Goal: Information Seeking & Learning: Learn about a topic

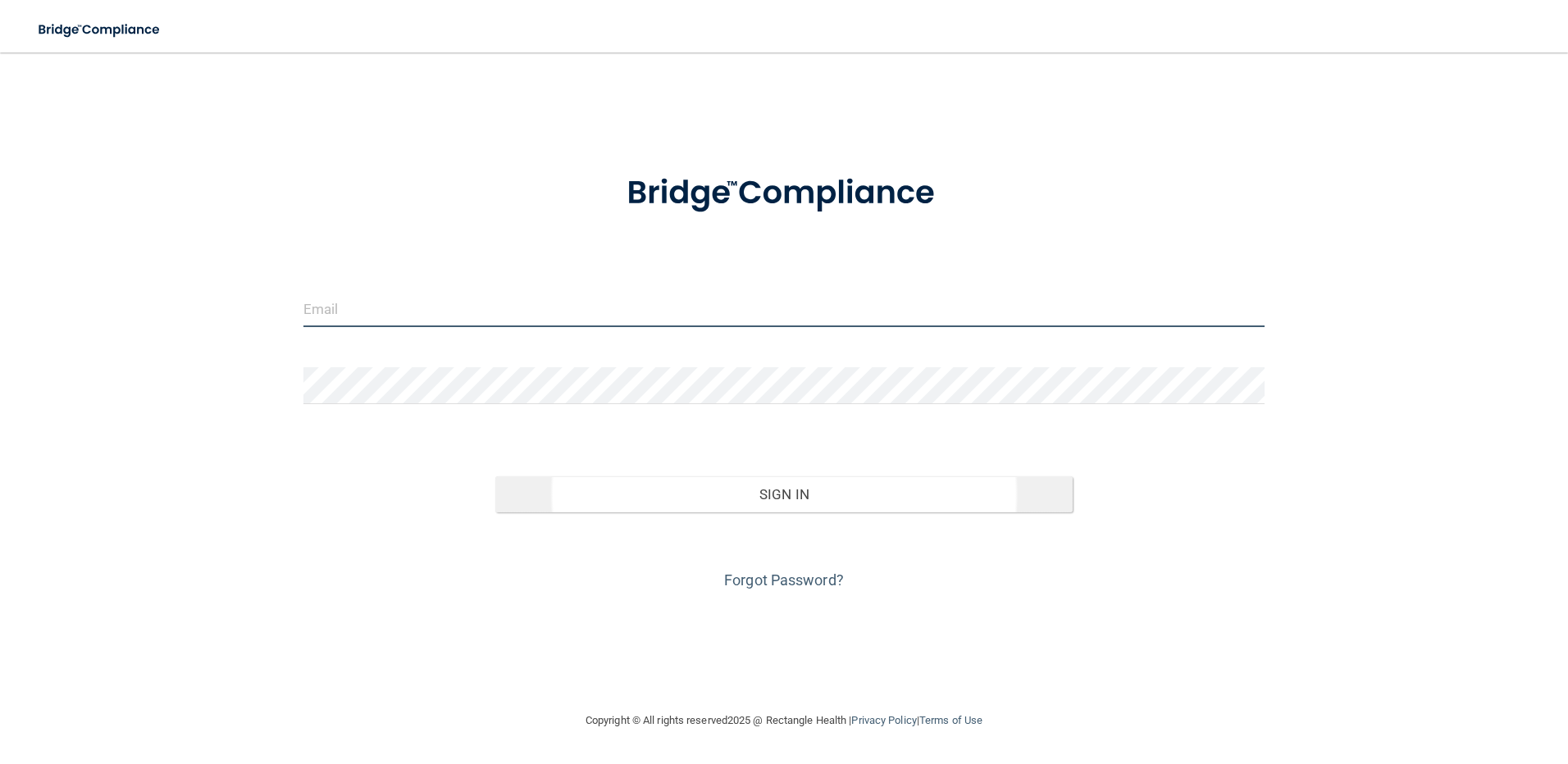
type input "madison@midamericaoms.com"
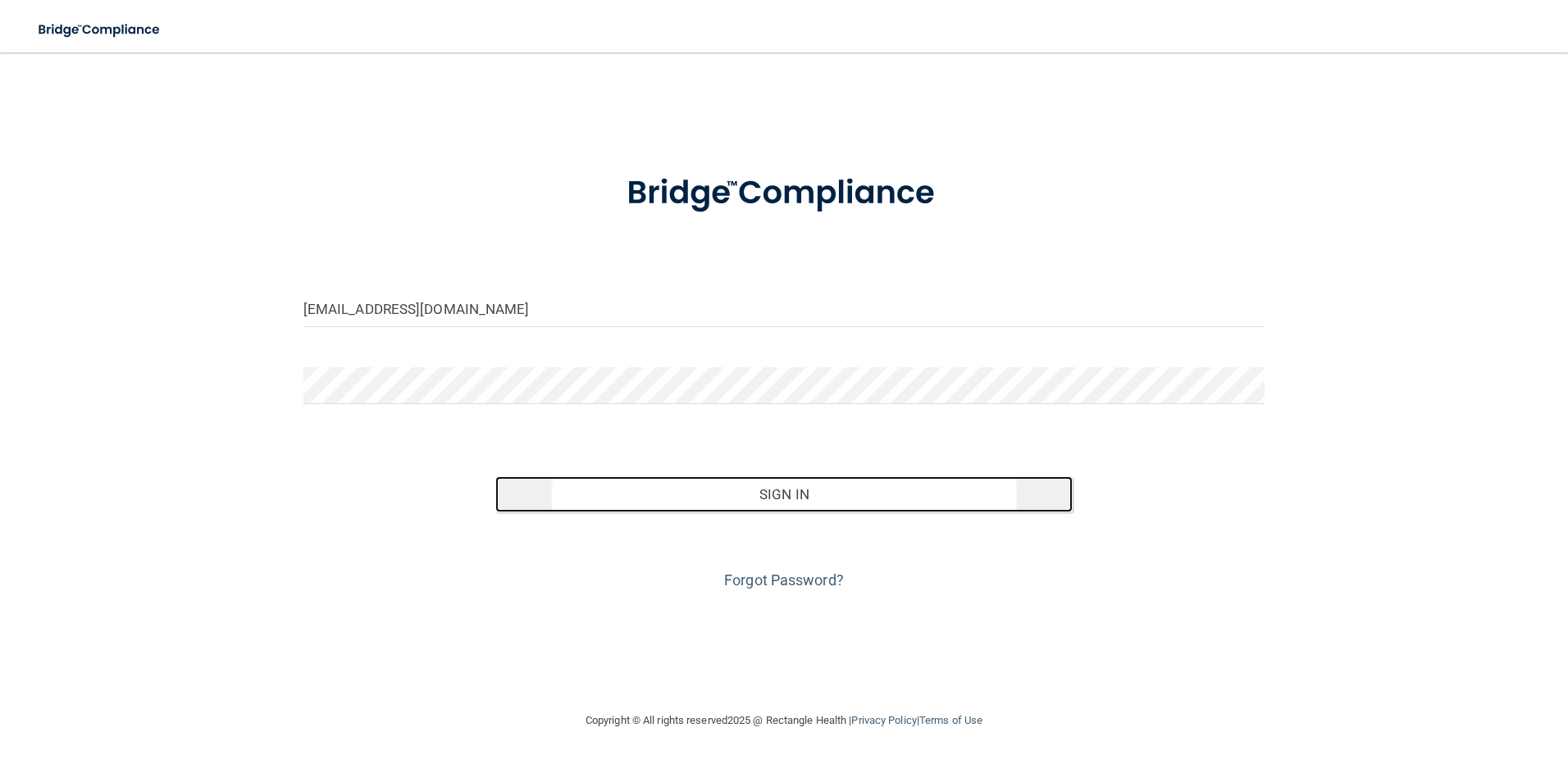
click at [780, 491] on button "Sign In" at bounding box center [784, 494] width 578 height 36
click at [753, 501] on button "Sign In" at bounding box center [784, 494] width 578 height 36
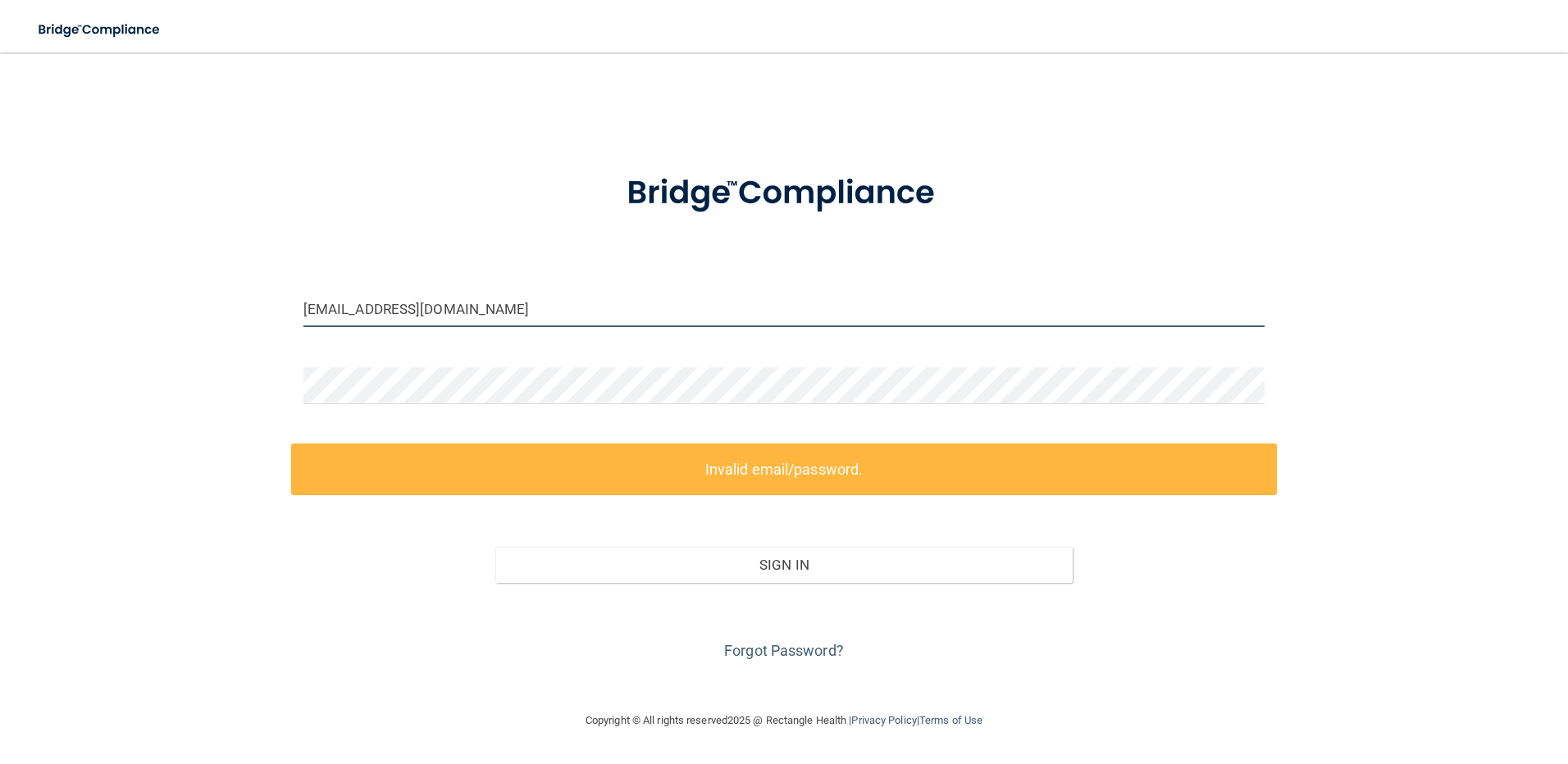
click at [558, 302] on input "madison@midamericaoms.com" at bounding box center [784, 309] width 963 height 37
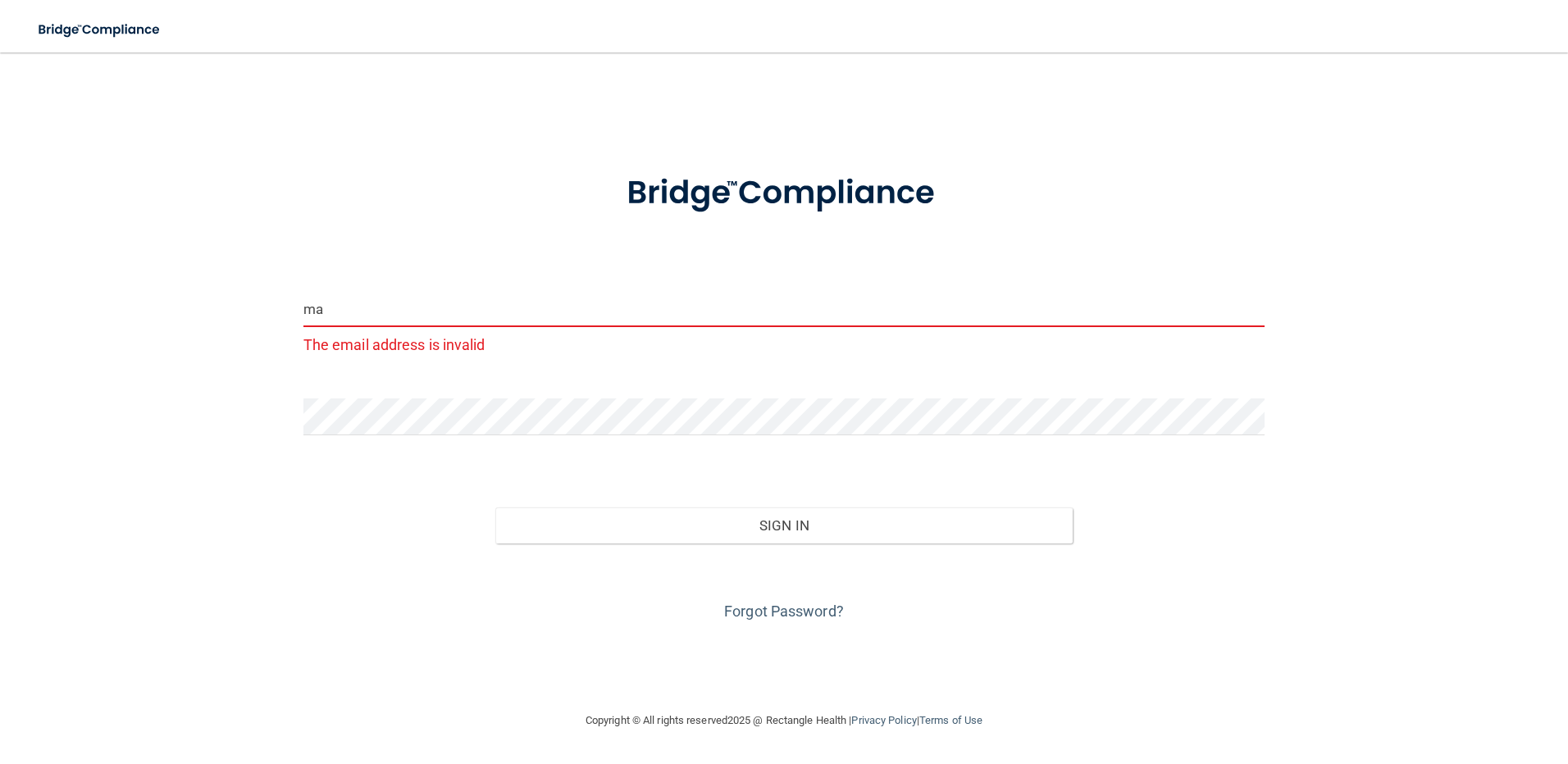
type input "m"
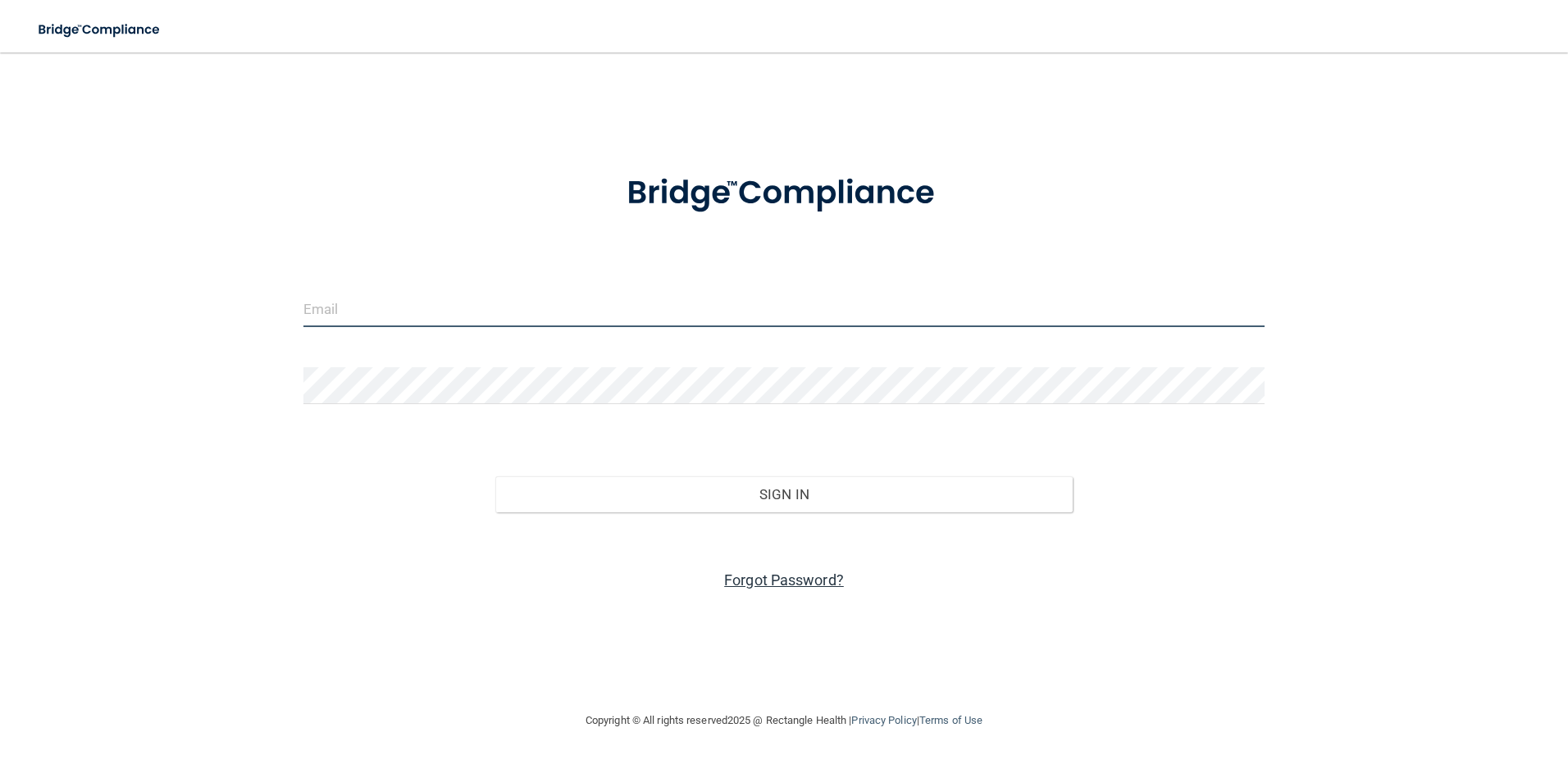
type input "madison@midamericaoms.com"
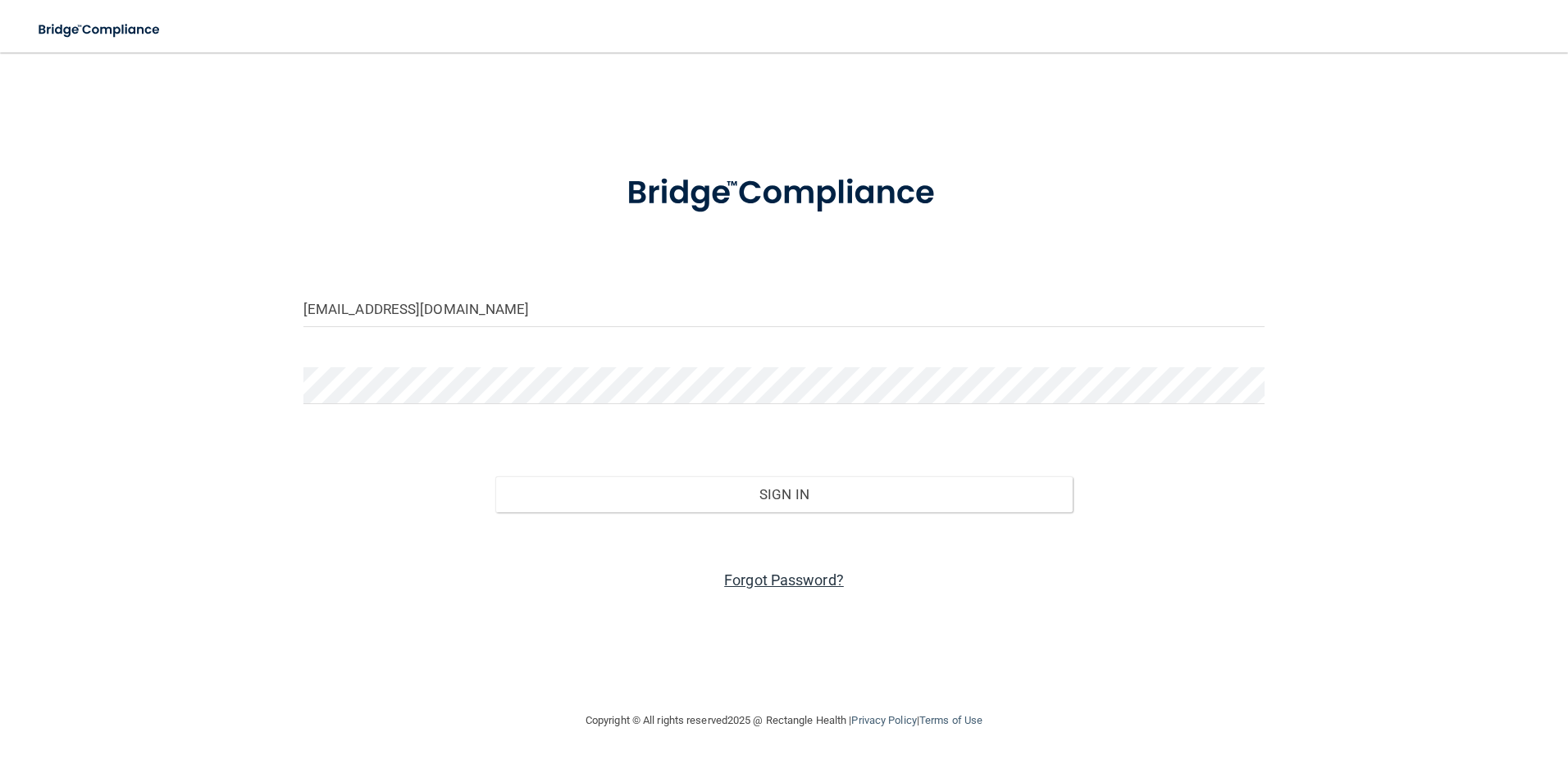
click at [763, 583] on link "Forgot Password?" at bounding box center [784, 580] width 120 height 17
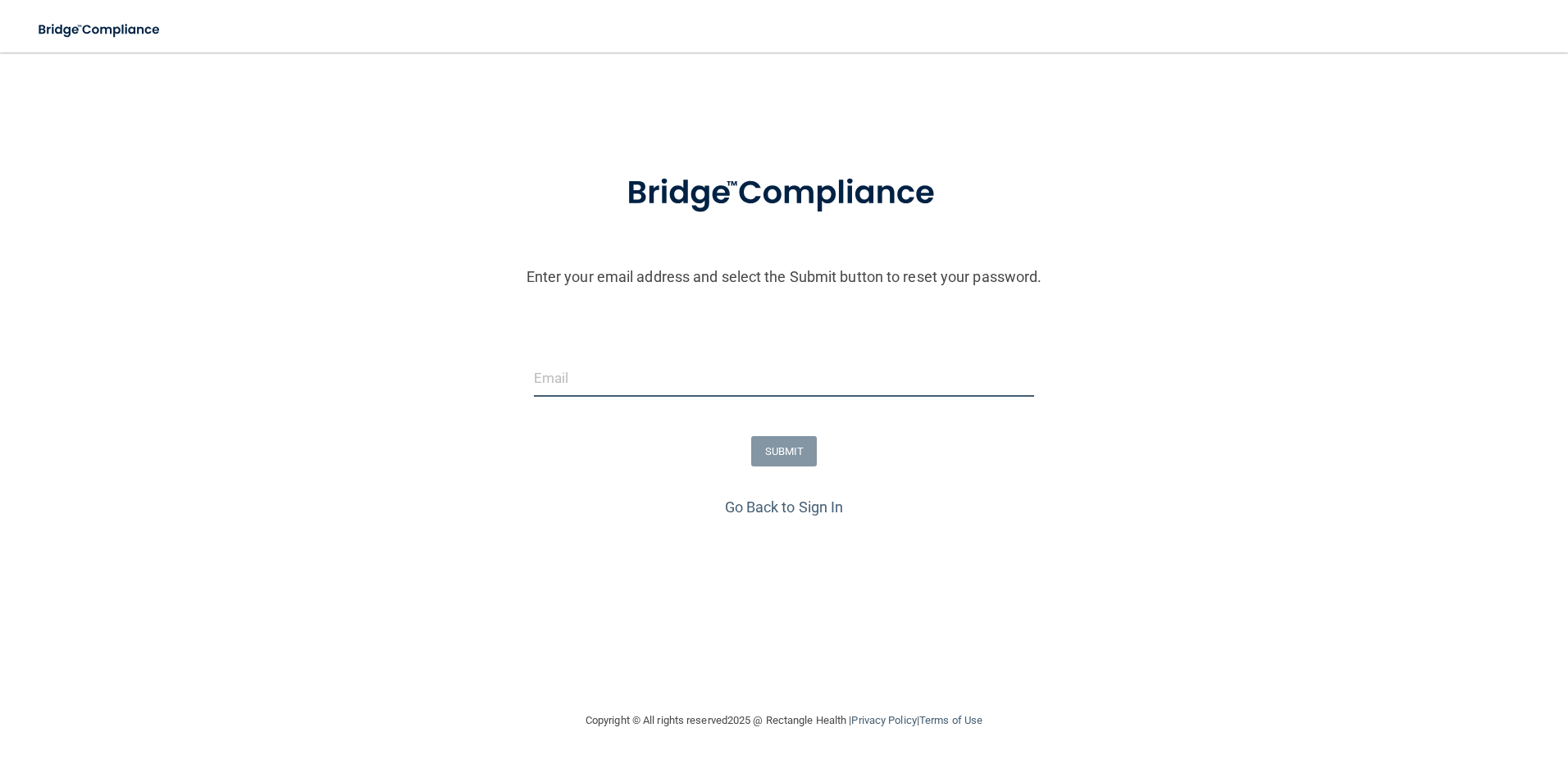
click at [756, 376] on input "email" at bounding box center [784, 378] width 502 height 37
type input "ruby@midamericaoms.com"
click at [802, 442] on button "SUBMIT" at bounding box center [784, 452] width 67 height 30
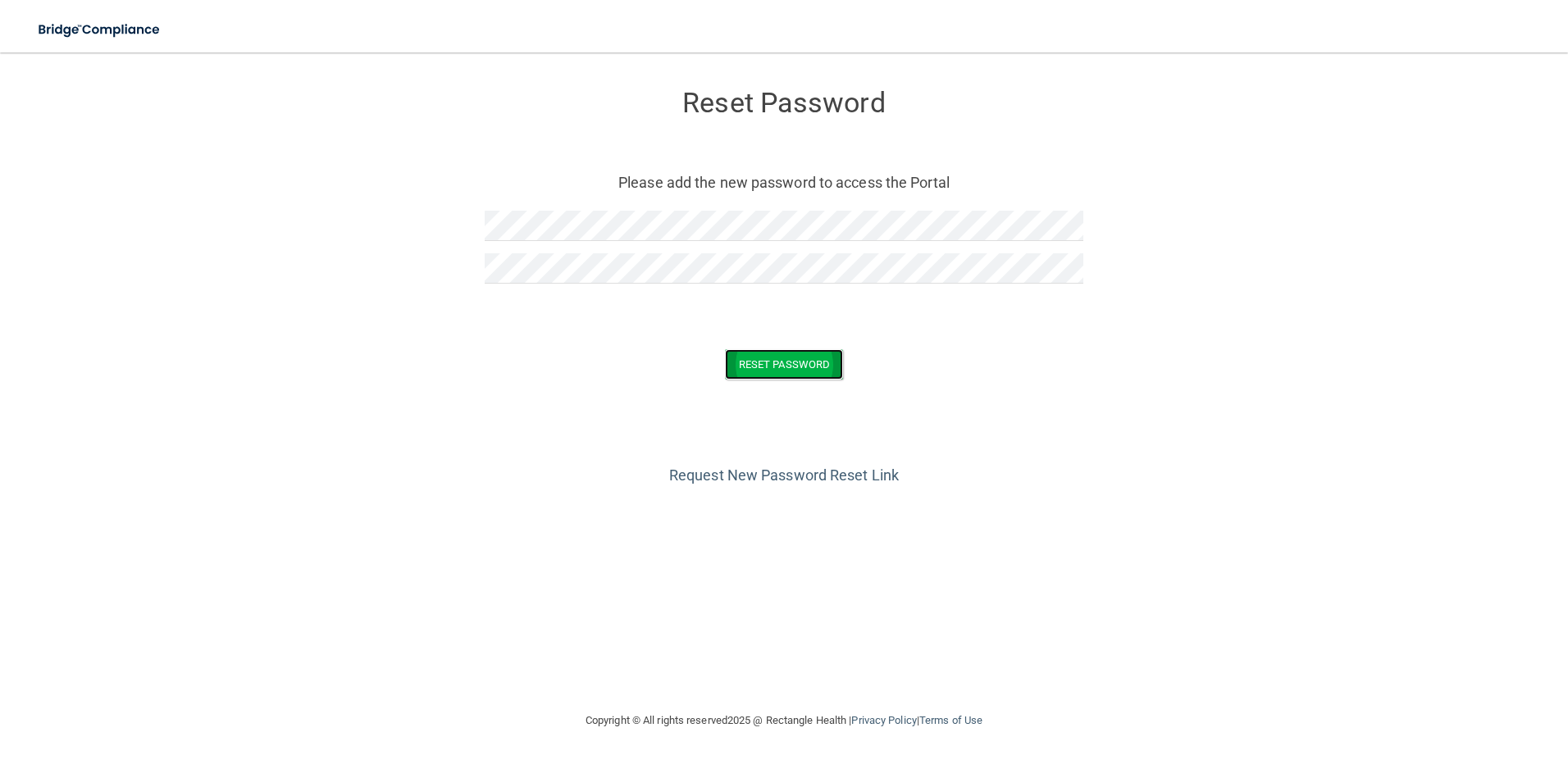
click at [812, 363] on button "Reset Password" at bounding box center [784, 365] width 118 height 30
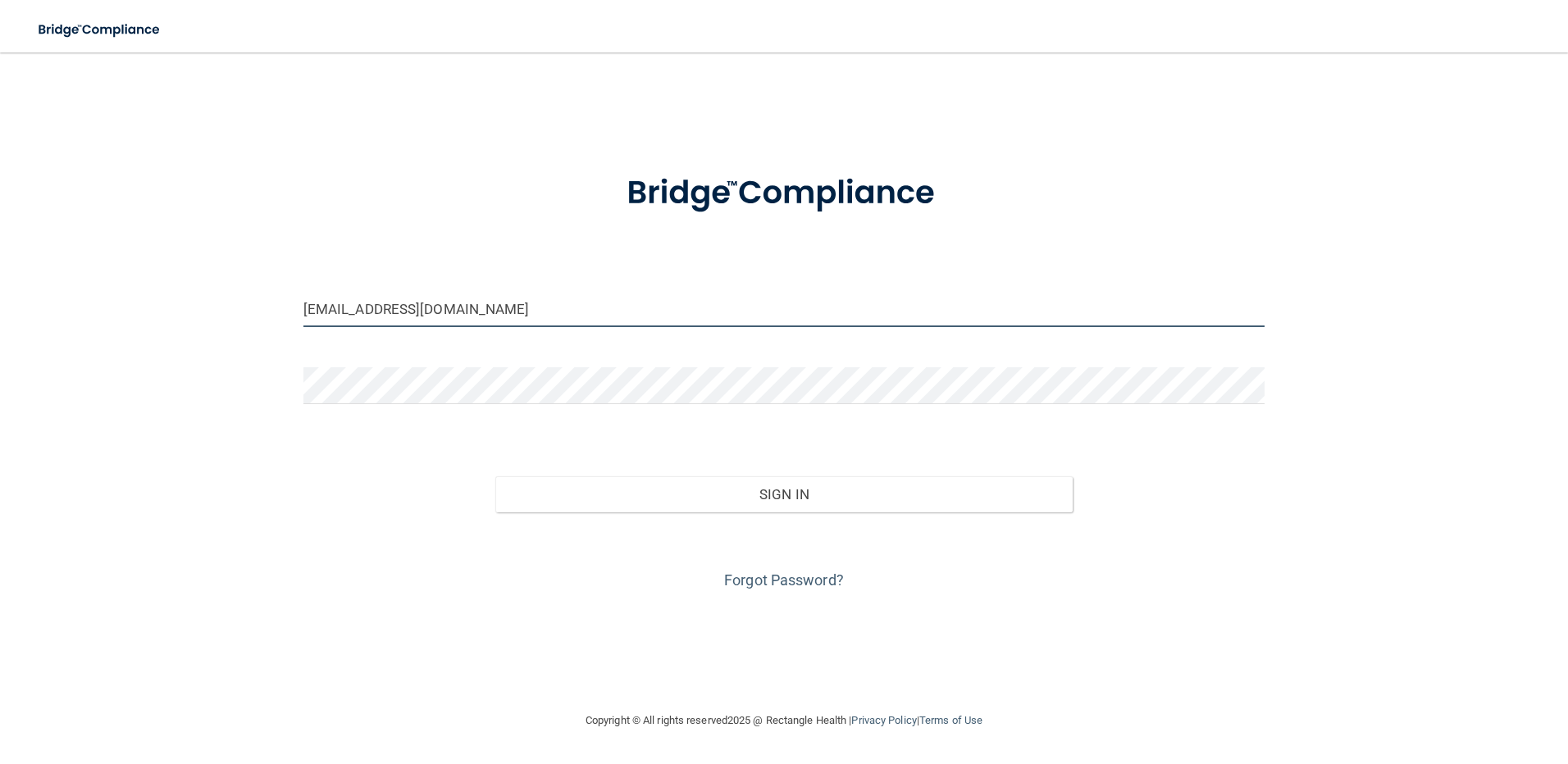
click at [478, 307] on input "madison@midamericaoms.com" at bounding box center [784, 309] width 963 height 37
type input "[EMAIL_ADDRESS][DOMAIN_NAME]"
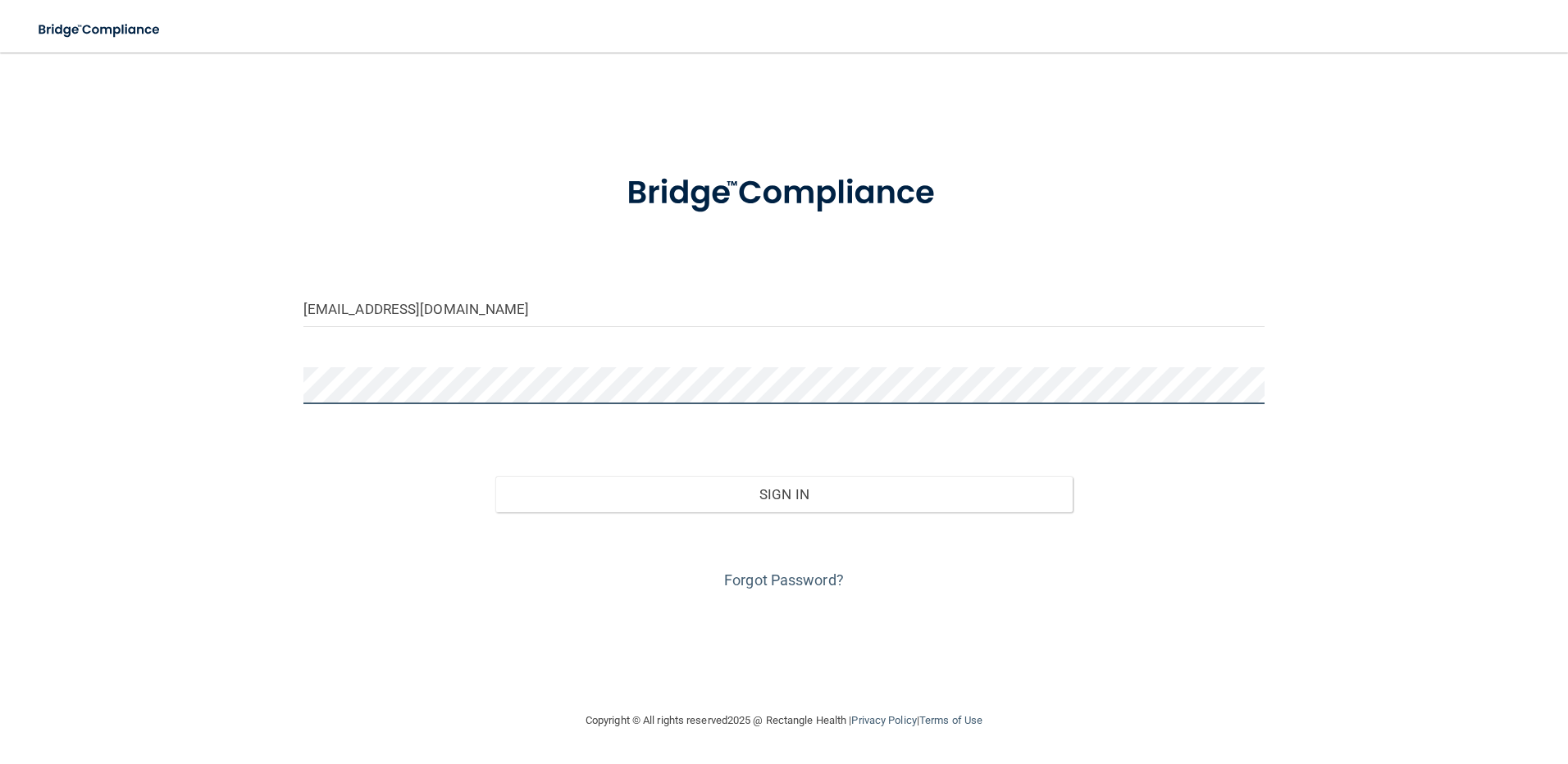
click at [496, 476] on button "Sign In" at bounding box center [784, 494] width 578 height 36
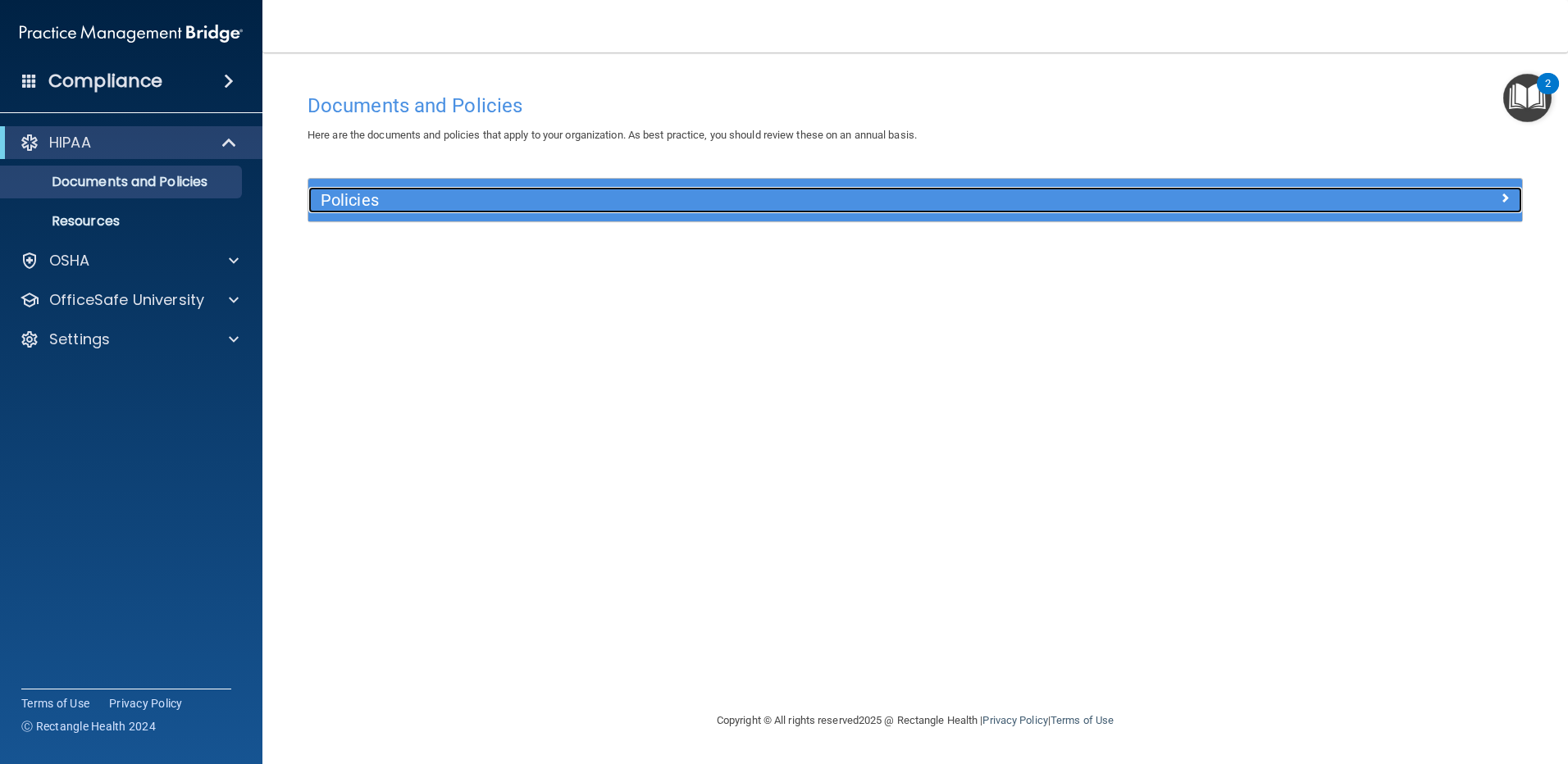
click at [621, 212] on div "Policies" at bounding box center [763, 199] width 910 height 26
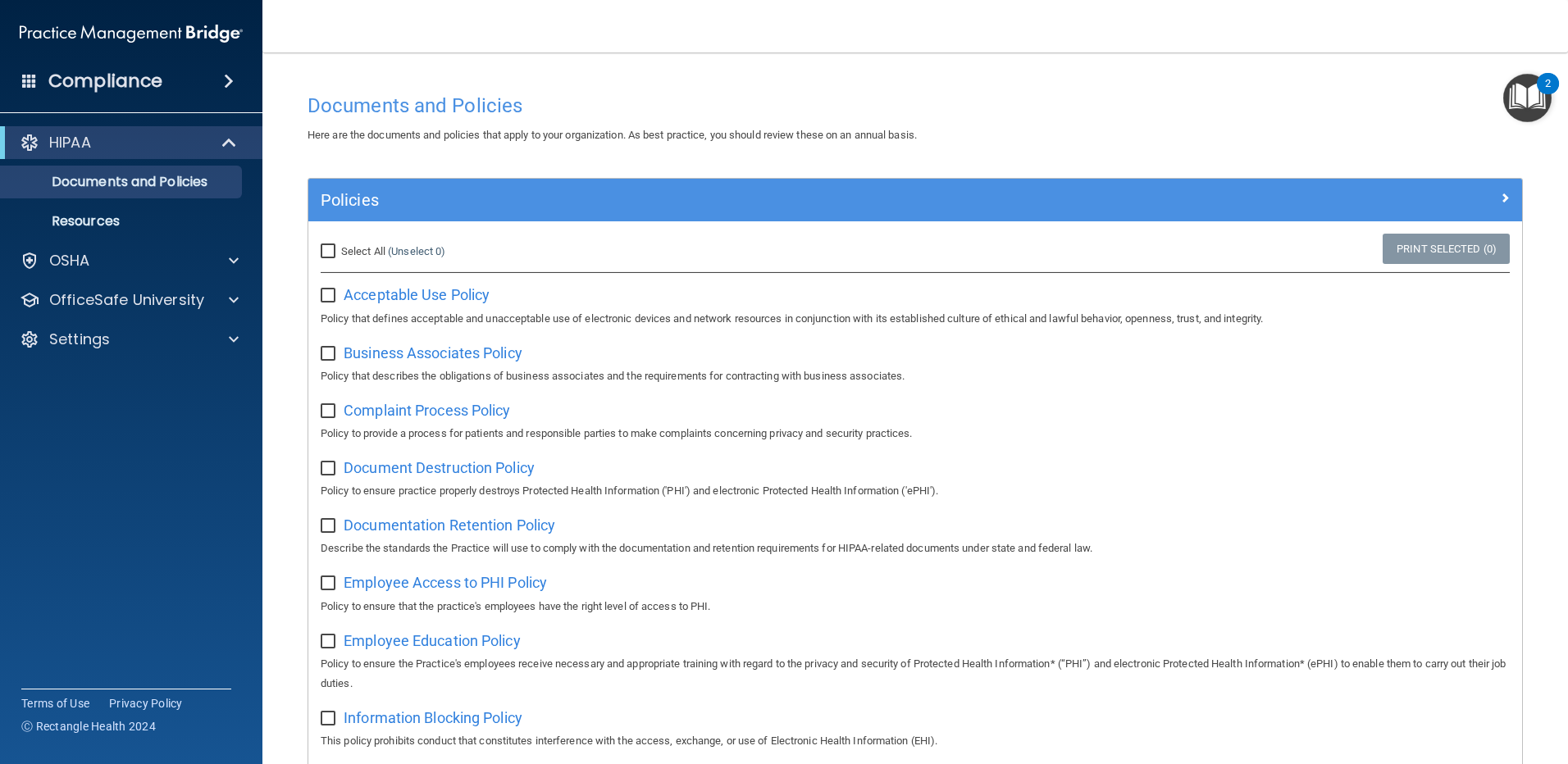
click at [331, 296] on input "checkbox" at bounding box center [330, 296] width 19 height 14
checkbox input "true"
click at [328, 351] on input "checkbox" at bounding box center [330, 355] width 19 height 14
checkbox input "true"
click at [341, 405] on div "Complaint Process Policy Policy to provide a process for patients and responsib…" at bounding box center [915, 420] width 1190 height 46
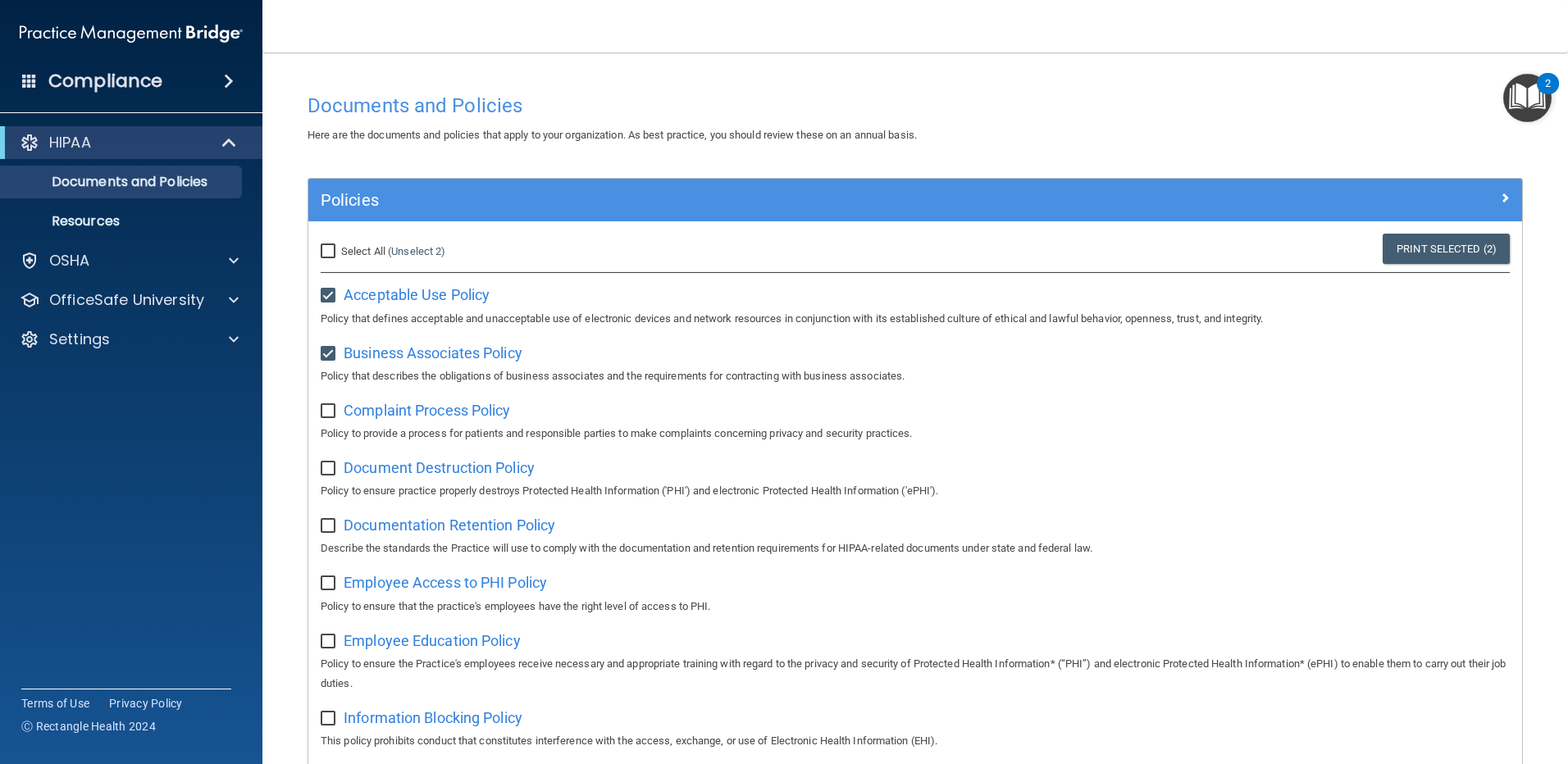
click at [330, 409] on input "checkbox" at bounding box center [330, 412] width 19 height 14
checkbox input "true"
click at [339, 465] on label at bounding box center [331, 463] width 20 height 19
click at [339, 465] on input "checkbox" at bounding box center [330, 469] width 19 height 14
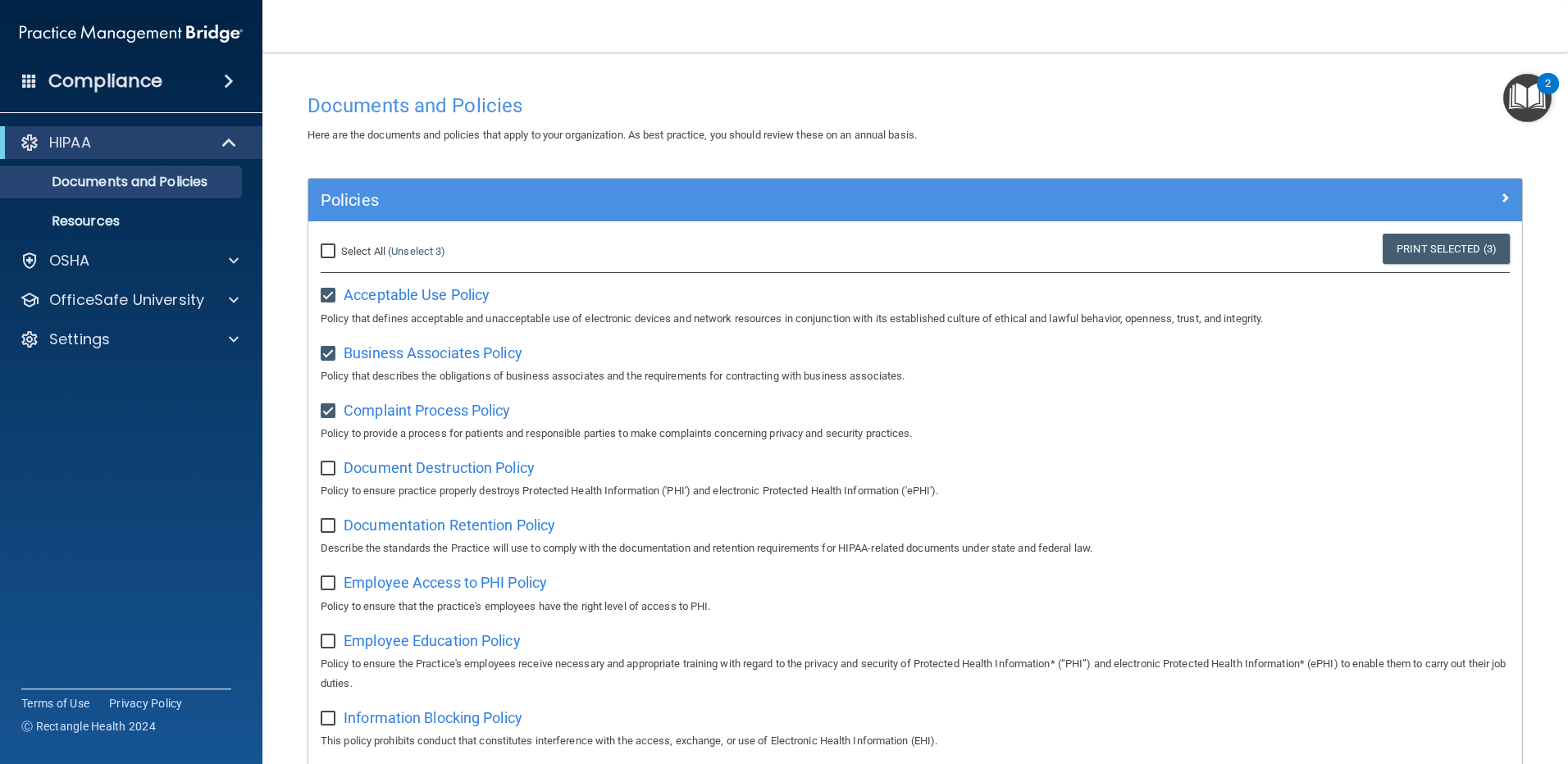
checkbox input "true"
click at [326, 524] on input "checkbox" at bounding box center [330, 527] width 19 height 14
checkbox input "true"
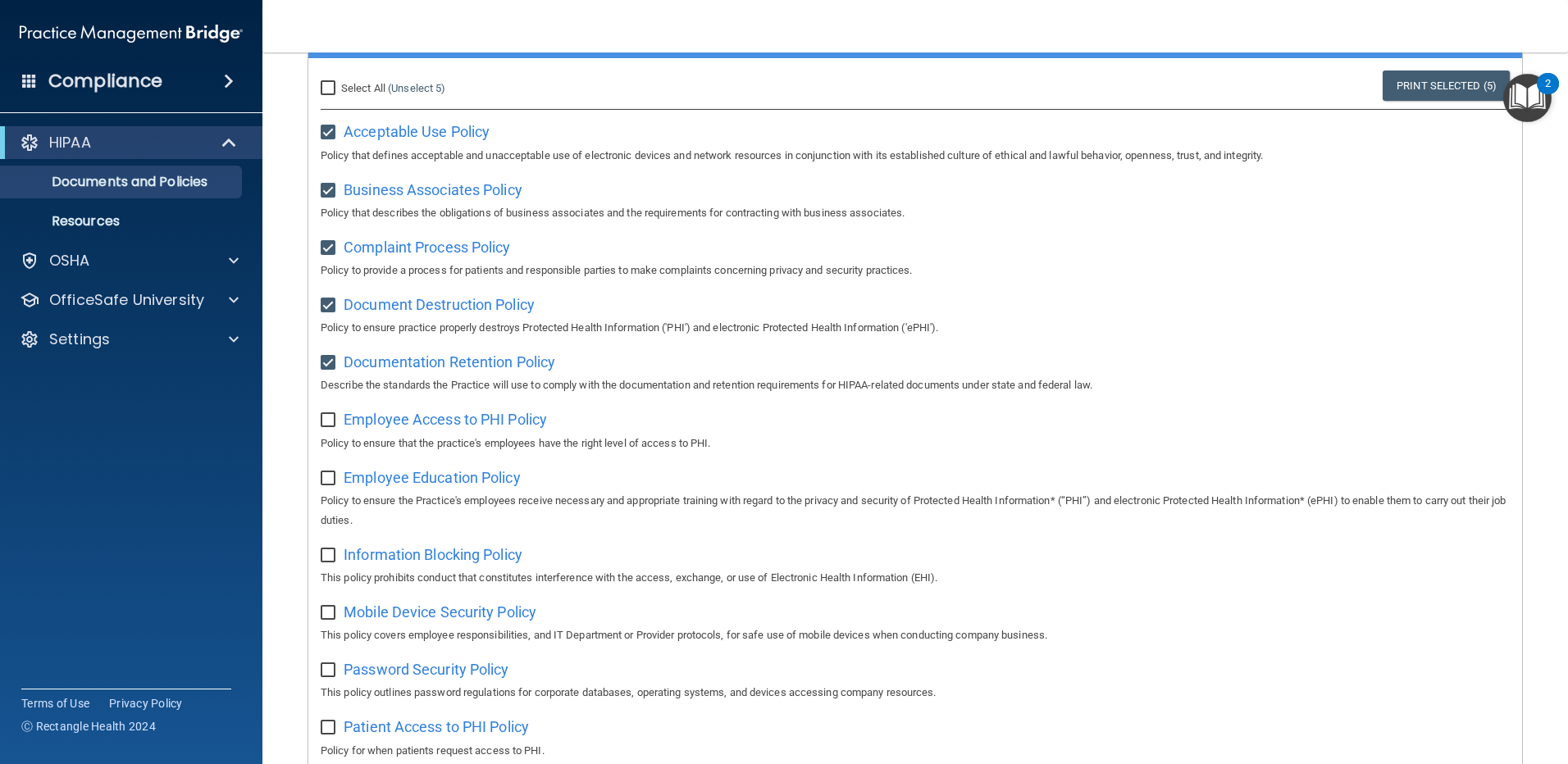
scroll to position [164, 0]
click at [330, 419] on input "checkbox" at bounding box center [330, 420] width 19 height 14
checkbox input "true"
click at [326, 474] on input "checkbox" at bounding box center [330, 479] width 19 height 14
checkbox input "true"
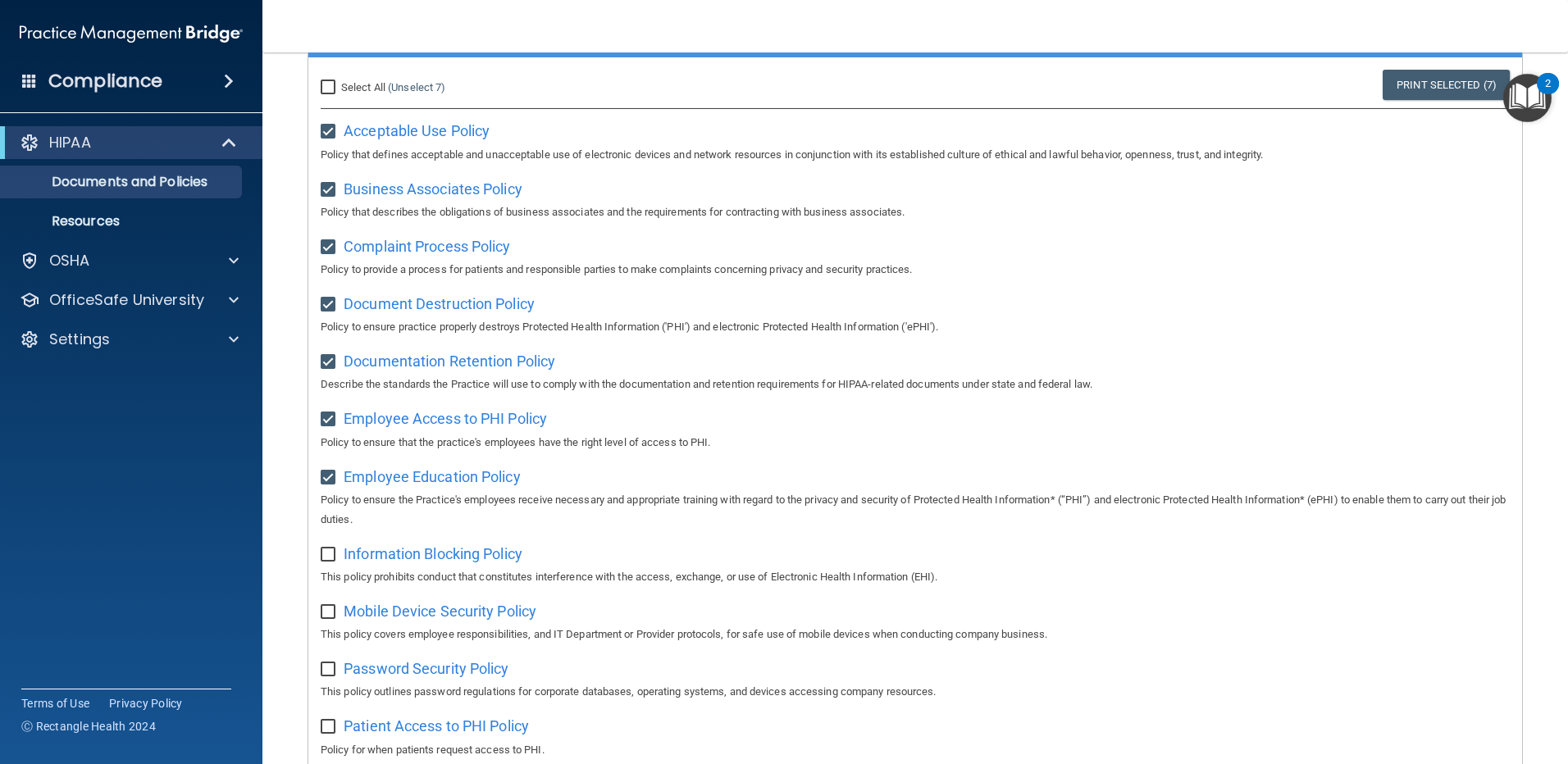
click at [332, 553] on input "checkbox" at bounding box center [330, 555] width 19 height 14
checkbox input "true"
click at [324, 615] on input "checkbox" at bounding box center [330, 613] width 19 height 14
checkbox input "true"
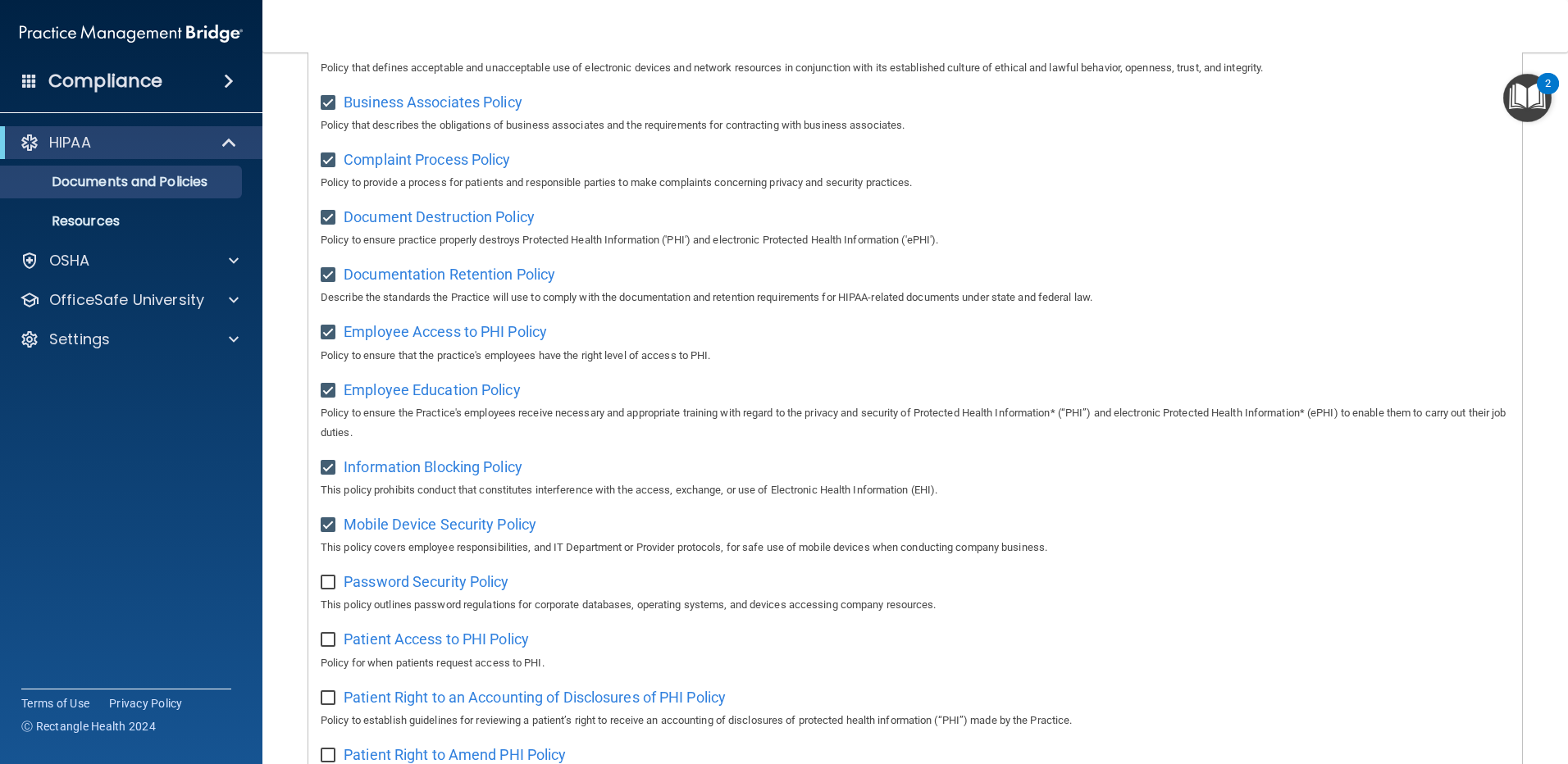
scroll to position [328, 0]
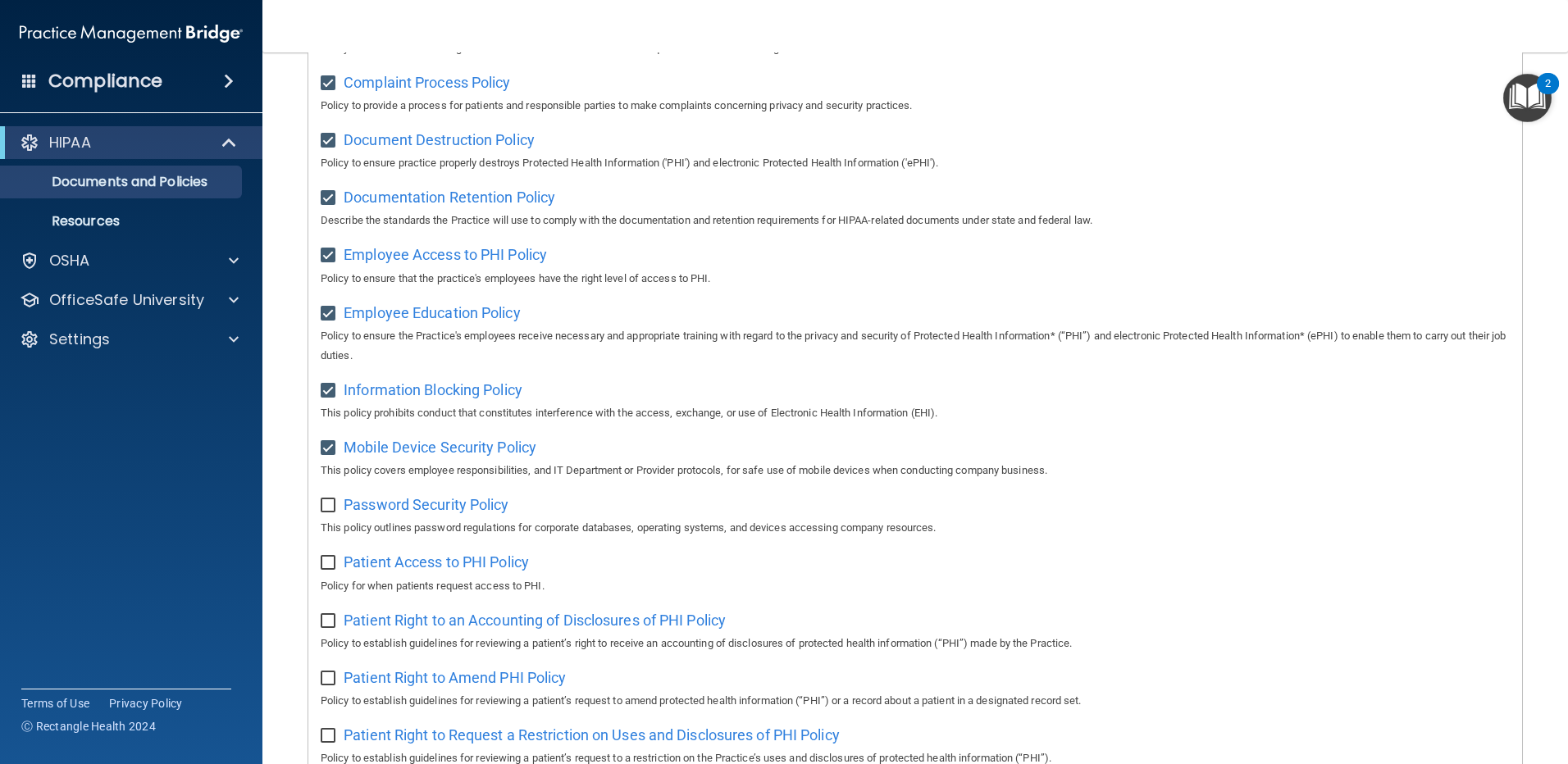
click at [332, 512] on input "checkbox" at bounding box center [330, 507] width 19 height 14
checkbox input "true"
click at [331, 566] on input "checkbox" at bounding box center [330, 564] width 19 height 14
checkbox input "true"
click at [323, 622] on input "checkbox" at bounding box center [330, 622] width 19 height 14
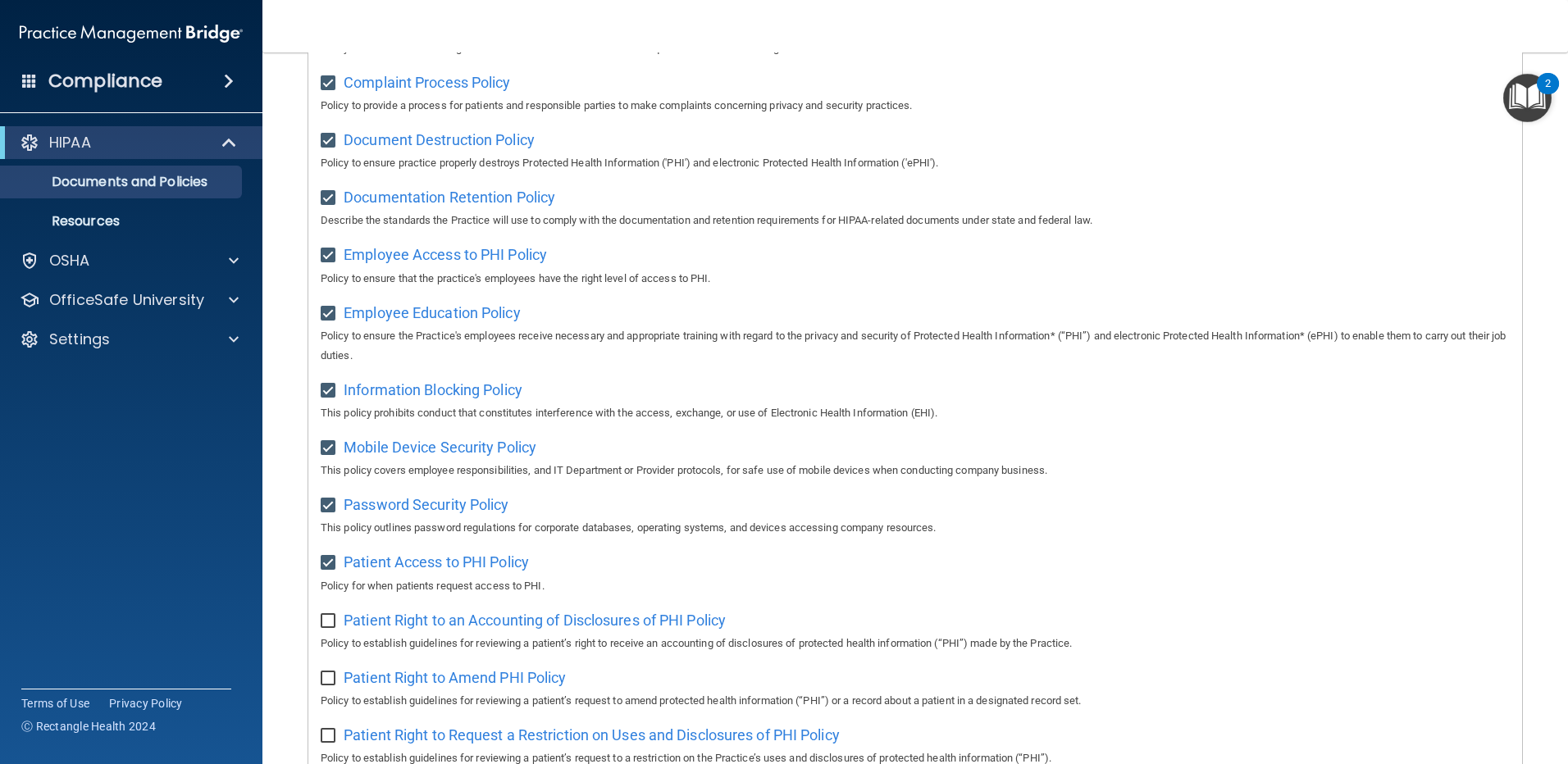
checkbox input "true"
click at [337, 685] on input "checkbox" at bounding box center [330, 680] width 19 height 14
checkbox input "true"
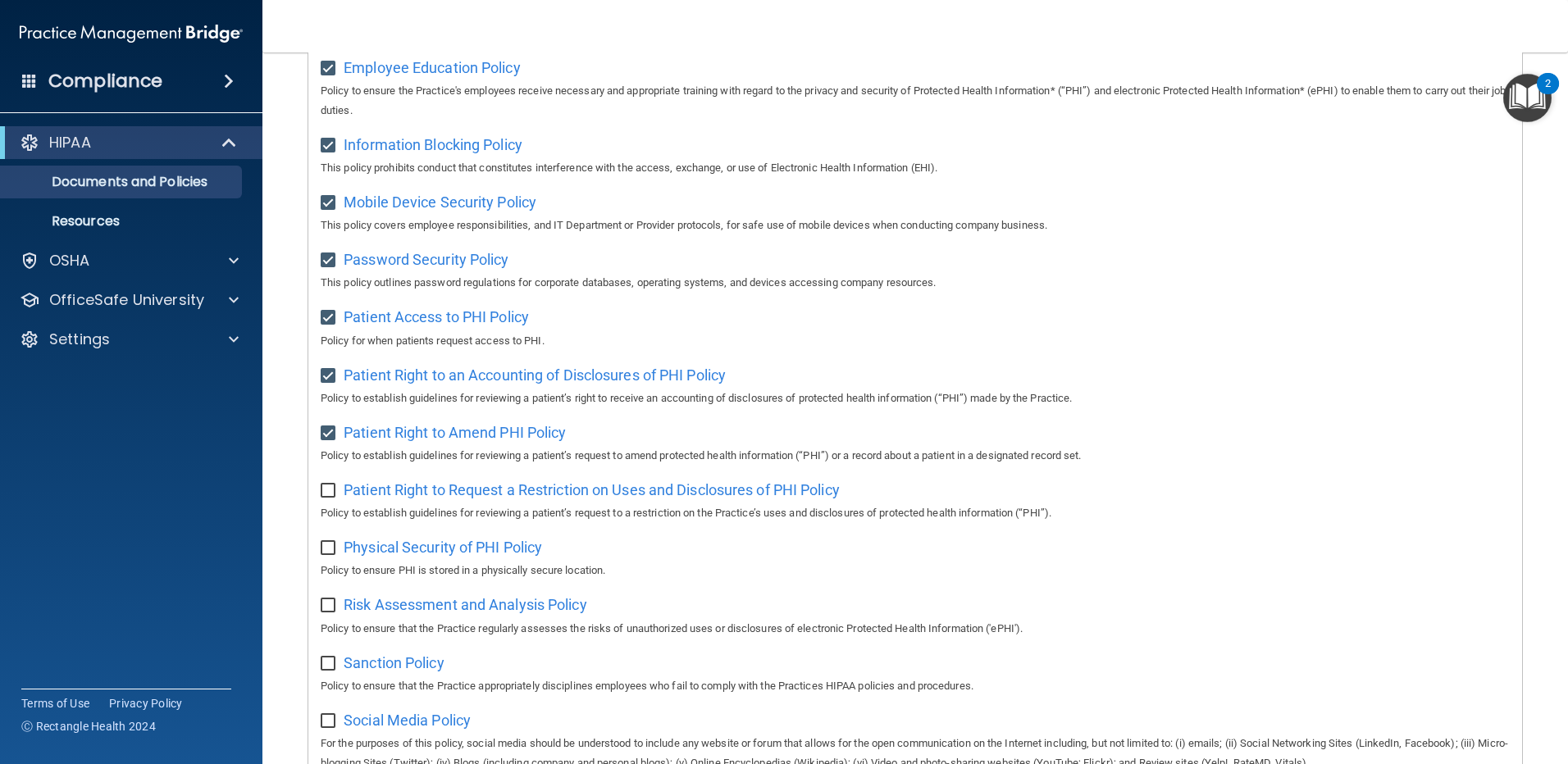
scroll to position [574, 0]
click at [317, 503] on div "Select All (Unselect 13) Unselect All Print Selected (13) Acceptable Use Policy…" at bounding box center [915, 307] width 1214 height 1320
click at [322, 496] on input "checkbox" at bounding box center [330, 490] width 19 height 14
checkbox input "true"
click at [328, 555] on input "checkbox" at bounding box center [330, 548] width 19 height 14
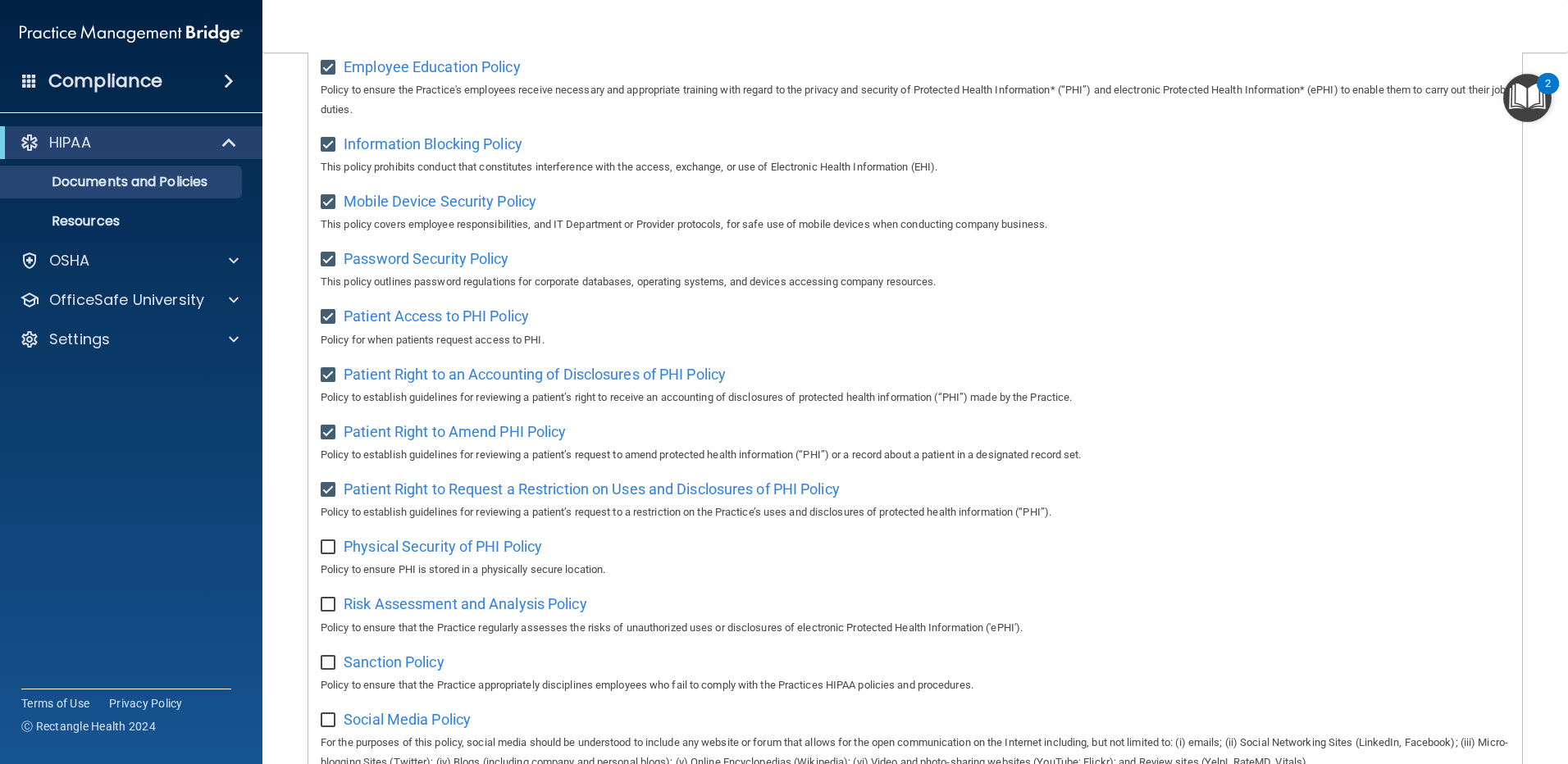
checkbox input "true"
click at [325, 612] on input "checkbox" at bounding box center [330, 605] width 19 height 14
checkbox input "true"
click at [331, 670] on input "checkbox" at bounding box center [330, 664] width 19 height 14
checkbox input "true"
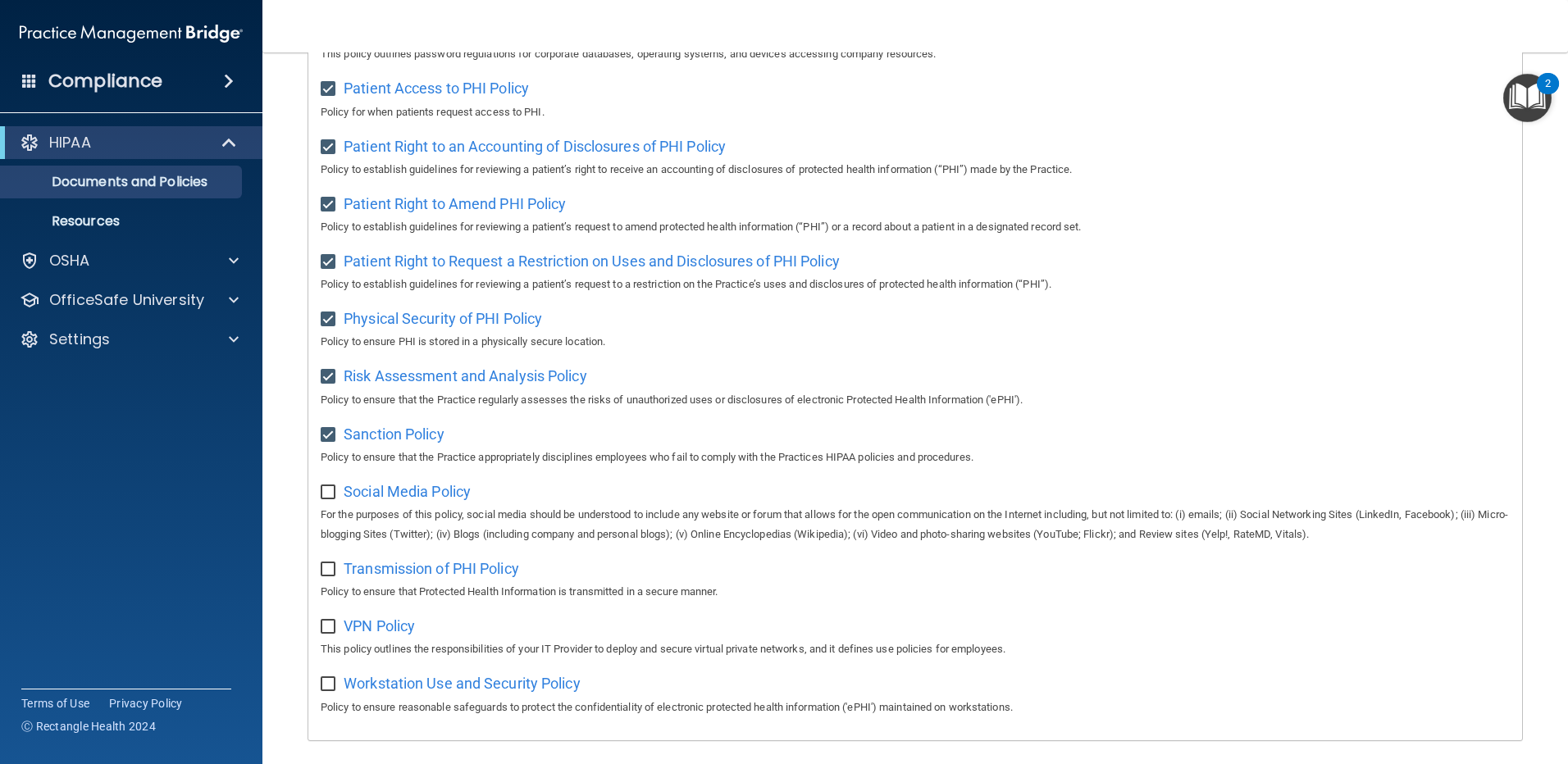
scroll to position [820, 0]
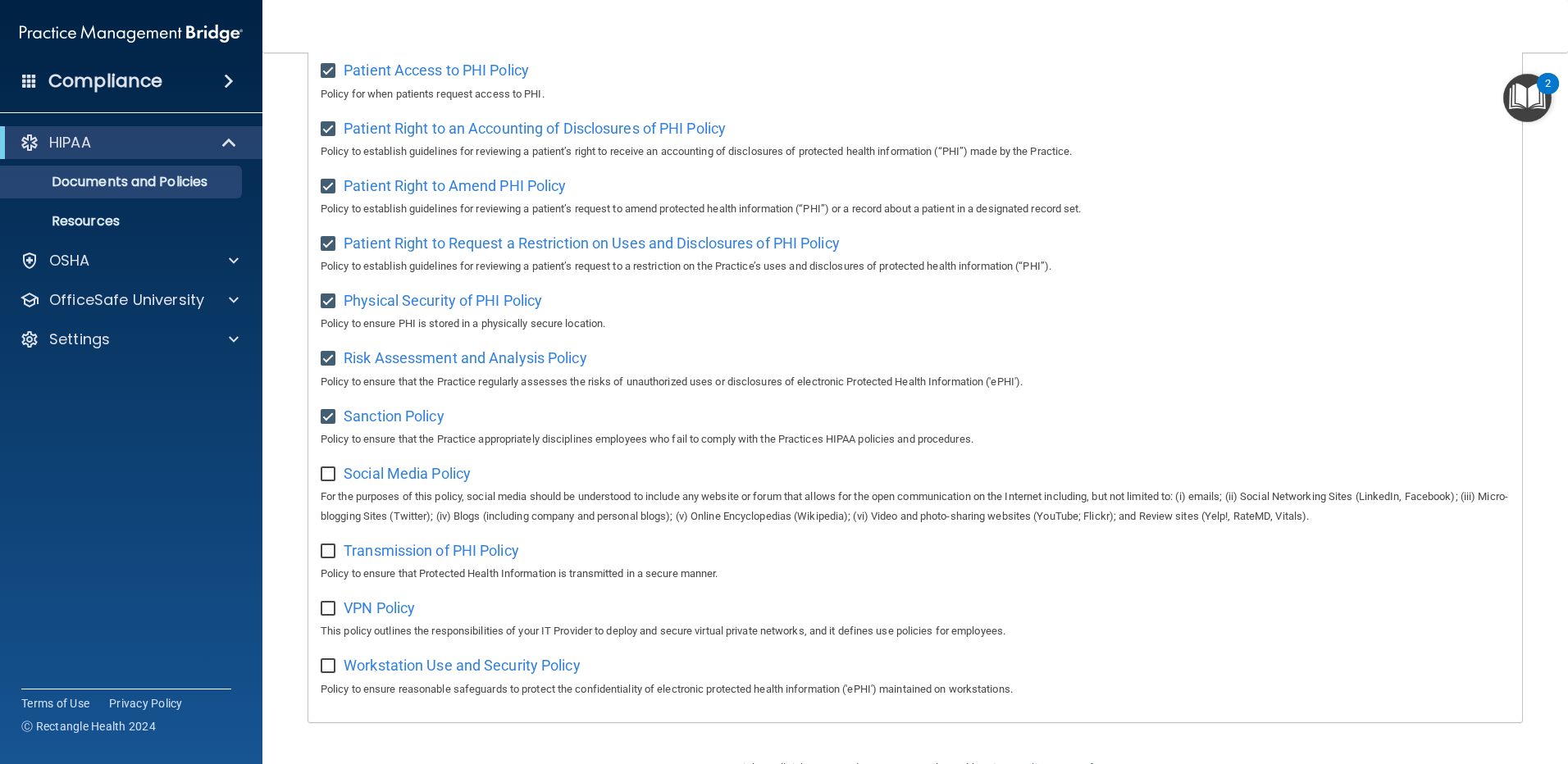
click at [326, 481] on input "checkbox" at bounding box center [330, 475] width 19 height 14
checkbox input "true"
click at [333, 559] on input "checkbox" at bounding box center [330, 552] width 19 height 14
checkbox input "true"
click at [326, 616] on input "checkbox" at bounding box center [330, 610] width 19 height 14
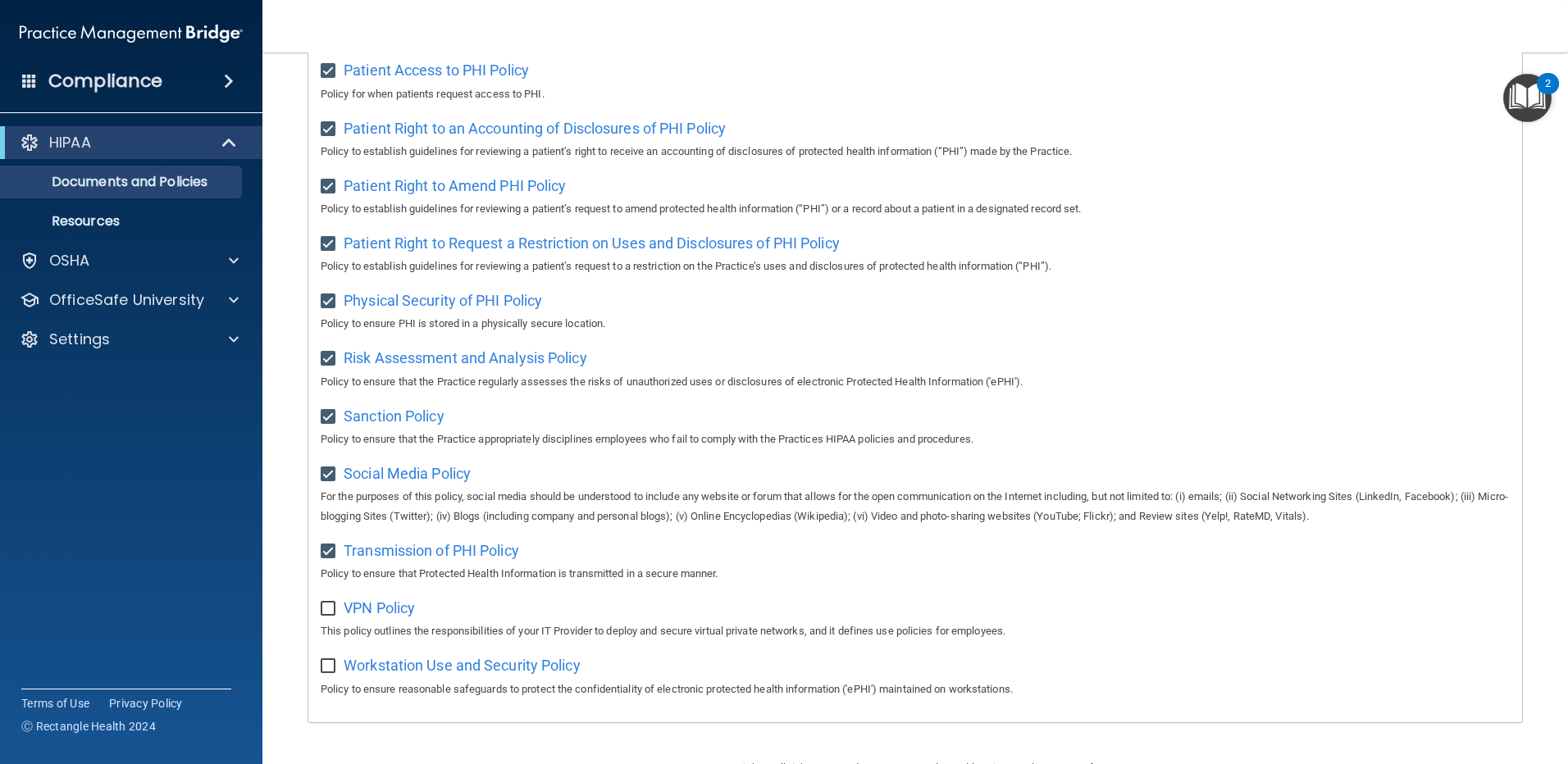
checkbox input "true"
click at [335, 674] on input "checkbox" at bounding box center [330, 667] width 19 height 14
checkbox input "true"
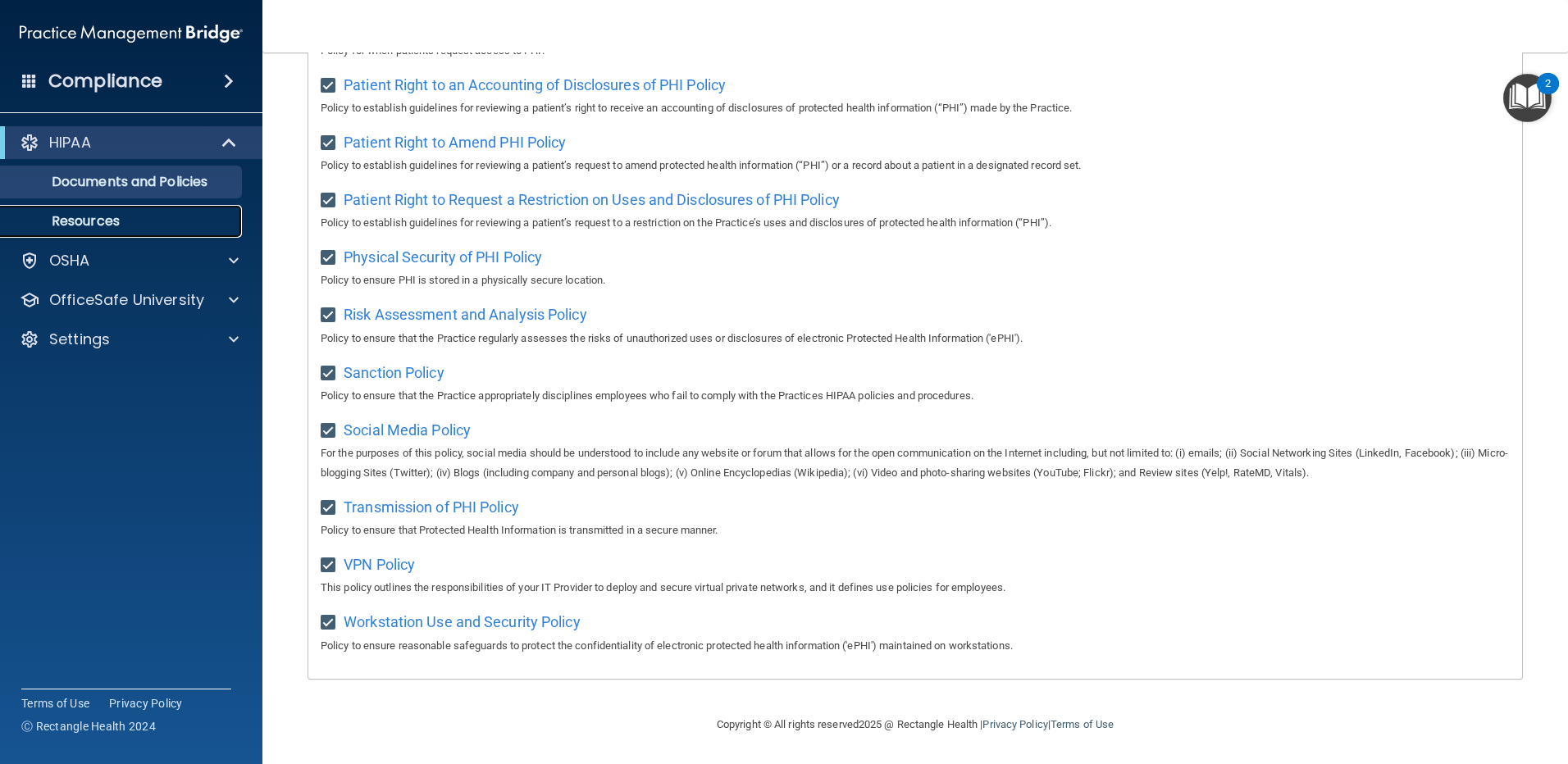
click at [104, 223] on p "Resources" at bounding box center [122, 221] width 224 height 16
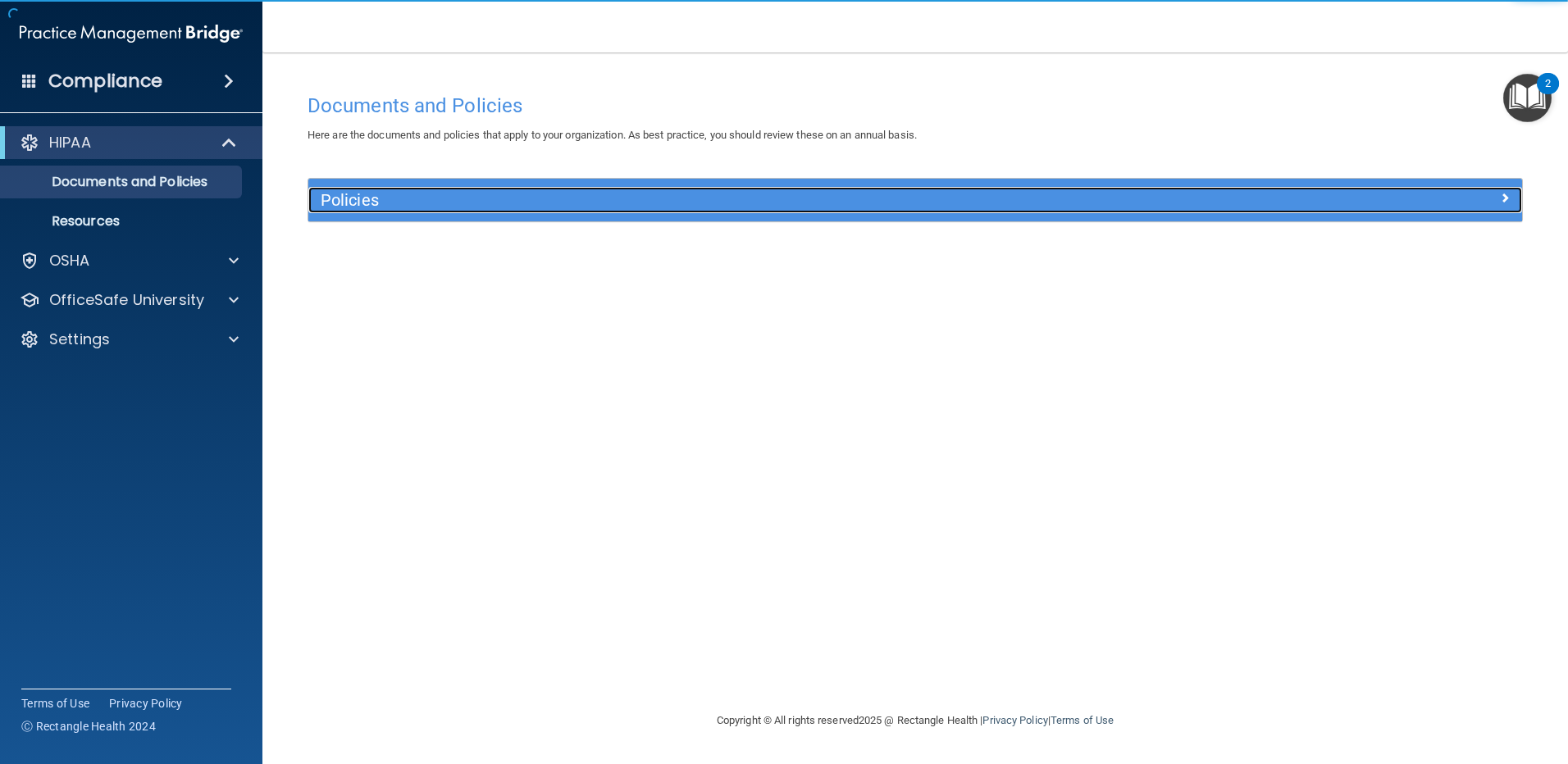
click at [1506, 198] on span at bounding box center [1506, 197] width 10 height 19
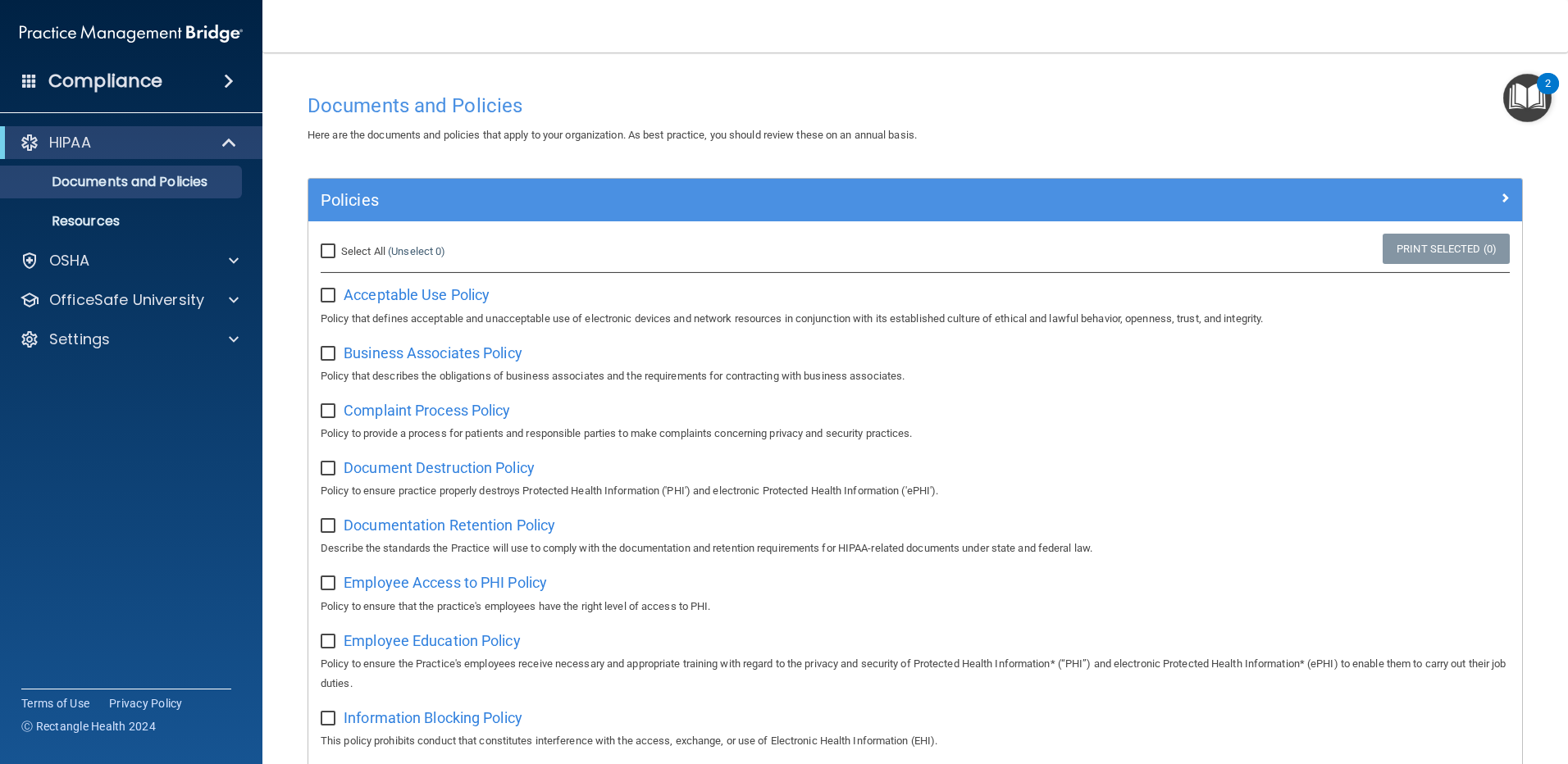
click at [334, 251] on input "Select All (Unselect 0) Unselect All" at bounding box center [330, 252] width 19 height 14
checkbox input "true"
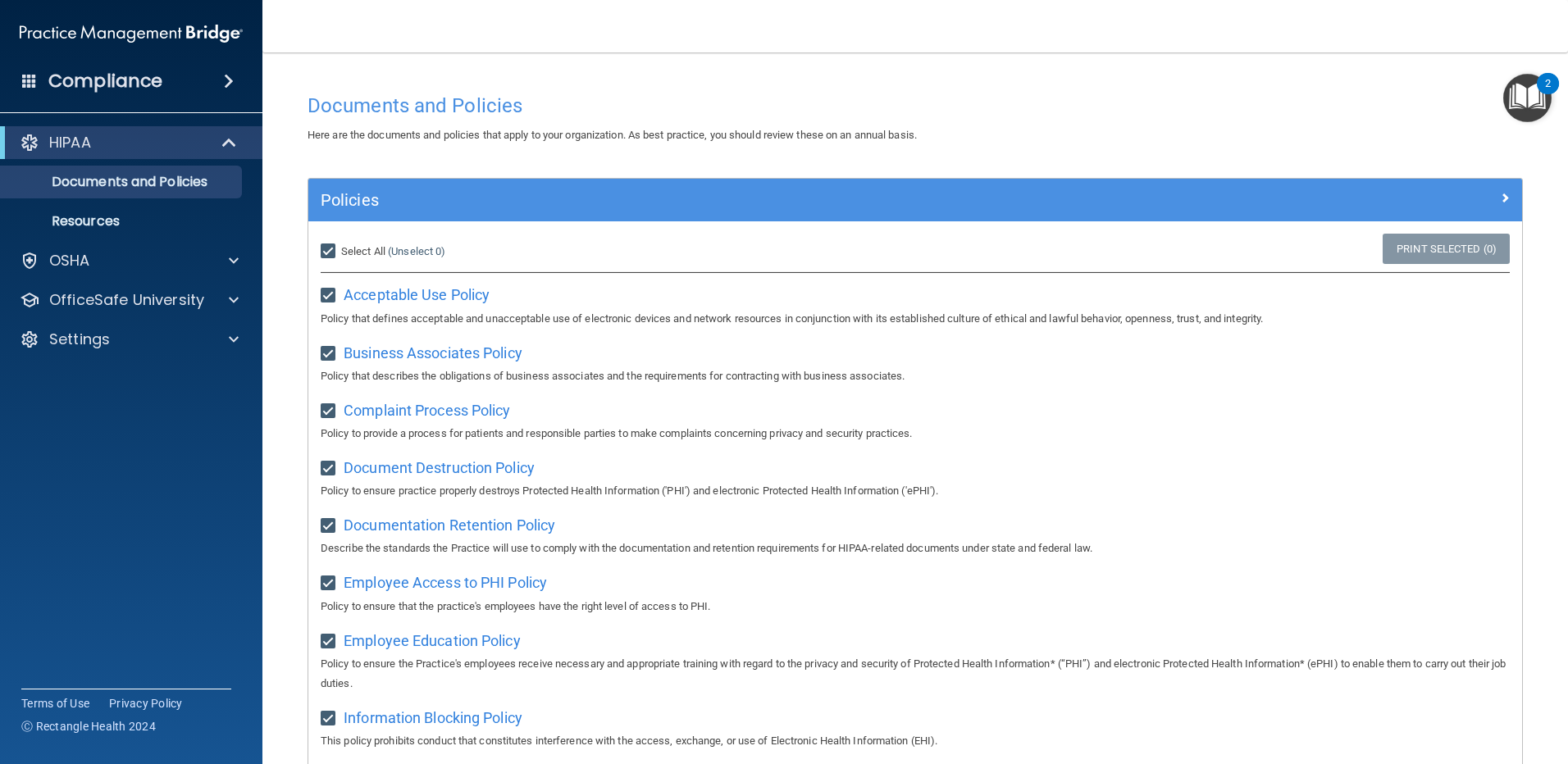
checkbox input "true"
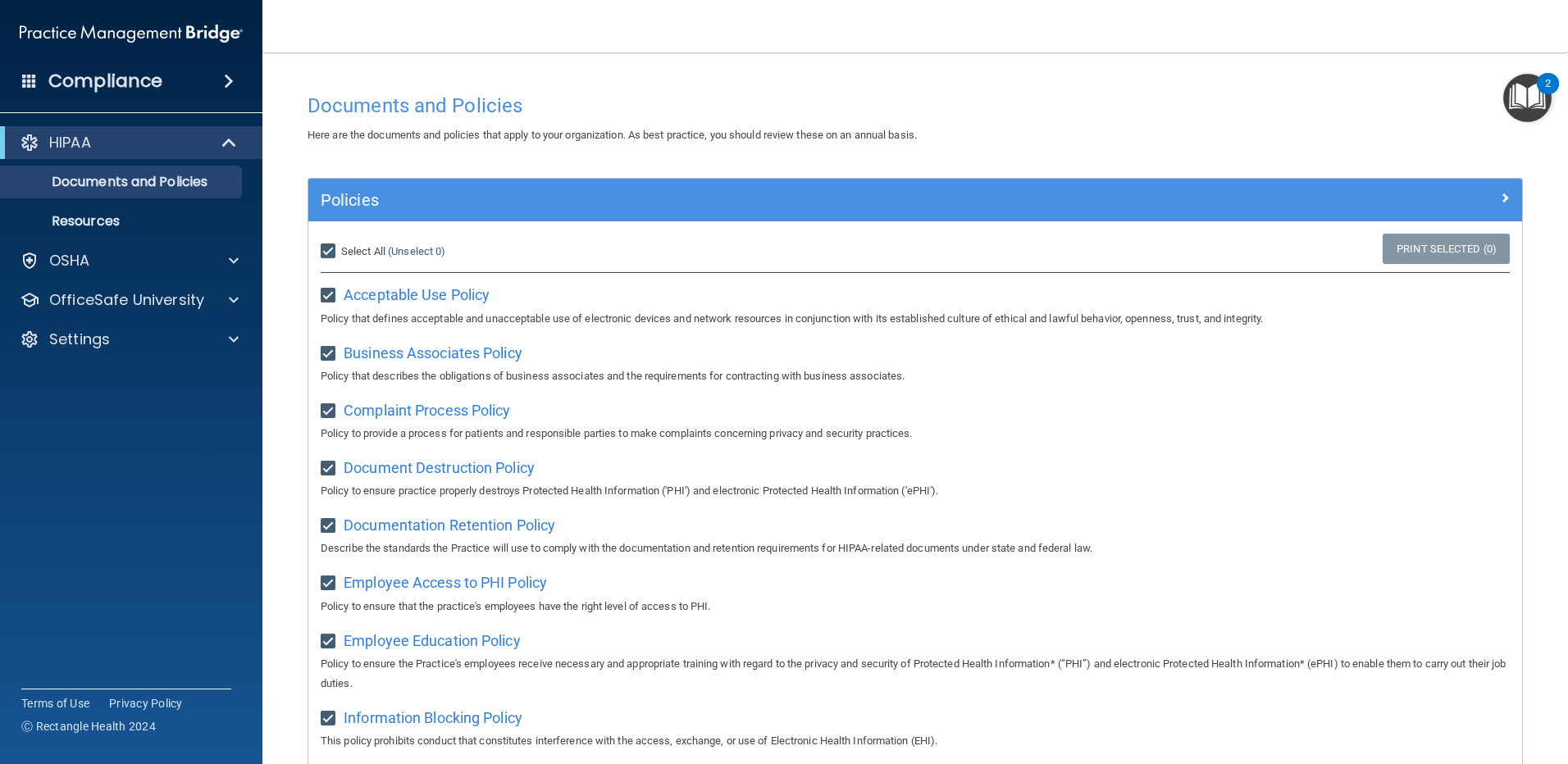
checkbox input "true"
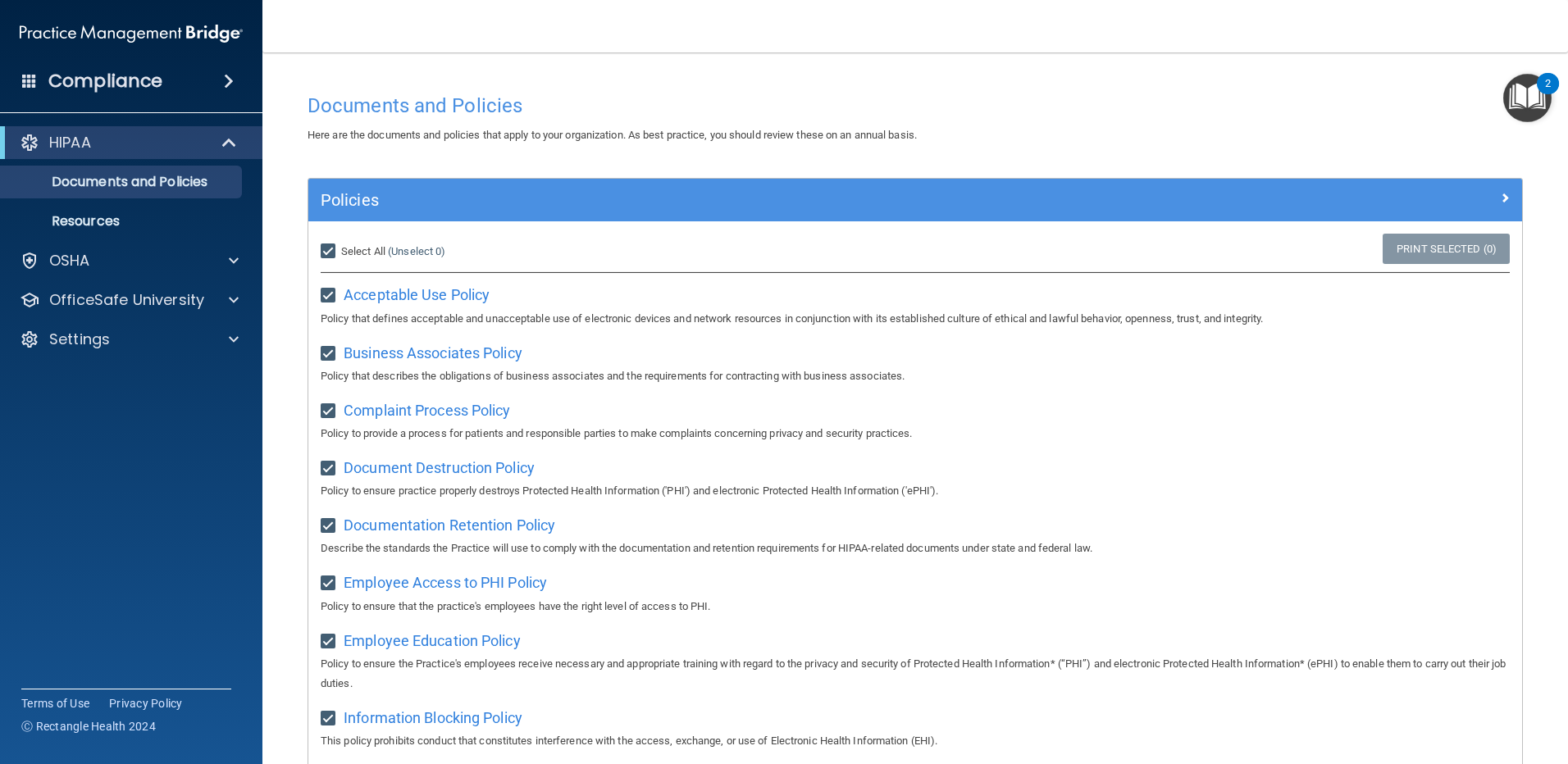
checkbox input "true"
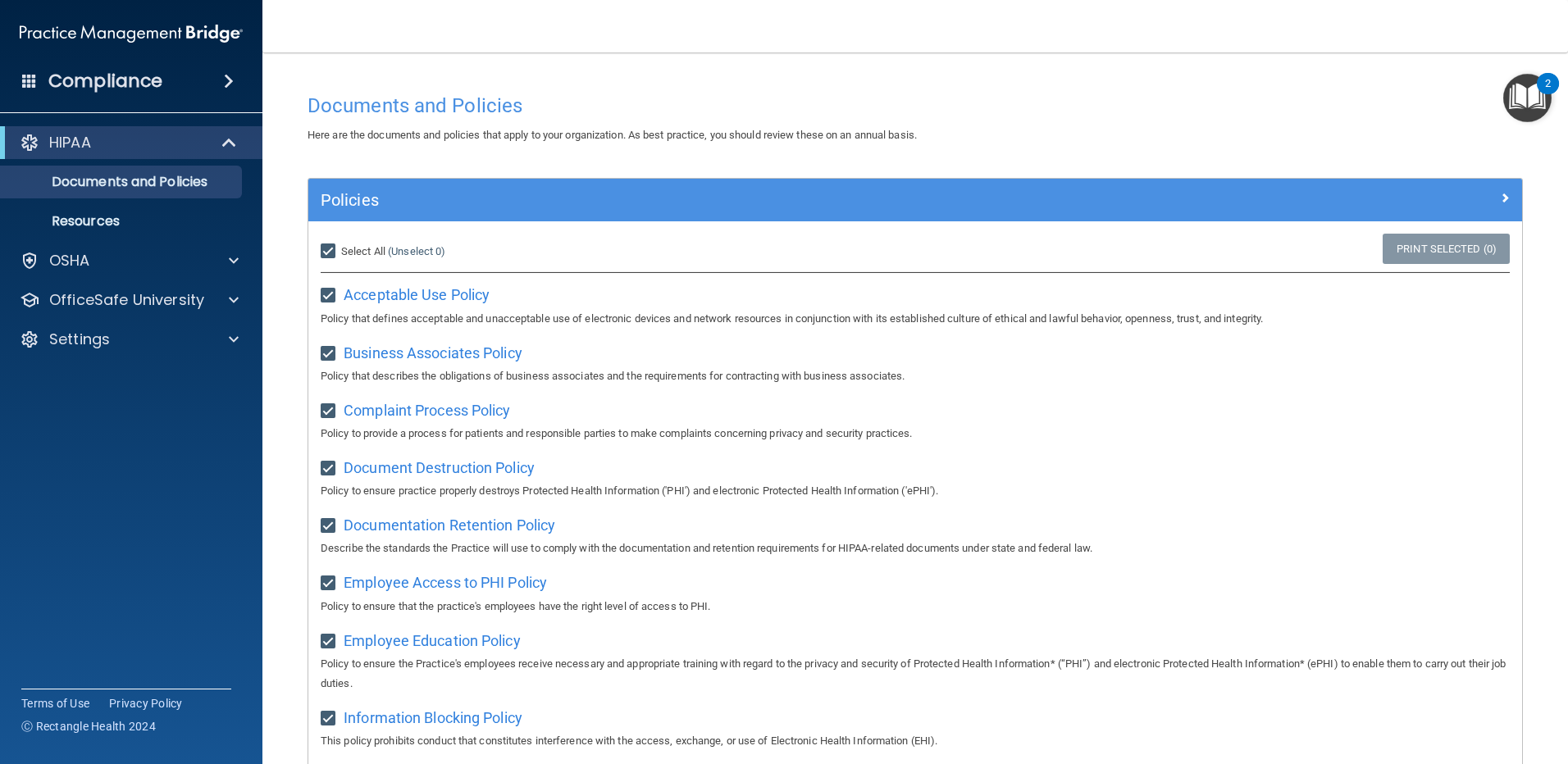
checkbox input "true"
click at [1439, 242] on link "Print Selected (21)" at bounding box center [1443, 249] width 133 height 30
click at [164, 183] on p "Documents and Policies" at bounding box center [122, 182] width 224 height 16
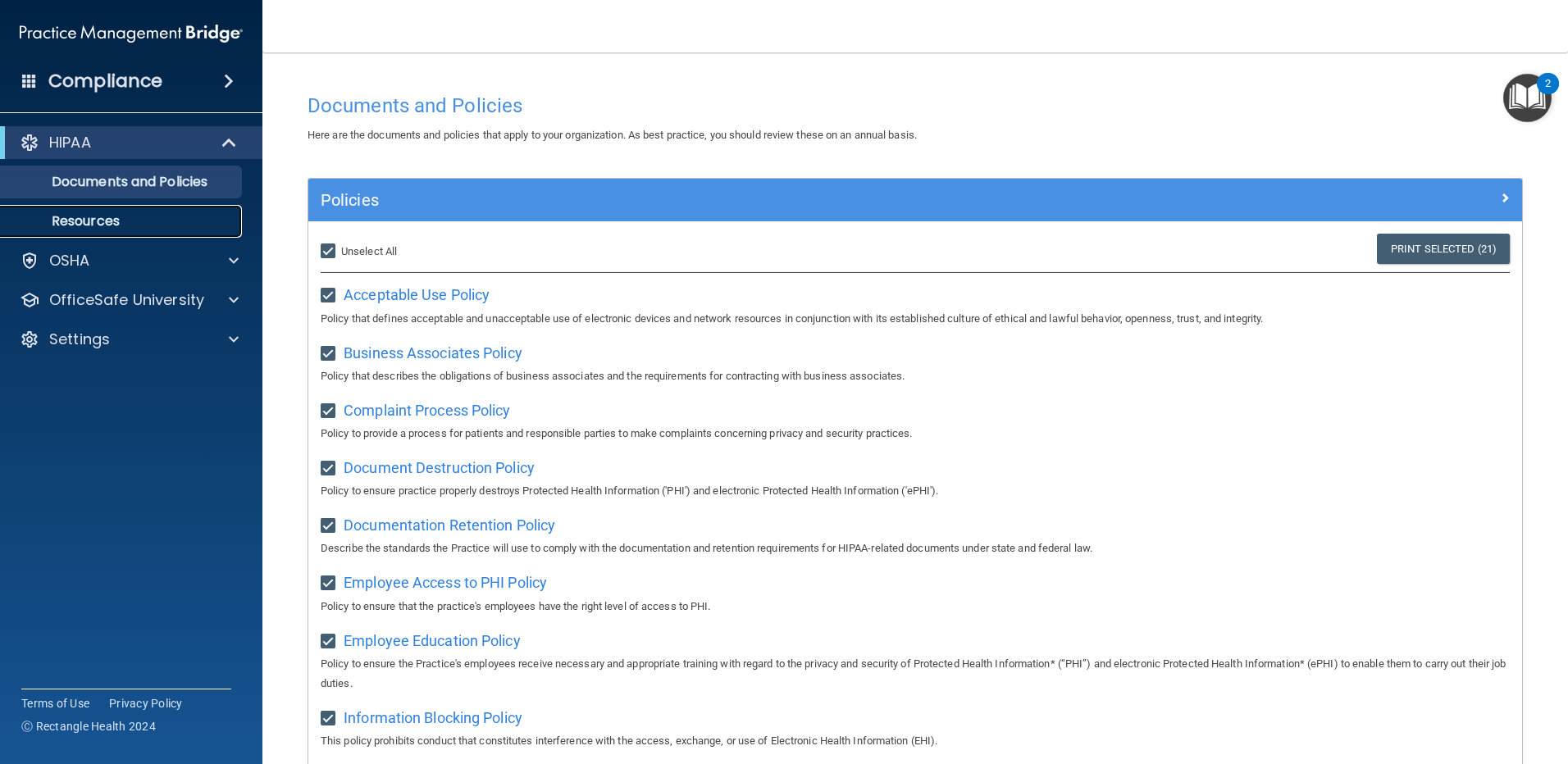
click at [100, 218] on p "Resources" at bounding box center [122, 221] width 224 height 16
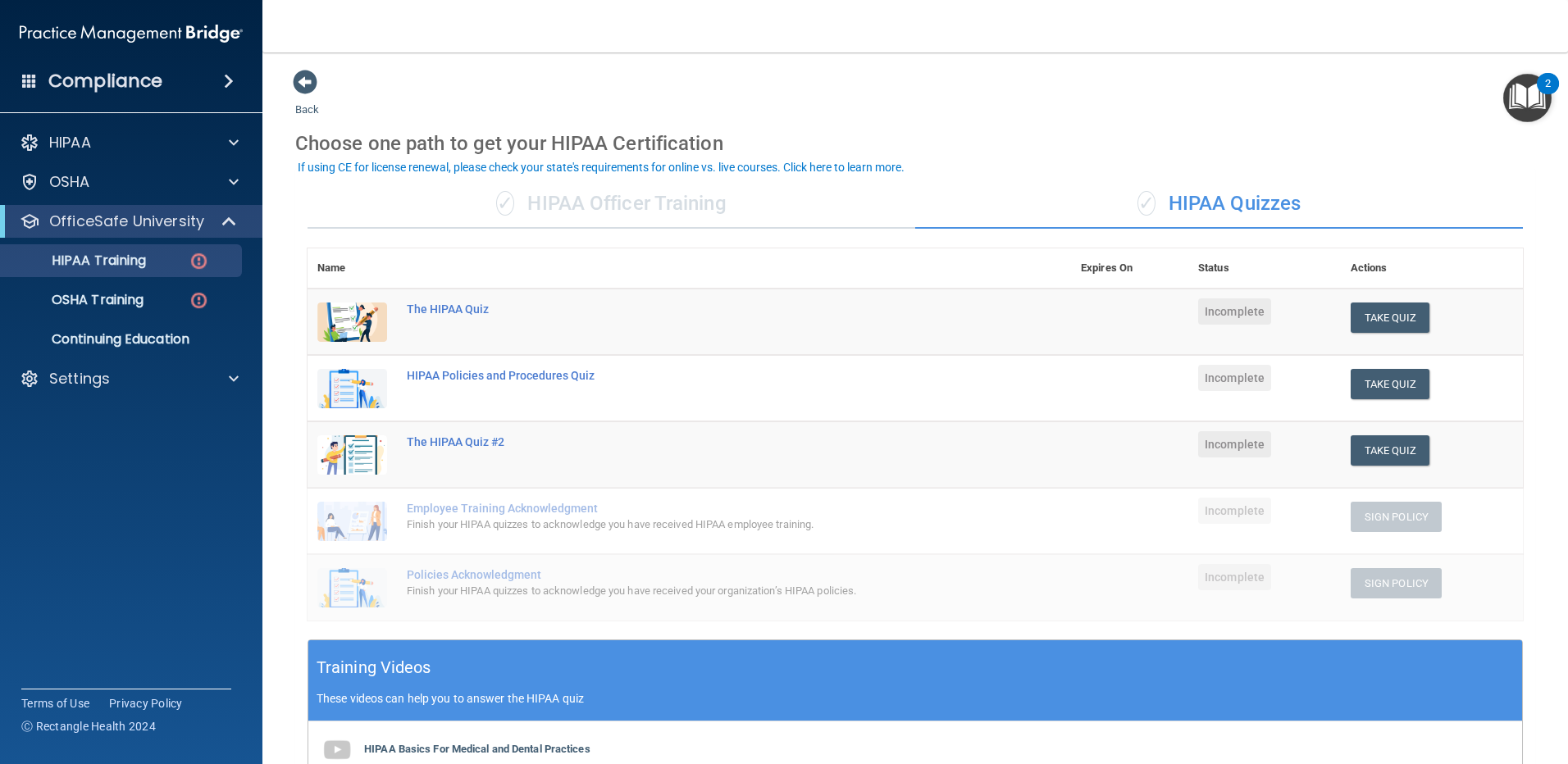
click at [387, 314] on img at bounding box center [352, 322] width 70 height 40
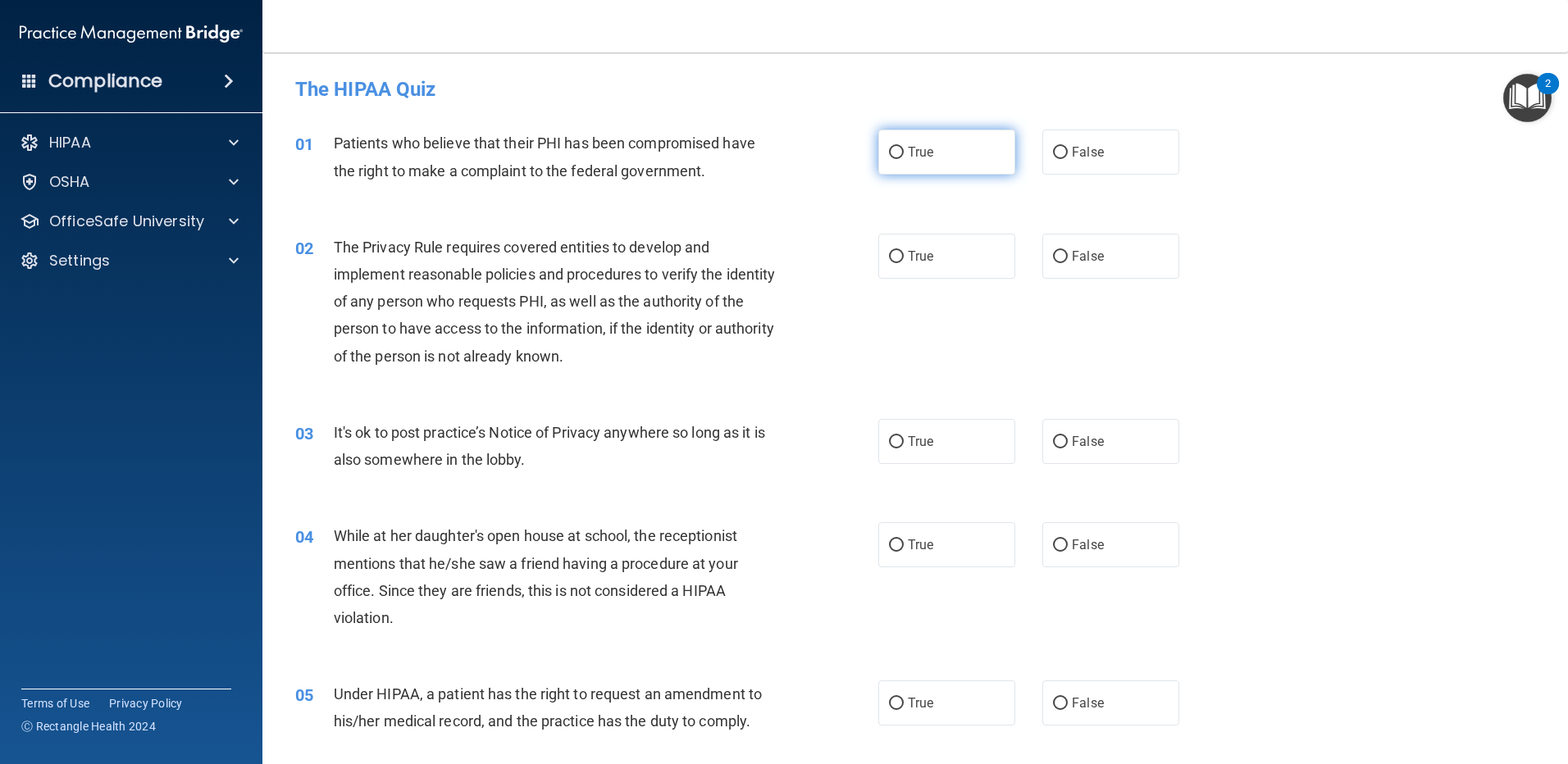
click at [898, 148] on input "True" at bounding box center [896, 153] width 14 height 13
radio input "true"
click at [890, 246] on label "True" at bounding box center [947, 256] width 137 height 45
click at [890, 251] on input "True" at bounding box center [896, 257] width 14 height 13
radio input "true"
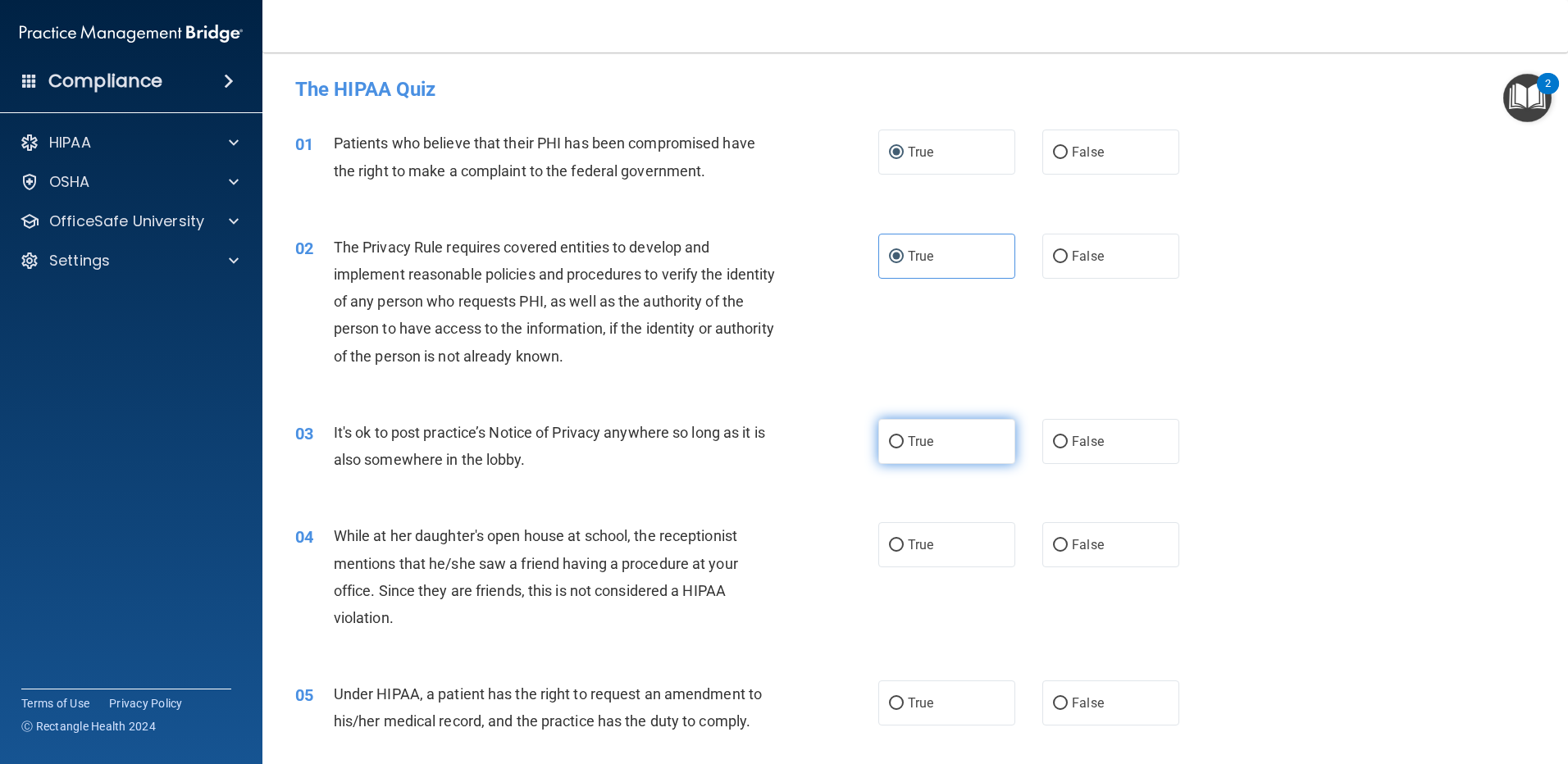
click at [890, 446] on input "True" at bounding box center [896, 442] width 14 height 13
radio input "true"
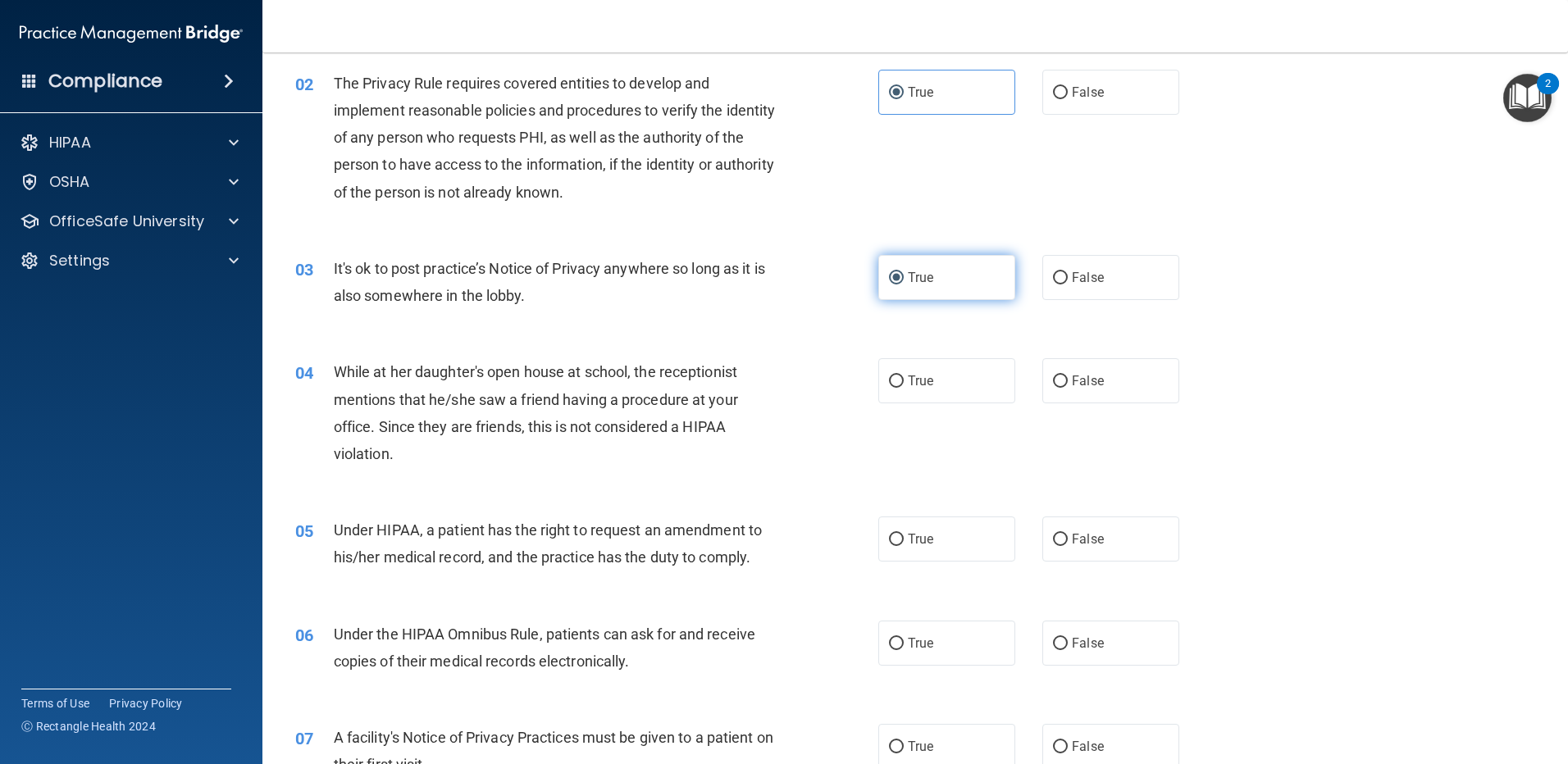
scroll to position [246, 0]
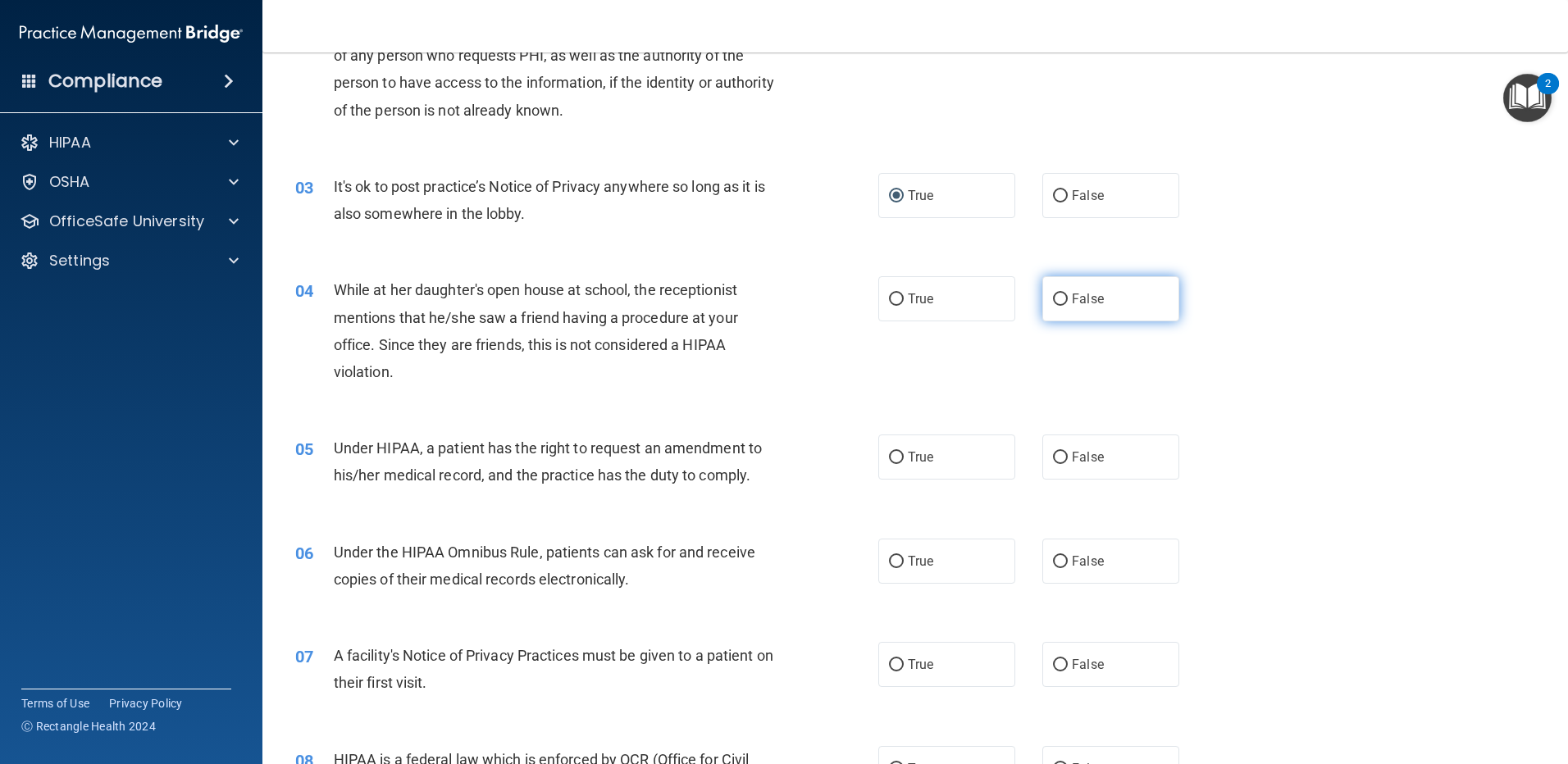
click at [1053, 294] on input "False" at bounding box center [1060, 300] width 14 height 13
radio input "true"
click at [1050, 448] on label "False" at bounding box center [1111, 457] width 137 height 45
click at [1053, 452] on input "False" at bounding box center [1060, 458] width 14 height 13
radio input "true"
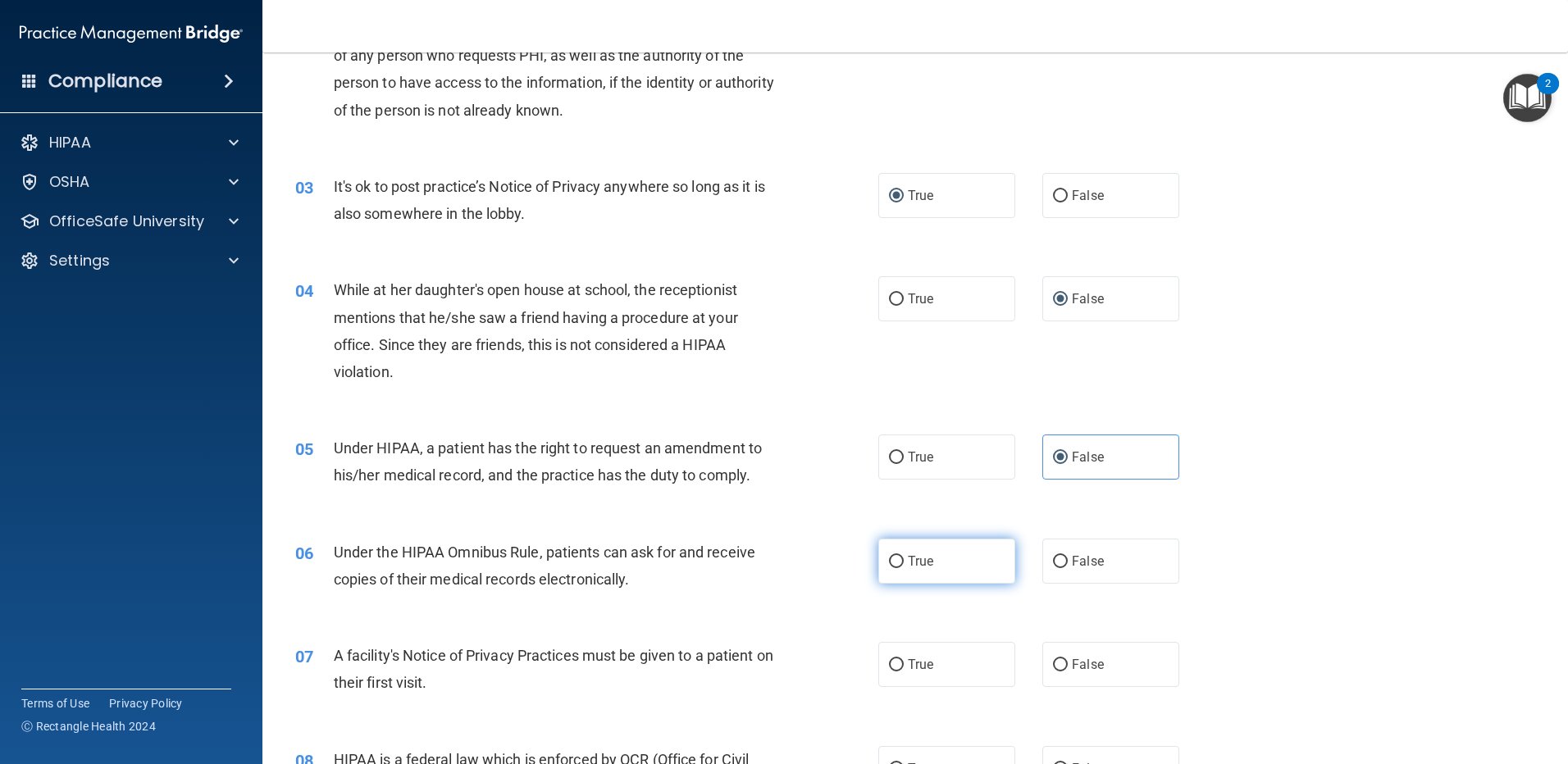
click at [891, 559] on input "True" at bounding box center [896, 562] width 14 height 13
radio input "true"
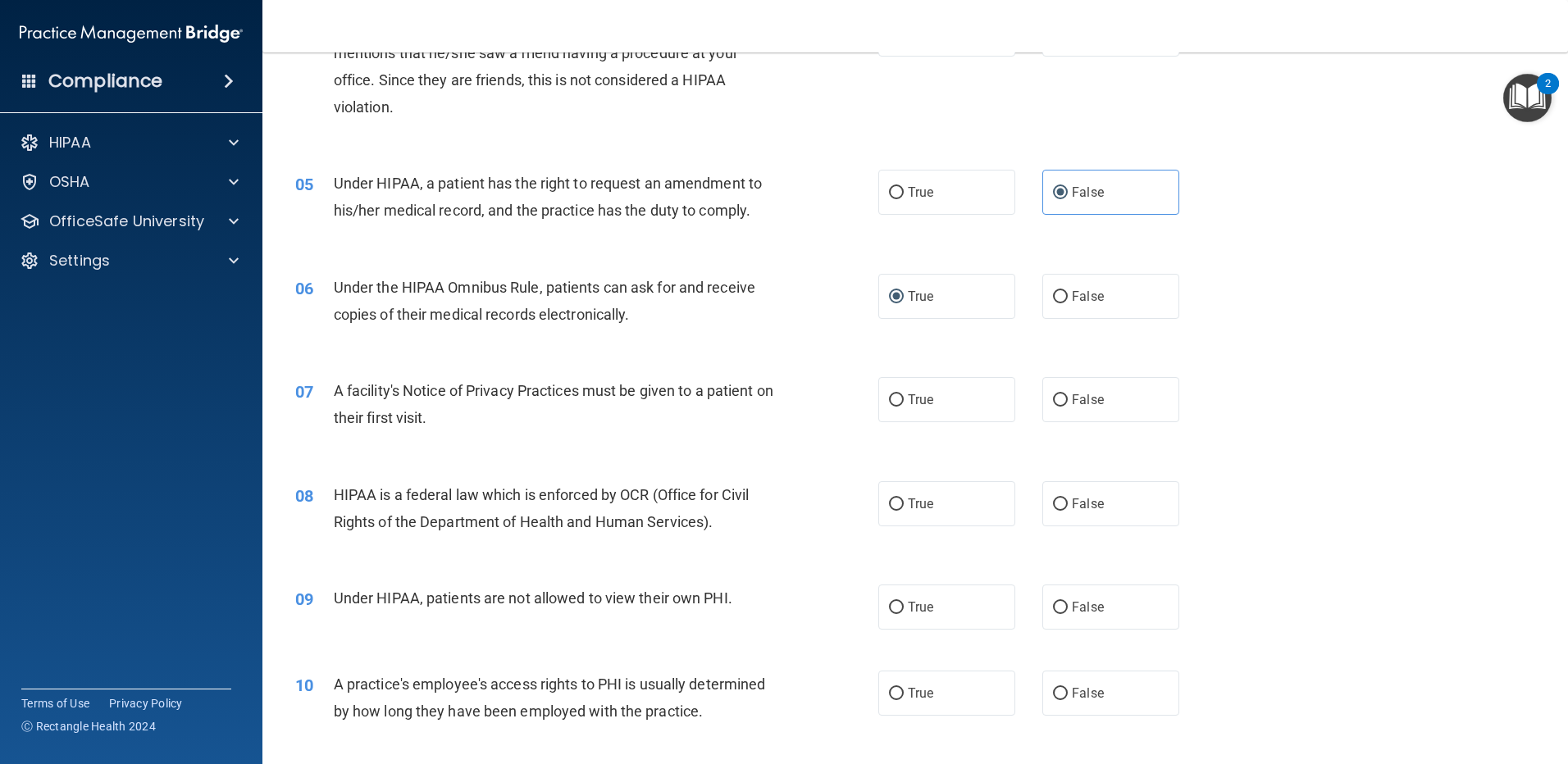
scroll to position [574, 0]
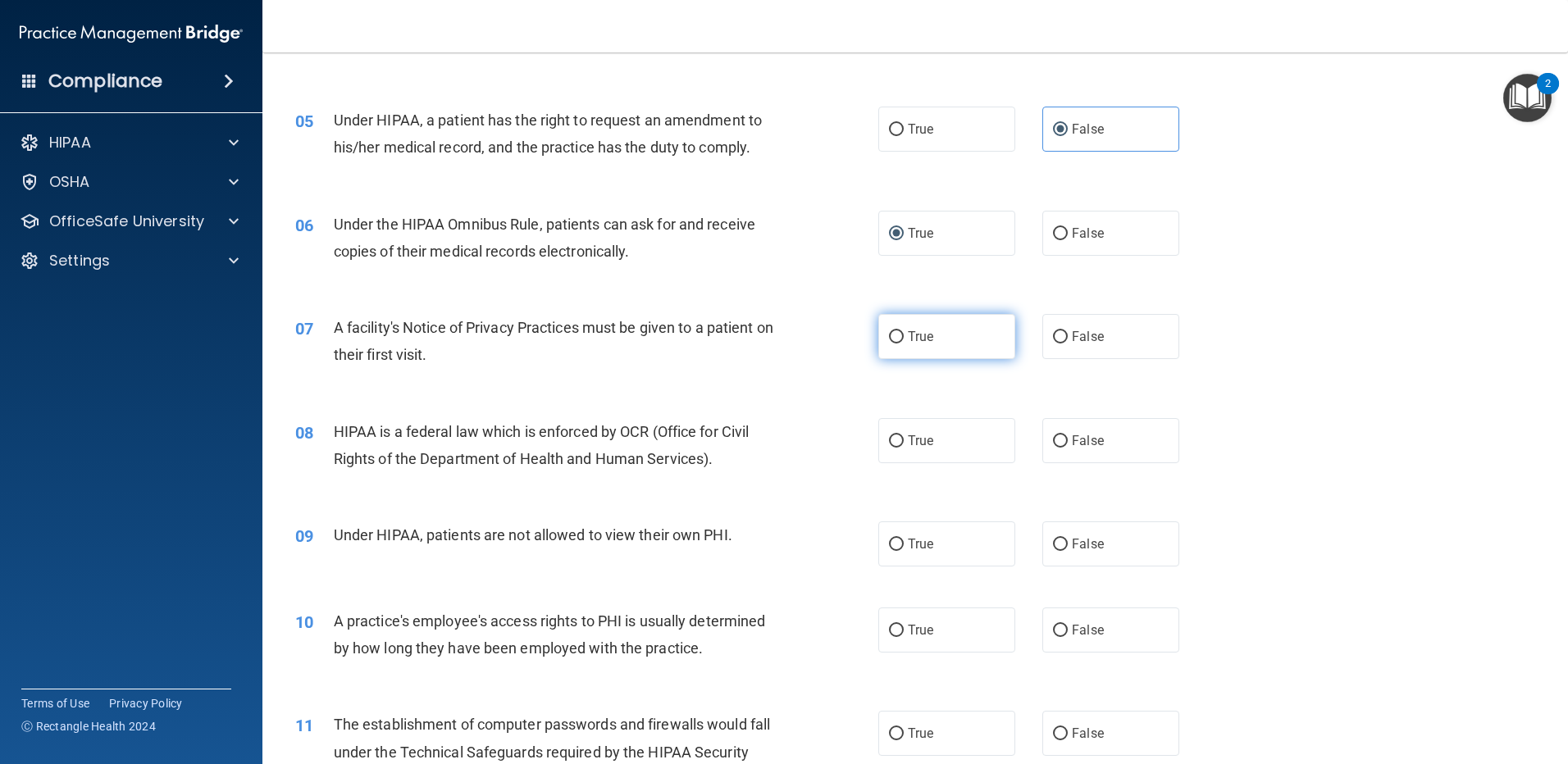
click at [889, 336] on input "True" at bounding box center [896, 337] width 14 height 13
radio input "true"
click at [897, 441] on input "True" at bounding box center [896, 442] width 14 height 13
radio input "true"
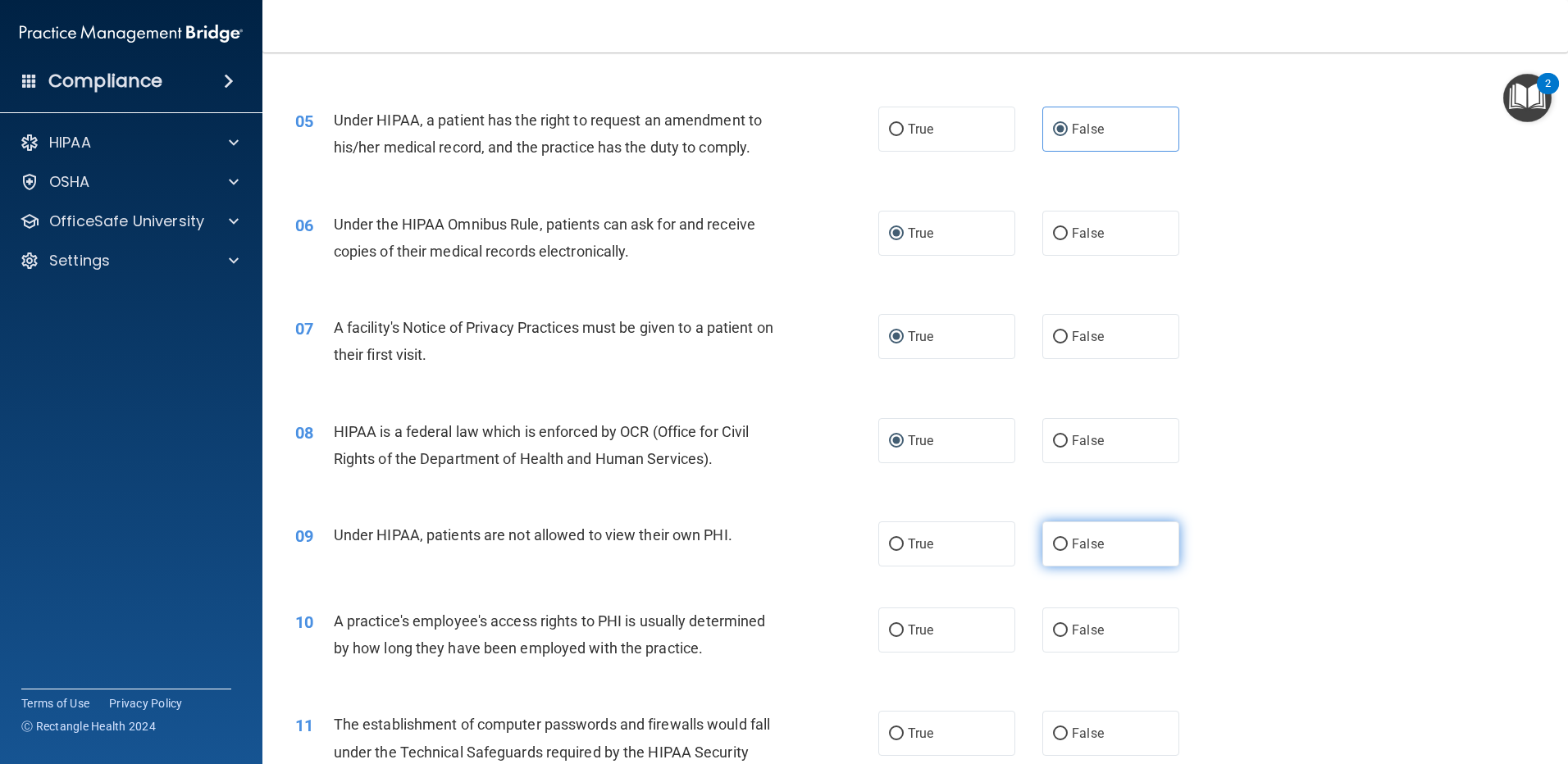
click at [1058, 543] on input "False" at bounding box center [1060, 545] width 14 height 13
radio input "true"
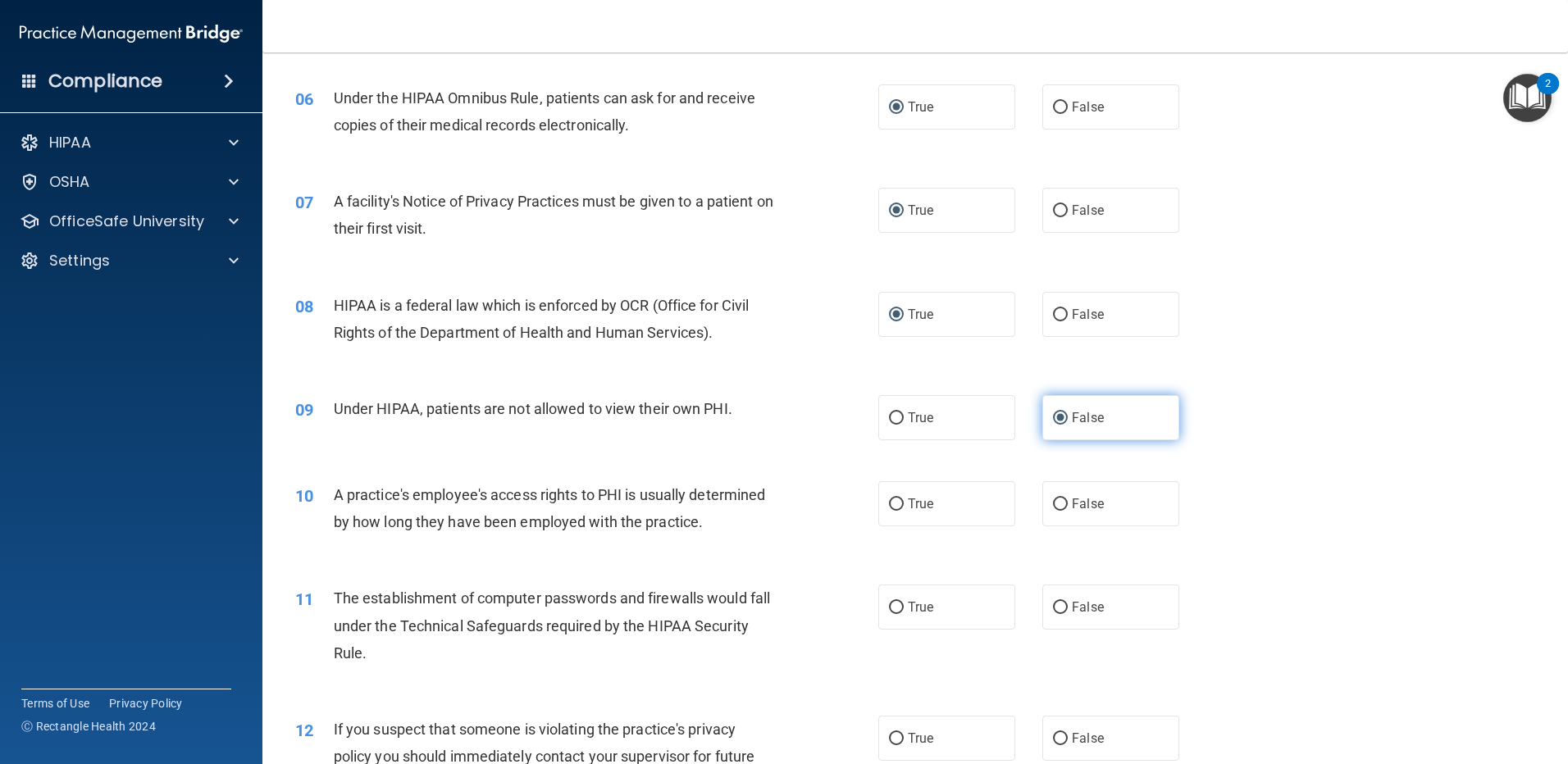
scroll to position [738, 0]
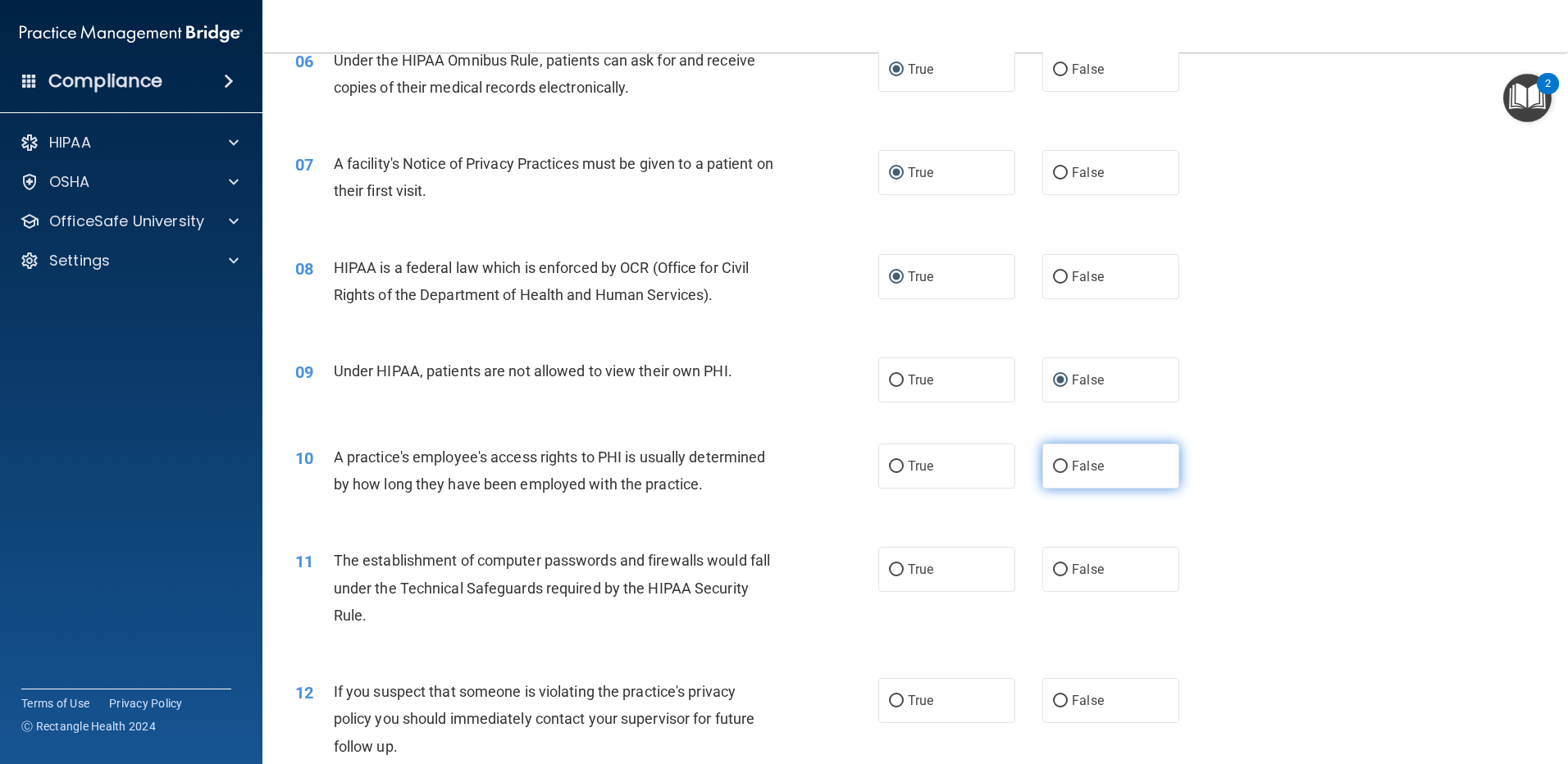
click at [1065, 452] on label "False" at bounding box center [1111, 466] width 137 height 45
click at [1065, 461] on input "False" at bounding box center [1060, 467] width 14 height 13
radio input "true"
click at [1053, 565] on input "False" at bounding box center [1060, 570] width 14 height 13
radio input "true"
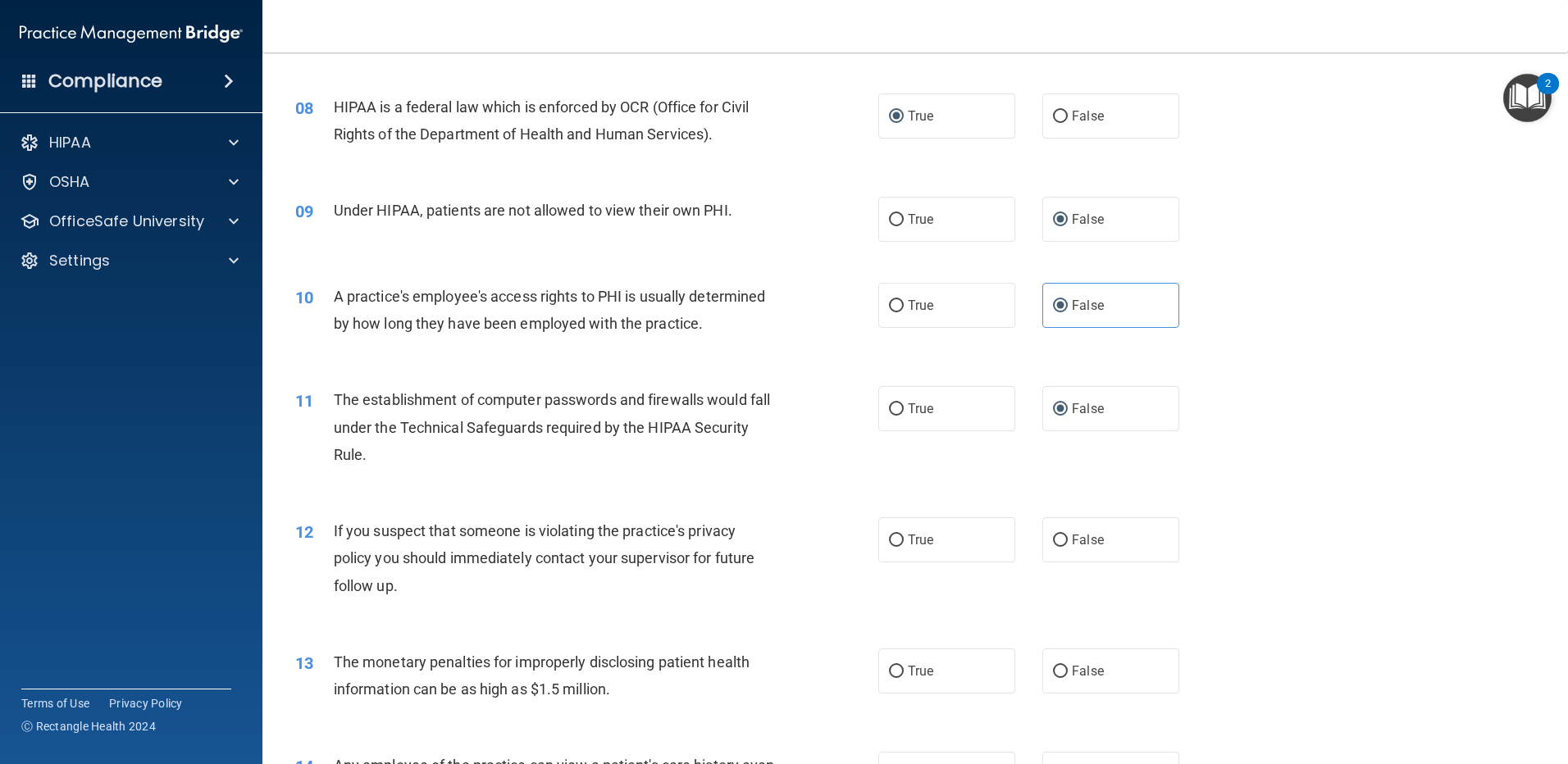
scroll to position [902, 0]
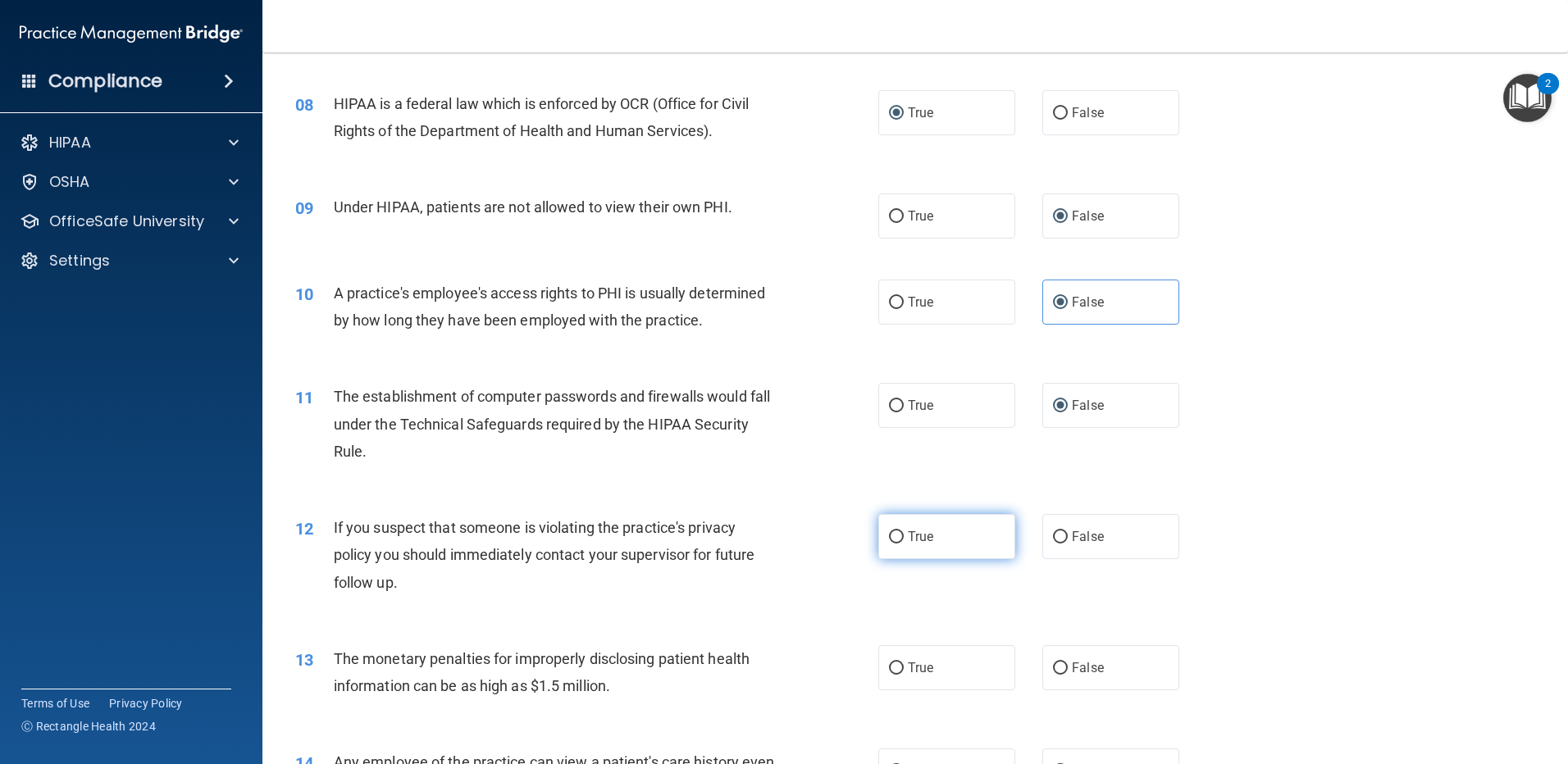
click at [886, 528] on label "True" at bounding box center [947, 536] width 137 height 45
click at [889, 532] on input "True" at bounding box center [896, 538] width 14 height 13
radio input "true"
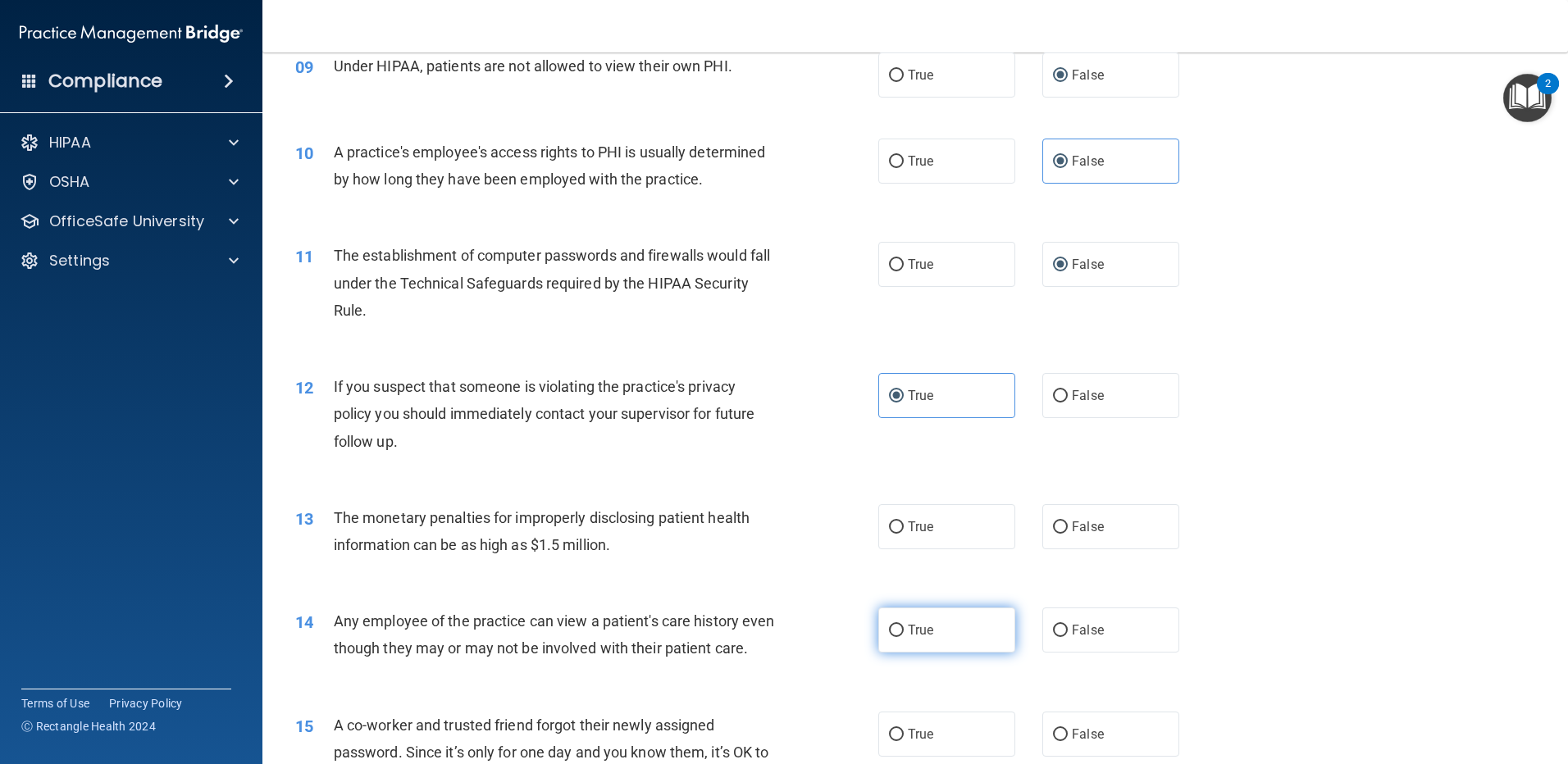
scroll to position [1066, 0]
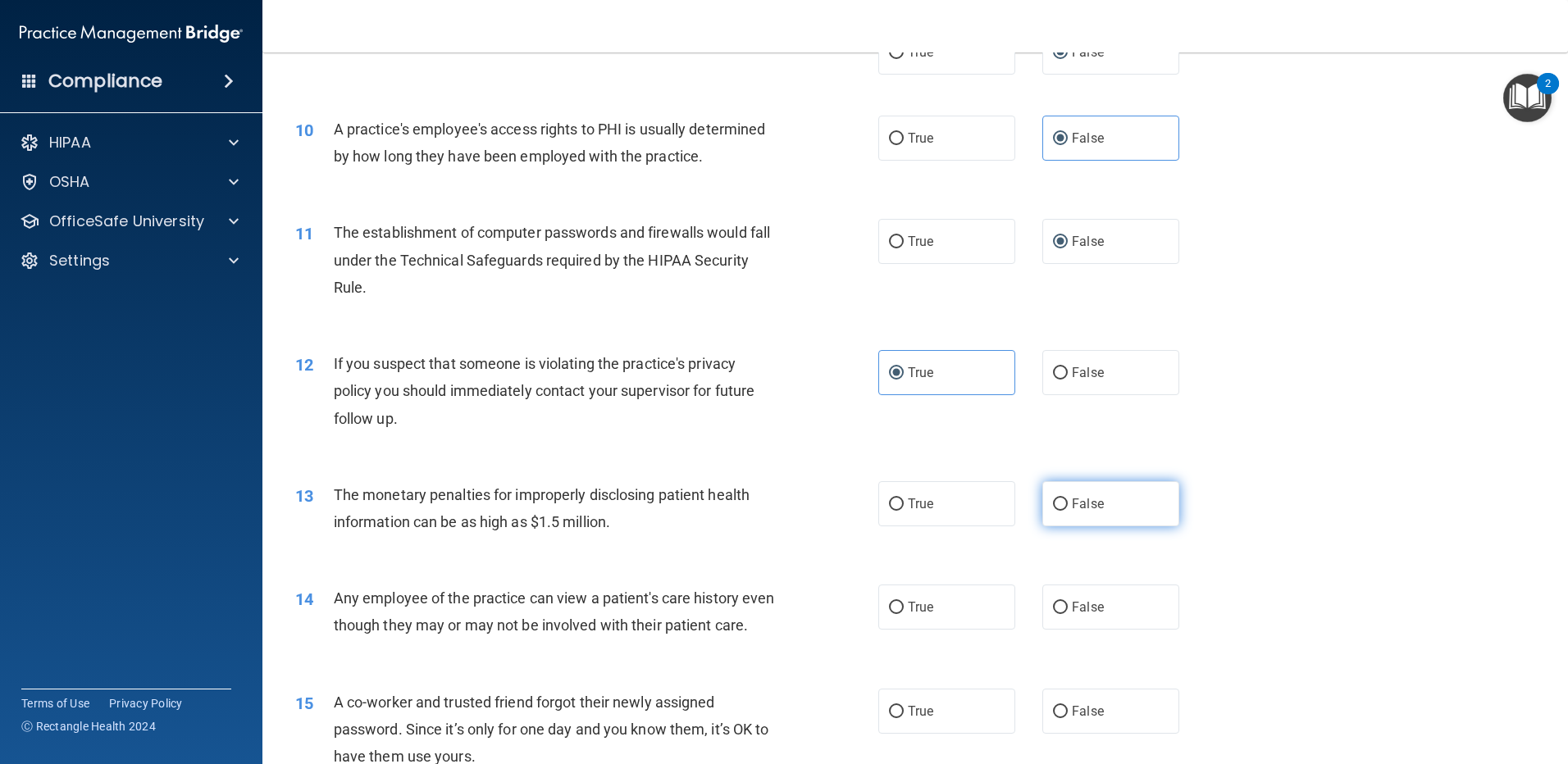
click at [1053, 505] on input "False" at bounding box center [1060, 505] width 14 height 13
radio input "true"
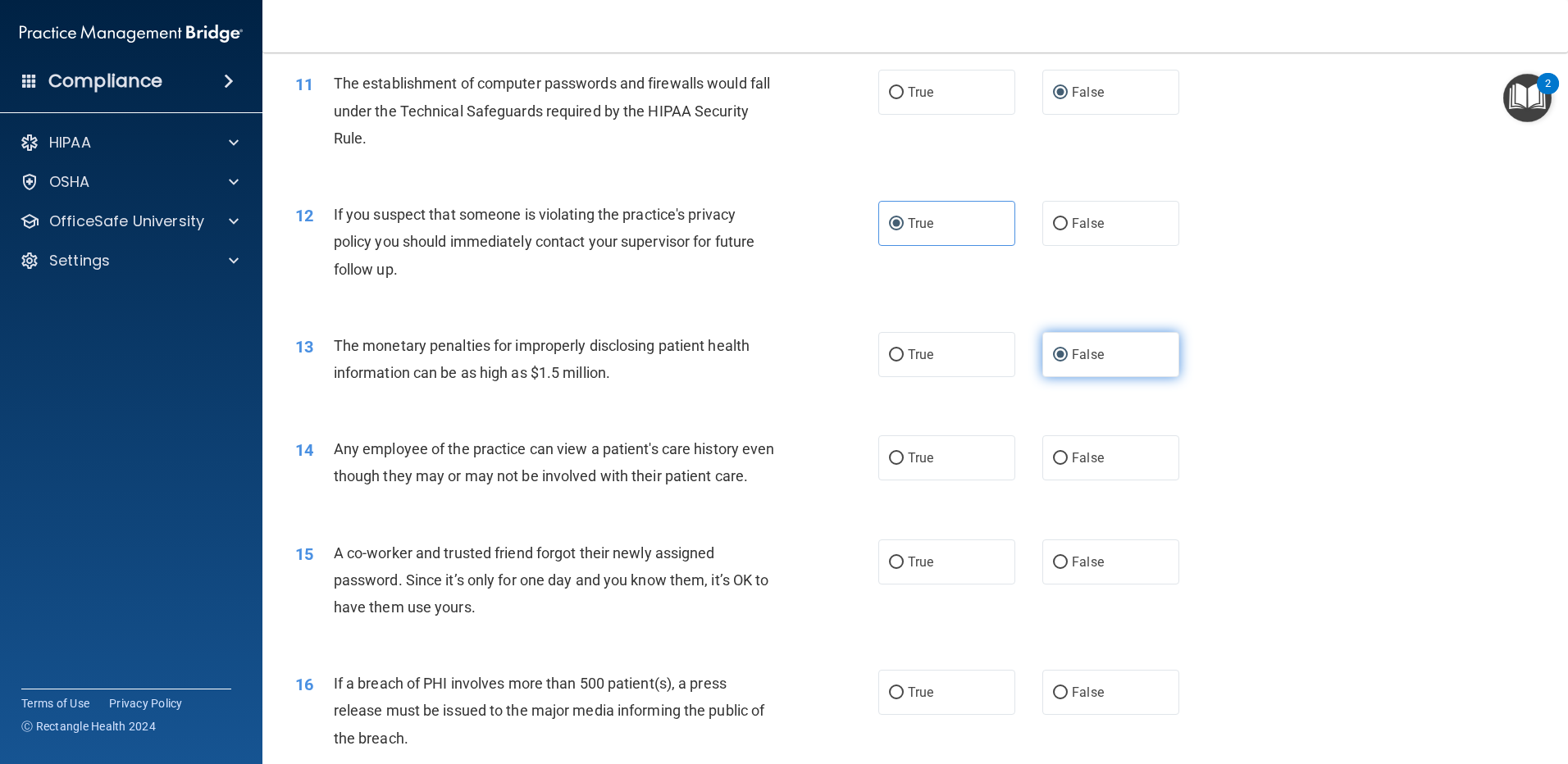
scroll to position [1230, 0]
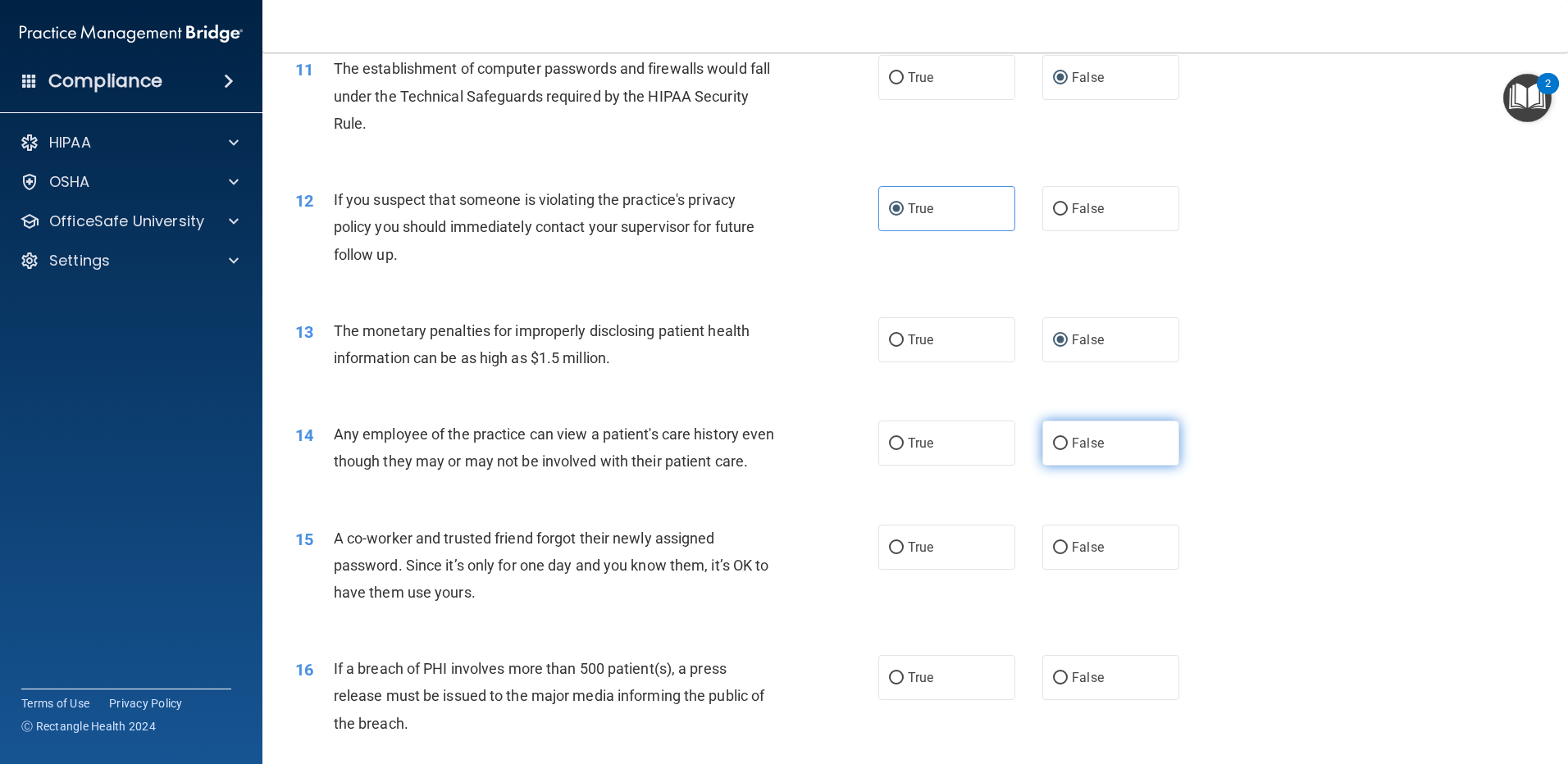
click at [1053, 443] on input "False" at bounding box center [1060, 444] width 14 height 13
radio input "true"
click at [1055, 555] on input "False" at bounding box center [1060, 548] width 14 height 13
radio input "true"
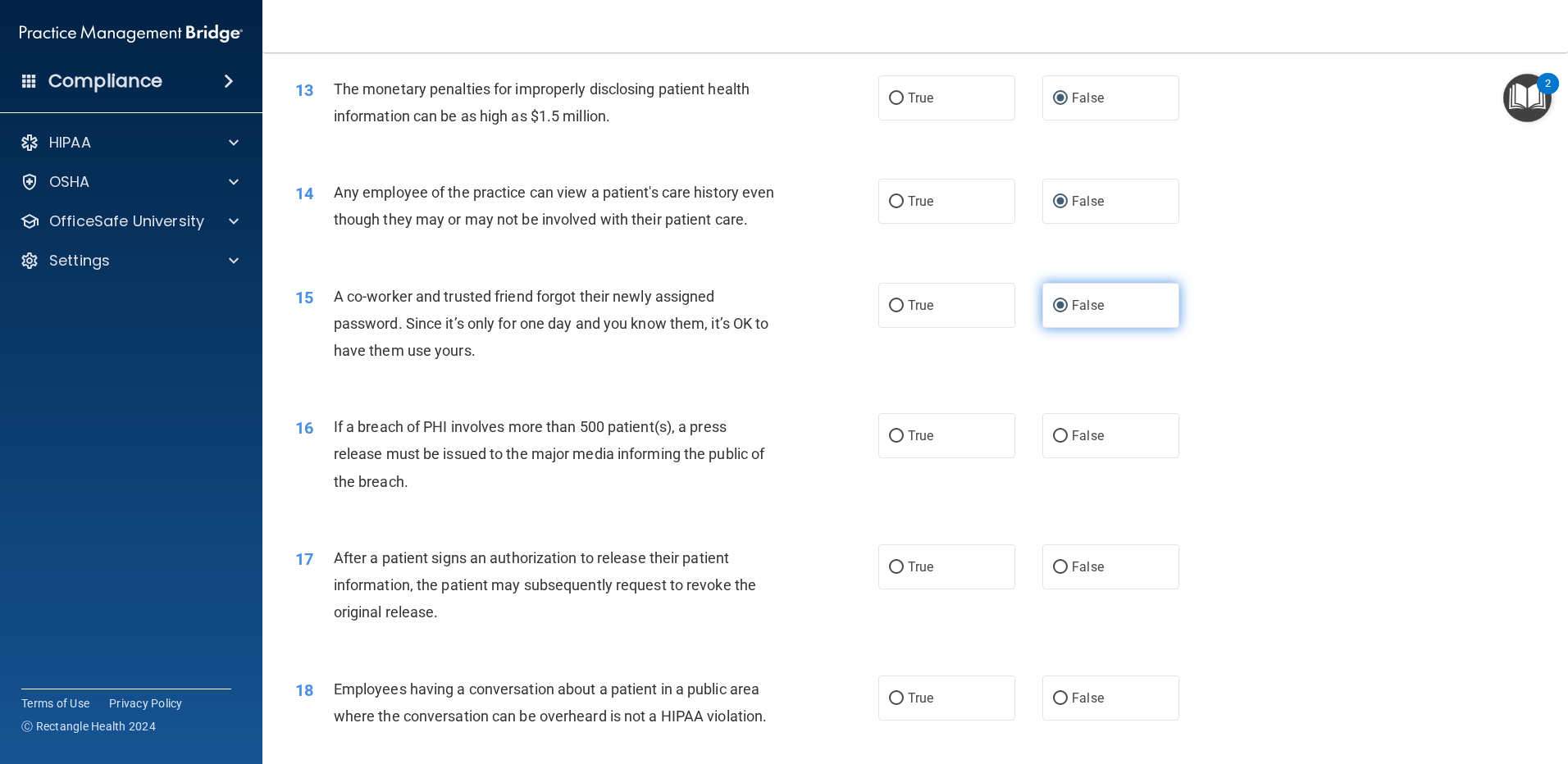
scroll to position [1477, 0]
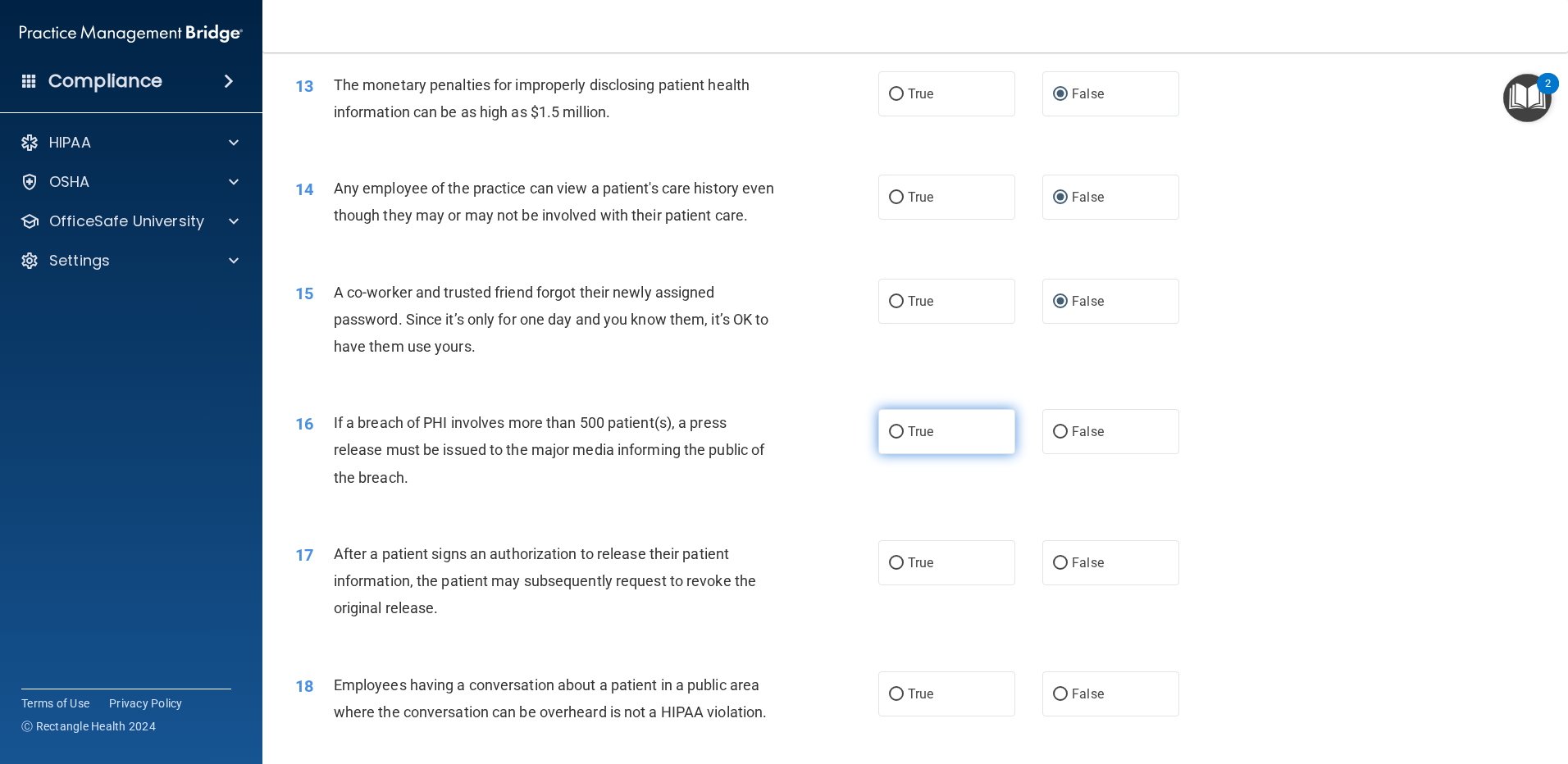
click at [892, 439] on input "True" at bounding box center [896, 432] width 14 height 13
radio input "true"
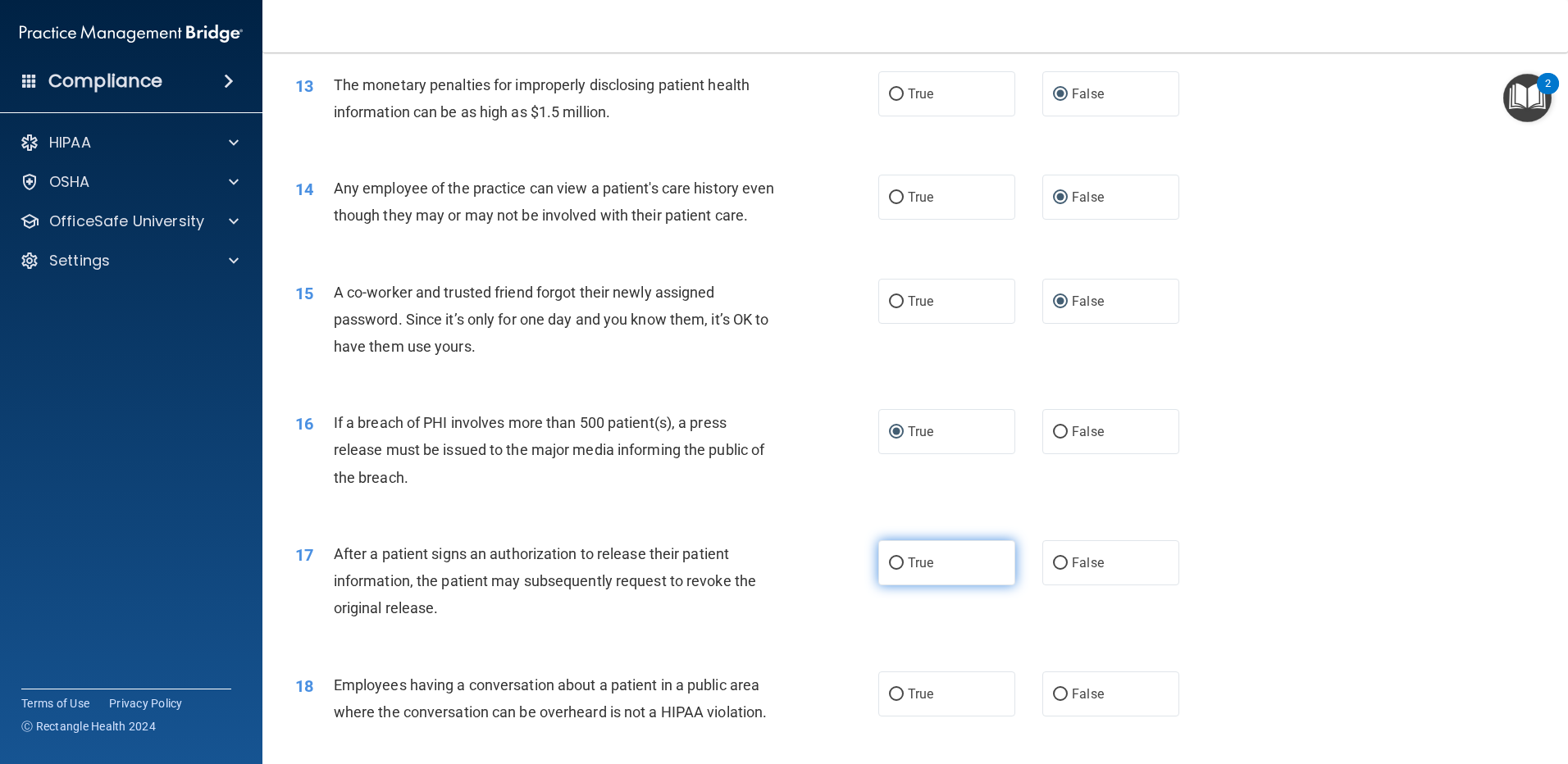
click at [893, 582] on label "True" at bounding box center [947, 562] width 137 height 45
click at [893, 570] on input "True" at bounding box center [896, 564] width 14 height 13
radio input "true"
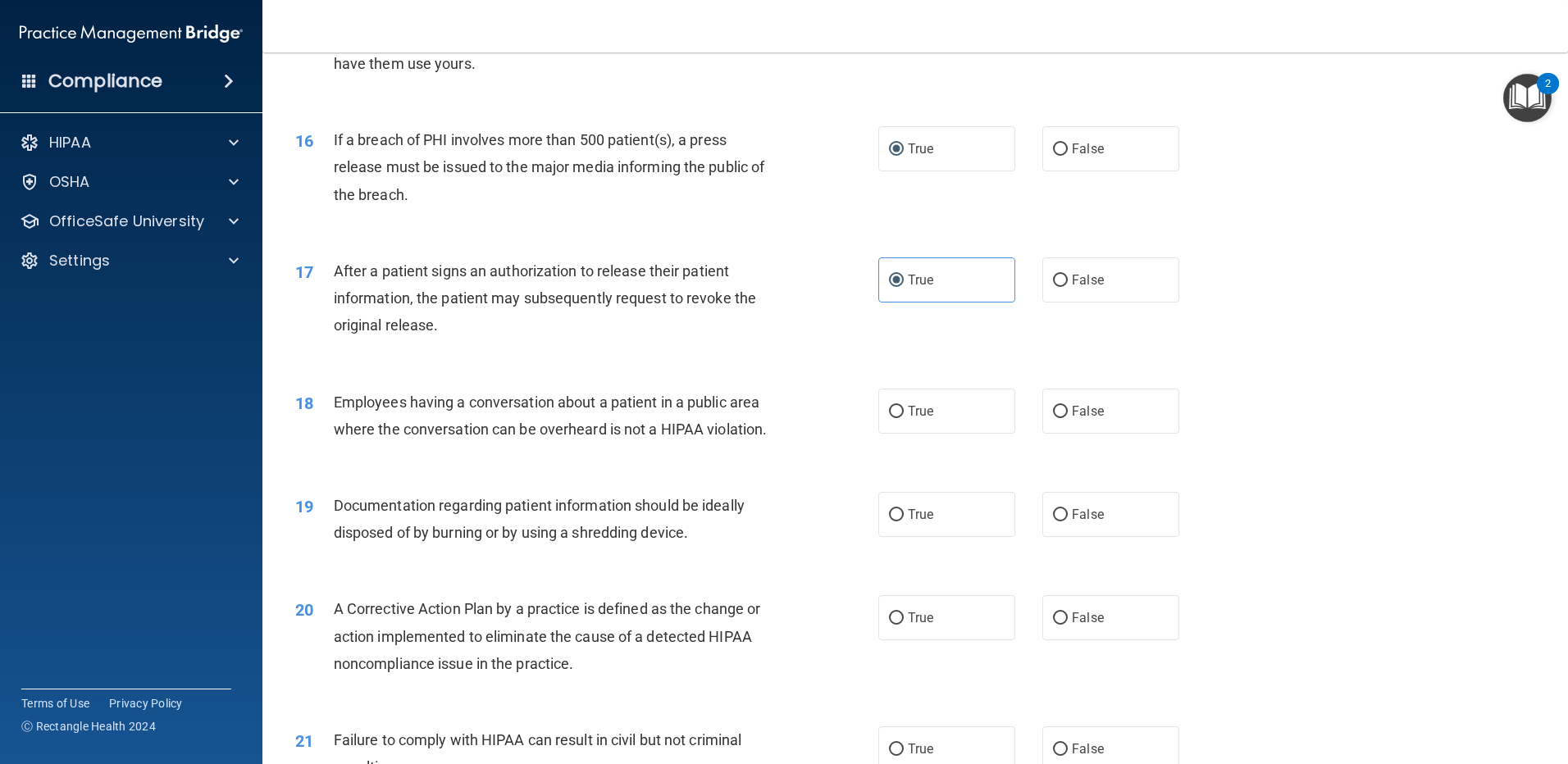
scroll to position [1804, 0]
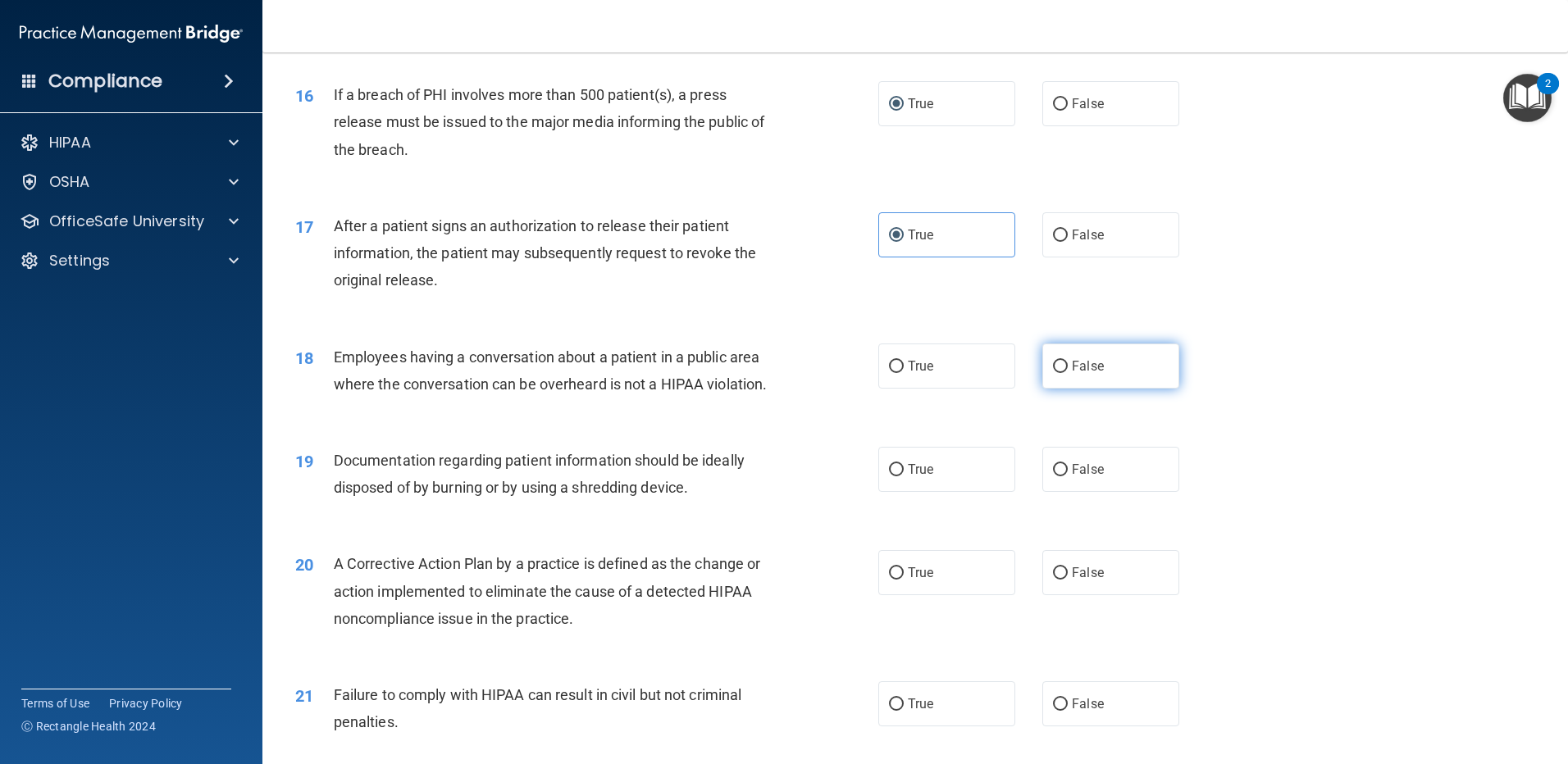
click at [1053, 373] on input "False" at bounding box center [1060, 366] width 14 height 13
radio input "true"
click at [1054, 476] on input "False" at bounding box center [1060, 470] width 14 height 13
radio input "true"
click at [898, 580] on input "True" at bounding box center [896, 573] width 14 height 13
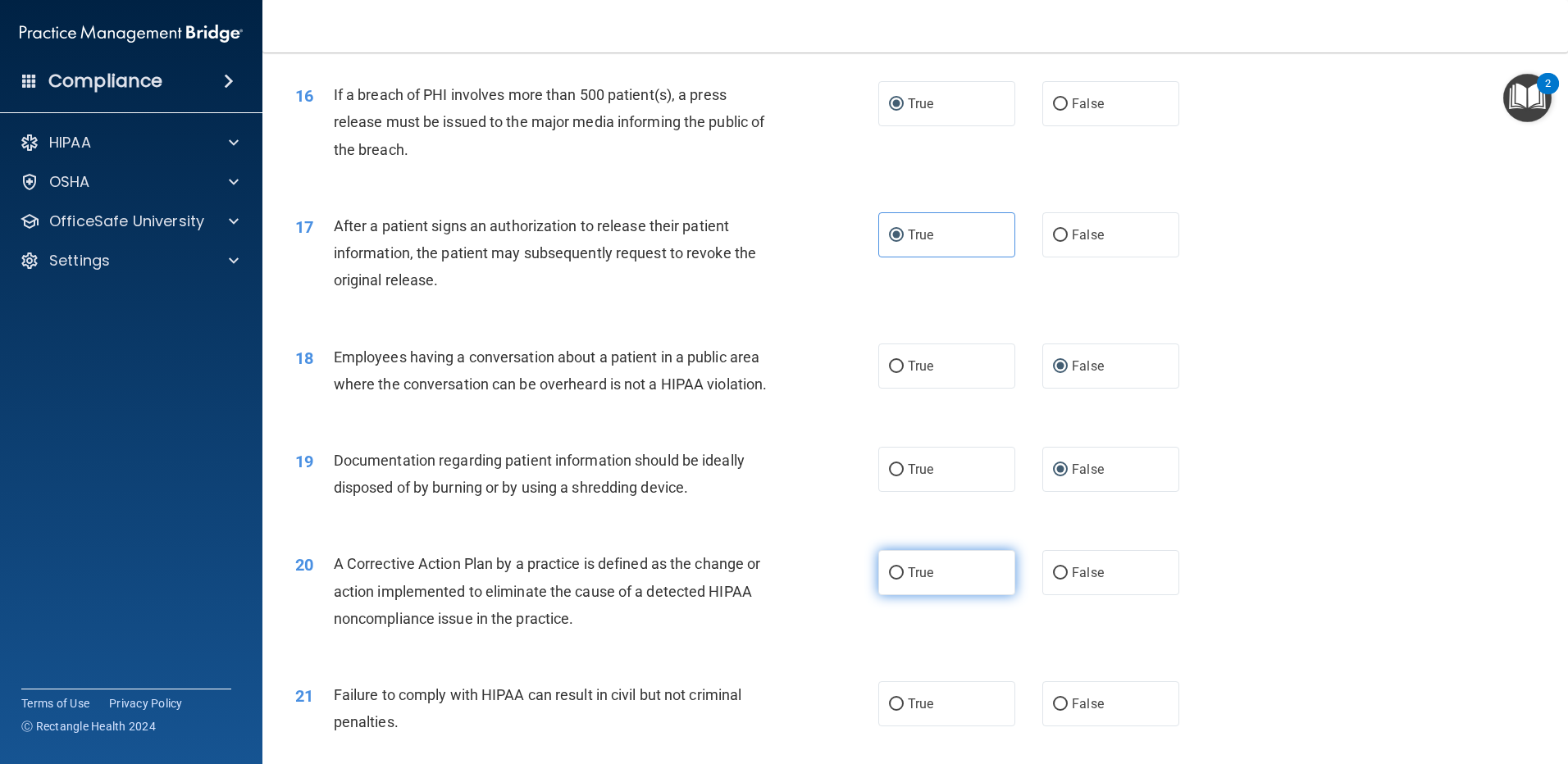
radio input "true"
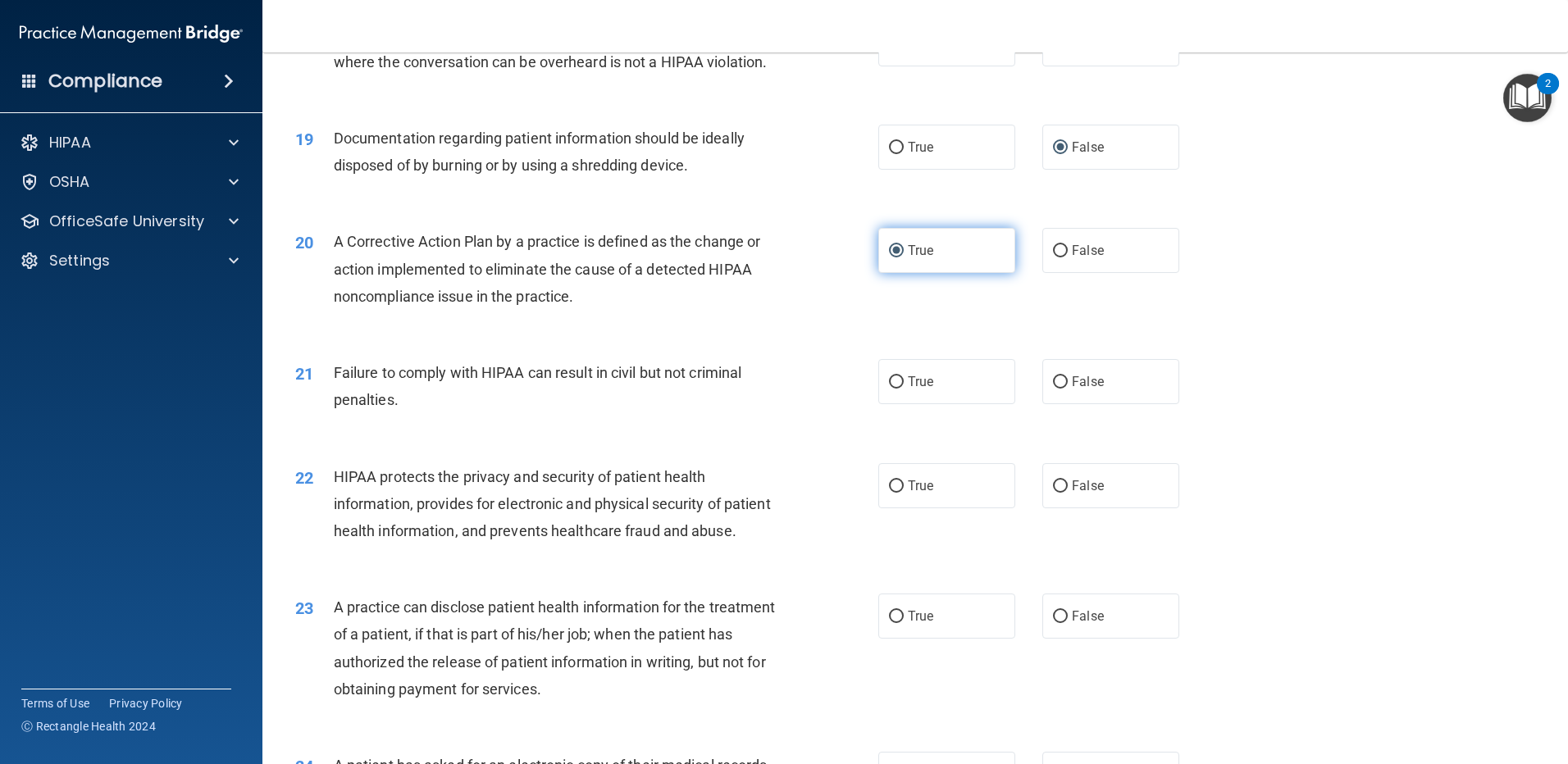
scroll to position [2132, 0]
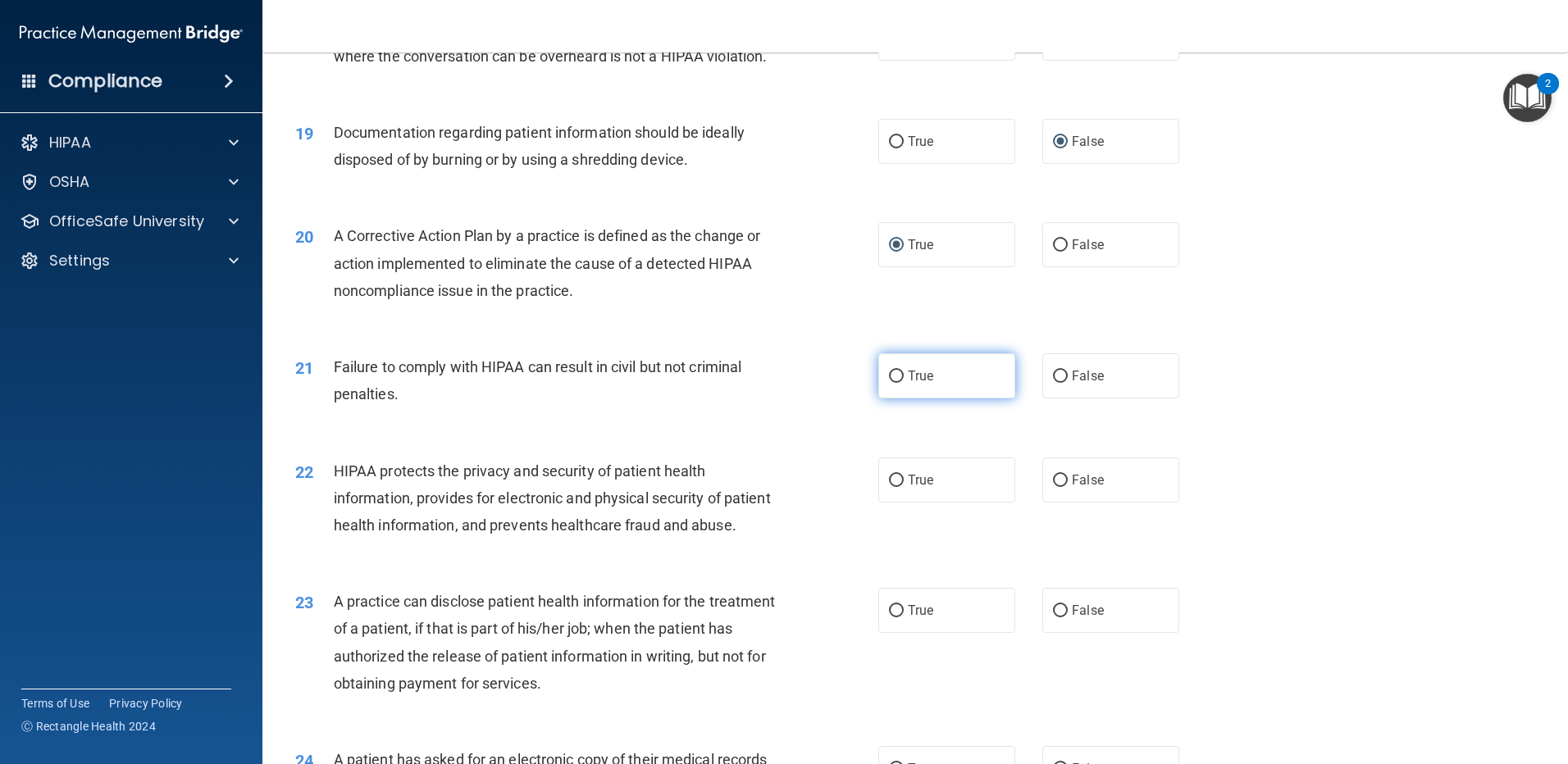
click at [893, 398] on label "True" at bounding box center [947, 376] width 137 height 45
click at [893, 383] on input "True" at bounding box center [896, 377] width 14 height 13
radio input "true"
click at [893, 487] on input "True" at bounding box center [896, 480] width 14 height 13
radio input "true"
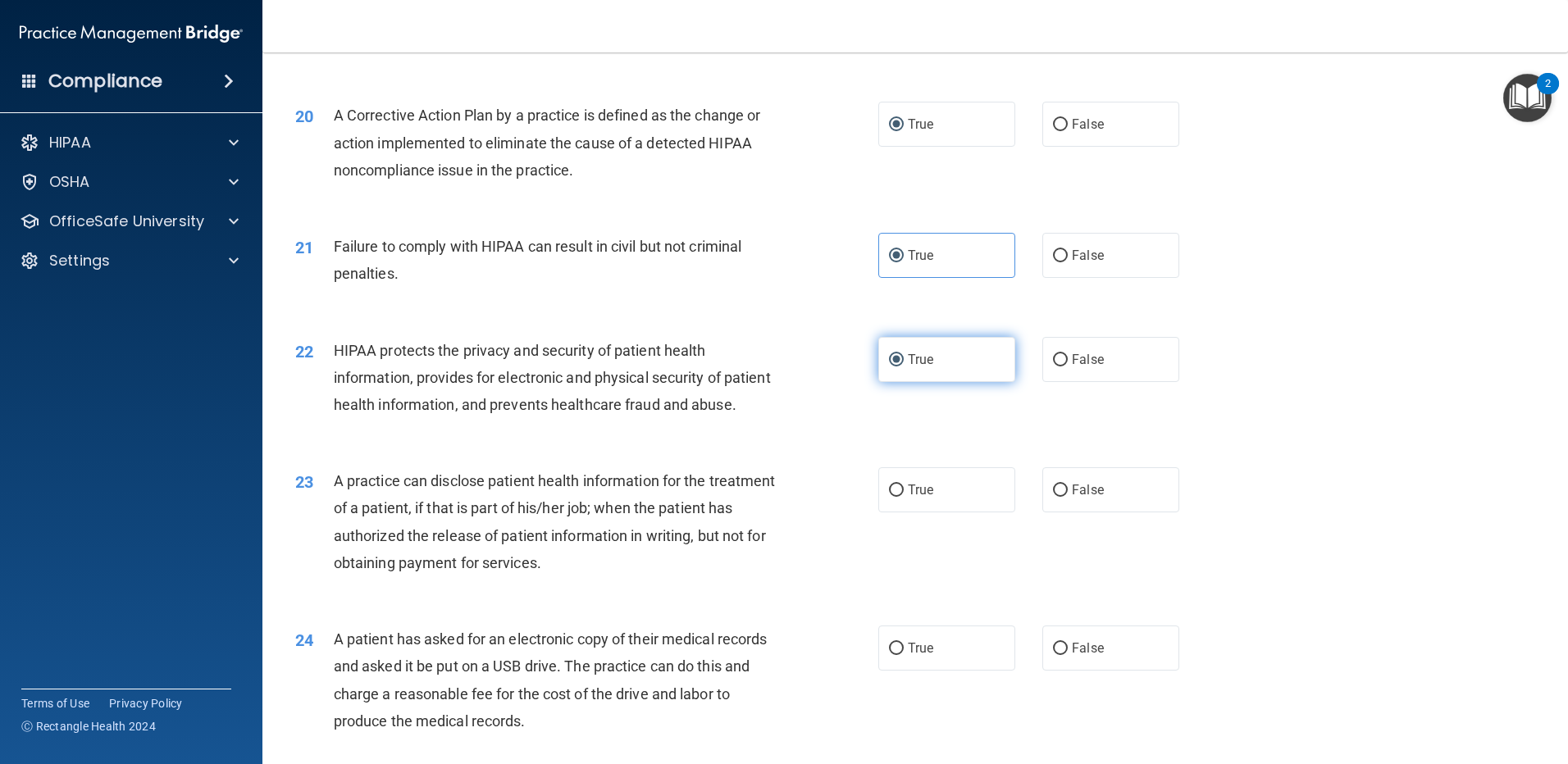
scroll to position [2296, 0]
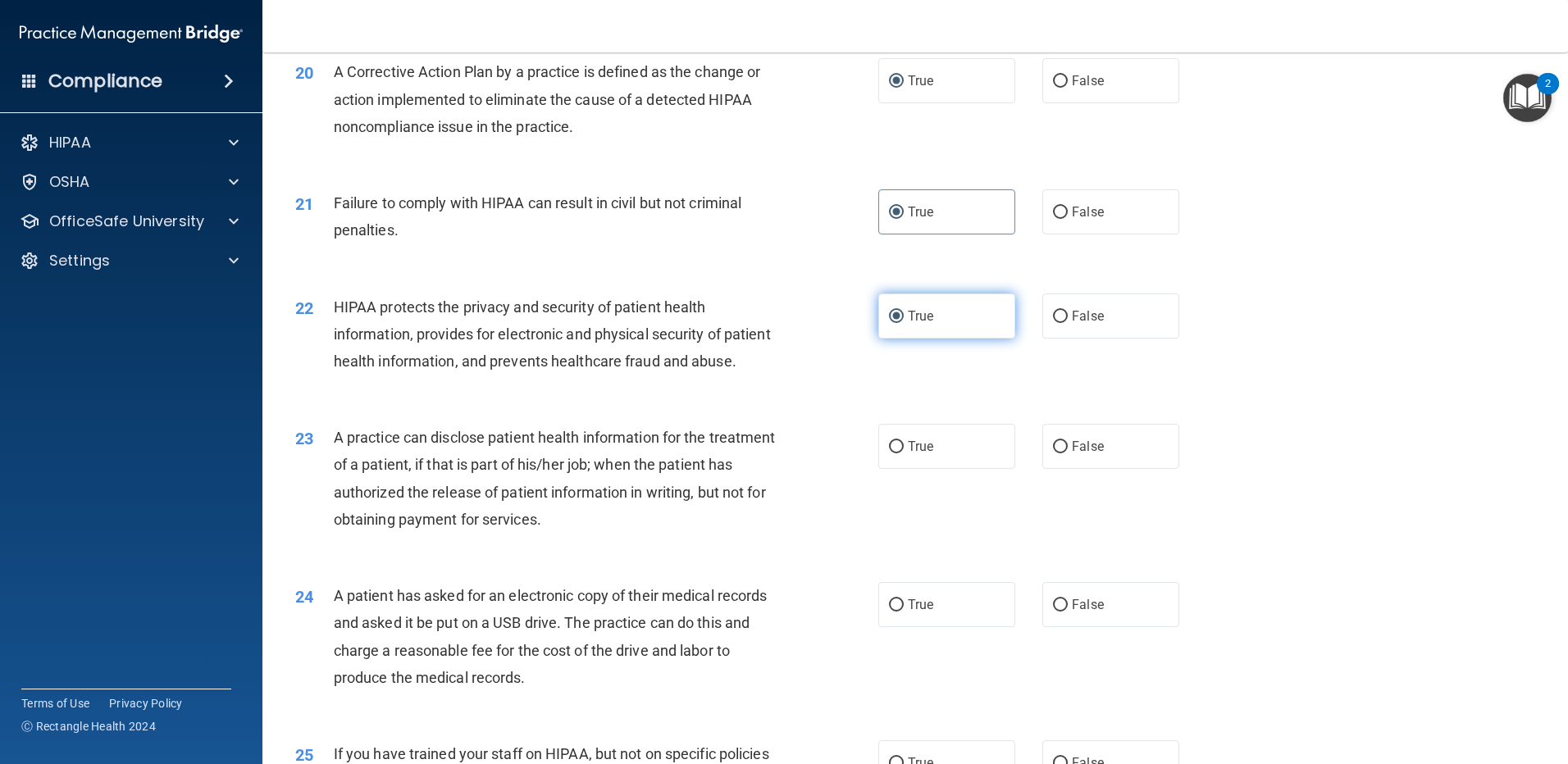
click at [893, 453] on input "True" at bounding box center [896, 447] width 14 height 13
radio input "true"
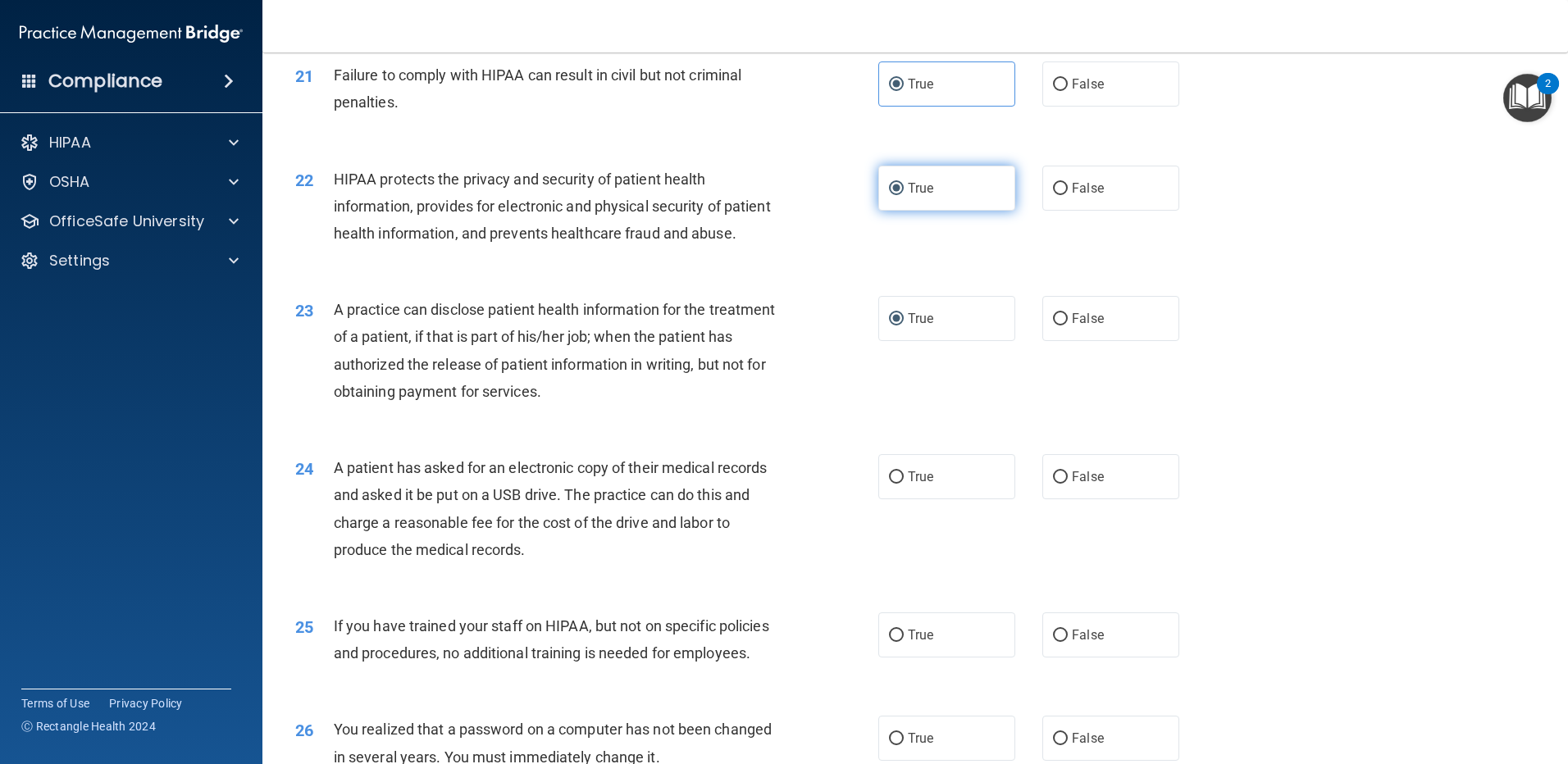
scroll to position [2543, 0]
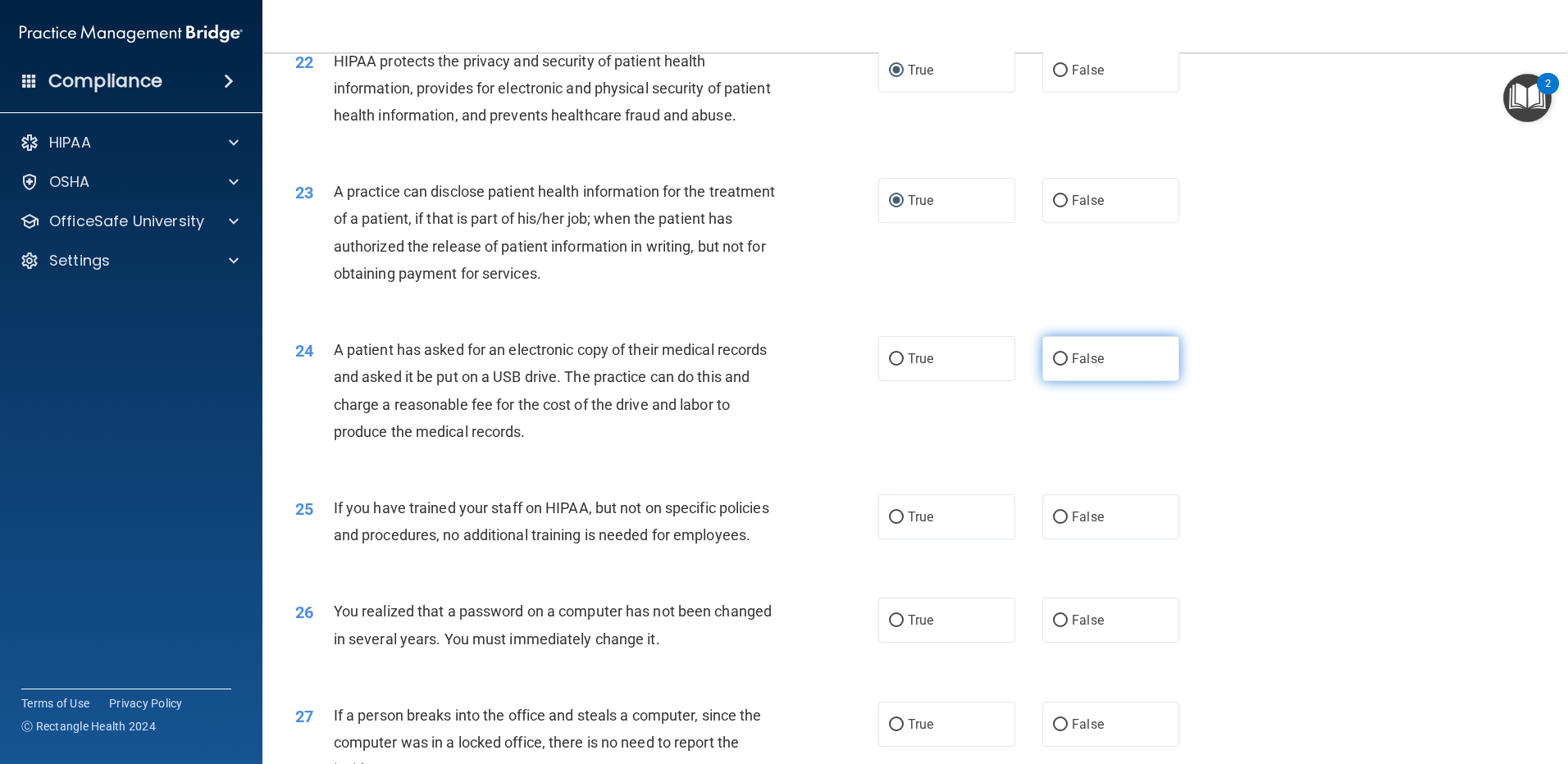
click at [1053, 382] on label "False" at bounding box center [1111, 358] width 137 height 45
click at [1053, 366] on input "False" at bounding box center [1060, 360] width 14 height 13
radio input "true"
click at [1055, 524] on input "False" at bounding box center [1060, 517] width 14 height 13
radio input "true"
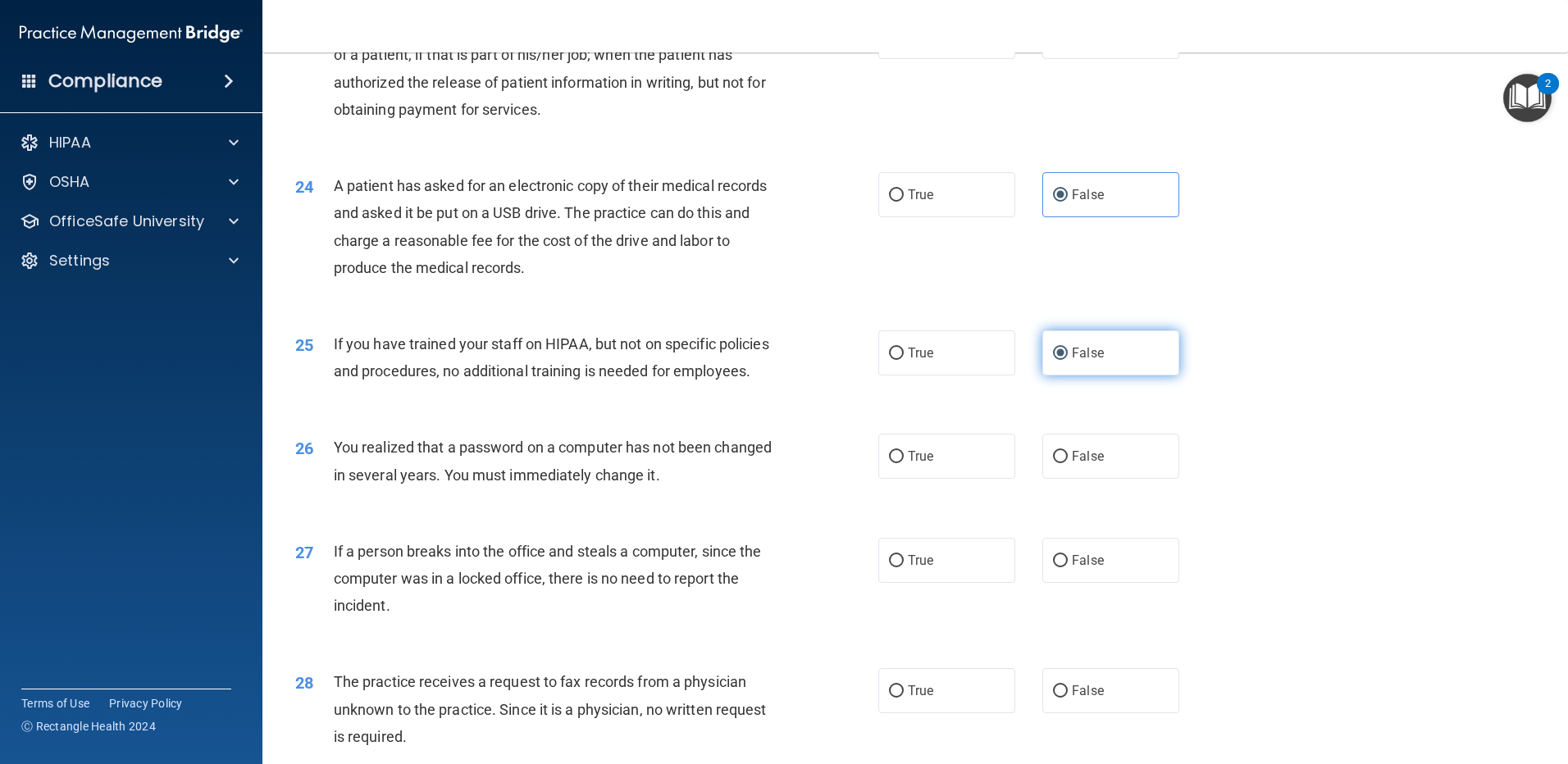
scroll to position [2788, 0]
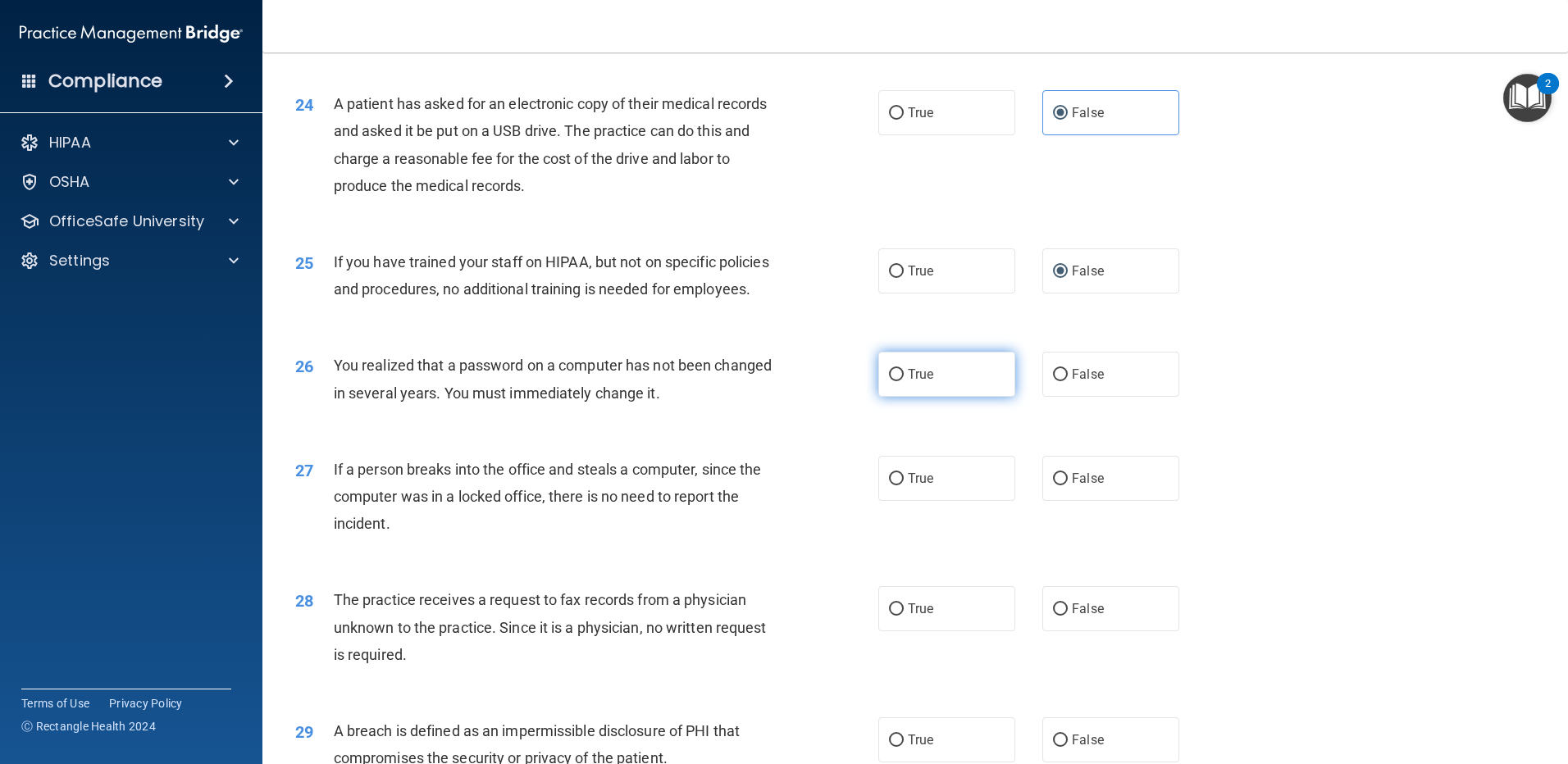
click at [889, 382] on input "True" at bounding box center [896, 375] width 14 height 13
radio input "true"
click at [1053, 382] on input "False" at bounding box center [1060, 375] width 14 height 13
radio input "true"
radio input "false"
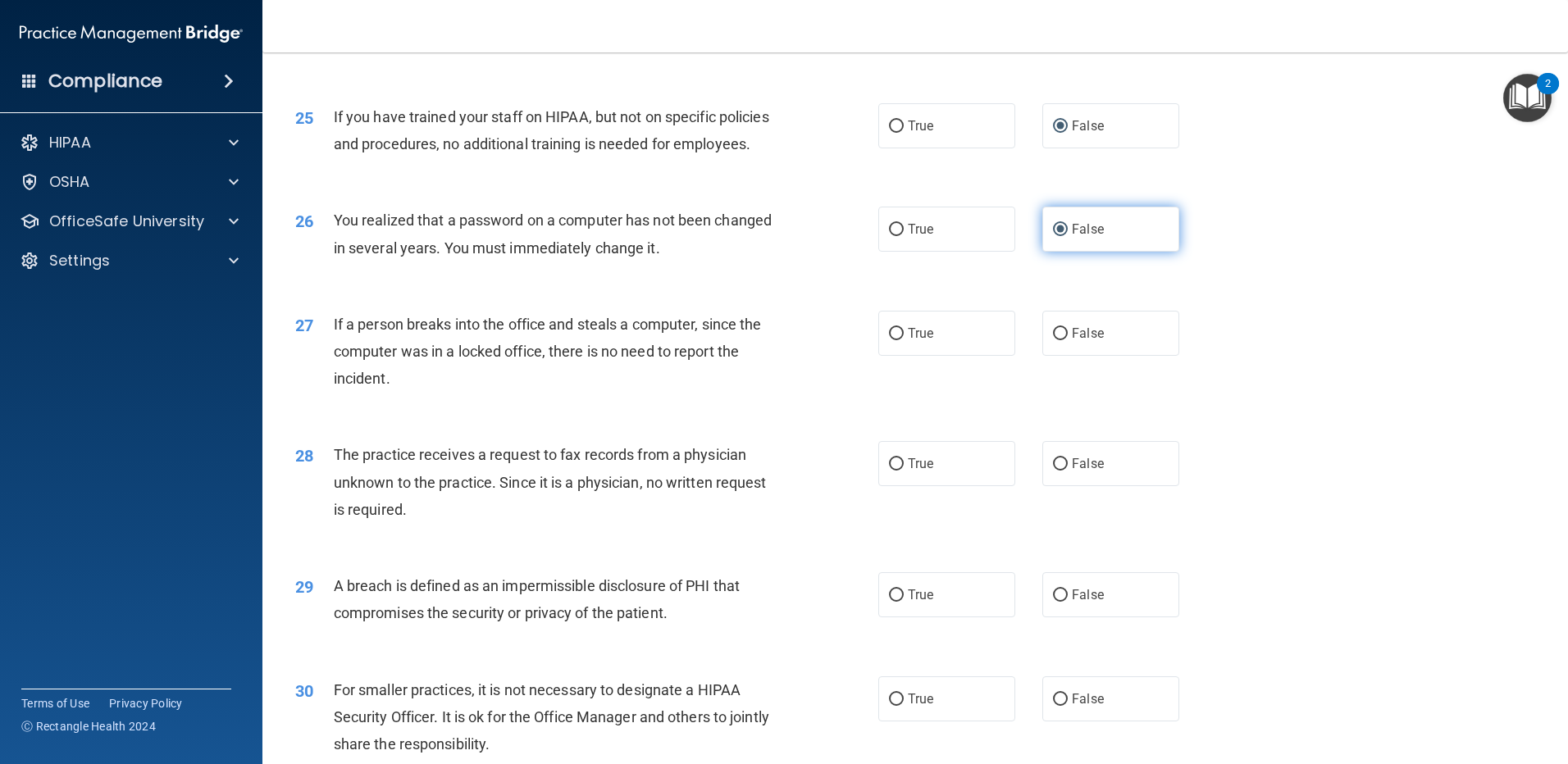
scroll to position [2952, 0]
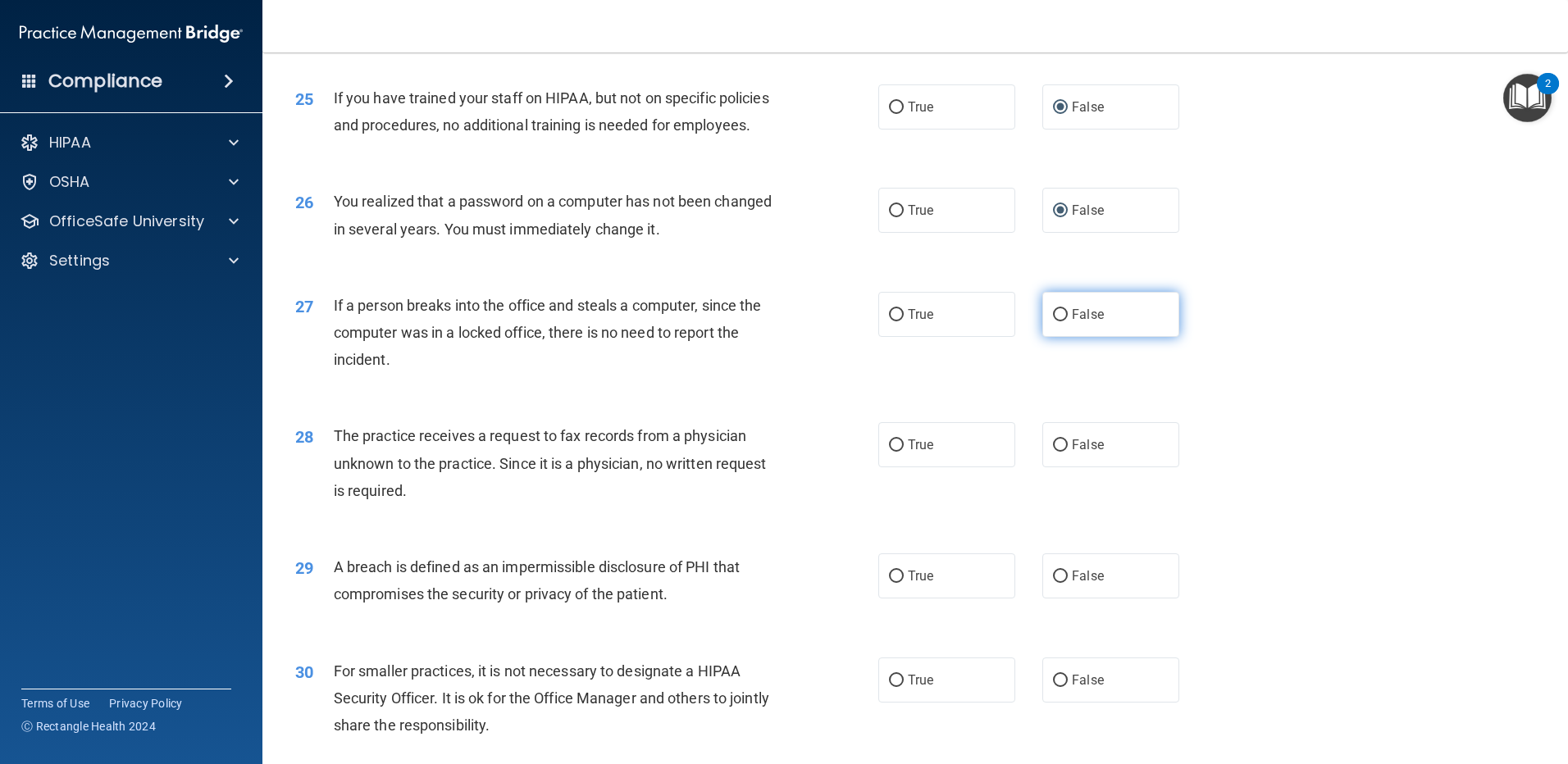
click at [1053, 322] on input "False" at bounding box center [1060, 315] width 14 height 13
radio input "true"
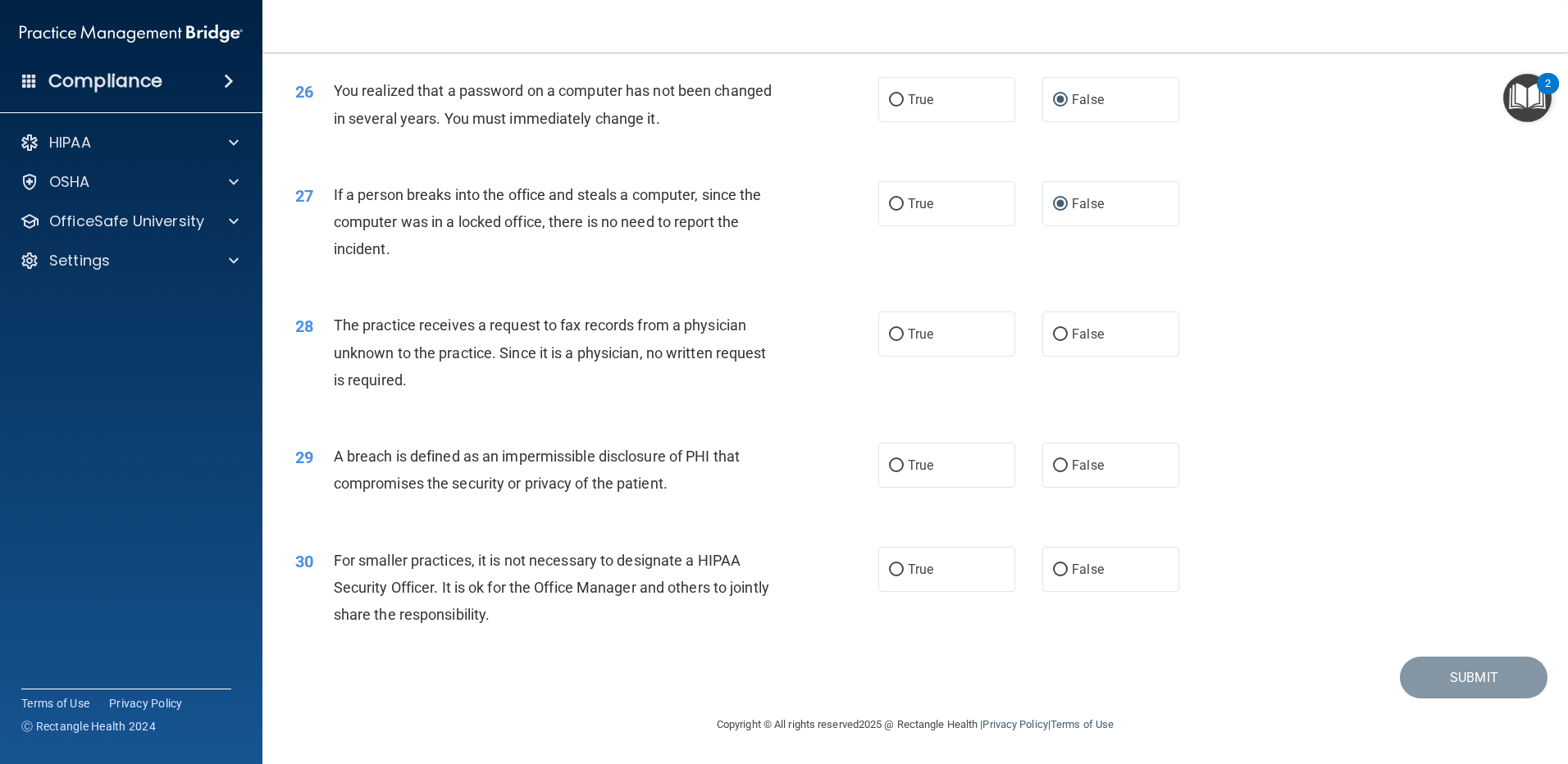
scroll to position [3117, 0]
click at [1055, 341] on input "False" at bounding box center [1060, 335] width 14 height 13
radio input "true"
click at [893, 473] on input "True" at bounding box center [896, 466] width 14 height 13
radio input "true"
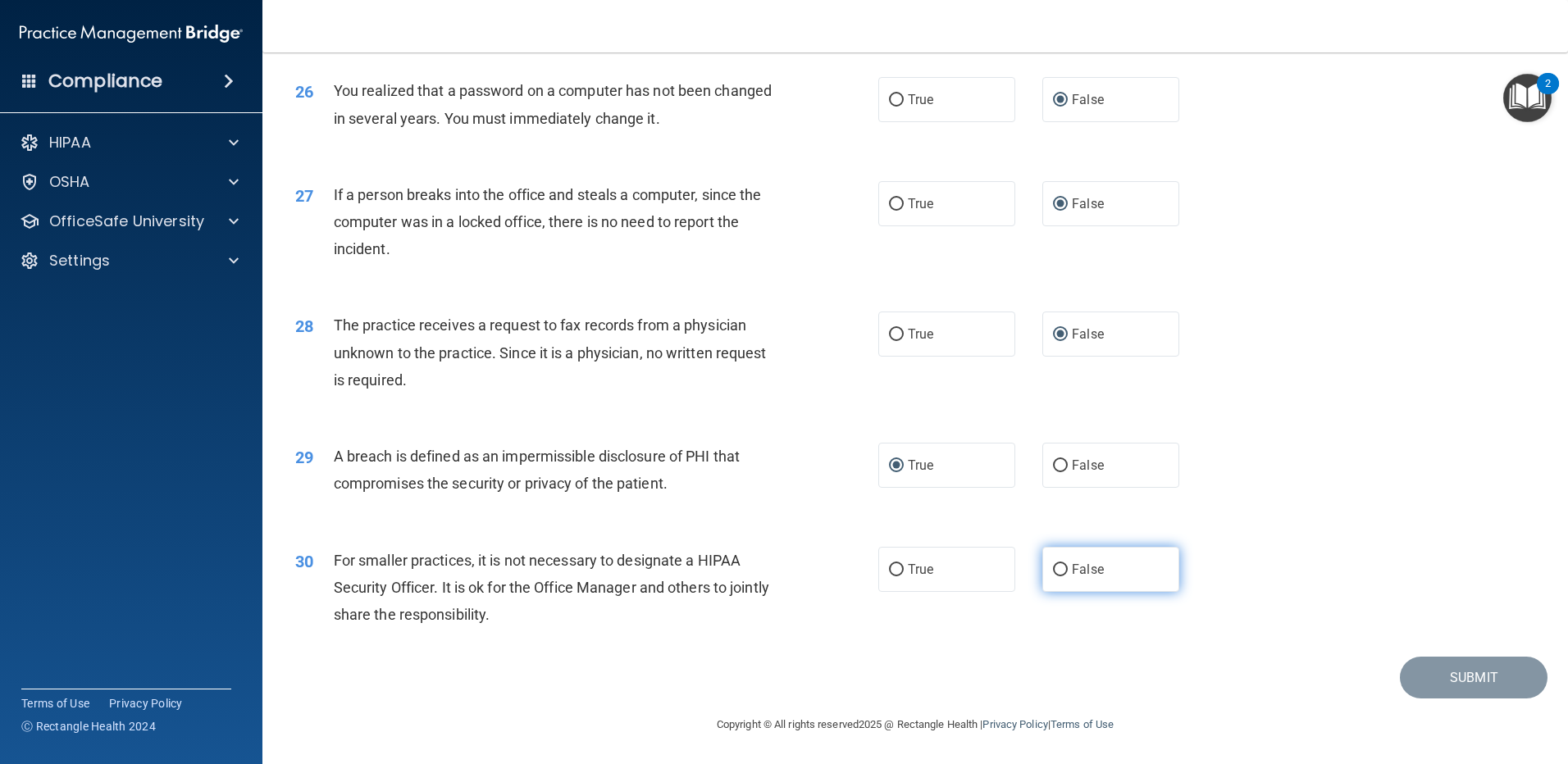
click at [1054, 577] on input "False" at bounding box center [1060, 570] width 14 height 13
radio input "true"
click at [1413, 685] on button "Submit" at bounding box center [1473, 678] width 148 height 42
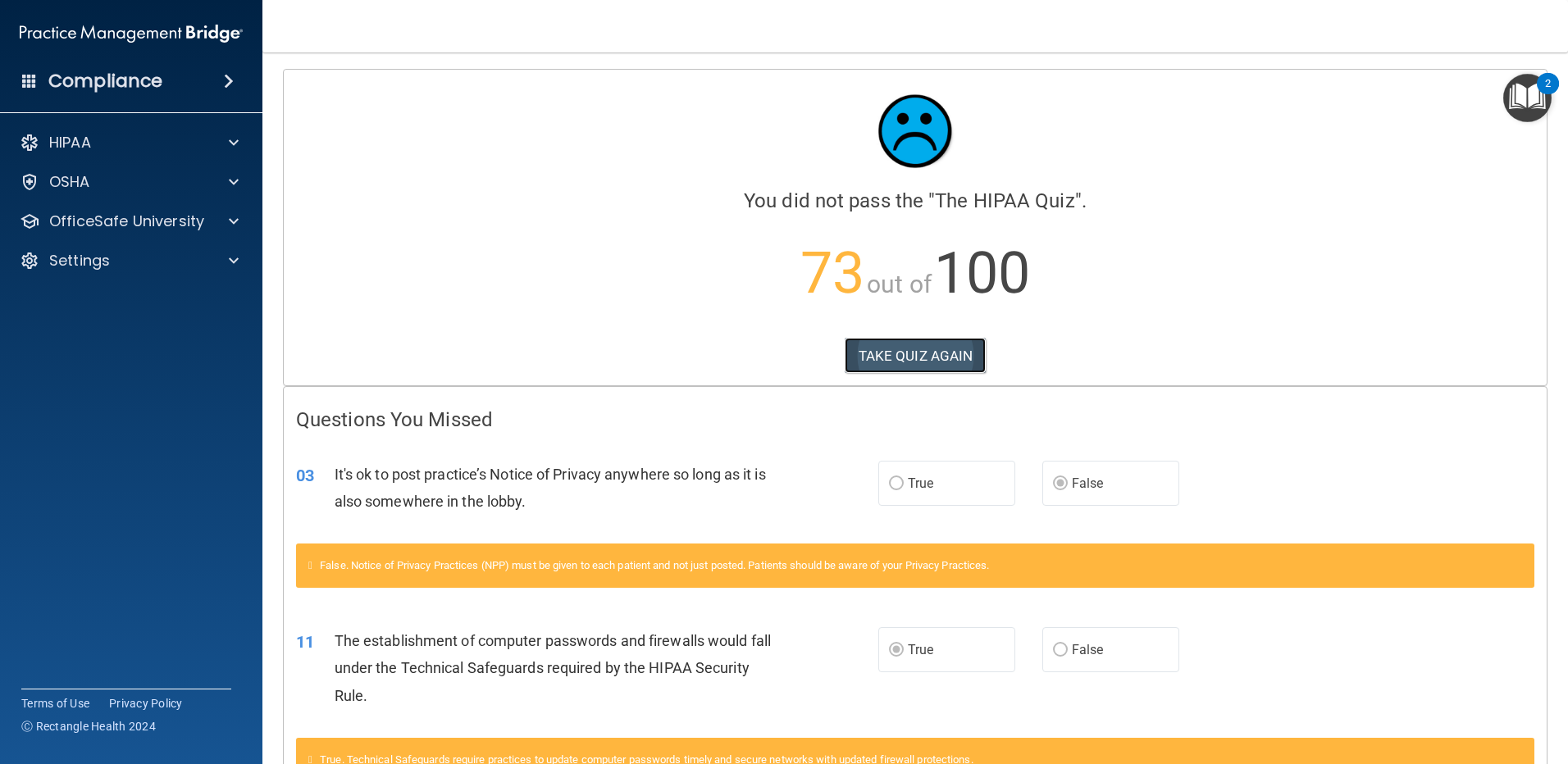
click at [910, 351] on button "TAKE QUIZ AGAIN" at bounding box center [916, 355] width 142 height 36
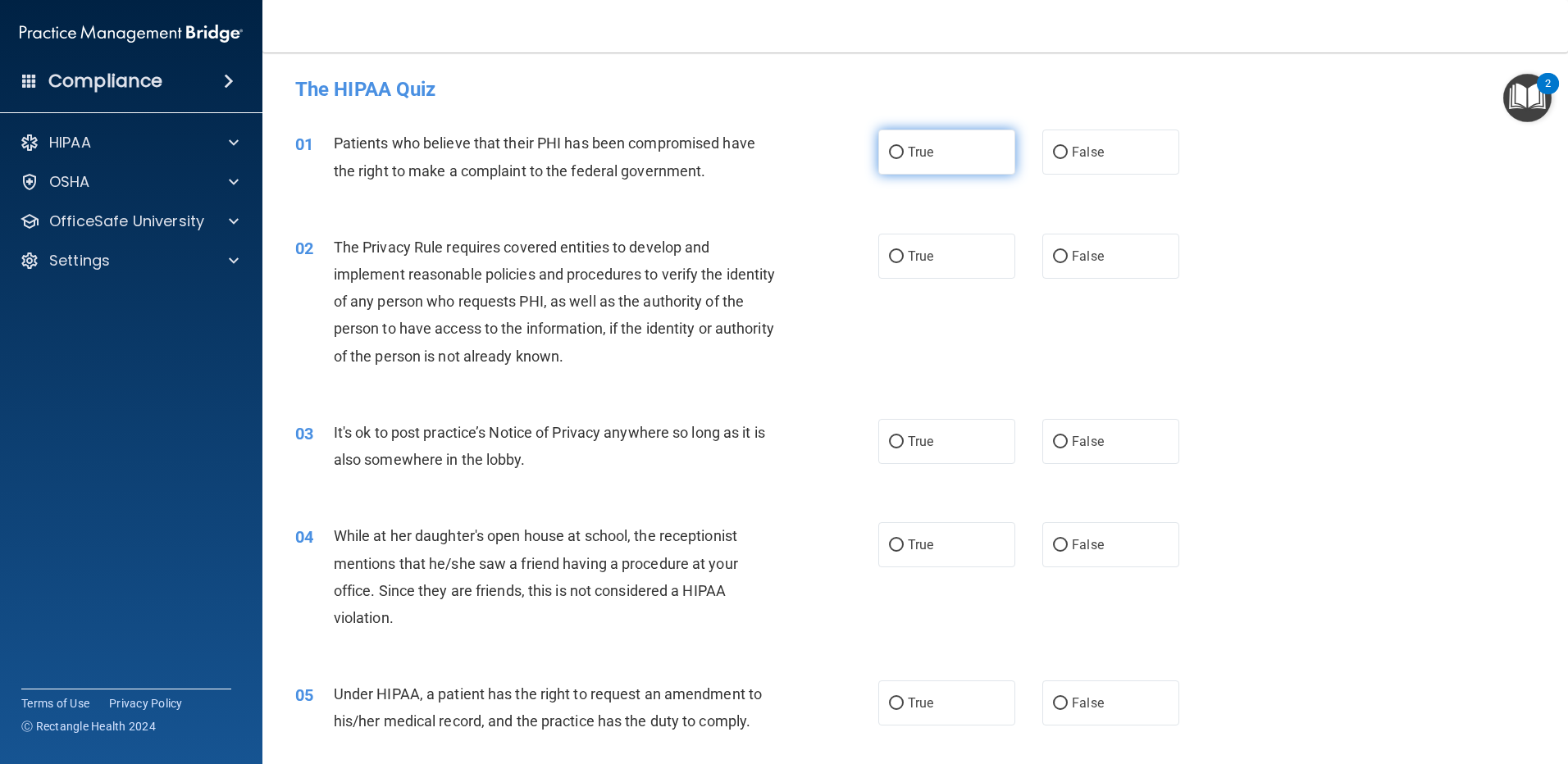
click at [889, 154] on input "True" at bounding box center [896, 153] width 14 height 13
radio input "true"
click at [892, 268] on label "True" at bounding box center [947, 256] width 137 height 45
click at [892, 263] on input "True" at bounding box center [896, 257] width 14 height 13
radio input "true"
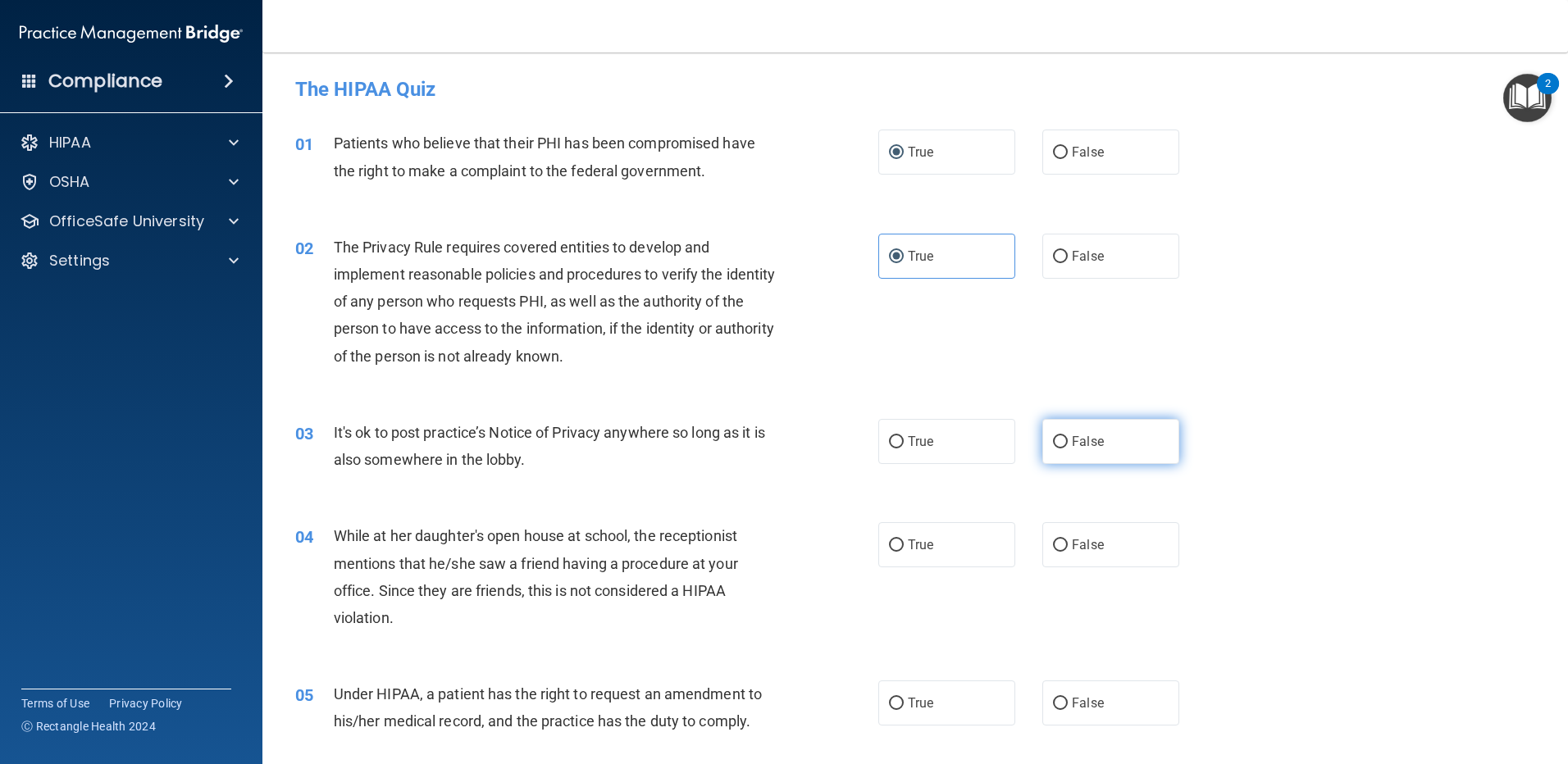
click at [1063, 443] on label "False" at bounding box center [1111, 441] width 137 height 45
click at [1063, 443] on input "False" at bounding box center [1060, 442] width 14 height 13
radio input "true"
click at [898, 541] on input "True" at bounding box center [896, 545] width 14 height 13
radio input "true"
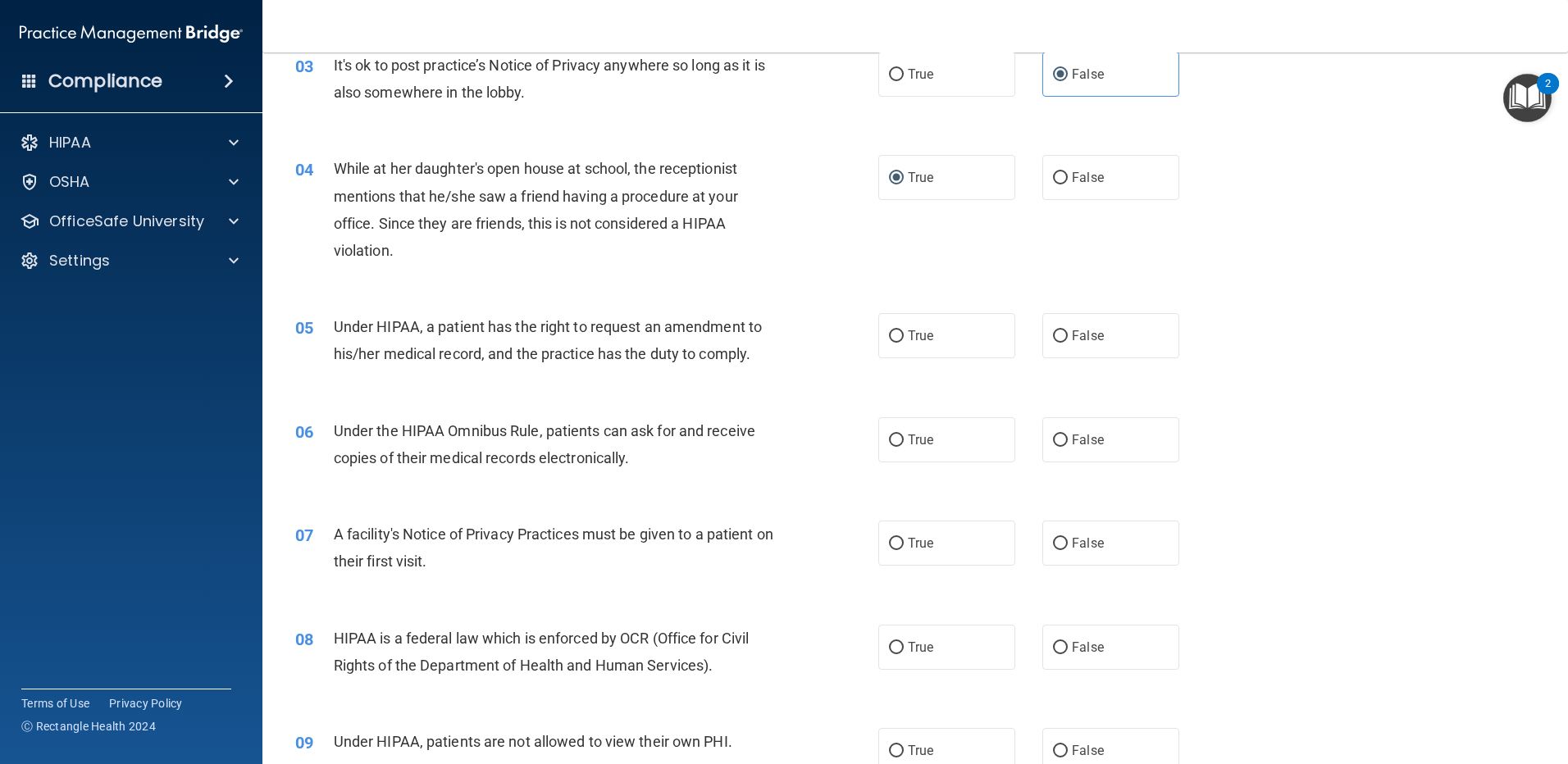
scroll to position [328, 0]
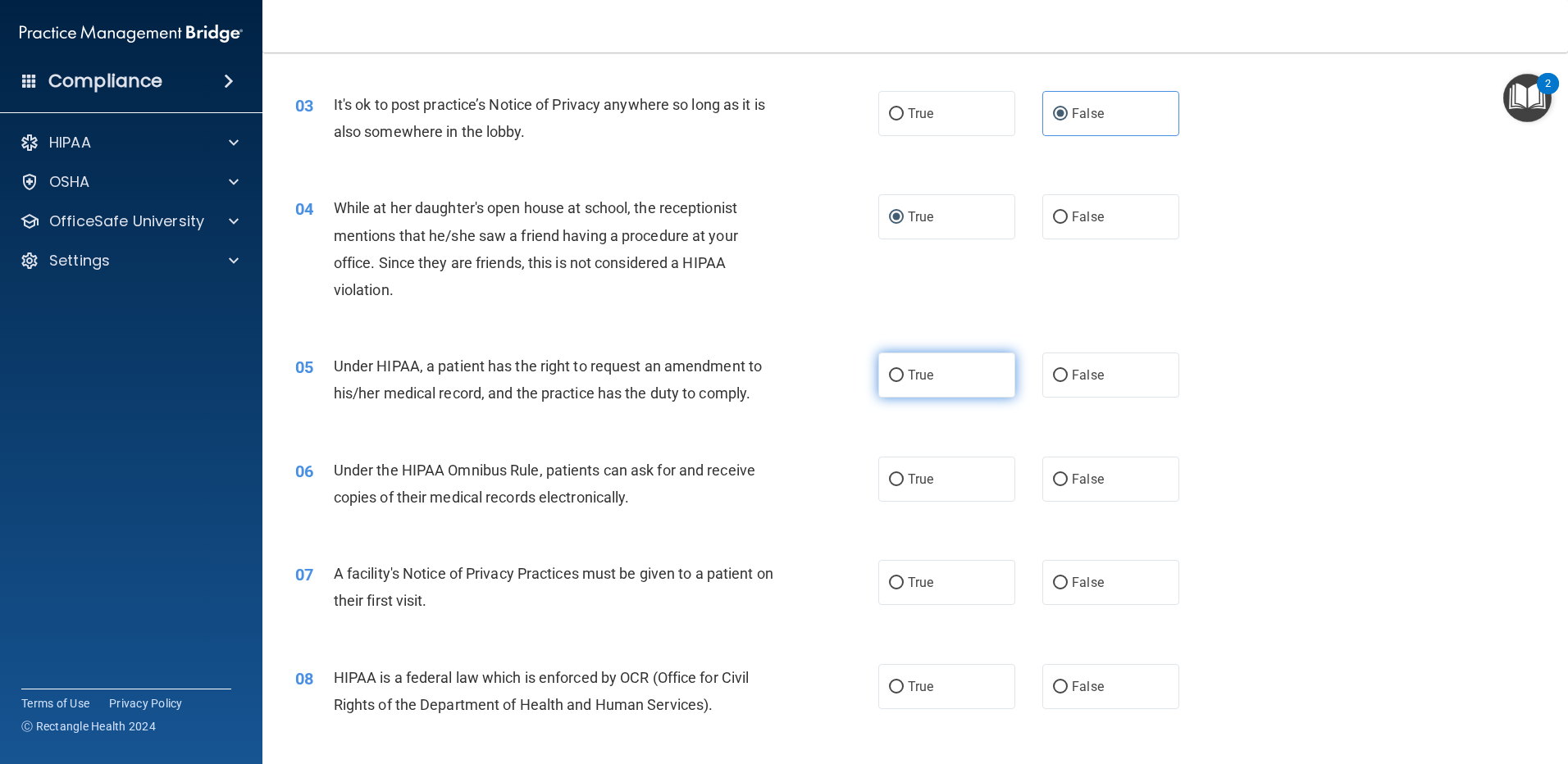
click at [892, 370] on input "True" at bounding box center [896, 376] width 14 height 13
radio input "true"
click at [893, 480] on input "True" at bounding box center [896, 480] width 14 height 13
radio input "true"
click at [893, 574] on label "True" at bounding box center [947, 582] width 137 height 45
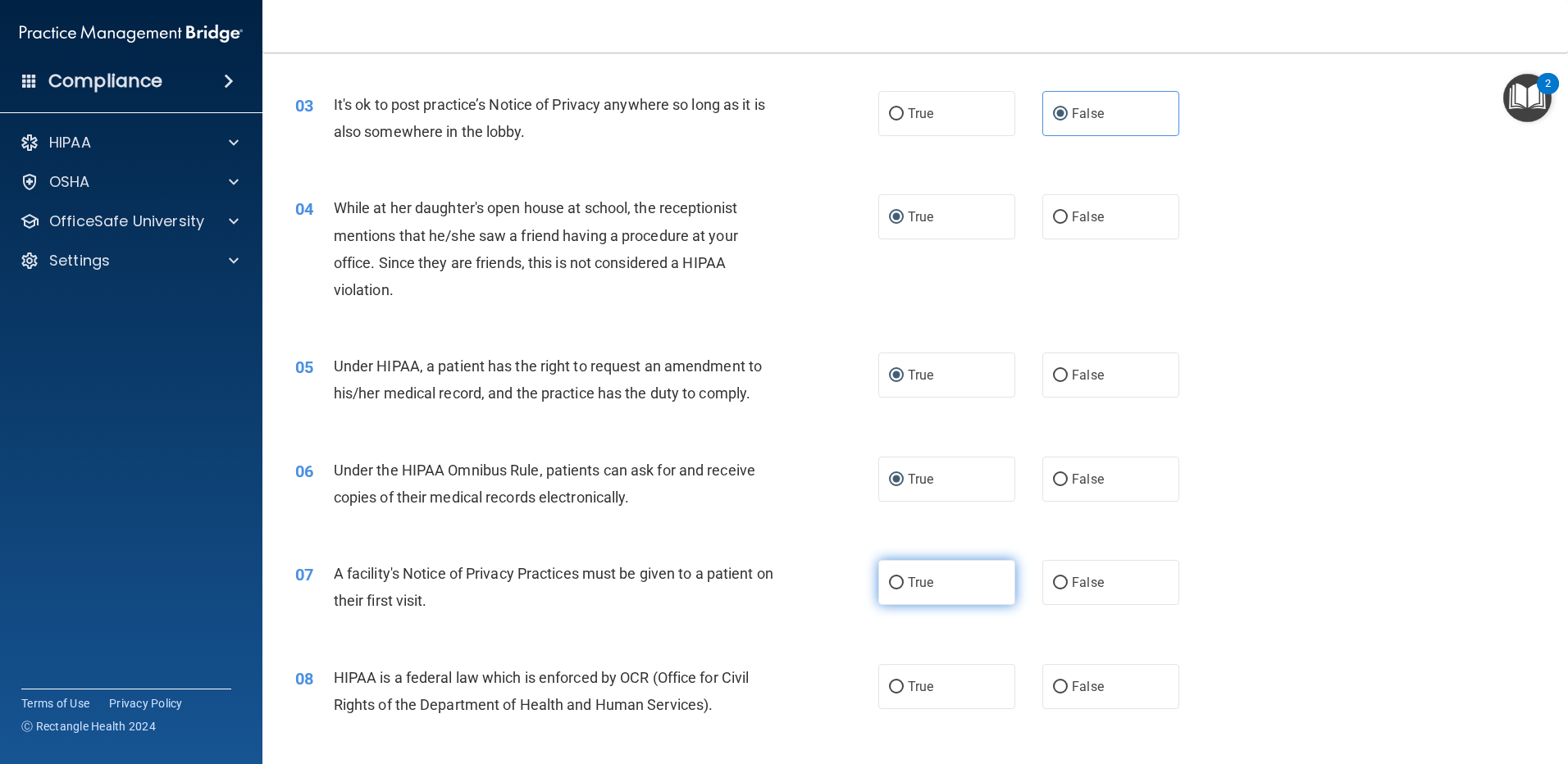
click at [893, 577] on input "True" at bounding box center [896, 583] width 14 height 13
radio input "true"
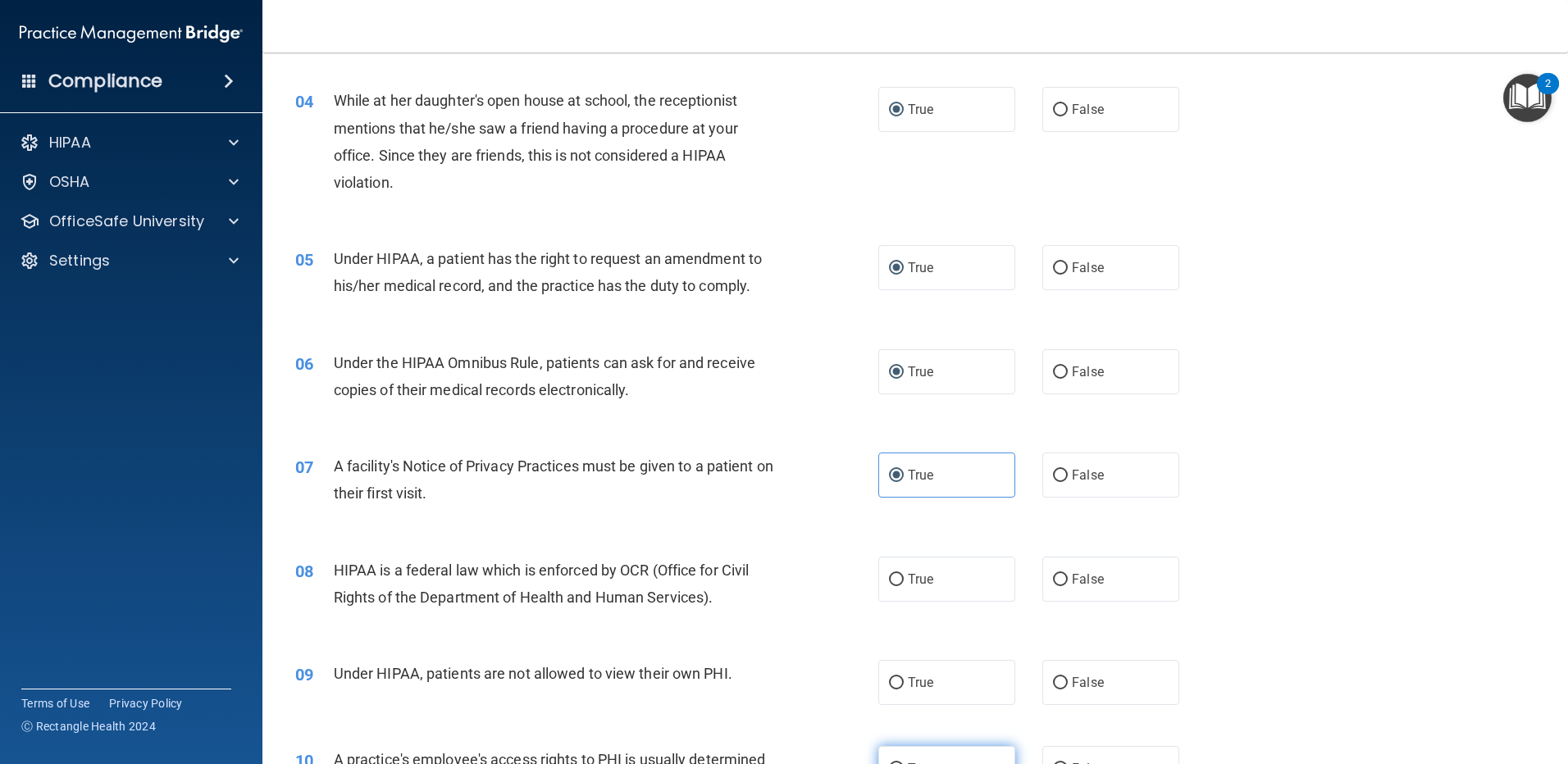
scroll to position [656, 0]
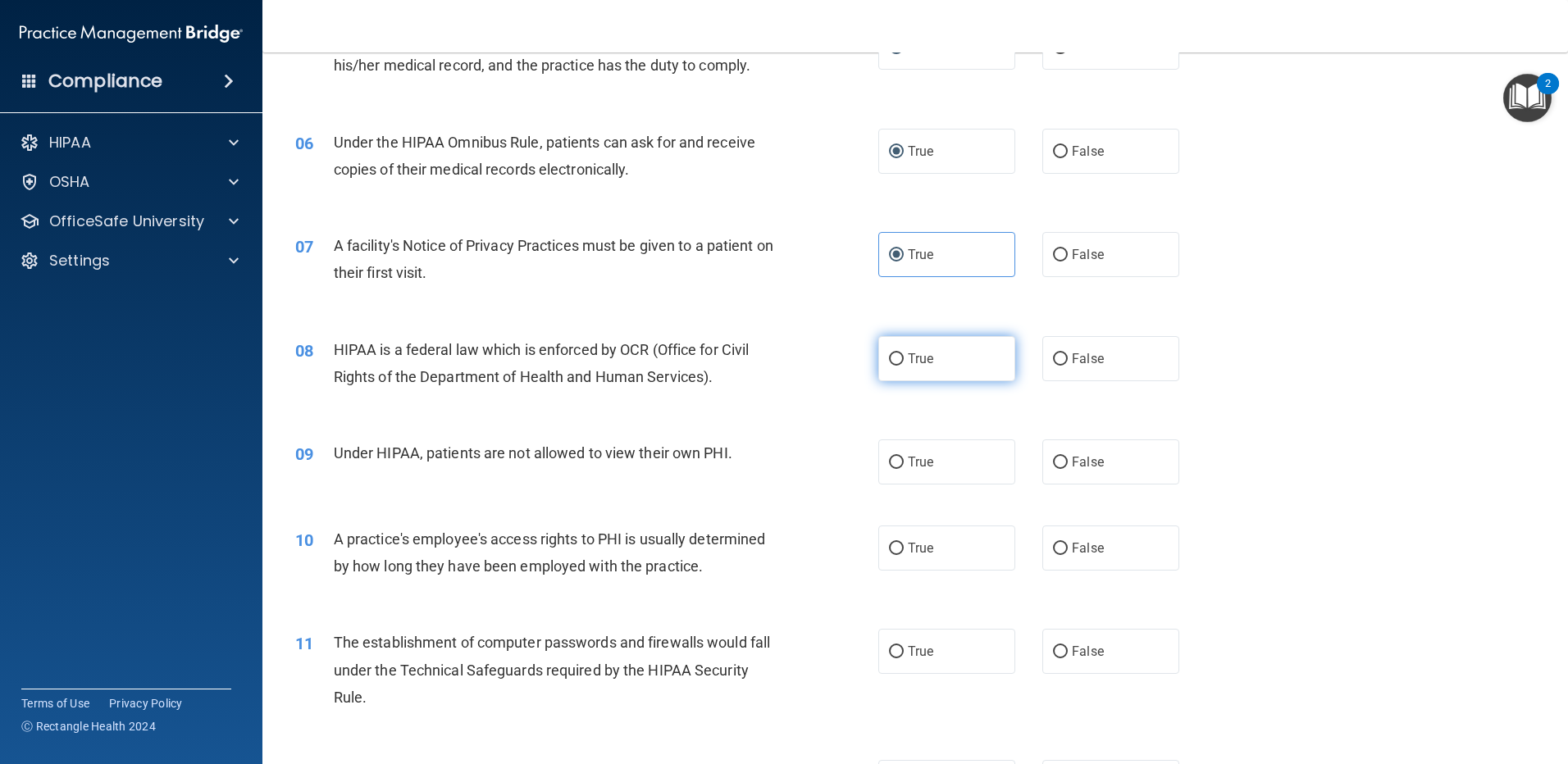
click at [895, 359] on input "True" at bounding box center [896, 360] width 14 height 13
radio input "true"
click at [889, 460] on input "True" at bounding box center [896, 463] width 14 height 13
radio input "true"
click at [1054, 543] on input "False" at bounding box center [1060, 549] width 14 height 13
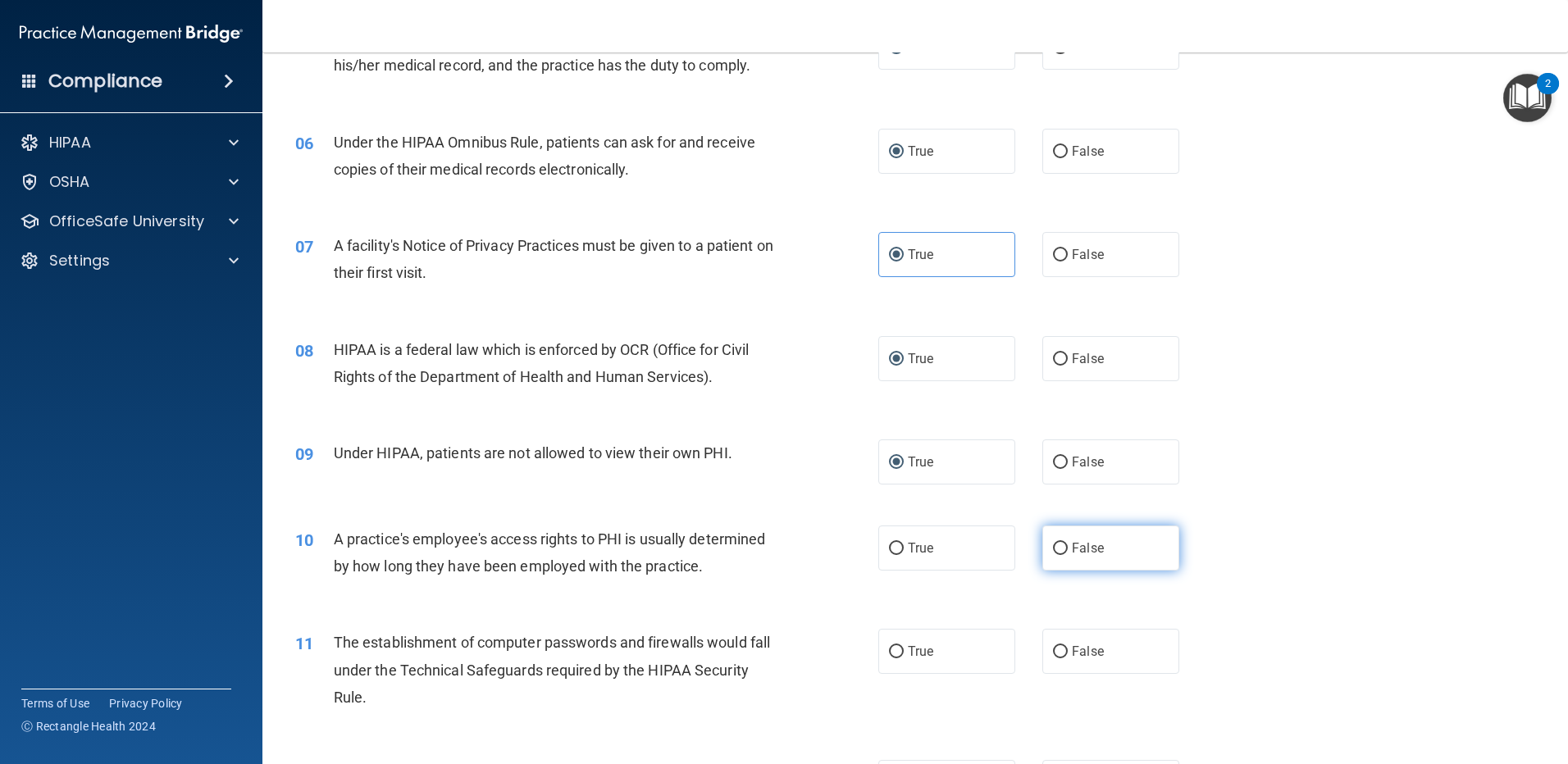
radio input "true"
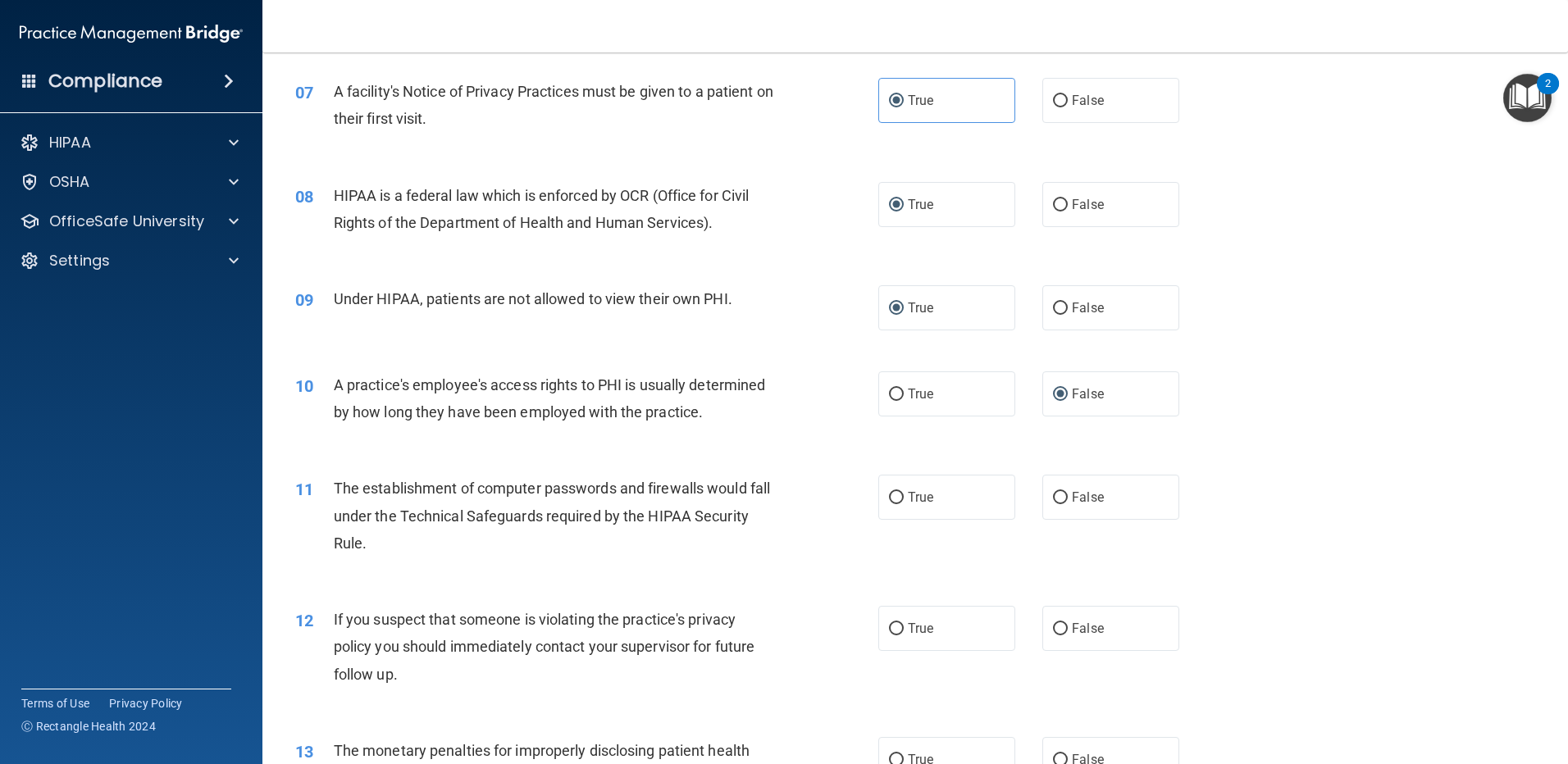
scroll to position [902, 0]
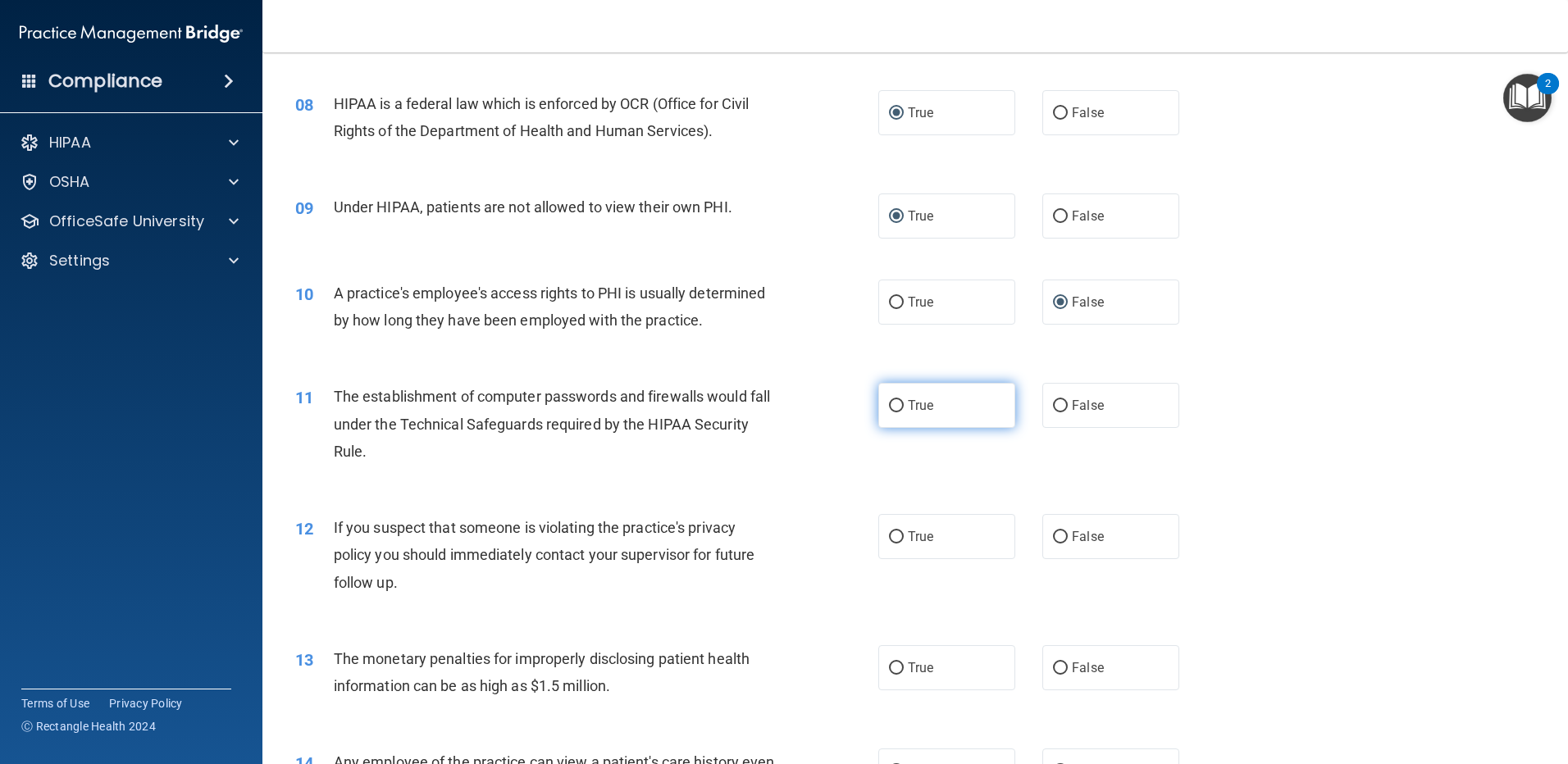
click at [902, 409] on label "True" at bounding box center [947, 405] width 137 height 45
click at [902, 409] on input "True" at bounding box center [896, 406] width 14 height 13
radio input "true"
click at [889, 540] on input "True" at bounding box center [896, 538] width 14 height 13
radio input "true"
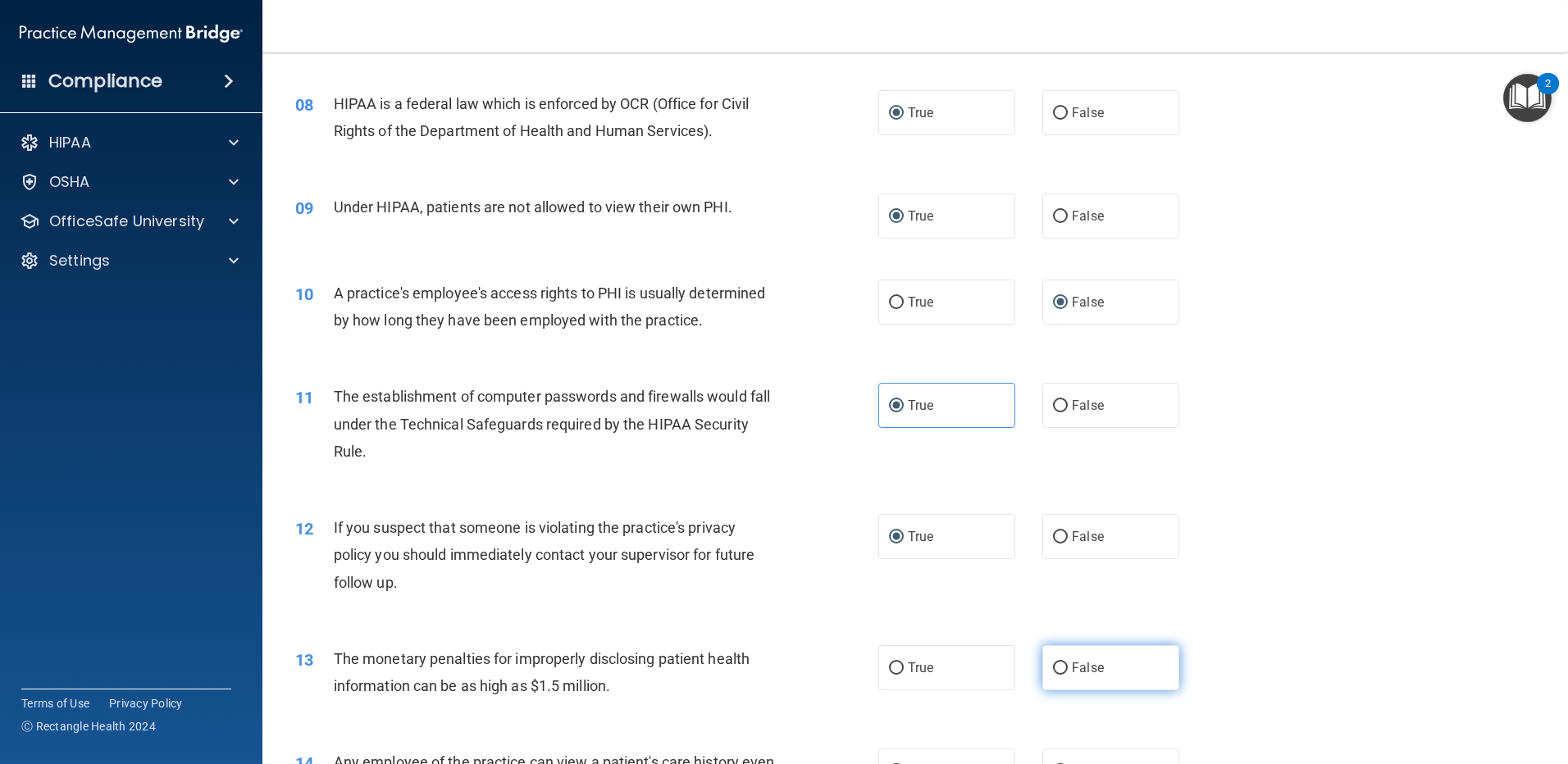
click at [1060, 668] on input "False" at bounding box center [1060, 669] width 14 height 13
radio input "true"
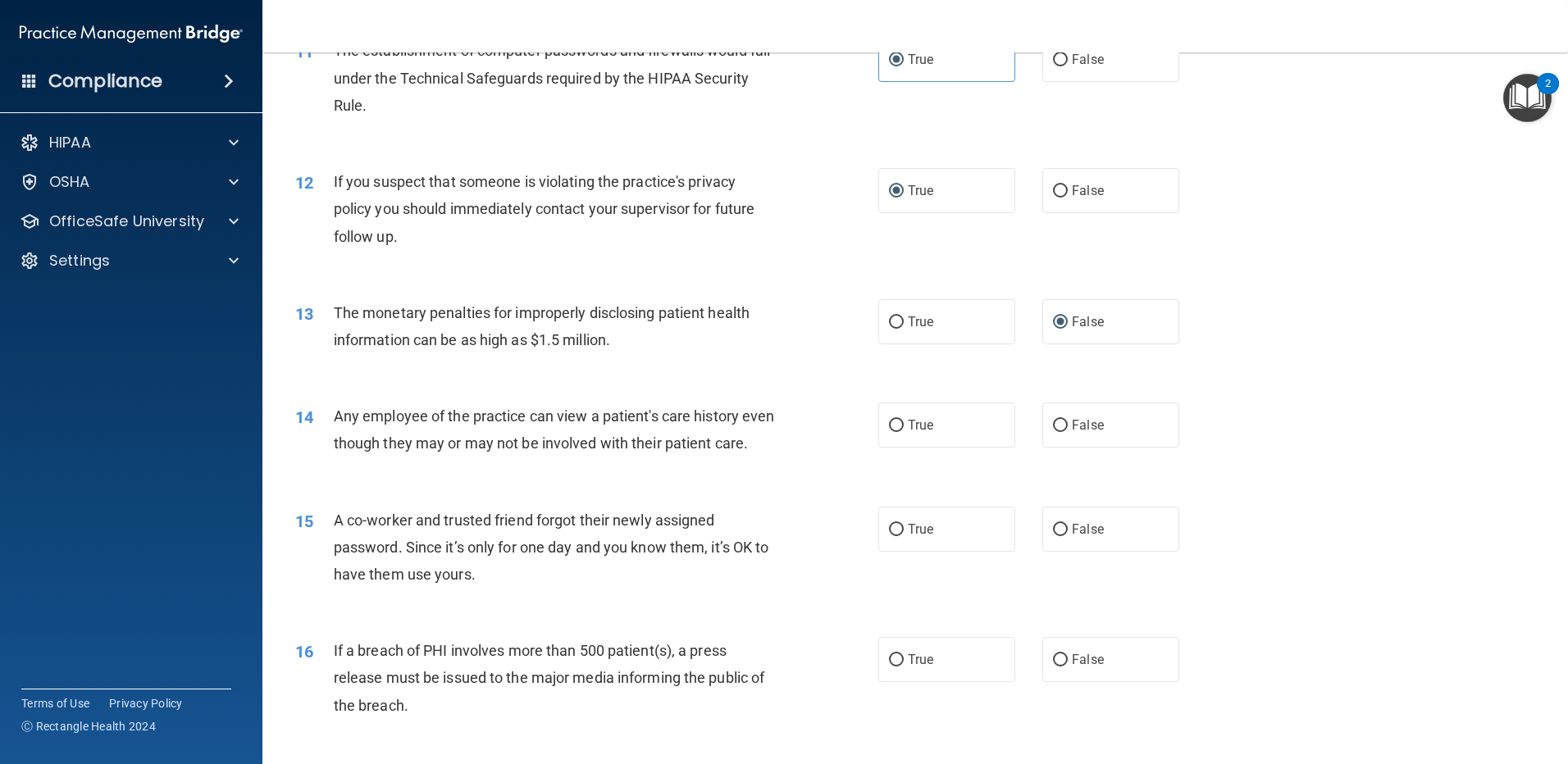
scroll to position [1477, 0]
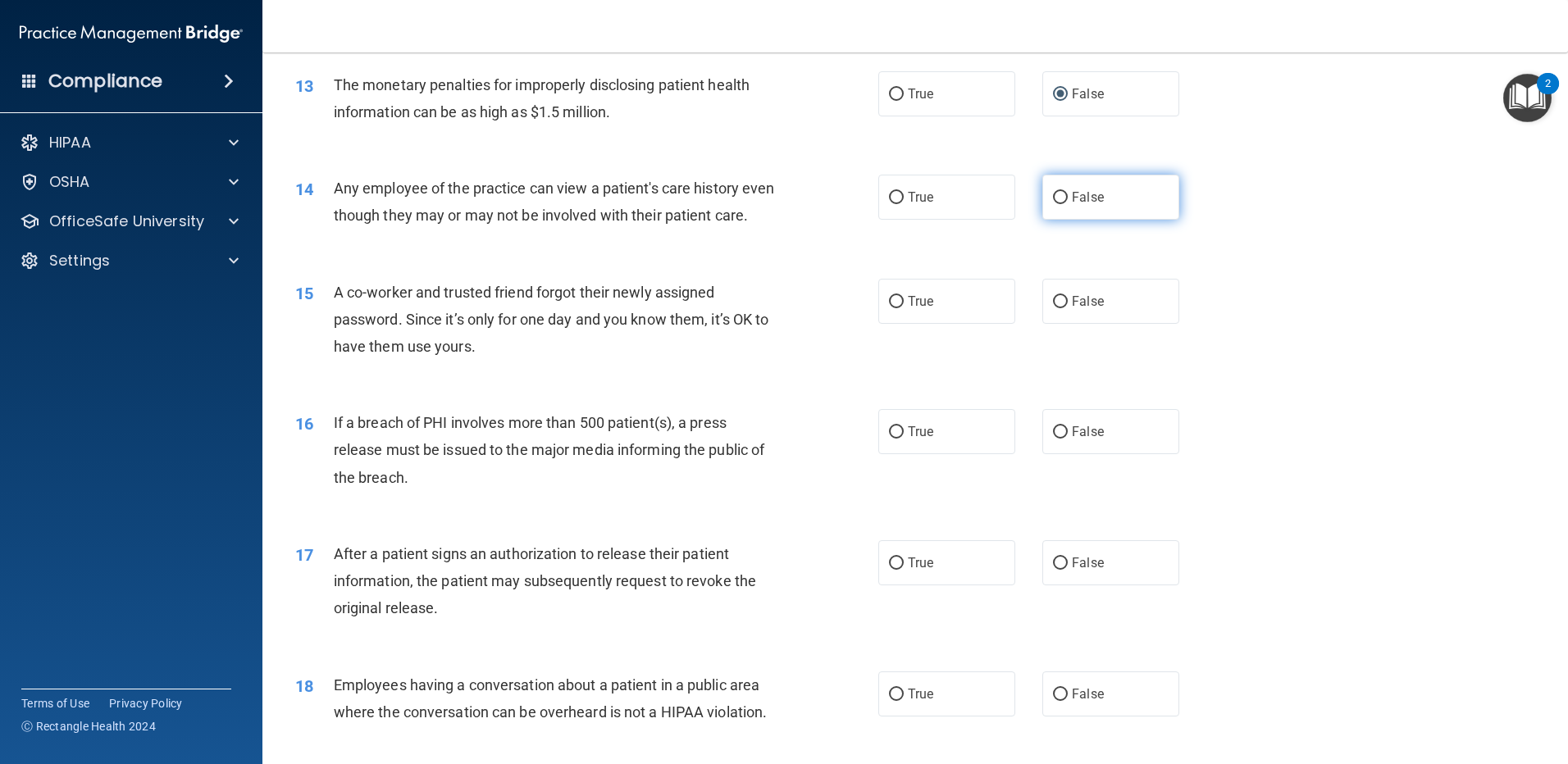
click at [1053, 196] on input "False" at bounding box center [1060, 198] width 14 height 13
radio input "true"
click at [1053, 308] on input "False" at bounding box center [1060, 302] width 14 height 13
radio input "true"
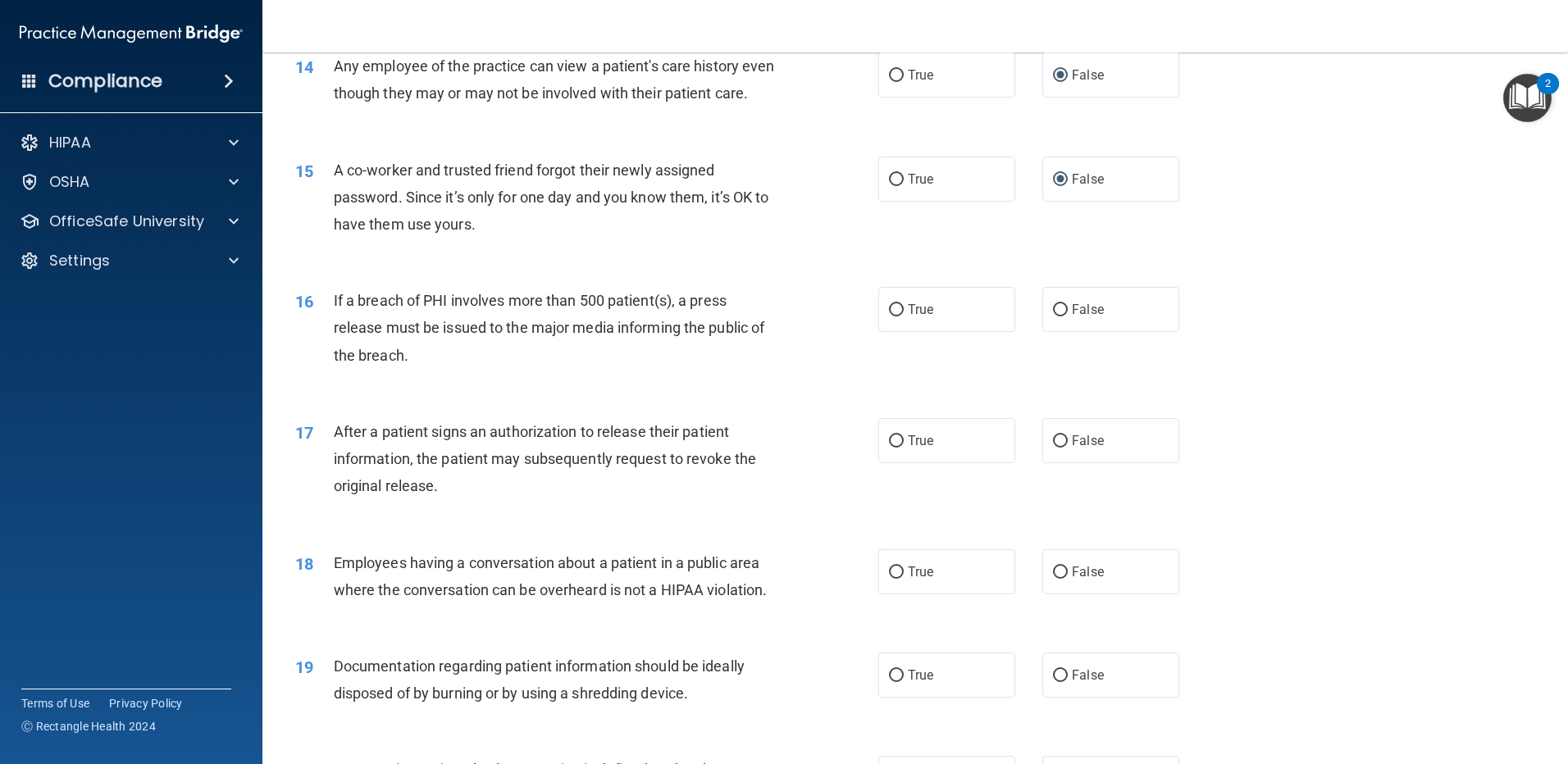
scroll to position [1558, 0]
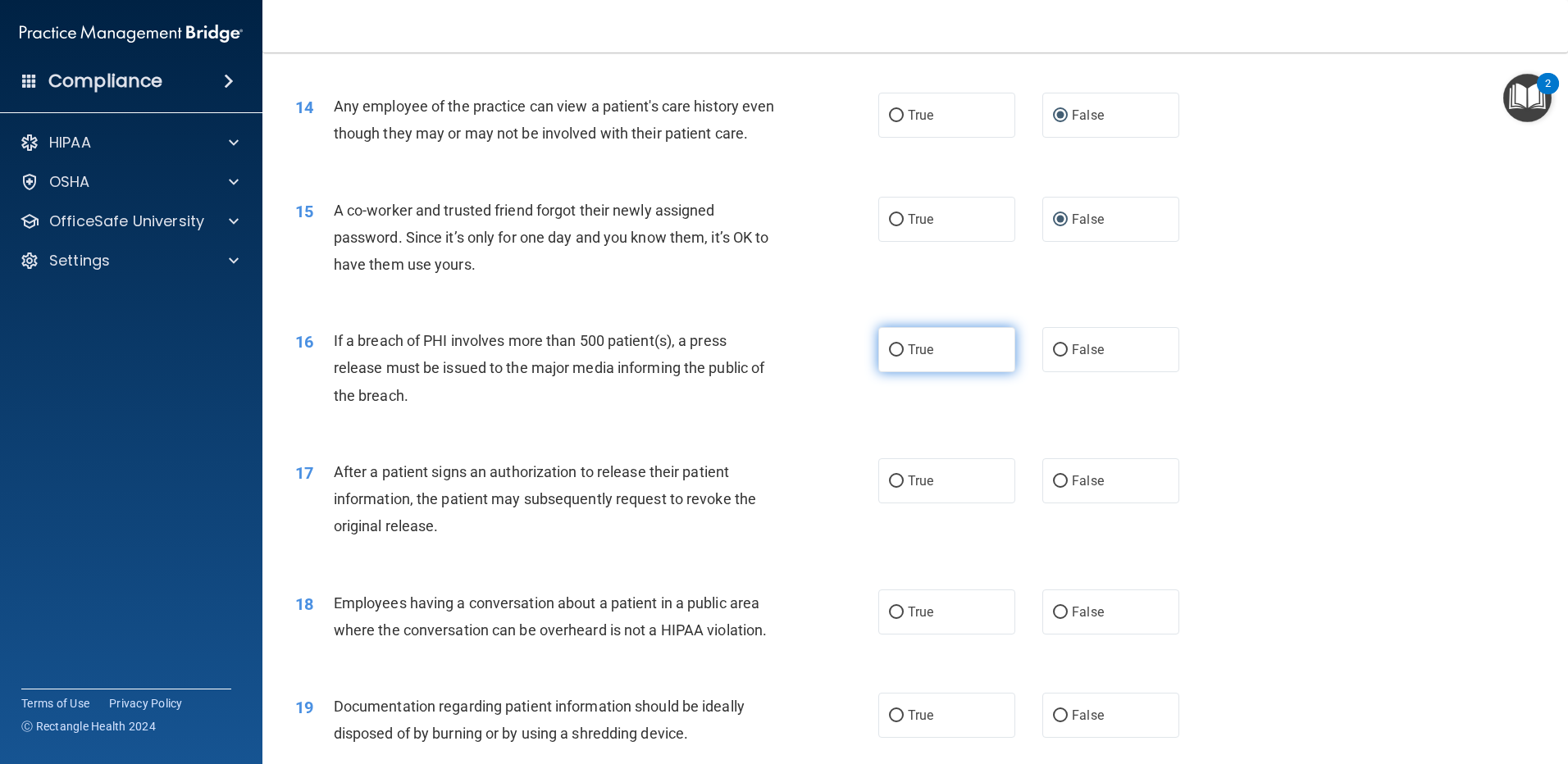
click at [892, 357] on input "True" at bounding box center [896, 350] width 14 height 13
radio input "true"
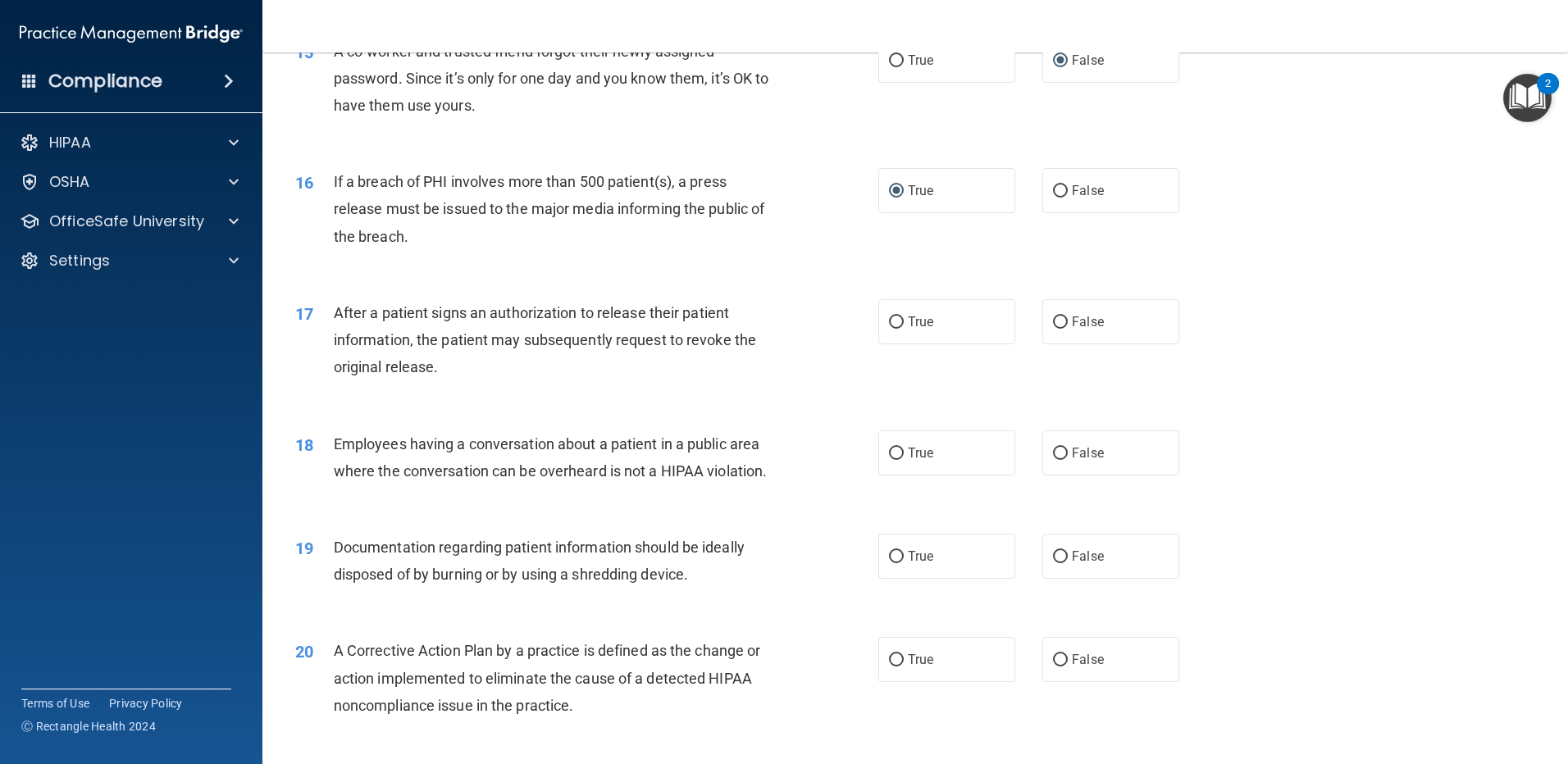
scroll to position [1722, 0]
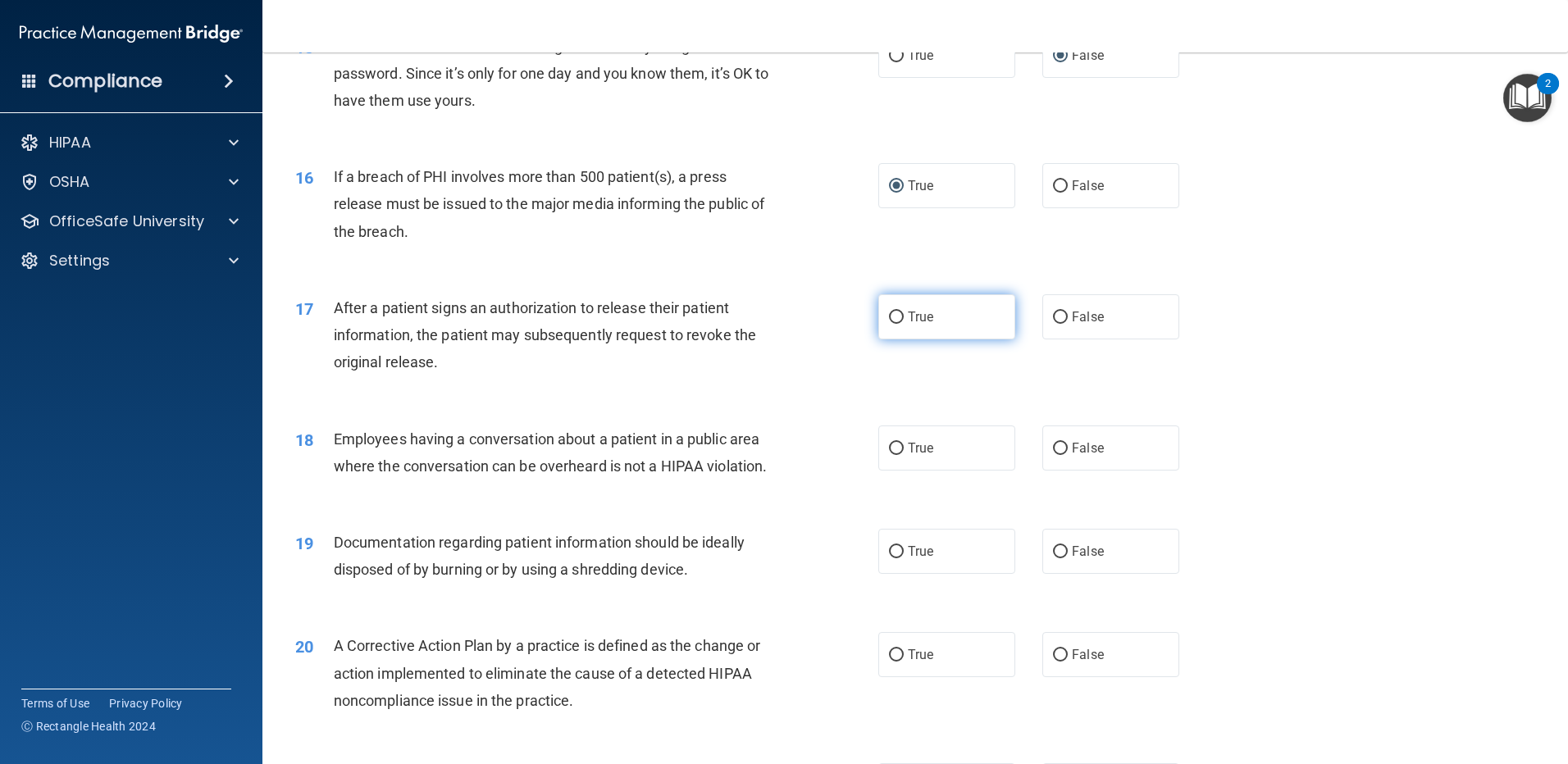
click at [895, 324] on input "True" at bounding box center [896, 317] width 14 height 13
radio input "true"
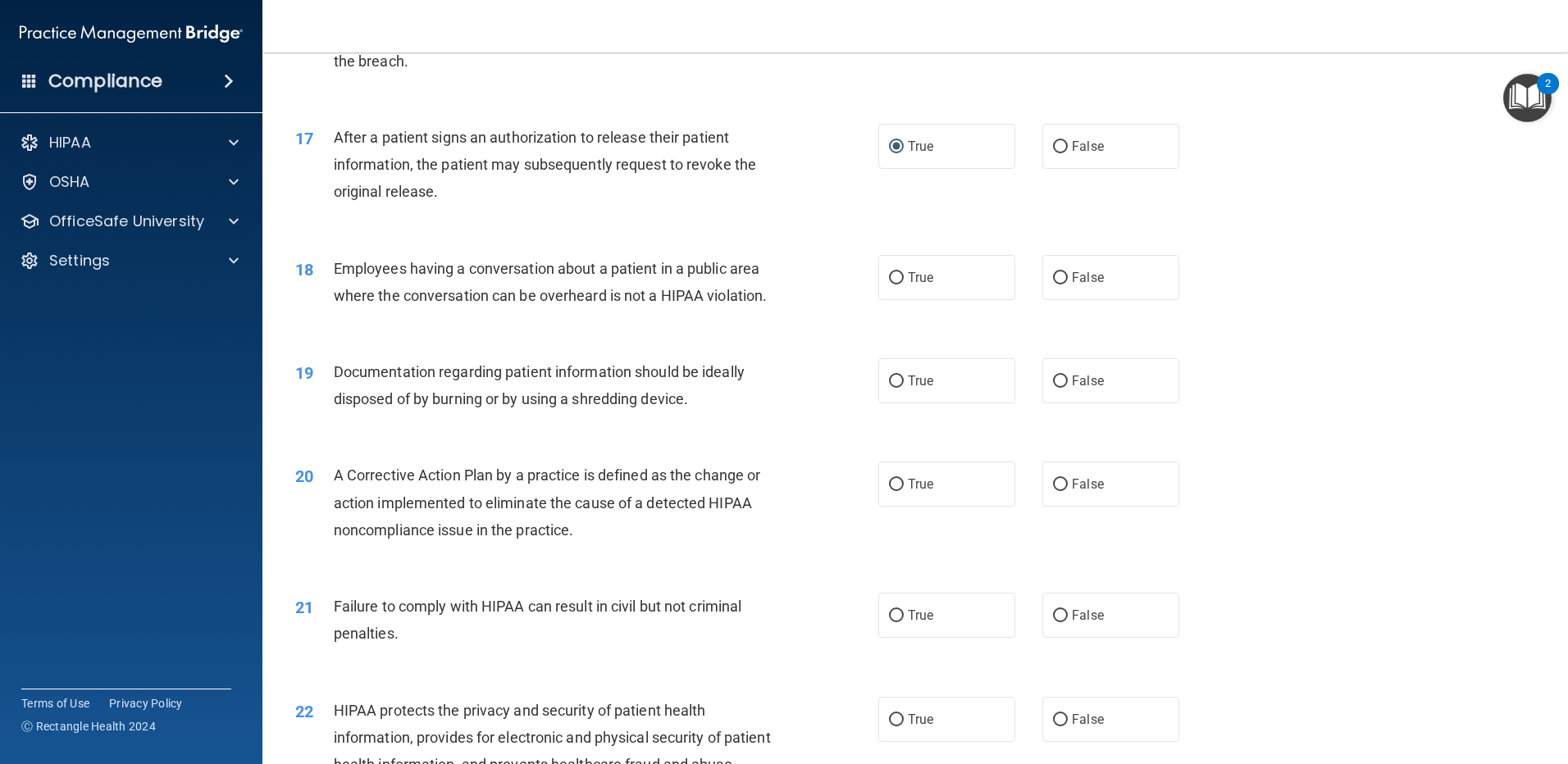
scroll to position [1969, 0]
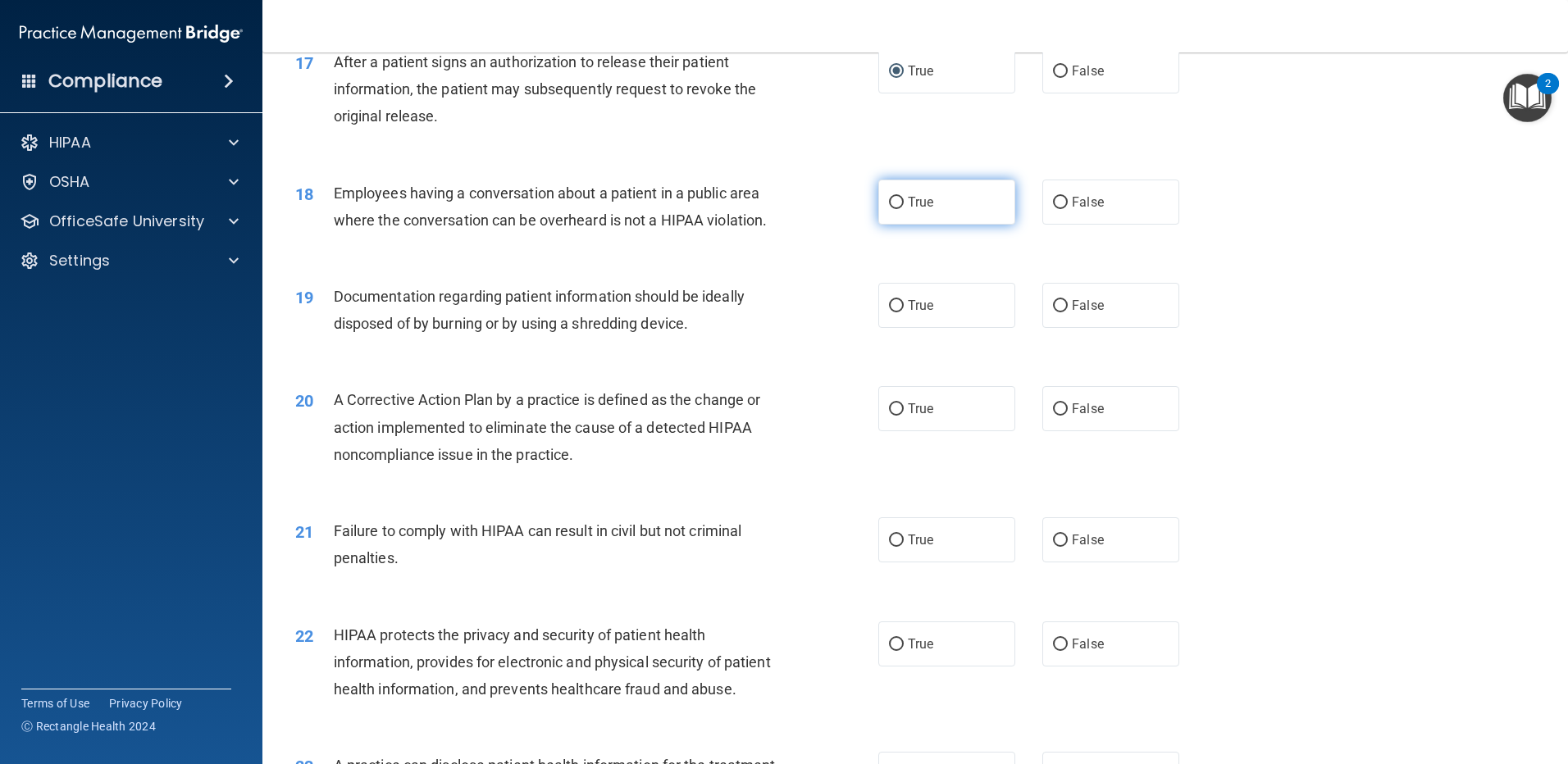
click at [913, 225] on label "True" at bounding box center [947, 202] width 137 height 45
click at [904, 209] on input "True" at bounding box center [896, 203] width 14 height 13
radio input "true"
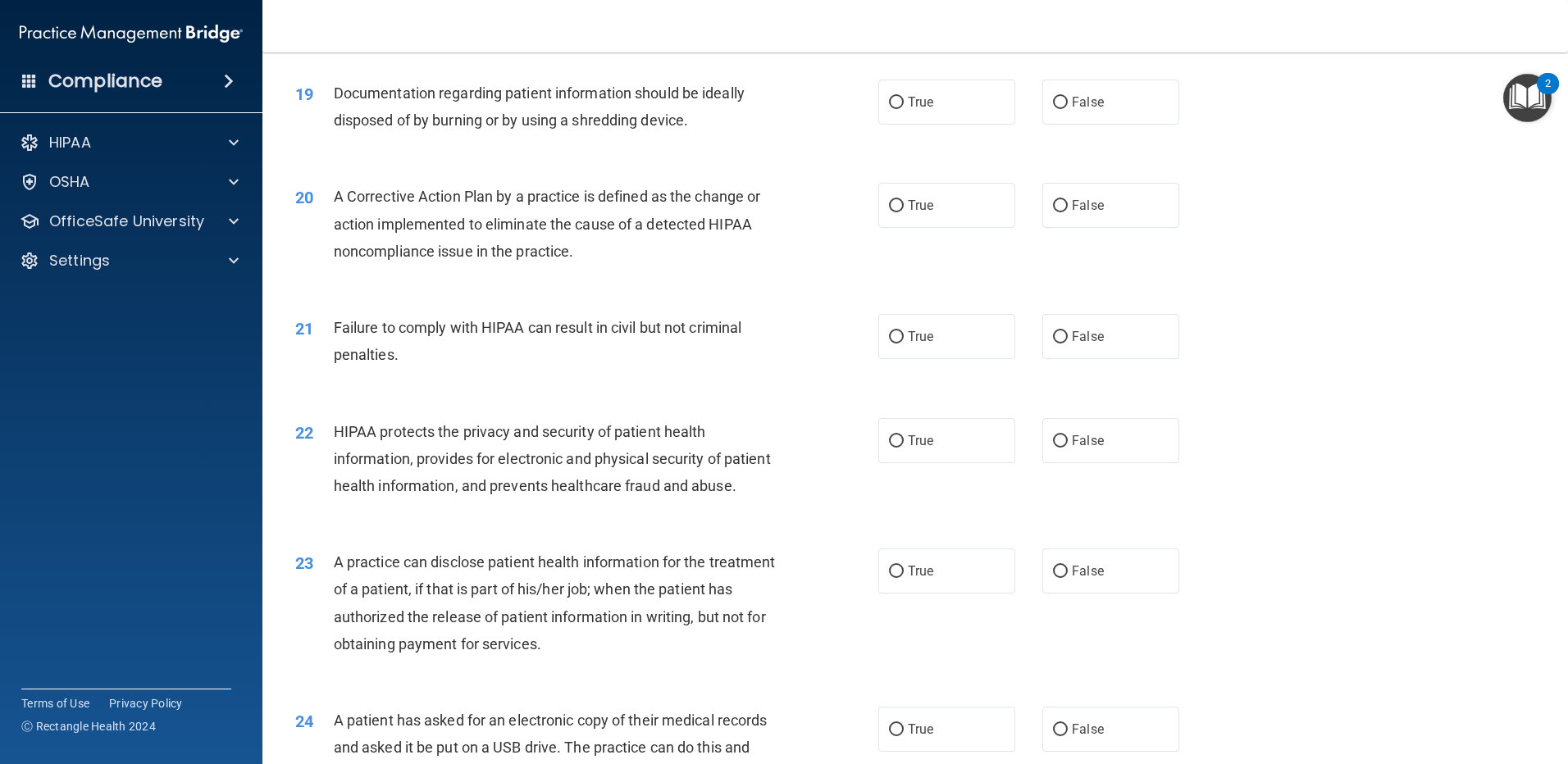
scroll to position [2214, 0]
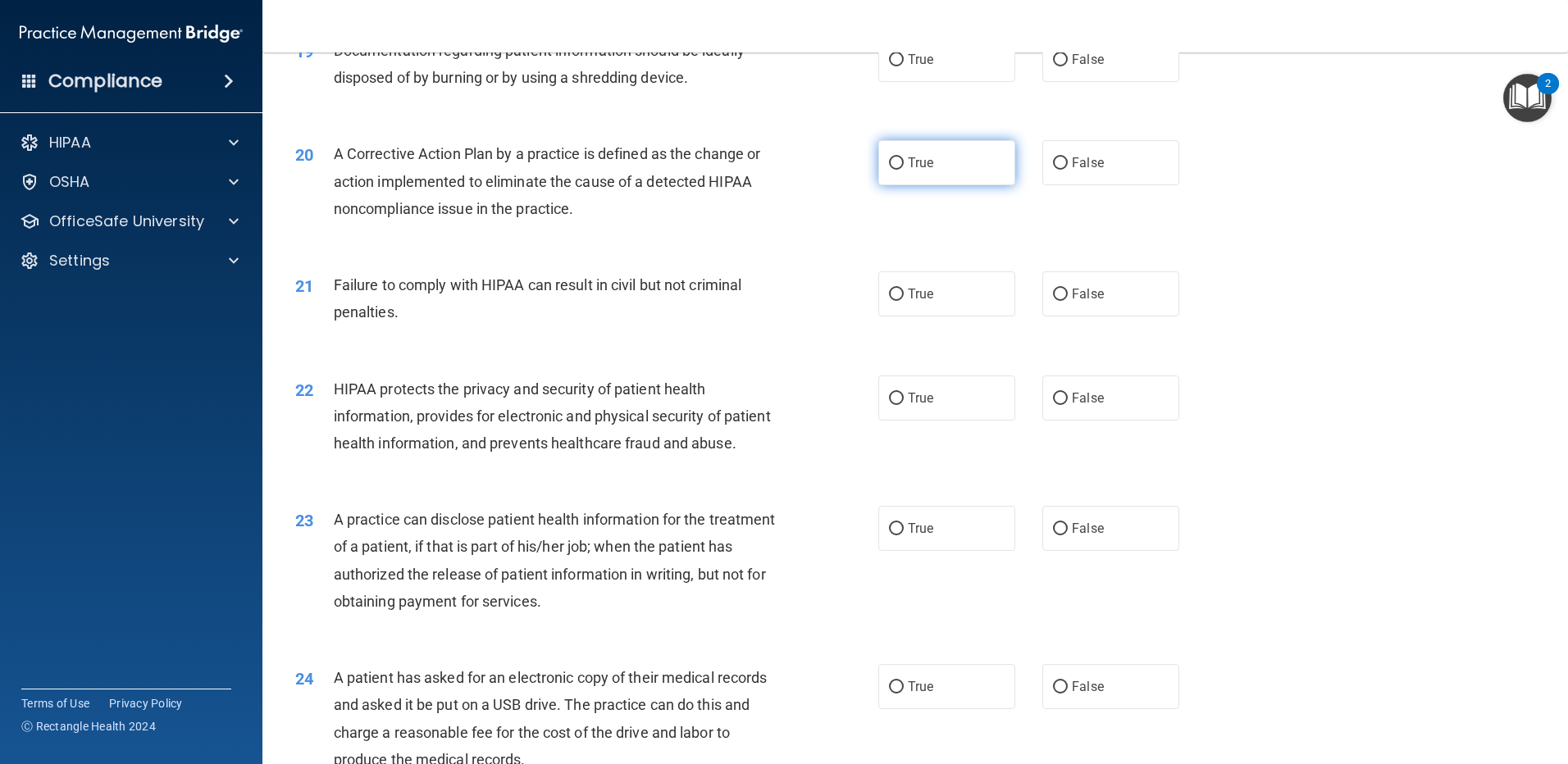
click at [889, 170] on input "True" at bounding box center [896, 164] width 14 height 13
radio input "true"
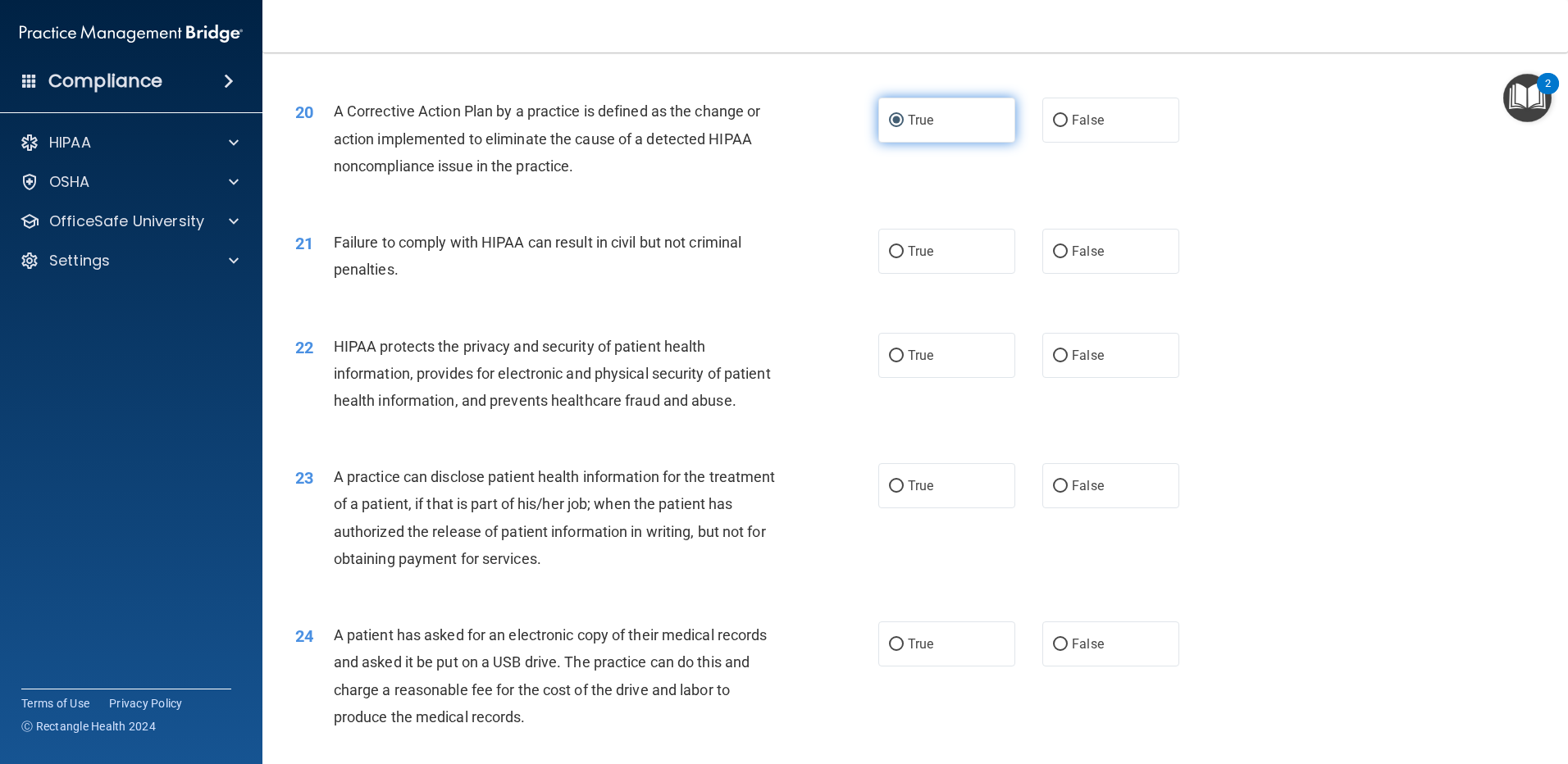
scroll to position [2296, 0]
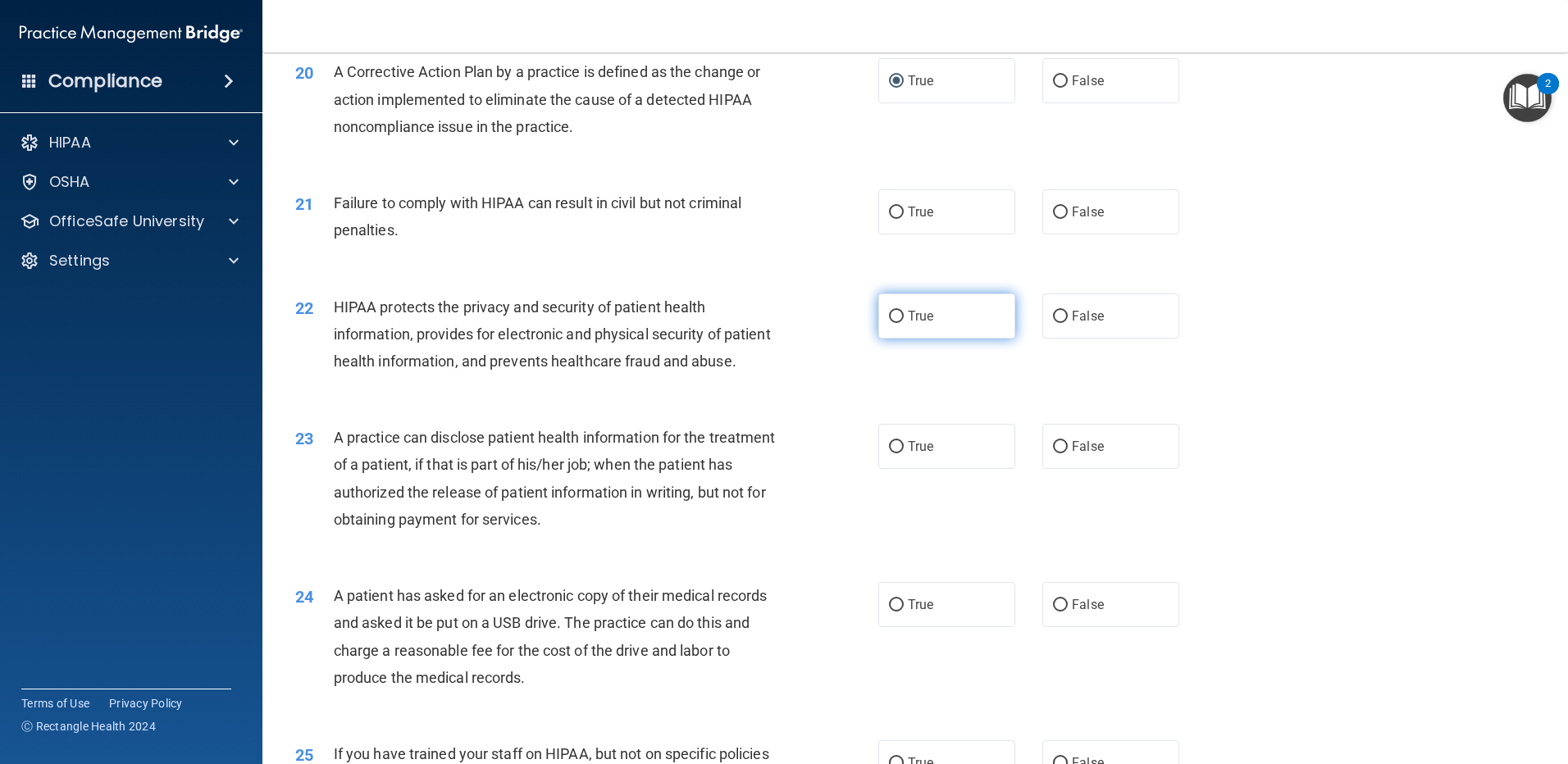
click at [891, 323] on input "True" at bounding box center [896, 317] width 14 height 13
radio input "true"
click at [891, 219] on input "True" at bounding box center [896, 213] width 14 height 13
radio input "true"
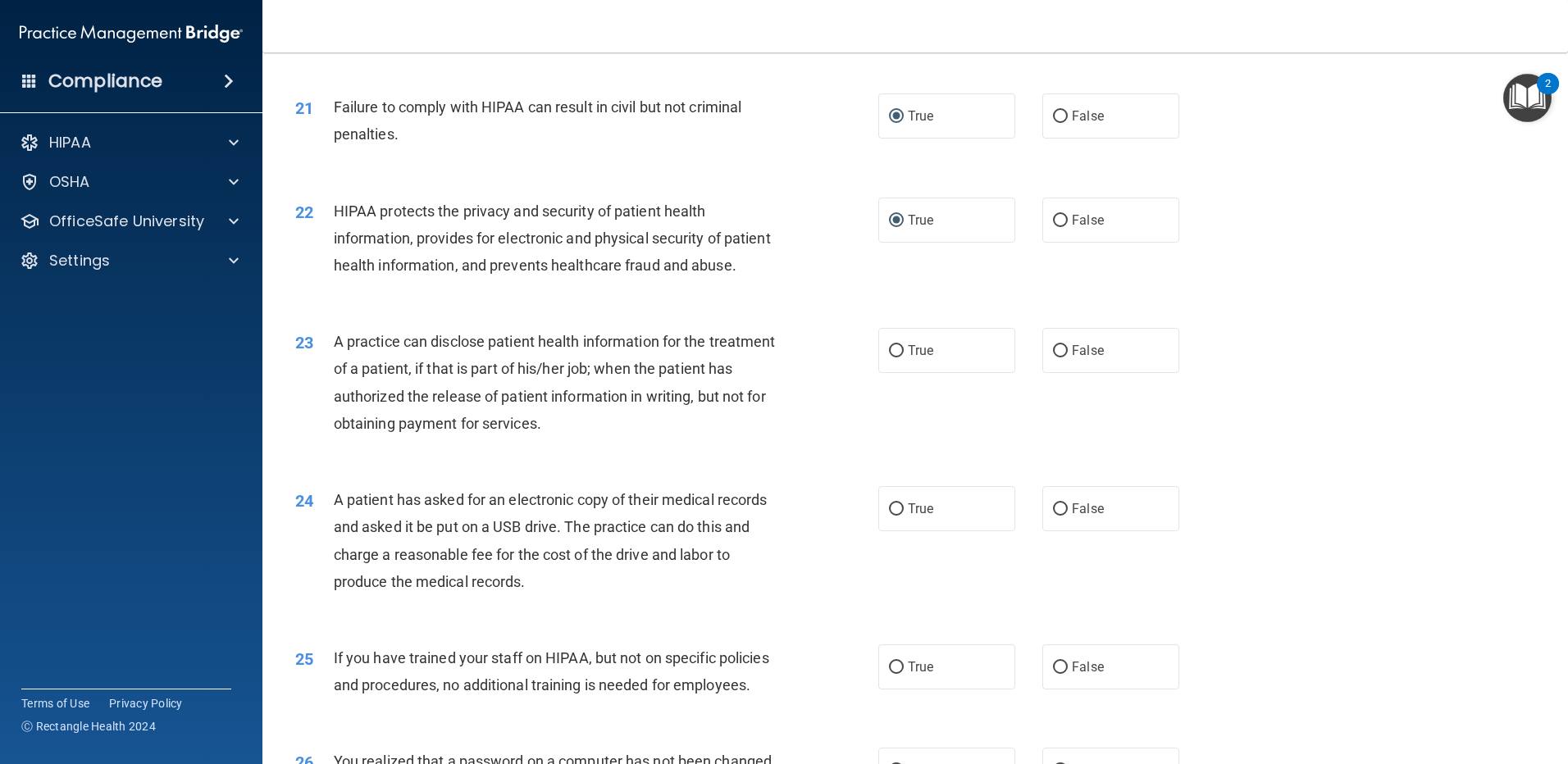
scroll to position [2625, 0]
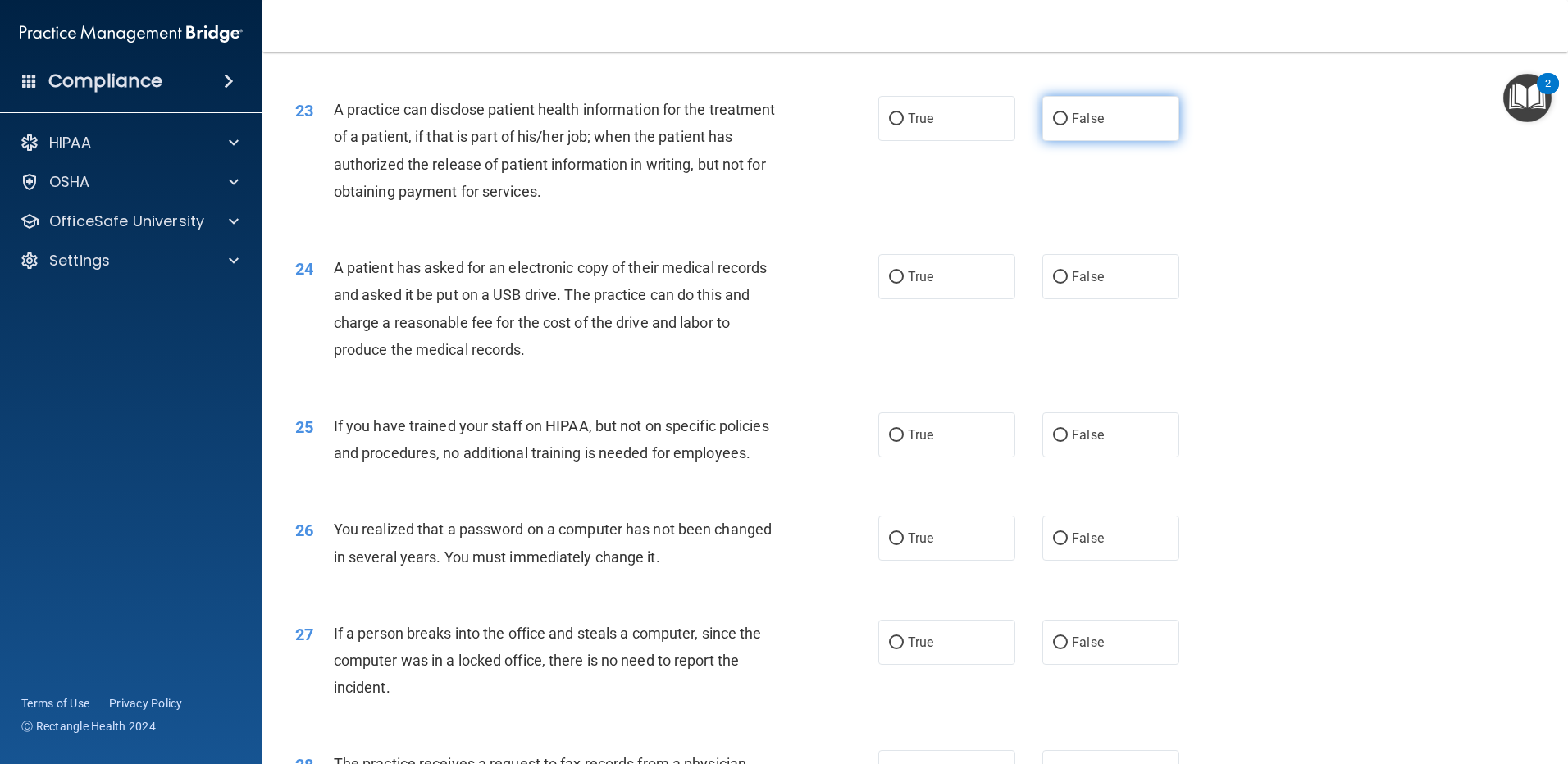
click at [1055, 126] on input "False" at bounding box center [1060, 119] width 14 height 13
radio input "true"
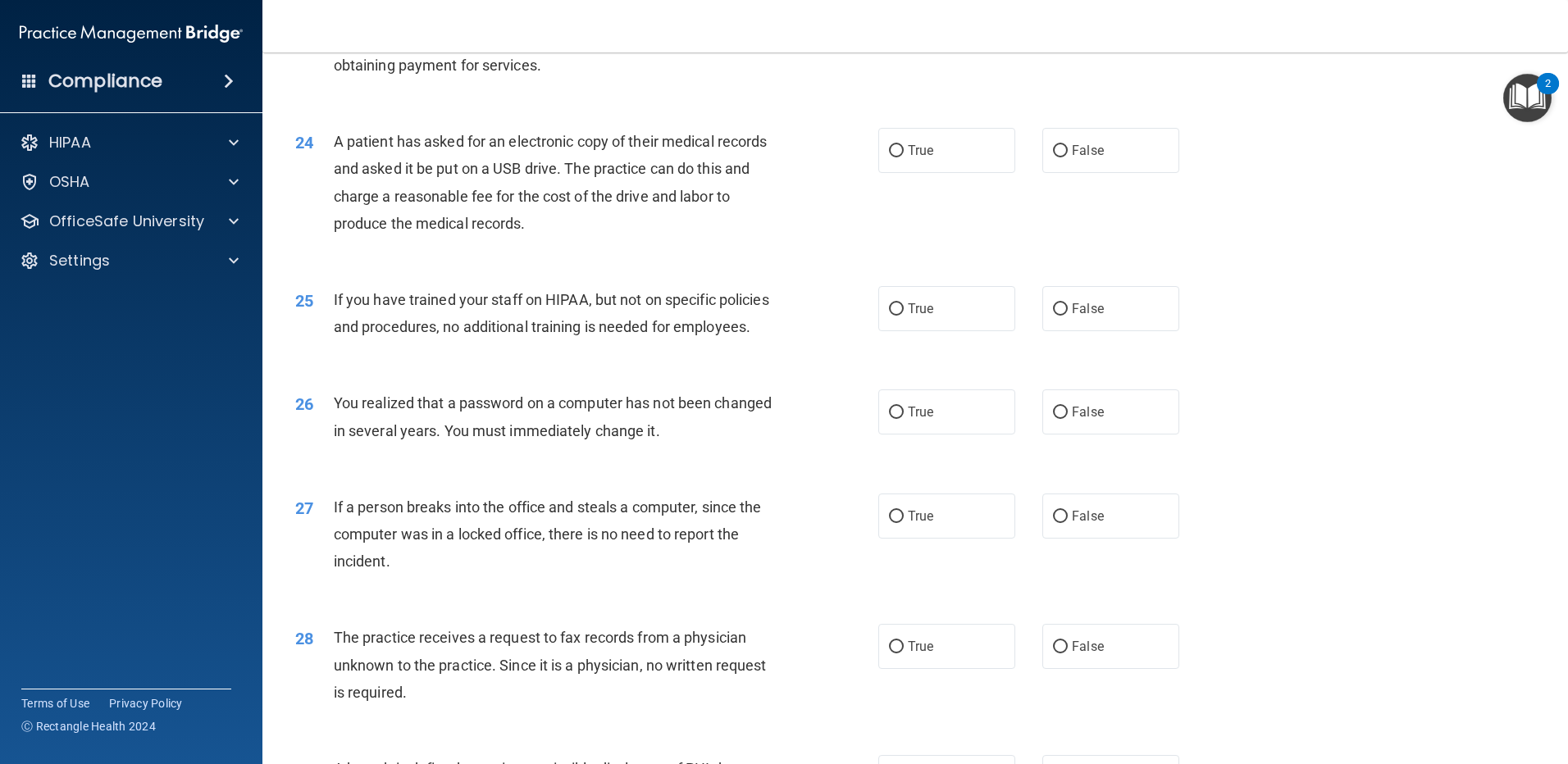
scroll to position [2788, 0]
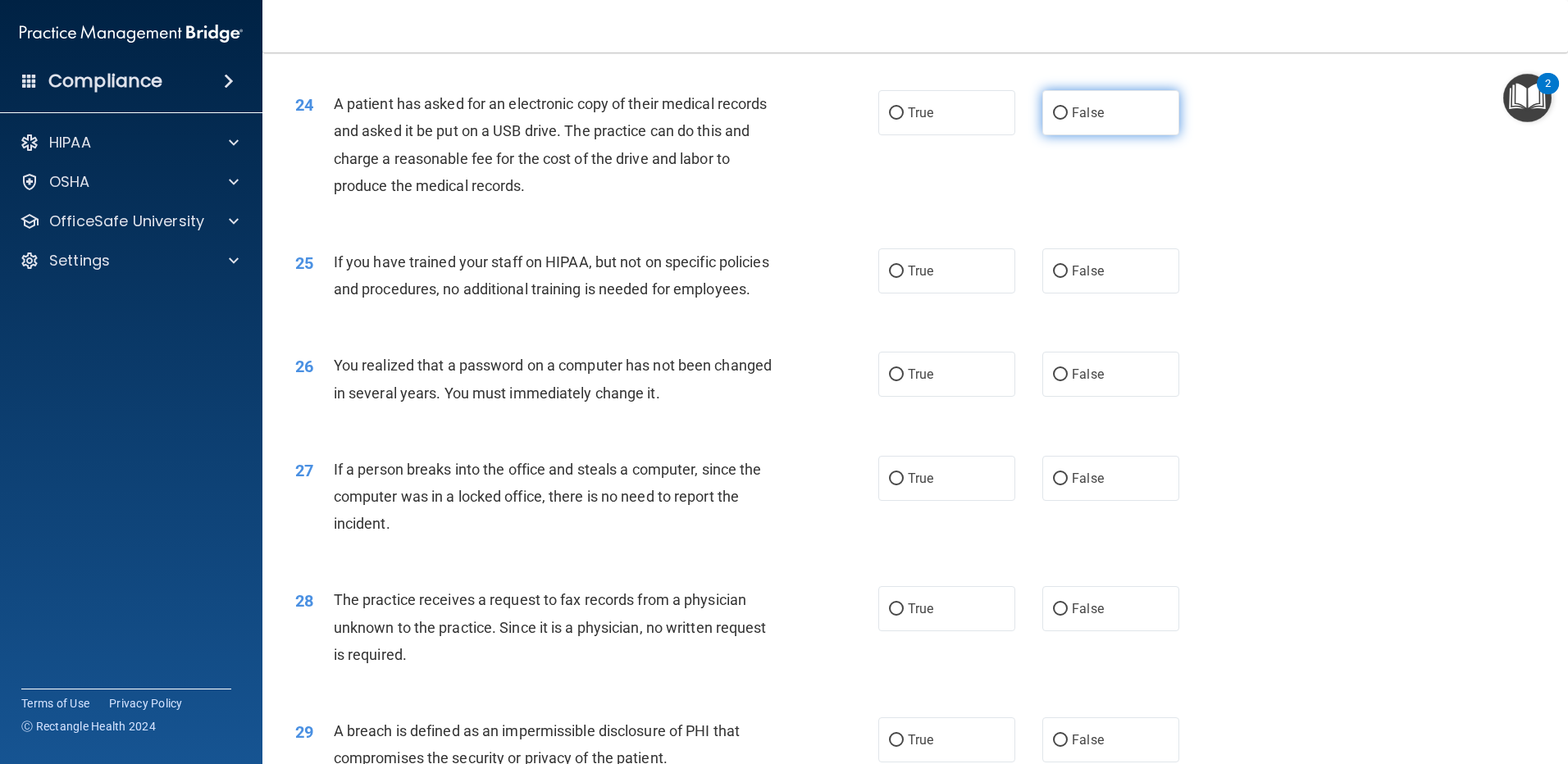
click at [1061, 135] on label "False" at bounding box center [1111, 112] width 137 height 45
click at [1061, 120] on input "False" at bounding box center [1060, 113] width 14 height 13
radio input "true"
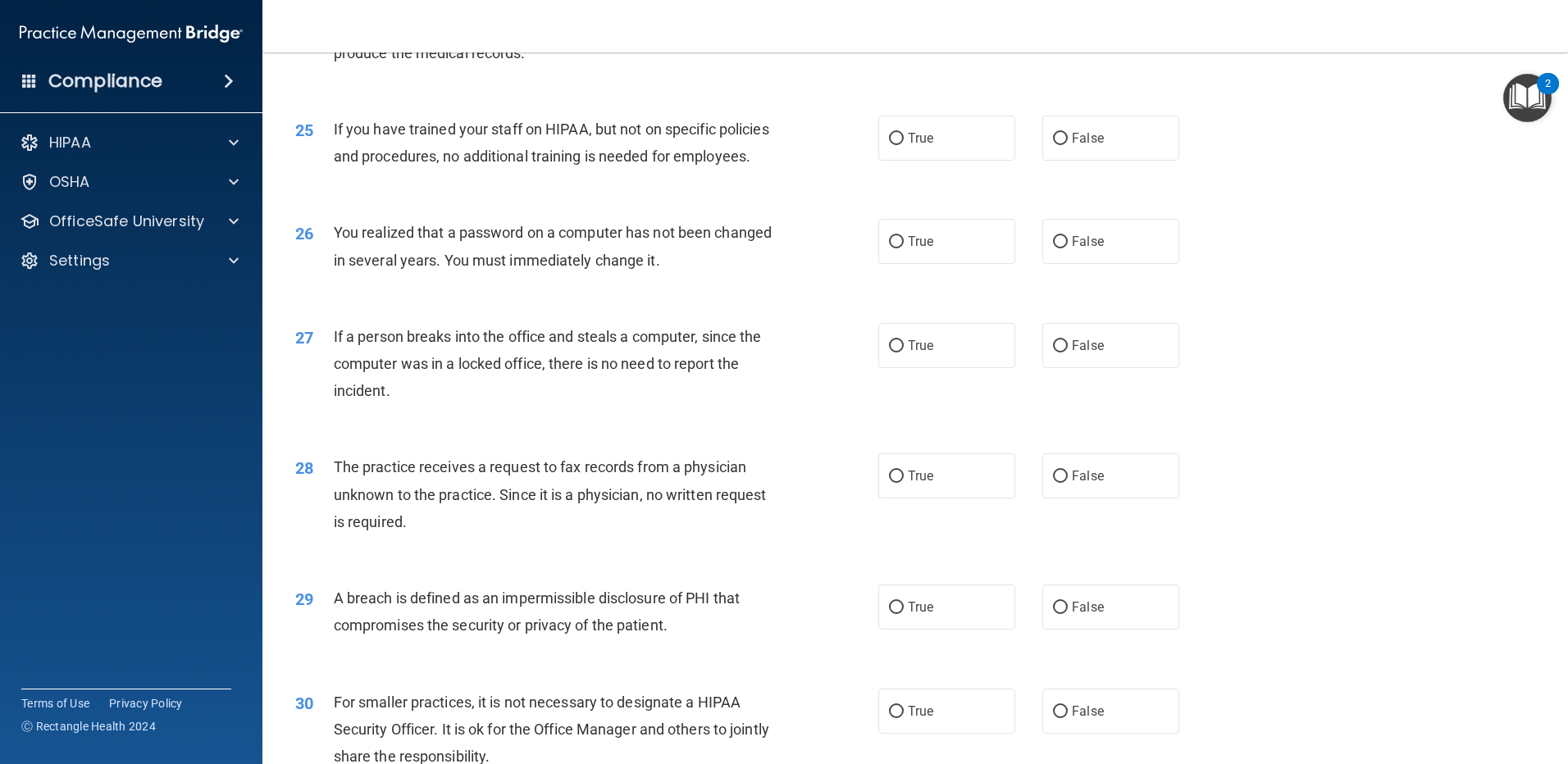
scroll to position [2952, 0]
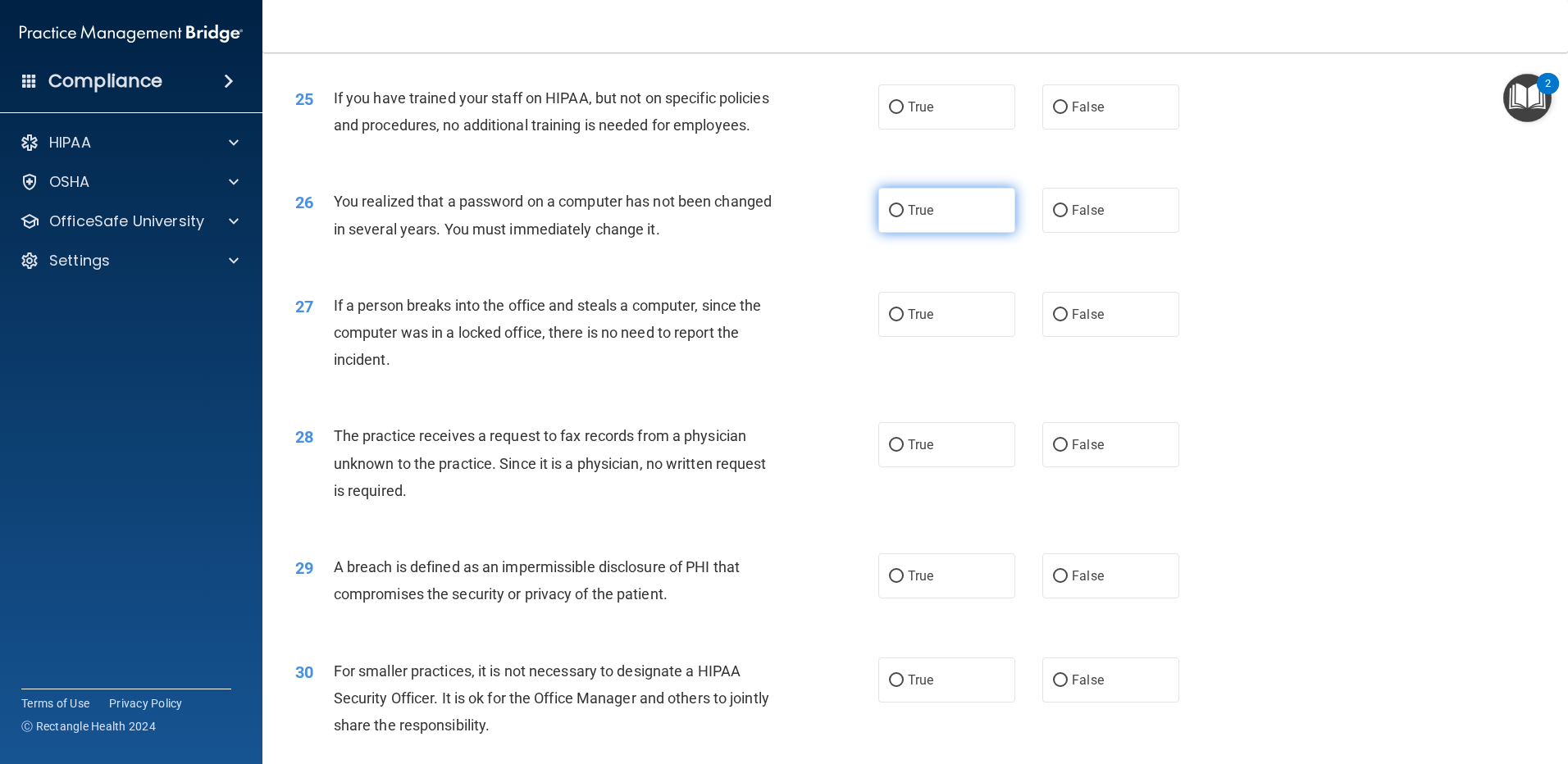
click at [898, 233] on label "True" at bounding box center [947, 209] width 137 height 45
click at [898, 217] on input "True" at bounding box center [896, 211] width 14 height 13
radio input "true"
click at [887, 129] on label "True" at bounding box center [947, 106] width 137 height 45
click at [889, 114] on input "True" at bounding box center [896, 107] width 14 height 13
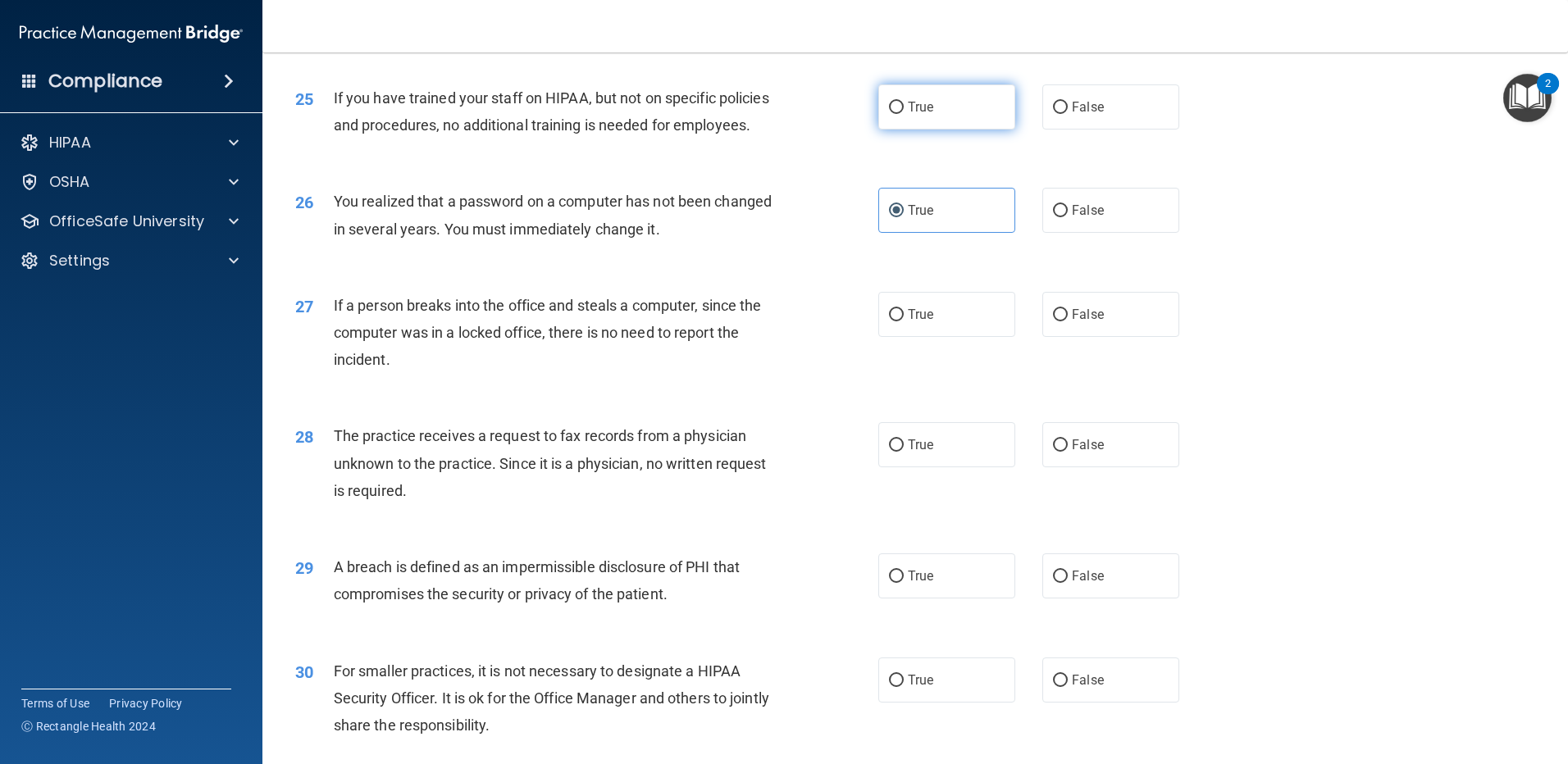
radio input "true"
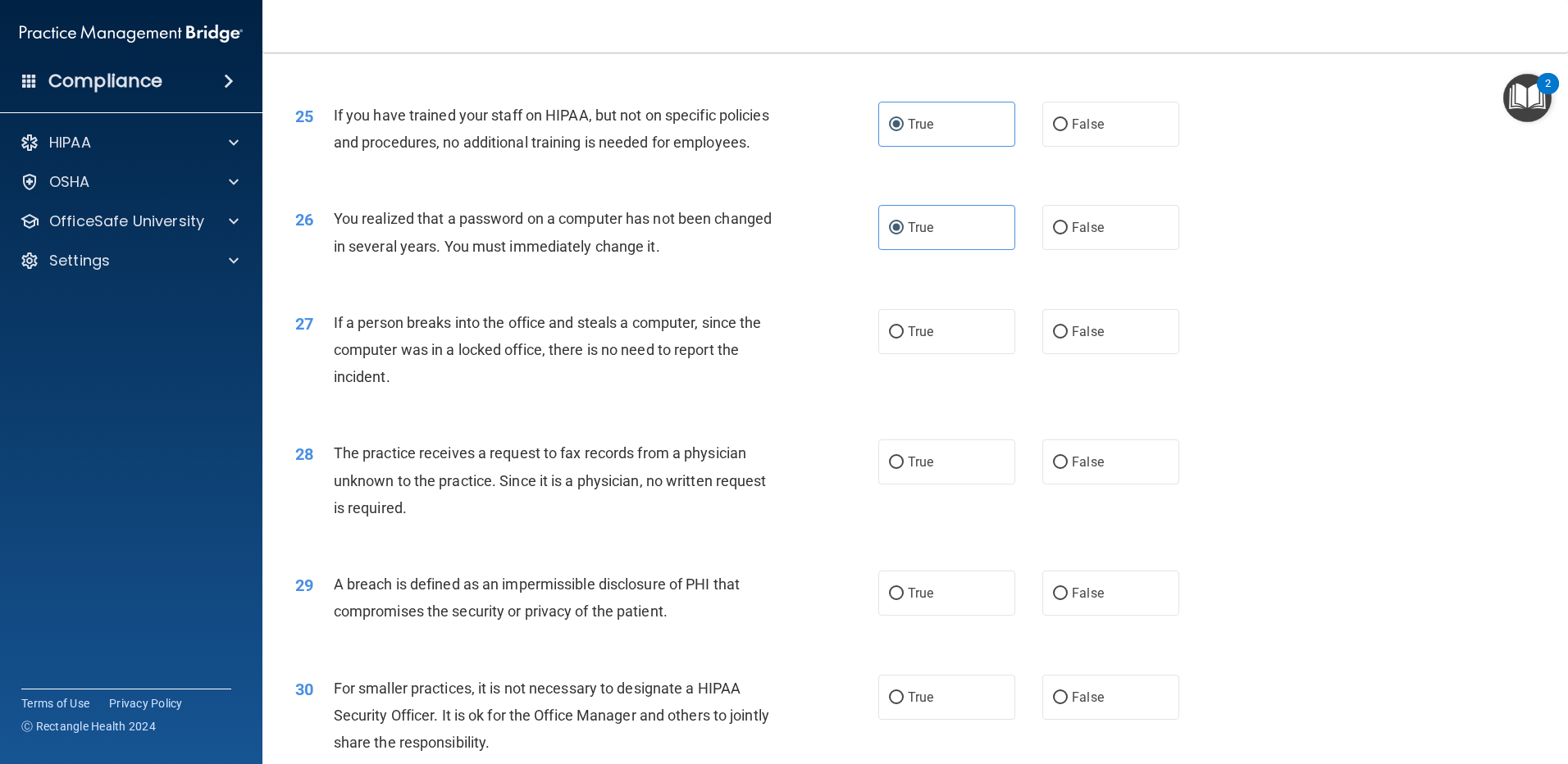
scroll to position [3117, 0]
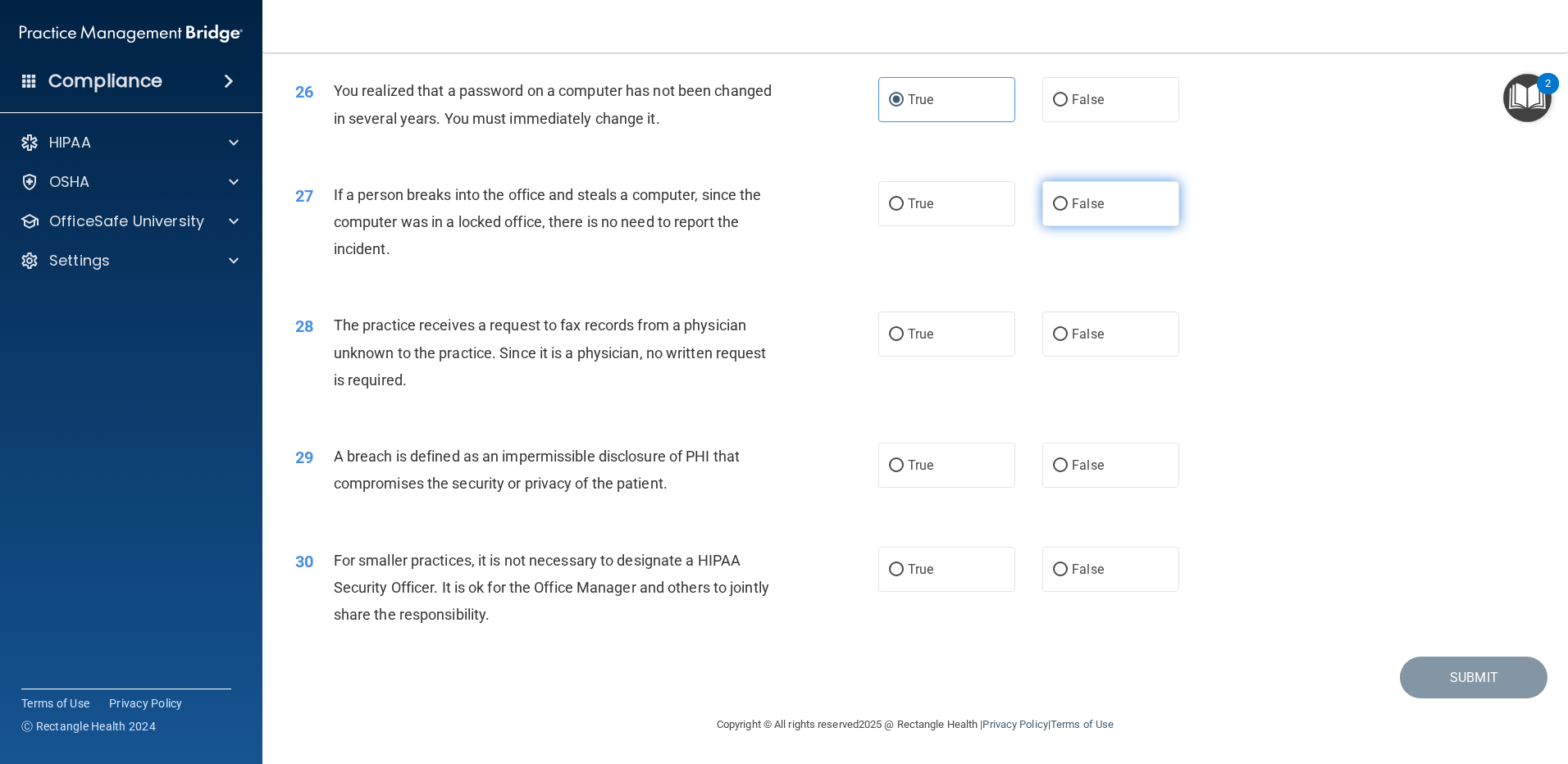
click at [1062, 226] on label "False" at bounding box center [1111, 203] width 137 height 45
click at [1062, 211] on input "False" at bounding box center [1060, 204] width 14 height 13
radio input "true"
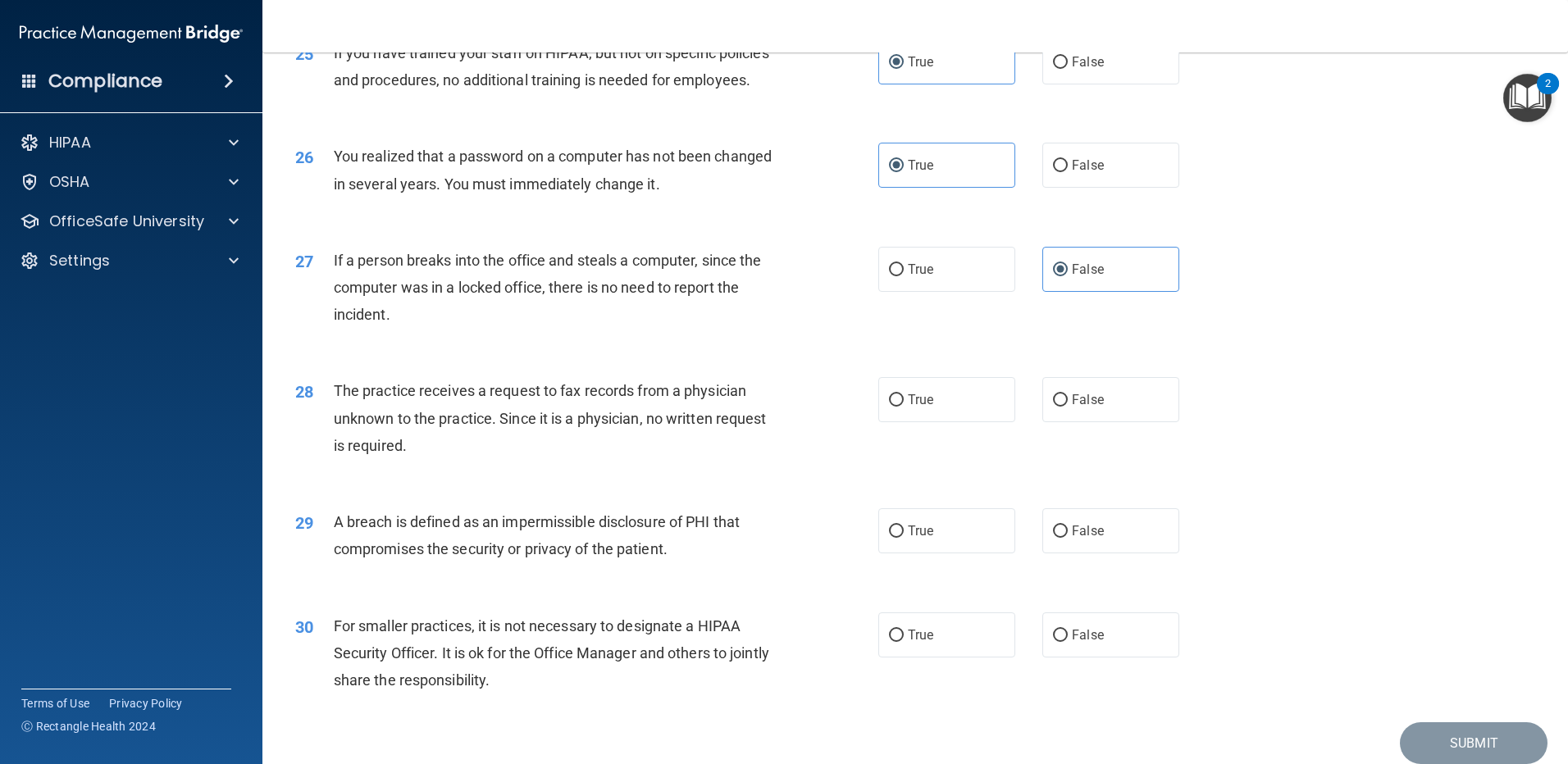
scroll to position [3034, 0]
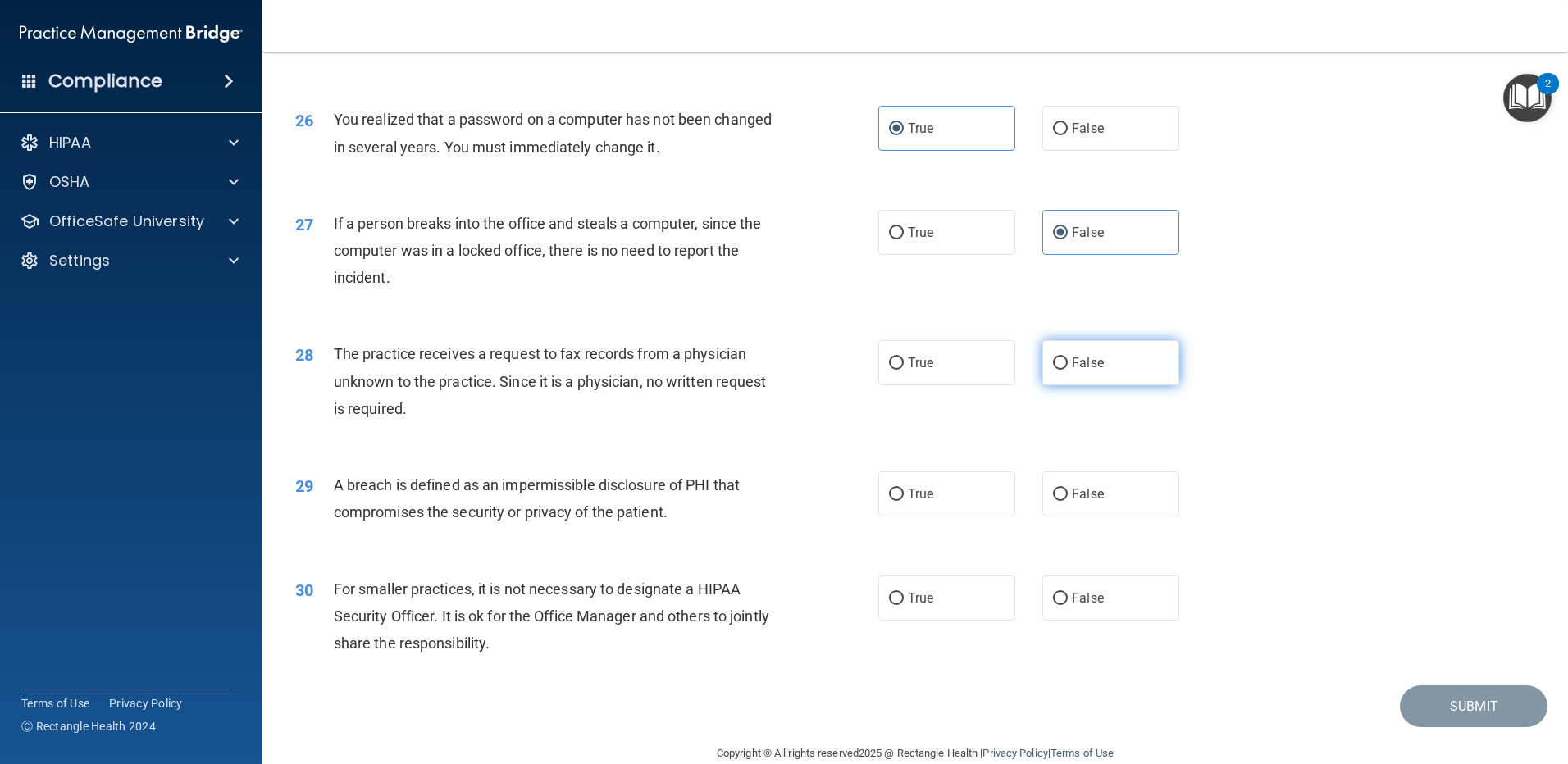
click at [1053, 370] on input "False" at bounding box center [1060, 364] width 14 height 13
radio input "true"
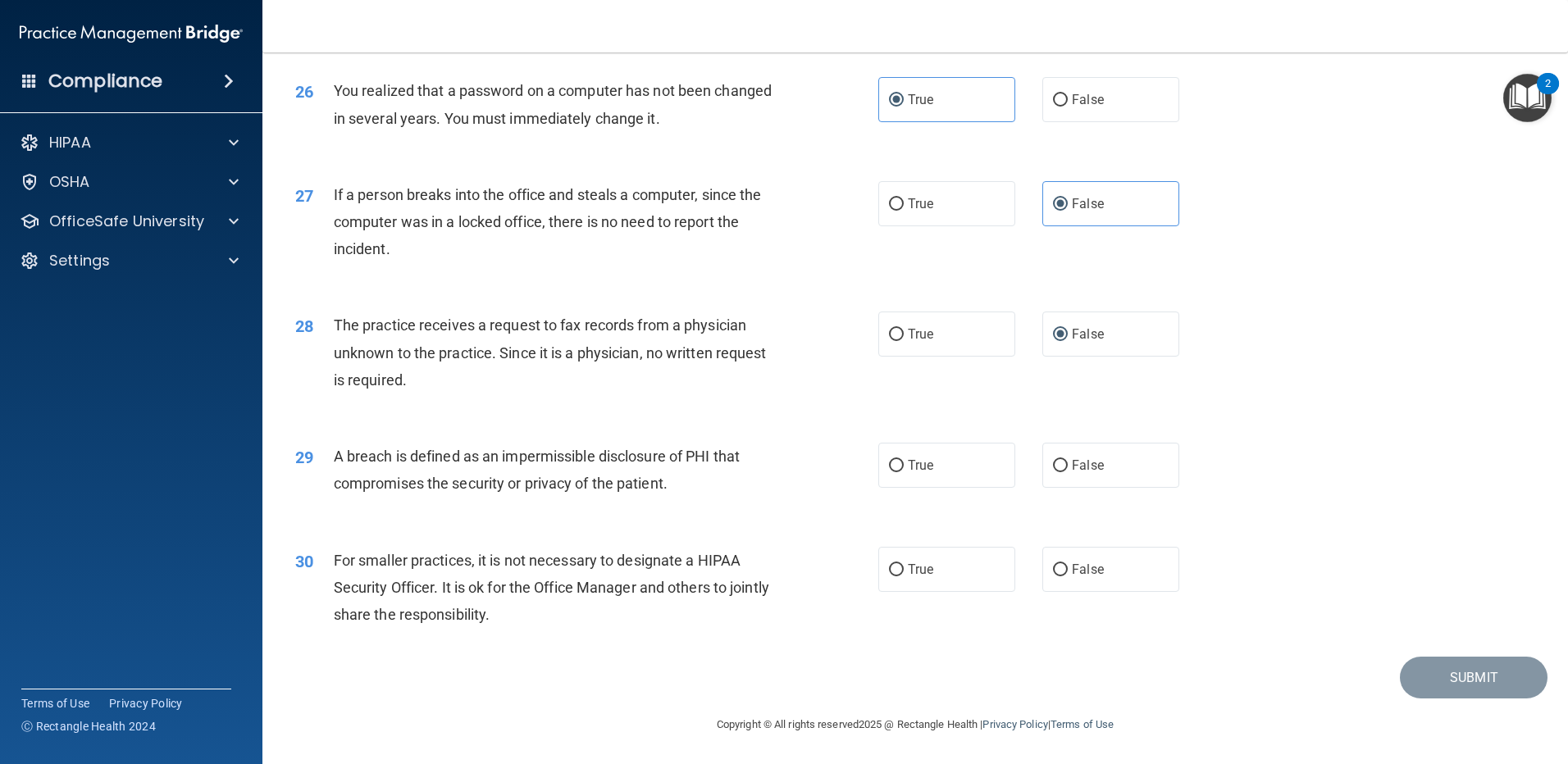
scroll to position [3145, 0]
click at [898, 463] on input "True" at bounding box center [896, 466] width 14 height 13
radio input "true"
click at [1053, 572] on input "False" at bounding box center [1060, 570] width 14 height 13
radio input "true"
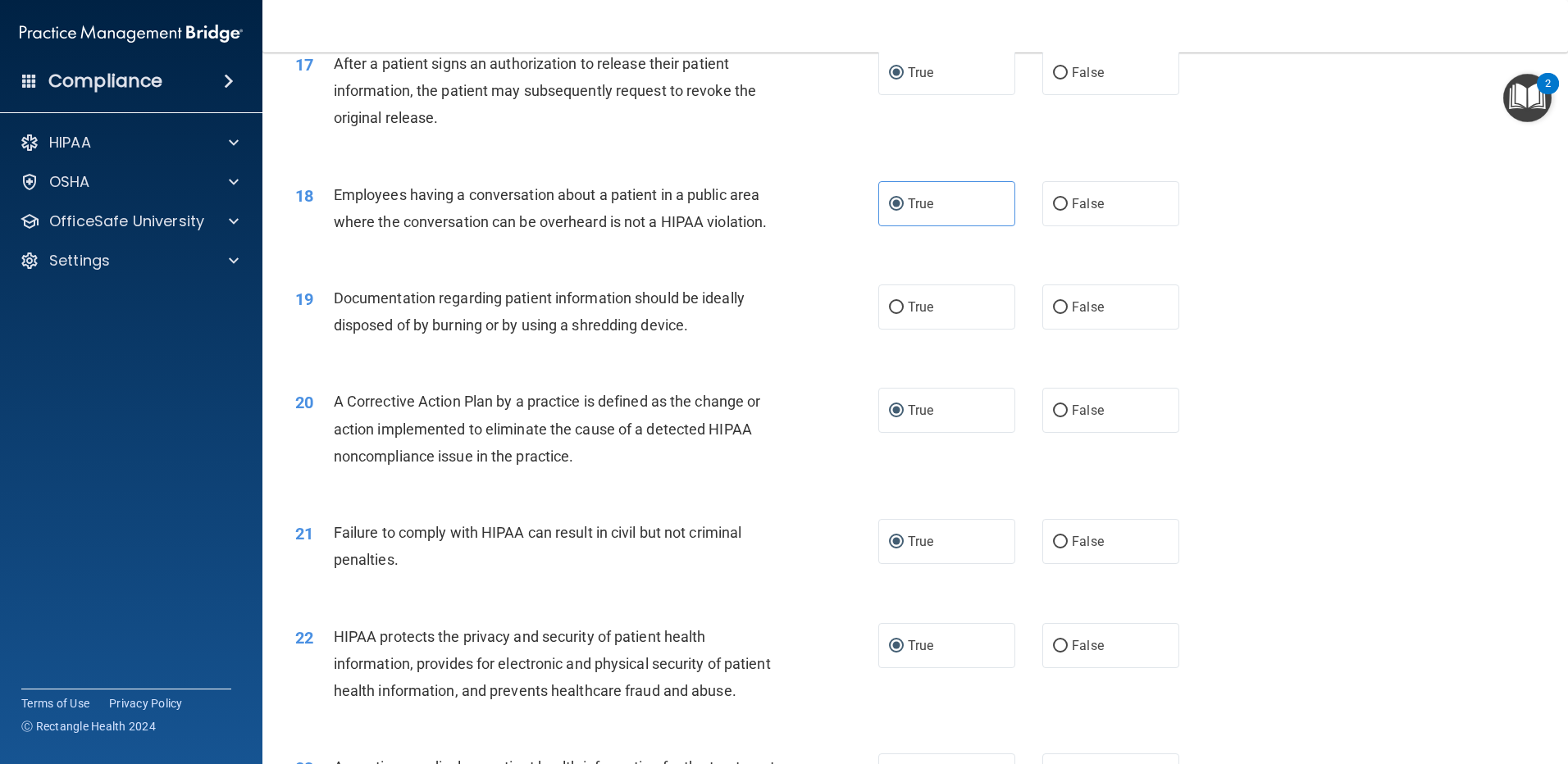
scroll to position [1969, 0]
click at [889, 312] on input "True" at bounding box center [896, 306] width 14 height 13
radio input "true"
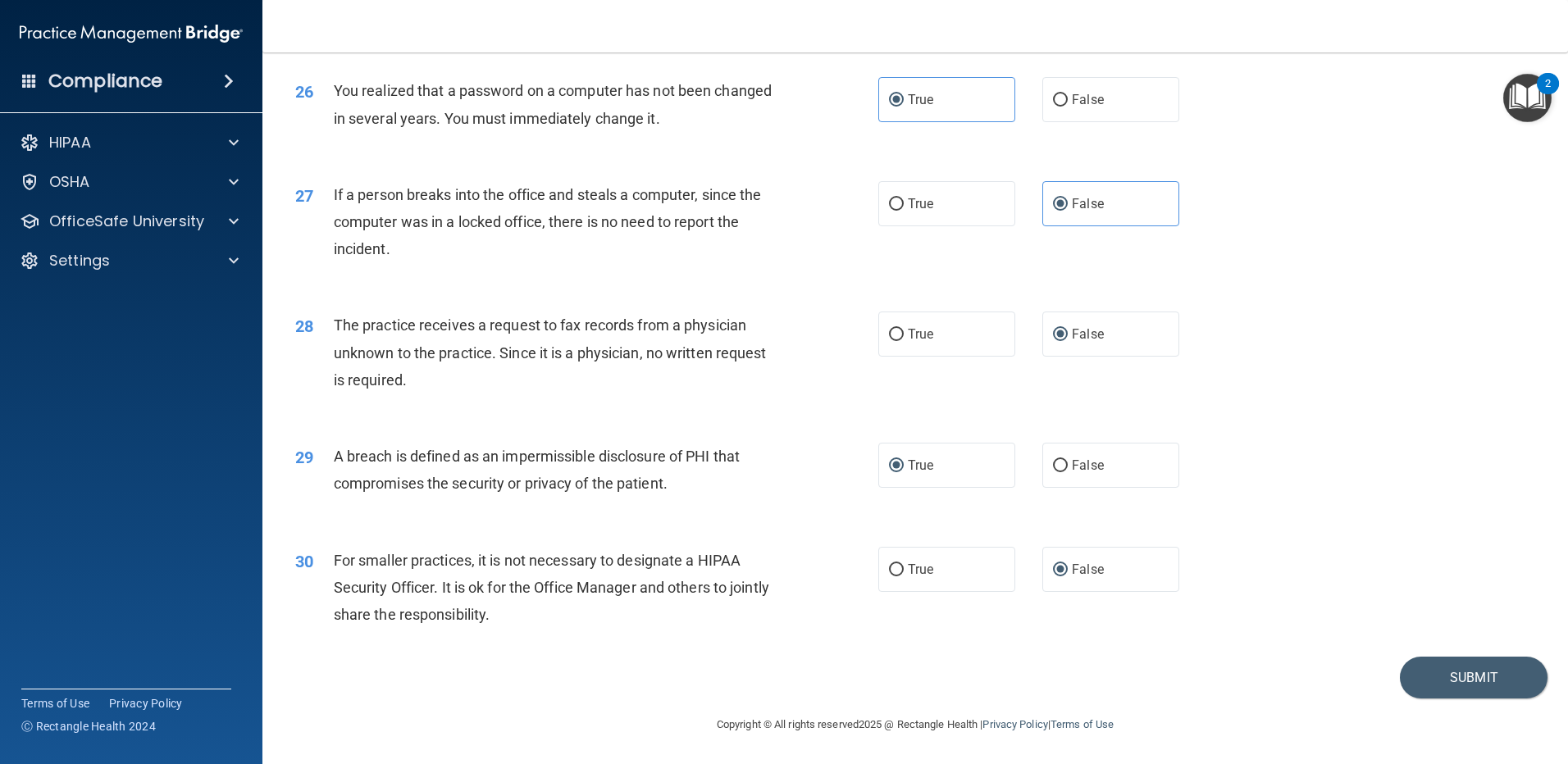
scroll to position [3145, 0]
click at [1463, 682] on button "Submit" at bounding box center [1473, 678] width 148 height 42
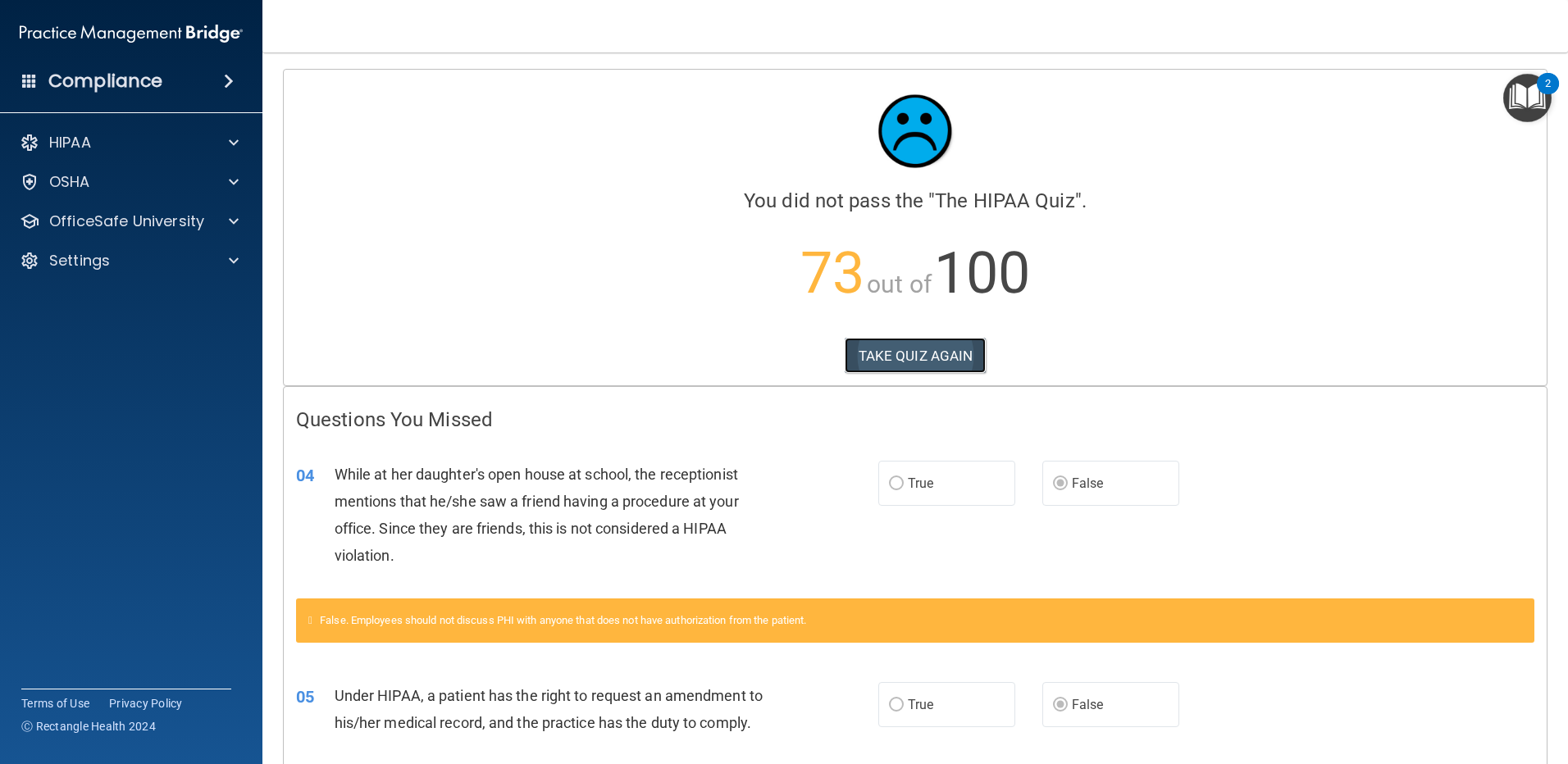
click at [903, 360] on button "TAKE QUIZ AGAIN" at bounding box center [916, 355] width 142 height 36
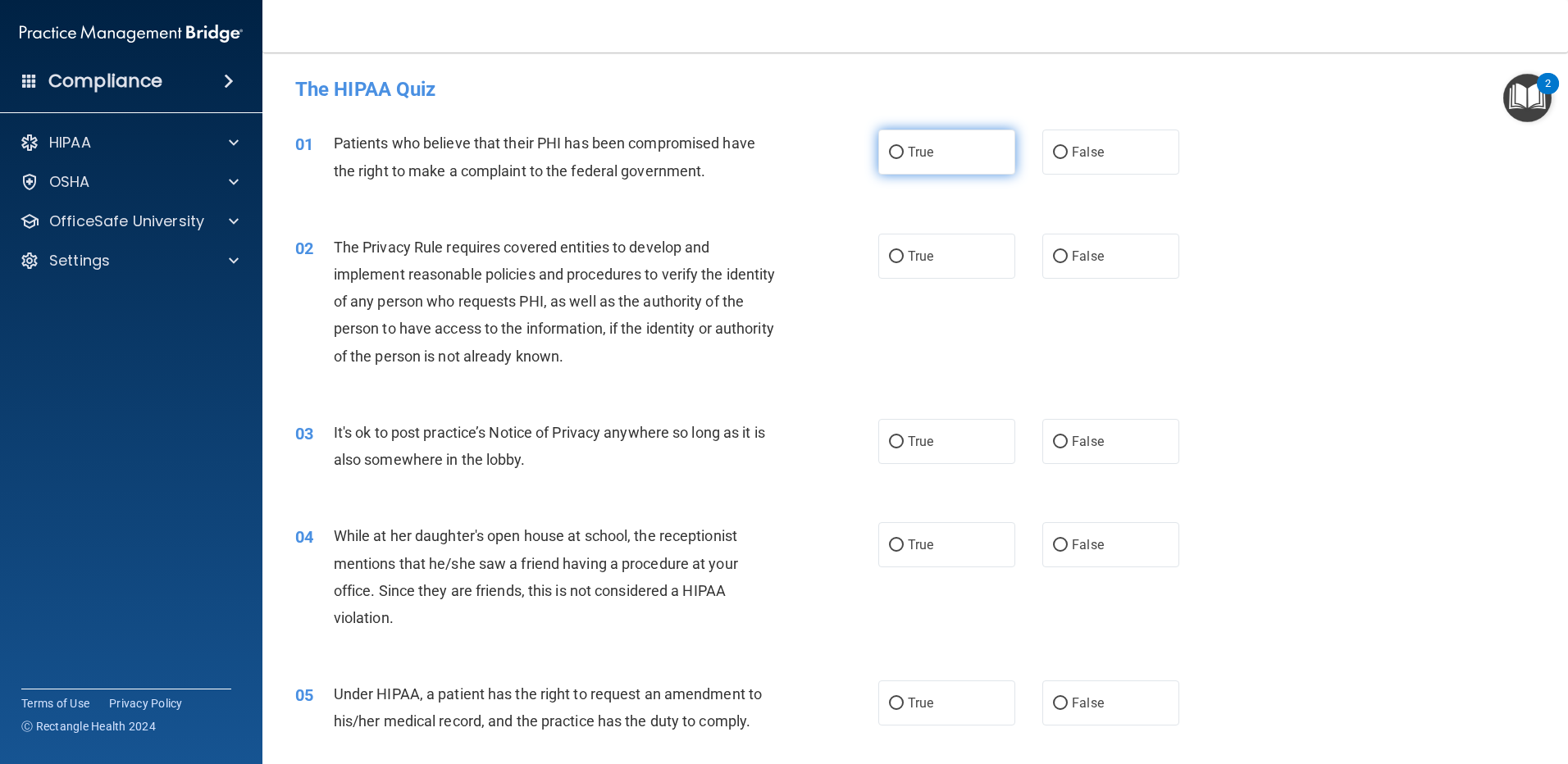
click at [895, 151] on input "True" at bounding box center [896, 153] width 14 height 13
radio input "true"
click at [898, 251] on input "True" at bounding box center [896, 257] width 14 height 13
radio input "true"
click at [1046, 429] on label "False" at bounding box center [1111, 441] width 137 height 45
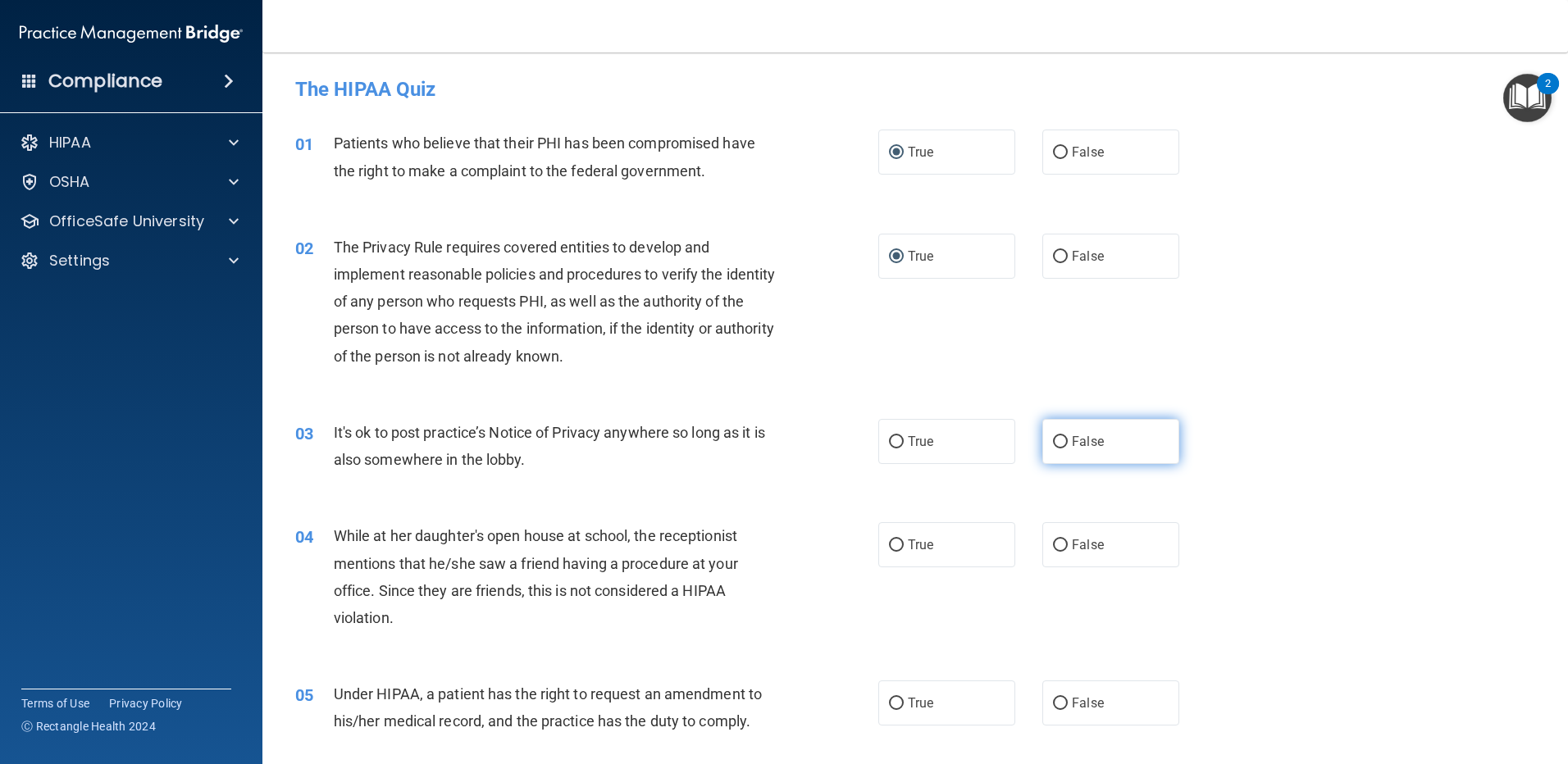
click at [1053, 436] on input "False" at bounding box center [1060, 442] width 14 height 13
radio input "true"
click at [891, 545] on input "True" at bounding box center [896, 545] width 14 height 13
radio input "true"
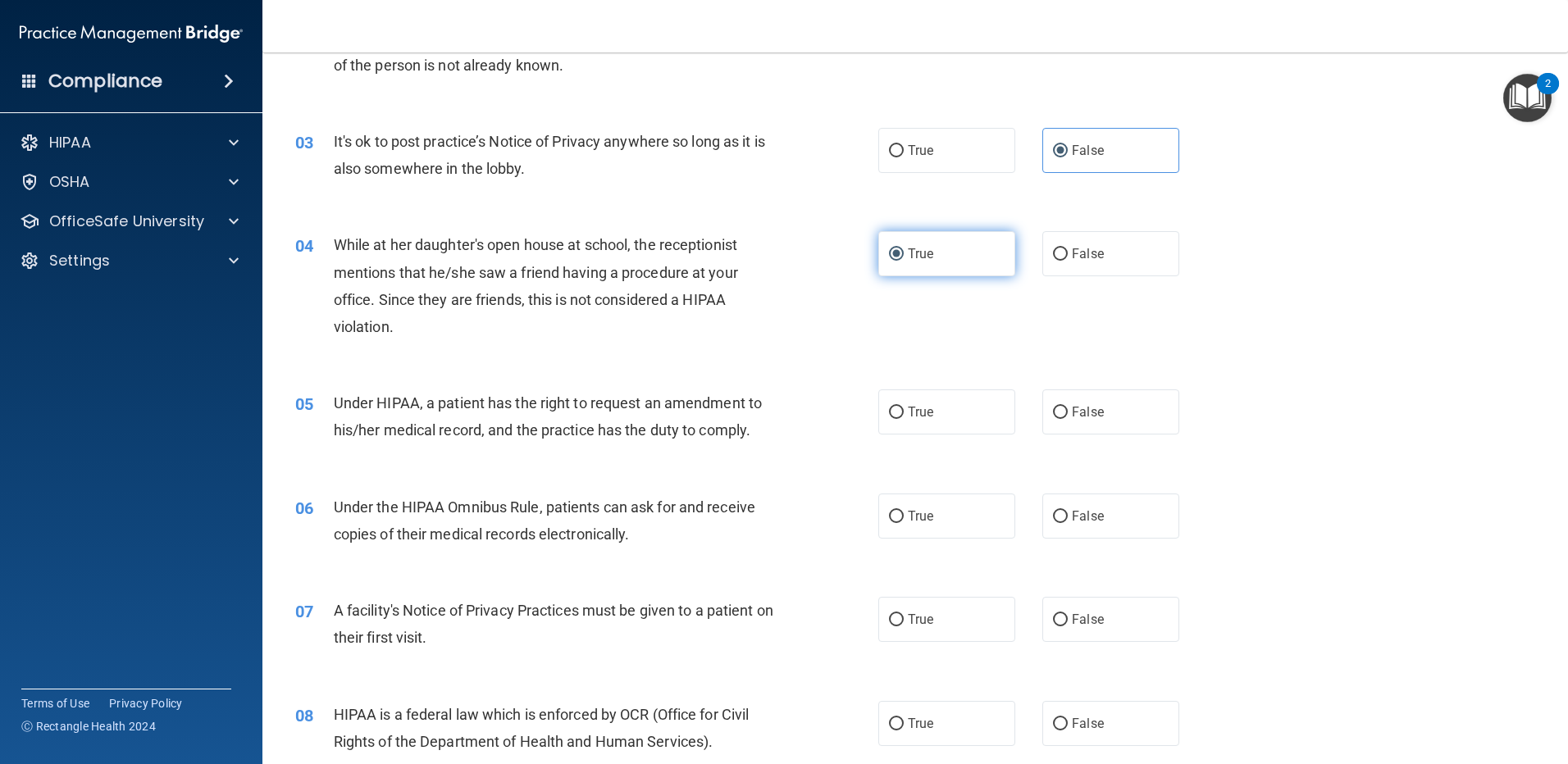
scroll to position [328, 0]
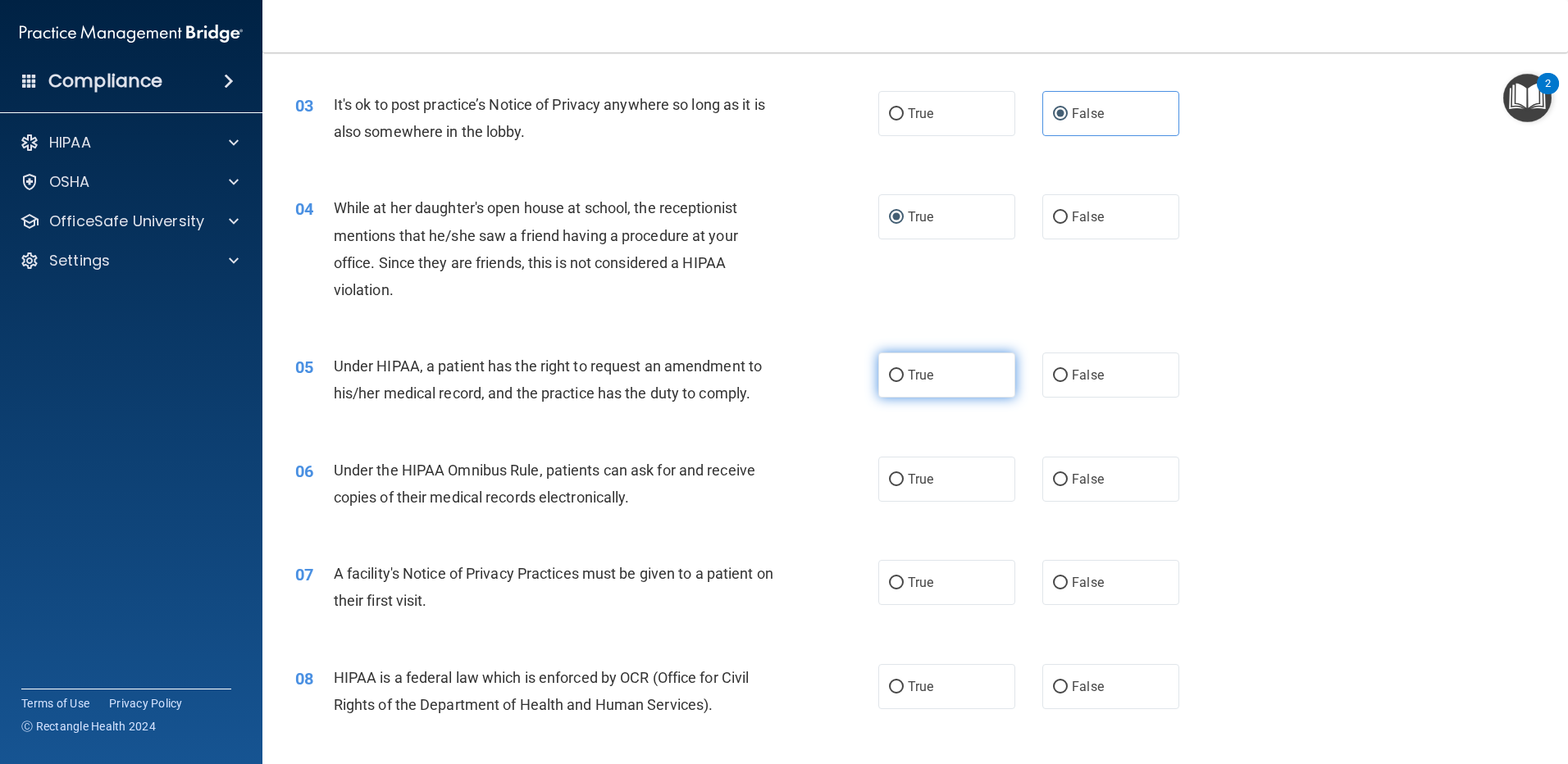
click at [890, 370] on input "True" at bounding box center [896, 376] width 14 height 13
radio input "true"
click at [899, 483] on label "True" at bounding box center [947, 479] width 137 height 45
click at [899, 483] on input "True" at bounding box center [896, 480] width 14 height 13
radio input "true"
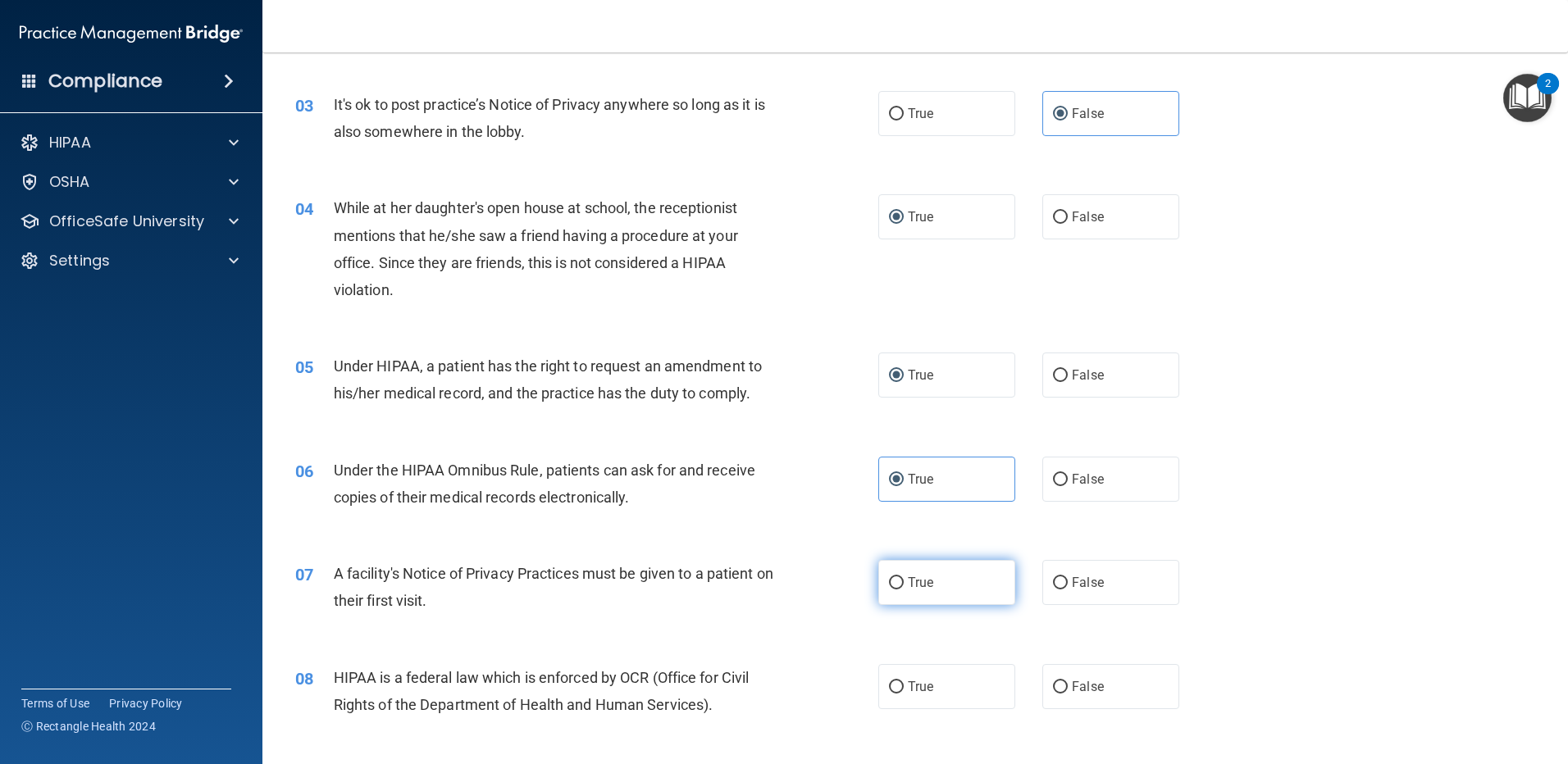
click at [894, 582] on input "True" at bounding box center [896, 583] width 14 height 13
radio input "true"
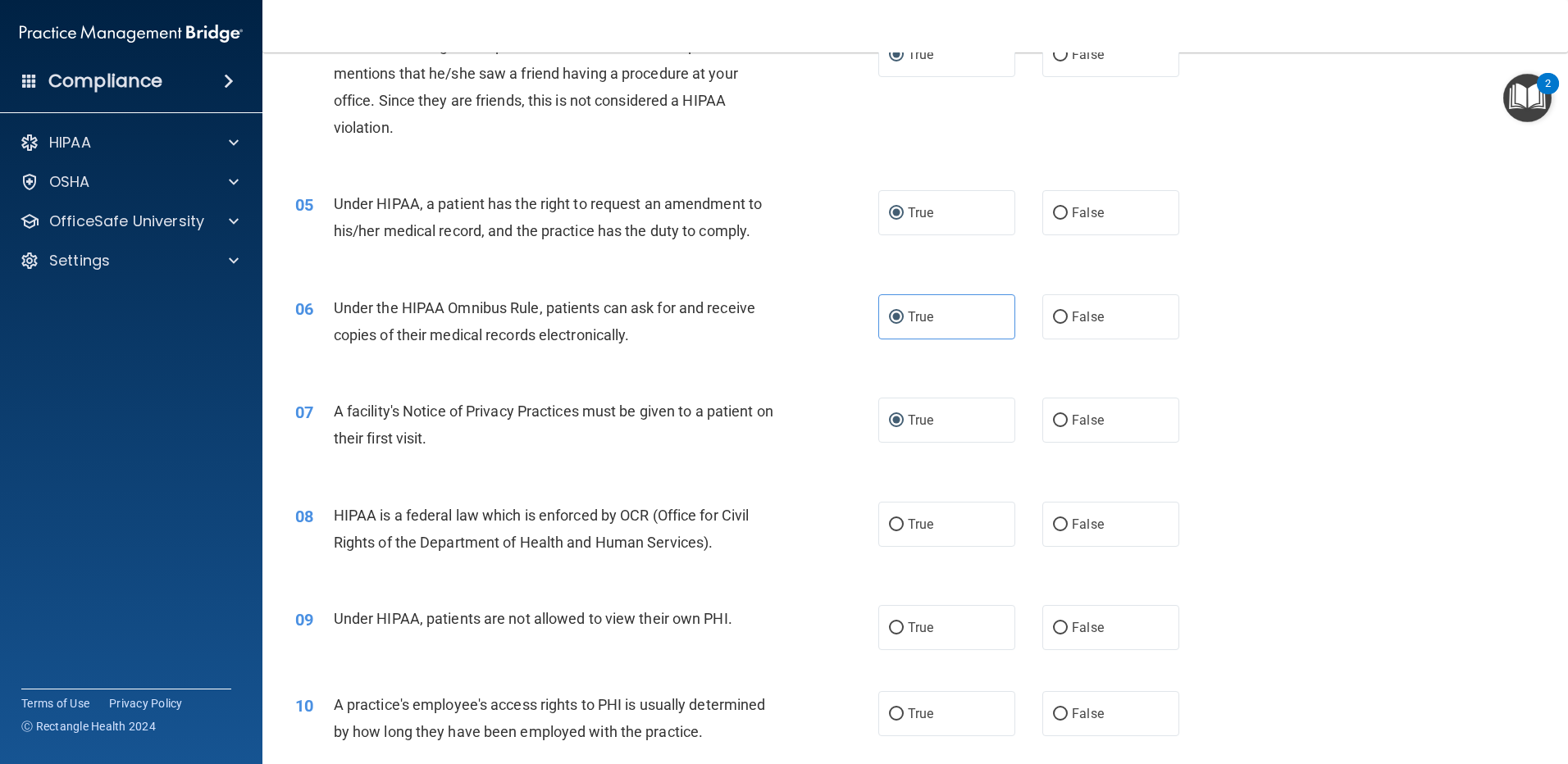
scroll to position [492, 0]
click at [889, 522] on input "True" at bounding box center [896, 523] width 14 height 13
radio input "true"
click at [894, 618] on label "True" at bounding box center [947, 626] width 137 height 45
click at [894, 620] on input "True" at bounding box center [896, 626] width 14 height 13
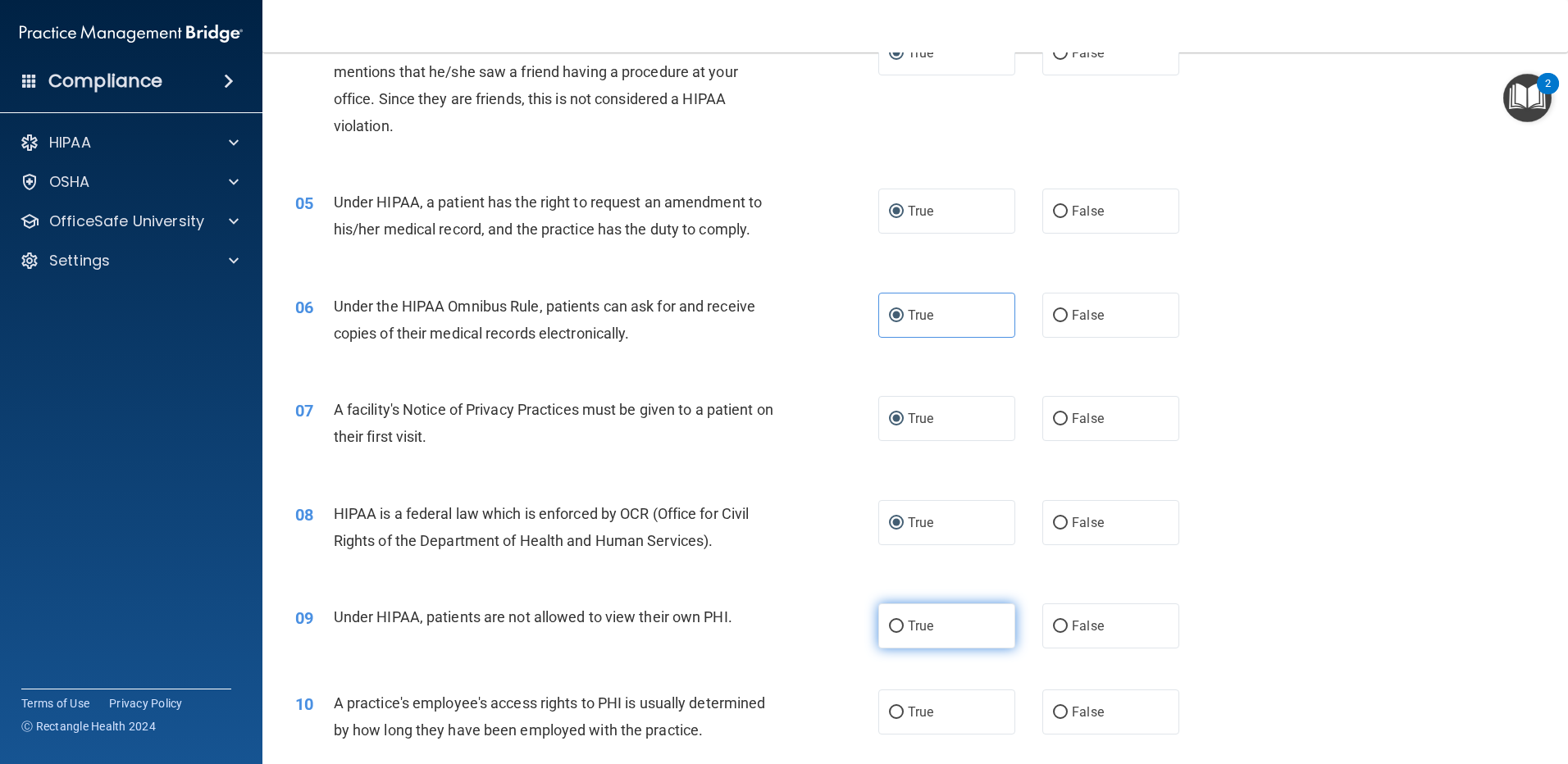
radio input "true"
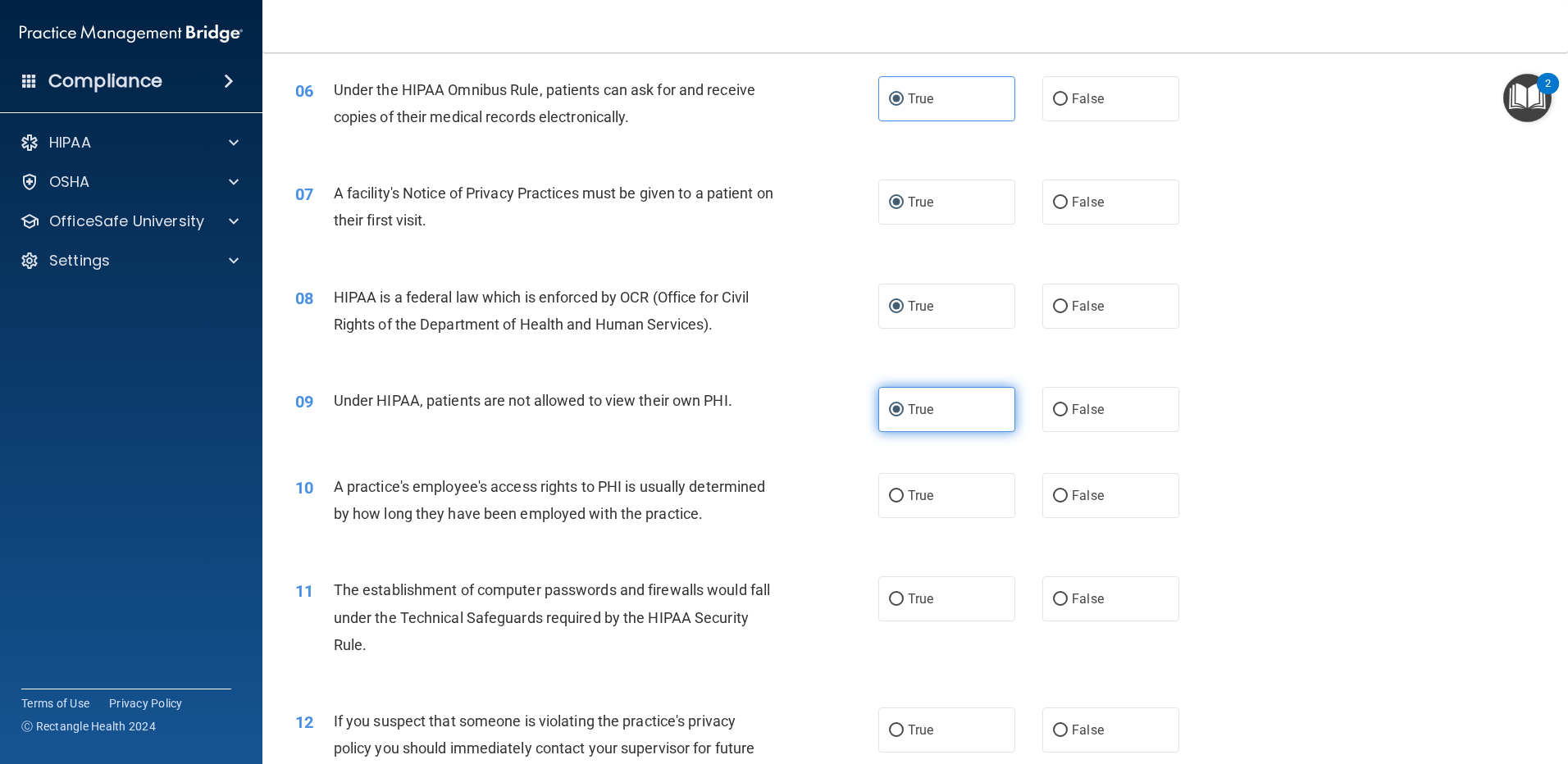
scroll to position [738, 0]
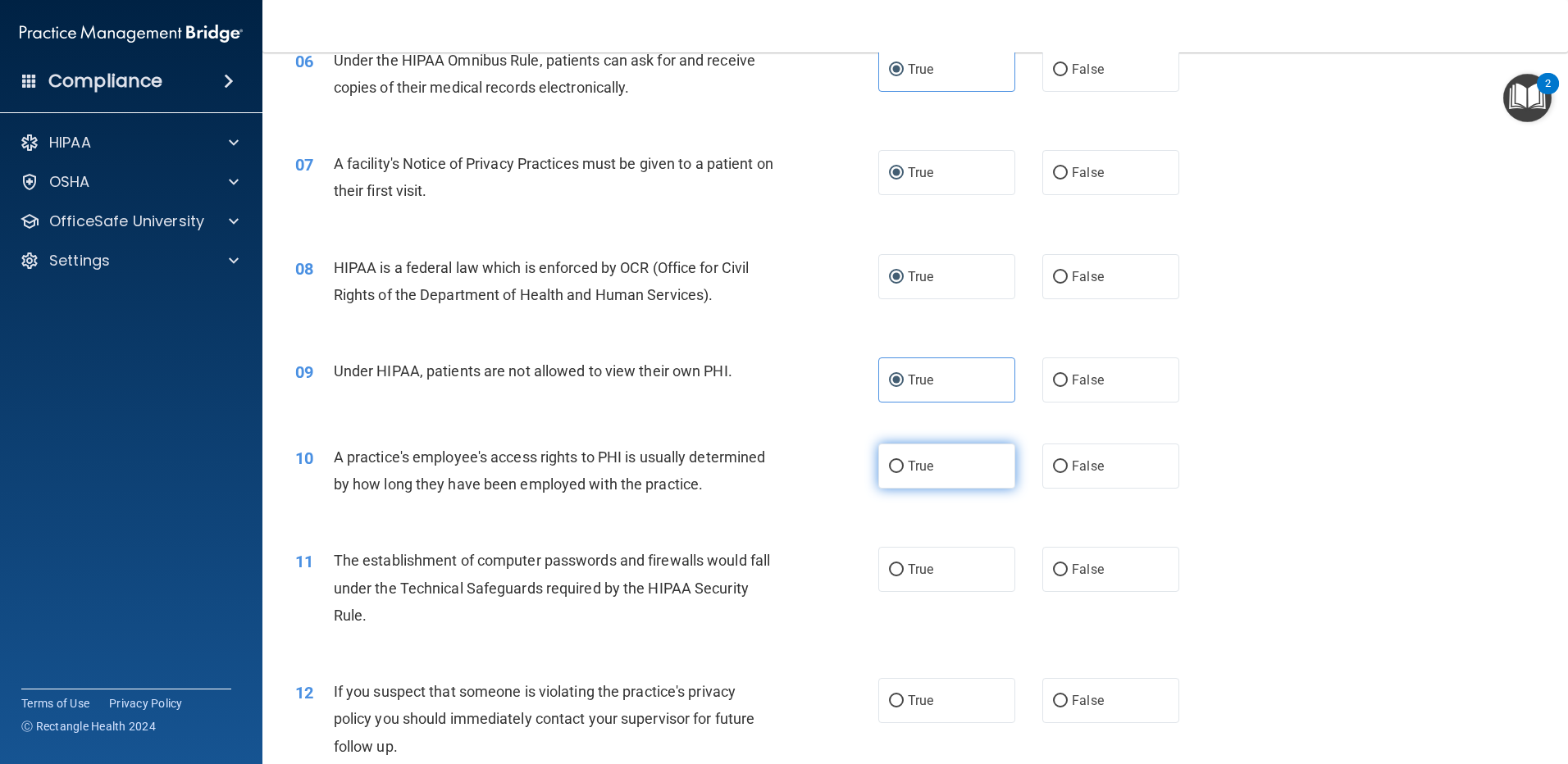
click at [889, 464] on input "True" at bounding box center [896, 467] width 14 height 13
radio input "true"
click at [898, 565] on label "True" at bounding box center [947, 569] width 137 height 45
click at [898, 565] on input "True" at bounding box center [896, 570] width 14 height 13
radio input "true"
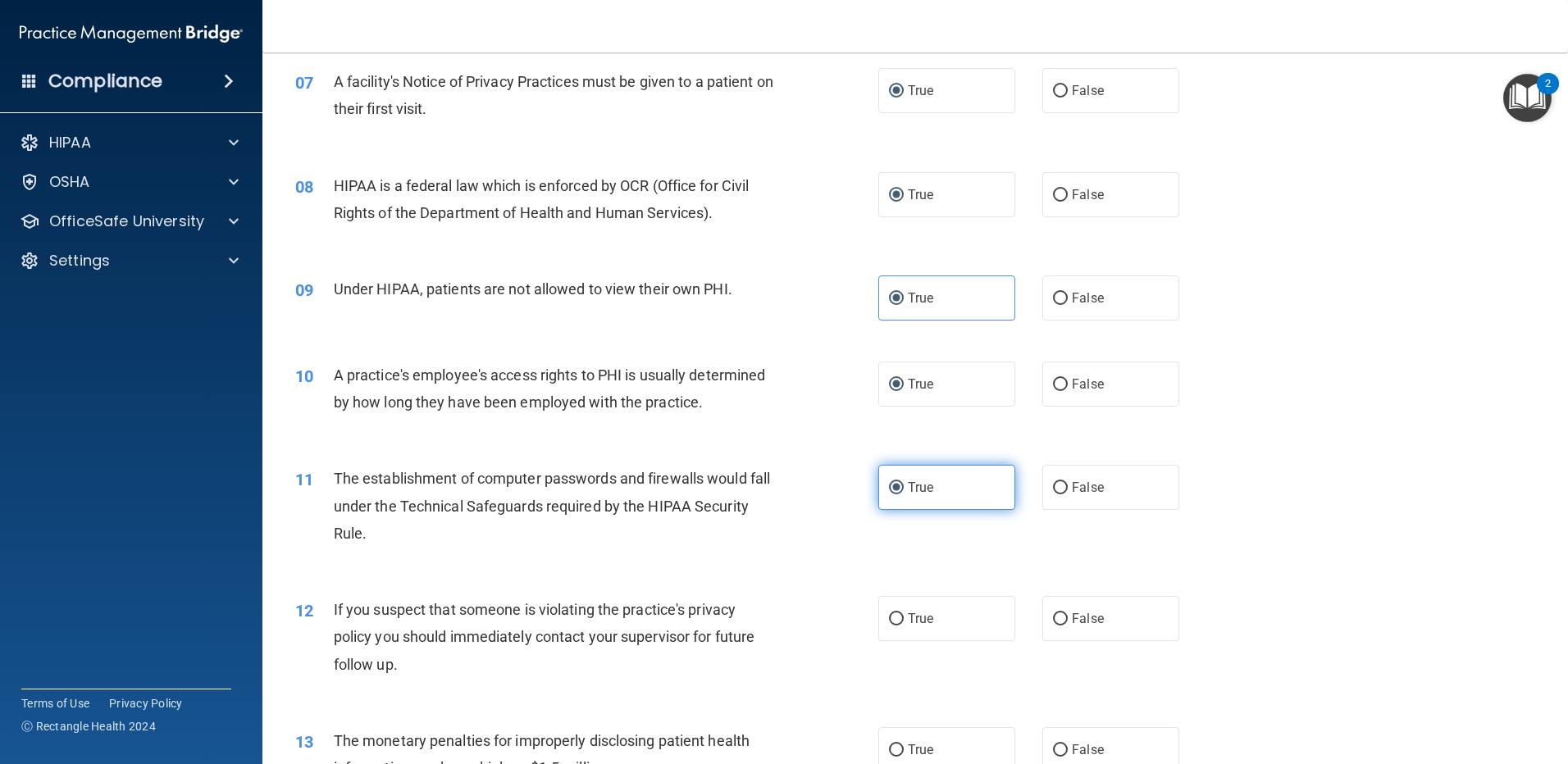
scroll to position [902, 0]
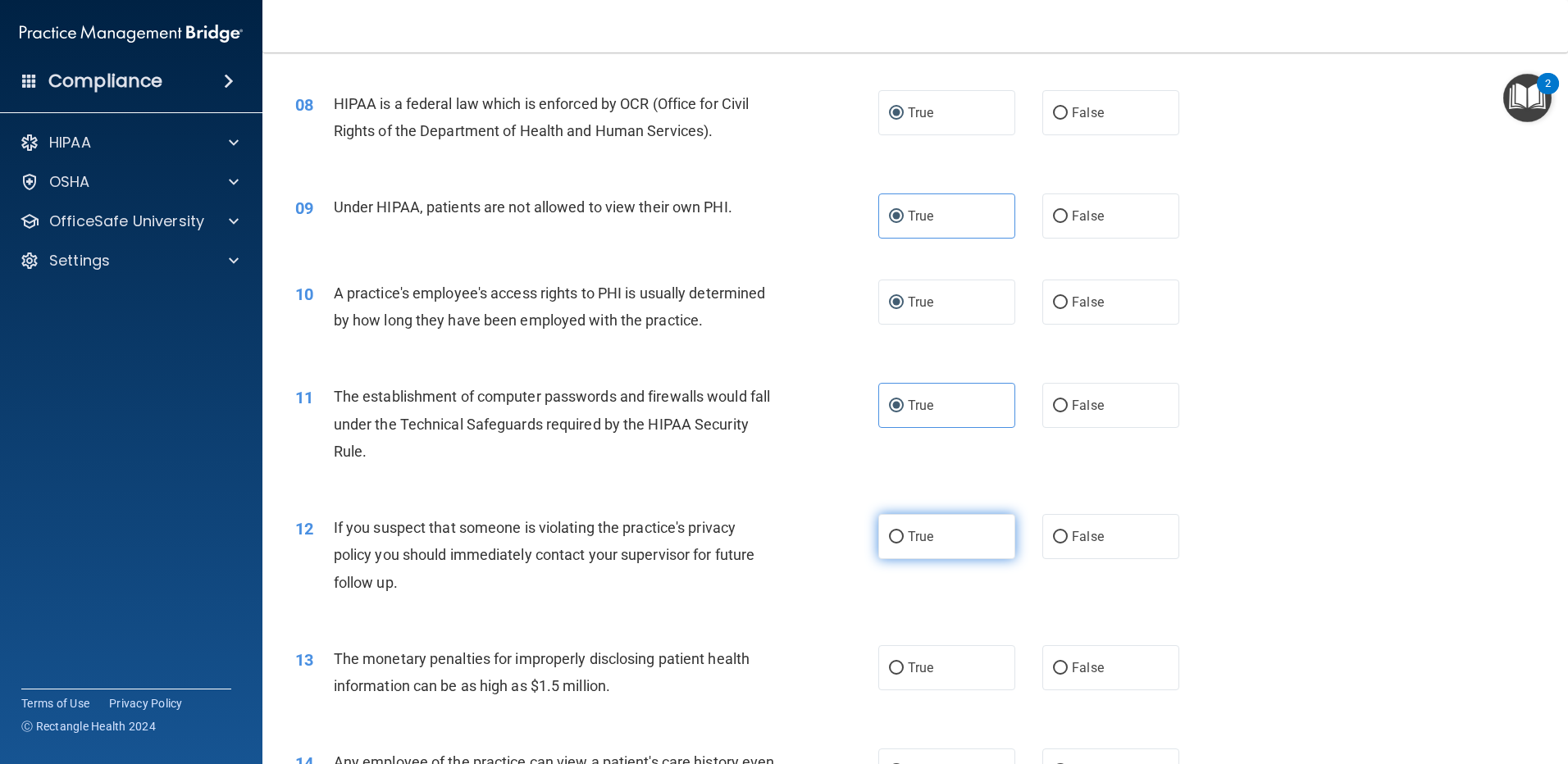
click at [889, 539] on input "True" at bounding box center [896, 538] width 14 height 13
radio input "true"
click at [1053, 671] on input "False" at bounding box center [1060, 669] width 14 height 13
radio input "true"
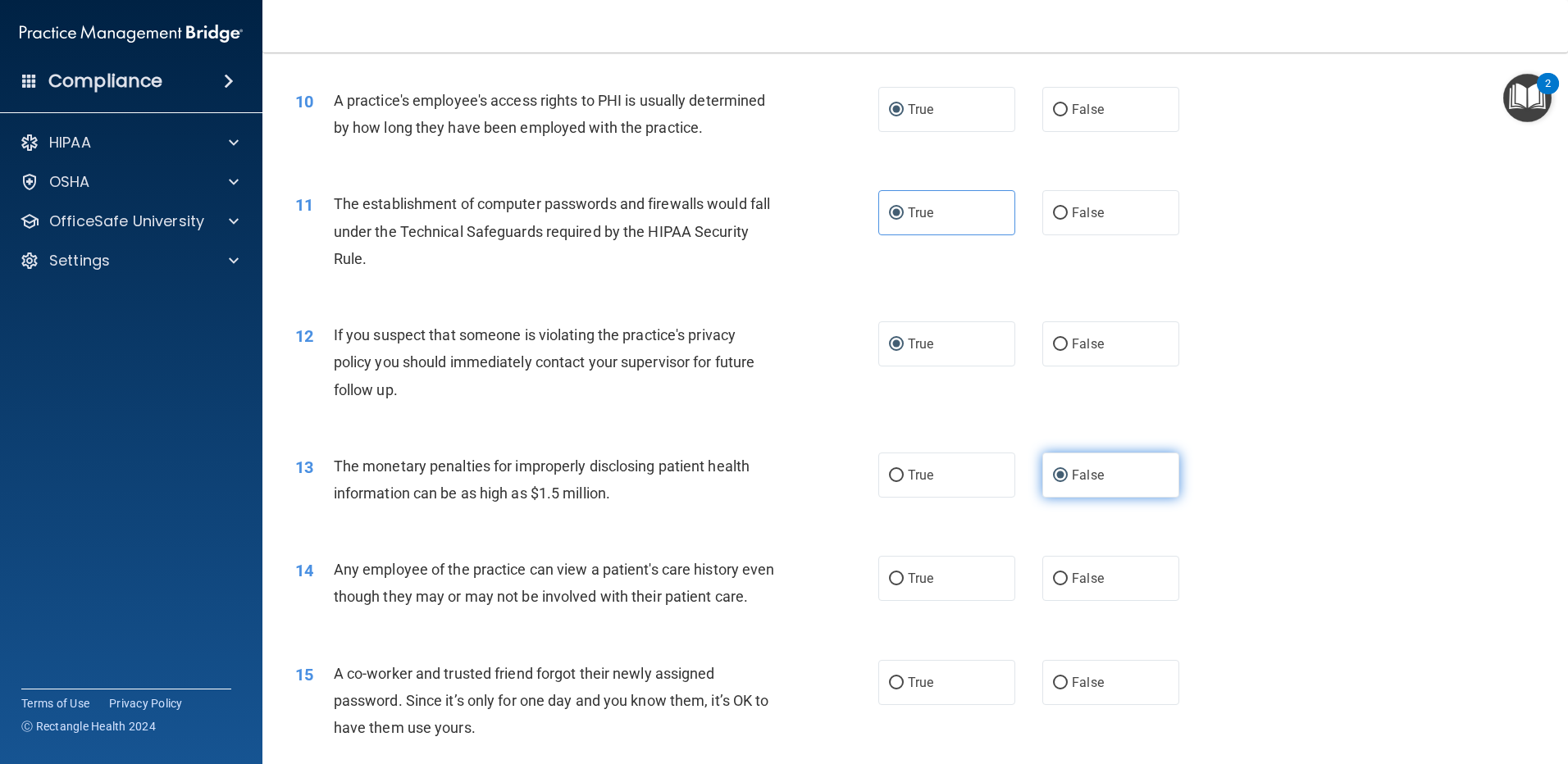
scroll to position [1148, 0]
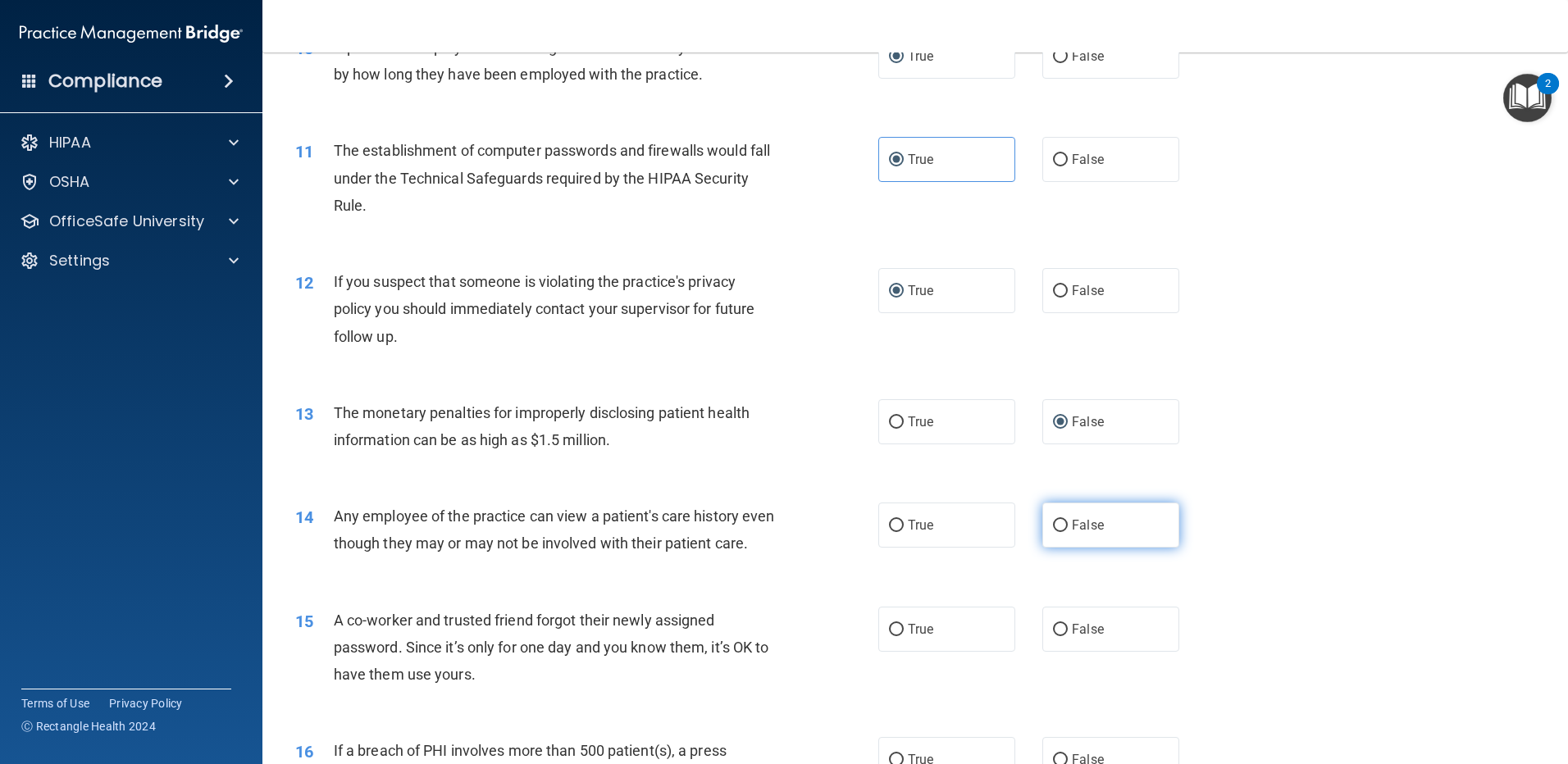
click at [1058, 532] on input "False" at bounding box center [1060, 526] width 14 height 13
radio input "true"
click at [1060, 648] on label "False" at bounding box center [1111, 629] width 137 height 45
click at [1060, 637] on input "False" at bounding box center [1060, 630] width 14 height 13
radio input "true"
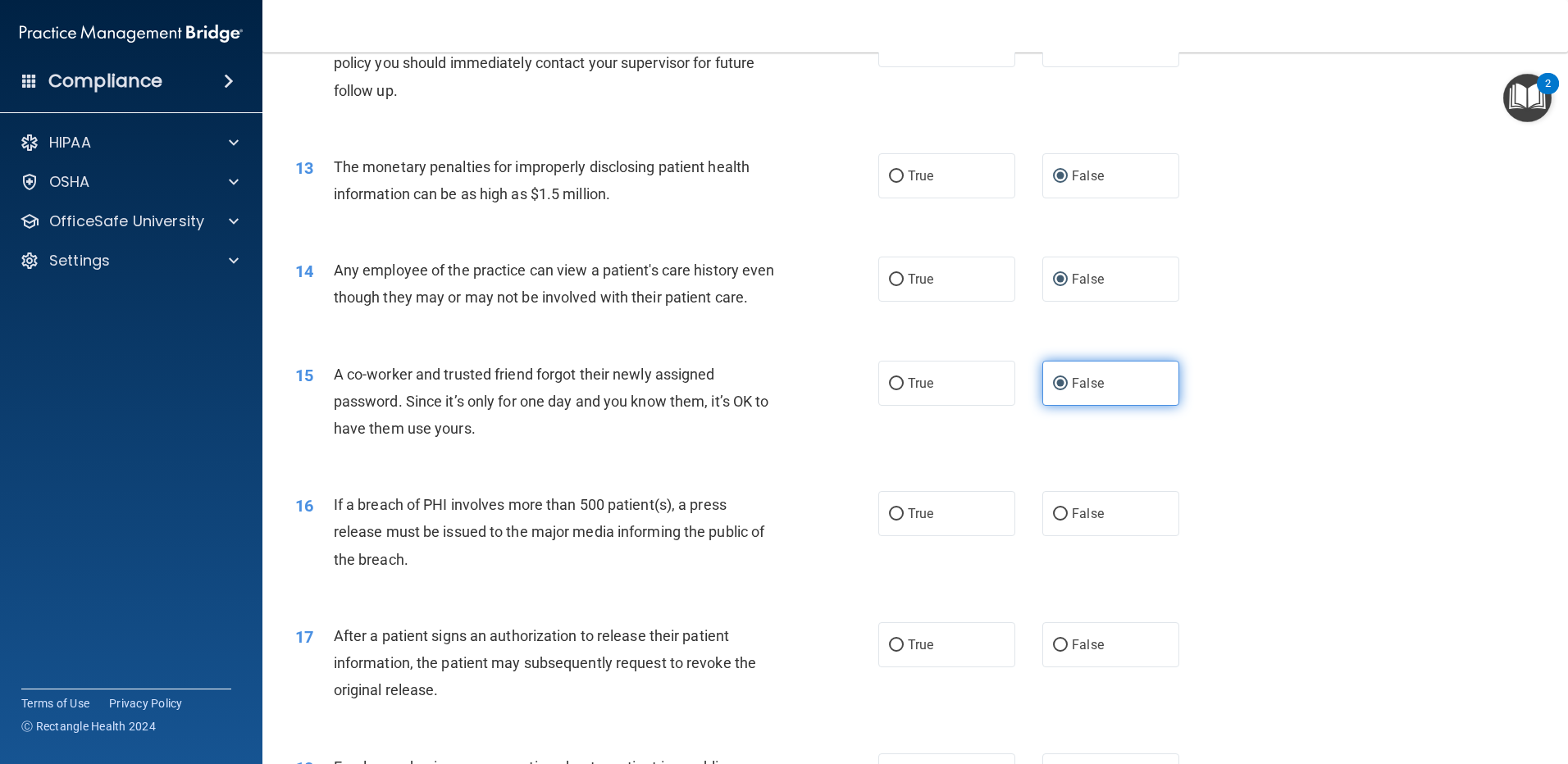
scroll to position [1477, 0]
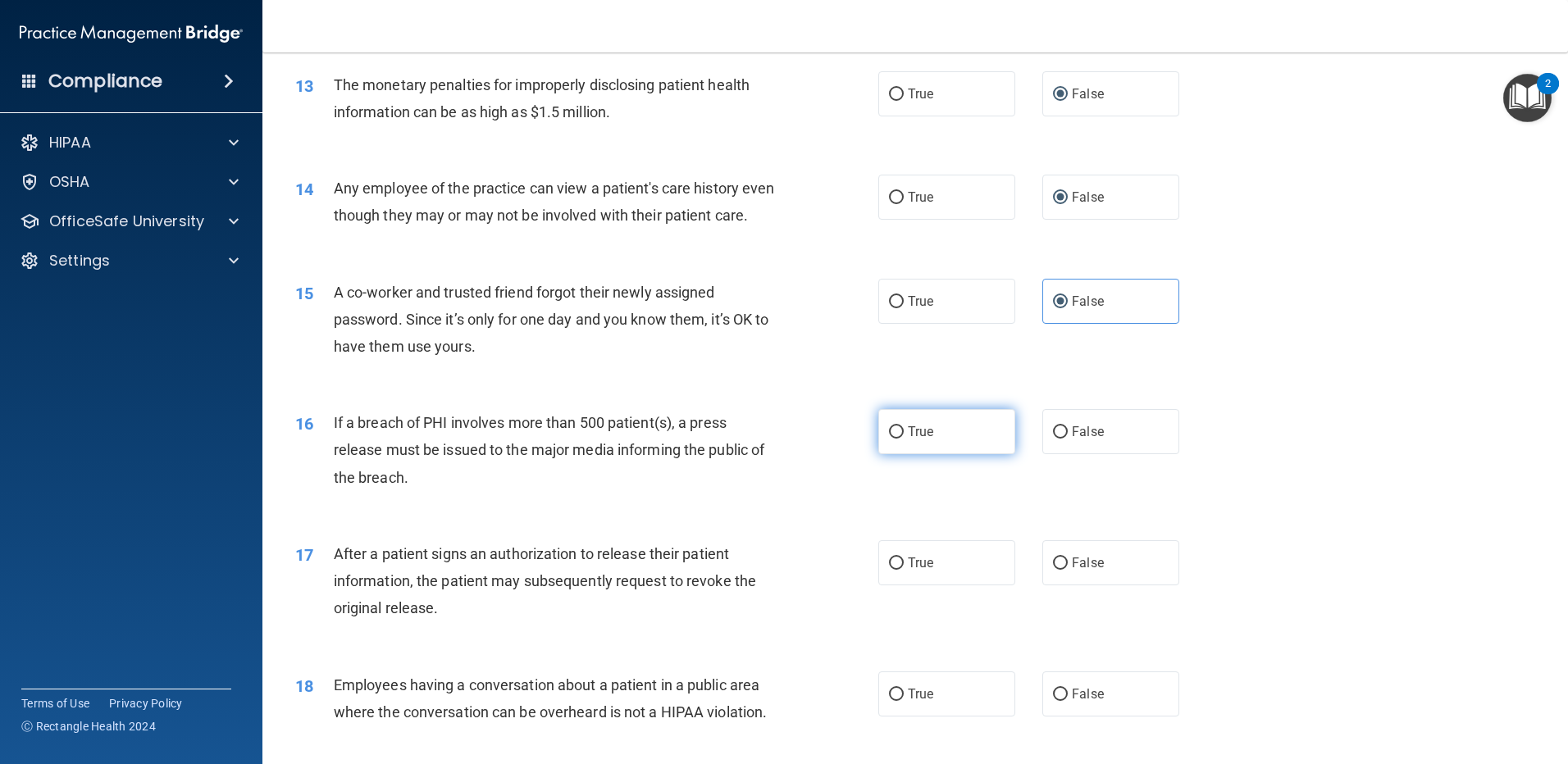
click at [890, 439] on input "True" at bounding box center [896, 432] width 14 height 13
radio input "true"
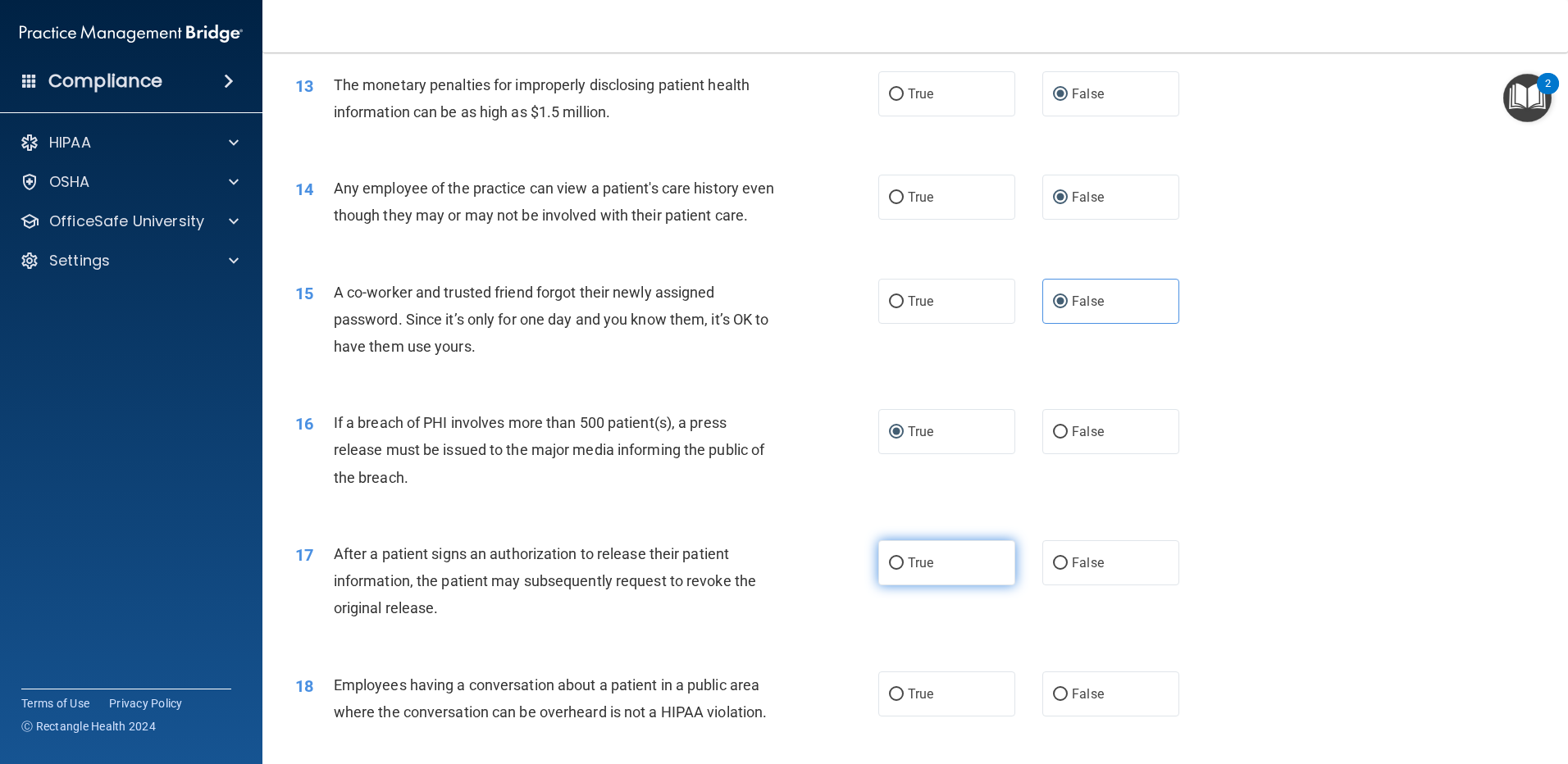
click at [898, 570] on input "True" at bounding box center [896, 564] width 14 height 13
radio input "true"
click at [889, 702] on input "True" at bounding box center [896, 695] width 14 height 13
radio input "true"
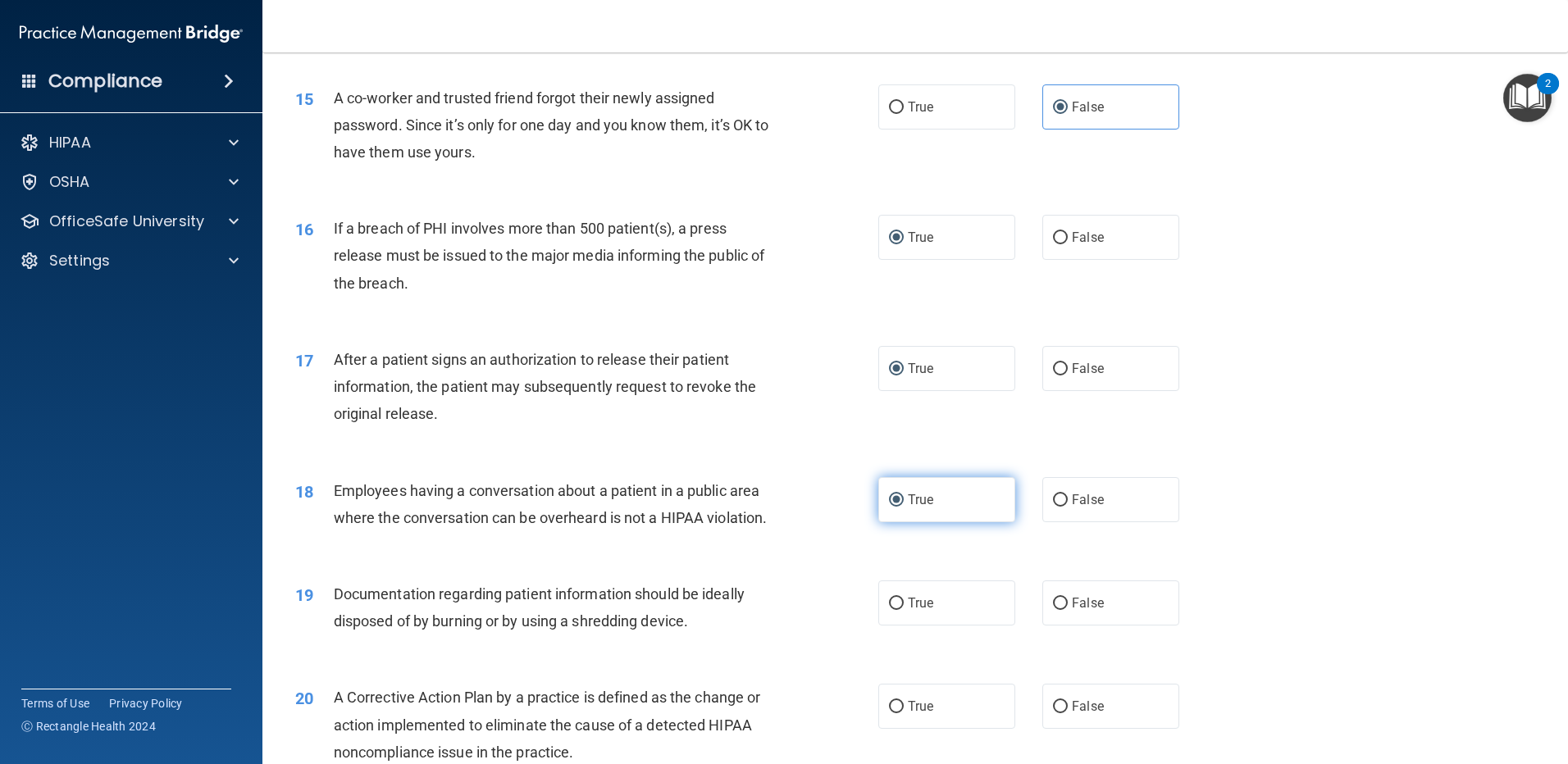
scroll to position [1886, 0]
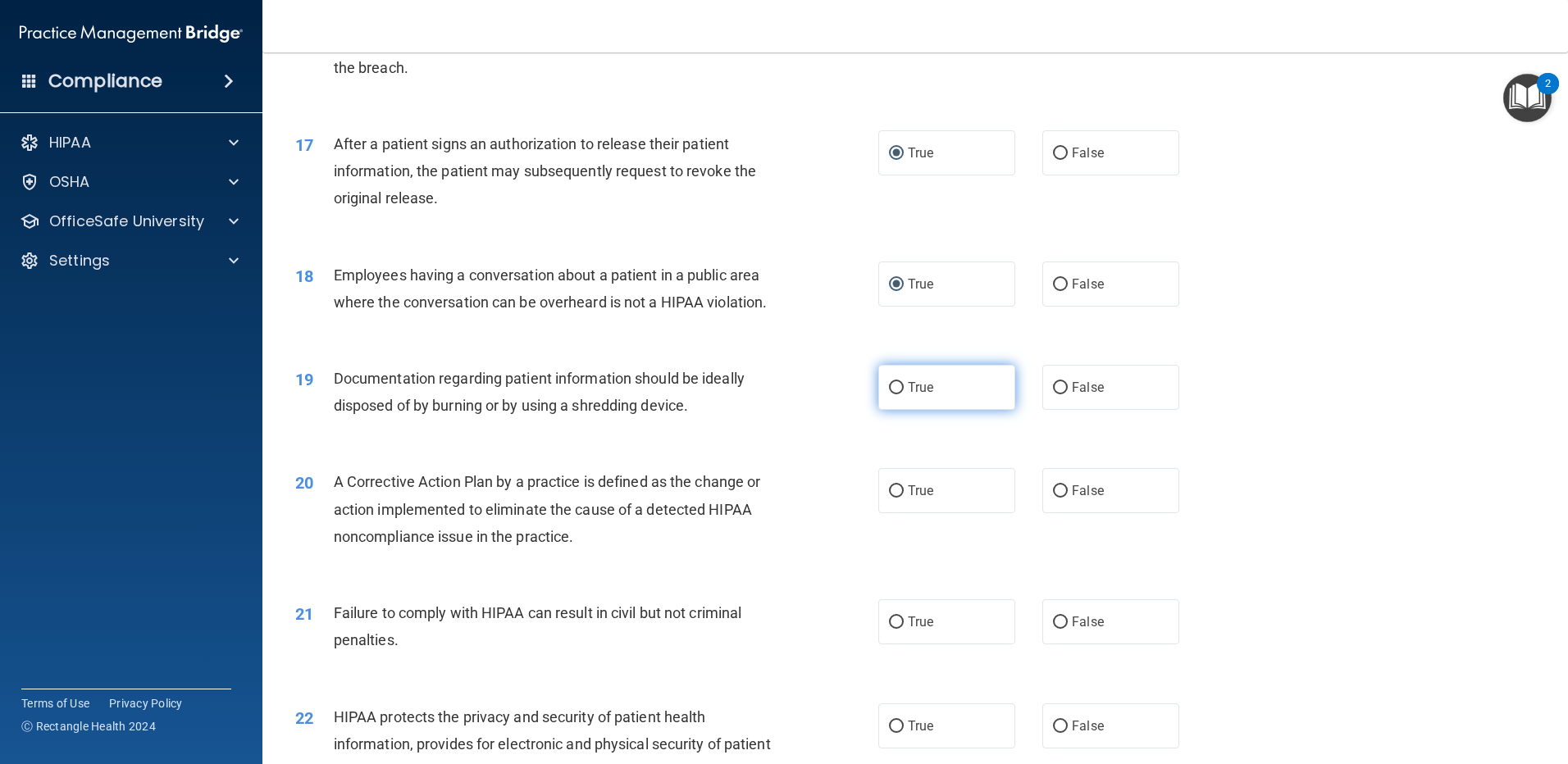
click at [898, 410] on label "True" at bounding box center [947, 387] width 137 height 45
click at [898, 394] on input "True" at bounding box center [896, 388] width 14 height 13
radio input "true"
click at [893, 498] on input "True" at bounding box center [896, 491] width 14 height 13
radio input "true"
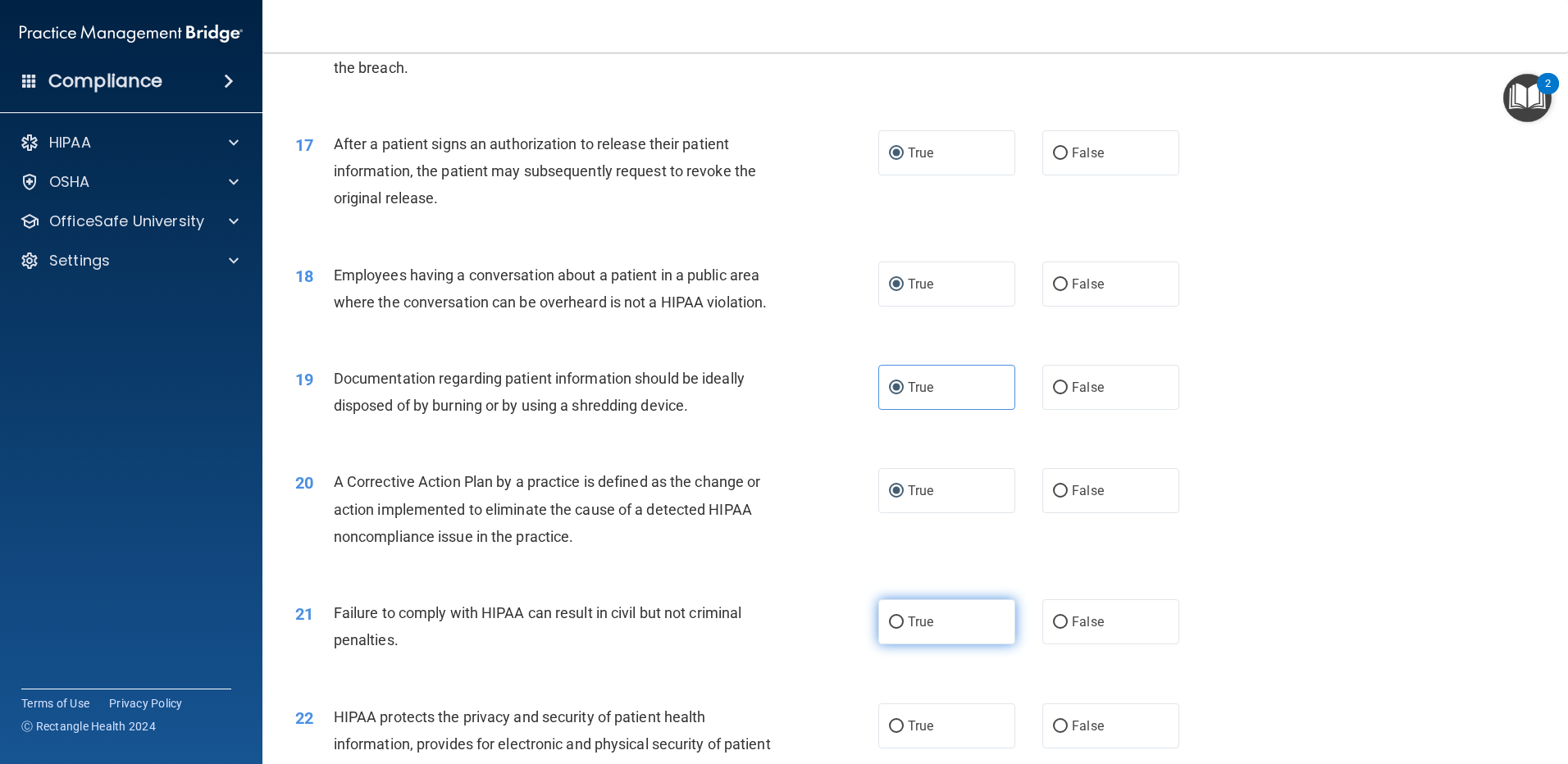
click at [878, 645] on label "True" at bounding box center [947, 621] width 137 height 45
click at [889, 629] on input "True" at bounding box center [896, 623] width 14 height 13
radio input "true"
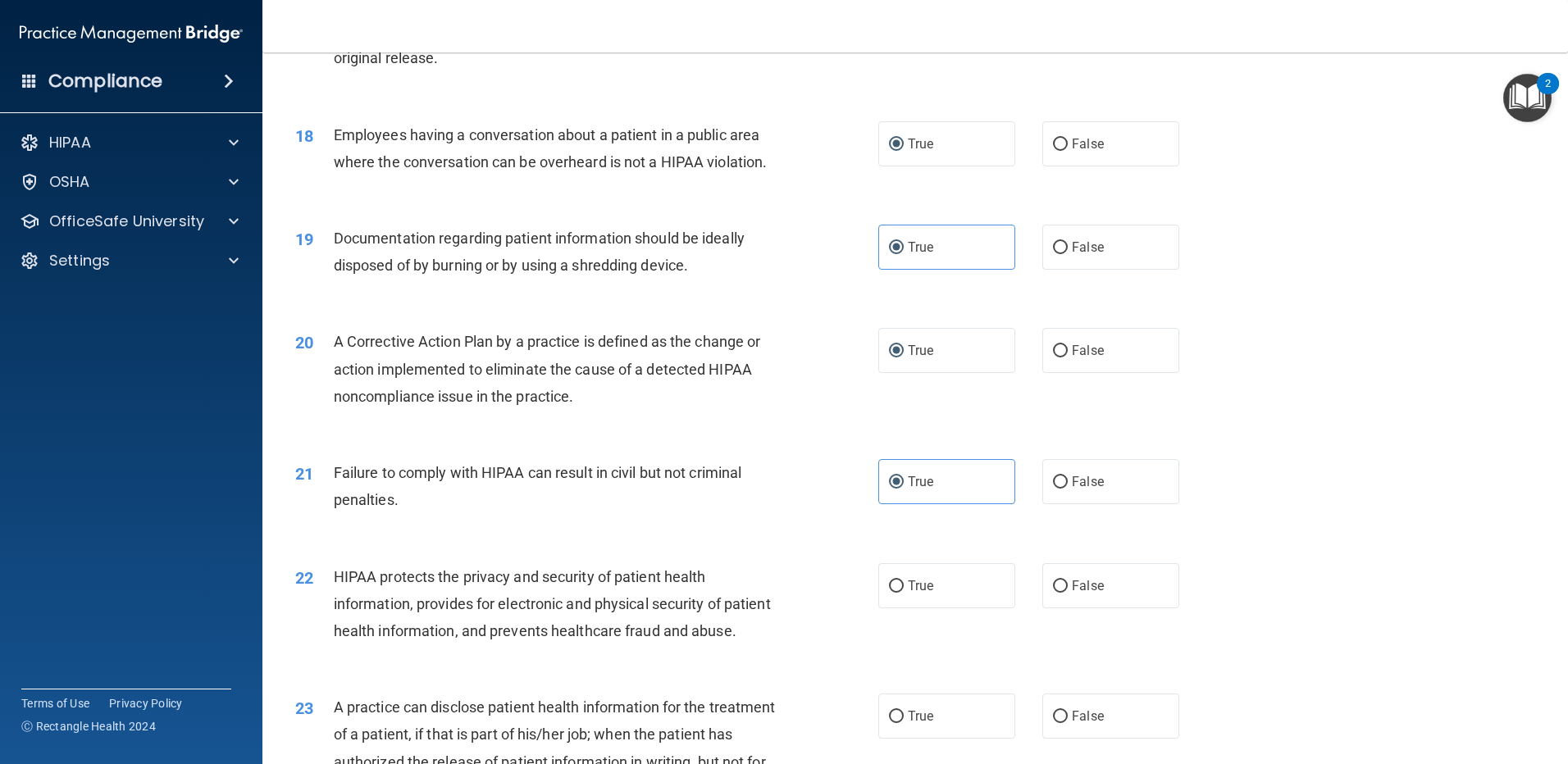
scroll to position [2051, 0]
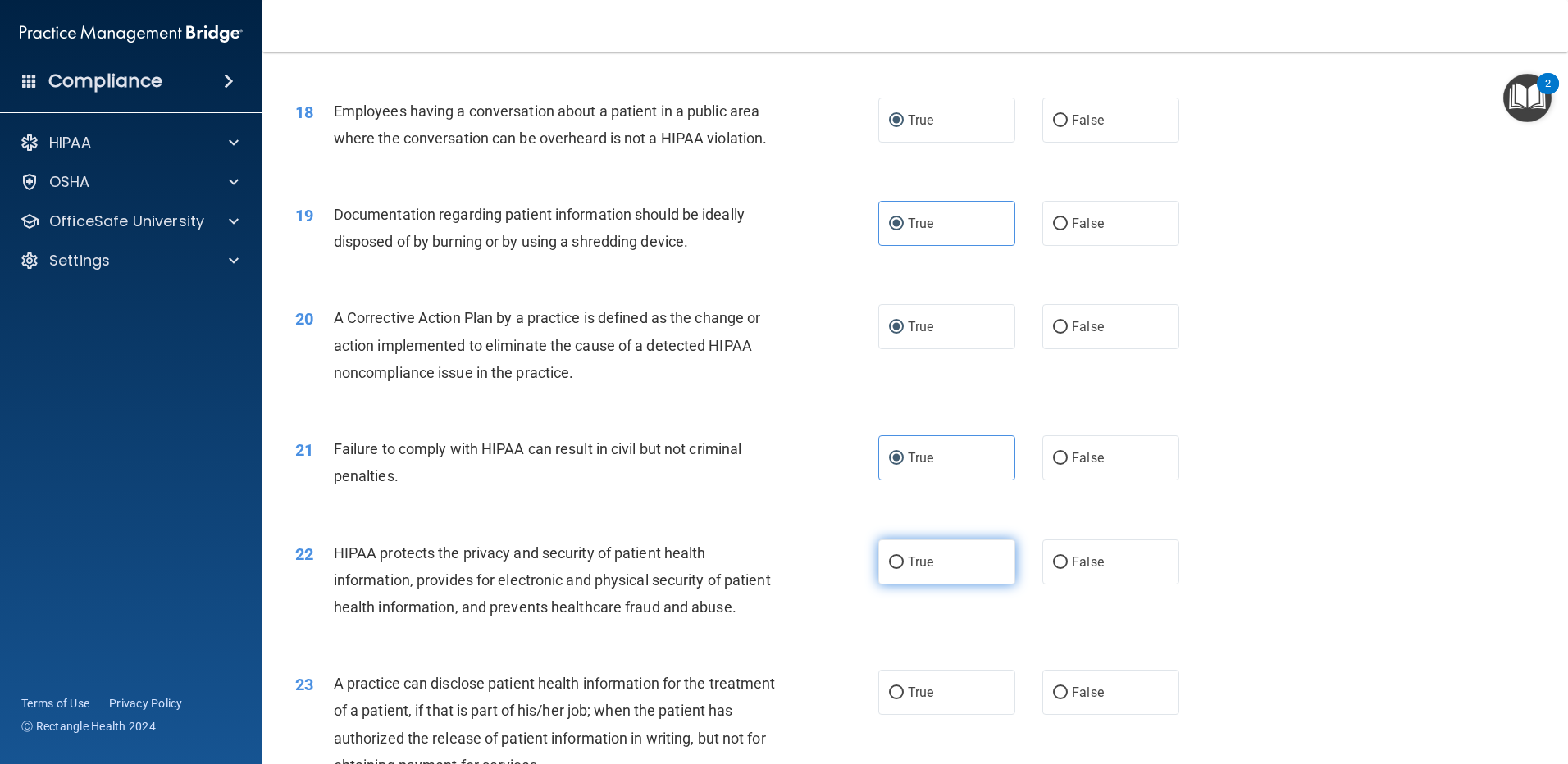
click at [889, 569] on input "True" at bounding box center [896, 563] width 14 height 13
radio input "true"
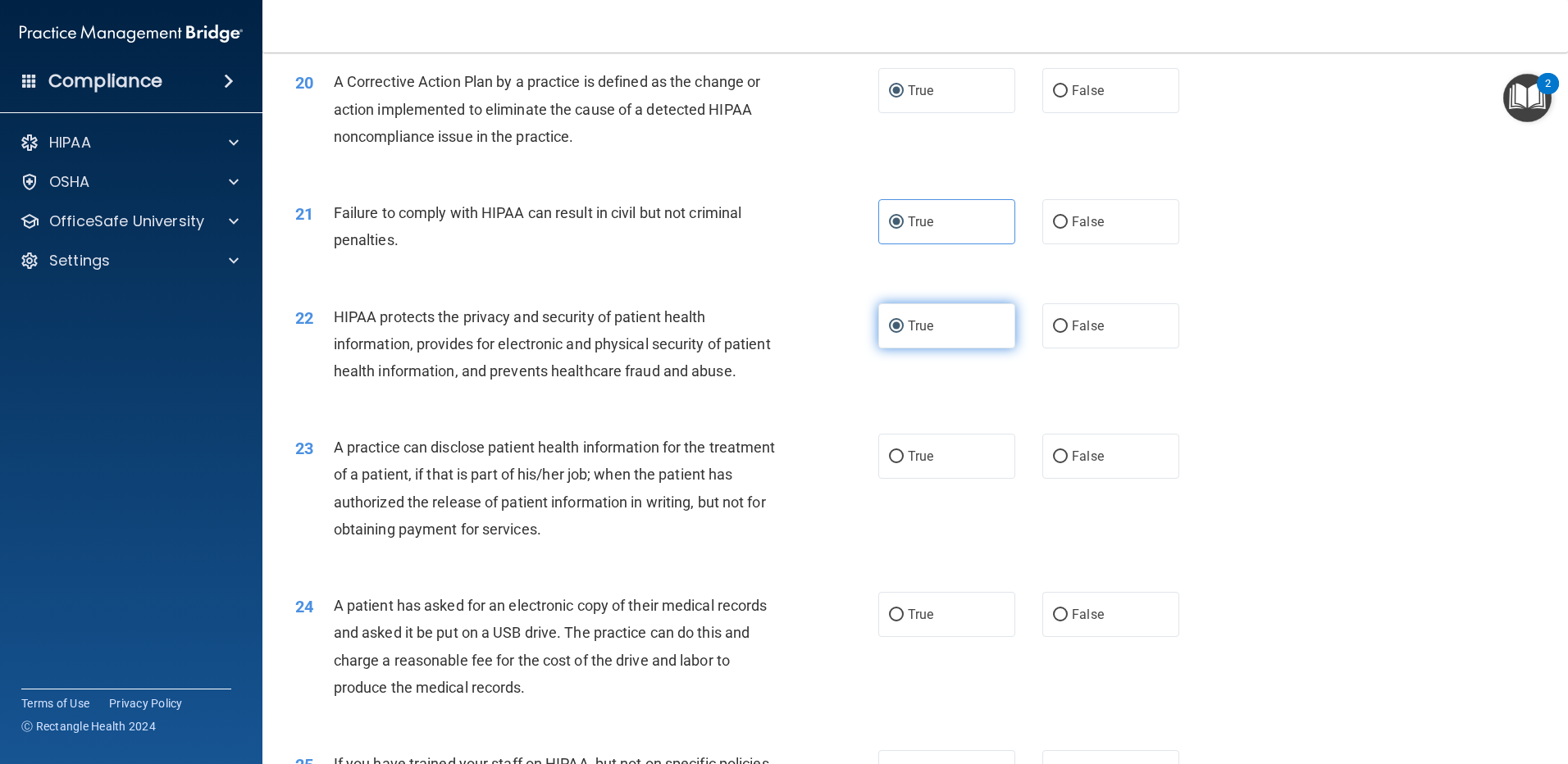
scroll to position [2296, 0]
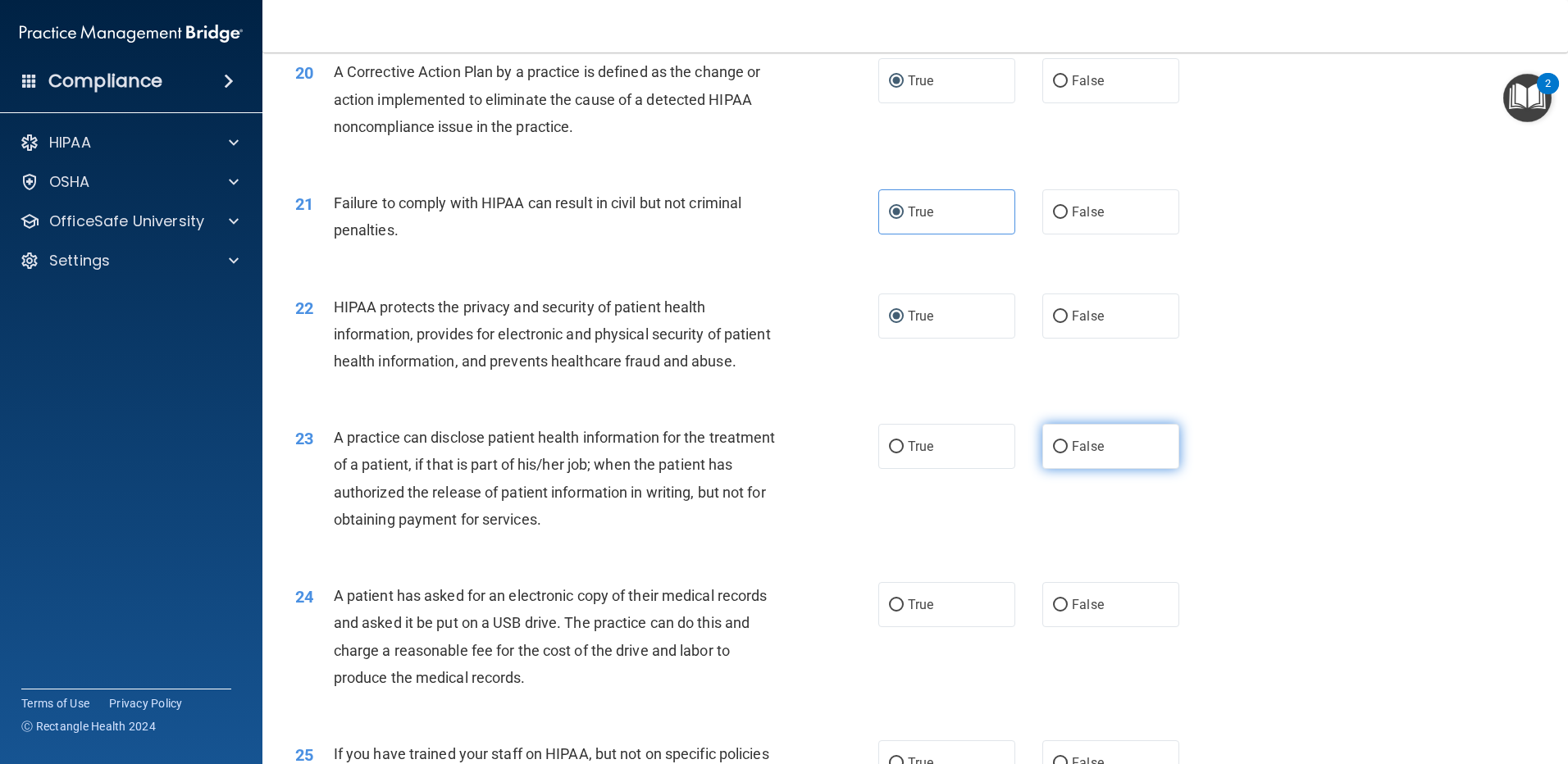
click at [1053, 453] on input "False" at bounding box center [1060, 447] width 14 height 13
radio input "true"
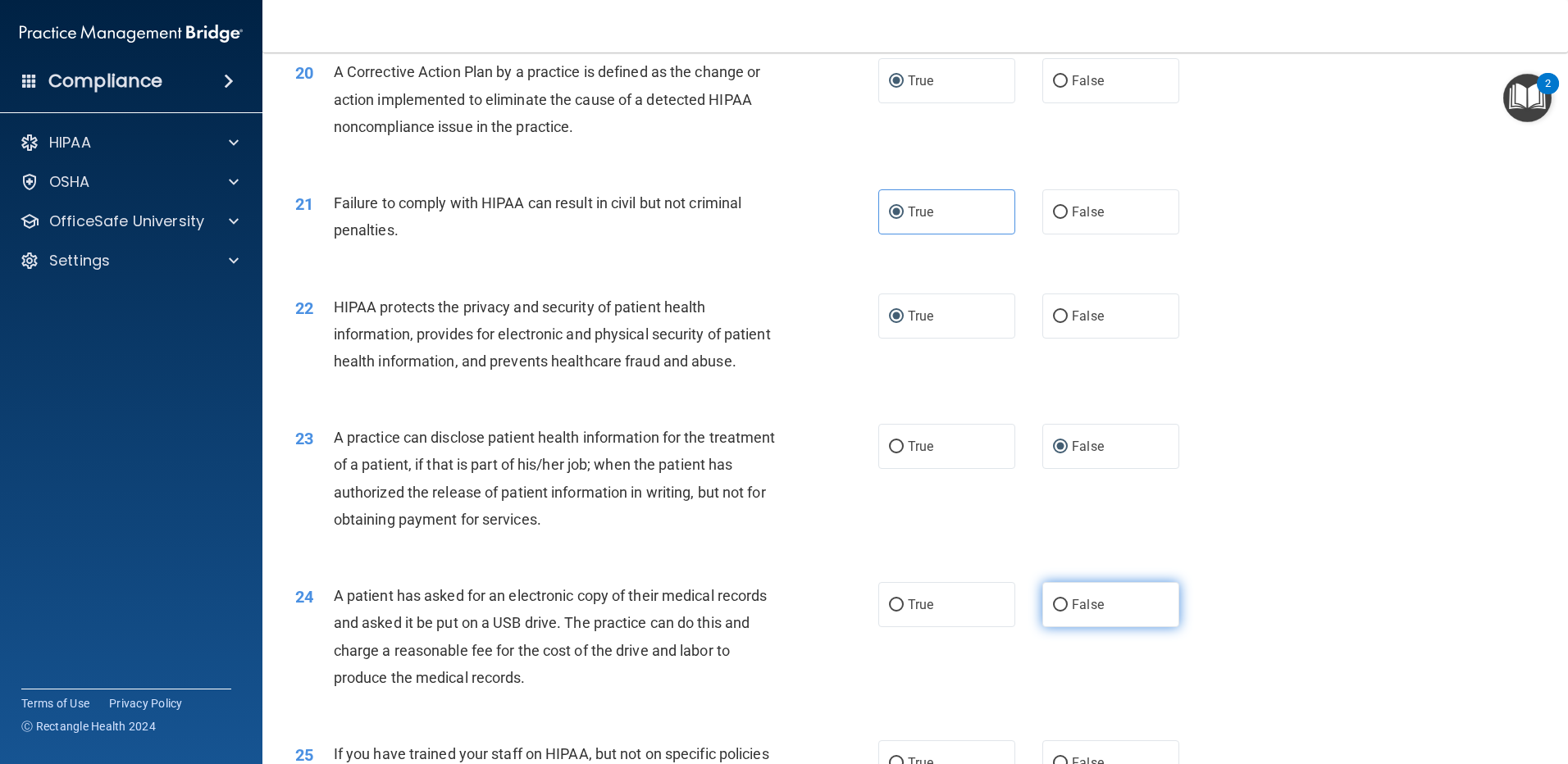
click at [1053, 612] on input "False" at bounding box center [1060, 605] width 14 height 13
radio input "true"
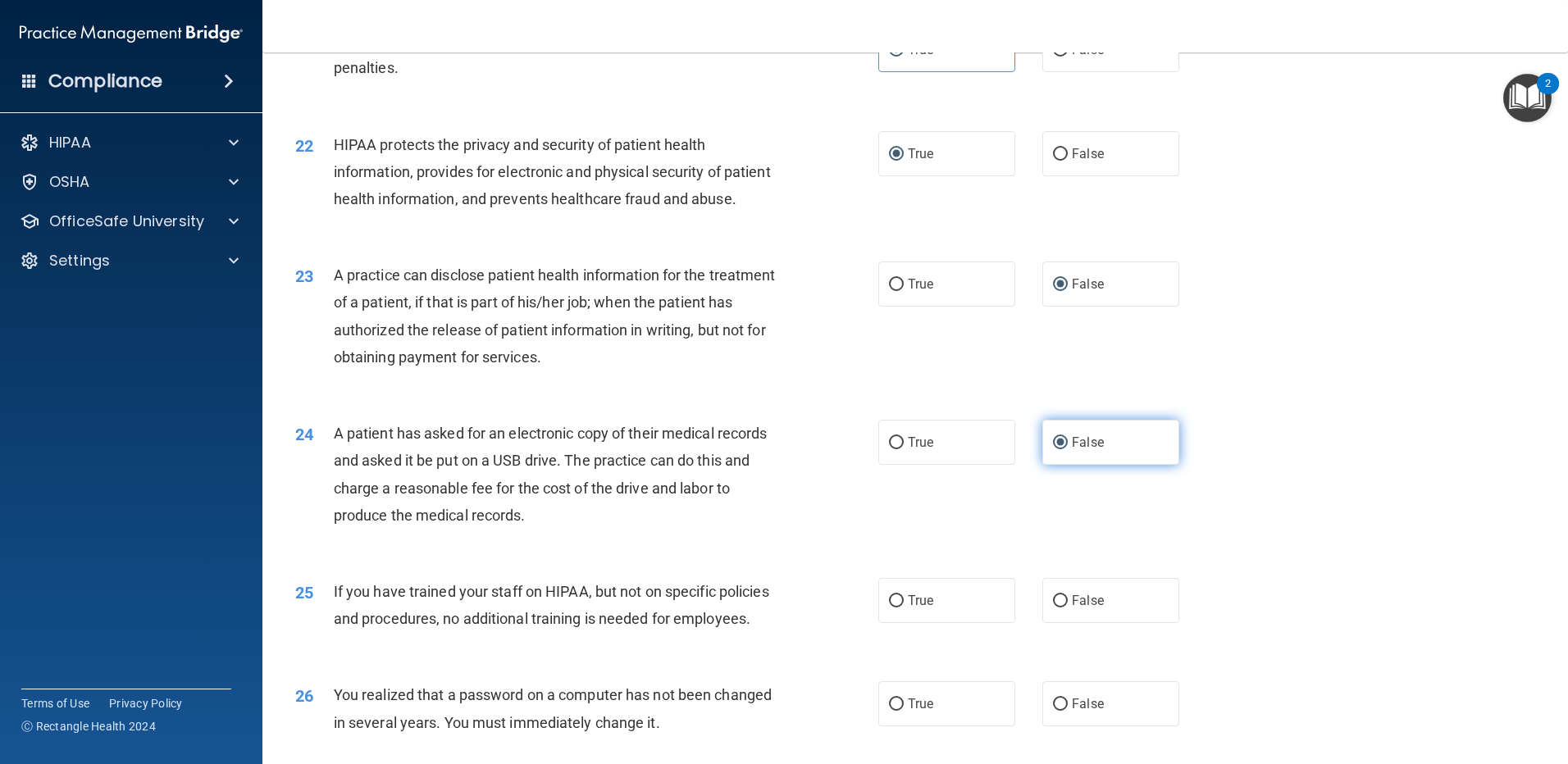
scroll to position [2460, 0]
click at [893, 606] on input "True" at bounding box center [896, 599] width 14 height 13
radio input "true"
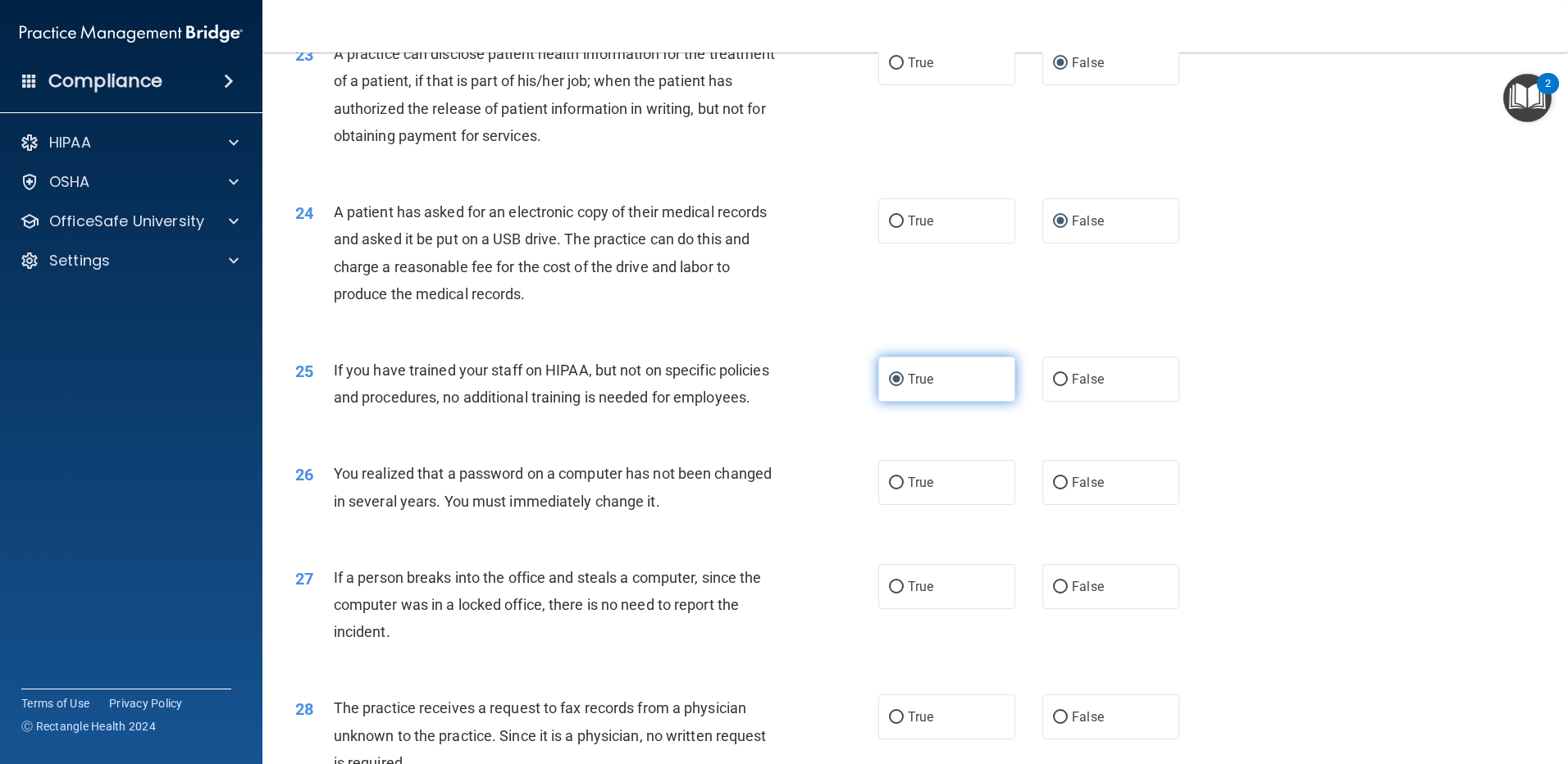
scroll to position [2707, 0]
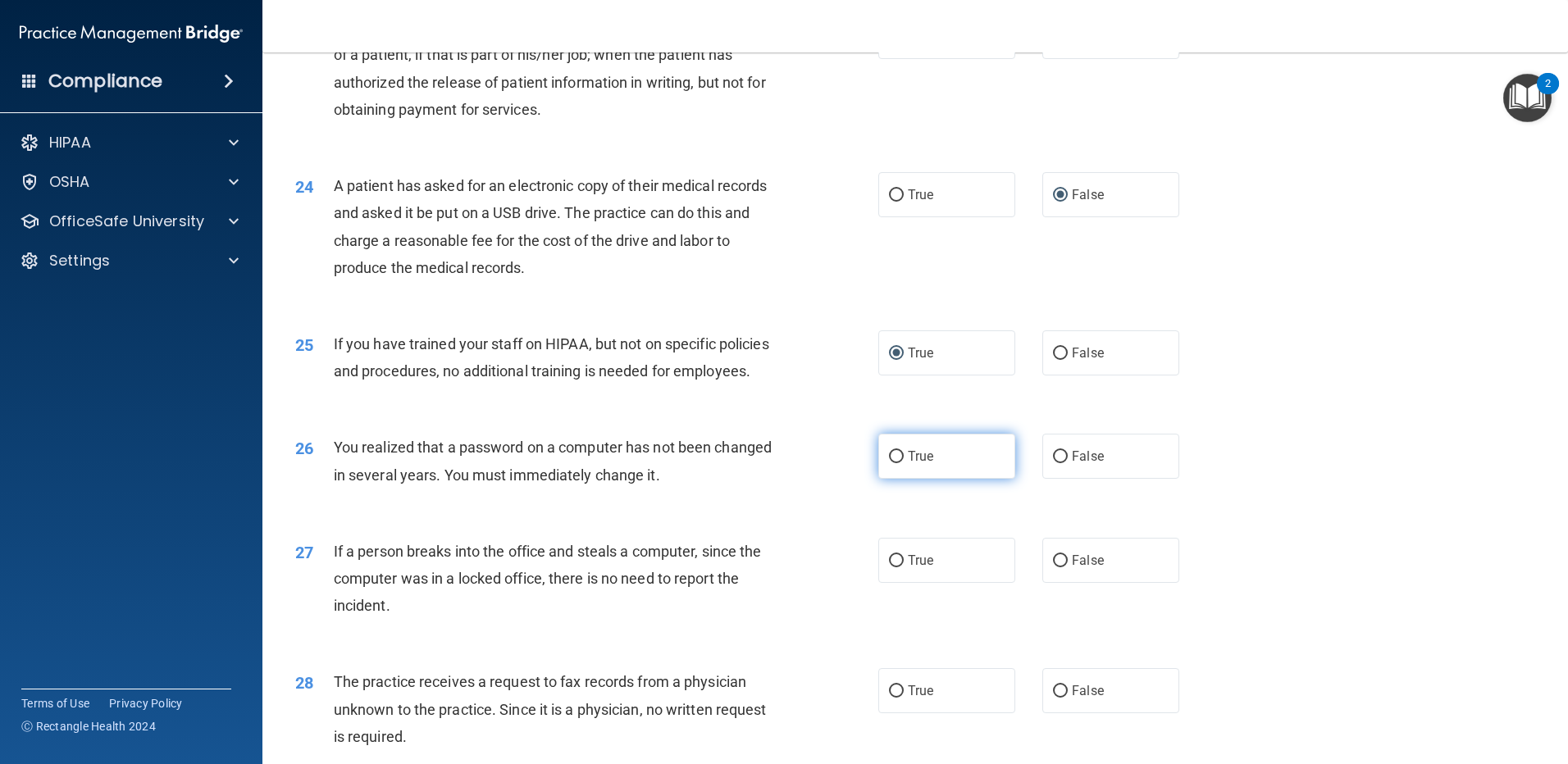
click at [880, 479] on label "True" at bounding box center [947, 456] width 137 height 45
click at [889, 463] on input "True" at bounding box center [896, 457] width 14 height 13
radio input "true"
click at [1072, 568] on span "False" at bounding box center [1088, 561] width 32 height 15
click at [1066, 567] on input "False" at bounding box center [1060, 561] width 14 height 13
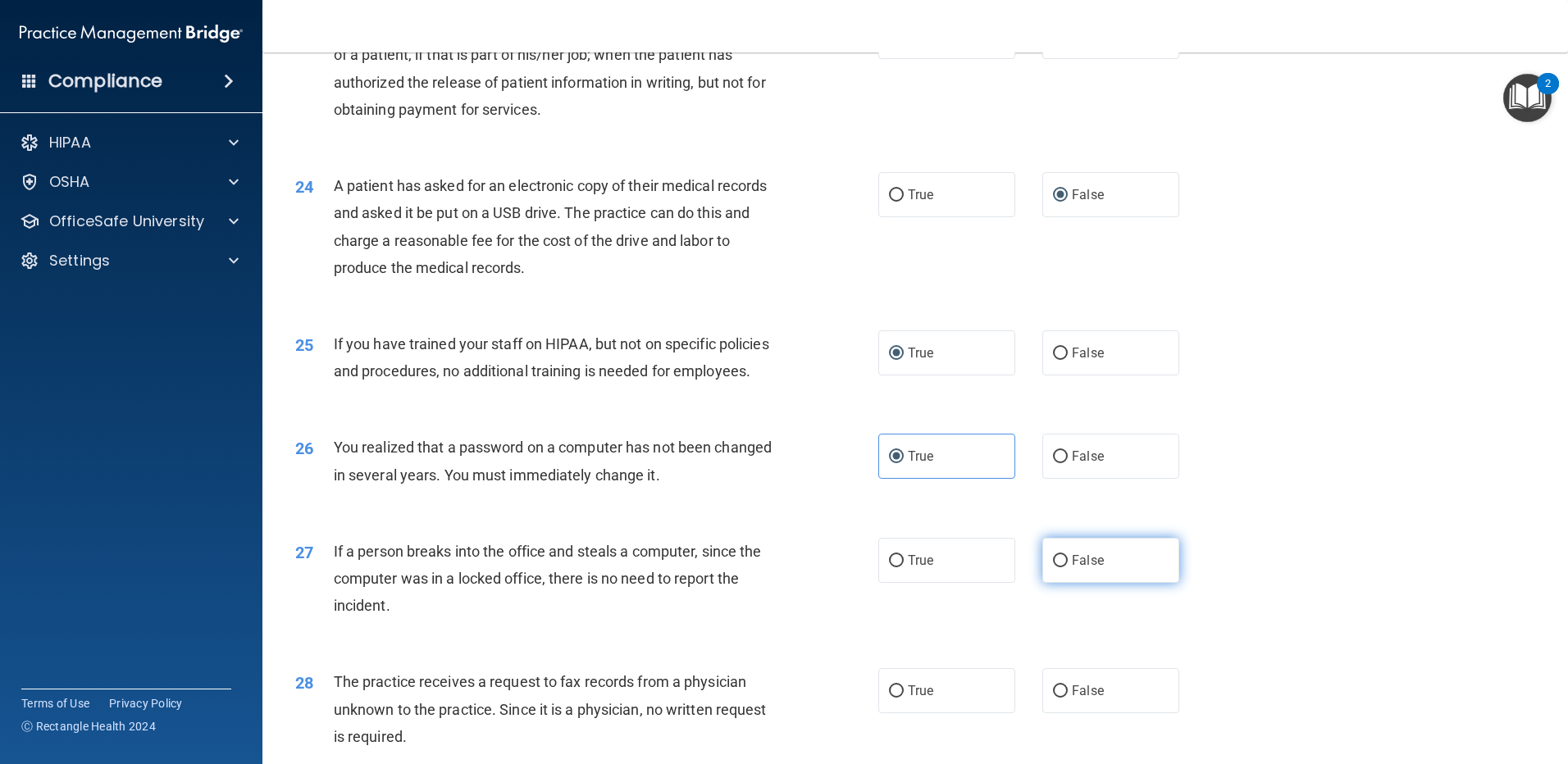
radio input "true"
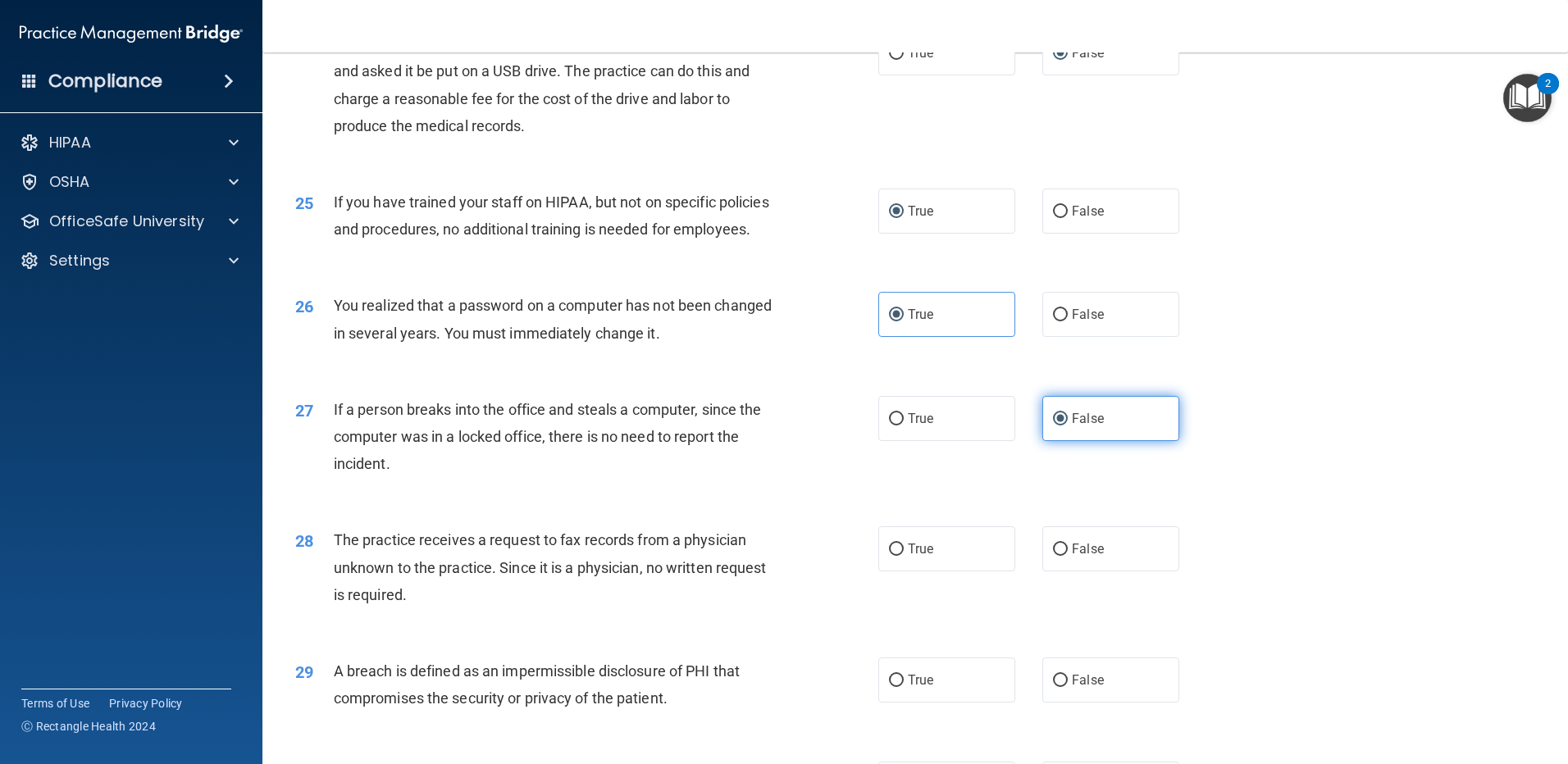
scroll to position [2952, 0]
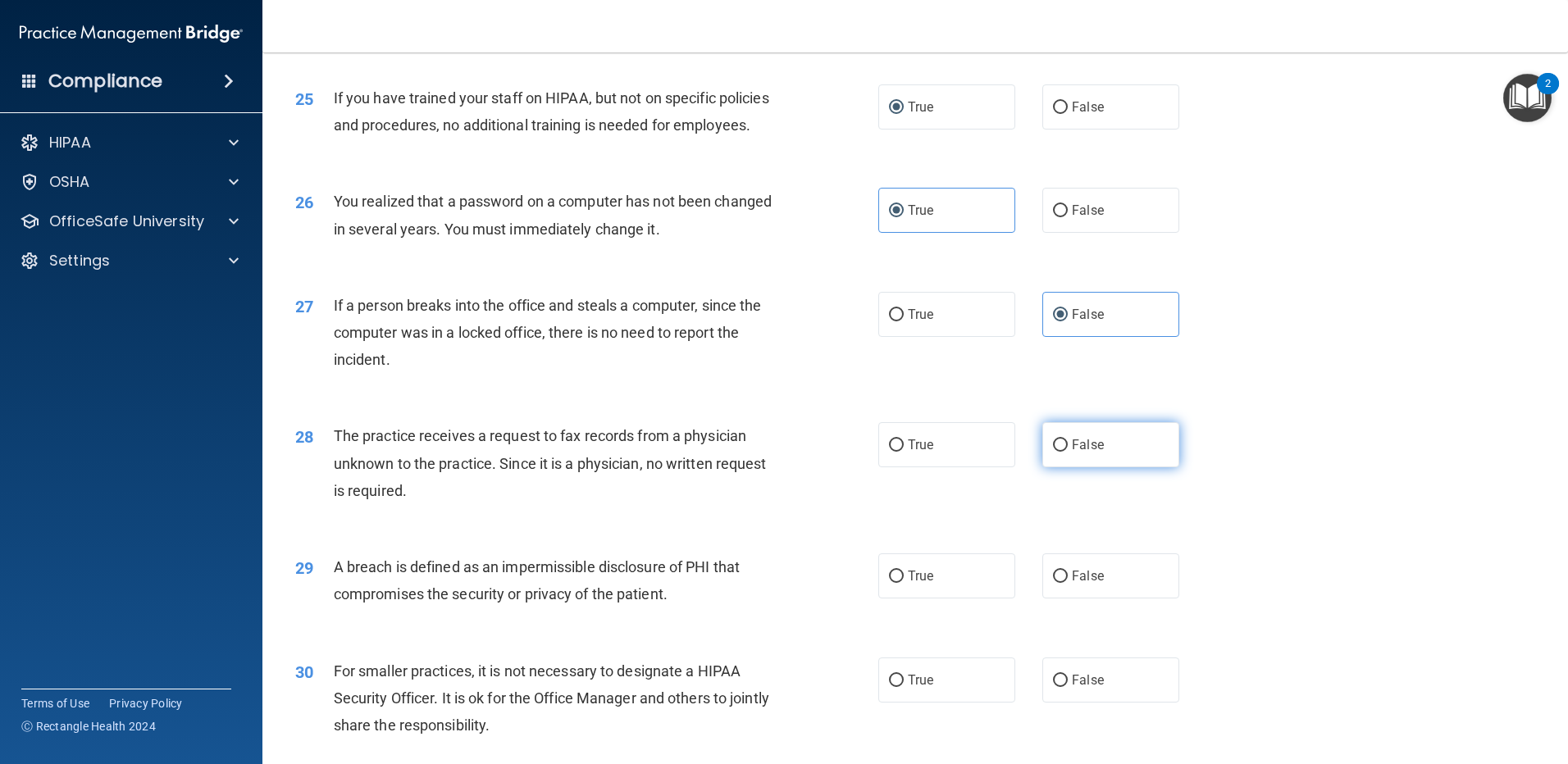
click at [1053, 452] on input "False" at bounding box center [1060, 446] width 14 height 13
radio input "true"
click at [883, 599] on label "True" at bounding box center [947, 576] width 137 height 45
click at [889, 583] on input "True" at bounding box center [896, 577] width 14 height 13
radio input "true"
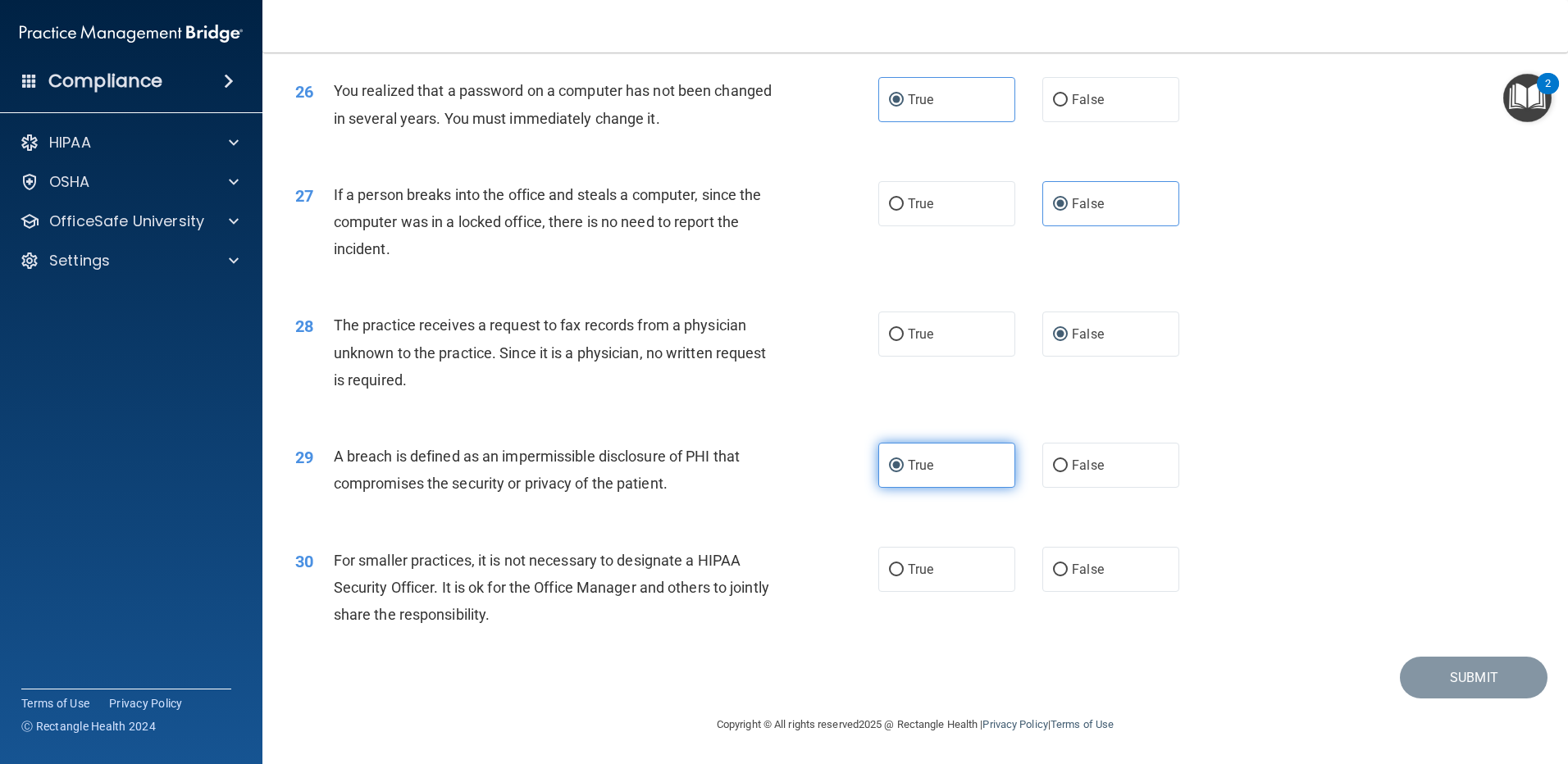
scroll to position [3117, 0]
click at [1053, 577] on input "False" at bounding box center [1060, 570] width 14 height 13
radio input "true"
click at [1448, 699] on button "Submit" at bounding box center [1473, 678] width 148 height 42
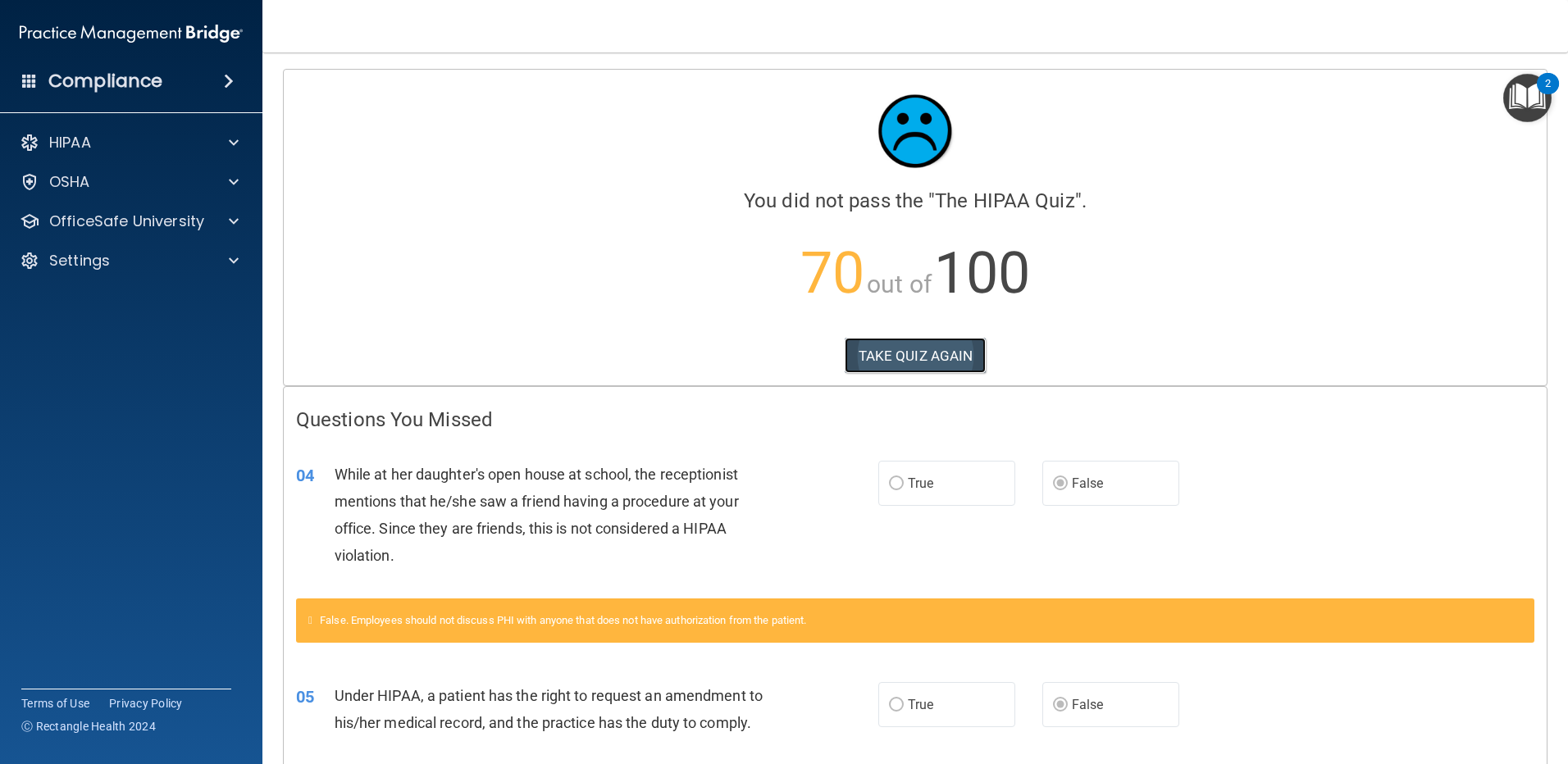
click at [861, 343] on button "TAKE QUIZ AGAIN" at bounding box center [916, 355] width 142 height 36
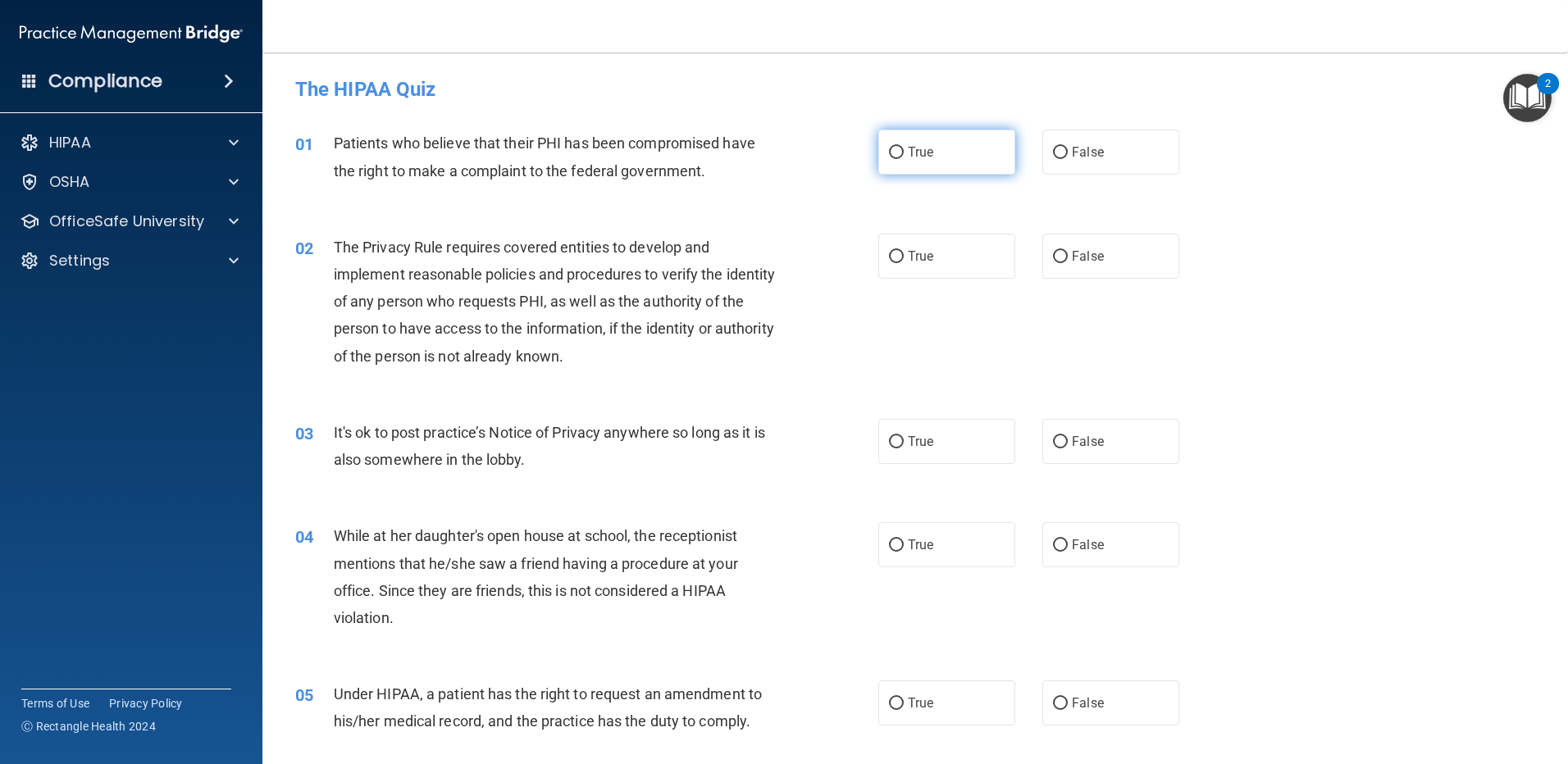
click at [892, 156] on input "True" at bounding box center [896, 153] width 14 height 13
radio input "true"
click at [895, 251] on input "True" at bounding box center [896, 257] width 14 height 13
radio input "true"
click at [1055, 431] on label "False" at bounding box center [1111, 441] width 137 height 45
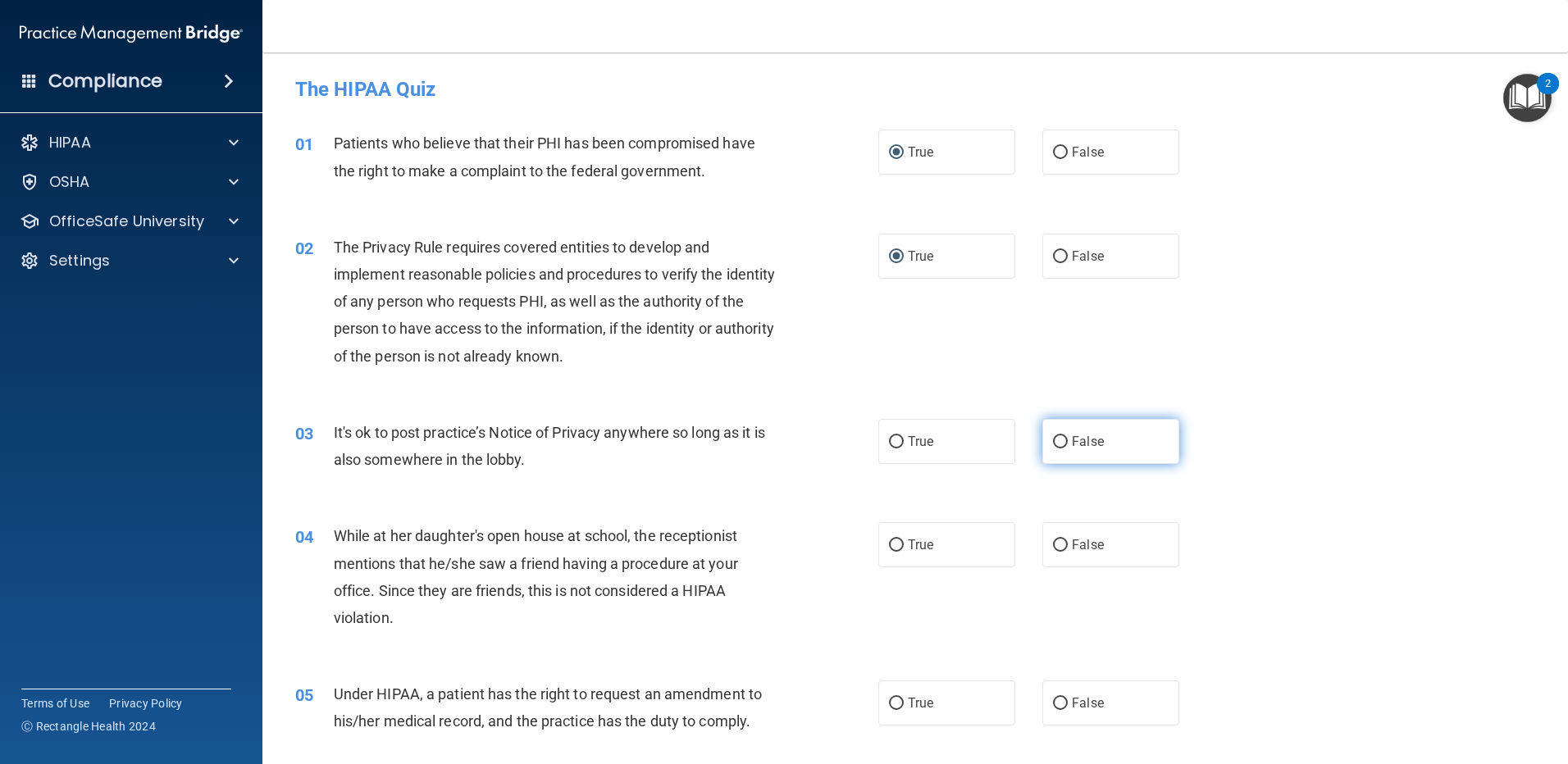
click at [1055, 436] on input "False" at bounding box center [1060, 442] width 14 height 13
radio input "true"
click at [1061, 550] on label "False" at bounding box center [1111, 545] width 137 height 45
click at [1061, 550] on input "False" at bounding box center [1060, 545] width 14 height 13
radio input "true"
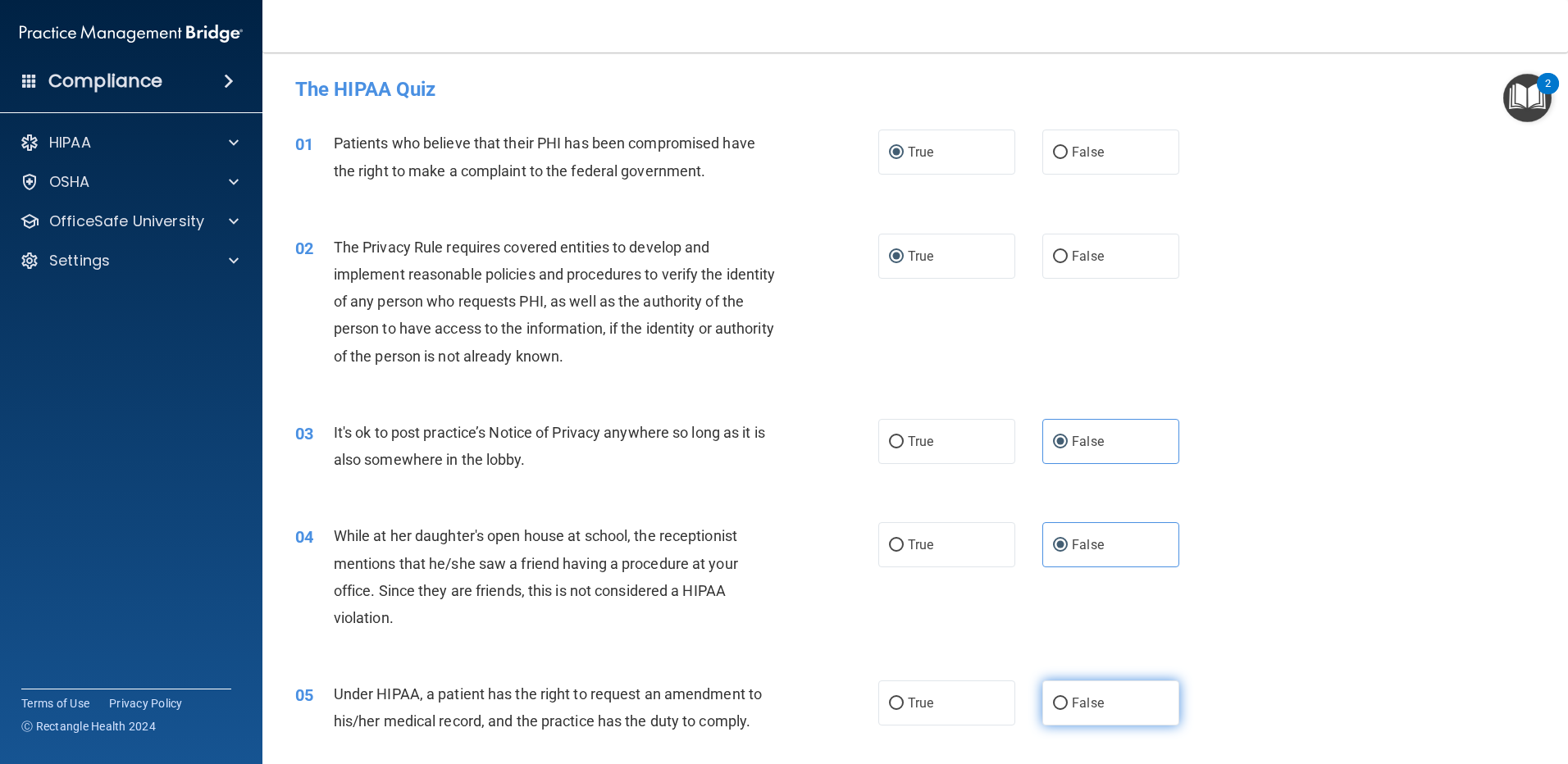
click at [1053, 701] on input "False" at bounding box center [1060, 704] width 14 height 13
radio input "true"
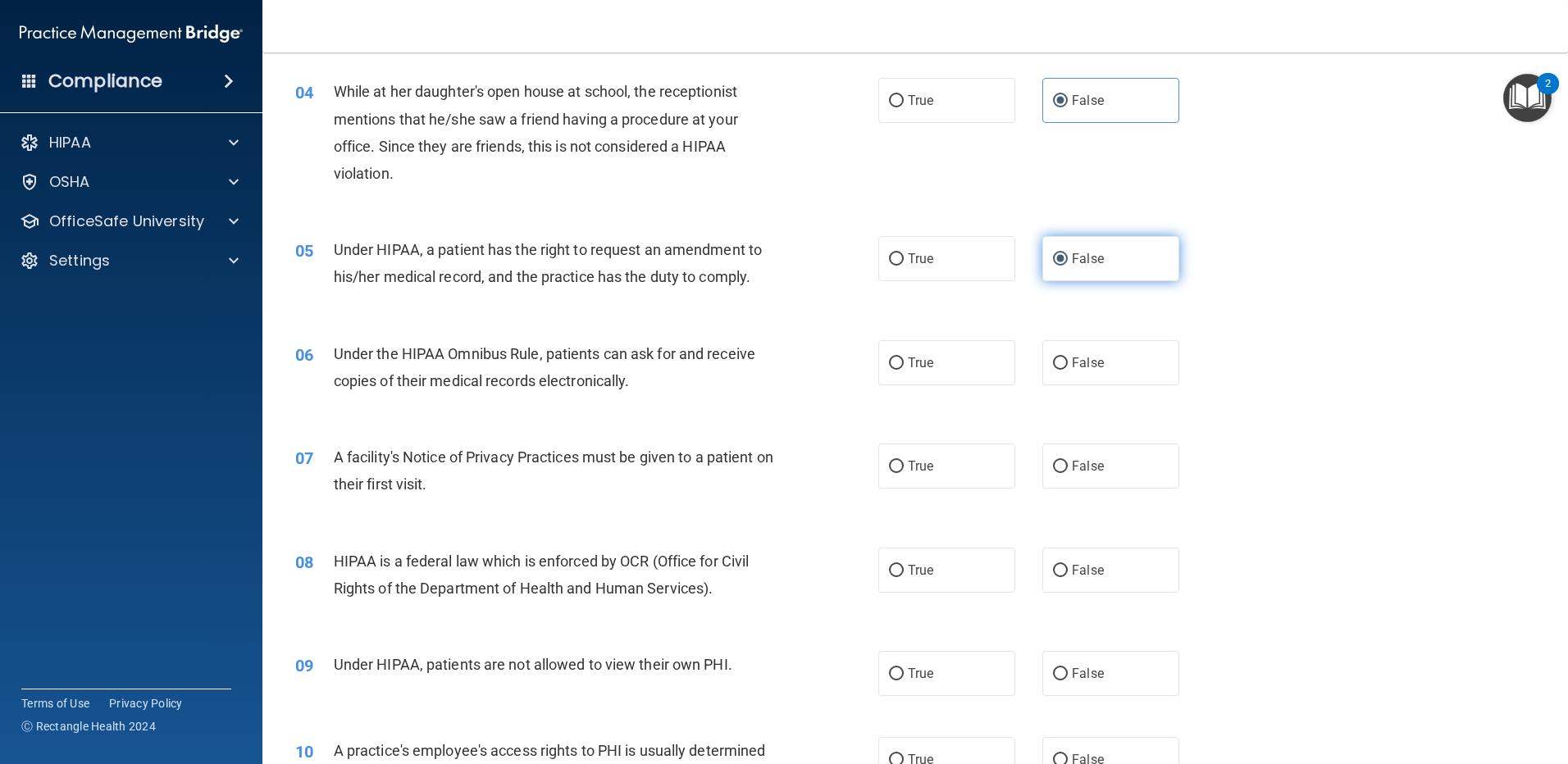
scroll to position [492, 0]
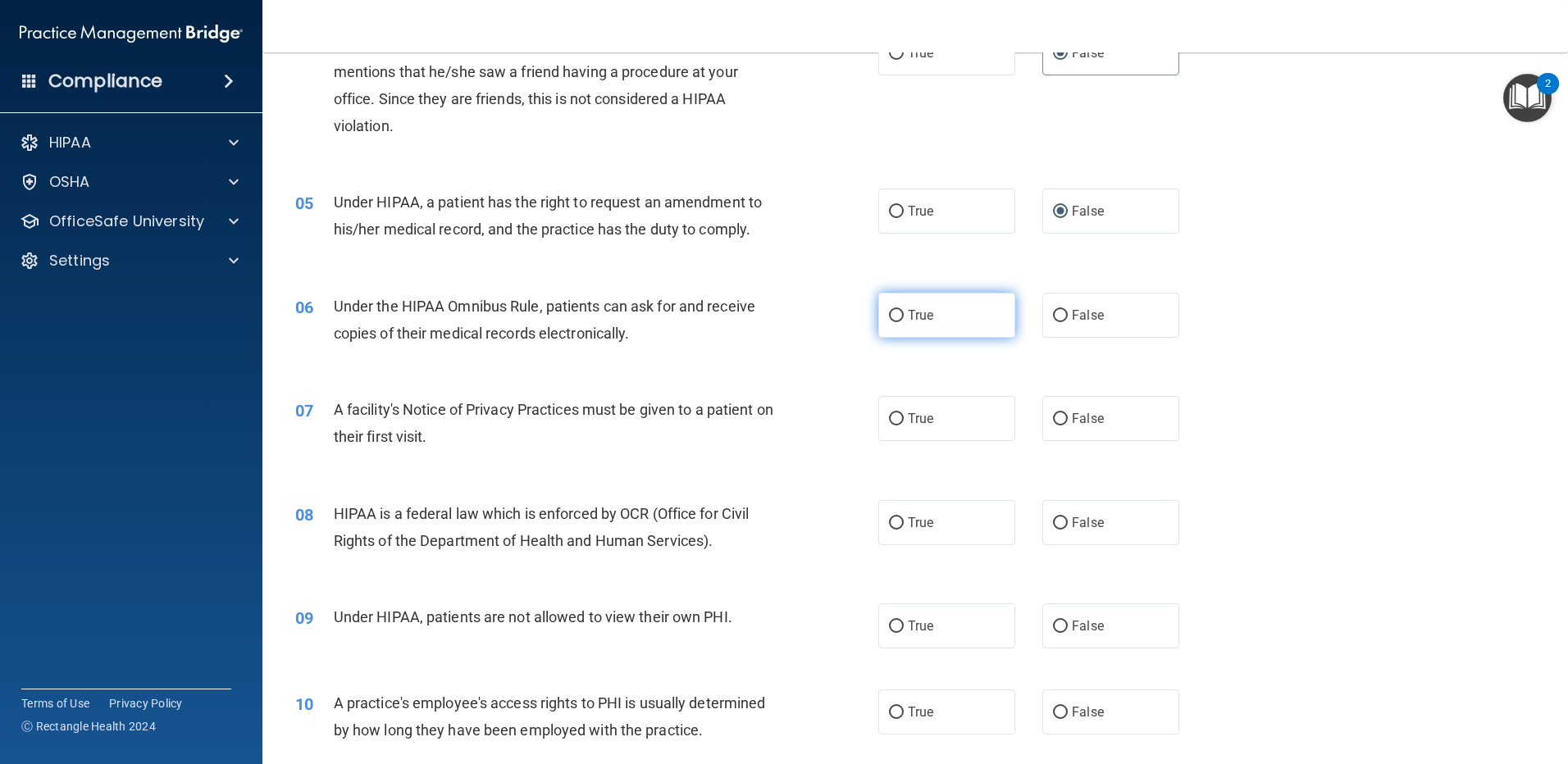
click at [889, 319] on input "True" at bounding box center [896, 316] width 14 height 13
radio input "true"
click at [889, 418] on input "True" at bounding box center [896, 420] width 14 height 13
radio input "true"
click at [893, 527] on input "True" at bounding box center [896, 523] width 14 height 13
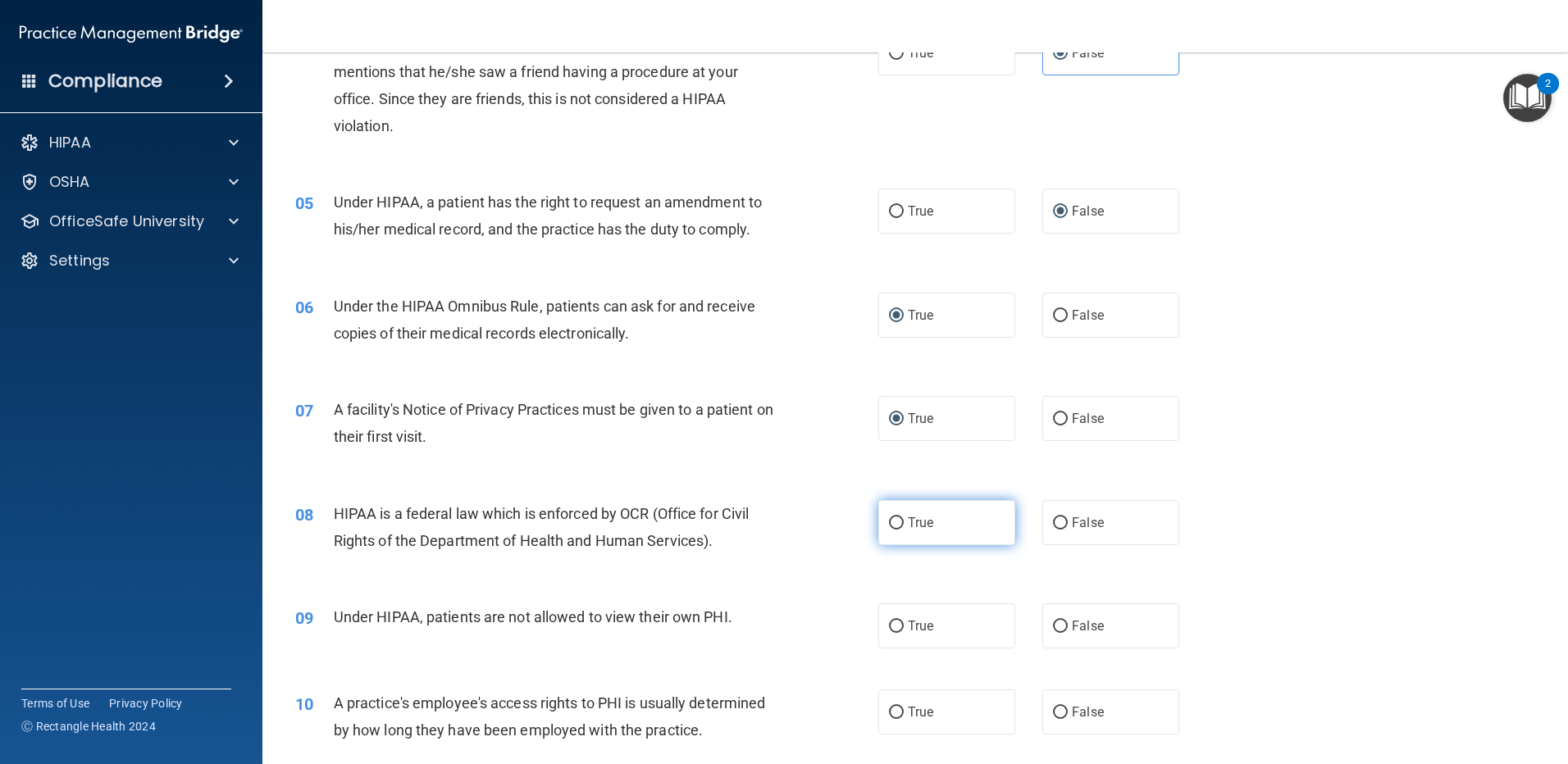
radio input "true"
click at [1055, 629] on input "False" at bounding box center [1060, 626] width 14 height 13
radio input "true"
click at [1032, 733] on div "True False" at bounding box center [1043, 712] width 329 height 45
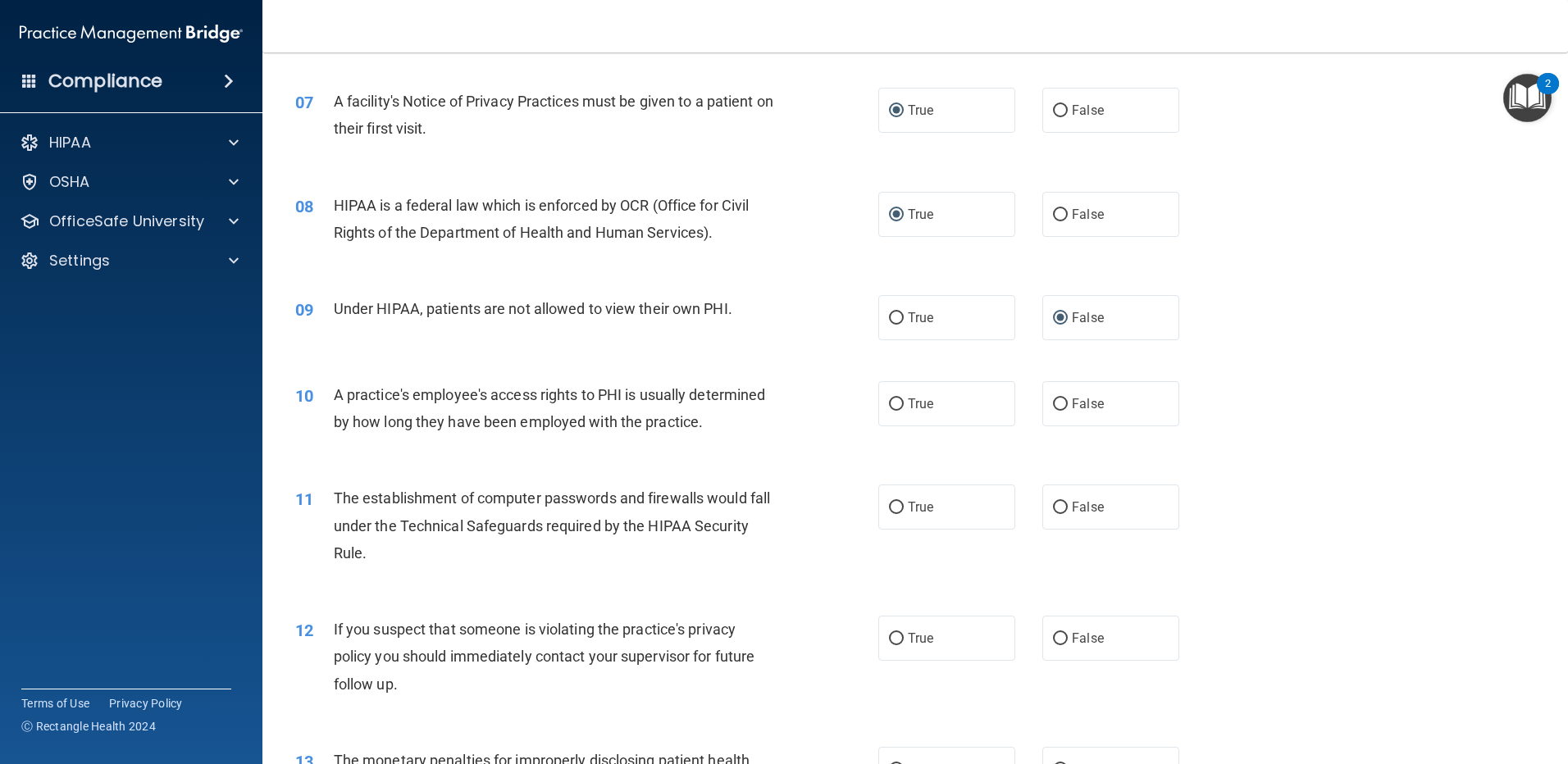
scroll to position [820, 0]
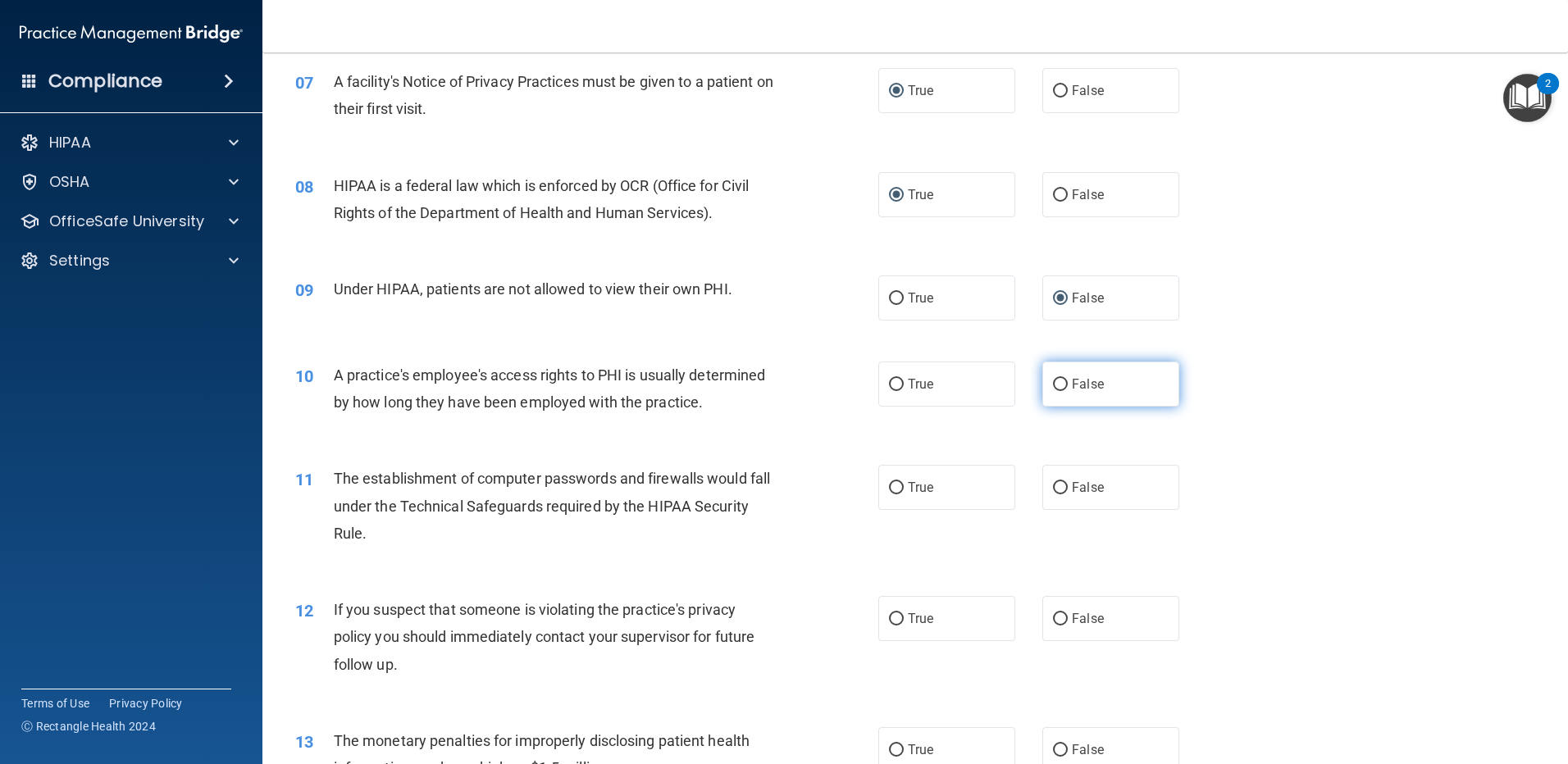
click at [1054, 385] on input "False" at bounding box center [1060, 385] width 14 height 13
radio input "true"
click at [890, 488] on input "True" at bounding box center [896, 488] width 14 height 13
radio input "true"
click at [889, 614] on input "True" at bounding box center [896, 620] width 14 height 13
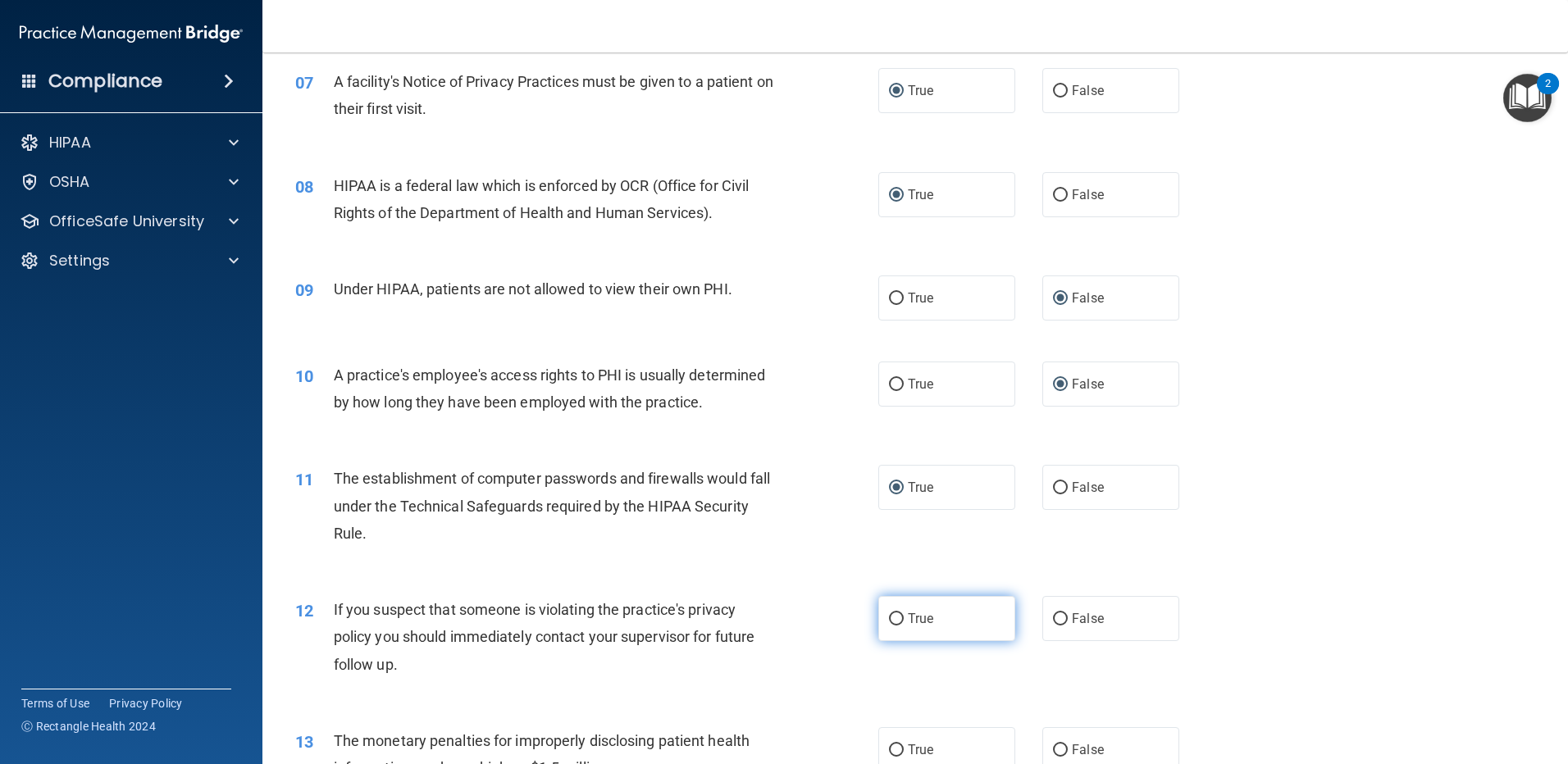
radio input "true"
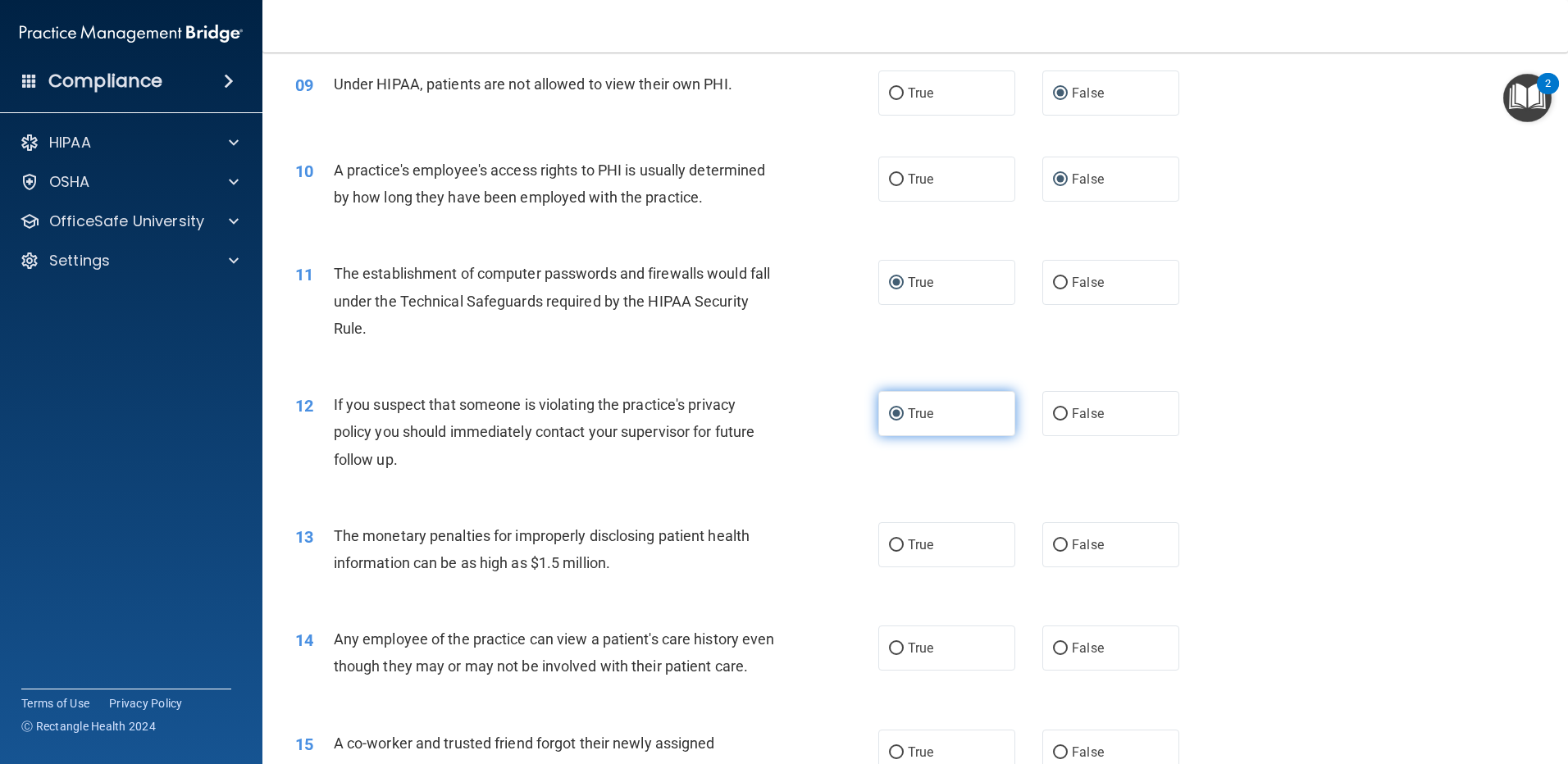
scroll to position [1066, 0]
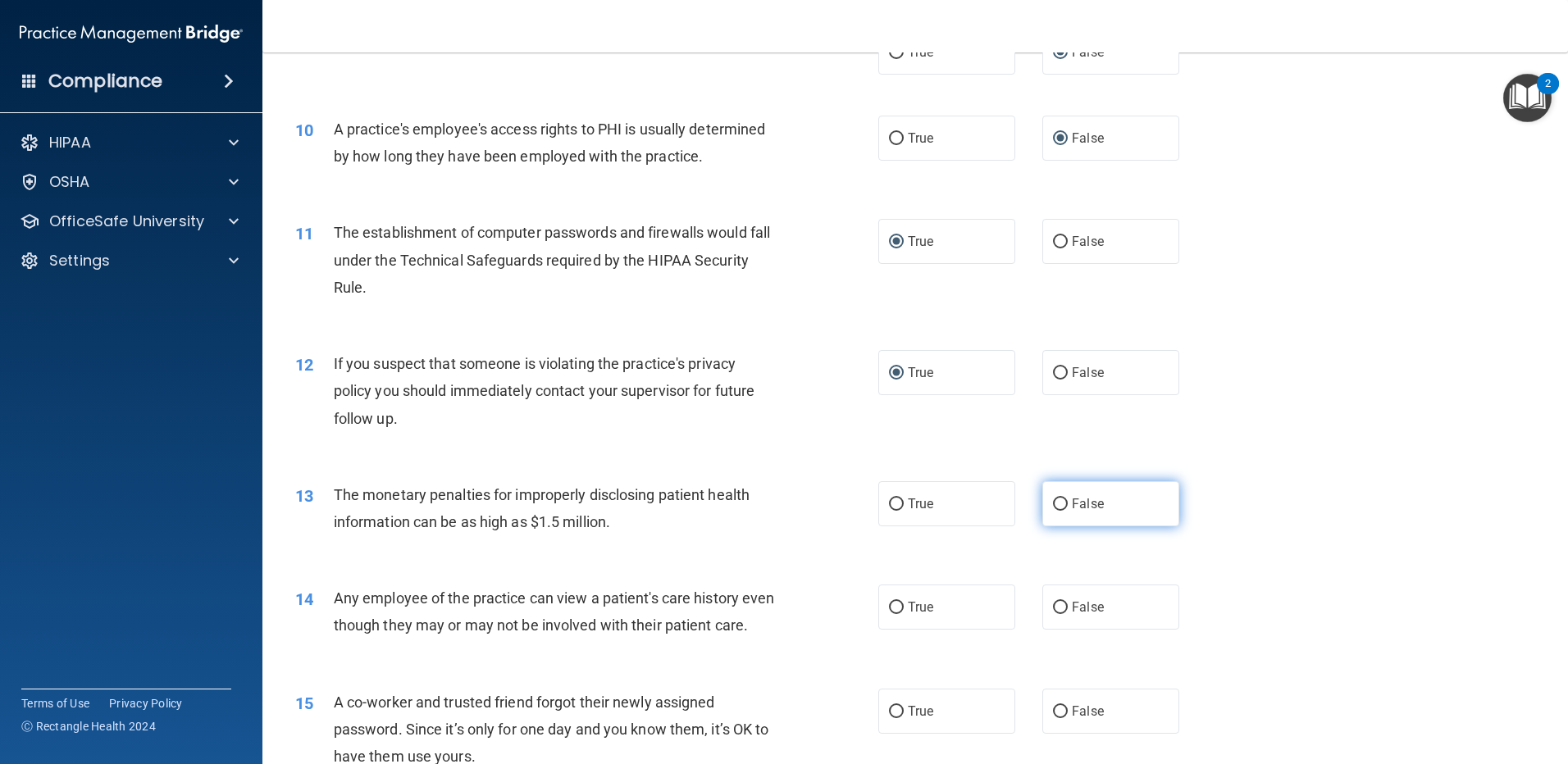
click at [1063, 504] on label "False" at bounding box center [1111, 503] width 137 height 45
click at [1063, 504] on input "False" at bounding box center [1060, 505] width 14 height 13
radio input "true"
click at [1053, 609] on input "False" at bounding box center [1060, 608] width 14 height 13
radio input "true"
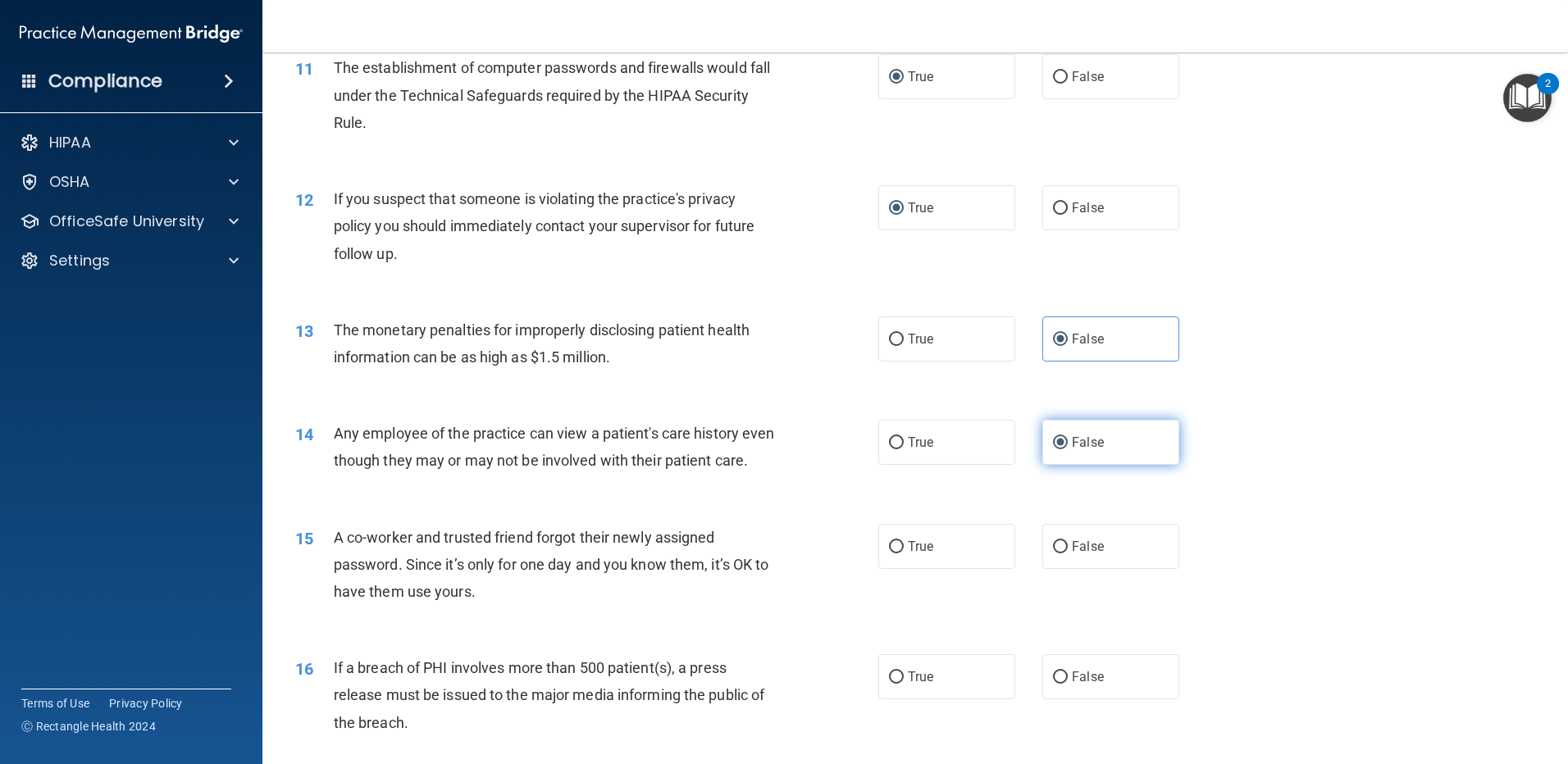
scroll to position [1312, 0]
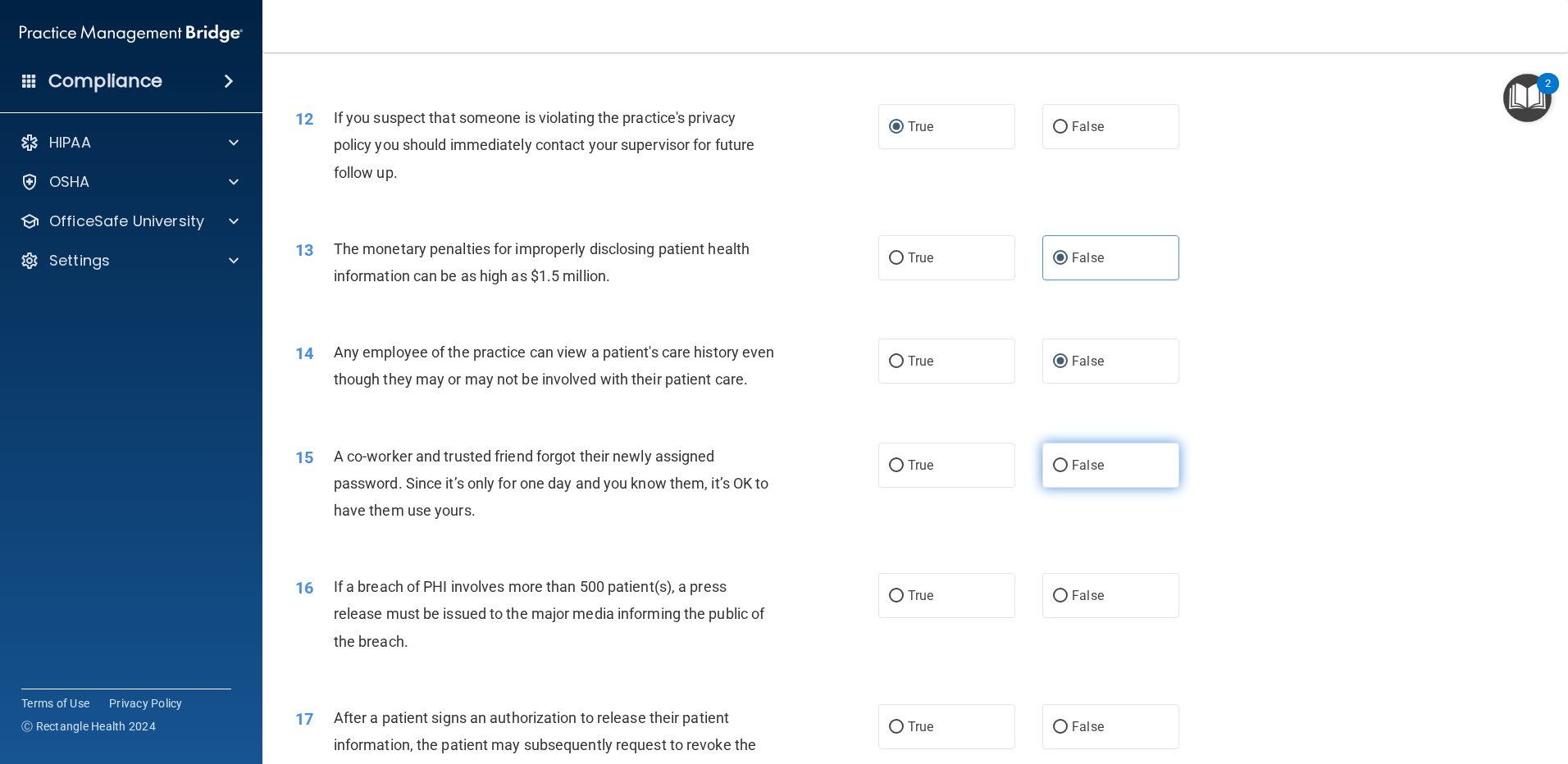
click at [1053, 473] on input "False" at bounding box center [1060, 466] width 14 height 13
radio input "true"
click at [901, 618] on label "True" at bounding box center [947, 595] width 137 height 45
click at [901, 603] on input "True" at bounding box center [896, 596] width 14 height 13
radio input "true"
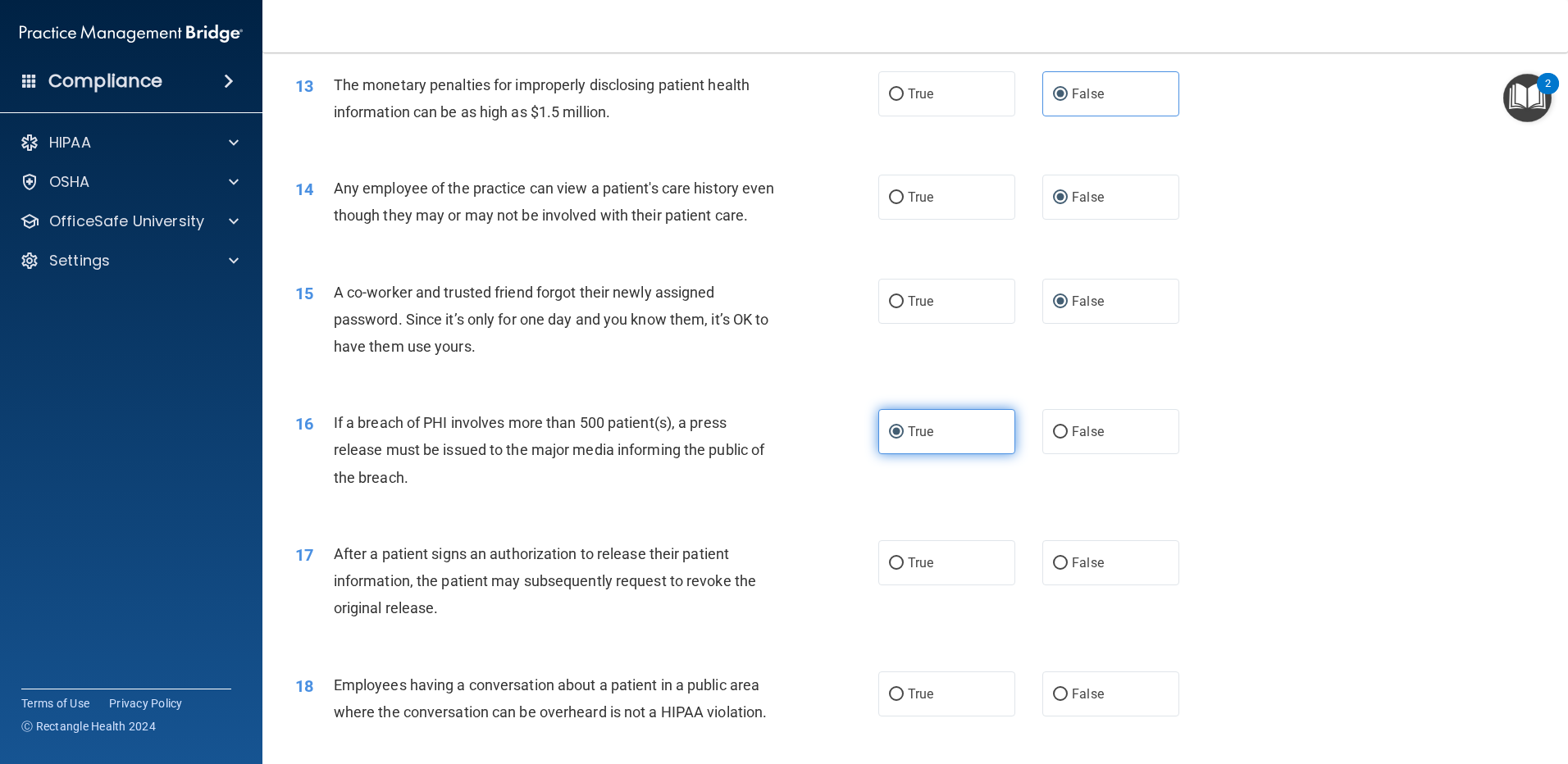
scroll to position [1558, 0]
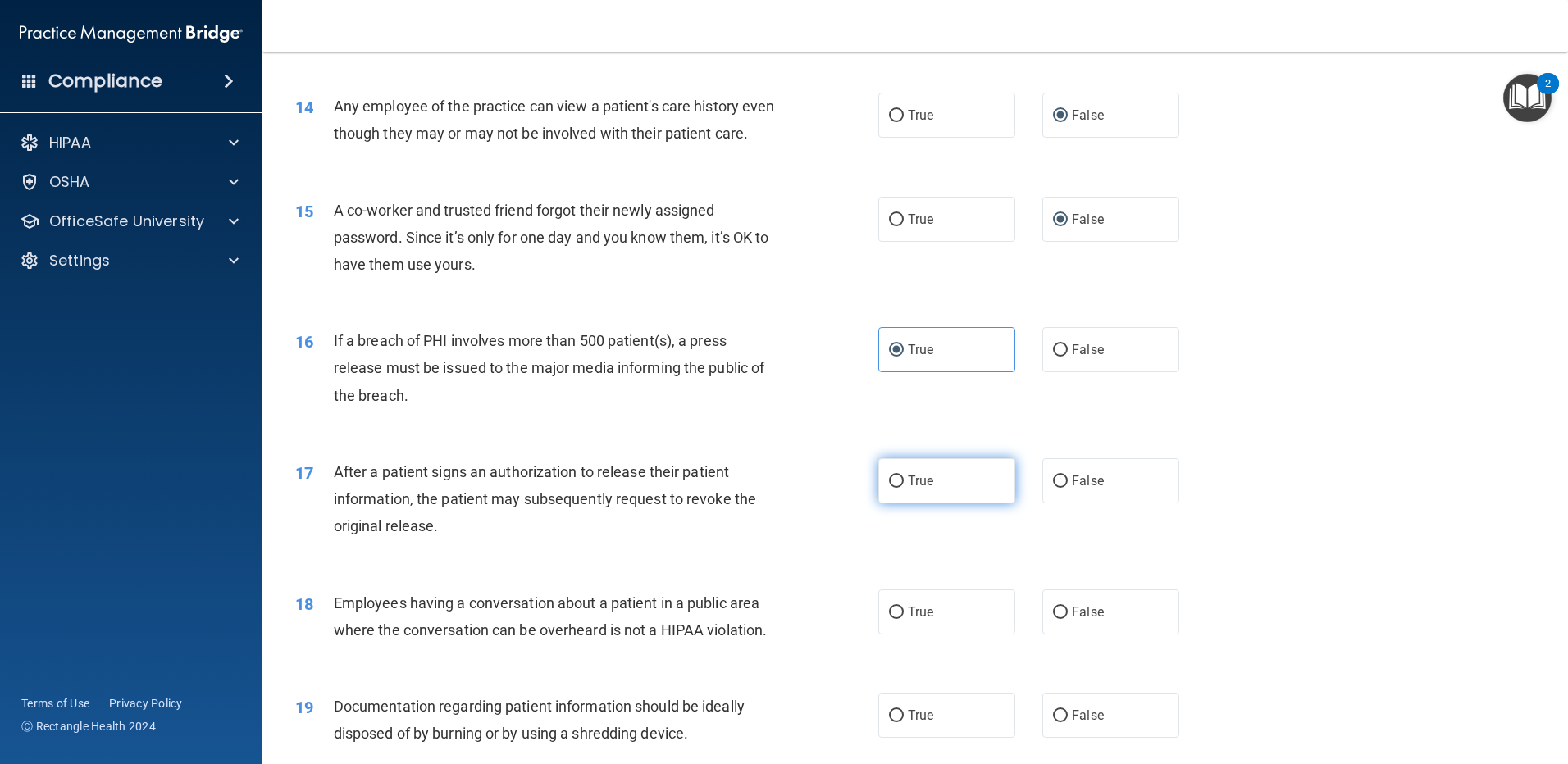
click at [908, 489] on span "True" at bounding box center [920, 481] width 25 height 15
click at [903, 488] on input "True" at bounding box center [896, 481] width 14 height 13
radio input "true"
click at [1053, 619] on input "False" at bounding box center [1060, 613] width 14 height 13
radio input "true"
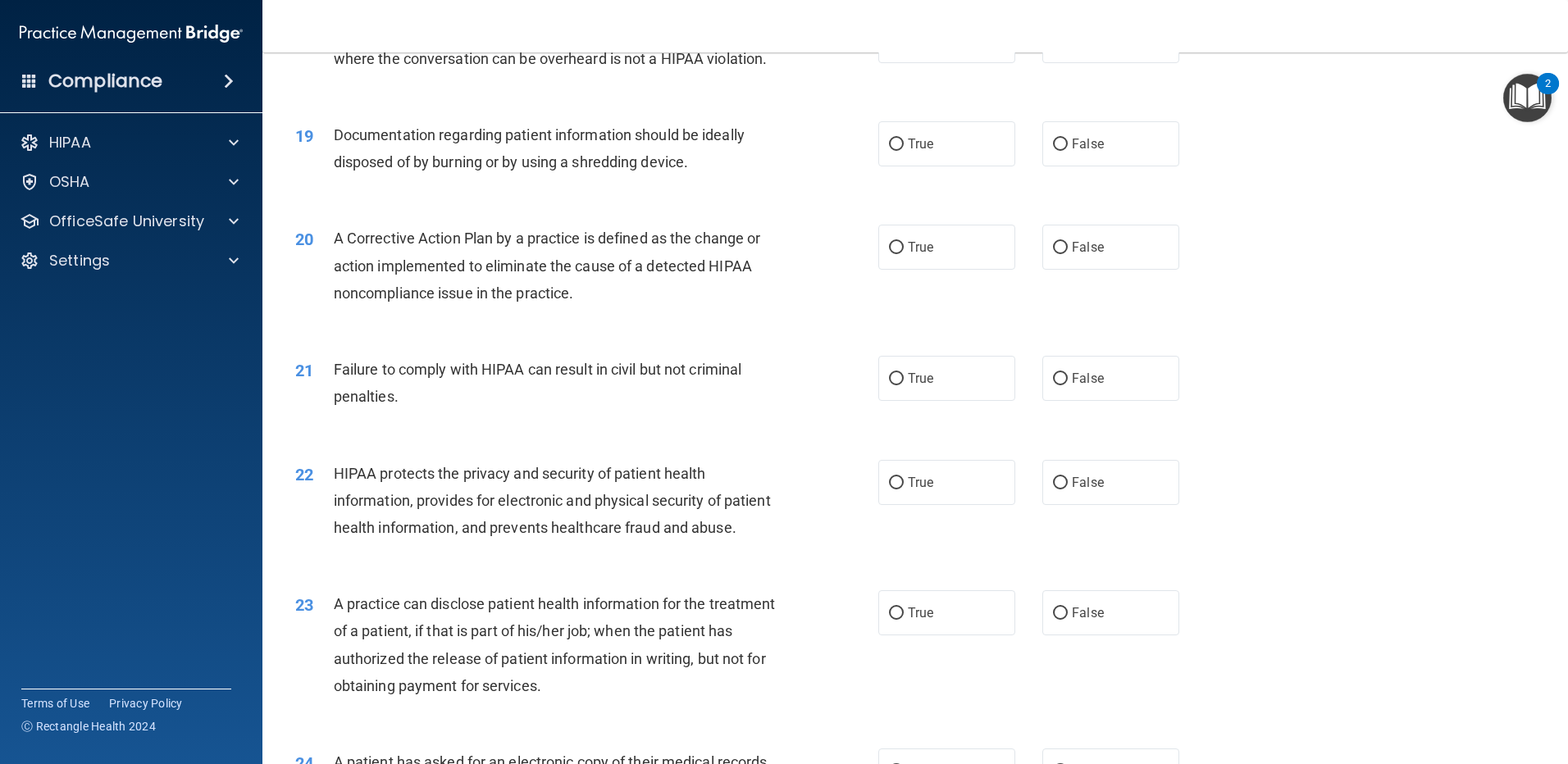
scroll to position [2132, 0]
click at [889, 149] on input "True" at bounding box center [896, 142] width 14 height 13
radio input "true"
click at [889, 252] on input "True" at bounding box center [896, 246] width 14 height 13
radio input "true"
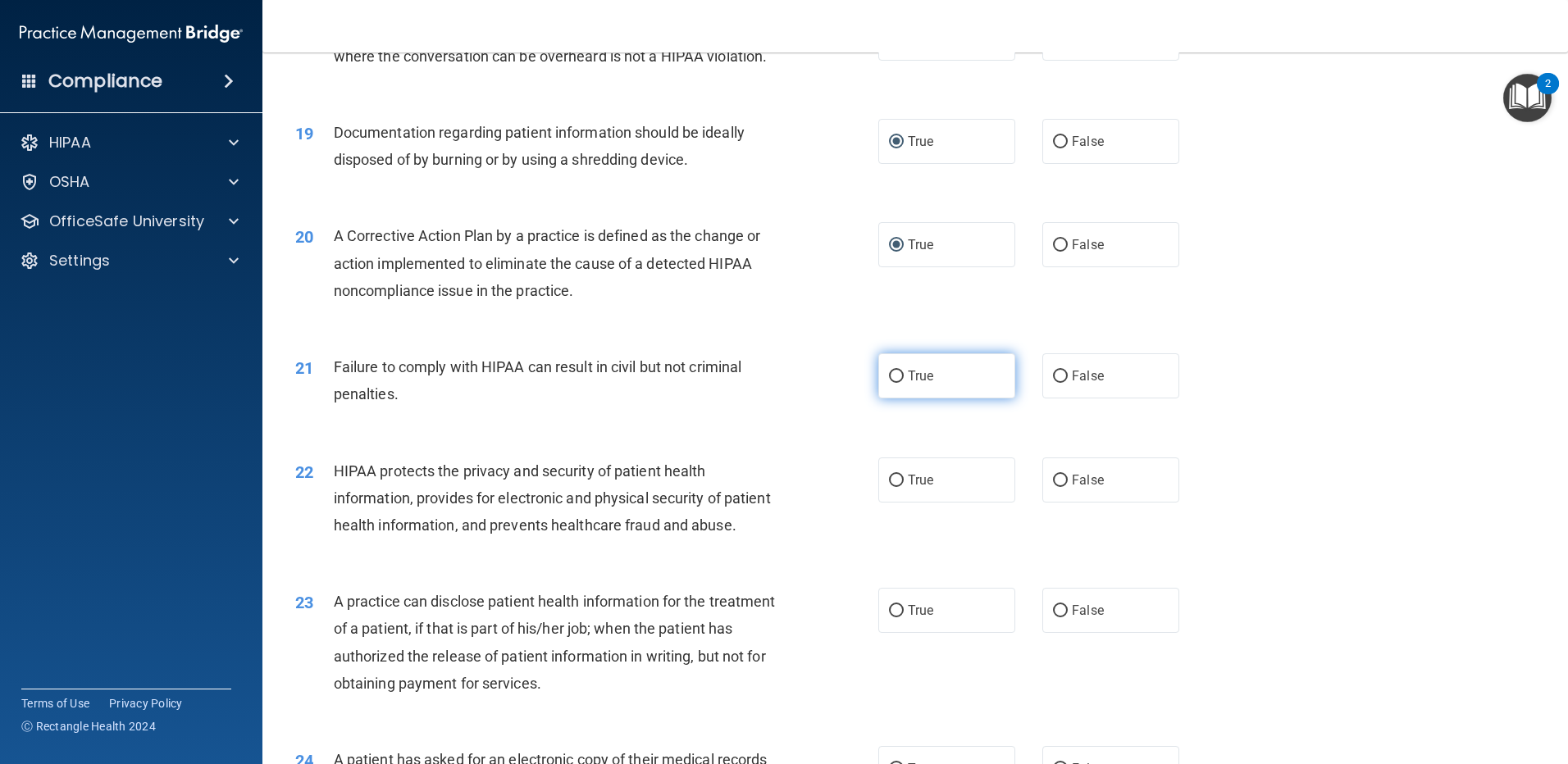
click at [890, 383] on input "True" at bounding box center [896, 377] width 14 height 13
radio input "true"
click at [889, 487] on input "True" at bounding box center [896, 480] width 14 height 13
radio input "true"
click at [1053, 618] on input "False" at bounding box center [1060, 611] width 14 height 13
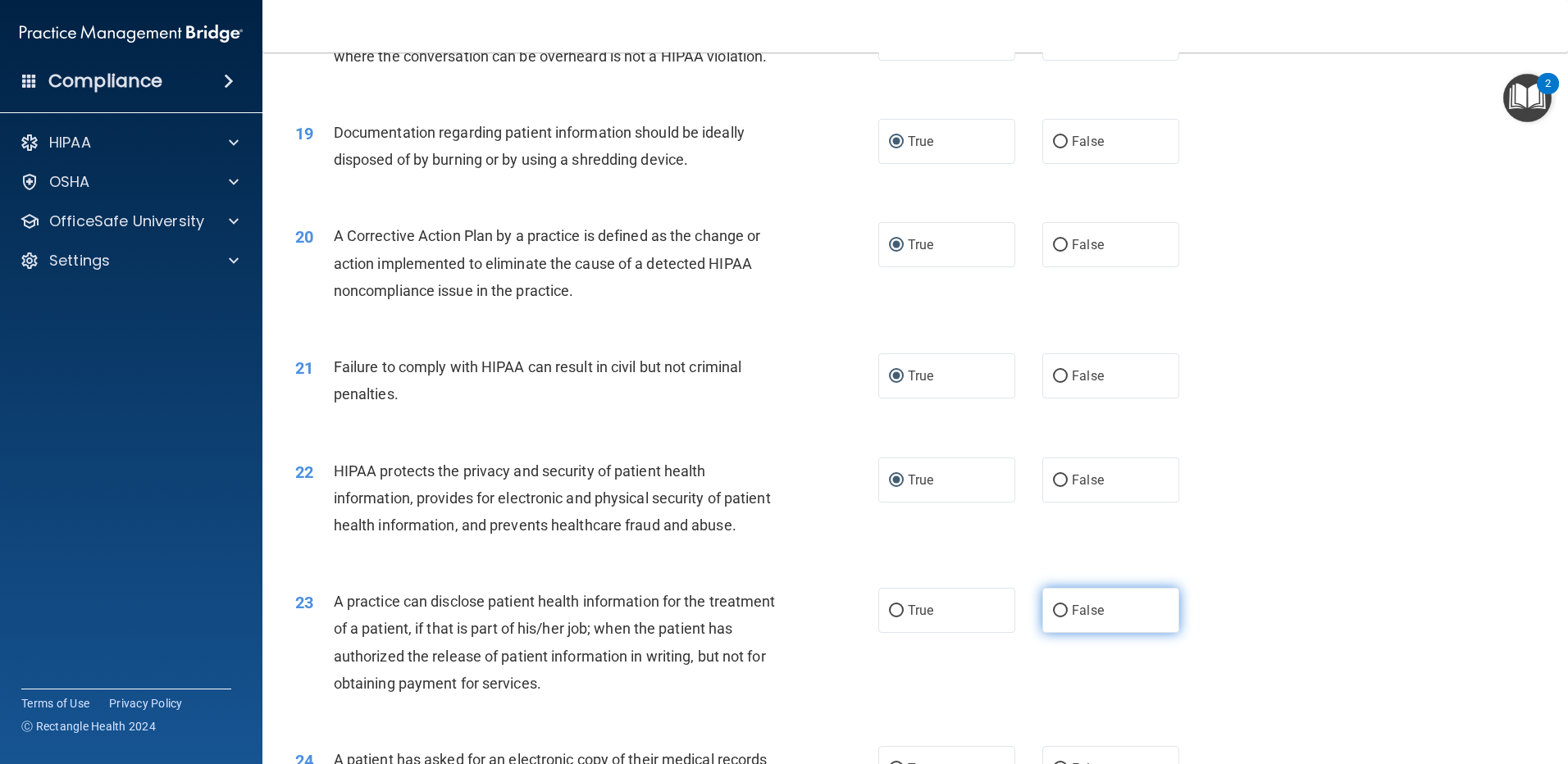
radio input "true"
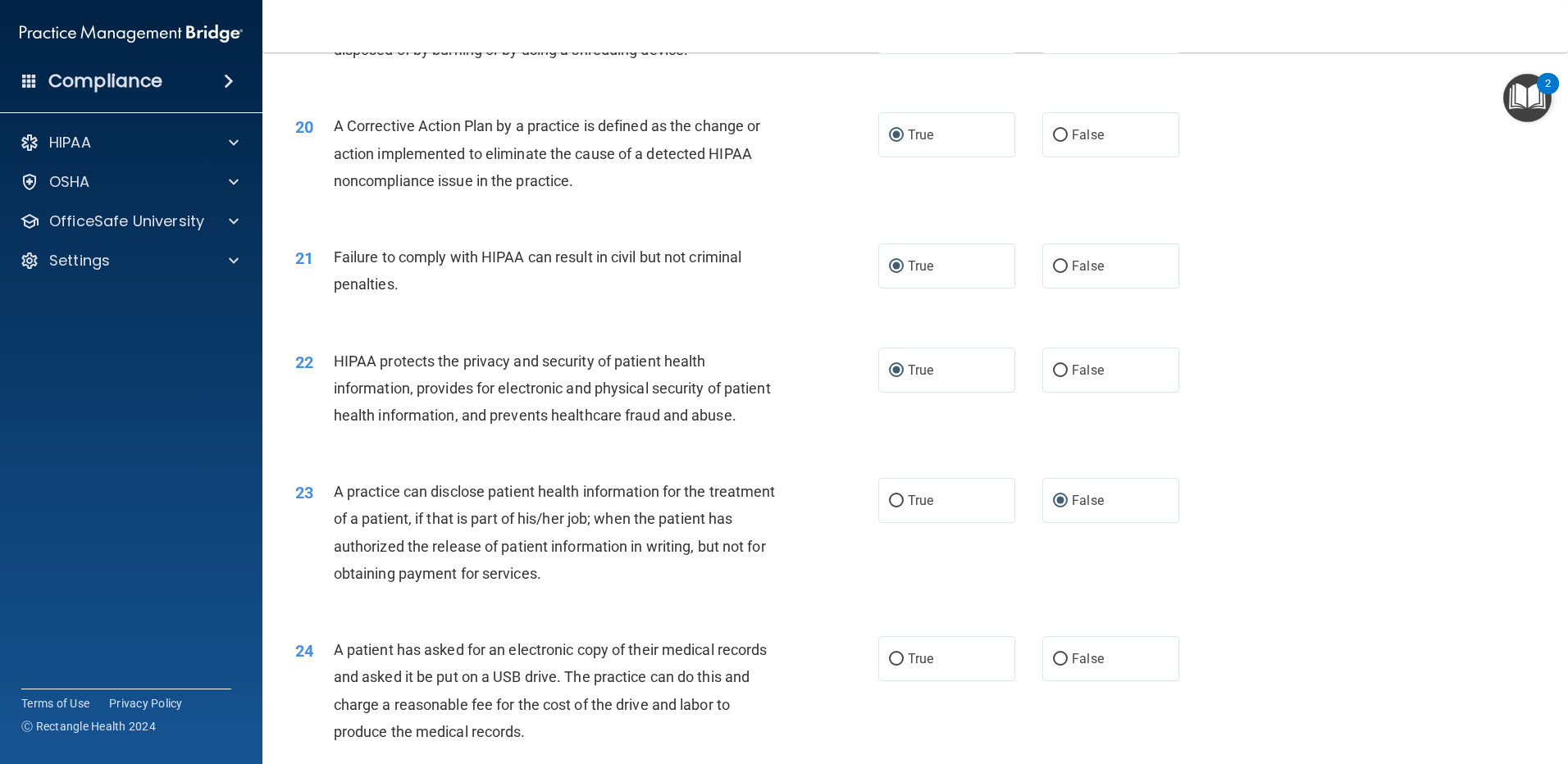
scroll to position [2625, 0]
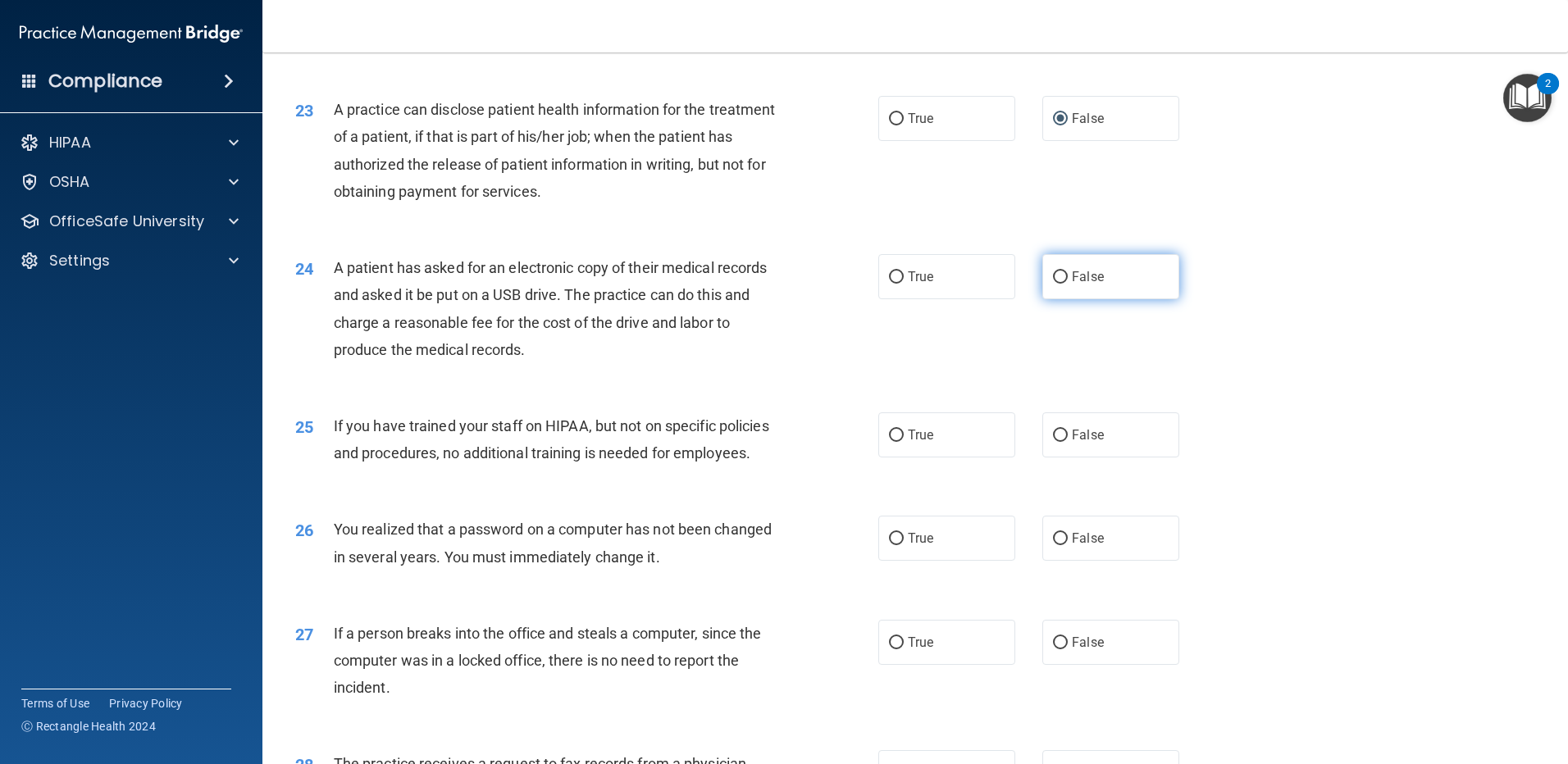
click at [1053, 284] on input "False" at bounding box center [1060, 278] width 14 height 13
radio input "true"
click at [890, 442] on input "True" at bounding box center [896, 436] width 14 height 13
radio input "true"
click at [889, 545] on input "True" at bounding box center [896, 539] width 14 height 13
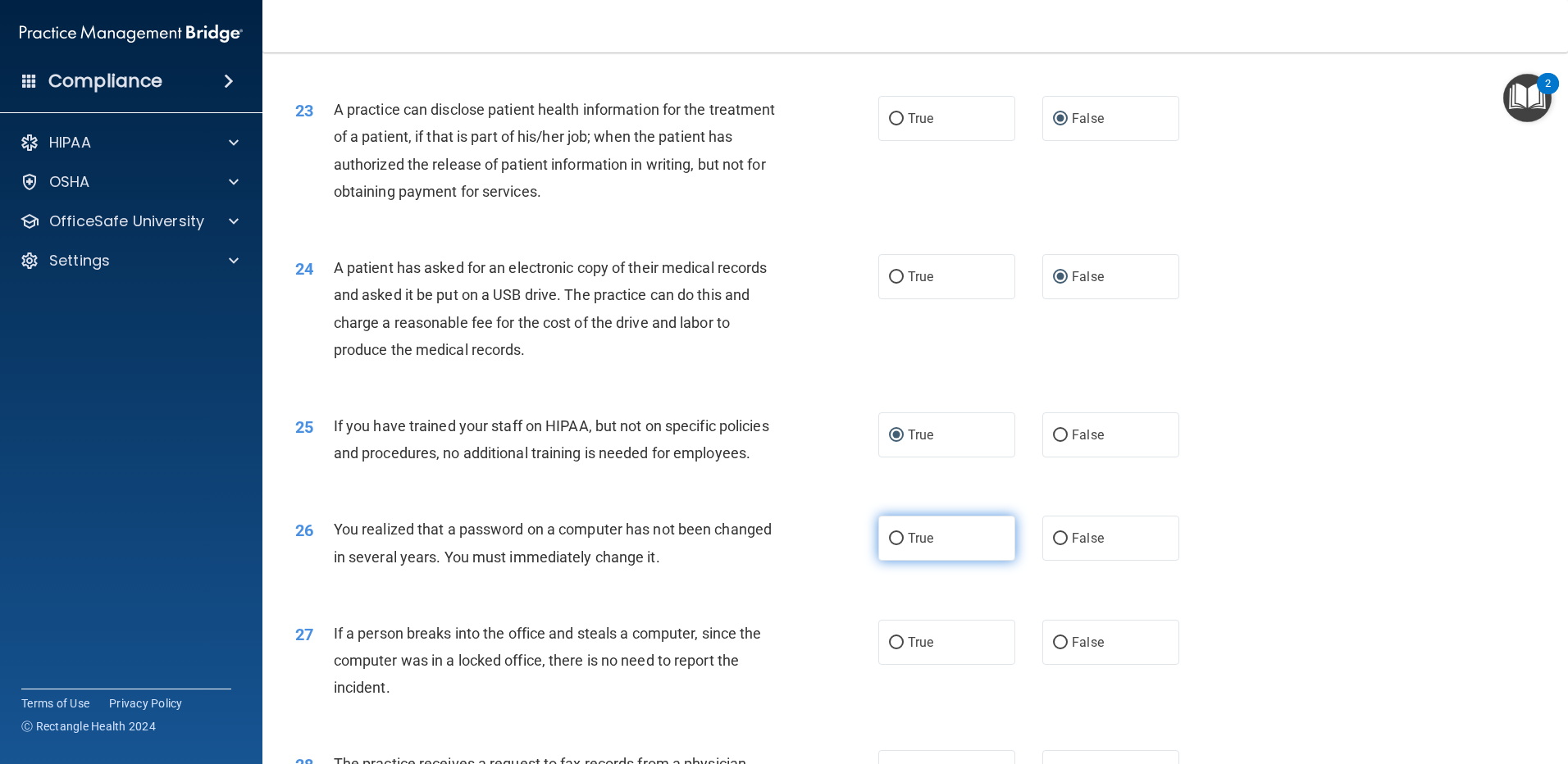
radio input "true"
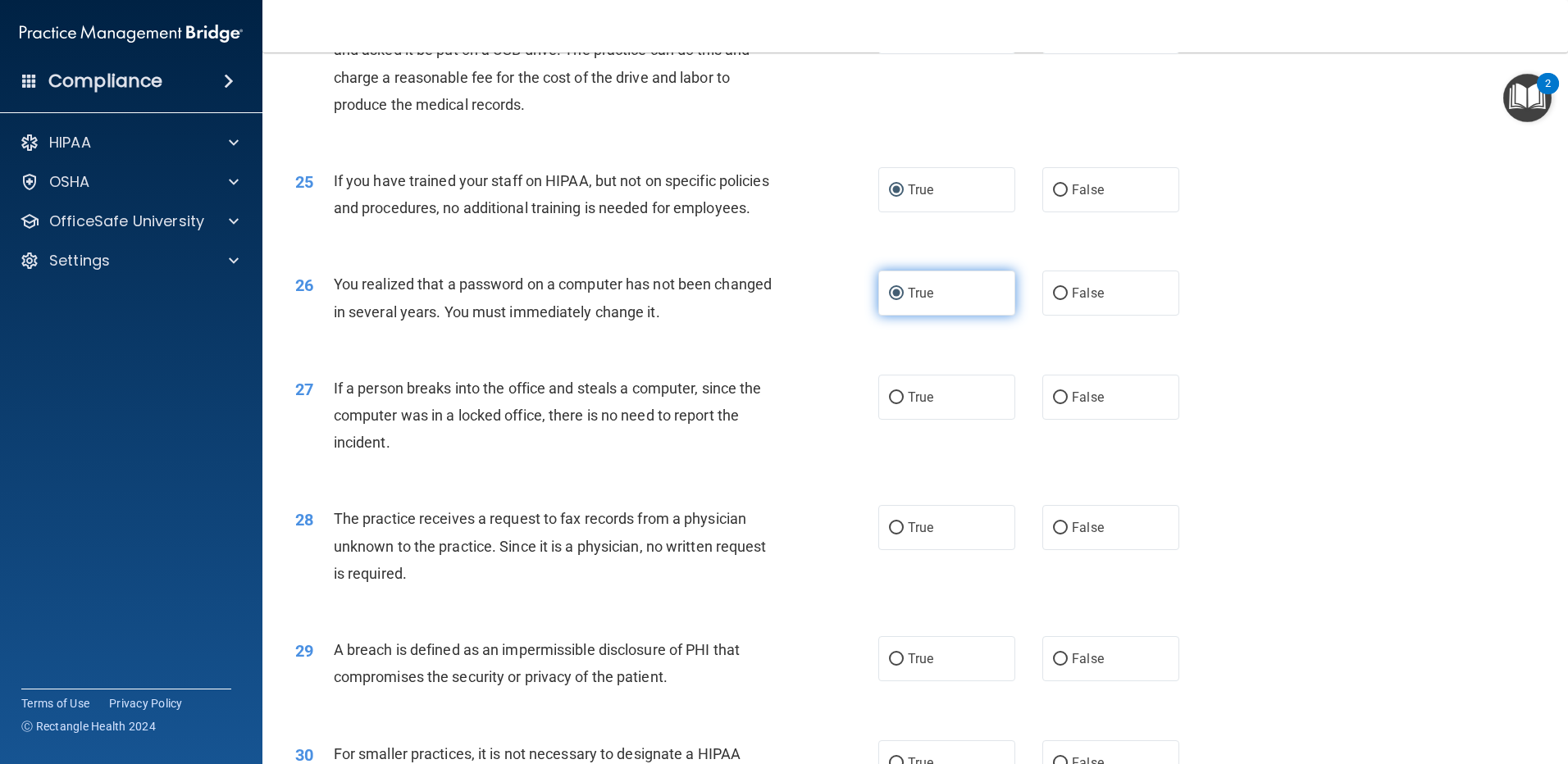
scroll to position [2870, 0]
click at [1046, 419] on label "False" at bounding box center [1111, 396] width 137 height 45
click at [1053, 404] on input "False" at bounding box center [1060, 397] width 14 height 13
radio input "true"
click at [1053, 534] on input "False" at bounding box center [1060, 528] width 14 height 13
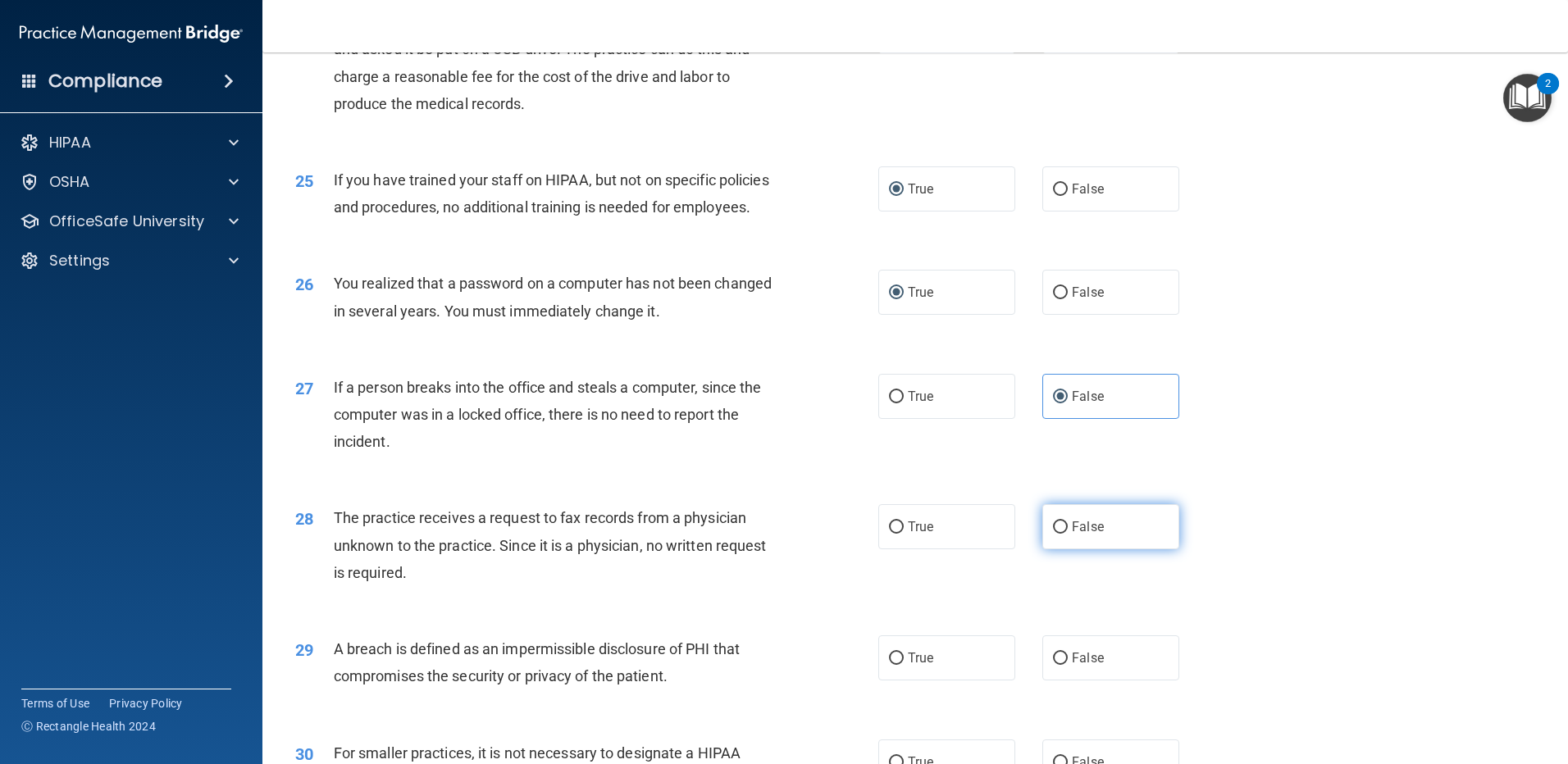
radio input "true"
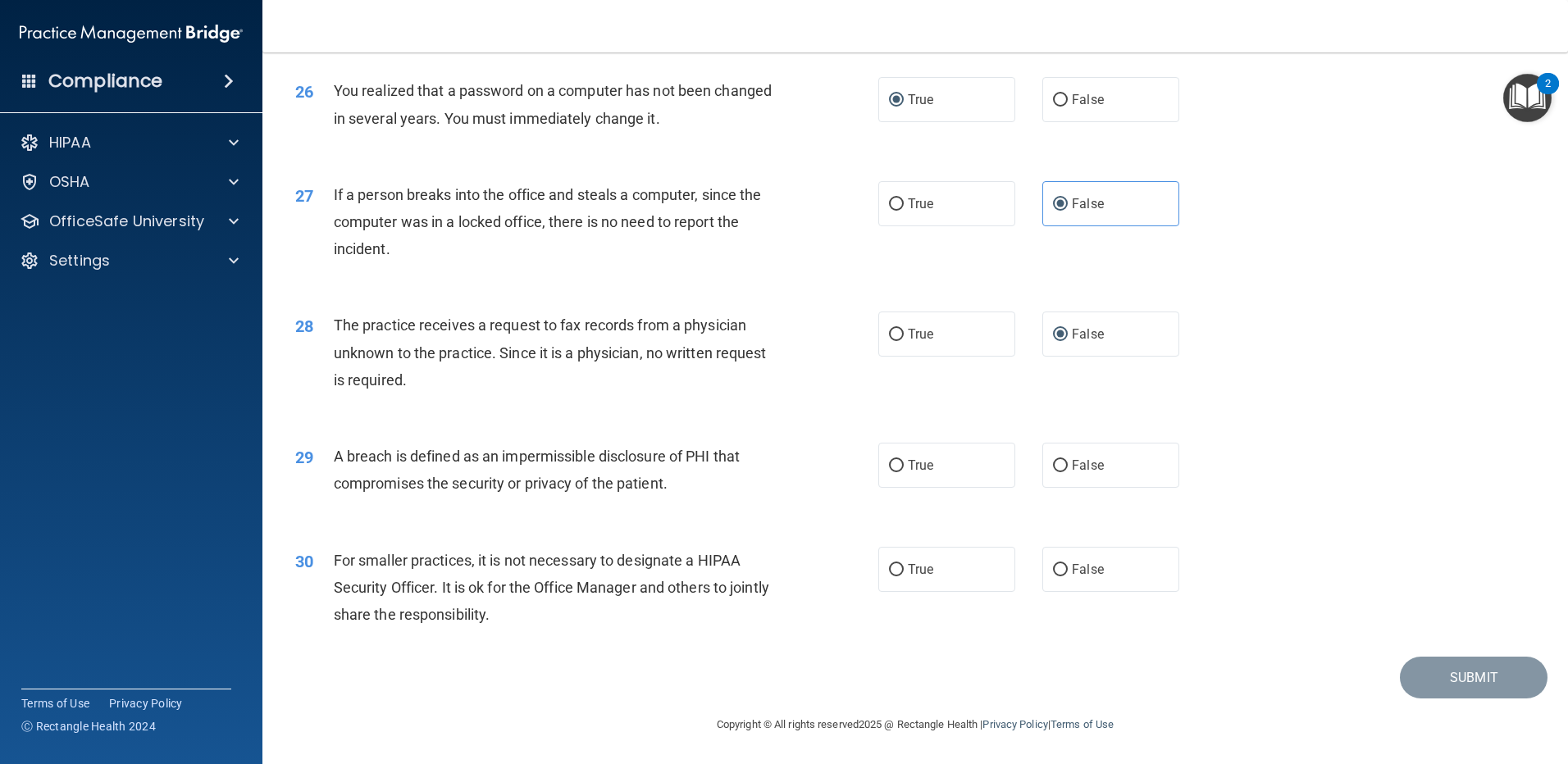
scroll to position [3117, 0]
click at [894, 473] on input "True" at bounding box center [896, 466] width 14 height 13
radio input "true"
drag, startPoint x: 1057, startPoint y: 597, endPoint x: 1095, endPoint y: 613, distance: 41.2
click at [1057, 577] on input "False" at bounding box center [1060, 570] width 14 height 13
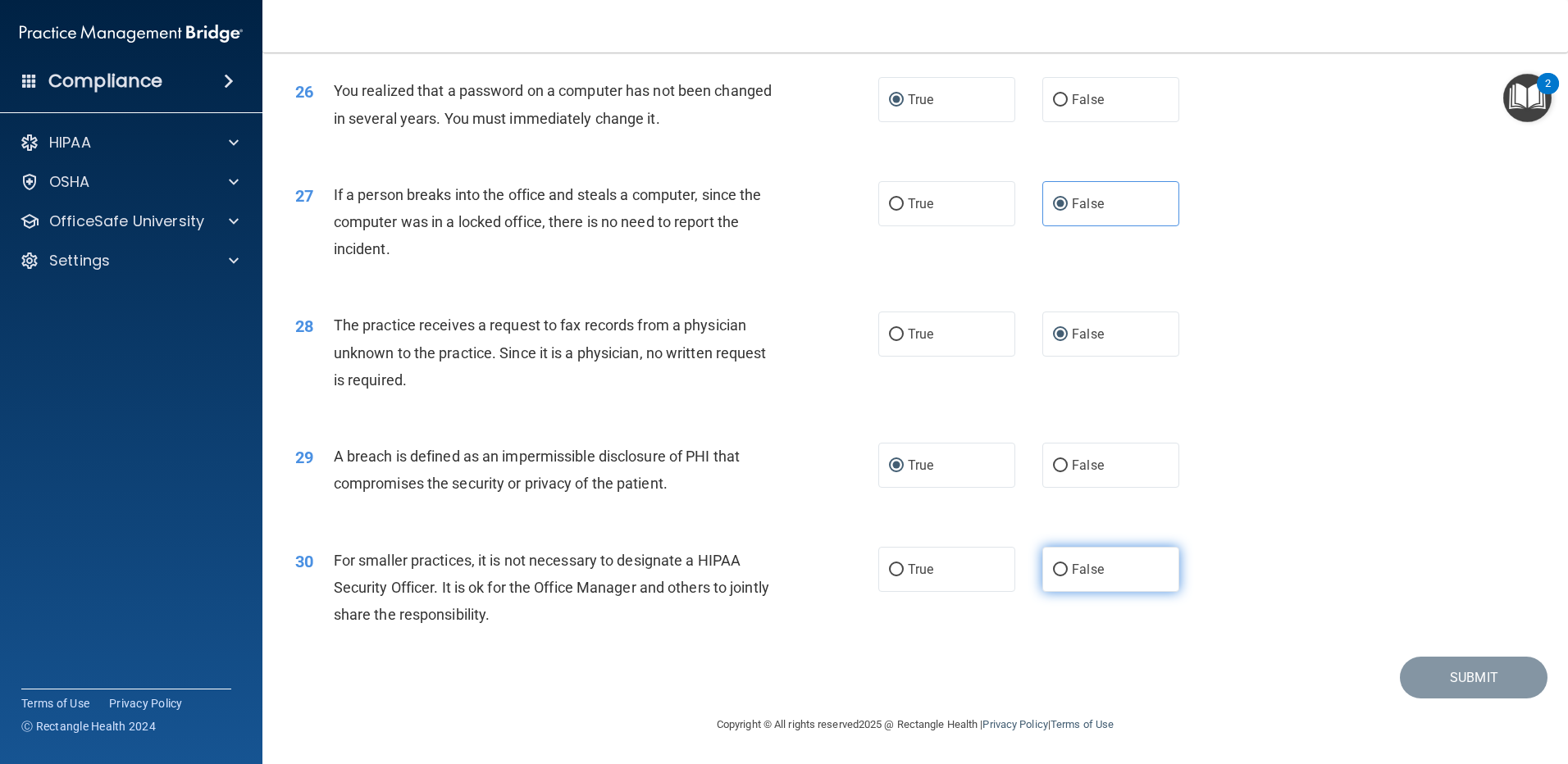
radio input "true"
click at [1500, 699] on button "Submit" at bounding box center [1473, 678] width 148 height 42
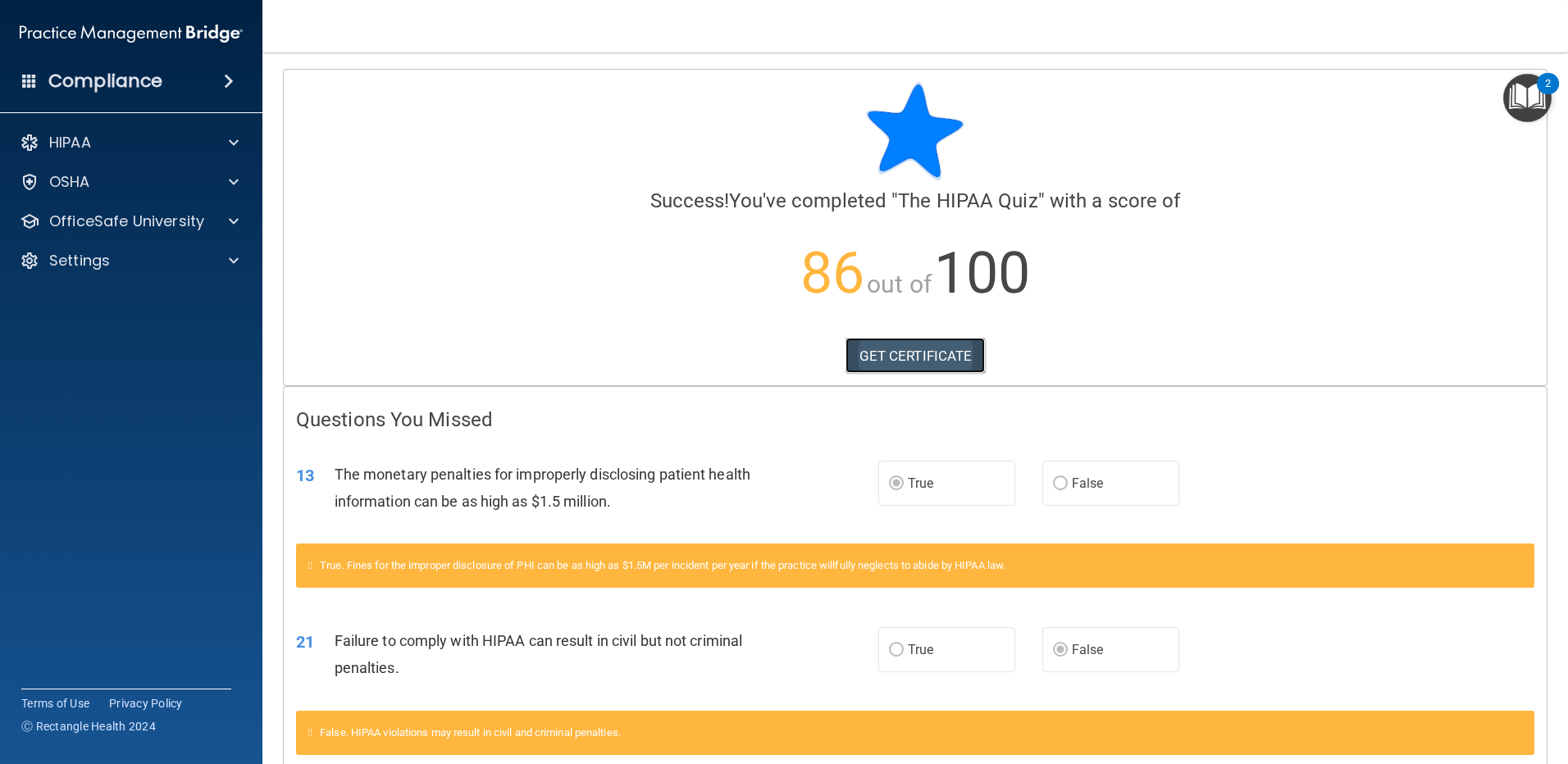
click at [910, 359] on link "GET CERTIFICATE" at bounding box center [916, 355] width 140 height 36
click at [100, 176] on div "OSHA" at bounding box center [109, 182] width 203 height 19
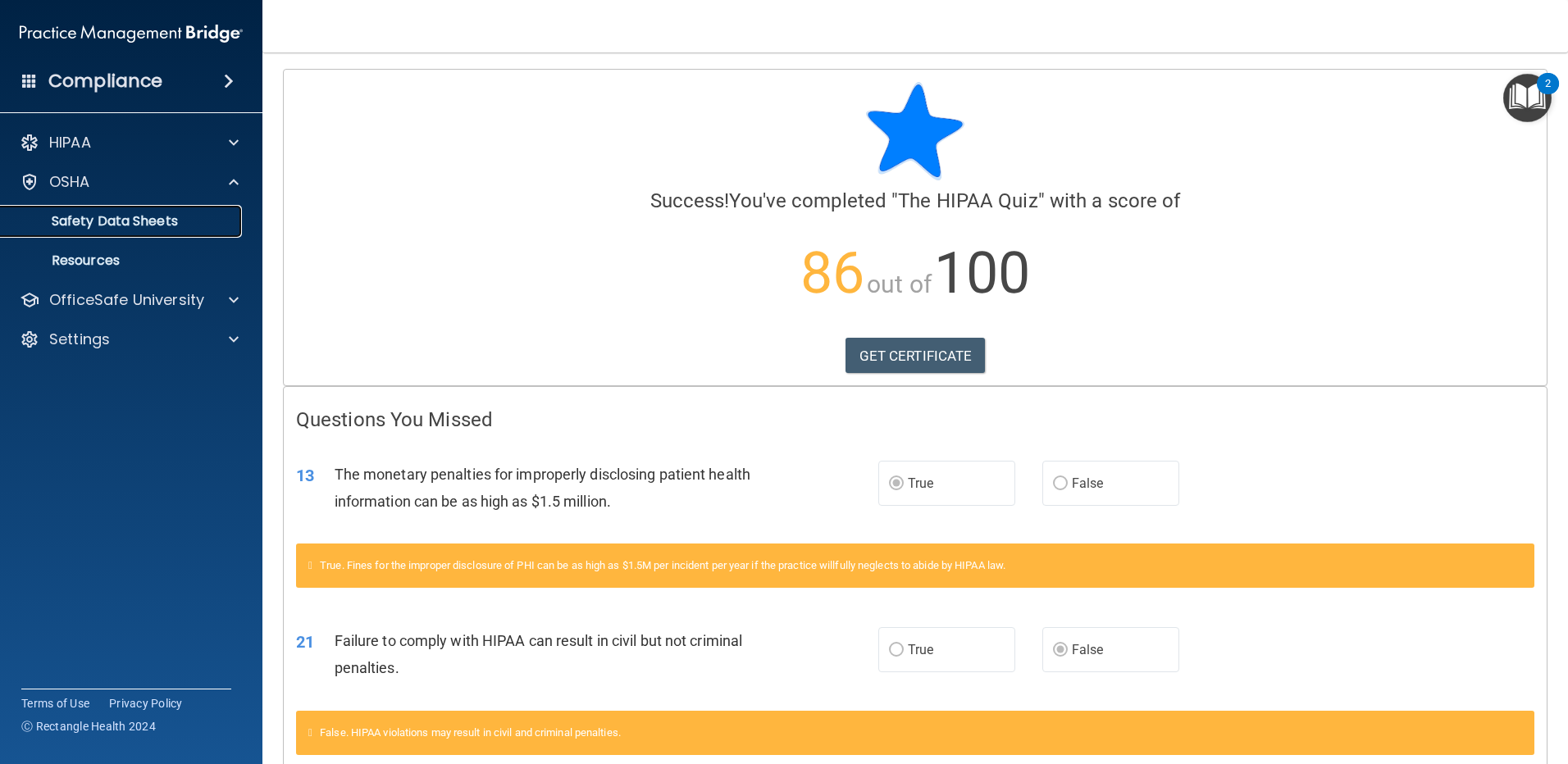
click at [109, 222] on p "Safety Data Sheets" at bounding box center [122, 221] width 224 height 16
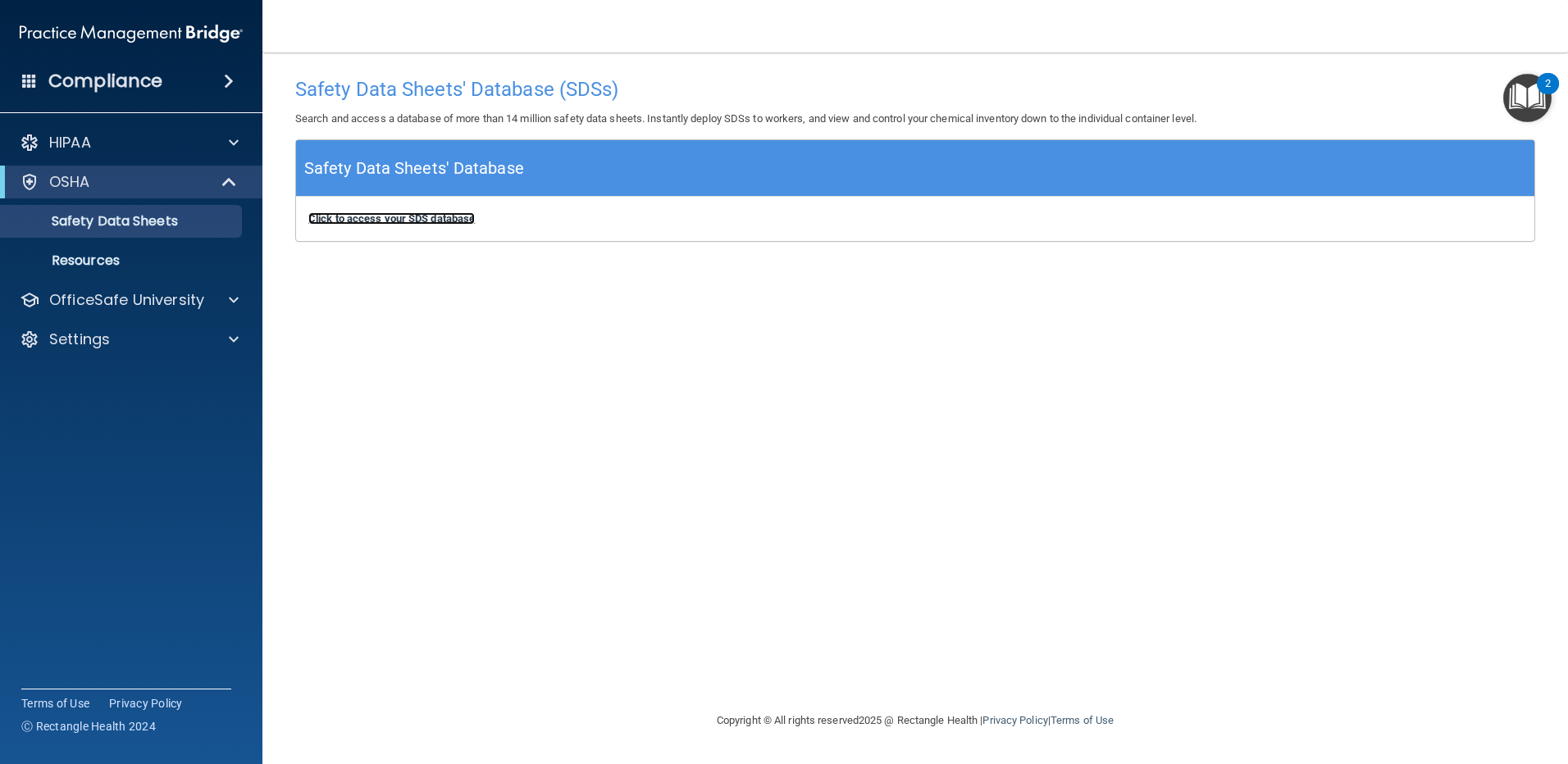
click at [395, 217] on b "Click to access your SDS database" at bounding box center [391, 219] width 166 height 13
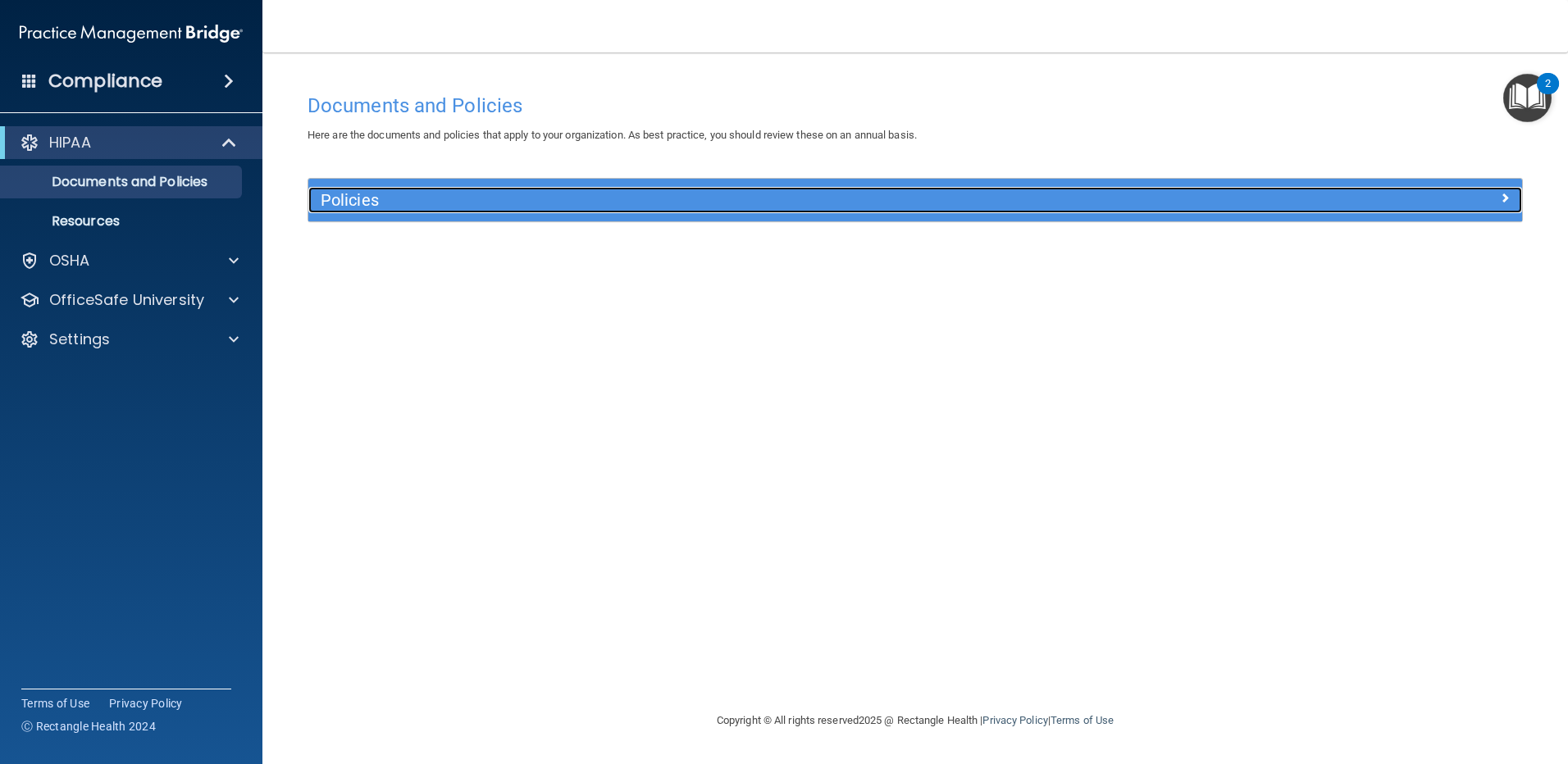
click at [491, 202] on h5 "Policies" at bounding box center [763, 199] width 886 height 18
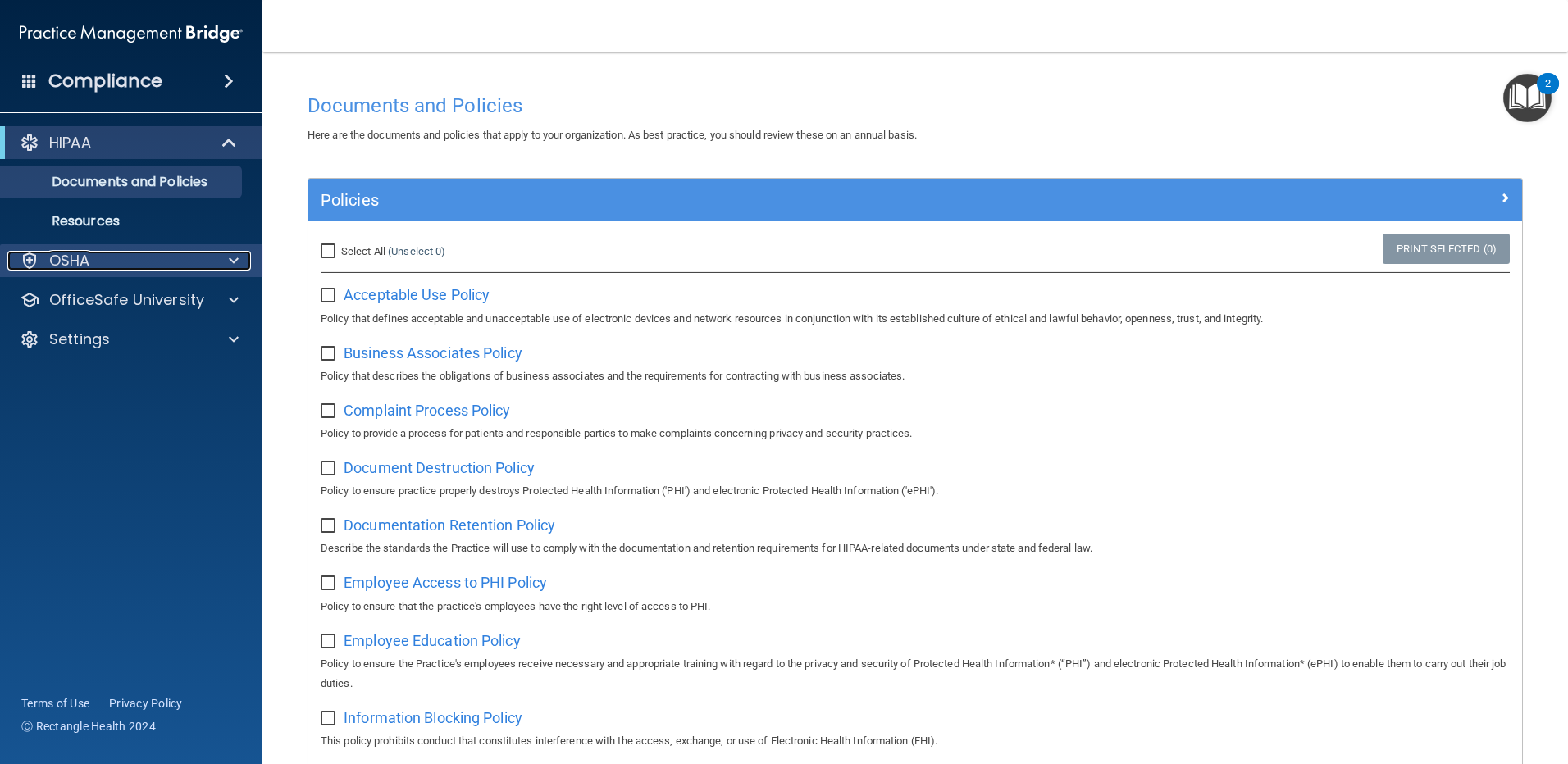
click at [90, 261] on p "OSHA" at bounding box center [69, 260] width 41 height 19
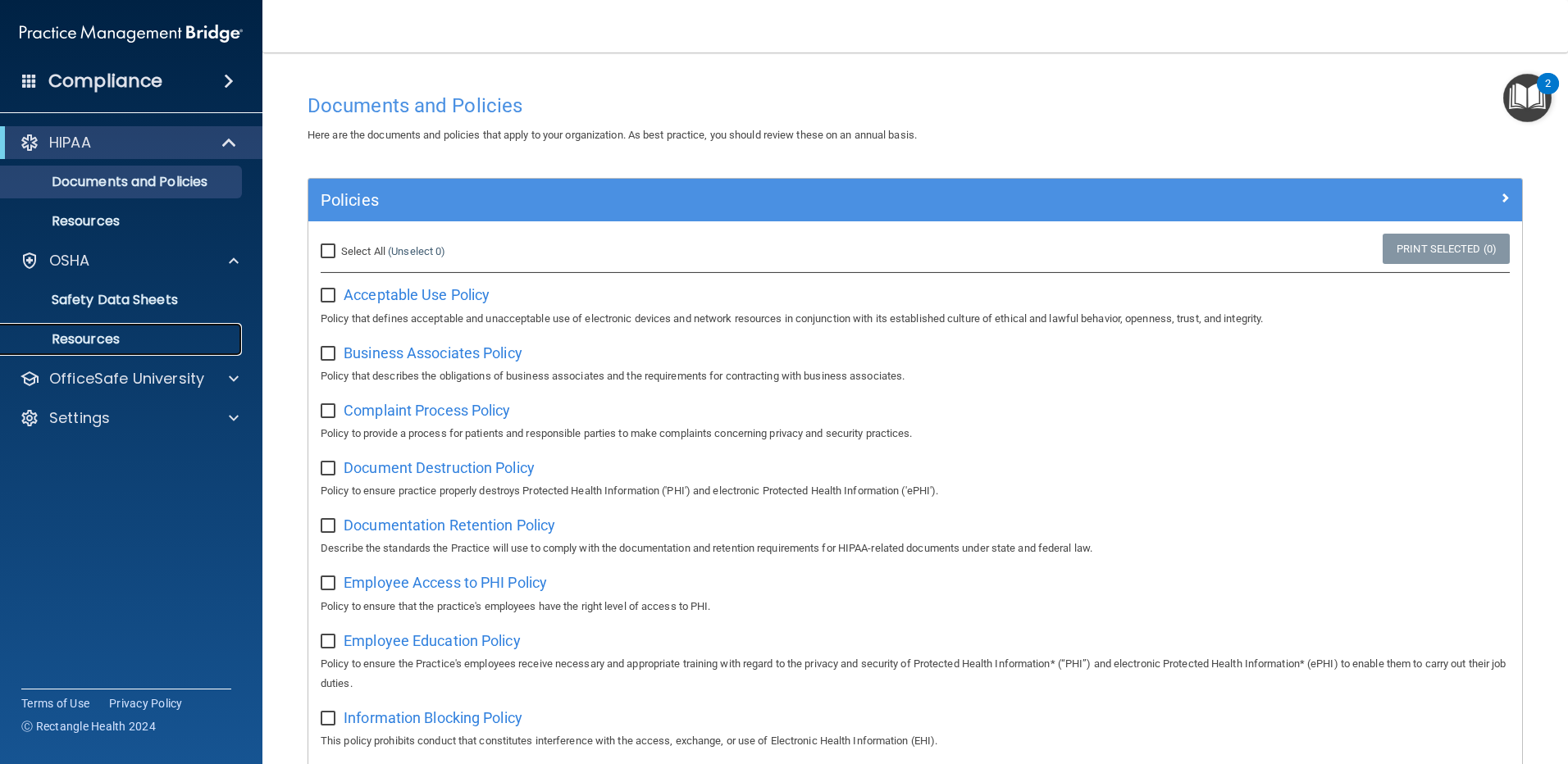
click at [109, 339] on p "Resources" at bounding box center [122, 339] width 224 height 16
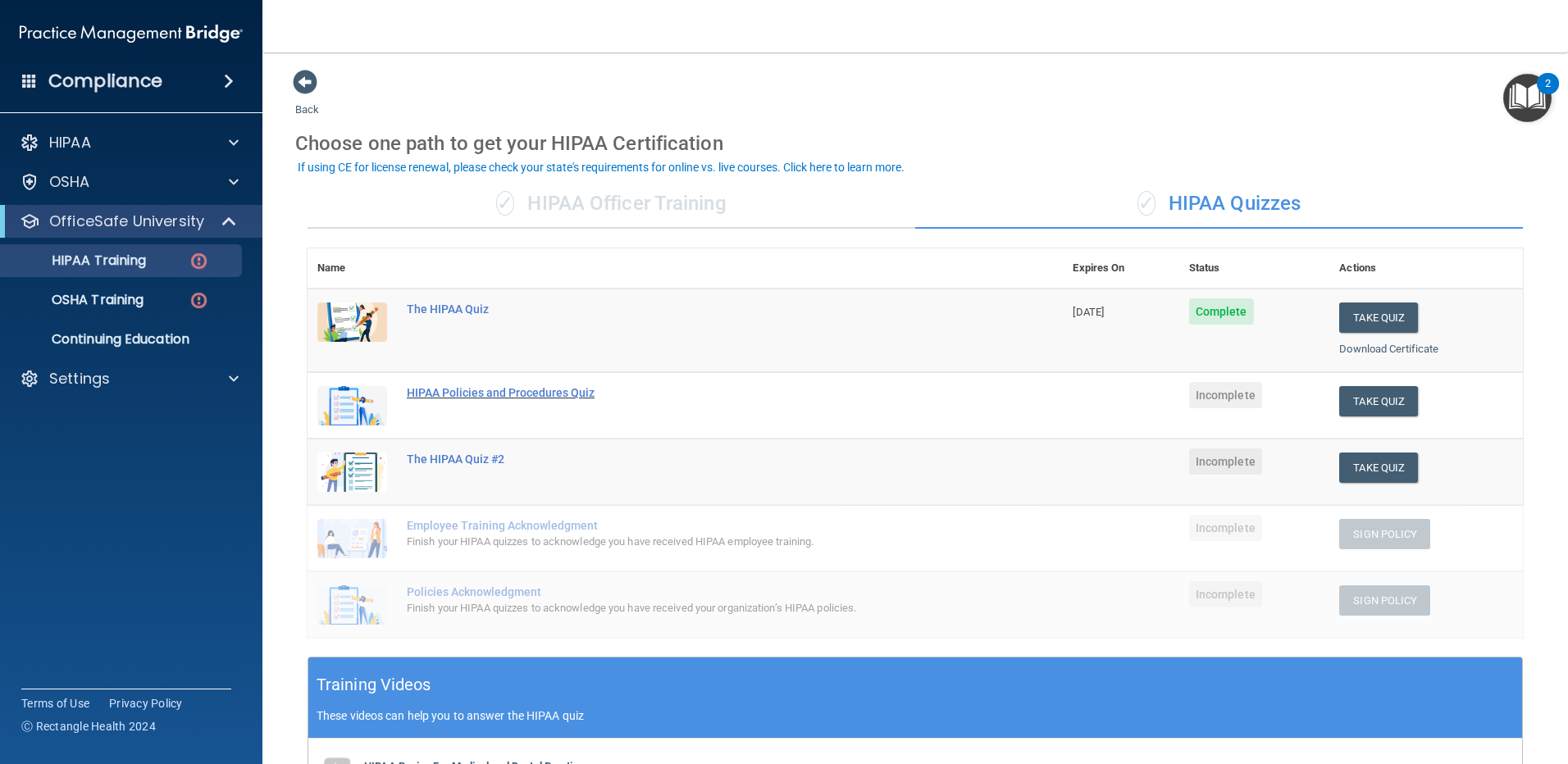
click at [533, 387] on div "HIPAA Policies and Procedures Quiz" at bounding box center [694, 393] width 574 height 14
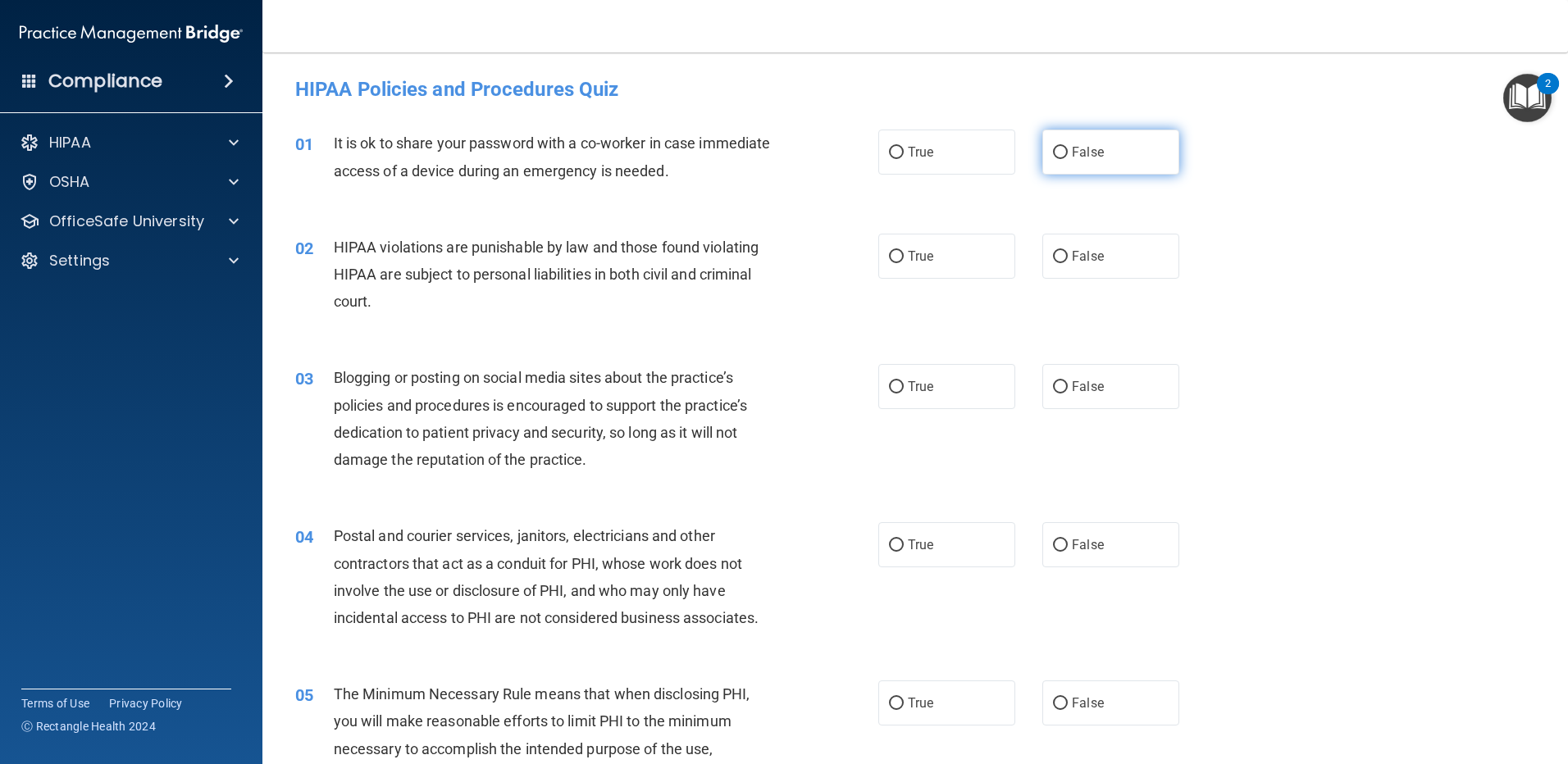
click at [1056, 152] on input "False" at bounding box center [1060, 153] width 14 height 13
radio input "true"
click at [896, 254] on input "True" at bounding box center [896, 257] width 14 height 13
radio input "true"
click at [1053, 389] on input "False" at bounding box center [1060, 387] width 14 height 13
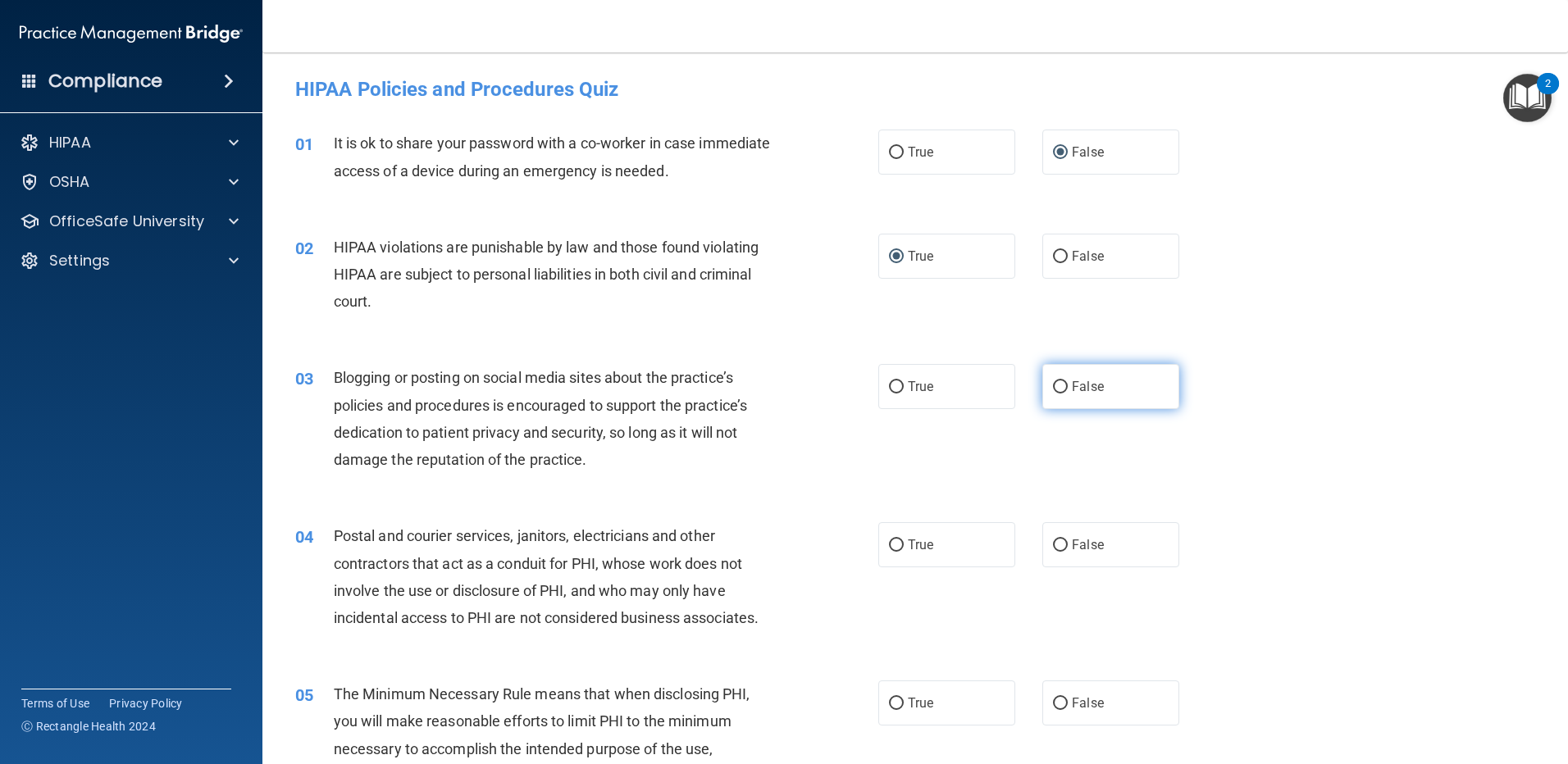
radio input "true"
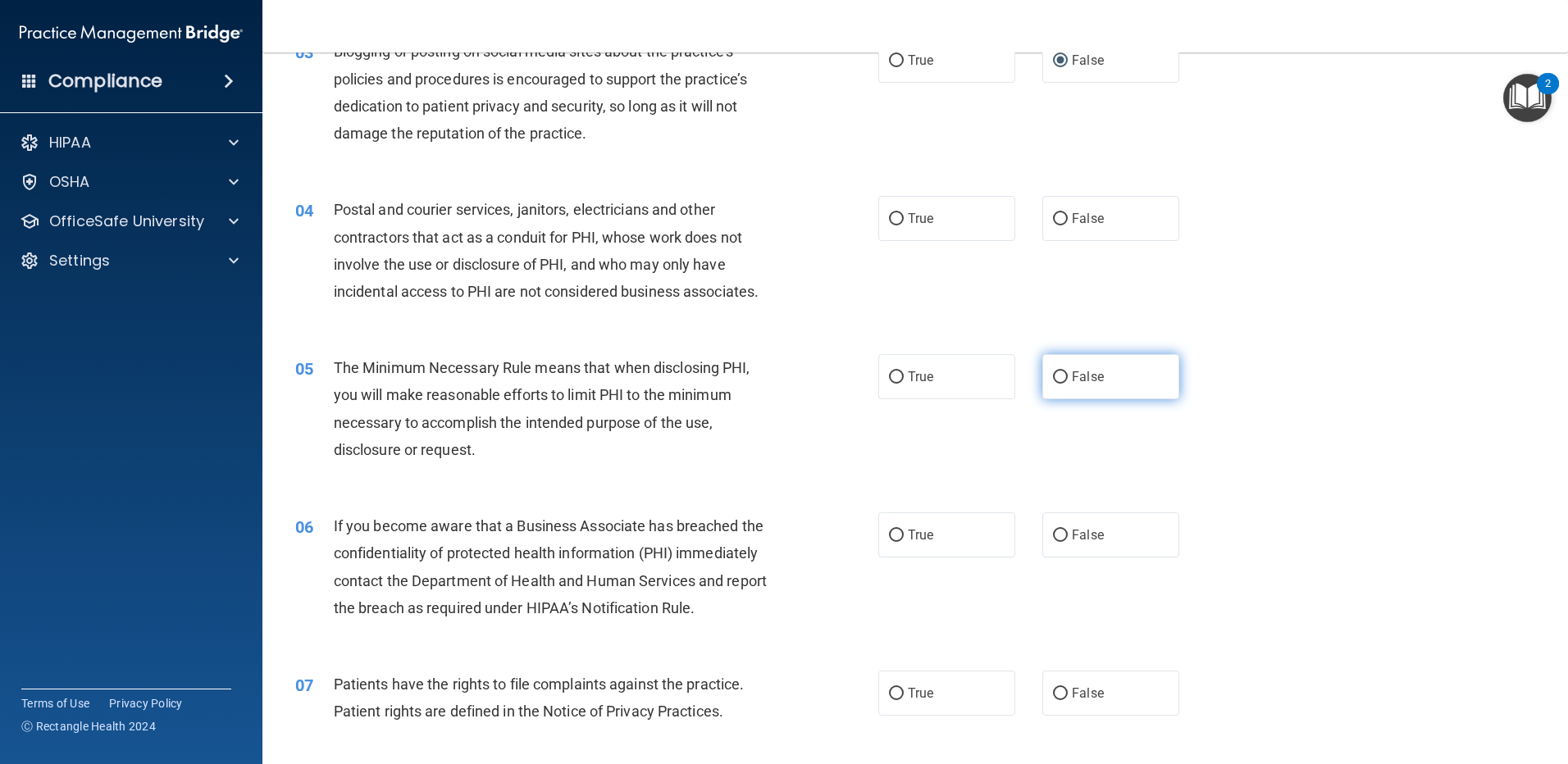
scroll to position [328, 0]
drag, startPoint x: 890, startPoint y: 215, endPoint x: 900, endPoint y: 231, distance: 18.9
click at [890, 215] on input "True" at bounding box center [896, 218] width 14 height 13
radio input "true"
click at [892, 370] on input "True" at bounding box center [896, 376] width 14 height 13
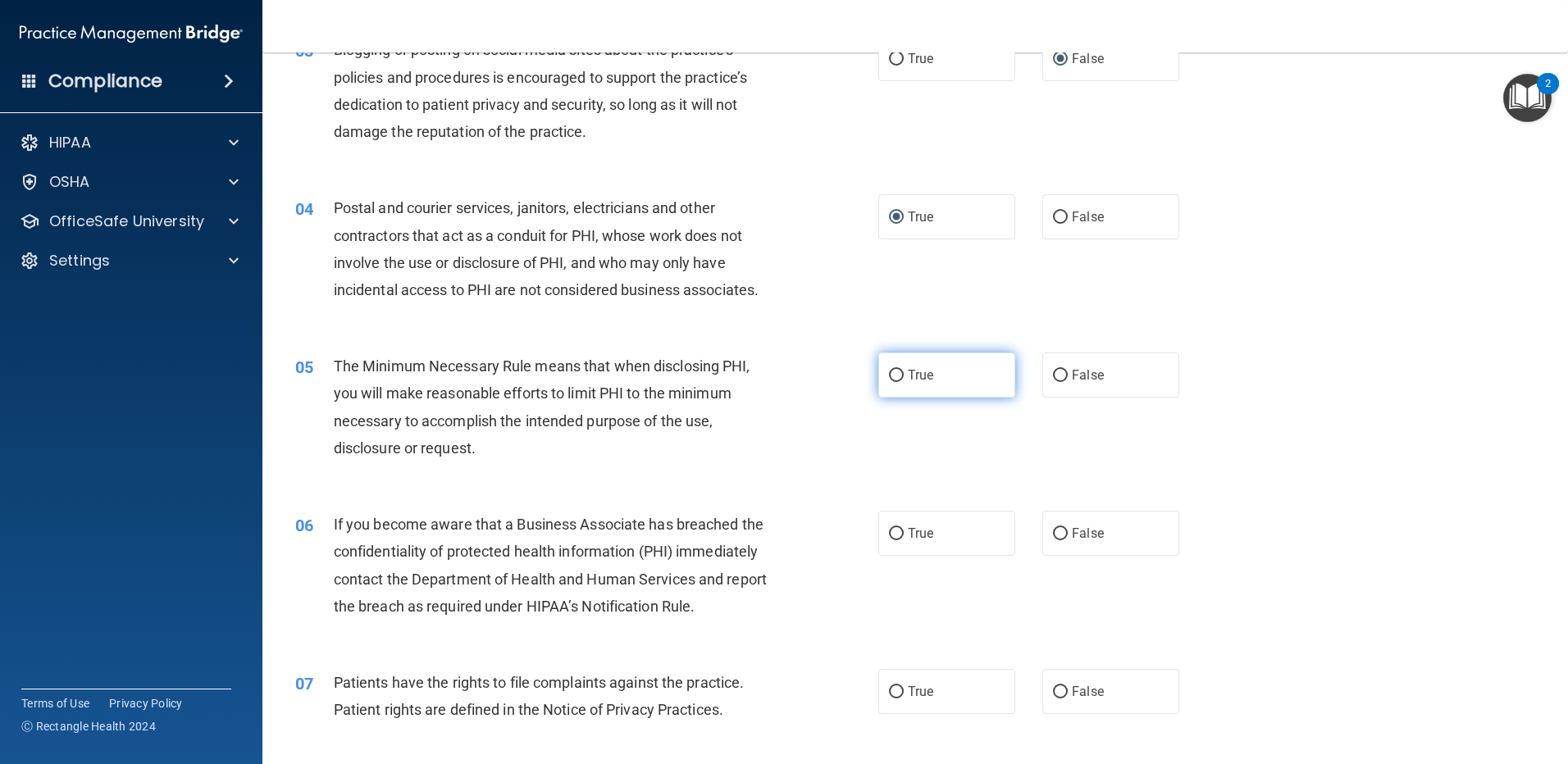
radio input "true"
click at [1056, 528] on input "False" at bounding box center [1060, 534] width 14 height 13
radio input "true"
click at [892, 686] on input "True" at bounding box center [896, 692] width 14 height 13
radio input "true"
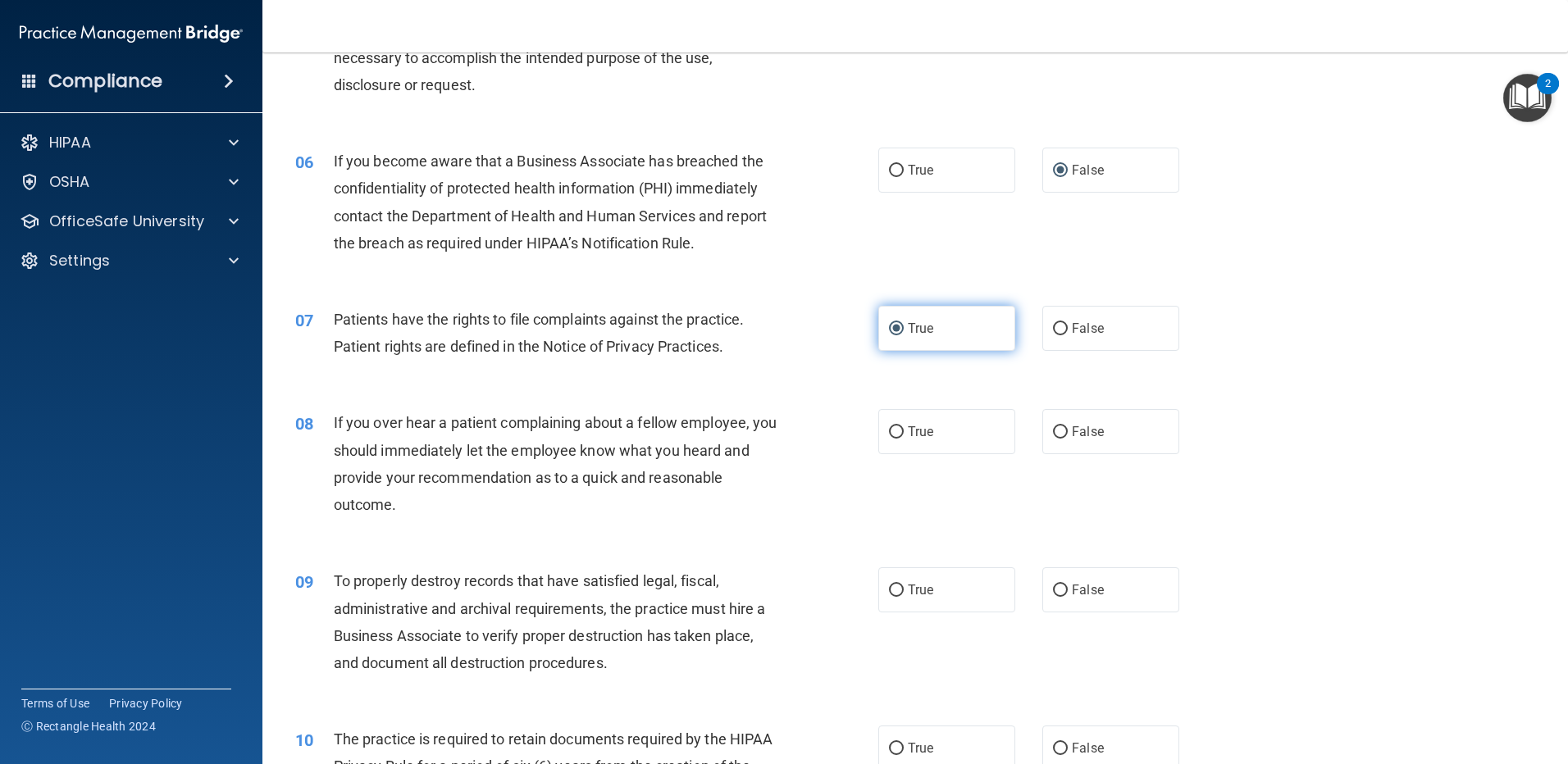
scroll to position [902, 0]
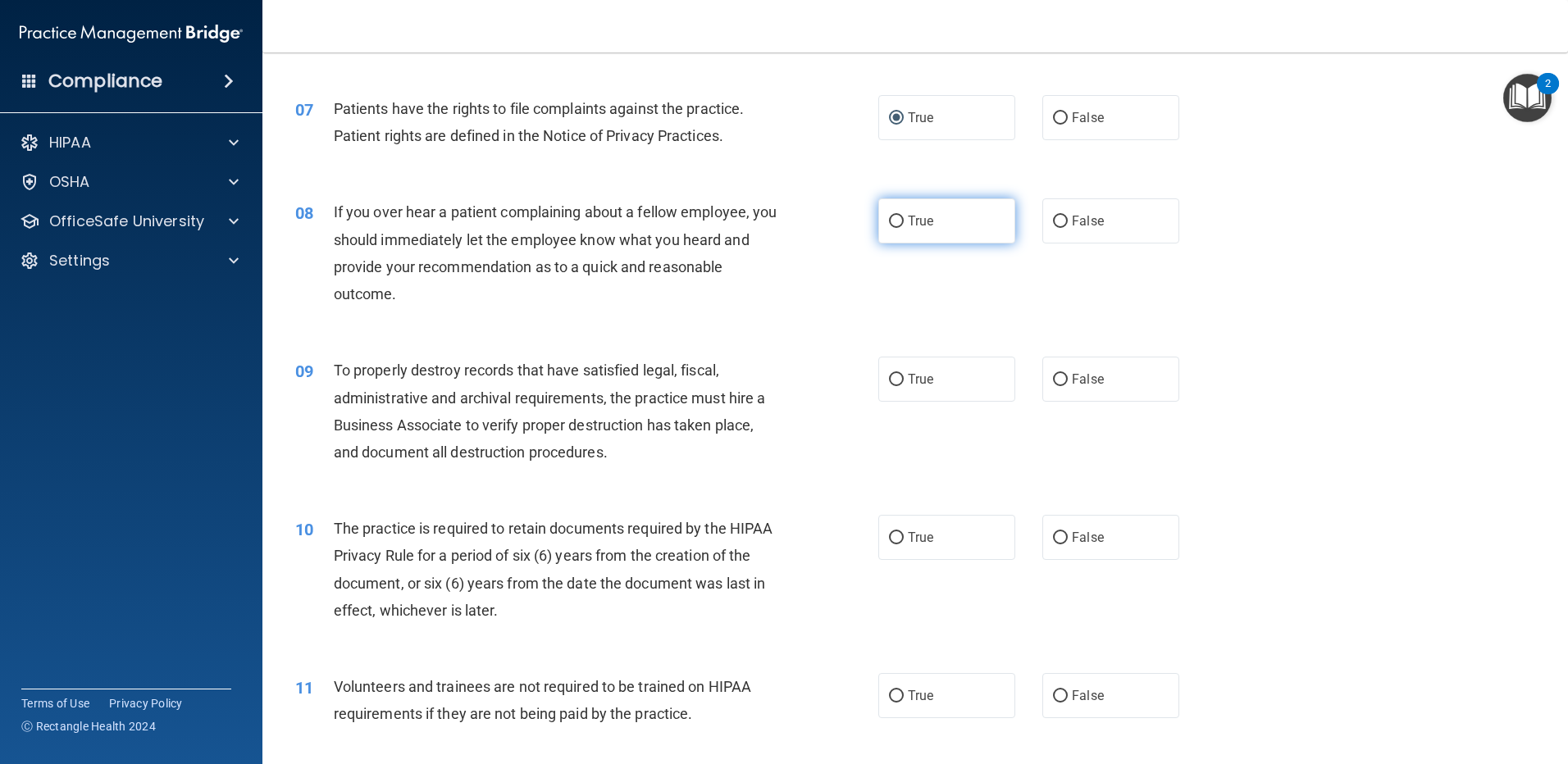
click at [894, 224] on input "True" at bounding box center [896, 221] width 14 height 13
radio input "true"
click at [887, 388] on label "True" at bounding box center [947, 379] width 137 height 45
click at [889, 387] on input "True" at bounding box center [896, 380] width 14 height 13
radio input "true"
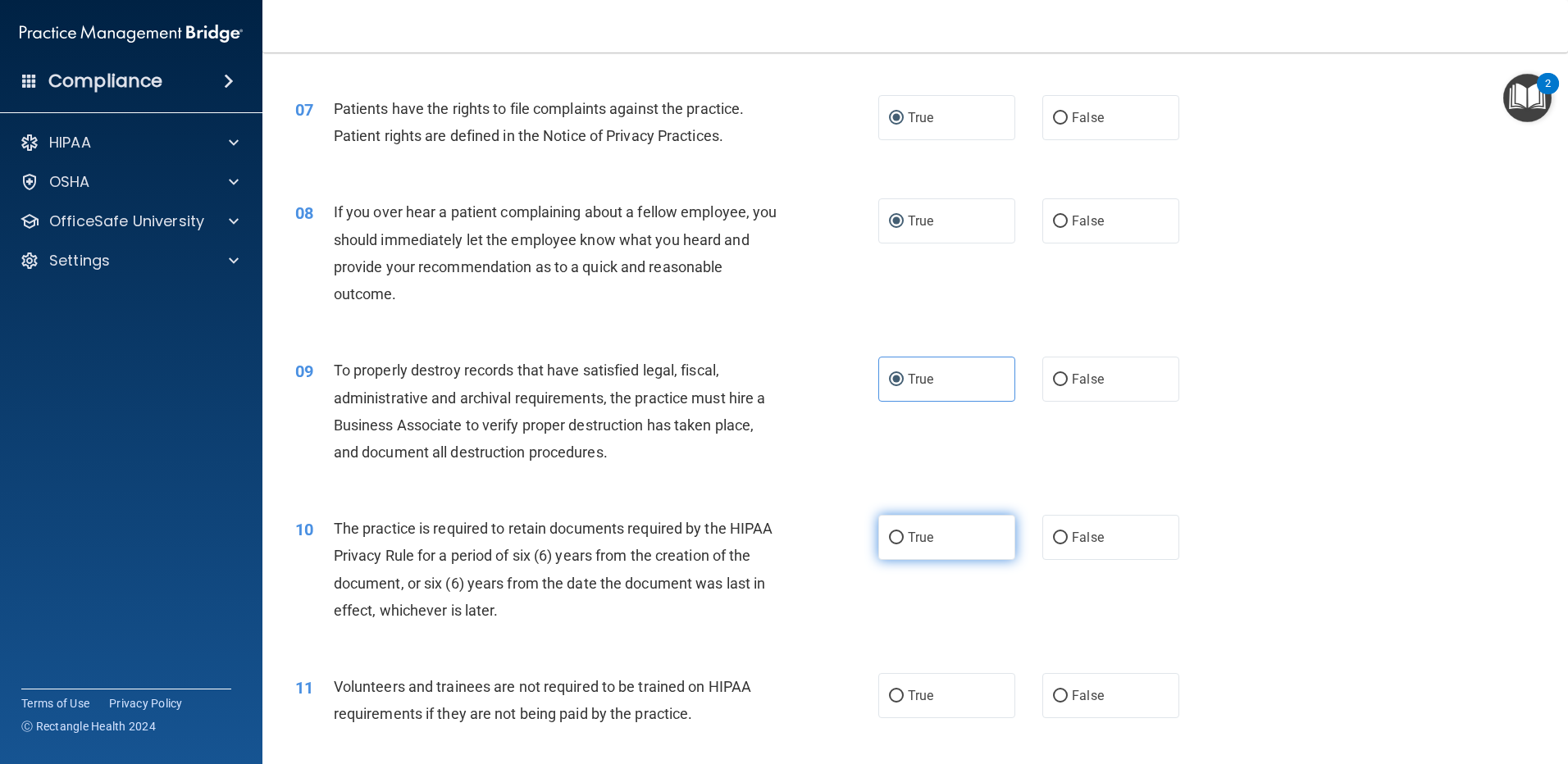
click at [889, 540] on input "True" at bounding box center [896, 538] width 14 height 13
radio input "true"
click at [898, 707] on label "True" at bounding box center [947, 696] width 137 height 45
click at [898, 703] on input "True" at bounding box center [896, 696] width 14 height 13
radio input "true"
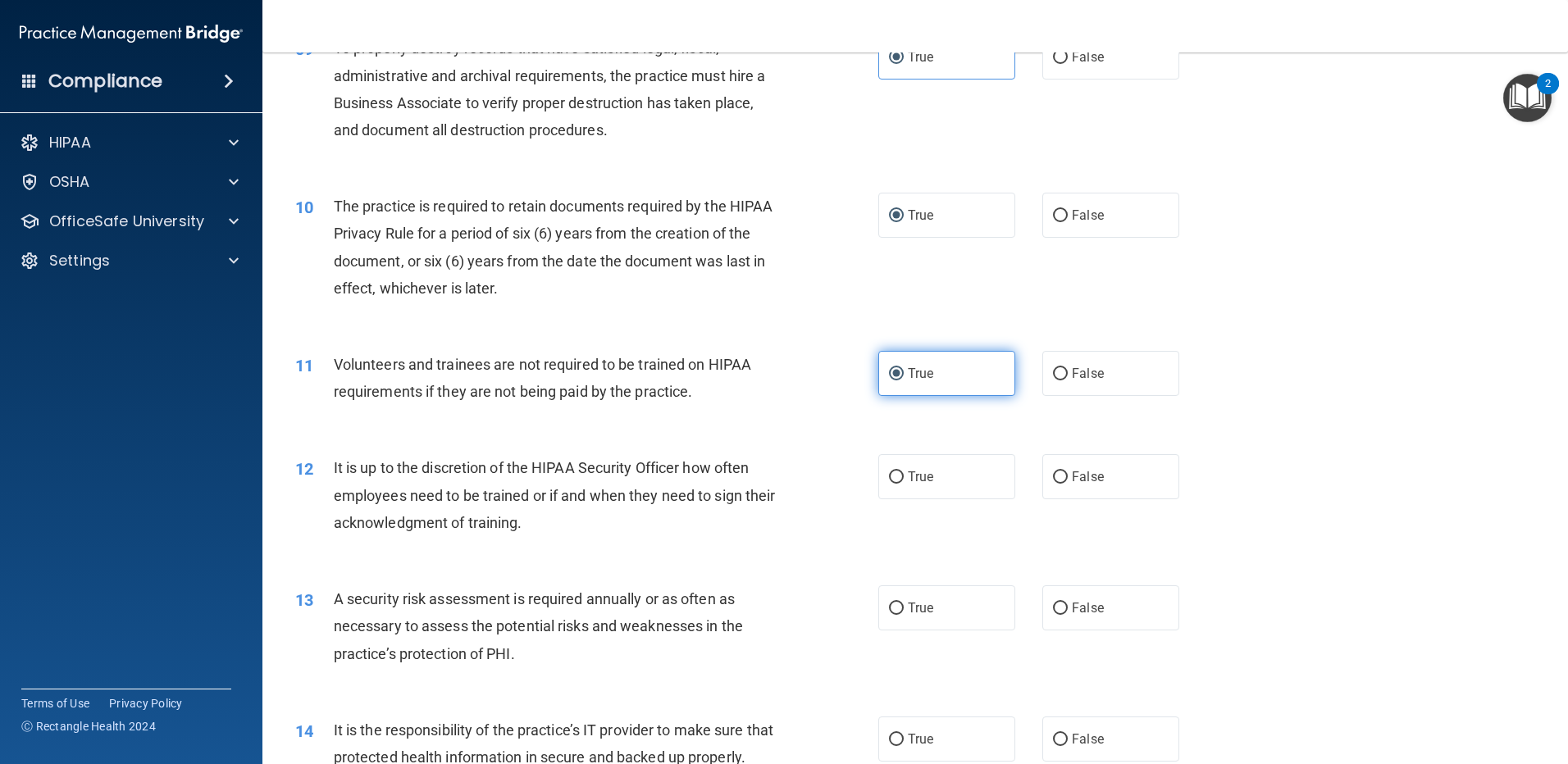
scroll to position [1230, 0]
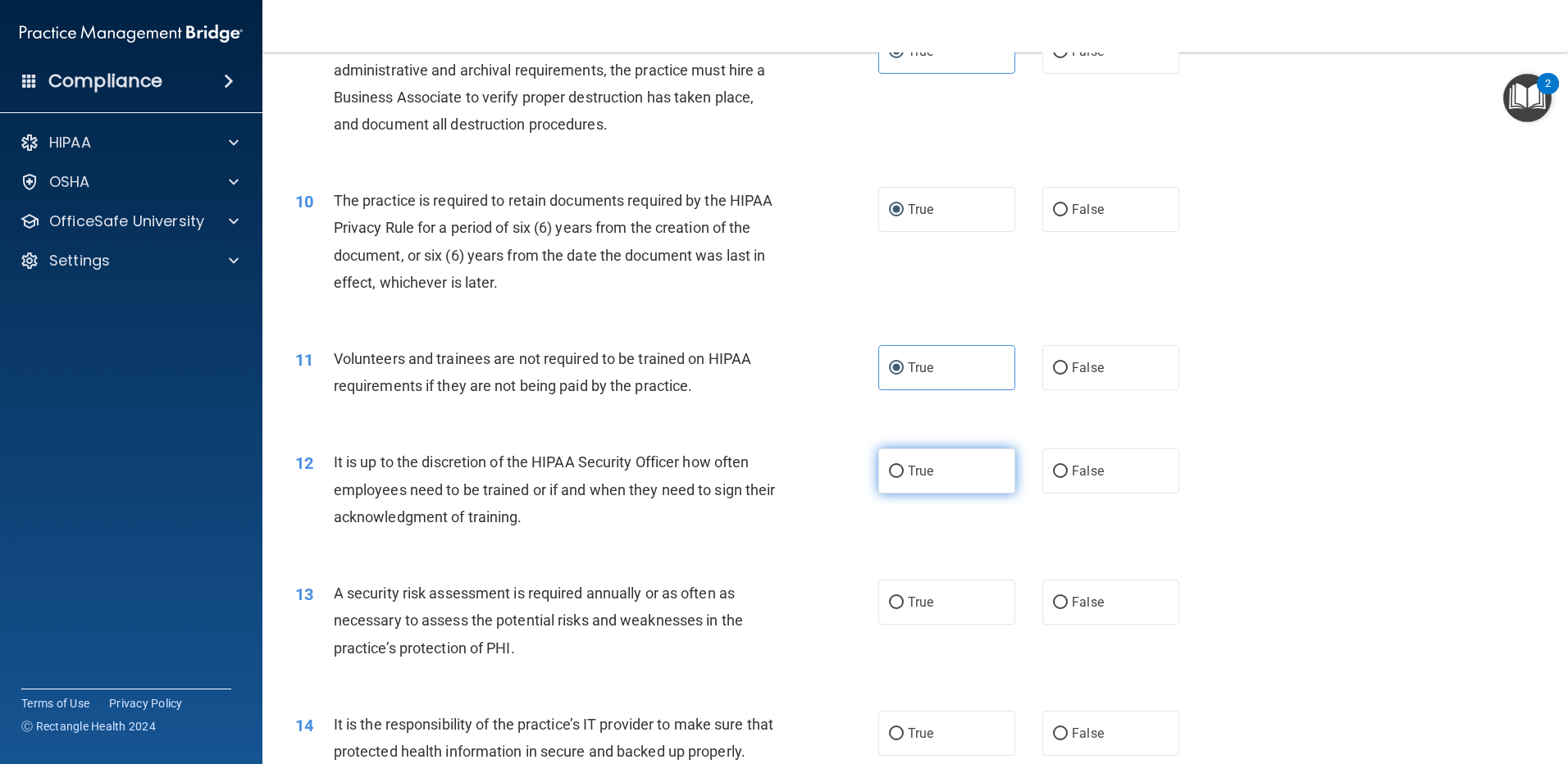
click at [890, 469] on input "True" at bounding box center [896, 472] width 14 height 13
radio input "true"
click at [893, 600] on input "True" at bounding box center [896, 603] width 14 height 13
radio input "true"
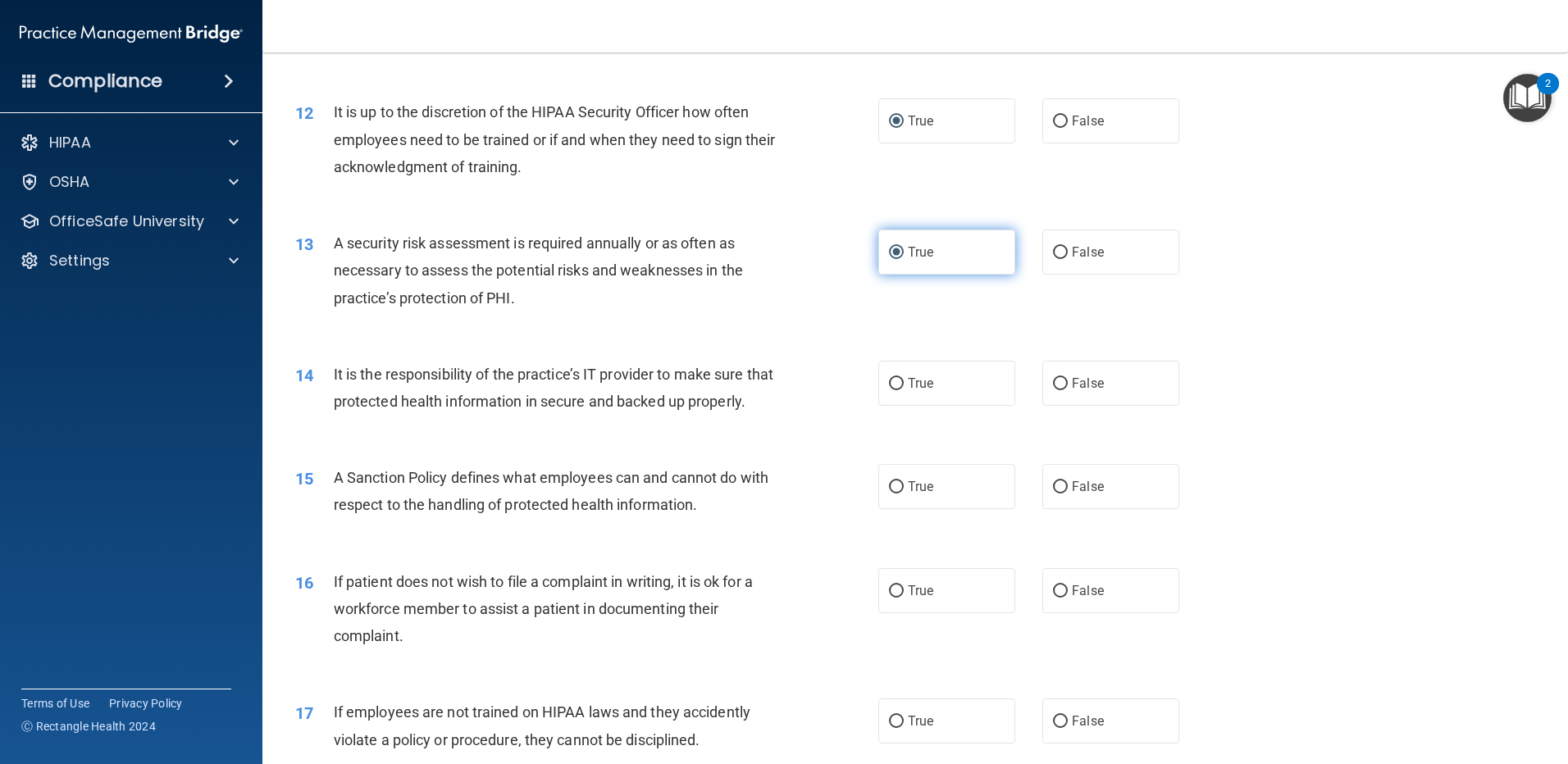
scroll to position [1640, 0]
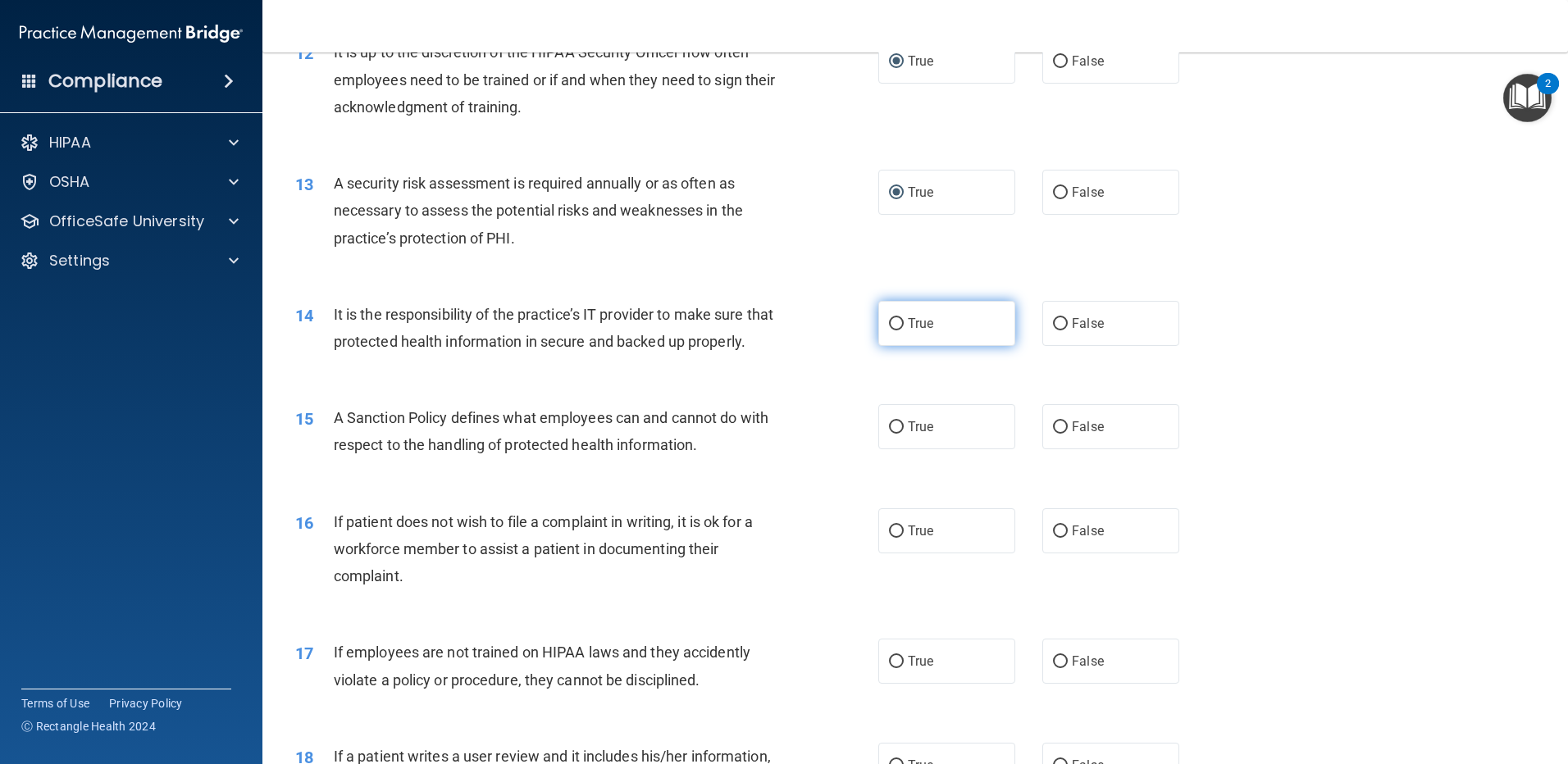
click at [888, 338] on label "True" at bounding box center [947, 323] width 137 height 45
click at [889, 331] on input "True" at bounding box center [896, 324] width 14 height 13
radio input "true"
click at [888, 444] on label "True" at bounding box center [947, 426] width 137 height 45
click at [889, 434] on input "True" at bounding box center [896, 427] width 14 height 13
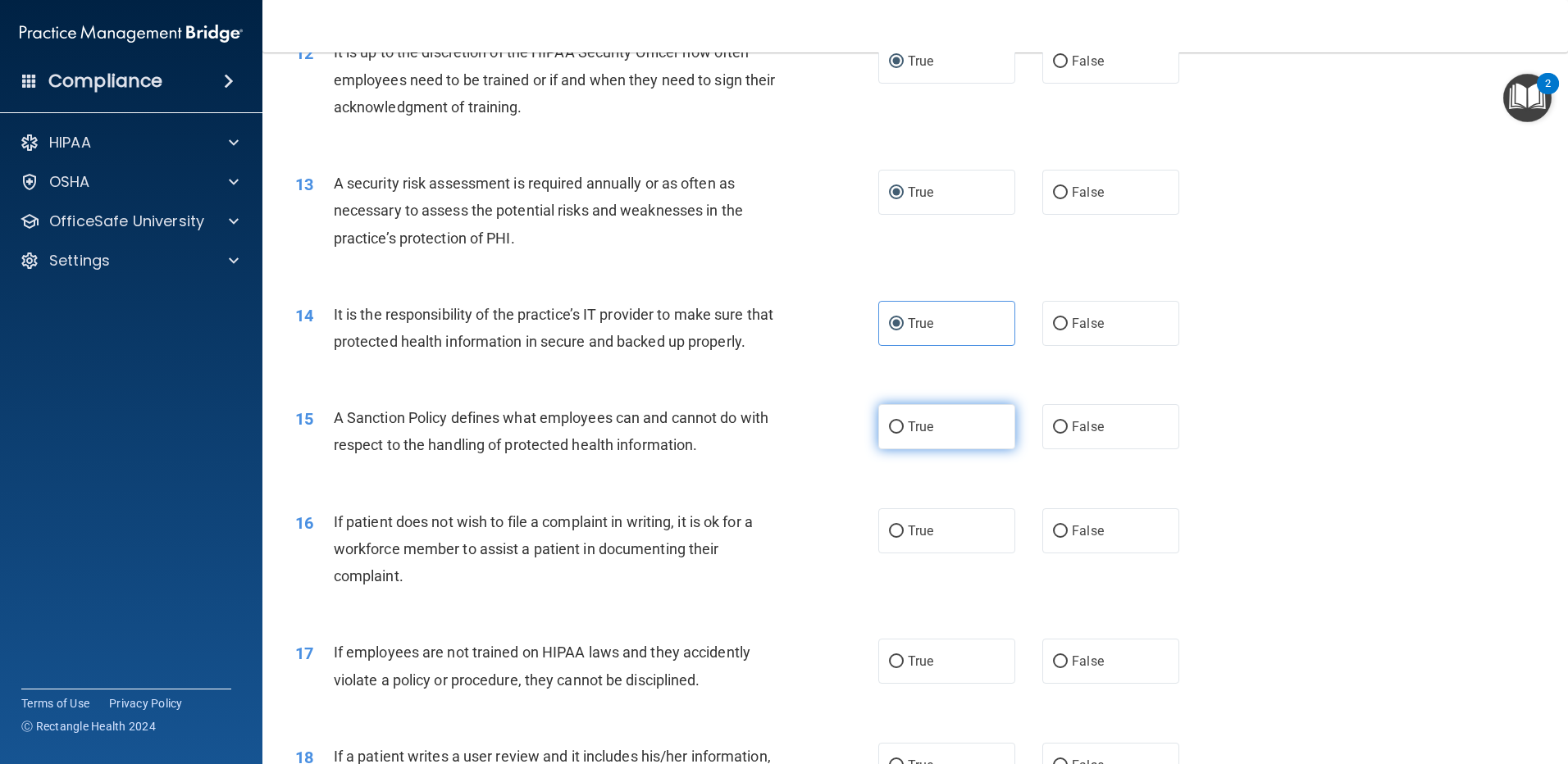
radio input "true"
click at [1061, 449] on label "False" at bounding box center [1111, 426] width 137 height 45
click at [1061, 434] on input "False" at bounding box center [1060, 427] width 14 height 13
radio input "true"
radio input "false"
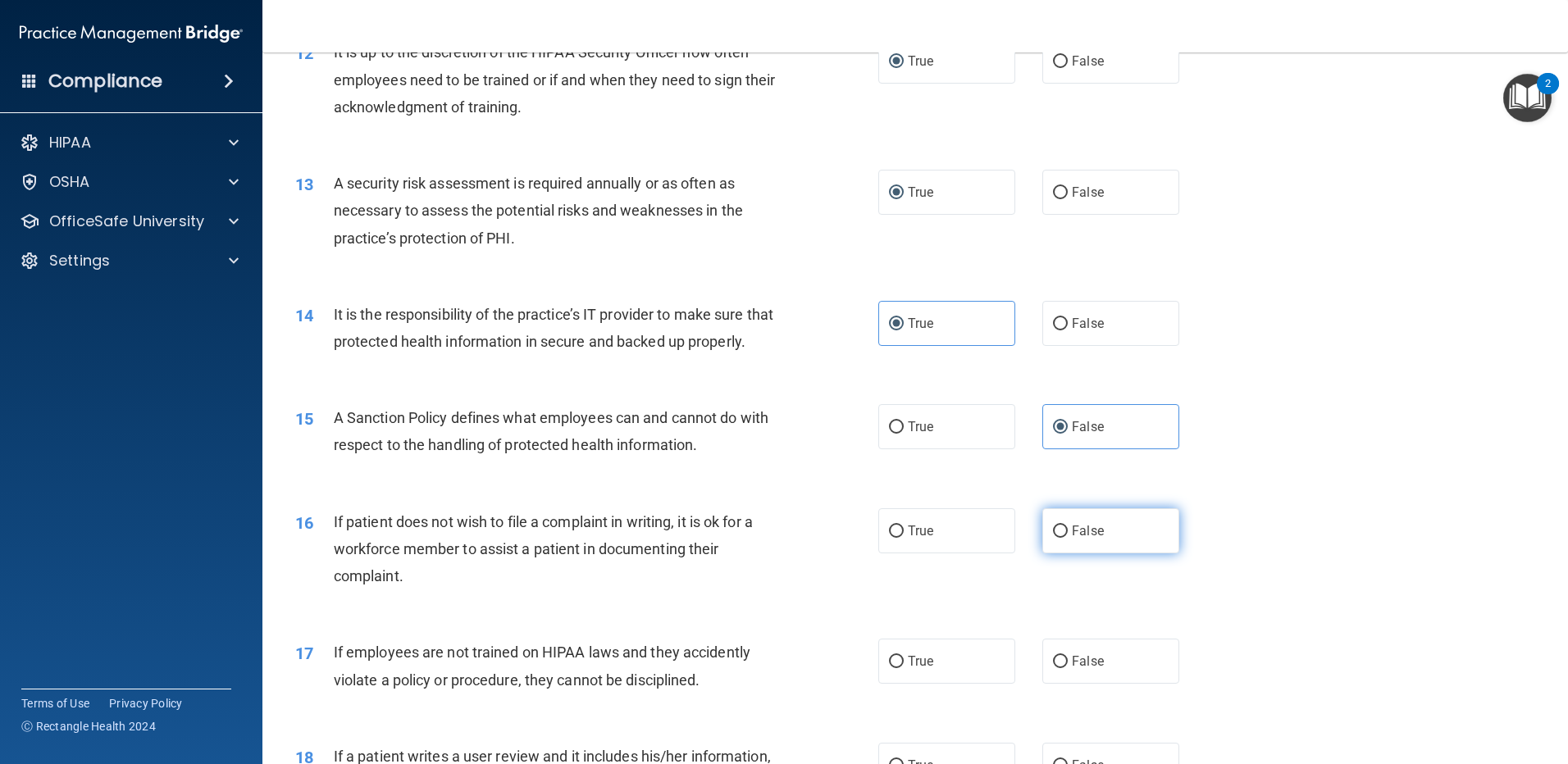
click at [1058, 538] on input "False" at bounding box center [1060, 532] width 14 height 13
radio input "true"
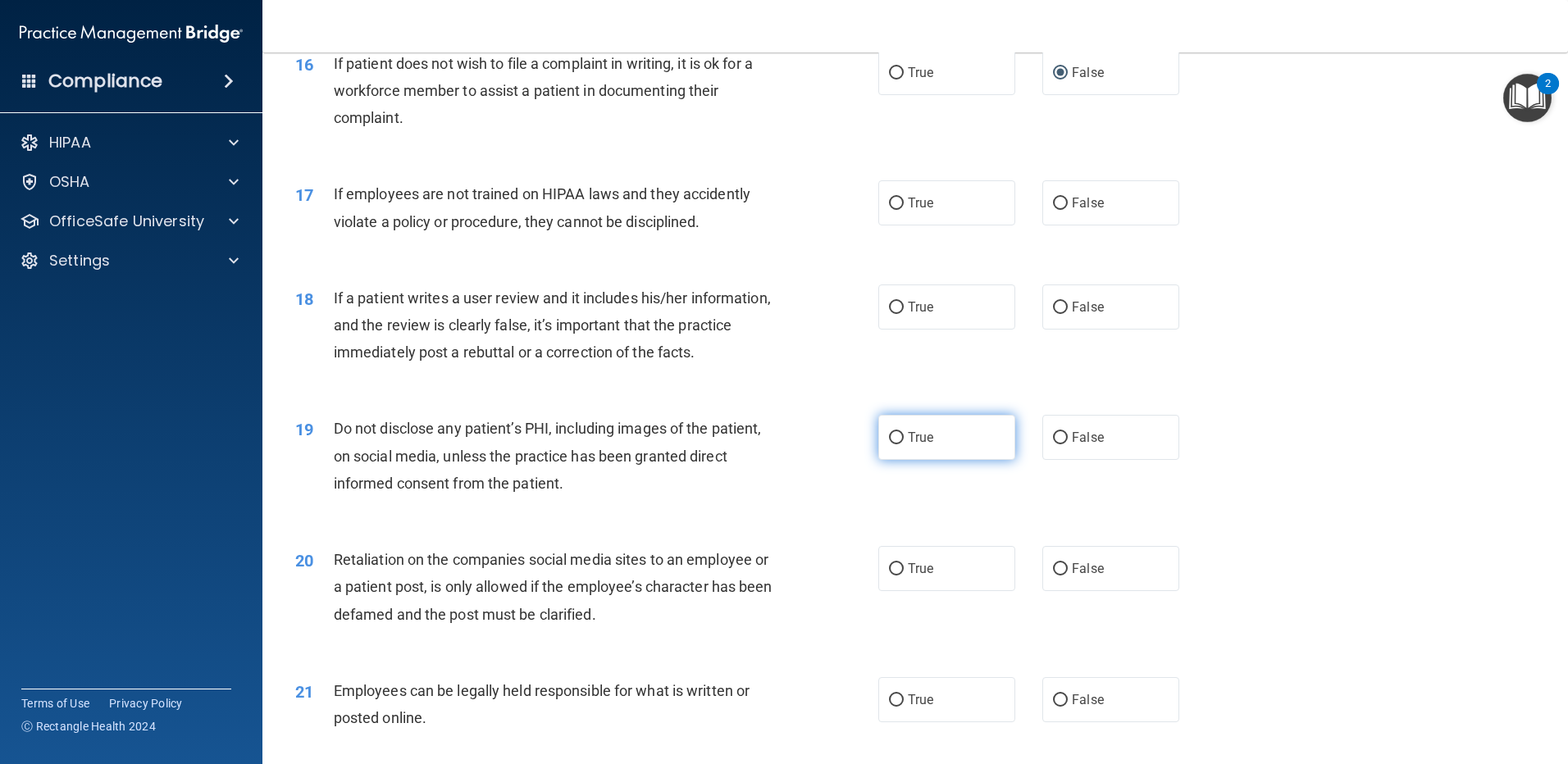
scroll to position [2132, 0]
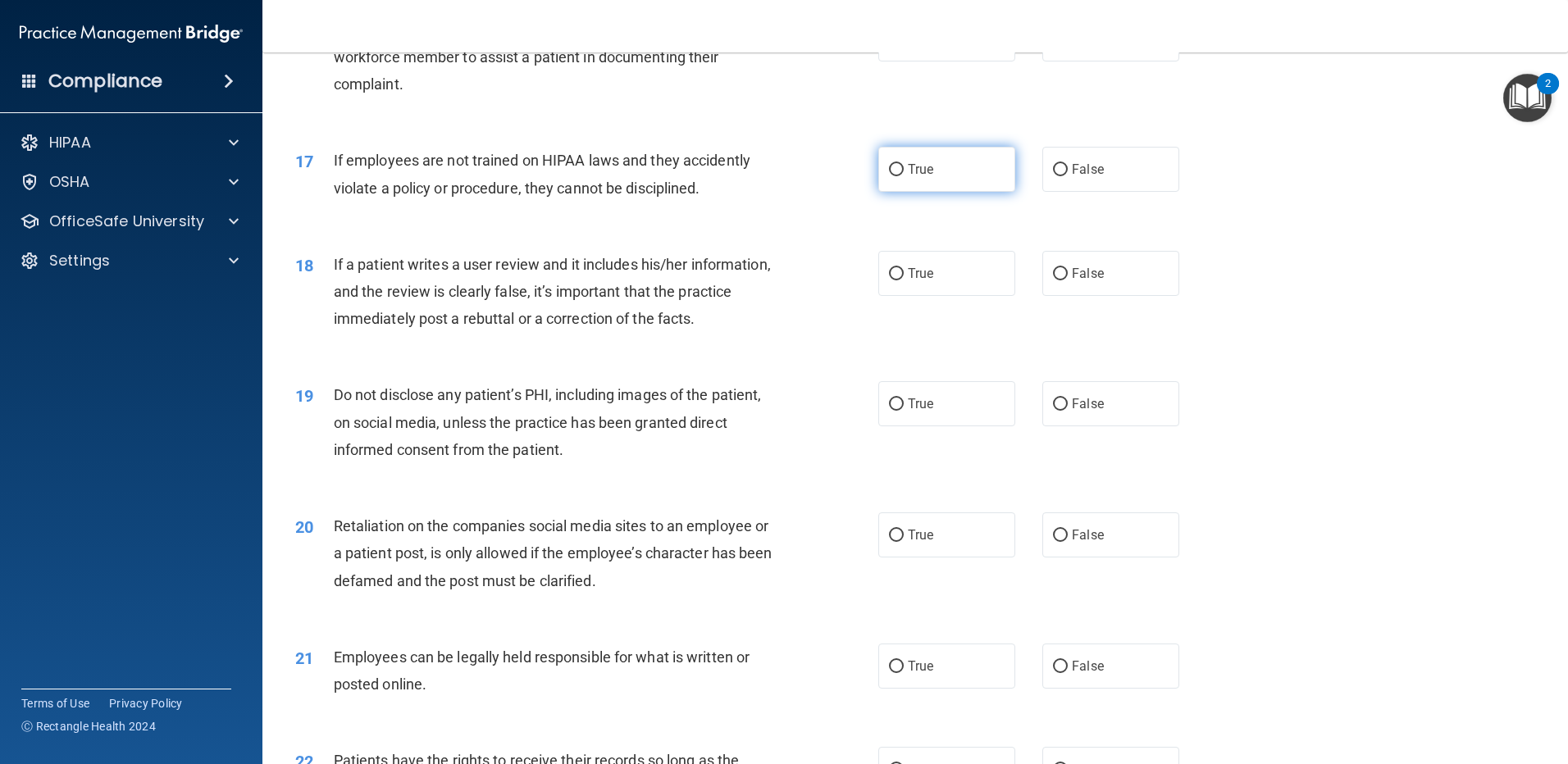
drag, startPoint x: 893, startPoint y: 194, endPoint x: 888, endPoint y: 202, distance: 9.4
click at [893, 176] on input "True" at bounding box center [896, 170] width 14 height 13
radio input "true"
click at [889, 280] on input "True" at bounding box center [896, 274] width 14 height 13
radio input "true"
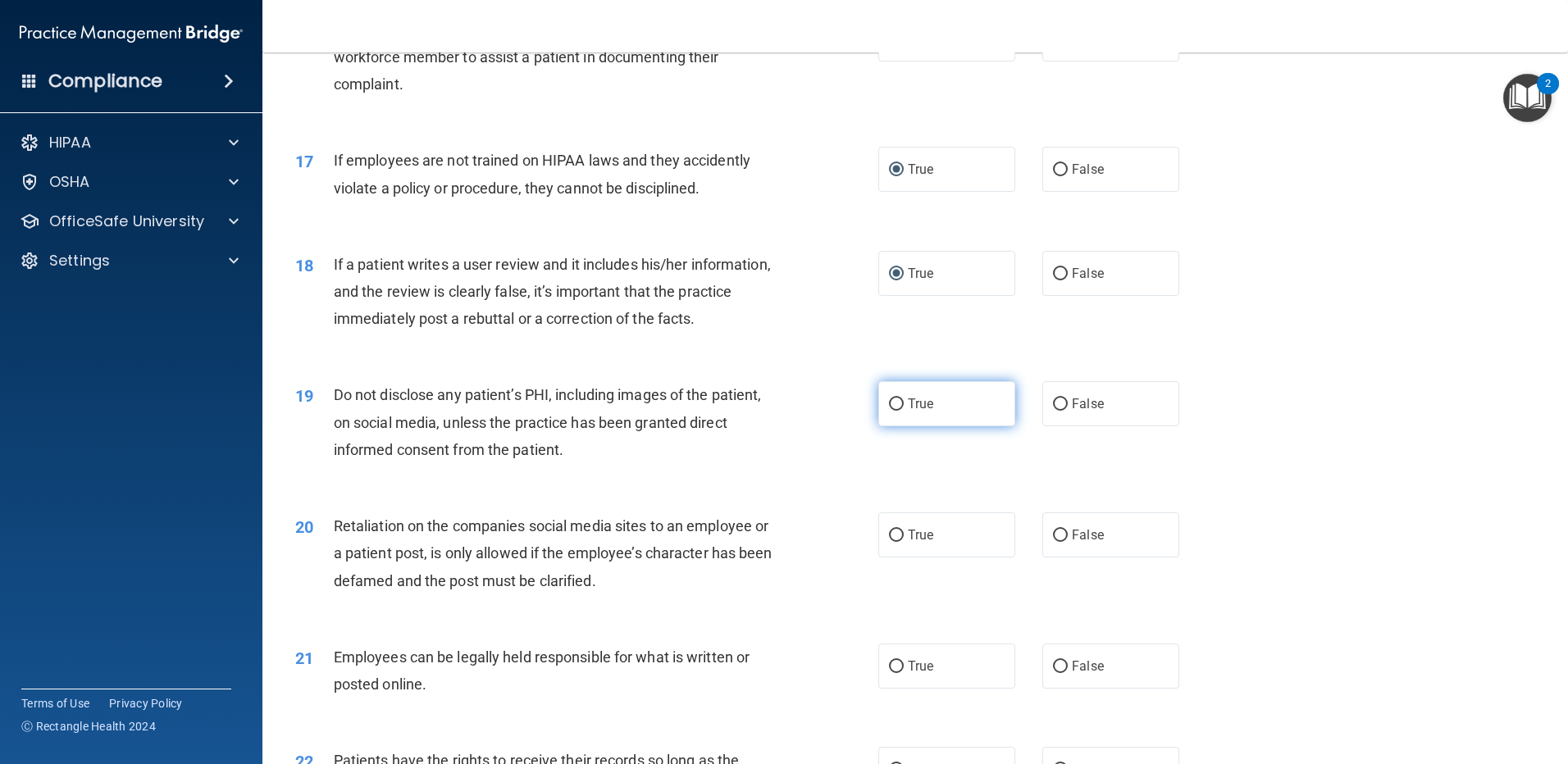
click at [893, 411] on input "True" at bounding box center [896, 404] width 14 height 13
radio input "true"
click at [892, 542] on input "True" at bounding box center [896, 536] width 14 height 13
radio input "true"
click at [892, 674] on input "True" at bounding box center [896, 667] width 14 height 13
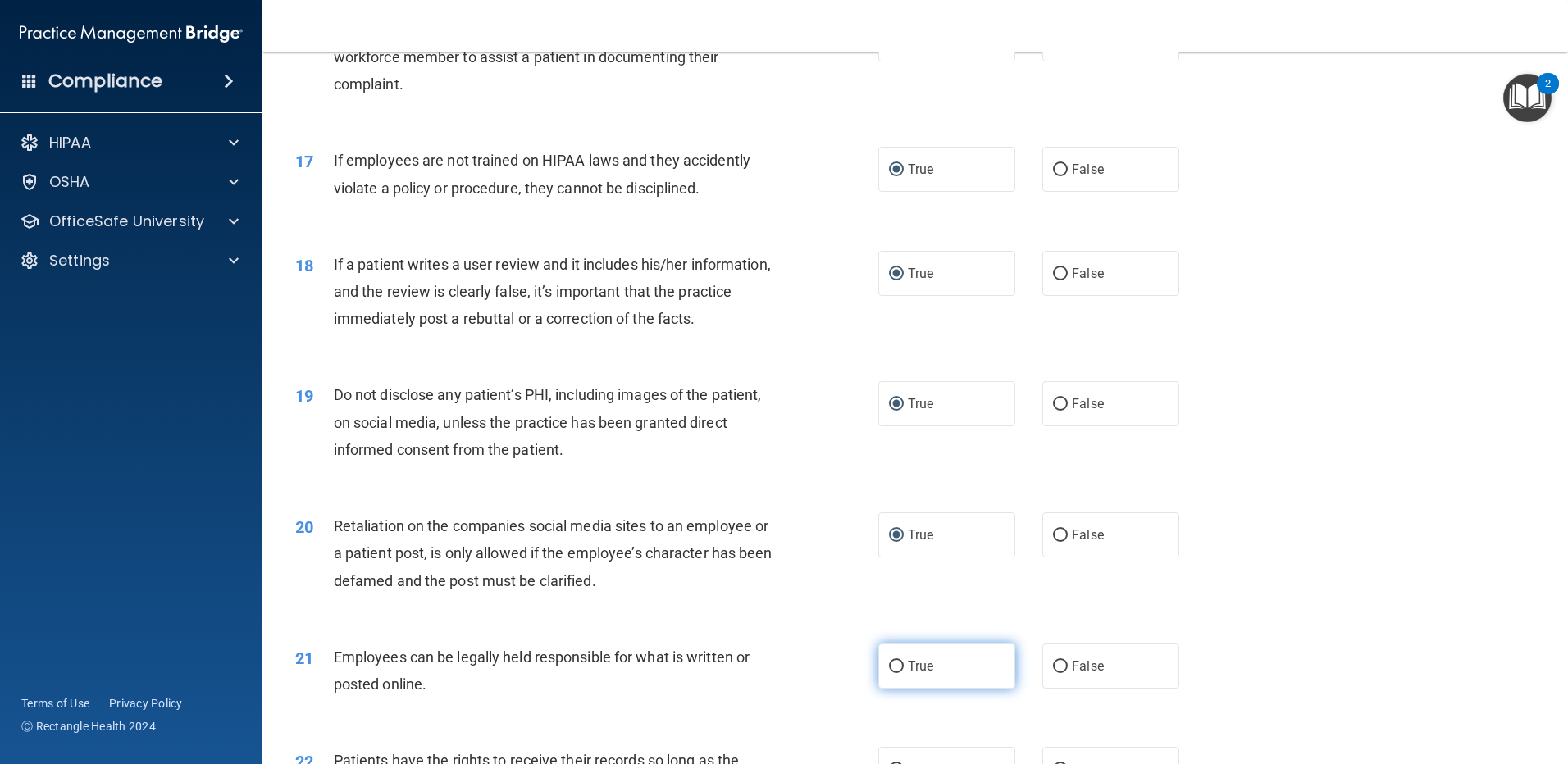
radio input "true"
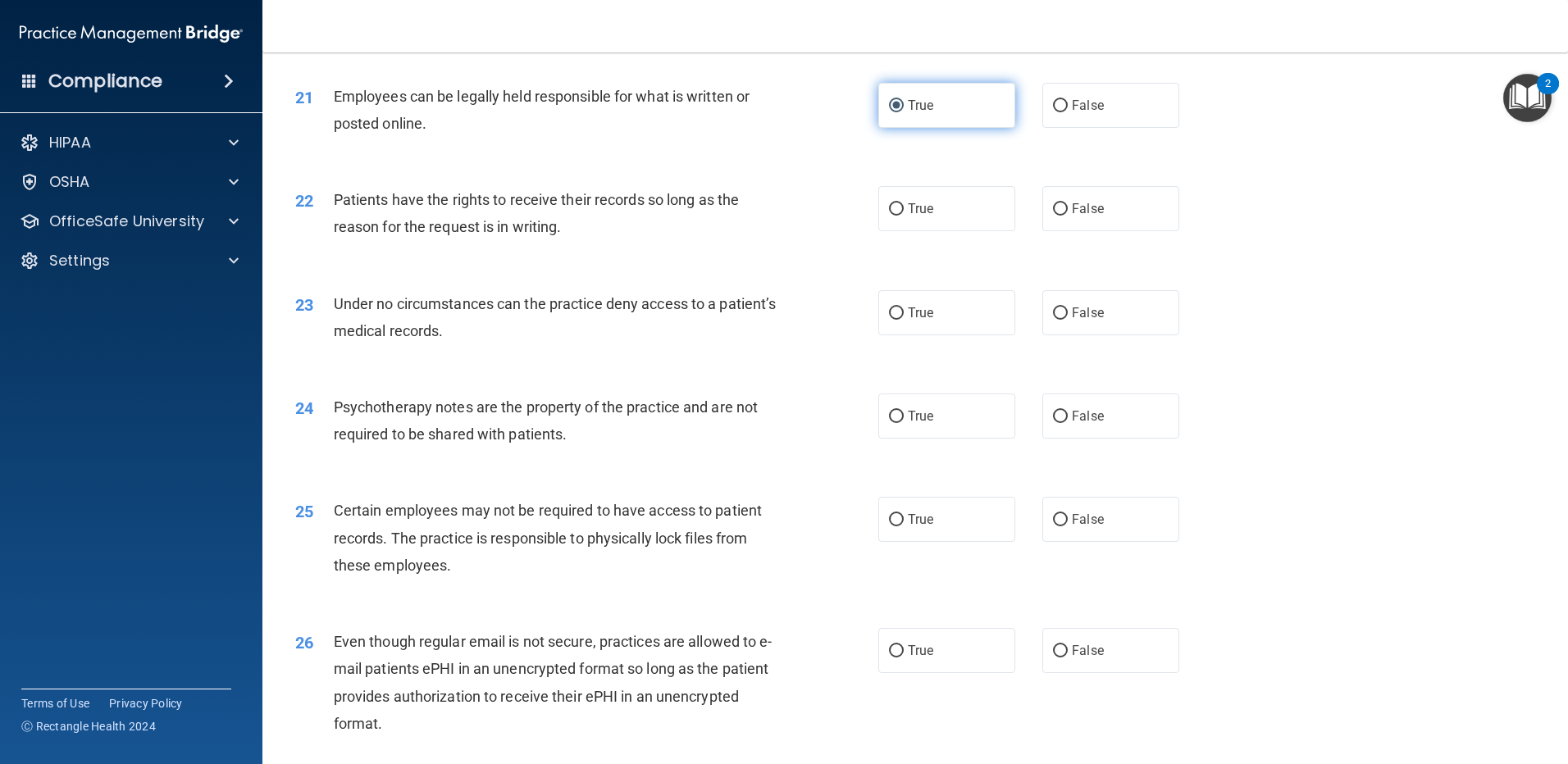
scroll to position [2707, 0]
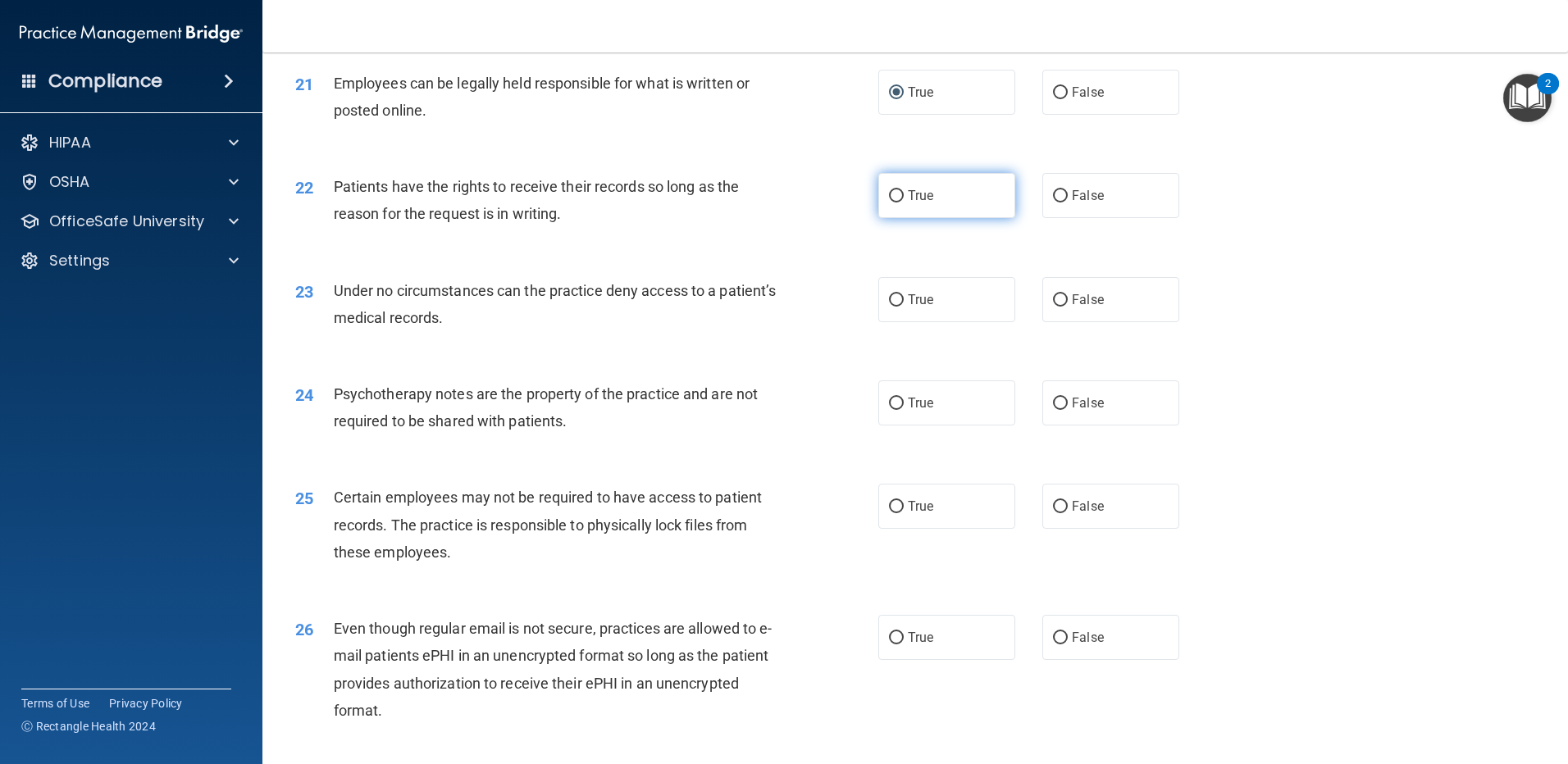
drag, startPoint x: 887, startPoint y: 224, endPoint x: 892, endPoint y: 244, distance: 20.6
click at [889, 203] on input "True" at bounding box center [896, 196] width 14 height 13
radio input "true"
drag, startPoint x: 890, startPoint y: 328, endPoint x: 894, endPoint y: 378, distance: 50.2
click at [890, 306] on input "True" at bounding box center [896, 301] width 14 height 13
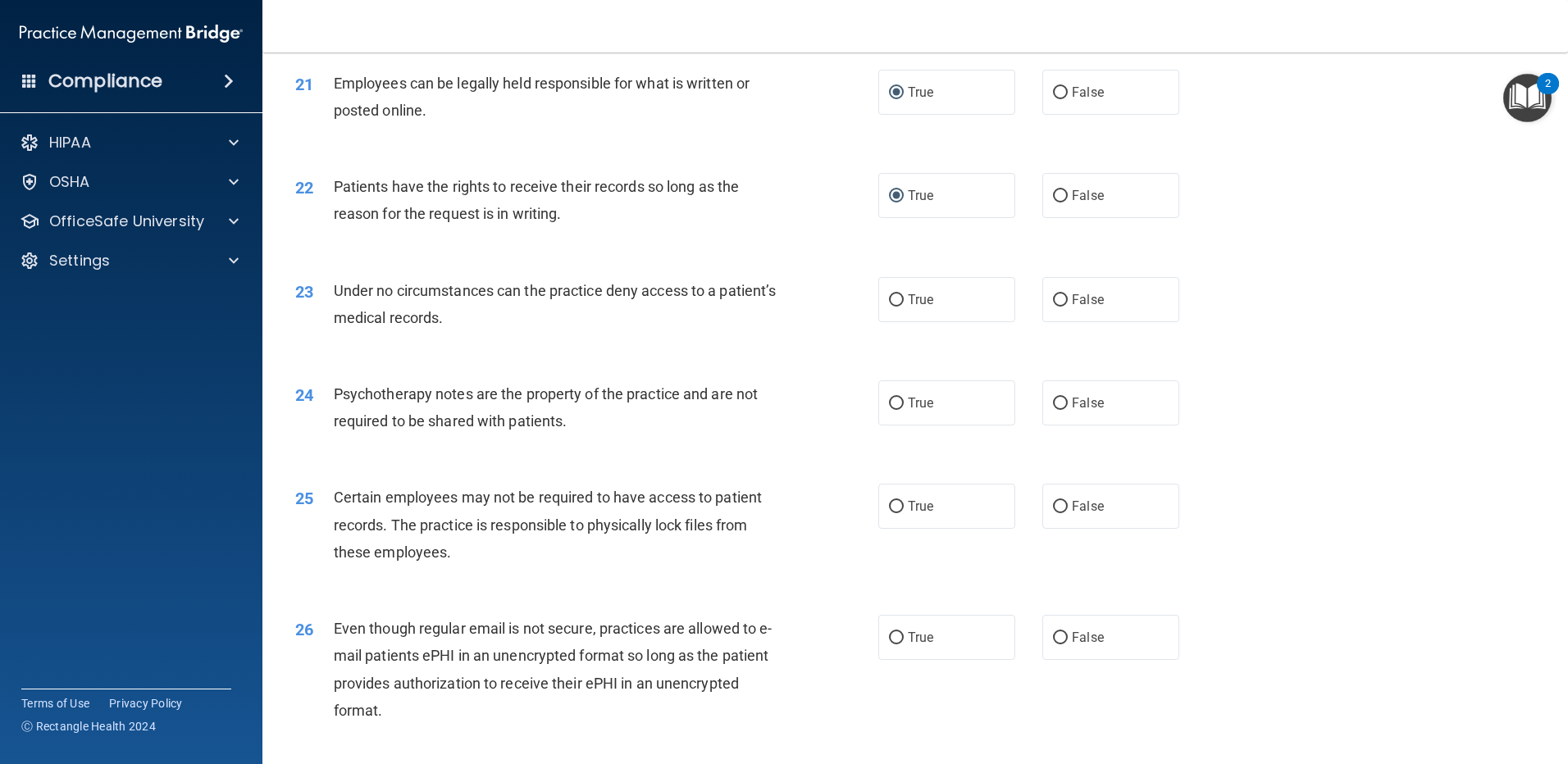
radio input "true"
click at [886, 419] on label "True" at bounding box center [947, 403] width 137 height 45
click at [889, 410] on input "True" at bounding box center [896, 404] width 14 height 13
radio input "true"
click at [892, 513] on input "True" at bounding box center [896, 507] width 14 height 13
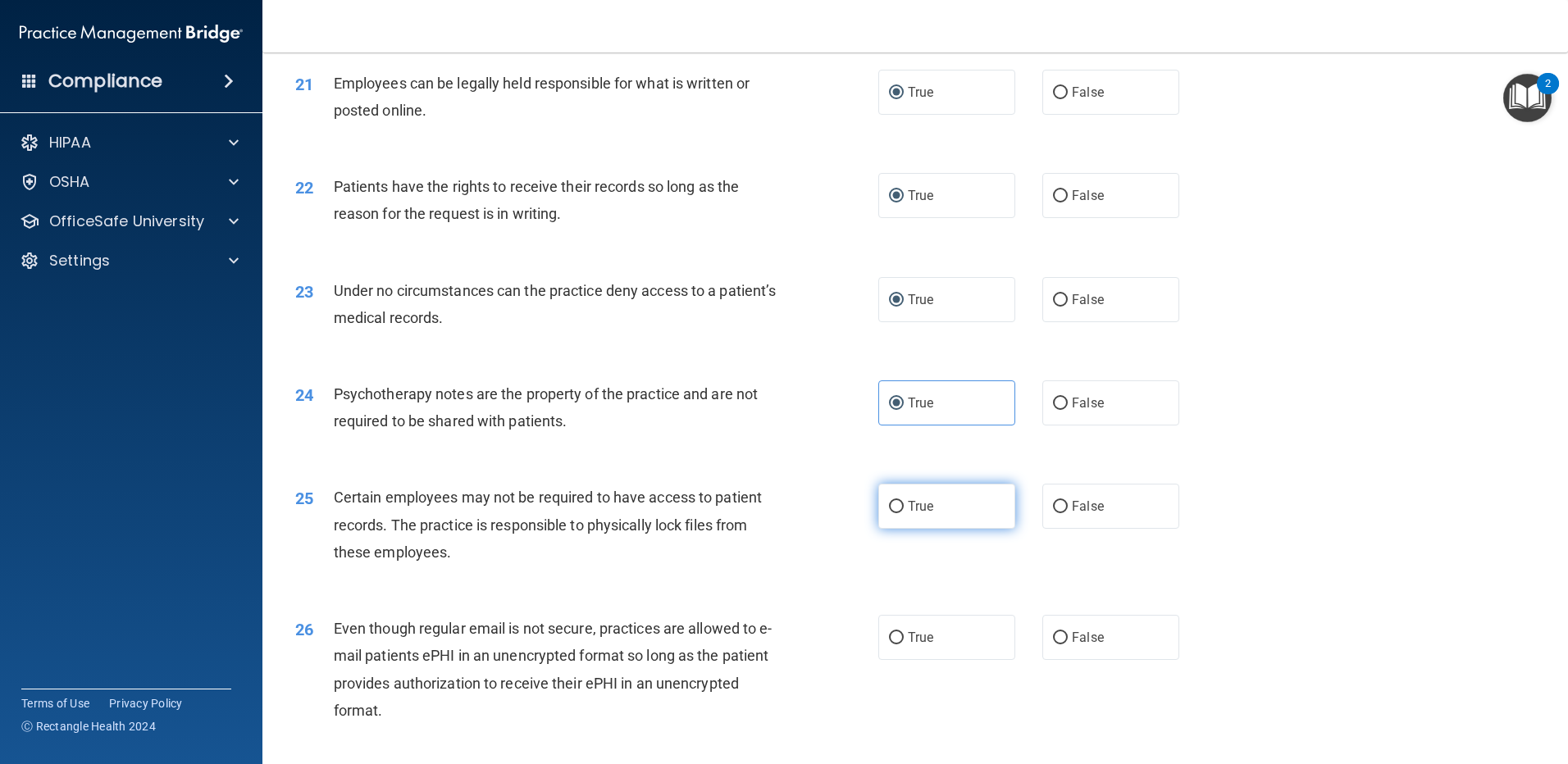
radio input "true"
click at [1054, 645] on input "False" at bounding box center [1060, 638] width 14 height 13
radio input "true"
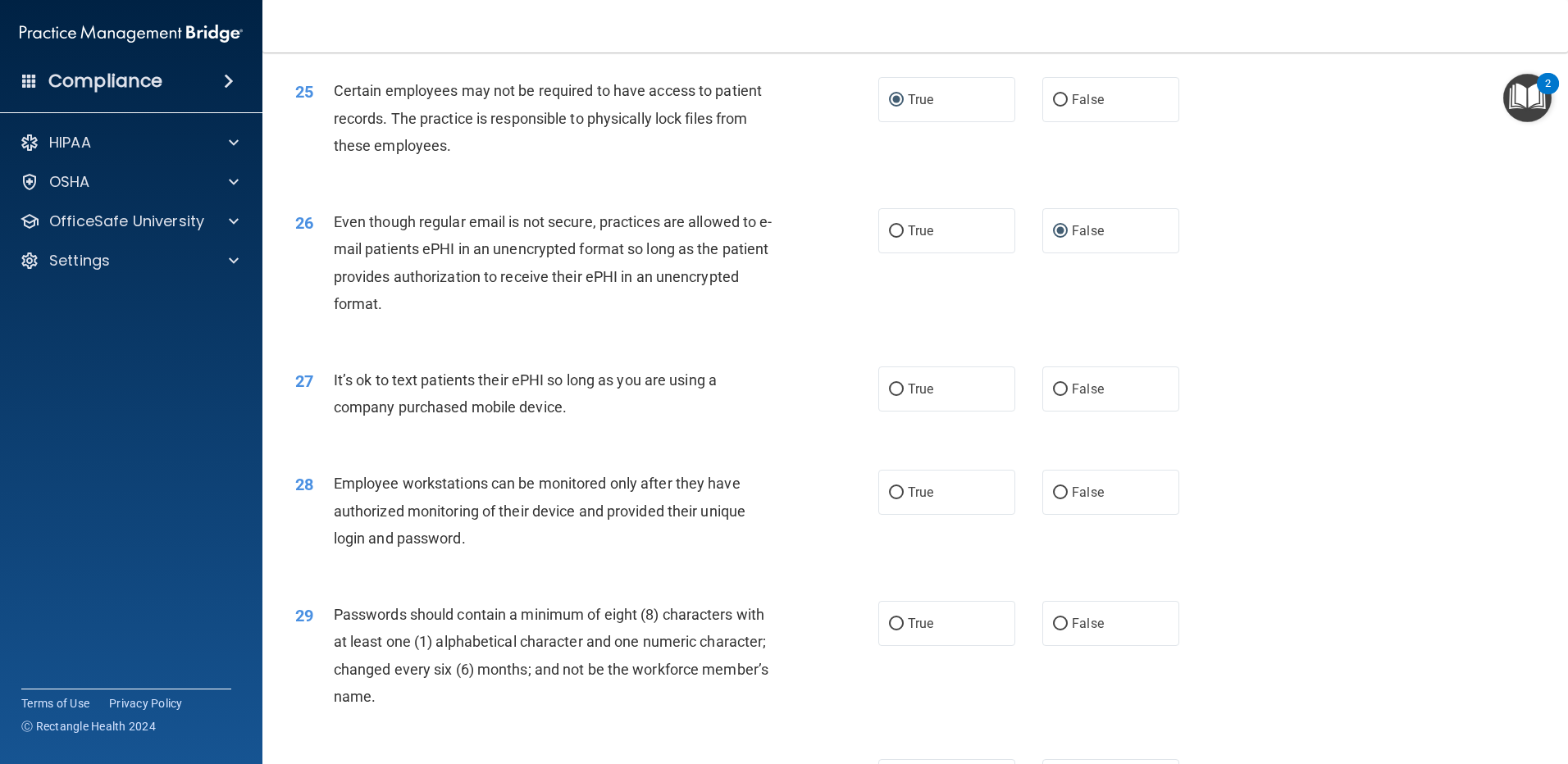
scroll to position [3117, 0]
click at [893, 393] on input "True" at bounding box center [896, 387] width 14 height 13
radio input "true"
click at [882, 393] on label "True" at bounding box center [947, 385] width 137 height 45
click at [889, 393] on input "True" at bounding box center [896, 387] width 14 height 13
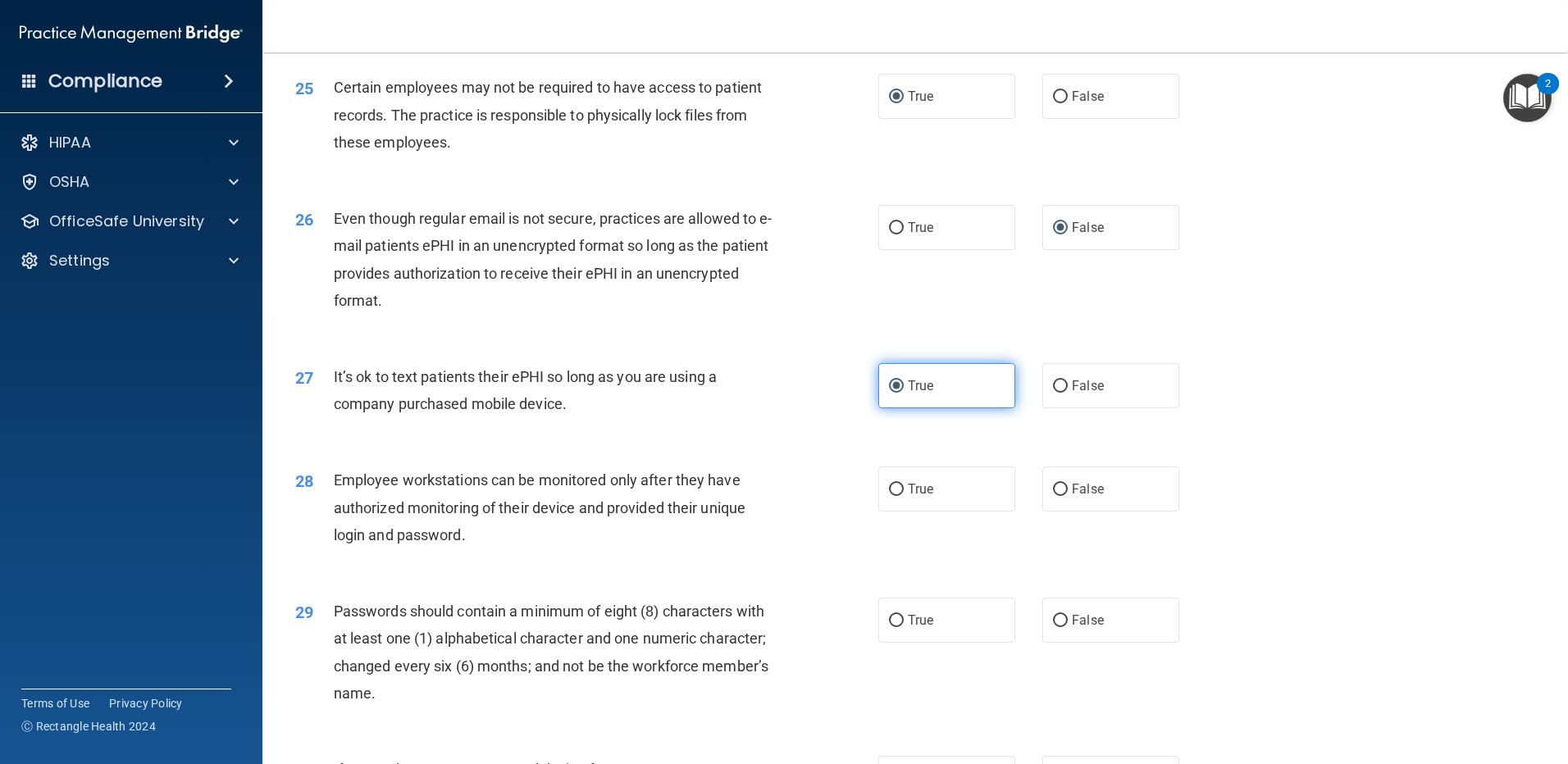
click at [896, 409] on label "True" at bounding box center [947, 385] width 137 height 45
click at [896, 393] on input "True" at bounding box center [896, 387] width 14 height 13
click at [1055, 393] on input "False" at bounding box center [1060, 387] width 14 height 13
radio input "true"
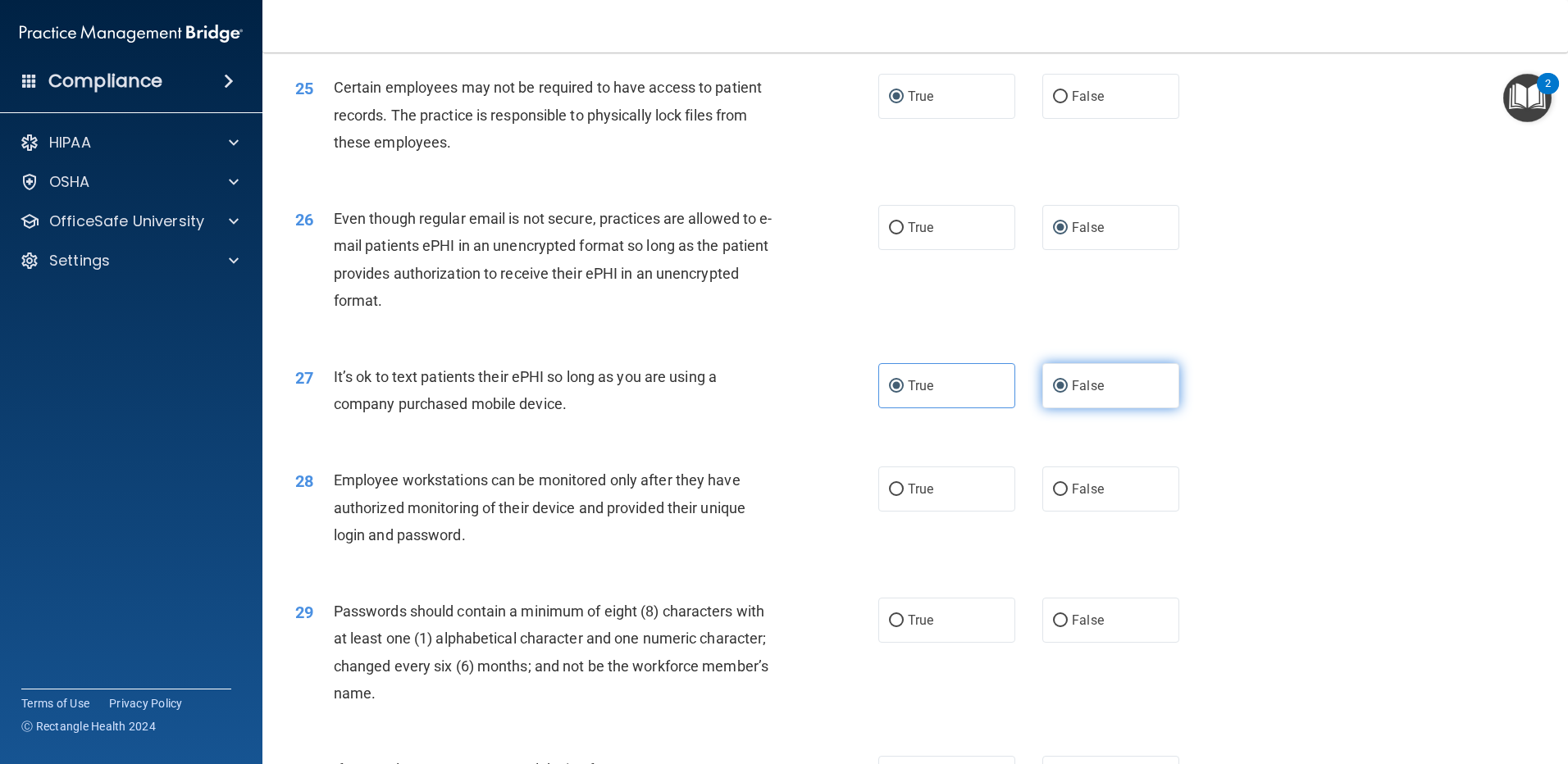
radio input "false"
click at [892, 496] on input "True" at bounding box center [896, 490] width 14 height 13
radio input "true"
click at [893, 627] on input "True" at bounding box center [896, 621] width 14 height 13
radio input "true"
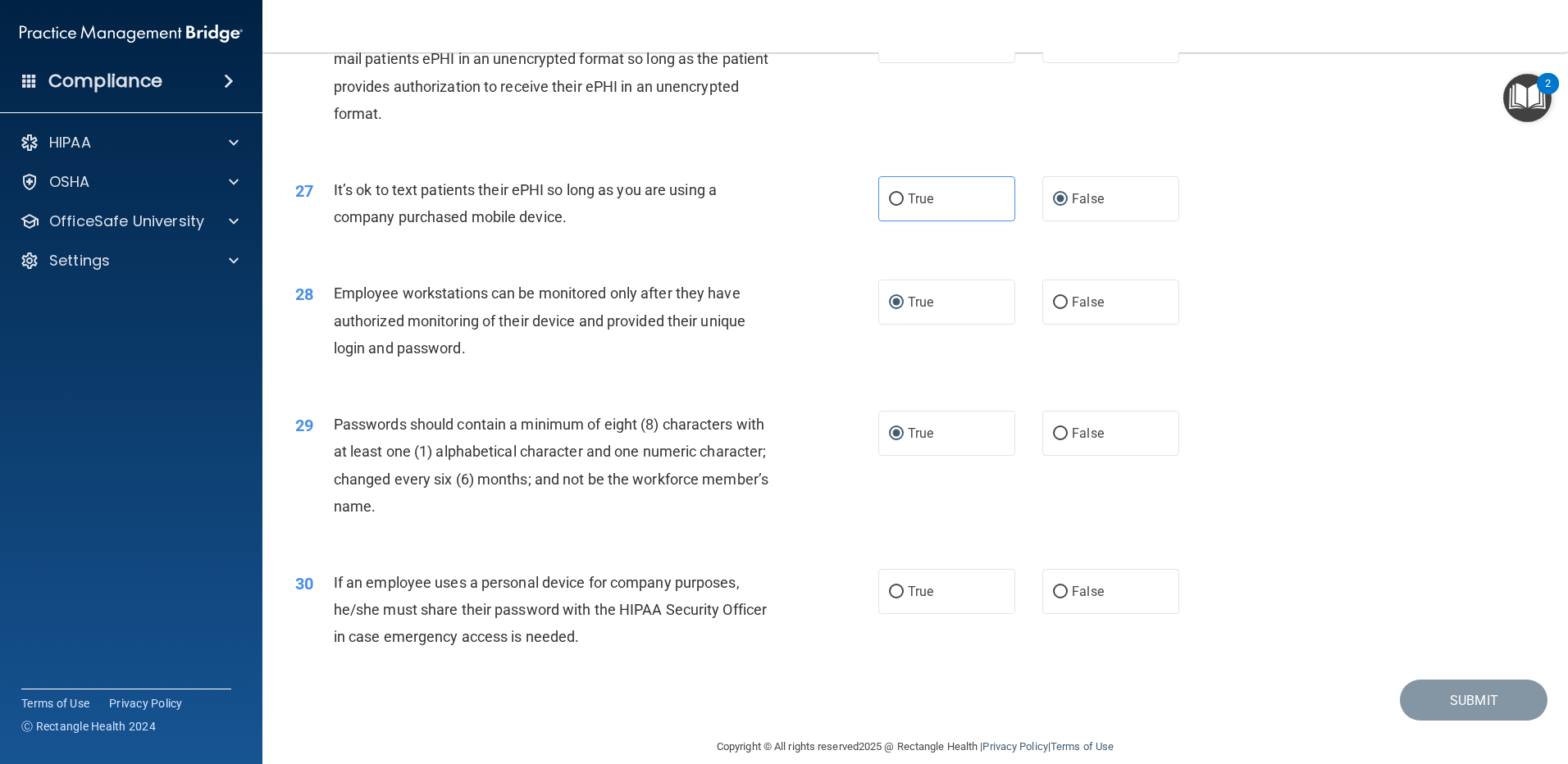
scroll to position [3352, 0]
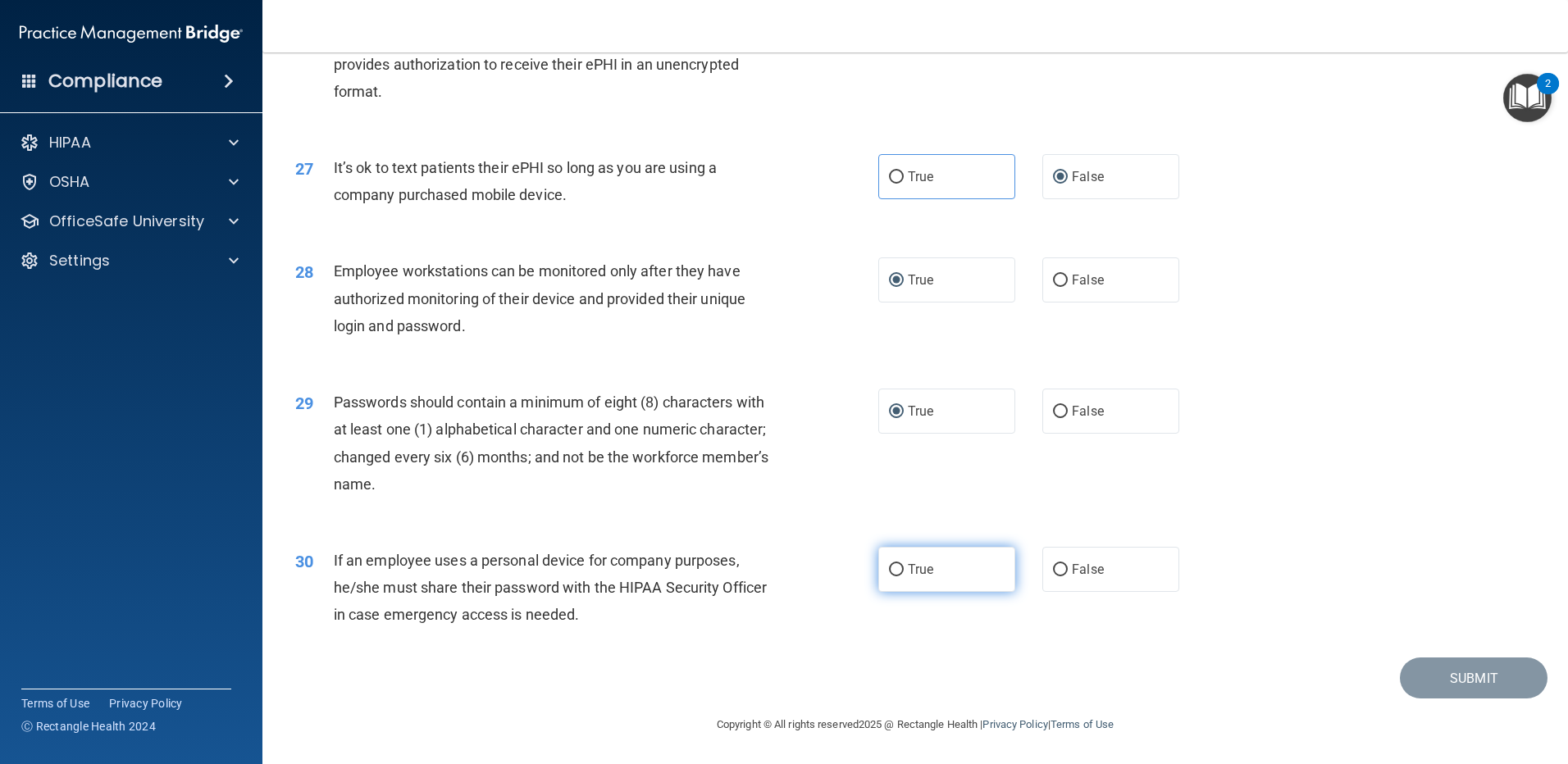
click at [898, 562] on label "True" at bounding box center [947, 569] width 137 height 45
click at [898, 564] on input "True" at bounding box center [896, 570] width 14 height 13
radio input "true"
click at [1451, 671] on button "Submit" at bounding box center [1473, 679] width 148 height 42
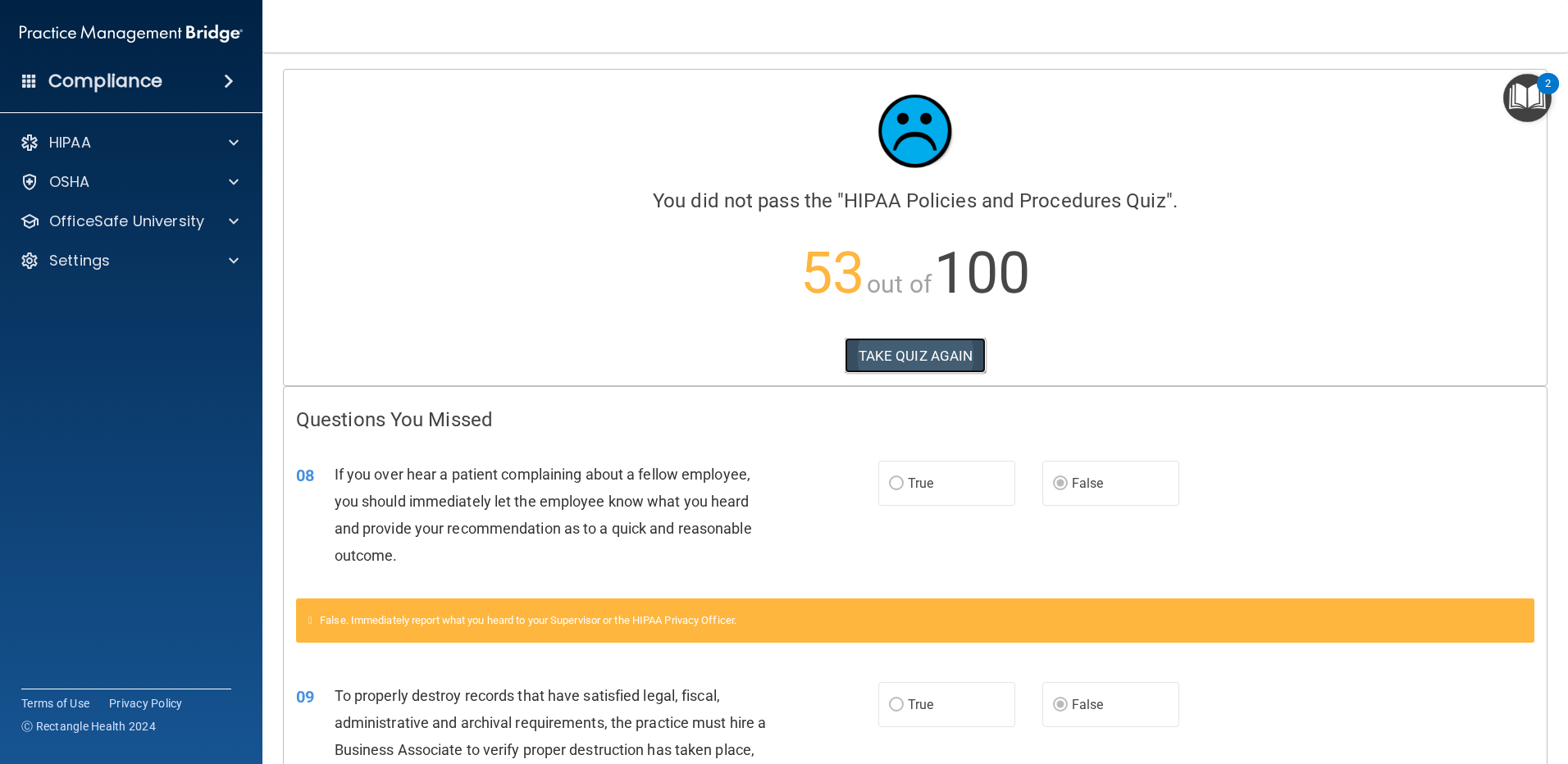
click at [893, 356] on button "TAKE QUIZ AGAIN" at bounding box center [916, 355] width 142 height 36
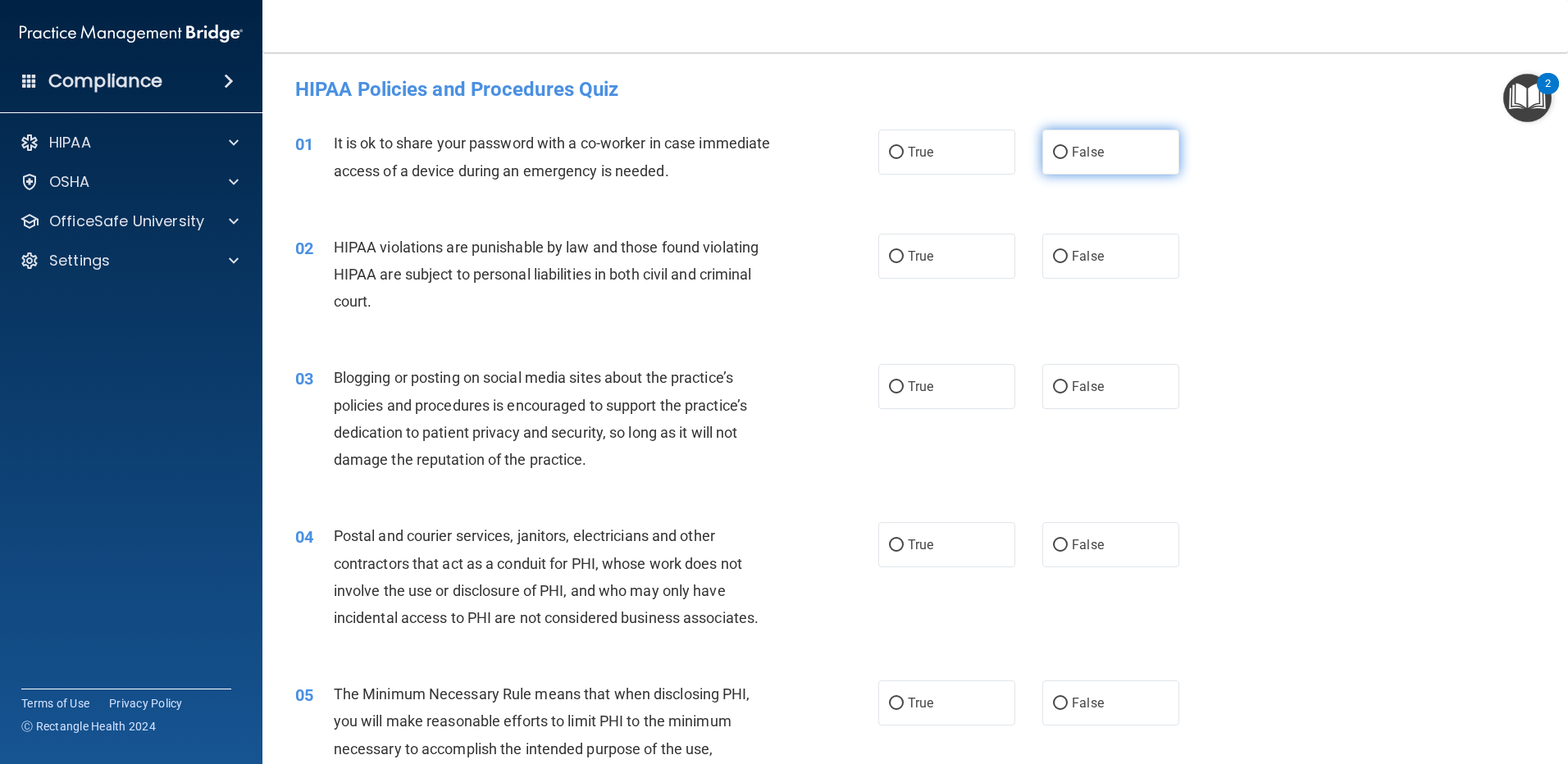
click at [1055, 154] on input "False" at bounding box center [1060, 153] width 14 height 13
radio input "true"
click at [891, 259] on input "True" at bounding box center [896, 257] width 14 height 13
radio input "true"
click at [889, 387] on input "True" at bounding box center [896, 387] width 14 height 13
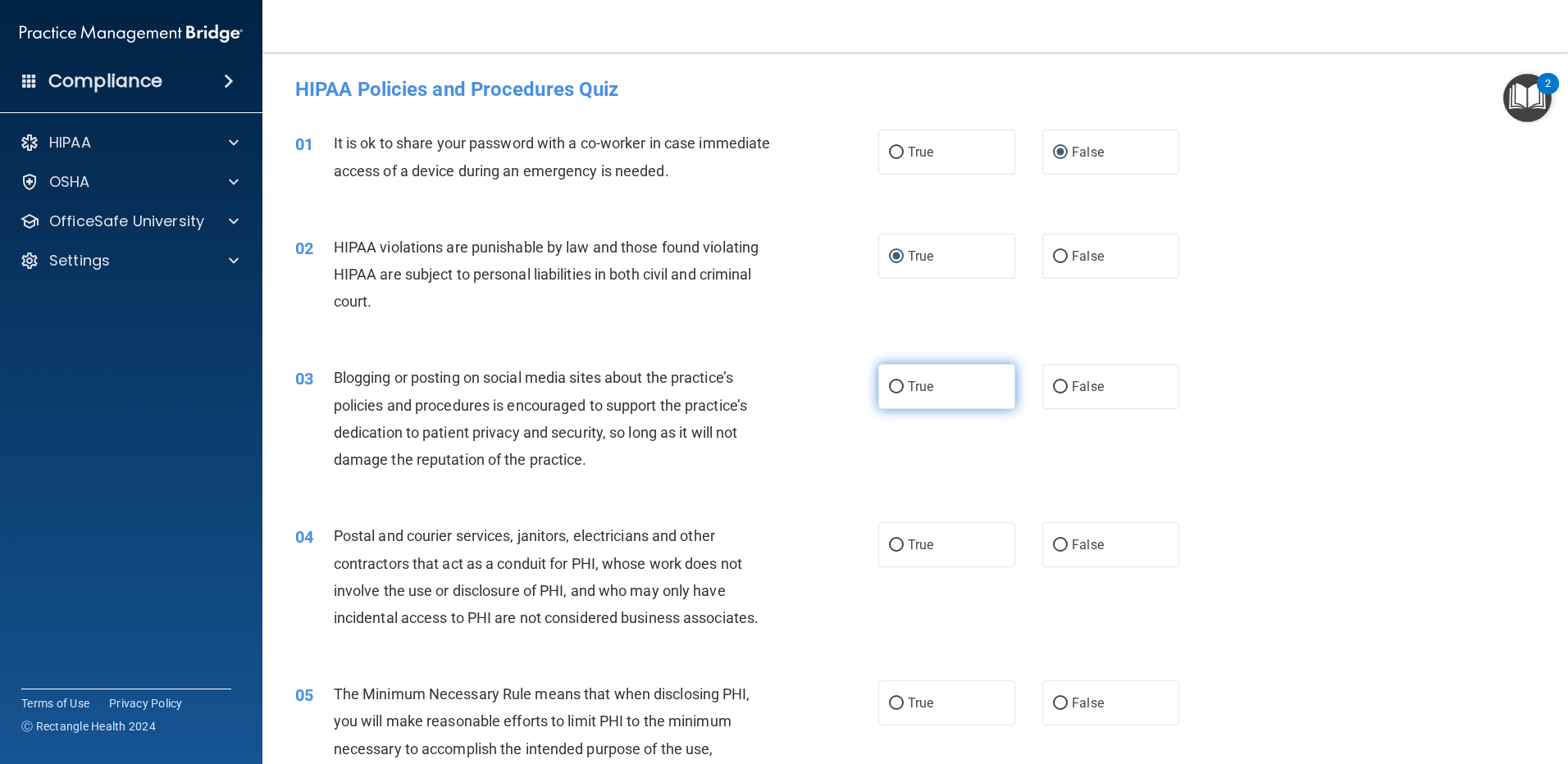
radio input "true"
click at [1053, 542] on input "False" at bounding box center [1060, 545] width 14 height 13
radio input "true"
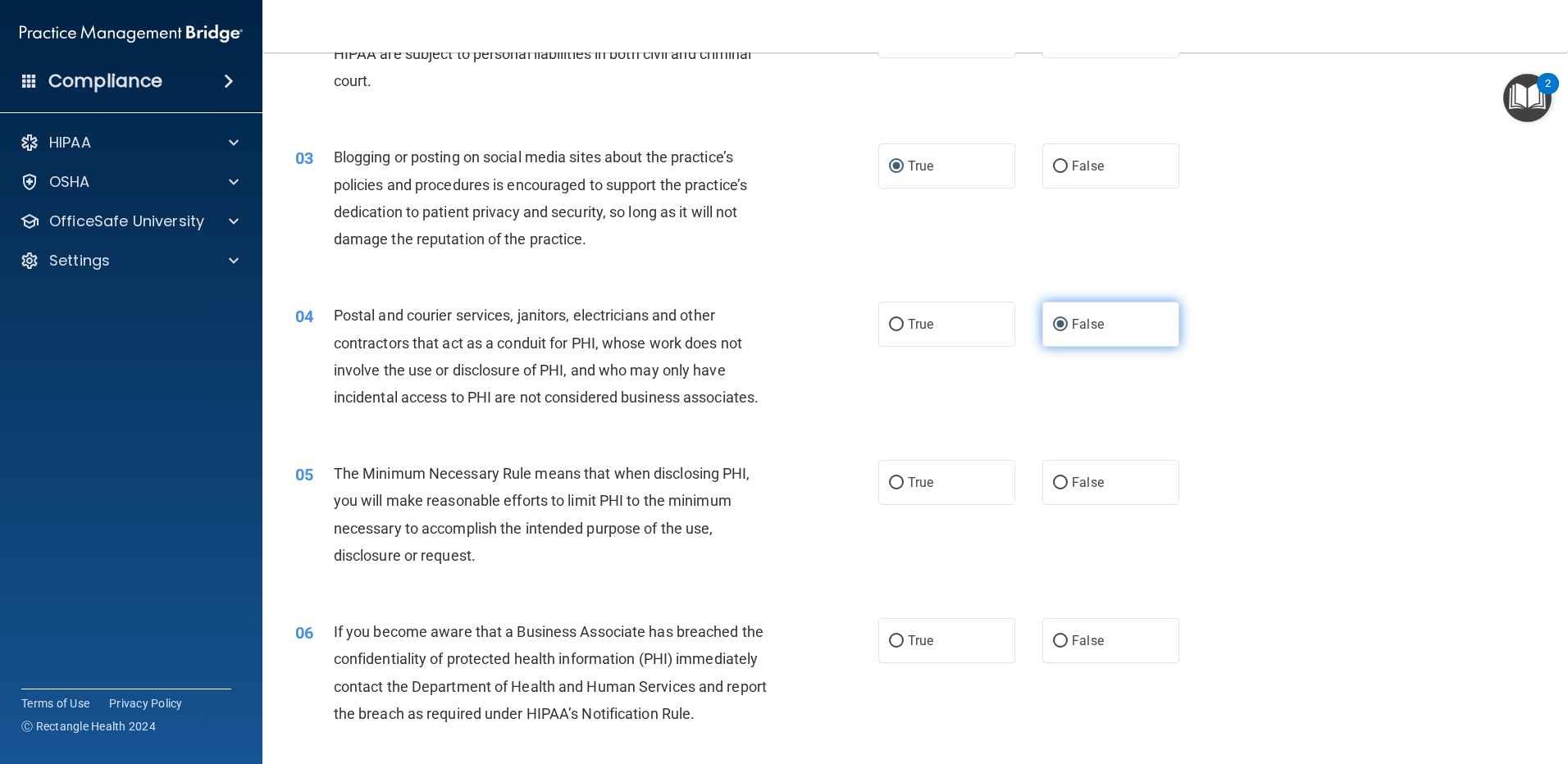
scroll to position [246, 0]
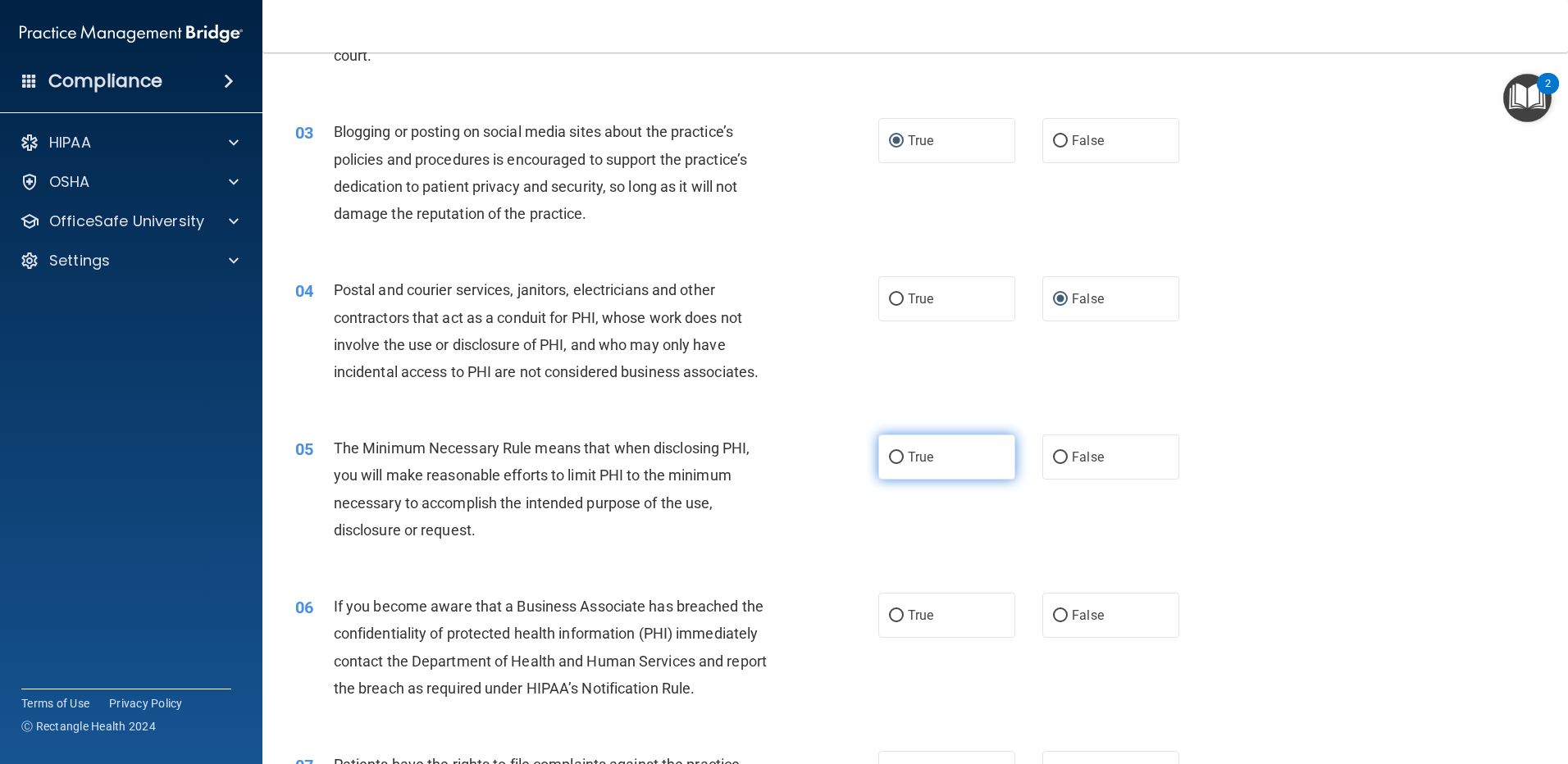
click at [895, 458] on input "True" at bounding box center [896, 458] width 14 height 13
radio input "true"
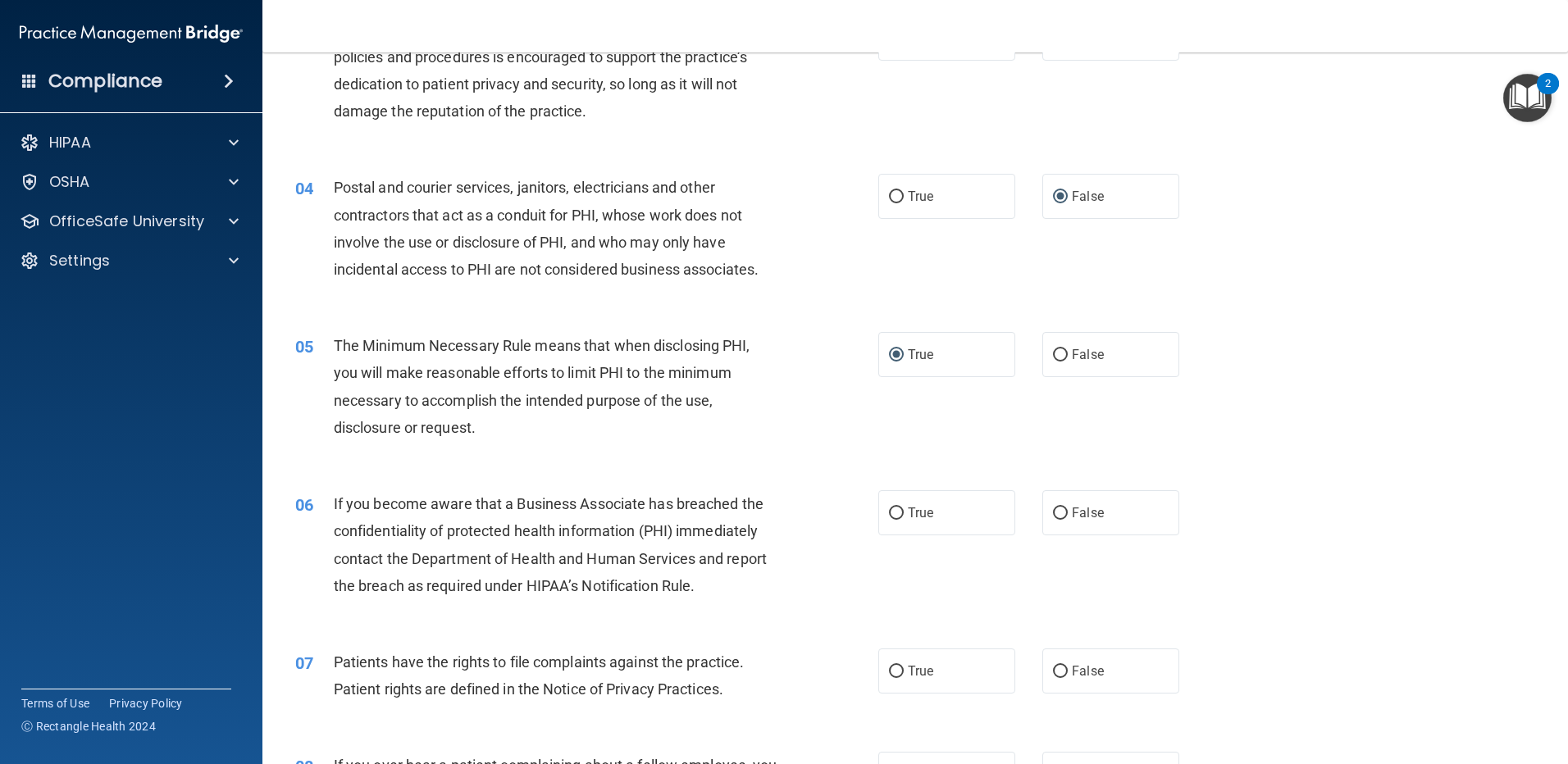
scroll to position [410, 0]
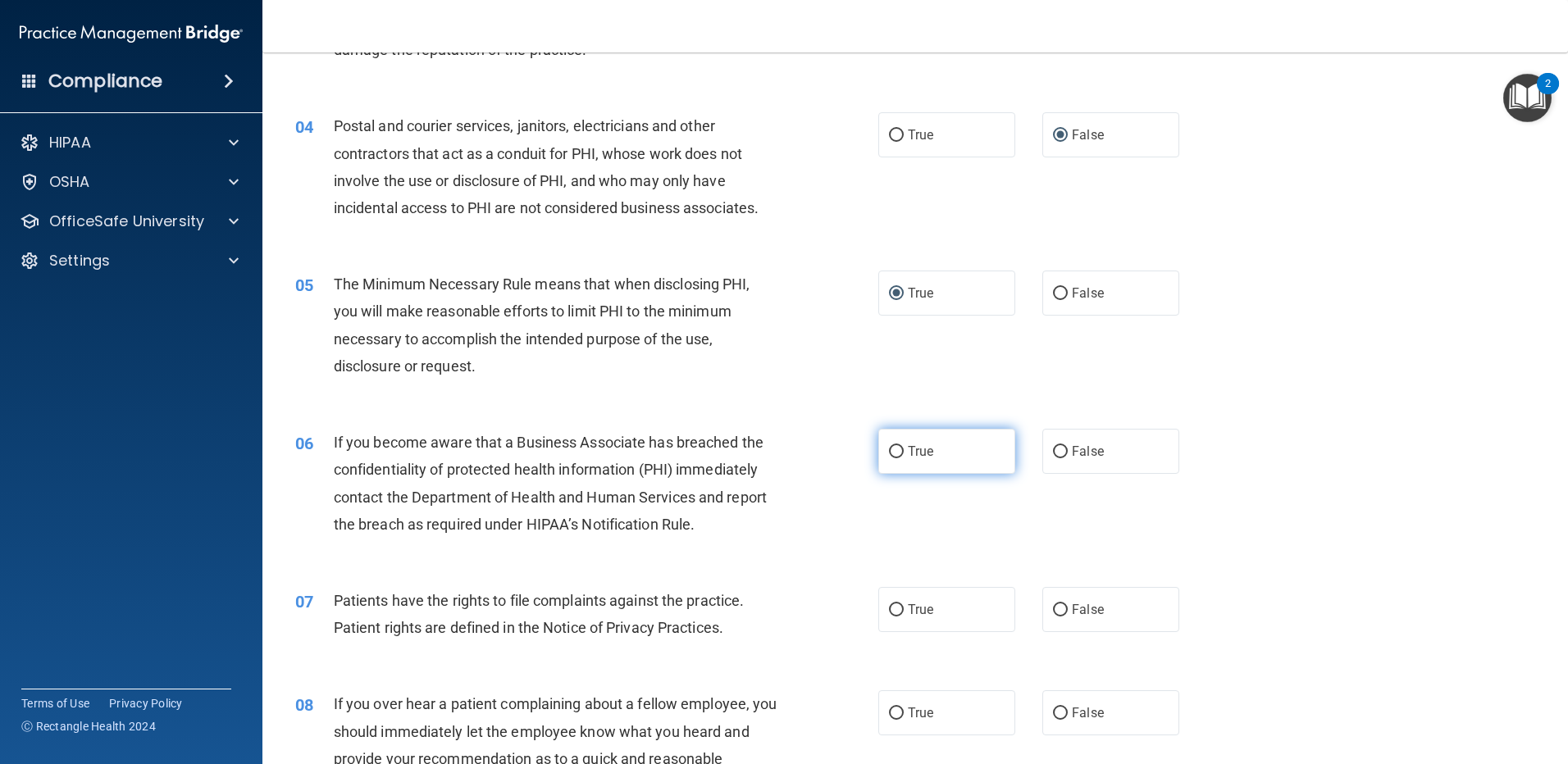
click at [889, 449] on input "True" at bounding box center [896, 452] width 14 height 13
radio input "true"
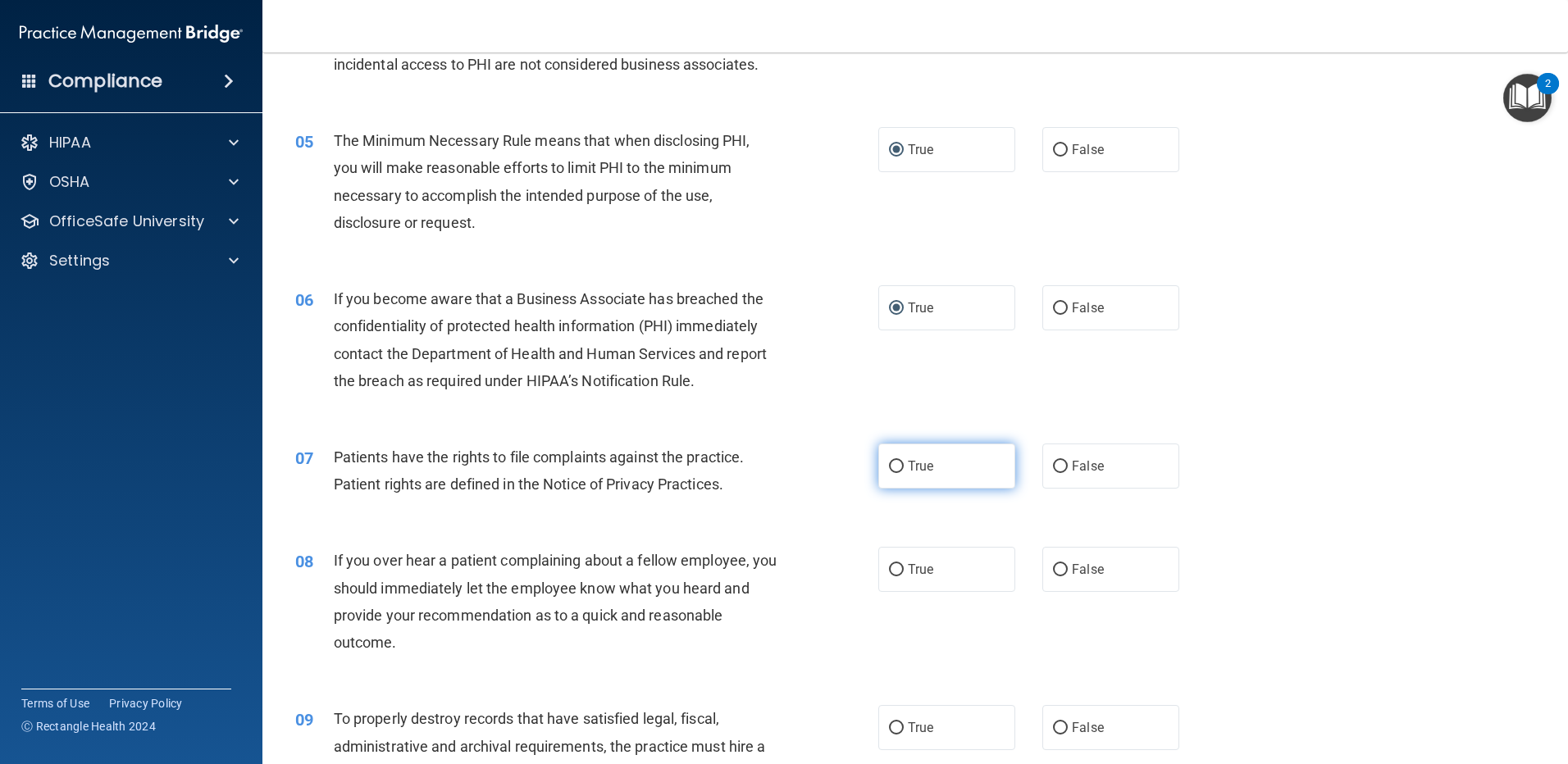
scroll to position [574, 0]
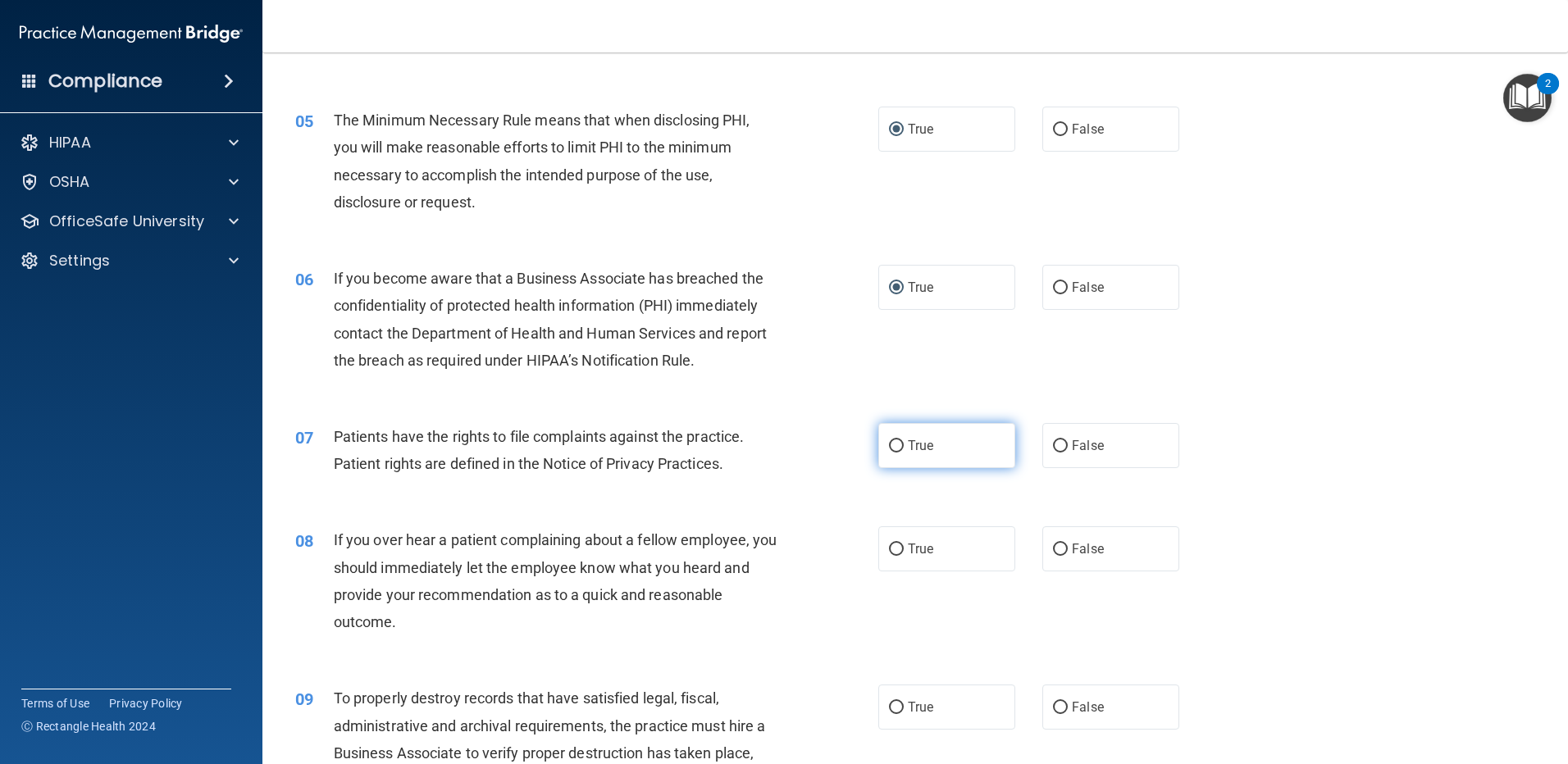
click at [878, 447] on label "True" at bounding box center [947, 445] width 137 height 45
click at [889, 447] on input "True" at bounding box center [896, 447] width 14 height 13
radio input "true"
click at [1053, 544] on input "False" at bounding box center [1060, 550] width 14 height 13
radio input "true"
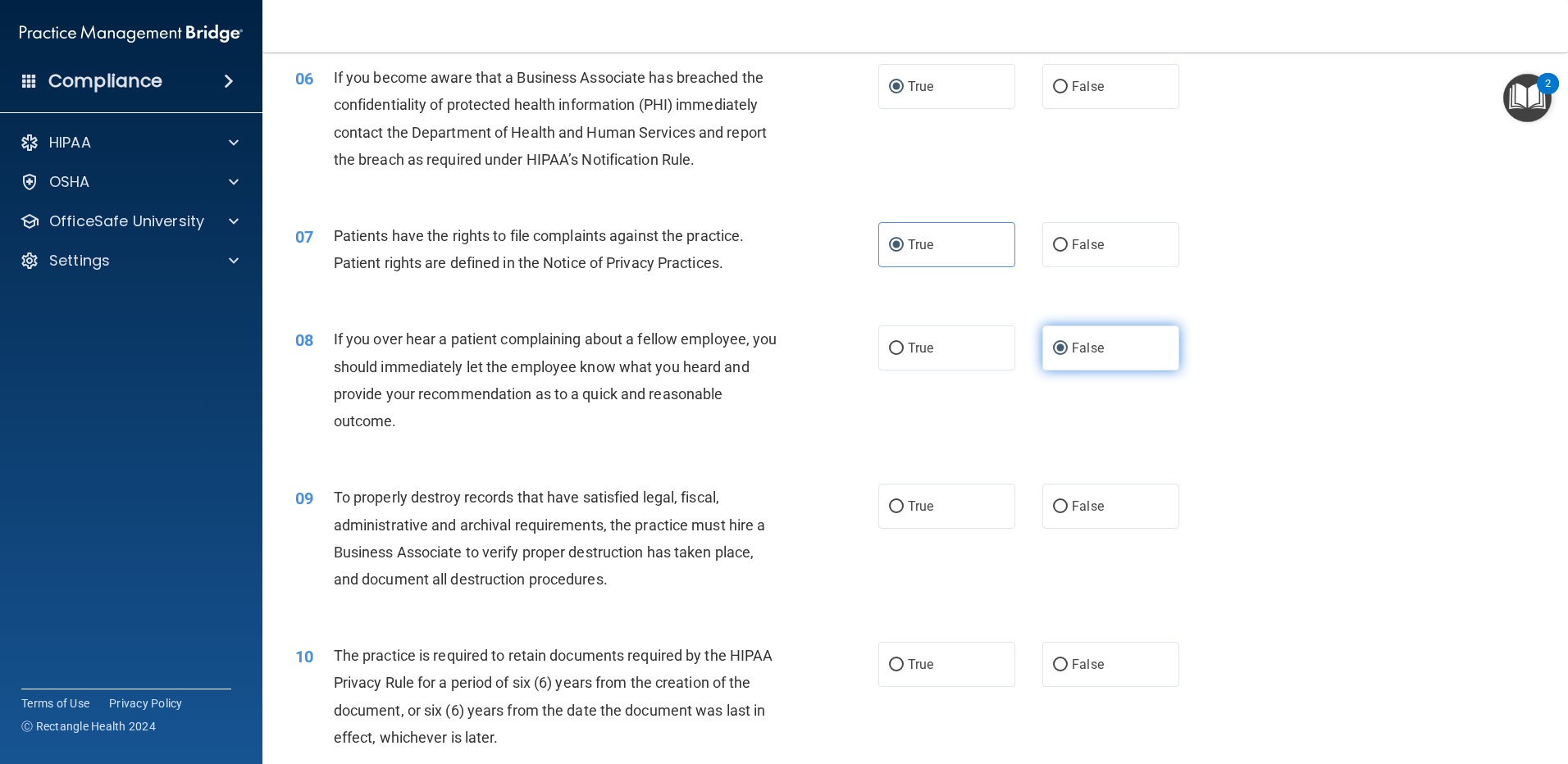
scroll to position [820, 0]
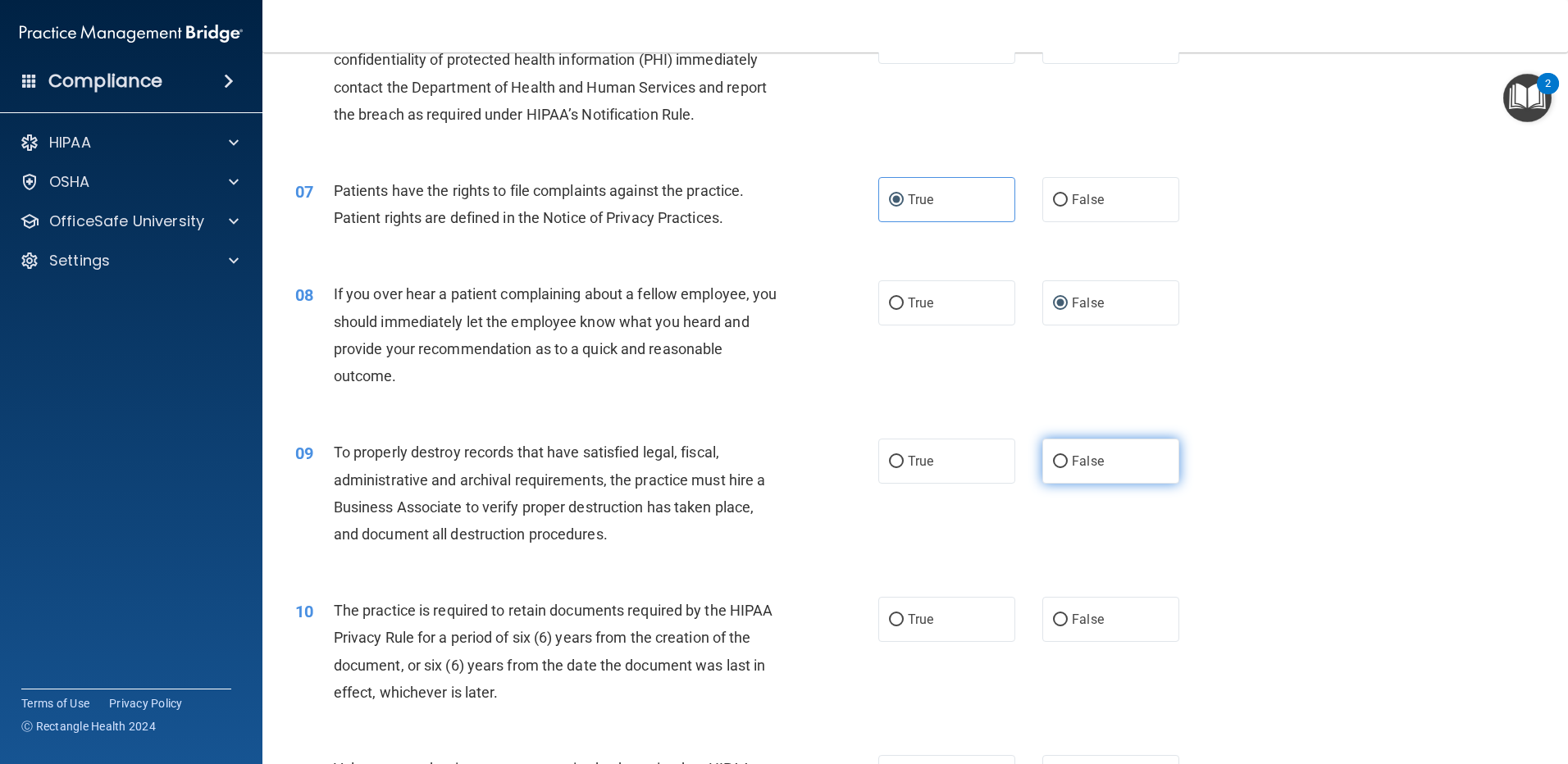
click at [1053, 462] on input "False" at bounding box center [1060, 462] width 14 height 13
radio input "true"
click at [889, 622] on input "True" at bounding box center [896, 620] width 14 height 13
radio input "true"
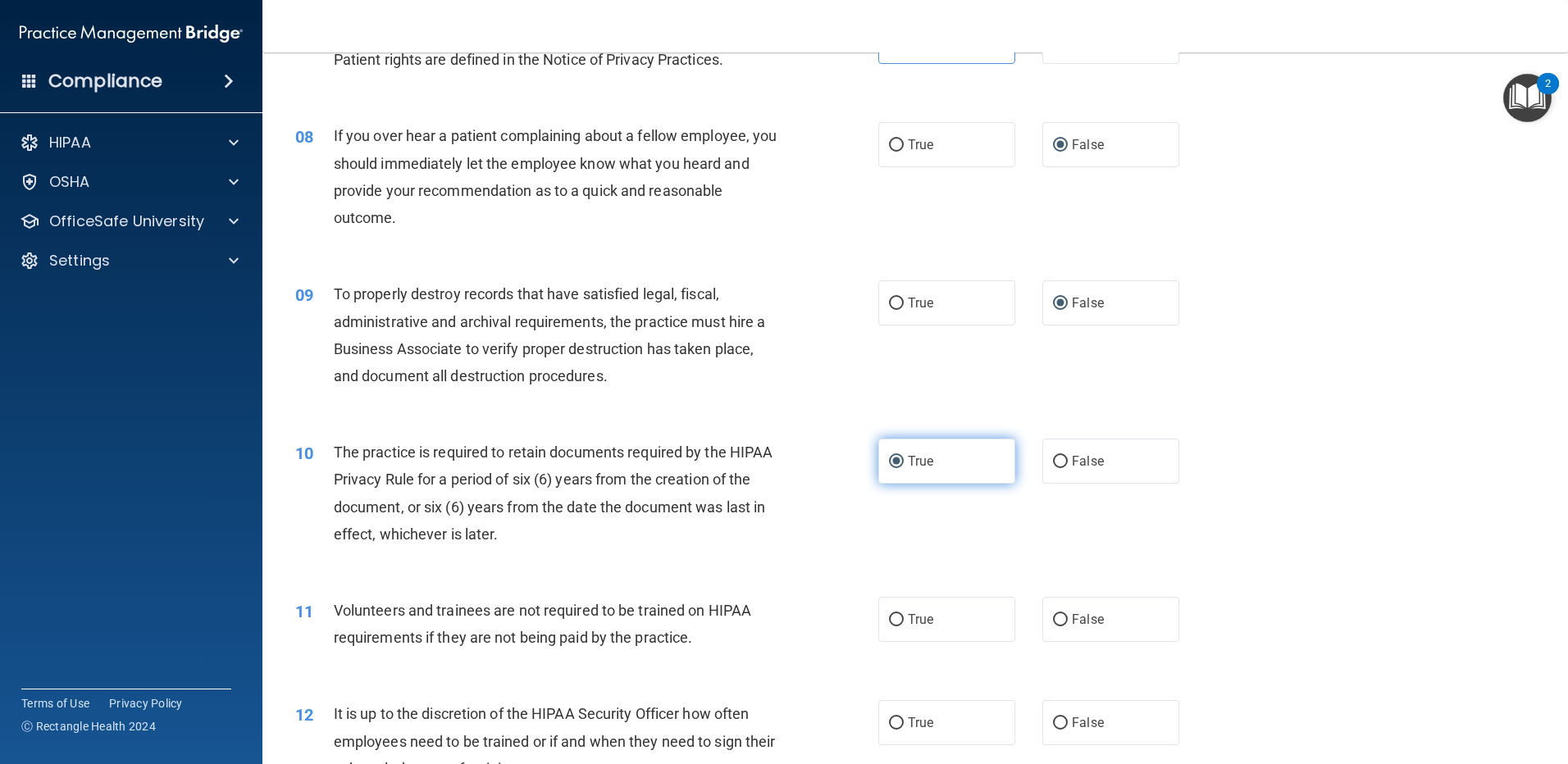
scroll to position [984, 0]
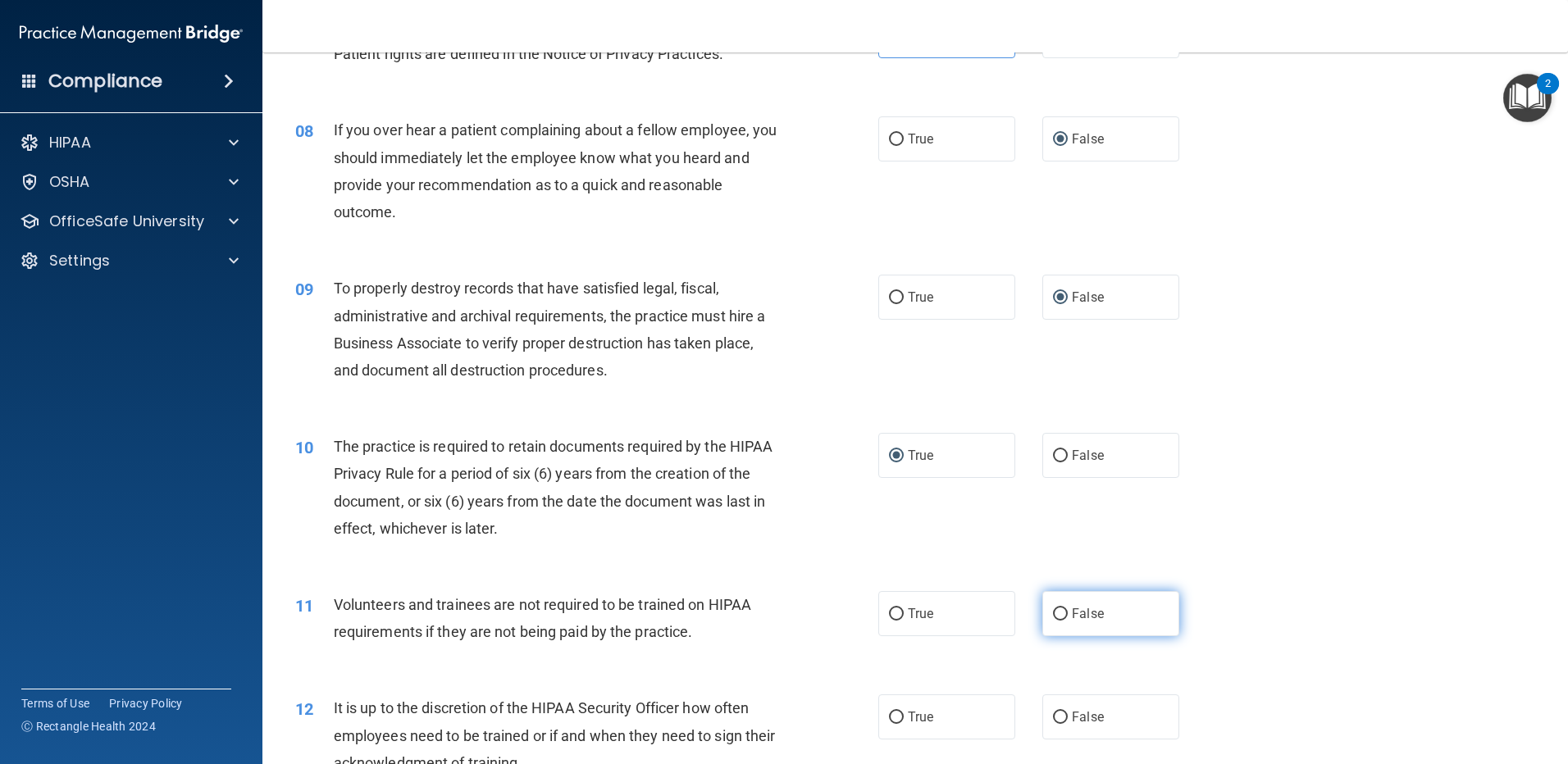
click at [1061, 607] on label "False" at bounding box center [1111, 613] width 137 height 45
click at [1061, 609] on input "False" at bounding box center [1060, 615] width 14 height 13
radio input "true"
click at [1053, 713] on input "False" at bounding box center [1060, 718] width 14 height 13
radio input "true"
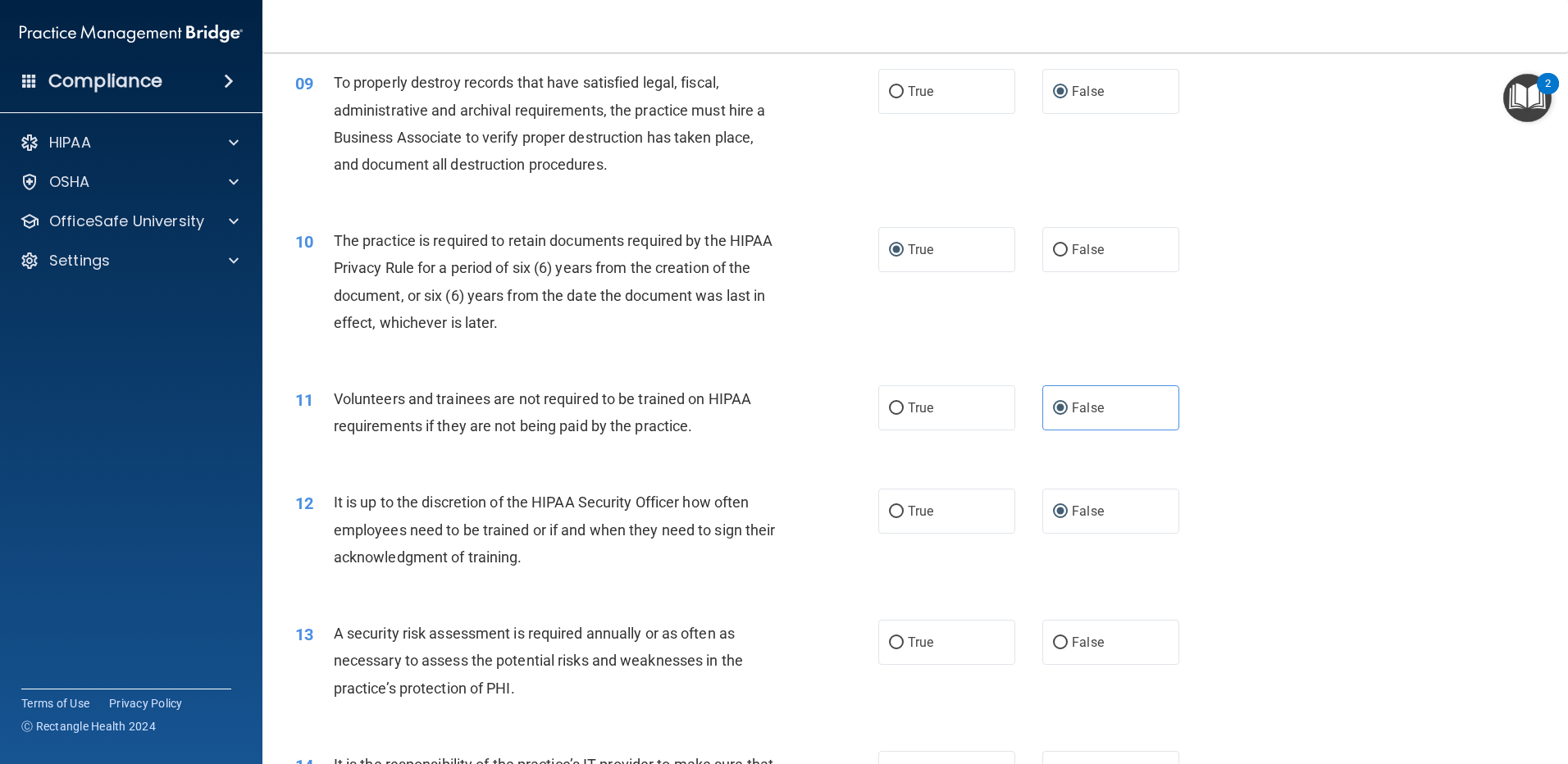
scroll to position [1230, 0]
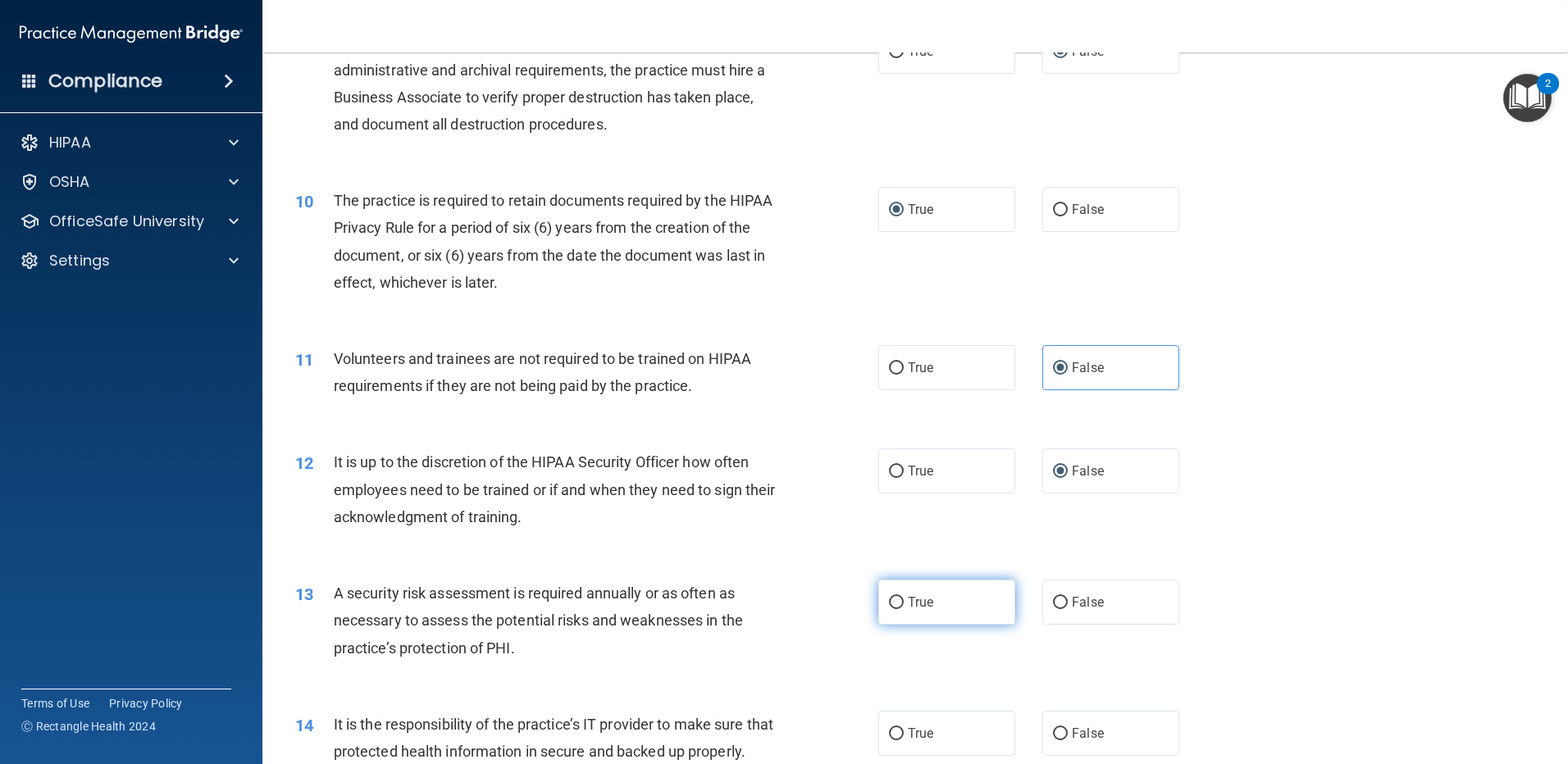
click at [896, 600] on input "True" at bounding box center [896, 603] width 14 height 13
radio input "true"
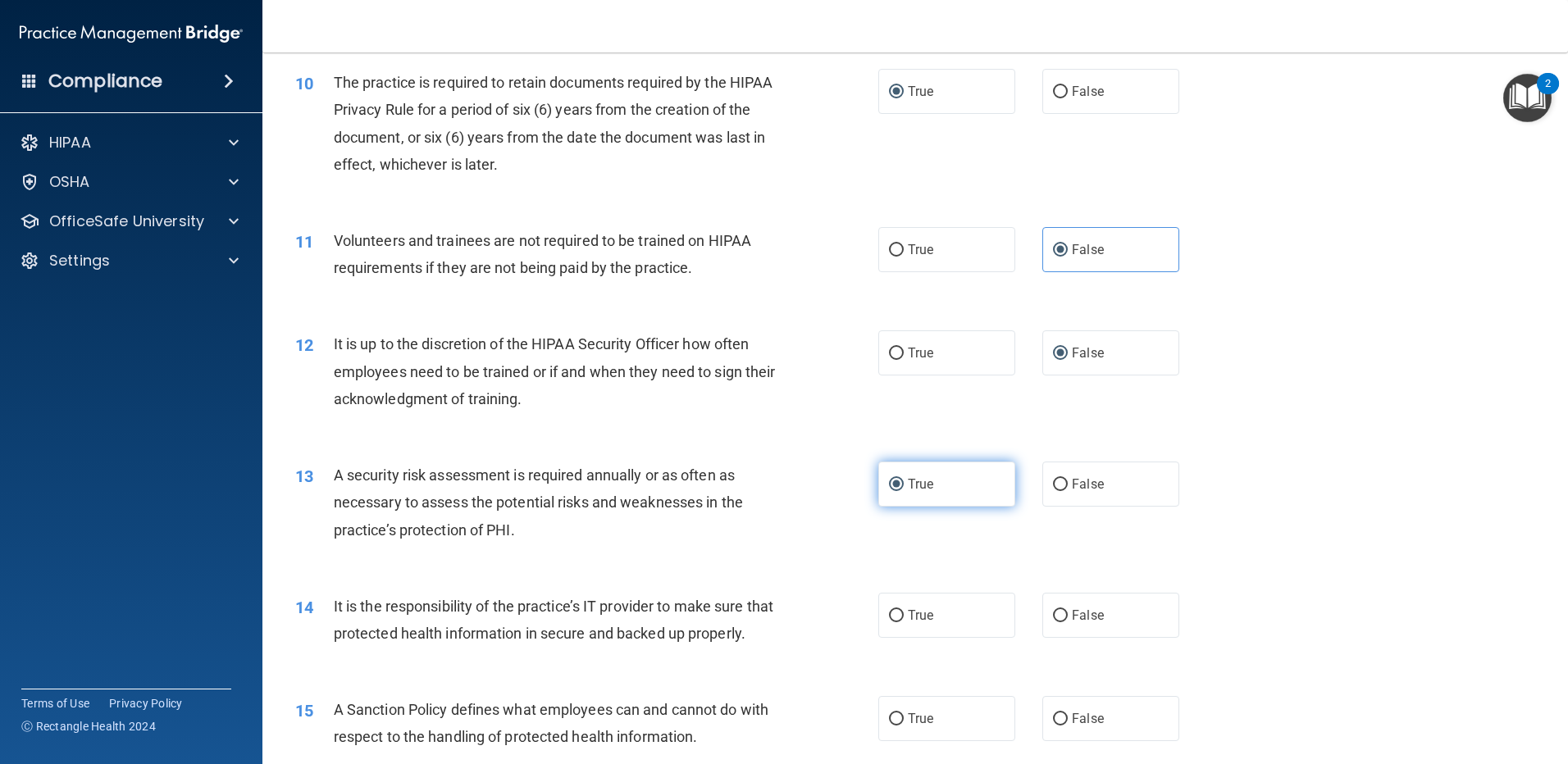
scroll to position [1394, 0]
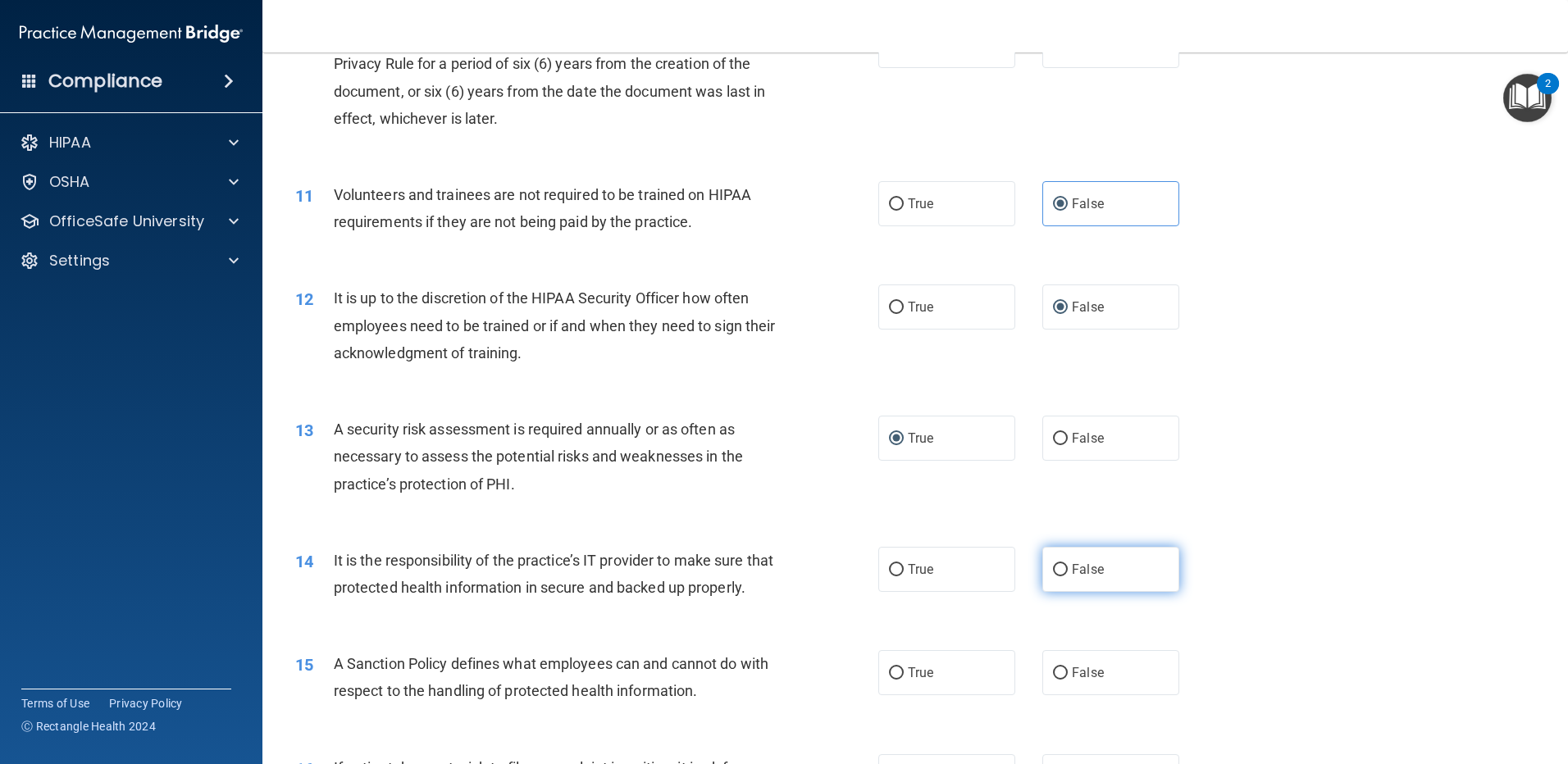
click at [1053, 564] on input "False" at bounding box center [1060, 570] width 14 height 13
radio input "true"
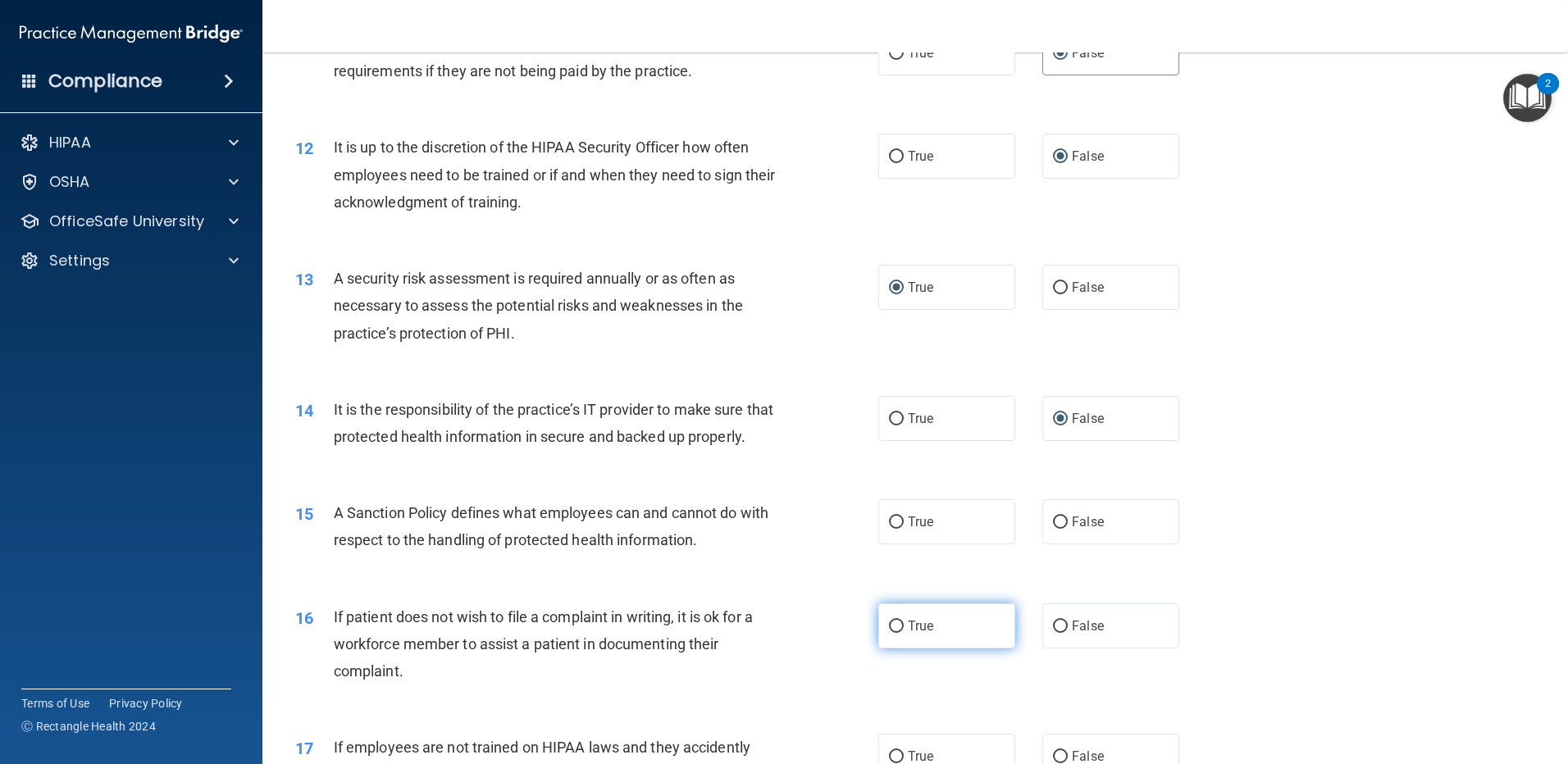
scroll to position [1640, 0]
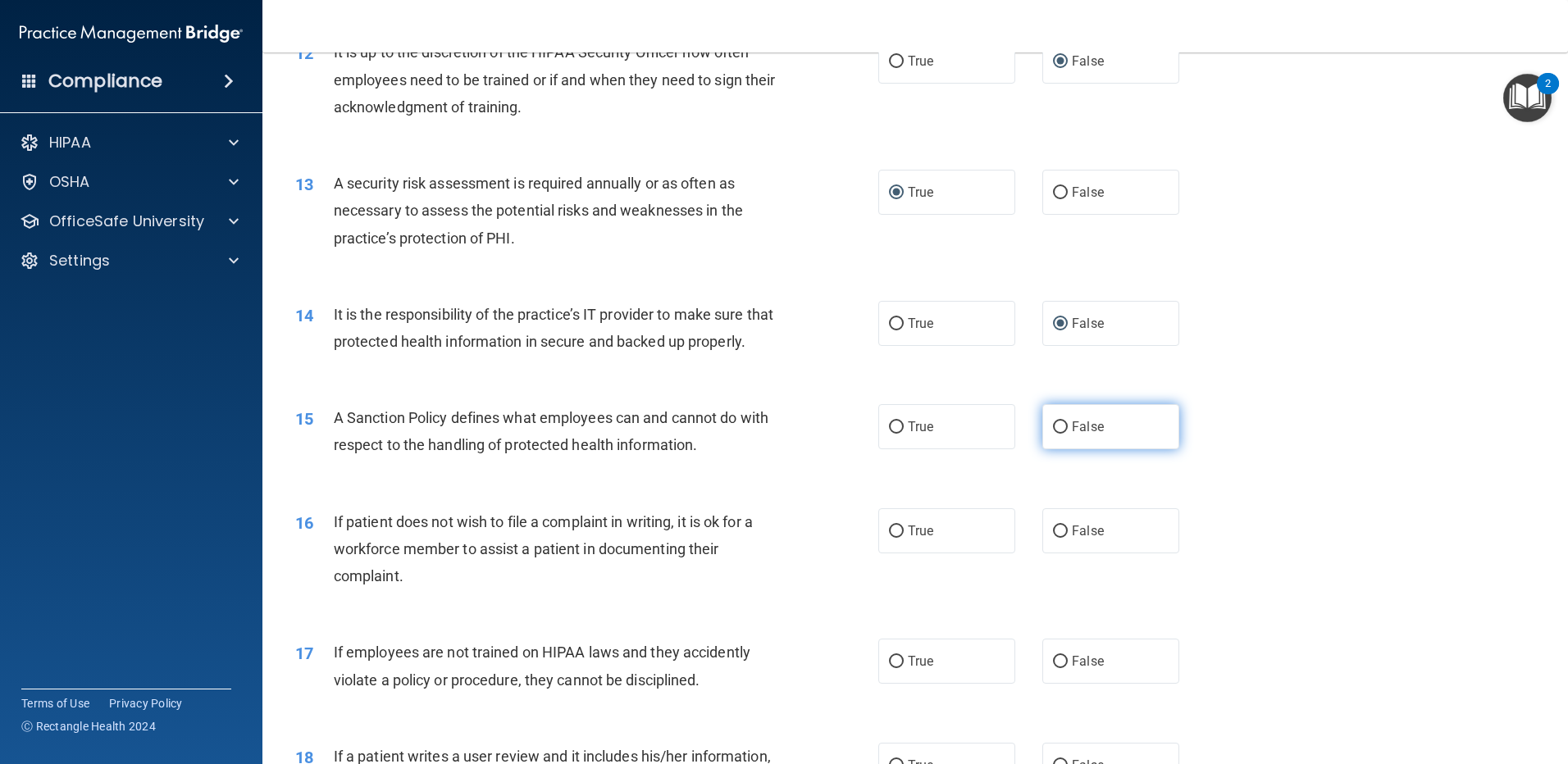
click at [1072, 435] on span "False" at bounding box center [1088, 426] width 32 height 15
click at [1065, 434] on input "False" at bounding box center [1060, 427] width 14 height 13
radio input "true"
click at [889, 538] on input "True" at bounding box center [896, 532] width 14 height 13
radio input "true"
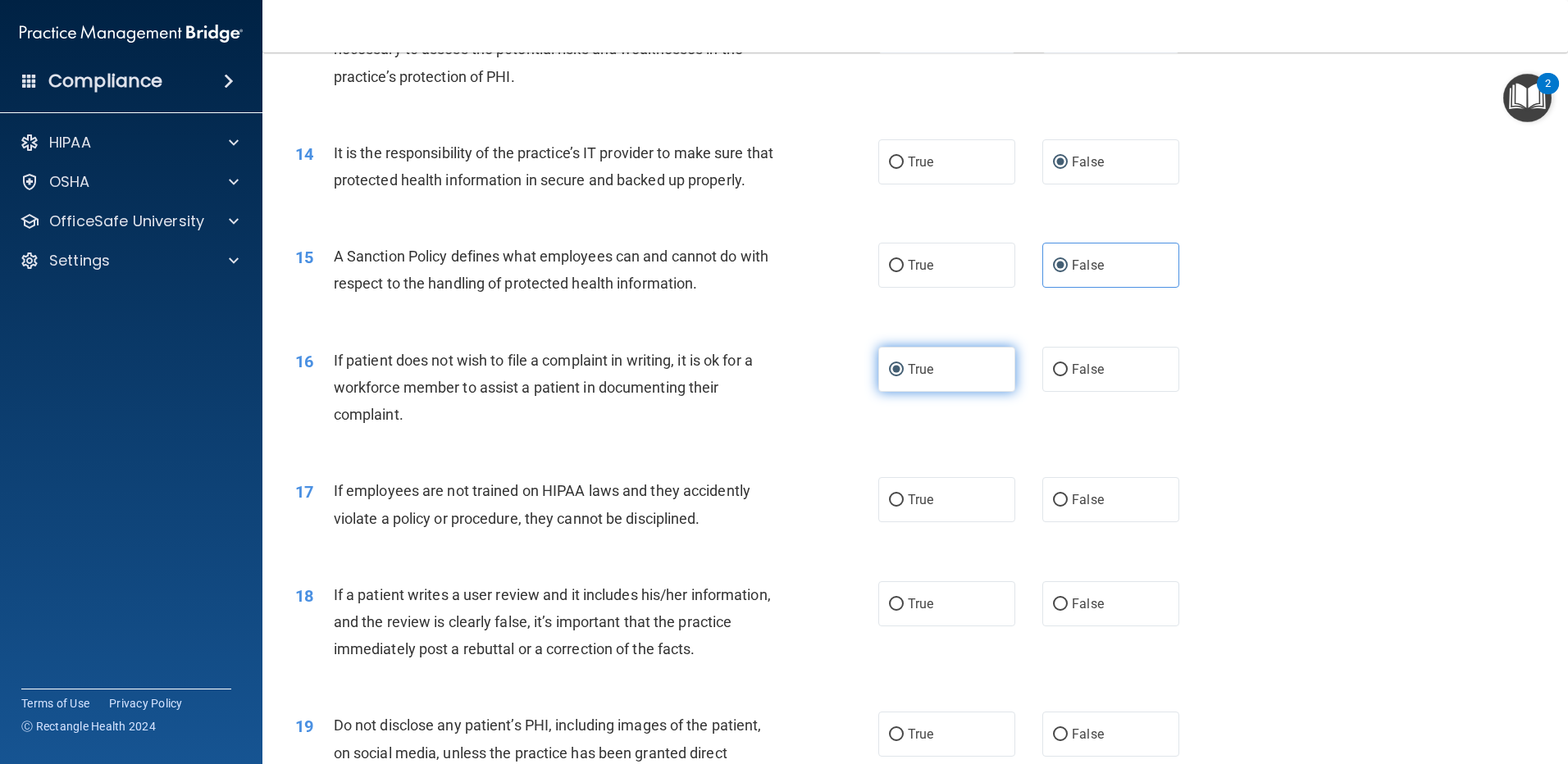
scroll to position [1804, 0]
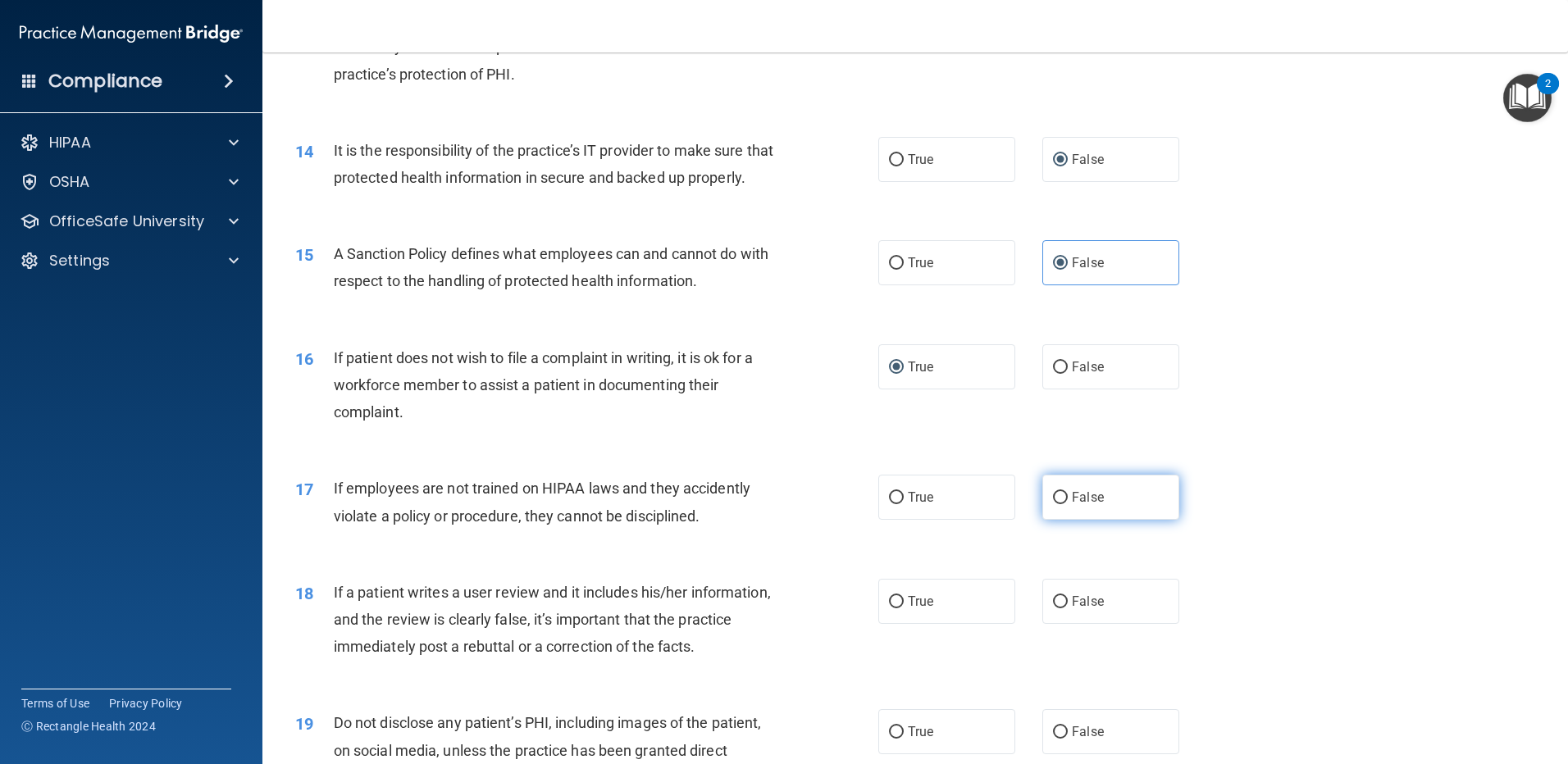
click at [1055, 504] on input "False" at bounding box center [1060, 498] width 14 height 13
radio input "true"
click at [1059, 609] on input "False" at bounding box center [1060, 602] width 14 height 13
radio input "true"
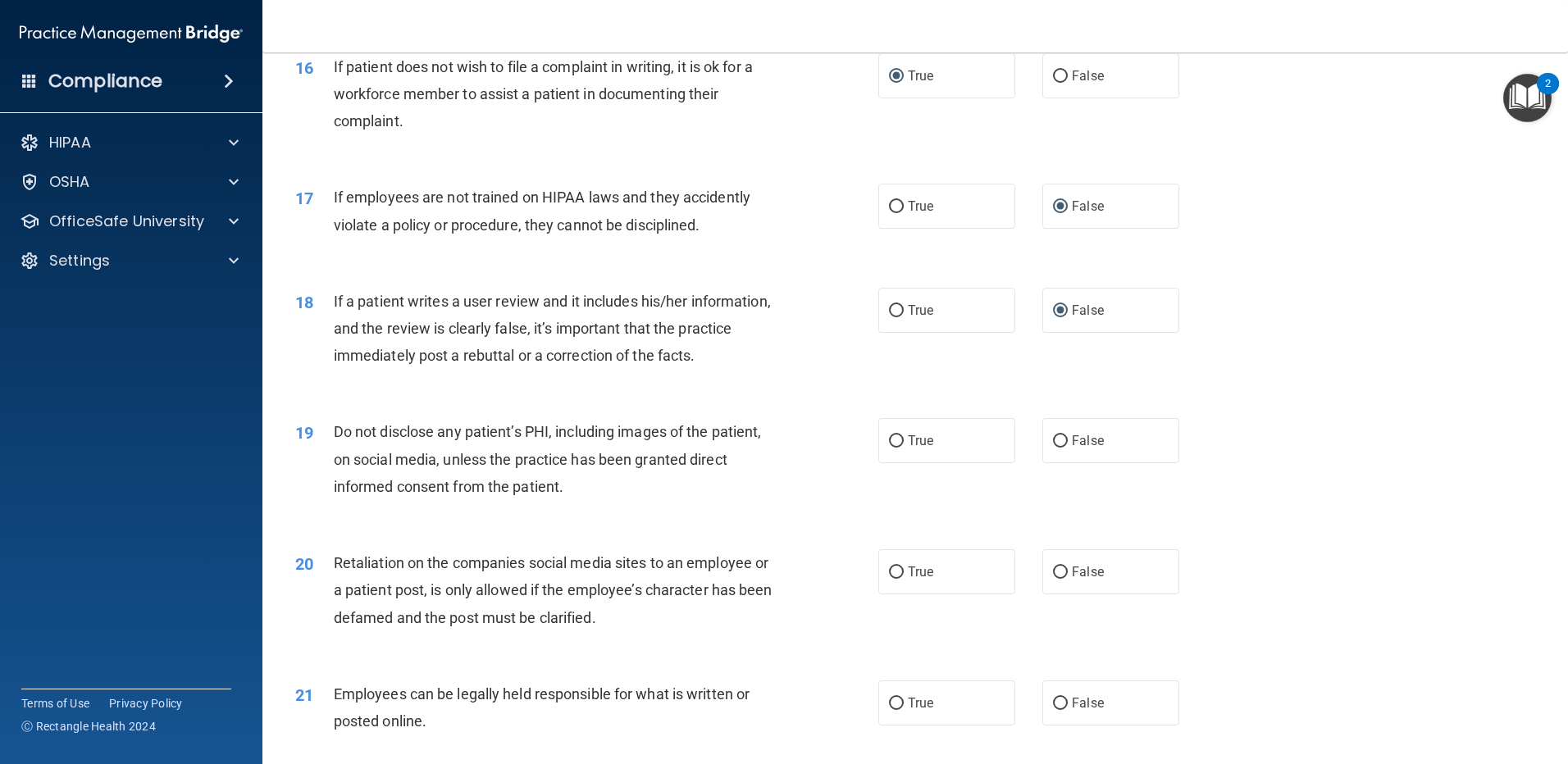
scroll to position [2132, 0]
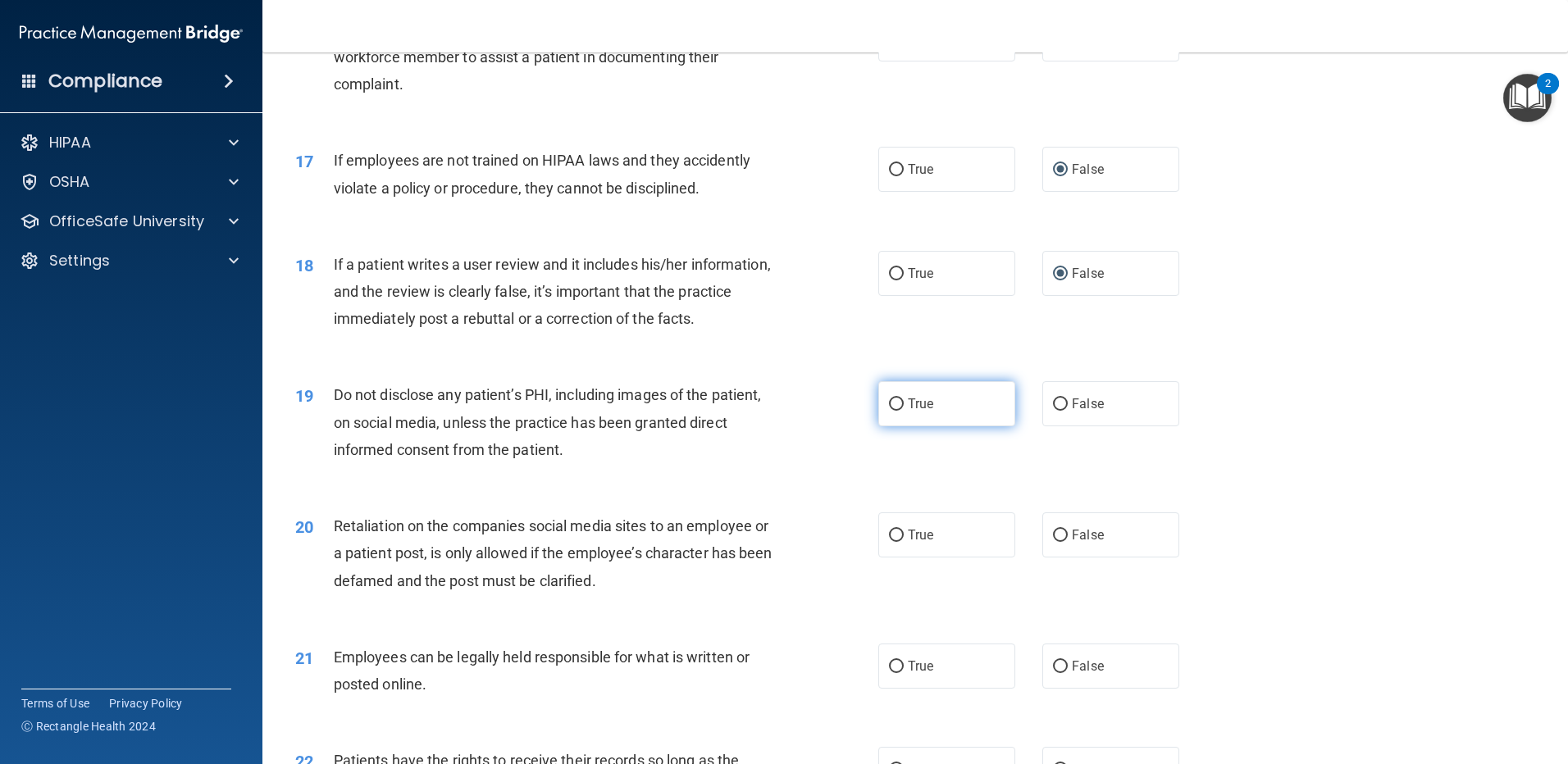
click at [889, 411] on input "True" at bounding box center [896, 404] width 14 height 13
radio input "true"
click at [1053, 542] on input "False" at bounding box center [1060, 536] width 14 height 13
radio input "true"
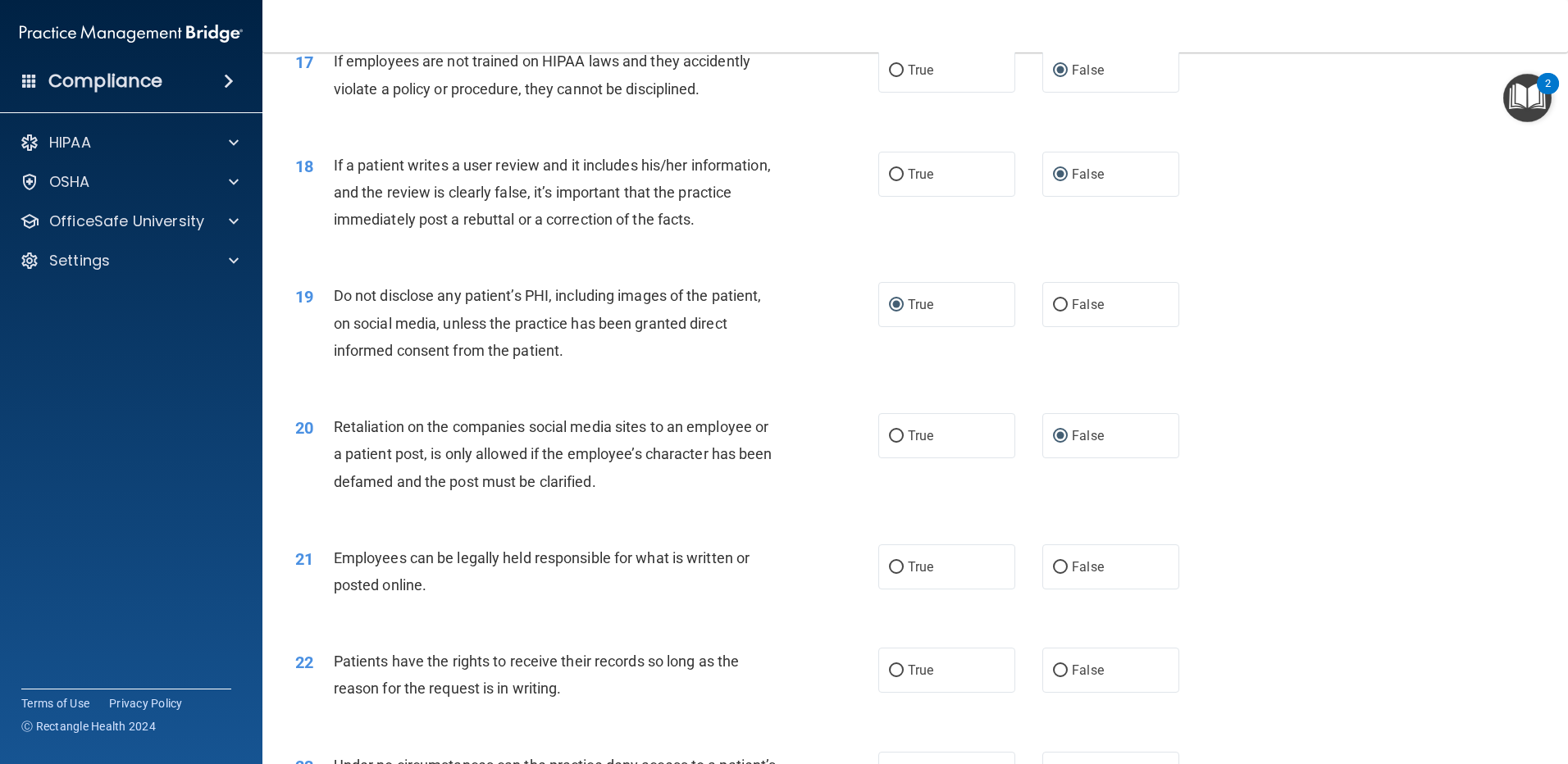
scroll to position [2296, 0]
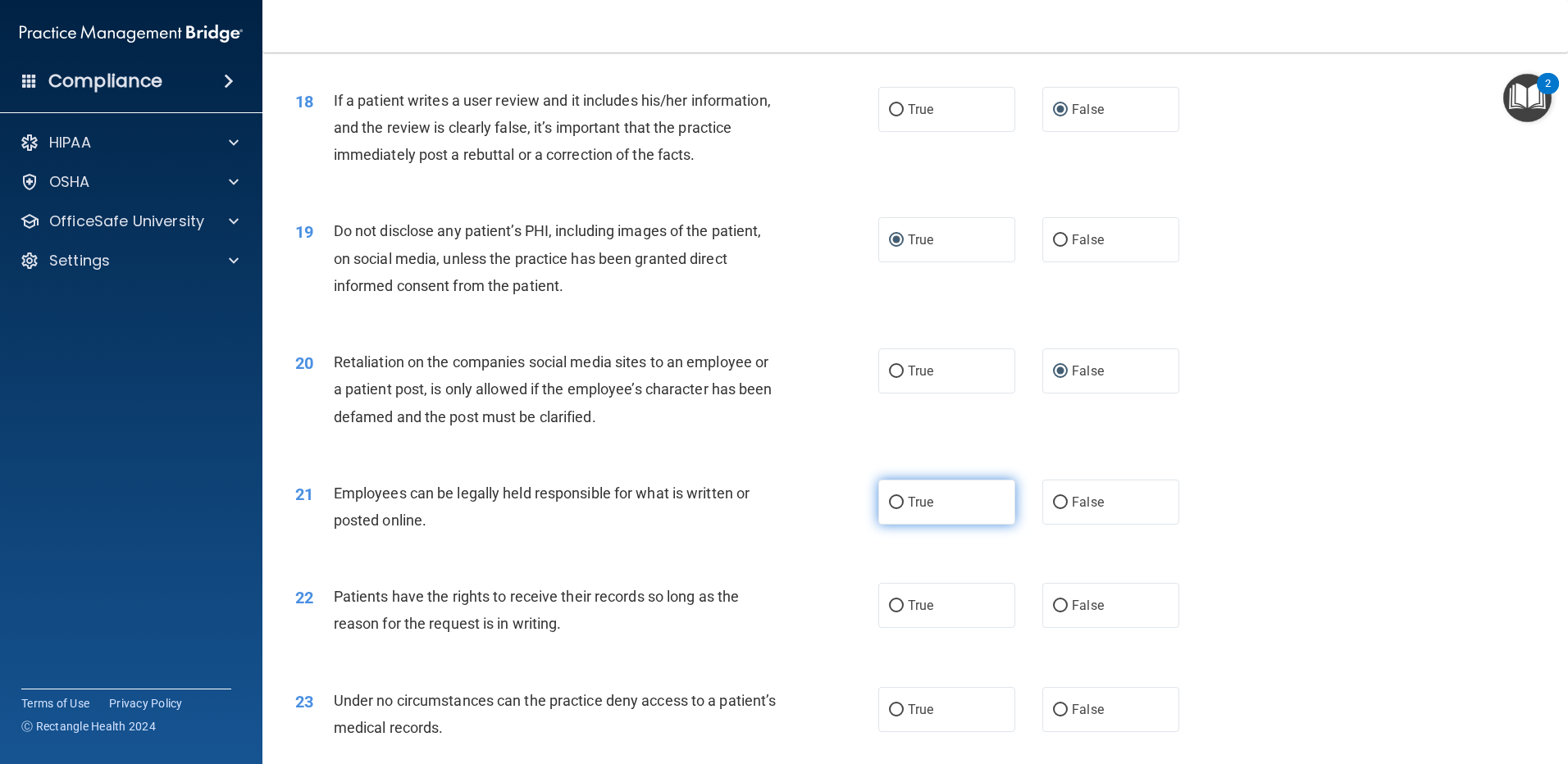
click at [897, 509] on input "True" at bounding box center [896, 503] width 14 height 13
radio input "true"
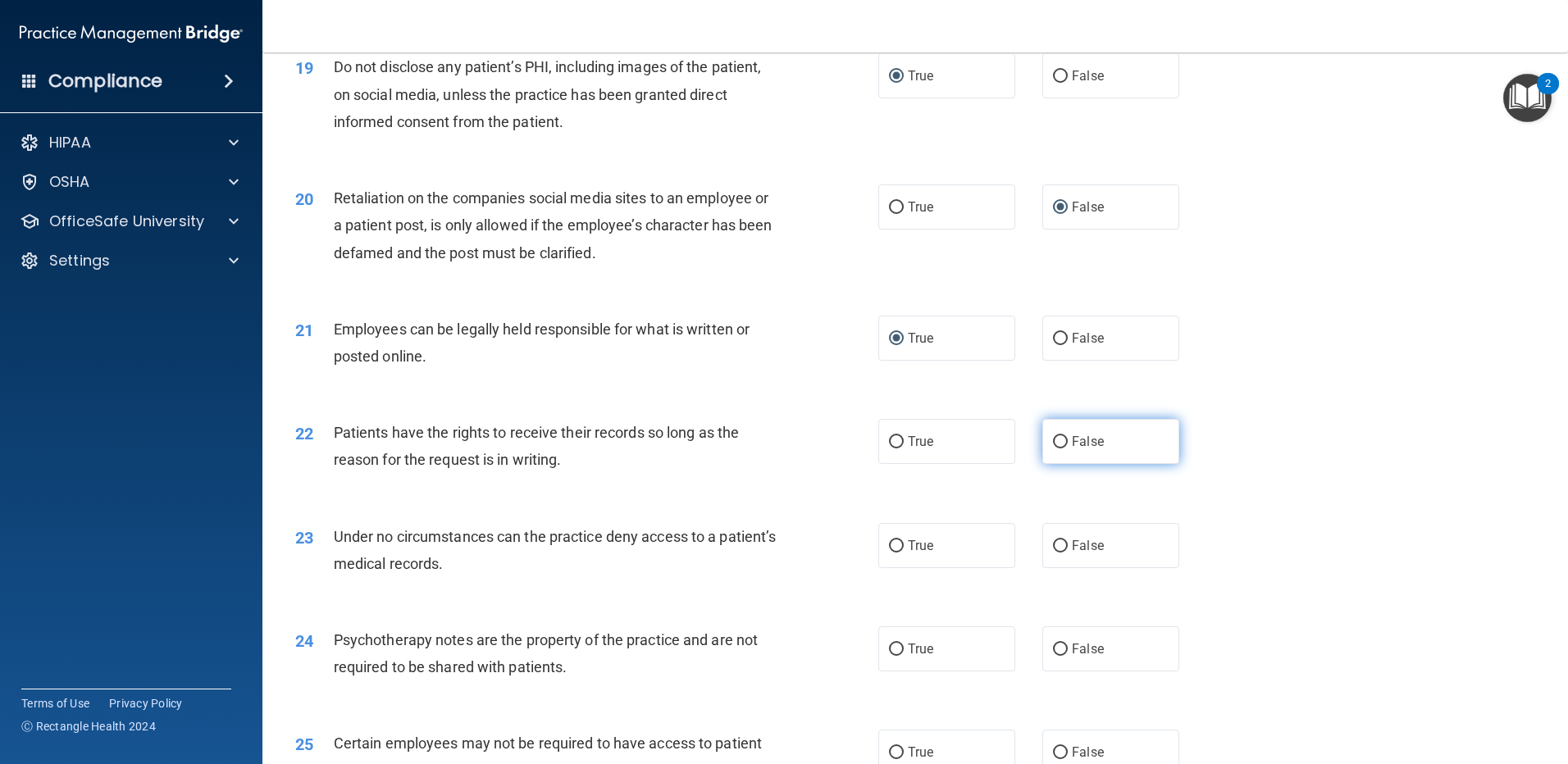
click at [1057, 448] on input "False" at bounding box center [1060, 442] width 14 height 13
radio input "true"
click at [1053, 553] on input "False" at bounding box center [1060, 546] width 14 height 13
radio input "true"
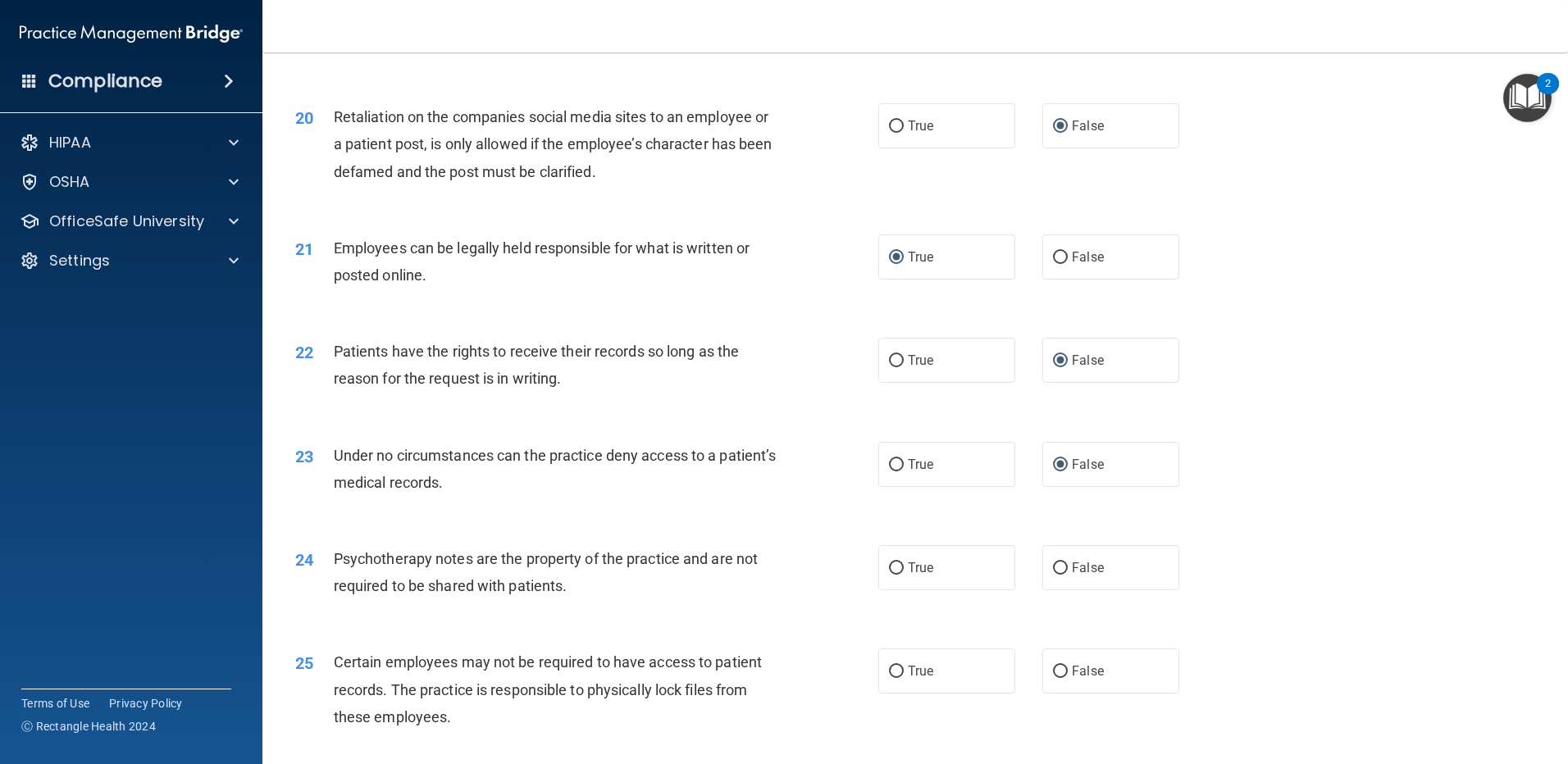
scroll to position [2625, 0]
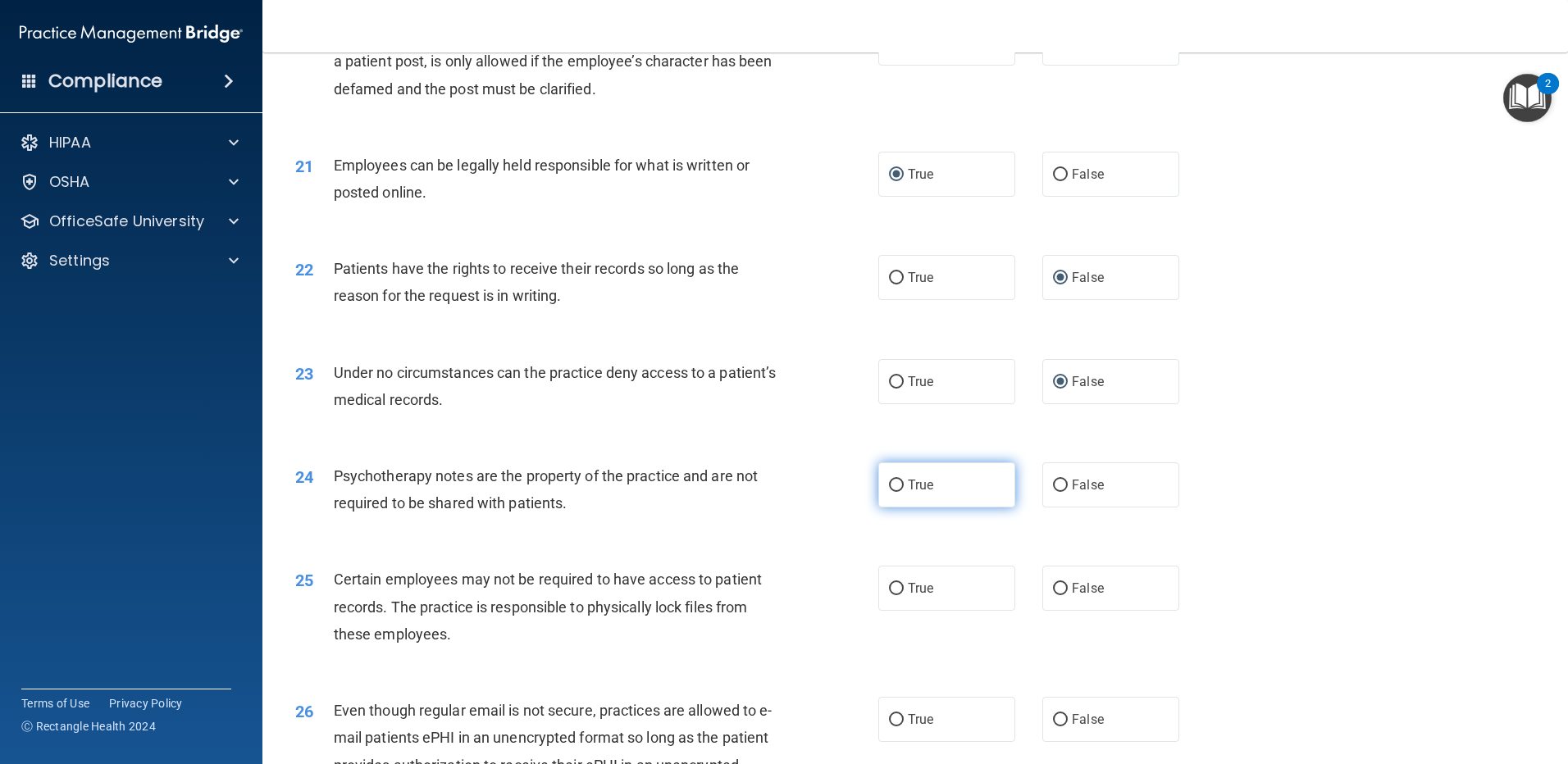
click at [893, 492] on input "True" at bounding box center [896, 485] width 14 height 13
radio input "true"
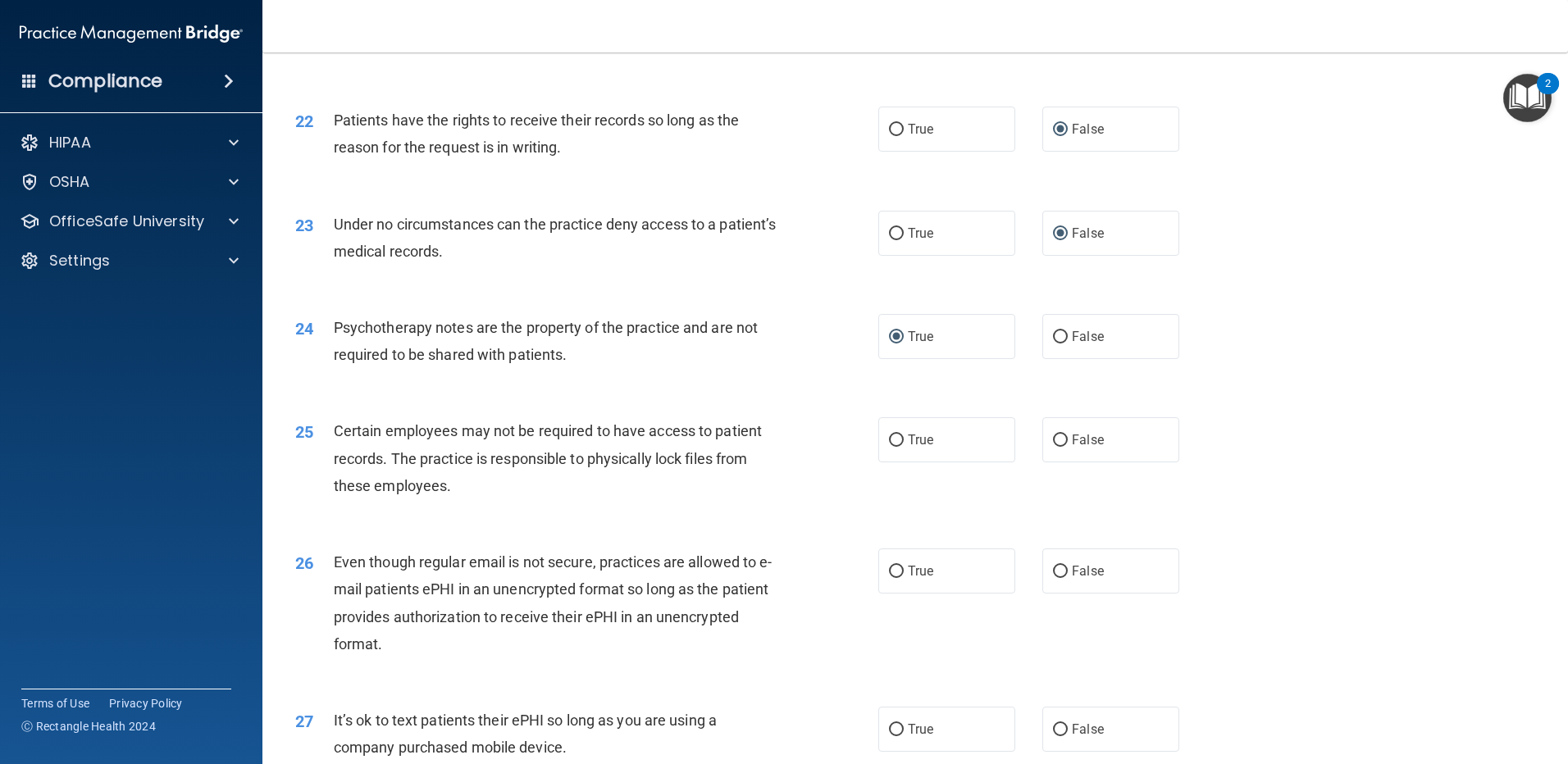
scroll to position [2788, 0]
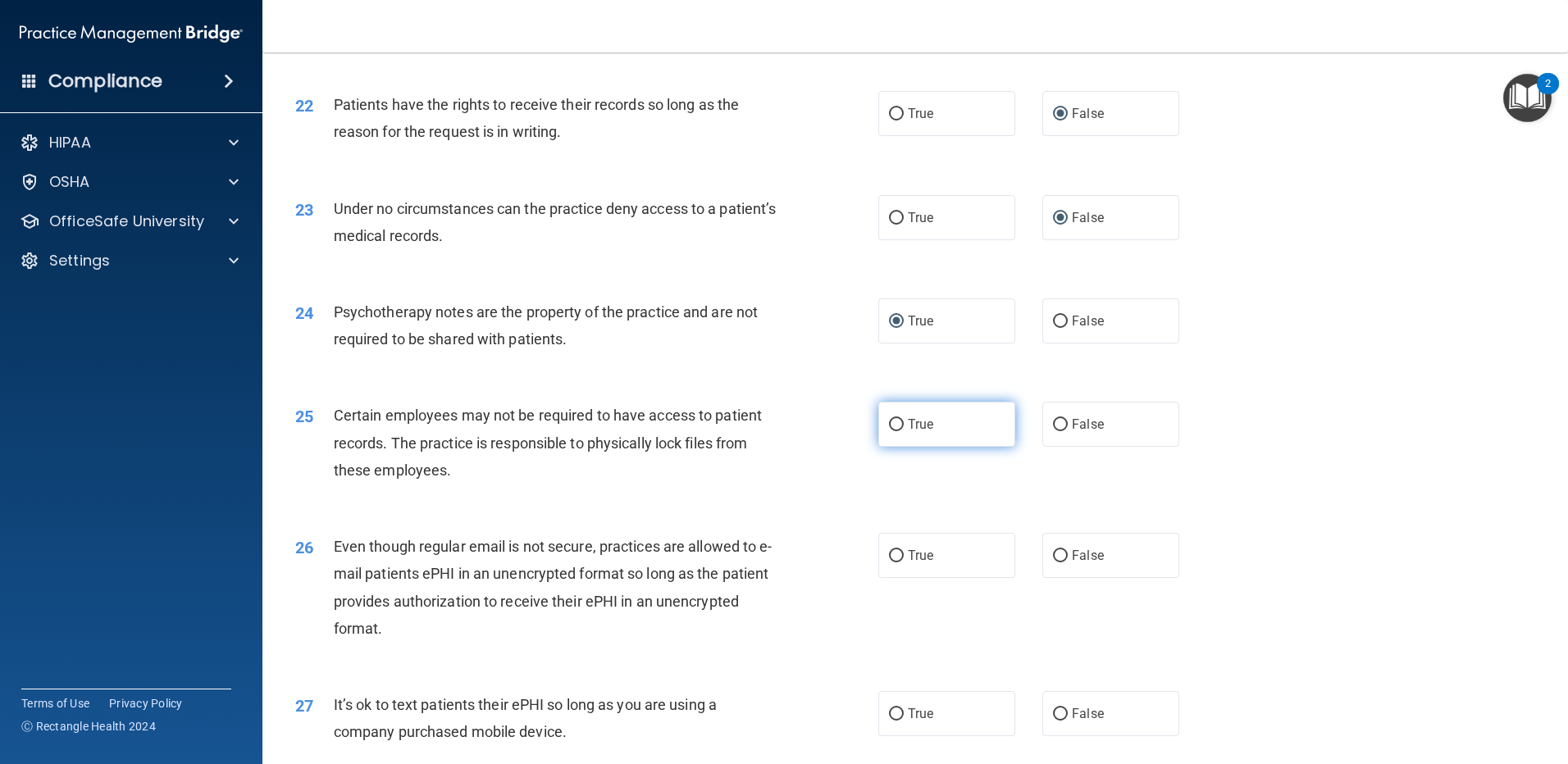
click at [889, 431] on input "True" at bounding box center [896, 425] width 14 height 13
radio input "true"
click at [889, 562] on input "True" at bounding box center [896, 556] width 14 height 13
radio input "true"
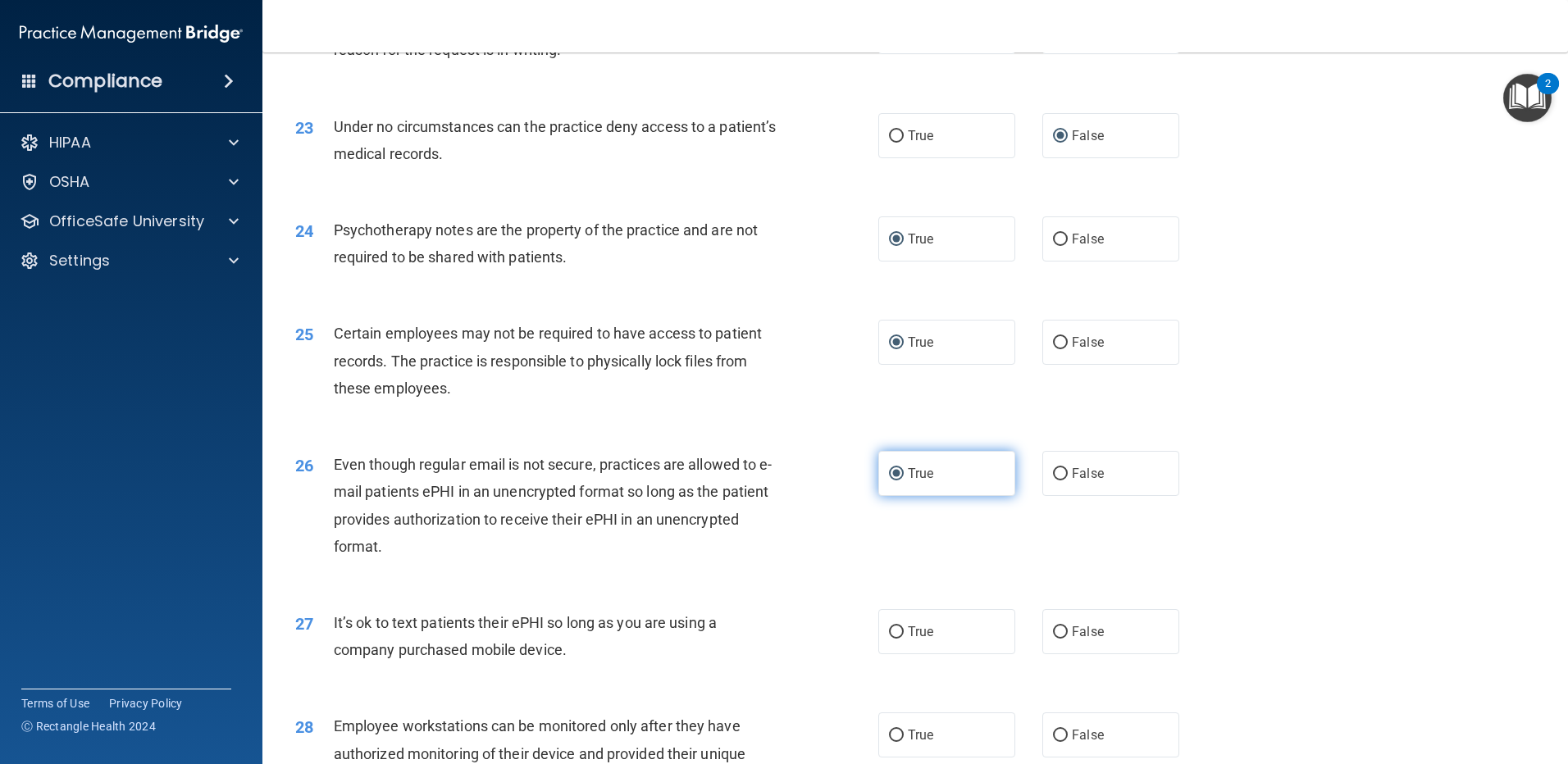
scroll to position [2952, 0]
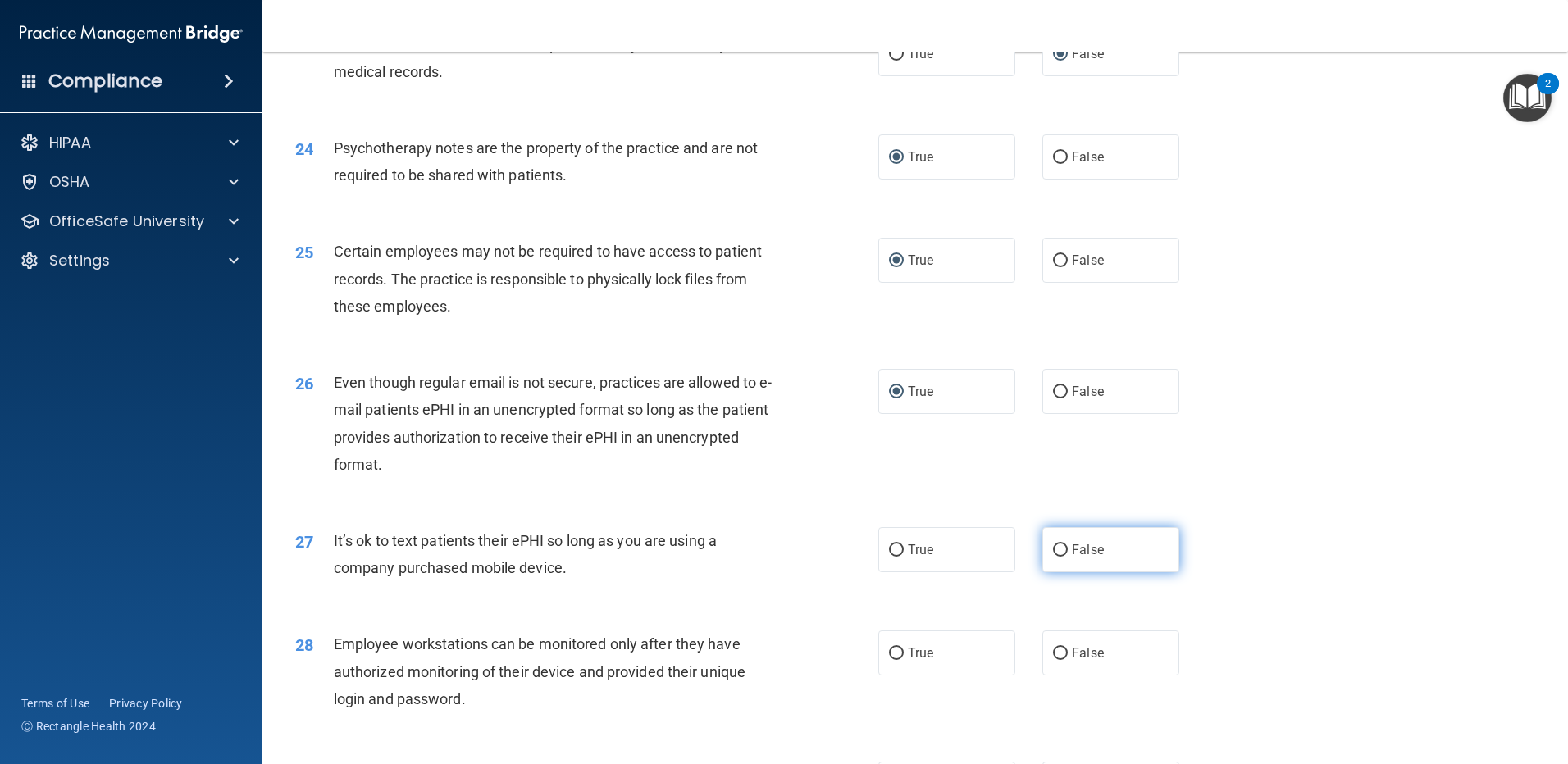
click at [1053, 557] on input "False" at bounding box center [1060, 550] width 14 height 13
radio input "true"
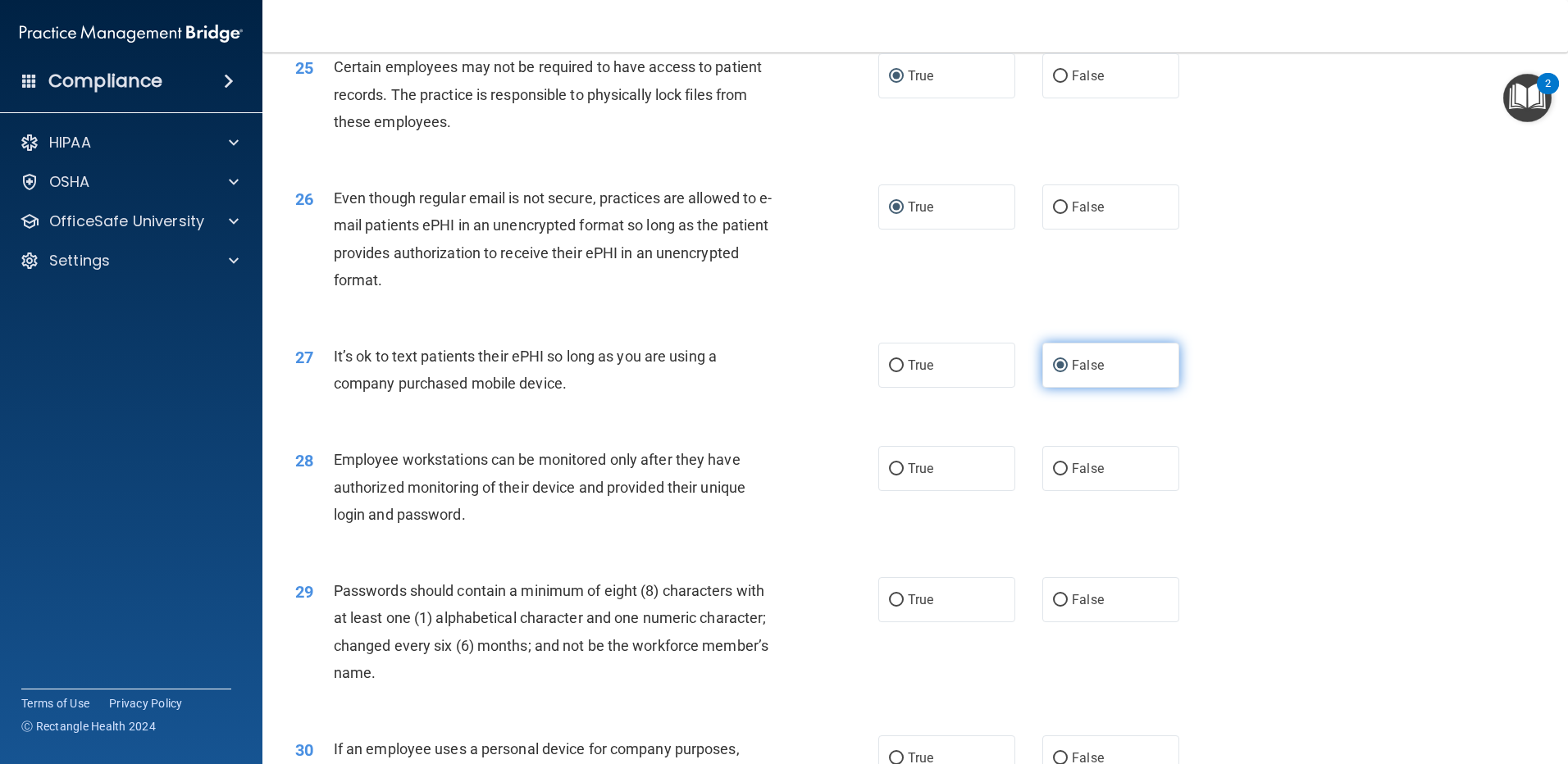
scroll to position [3199, 0]
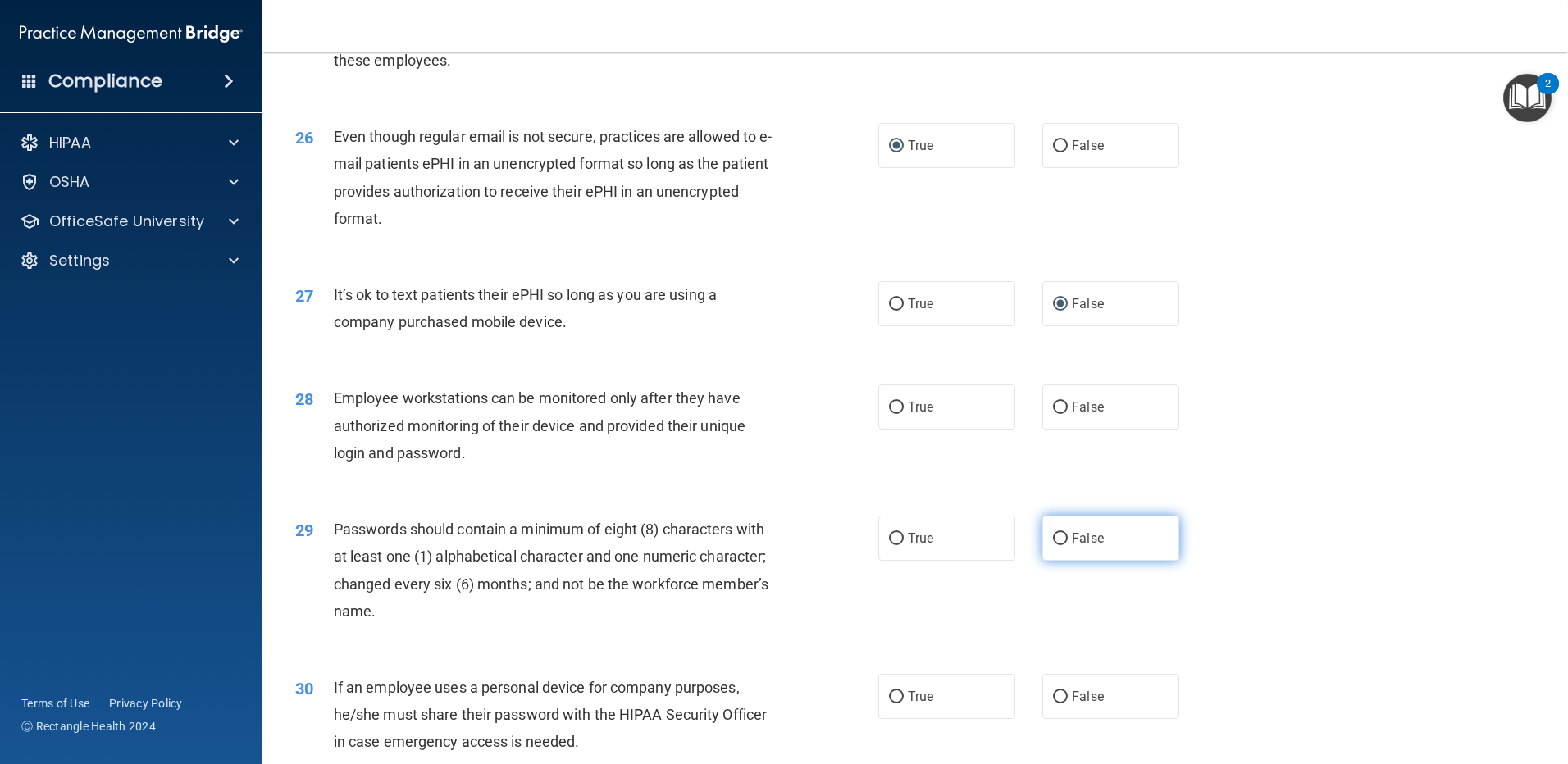
click at [1053, 545] on input "False" at bounding box center [1060, 539] width 14 height 13
radio input "true"
click at [1054, 415] on input "False" at bounding box center [1060, 408] width 14 height 13
radio input "true"
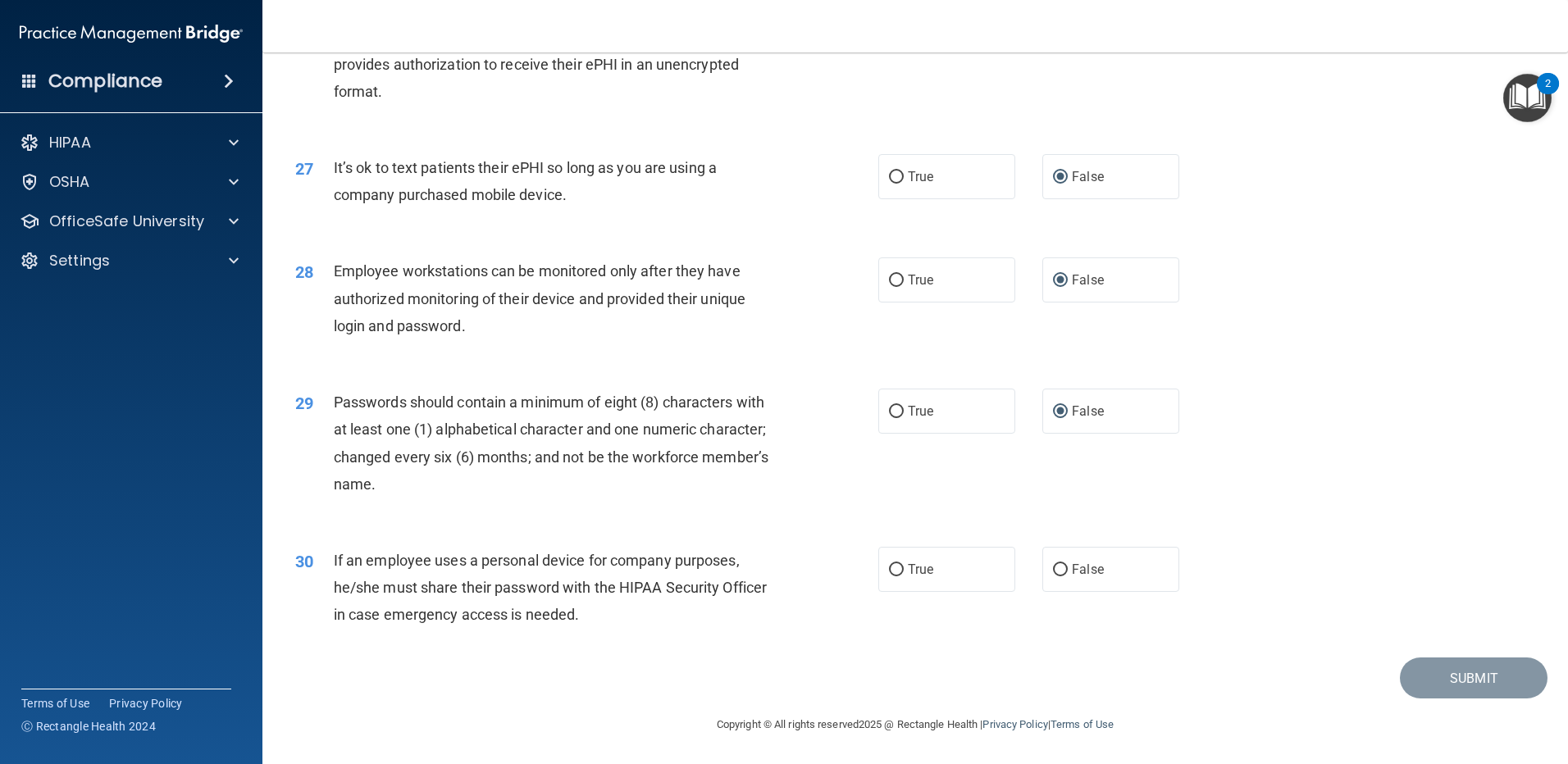
scroll to position [3352, 0]
click at [1044, 566] on label "False" at bounding box center [1111, 569] width 137 height 45
click at [1053, 566] on input "False" at bounding box center [1060, 570] width 14 height 13
radio input "true"
click at [1446, 679] on button "Submit" at bounding box center [1473, 679] width 148 height 42
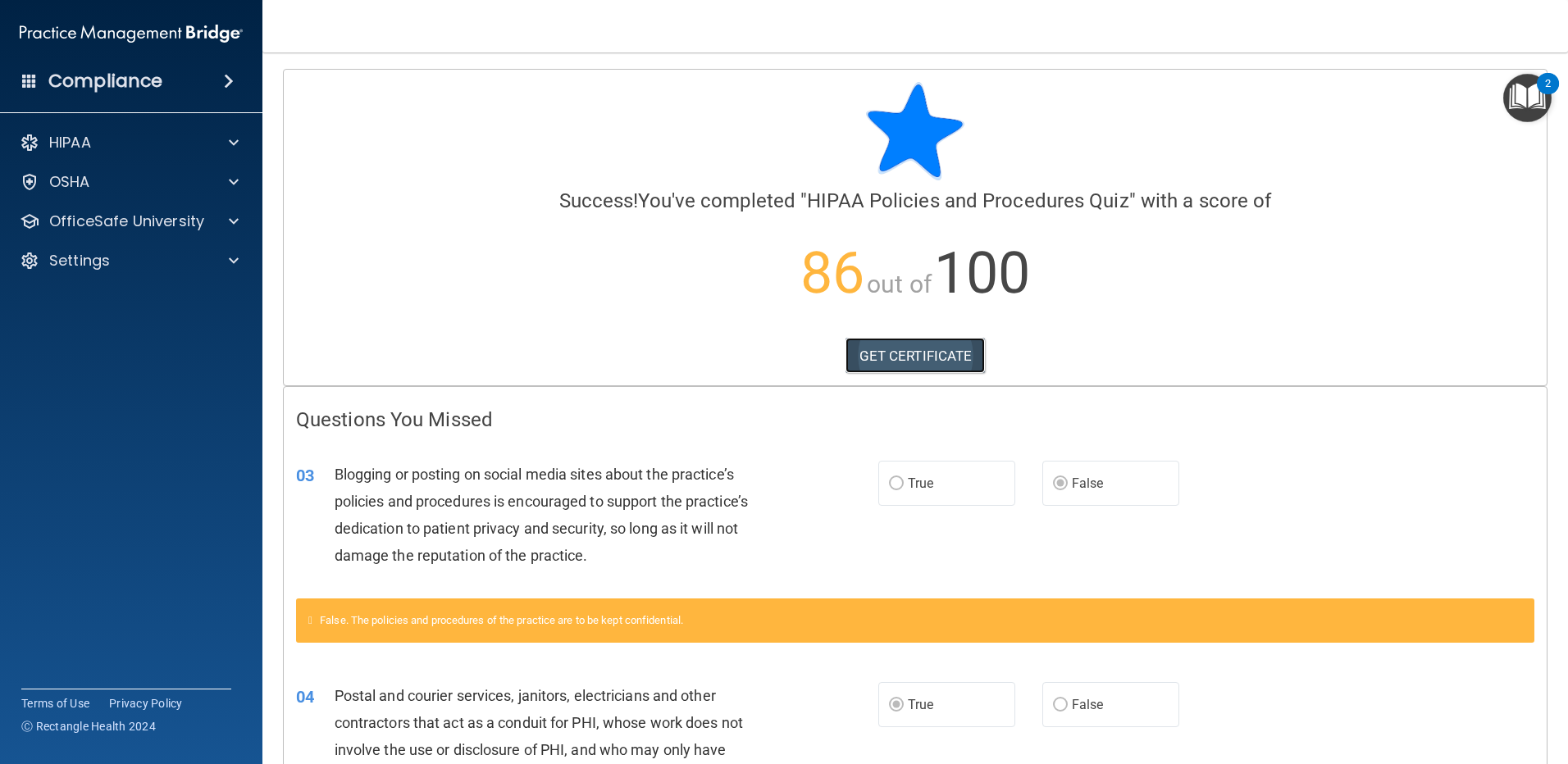
click at [895, 360] on link "GET CERTIFICATE" at bounding box center [916, 355] width 140 height 36
click at [76, 138] on p "HIPAA" at bounding box center [70, 142] width 42 height 19
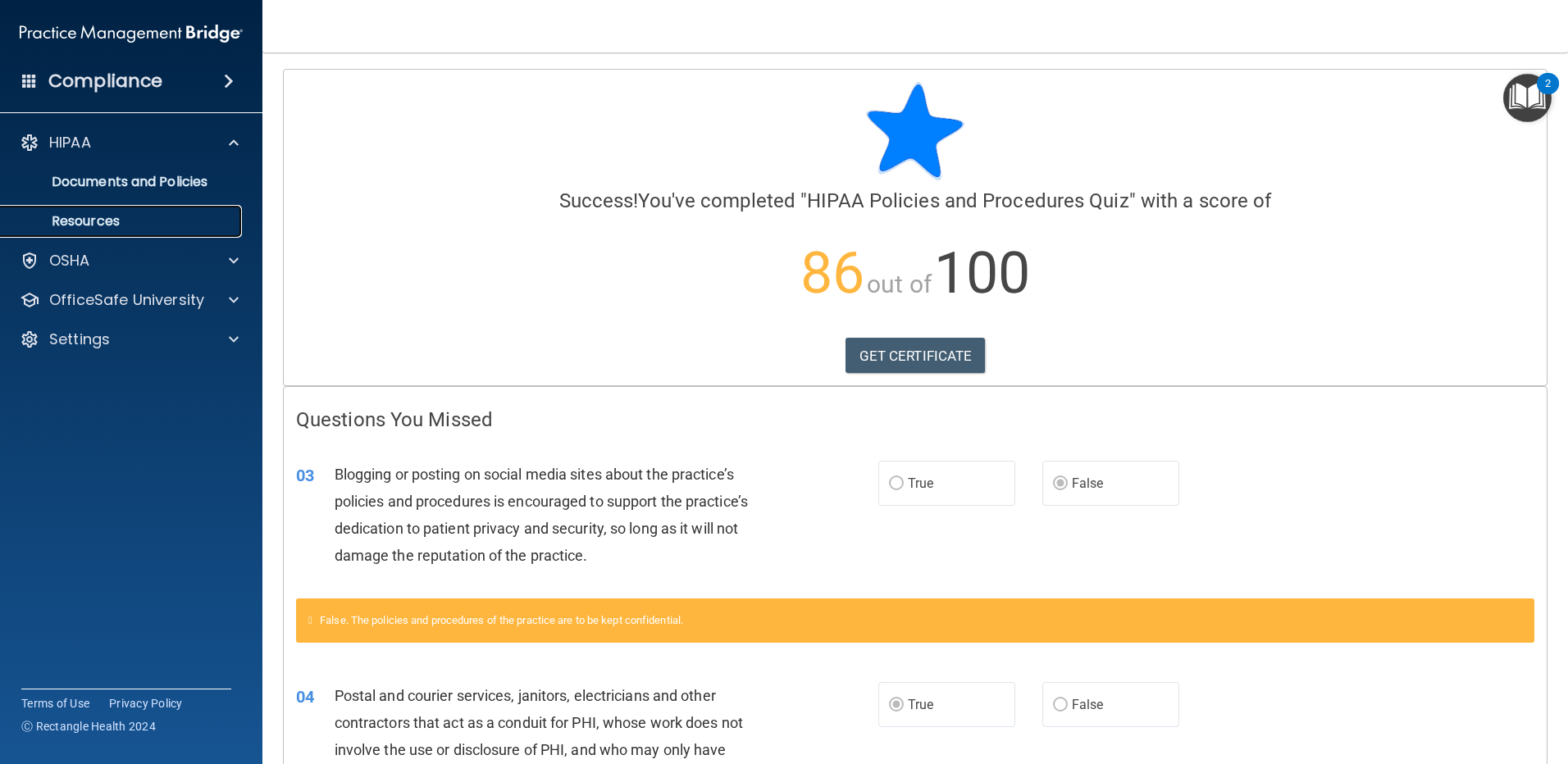
click at [93, 219] on p "Resources" at bounding box center [122, 221] width 224 height 16
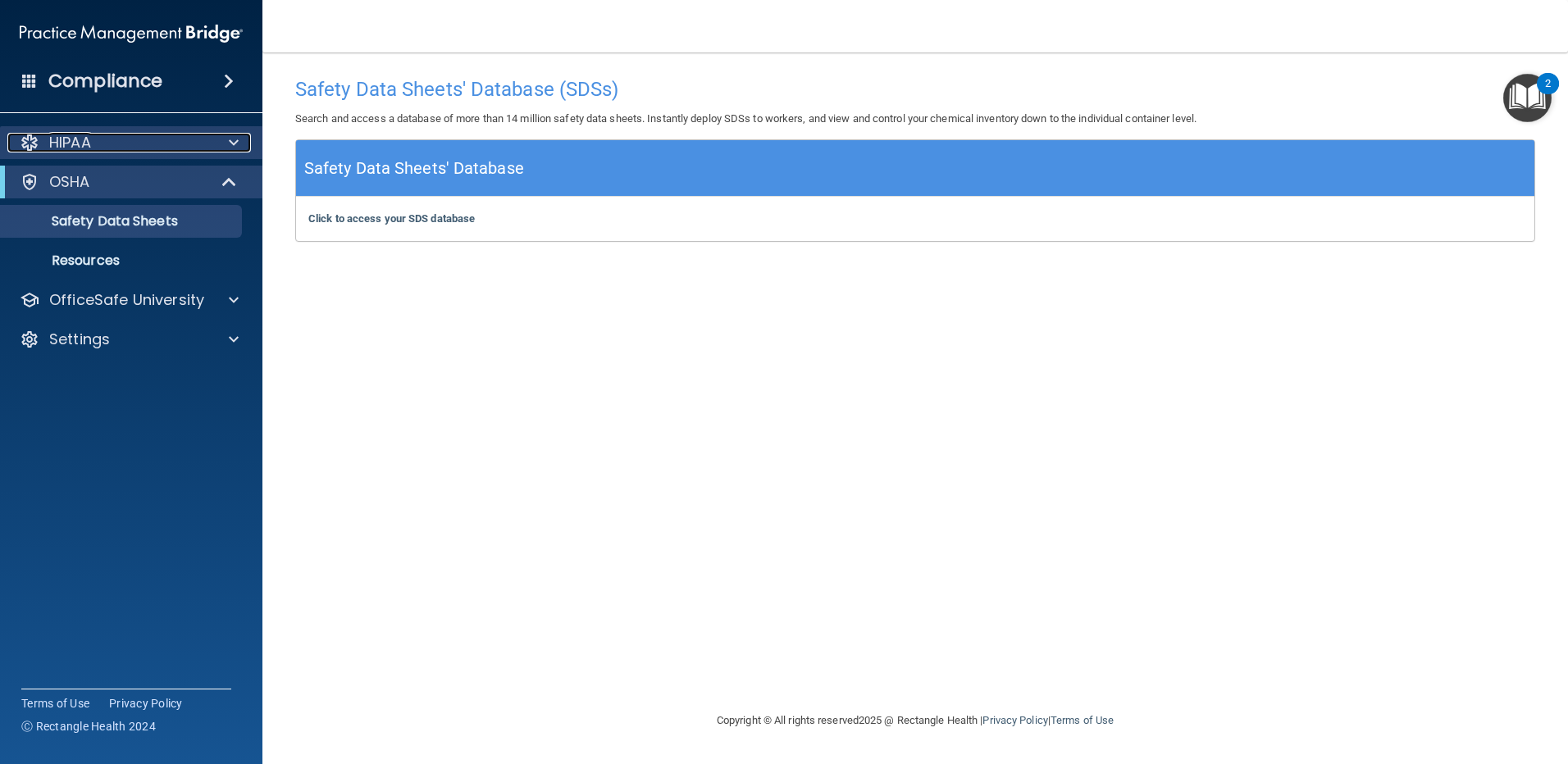
click at [237, 140] on span at bounding box center [234, 142] width 10 height 19
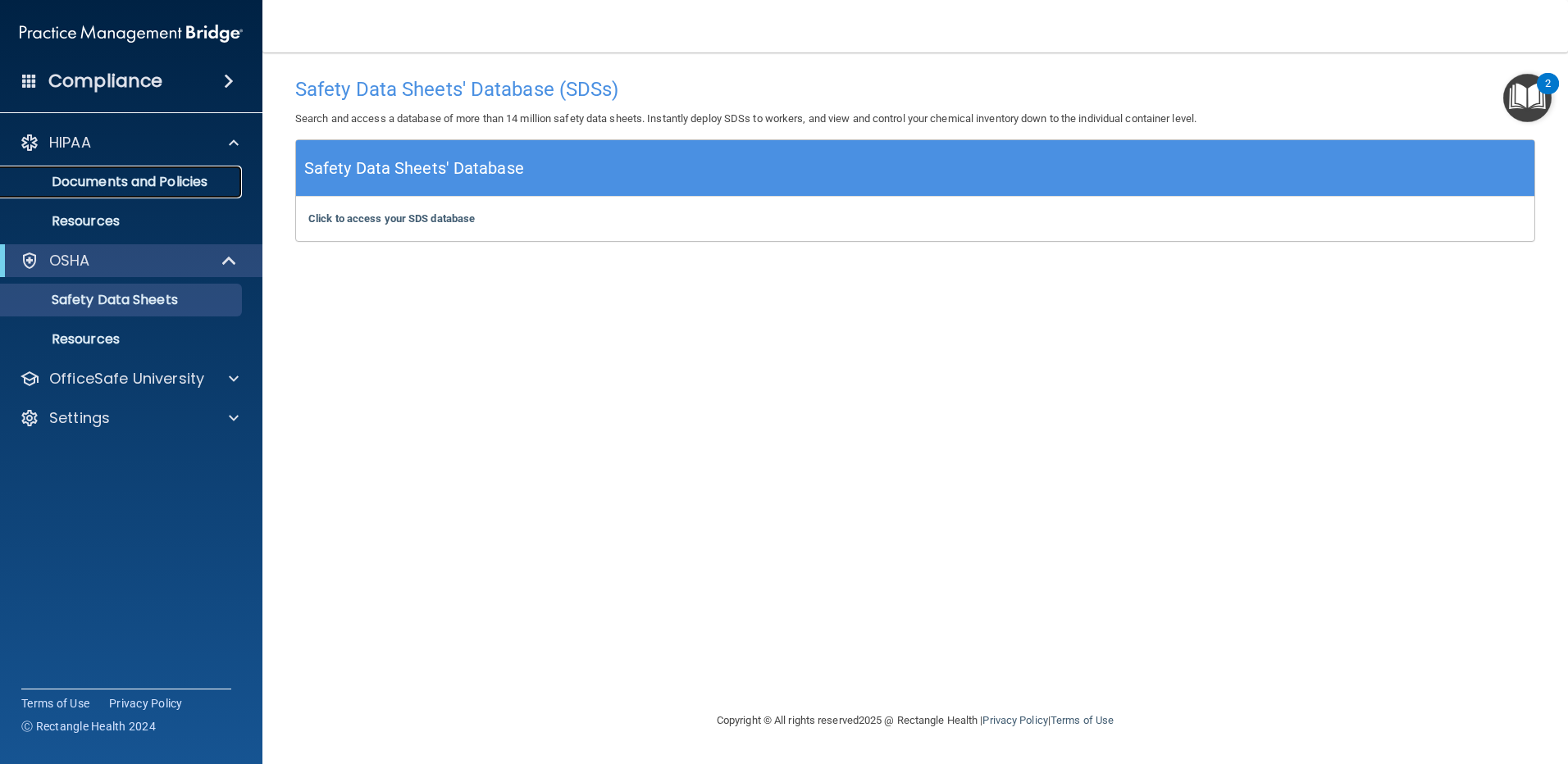
click at [185, 176] on p "Documents and Policies" at bounding box center [122, 182] width 224 height 16
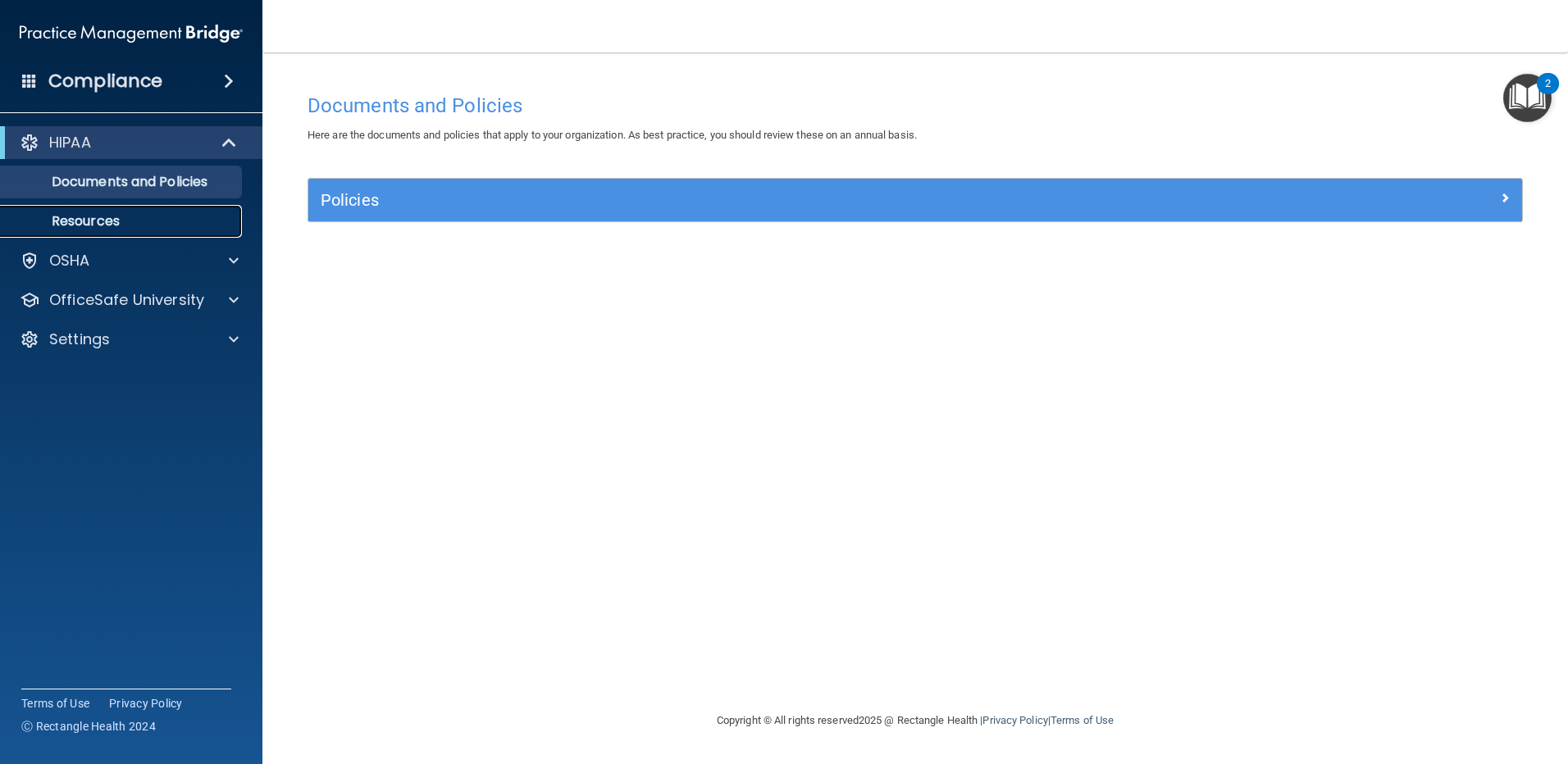
click at [69, 216] on p "Resources" at bounding box center [122, 221] width 224 height 16
click at [123, 88] on h4 "Compliance" at bounding box center [105, 81] width 114 height 23
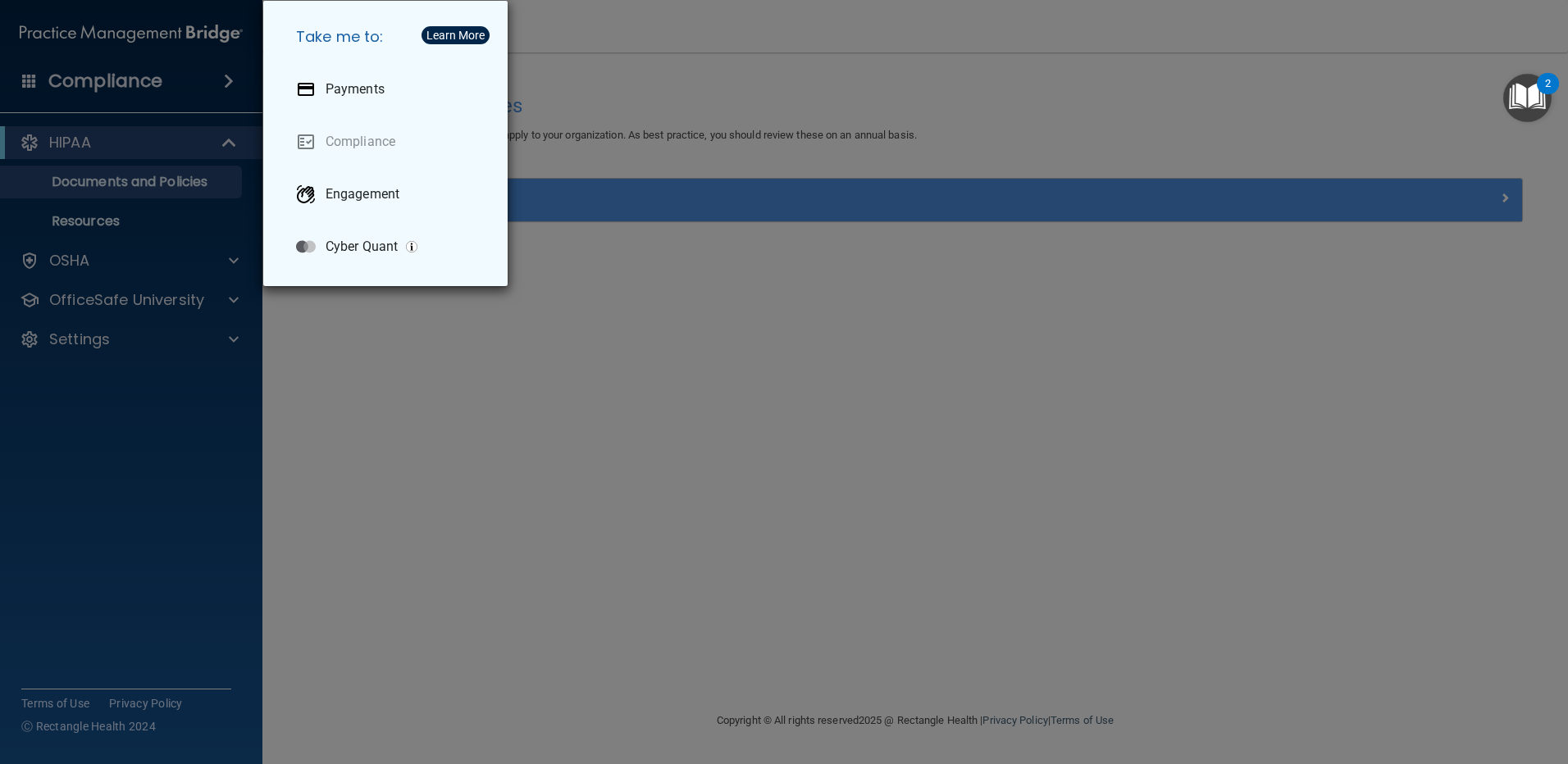
click at [392, 328] on div "Take me to: Payments Compliance Engagement Cyber Quant" at bounding box center [784, 382] width 1568 height 764
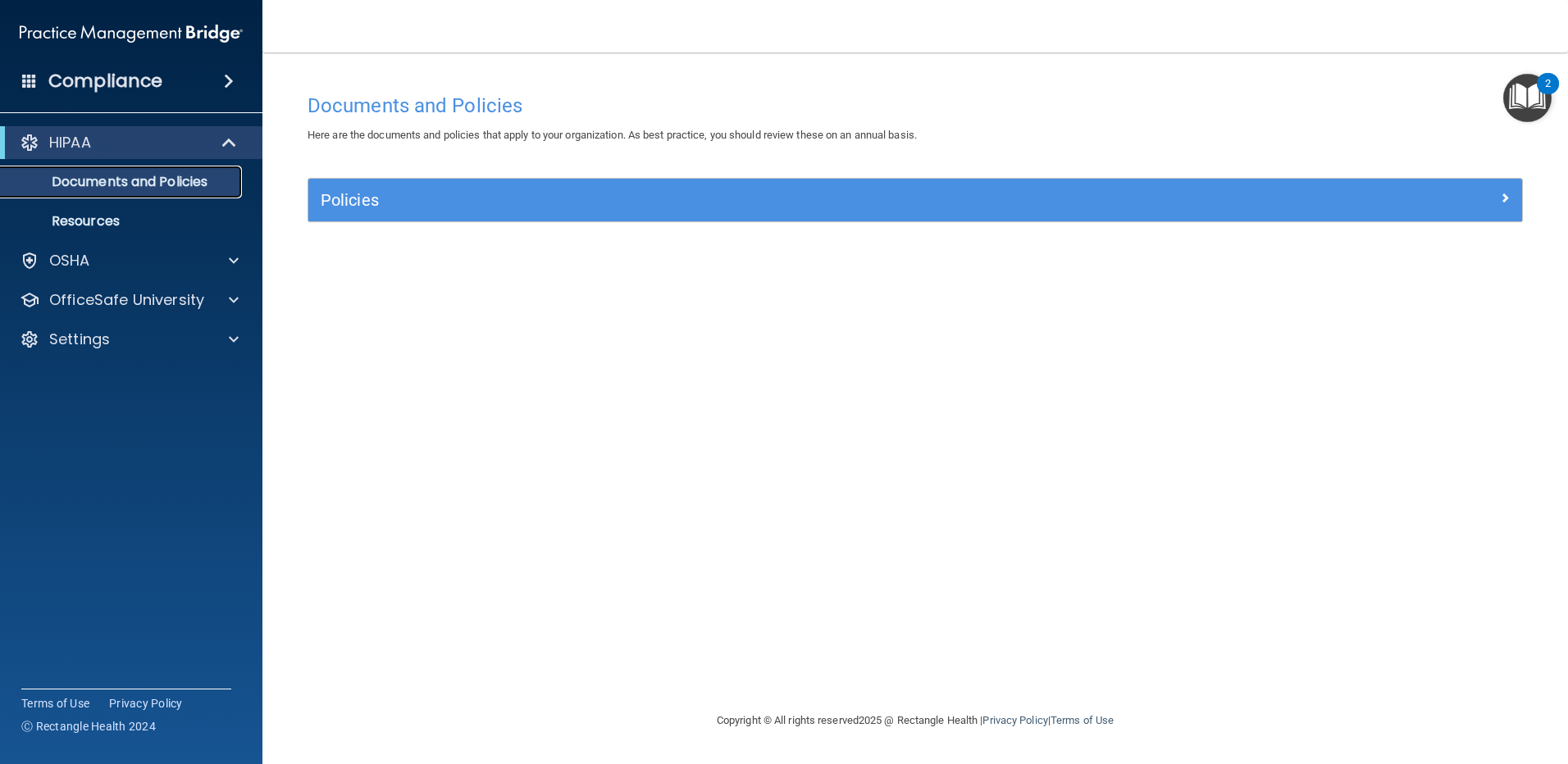
click at [198, 176] on p "Documents and Policies" at bounding box center [122, 182] width 224 height 16
click at [74, 145] on p "HIPAA" at bounding box center [70, 142] width 42 height 19
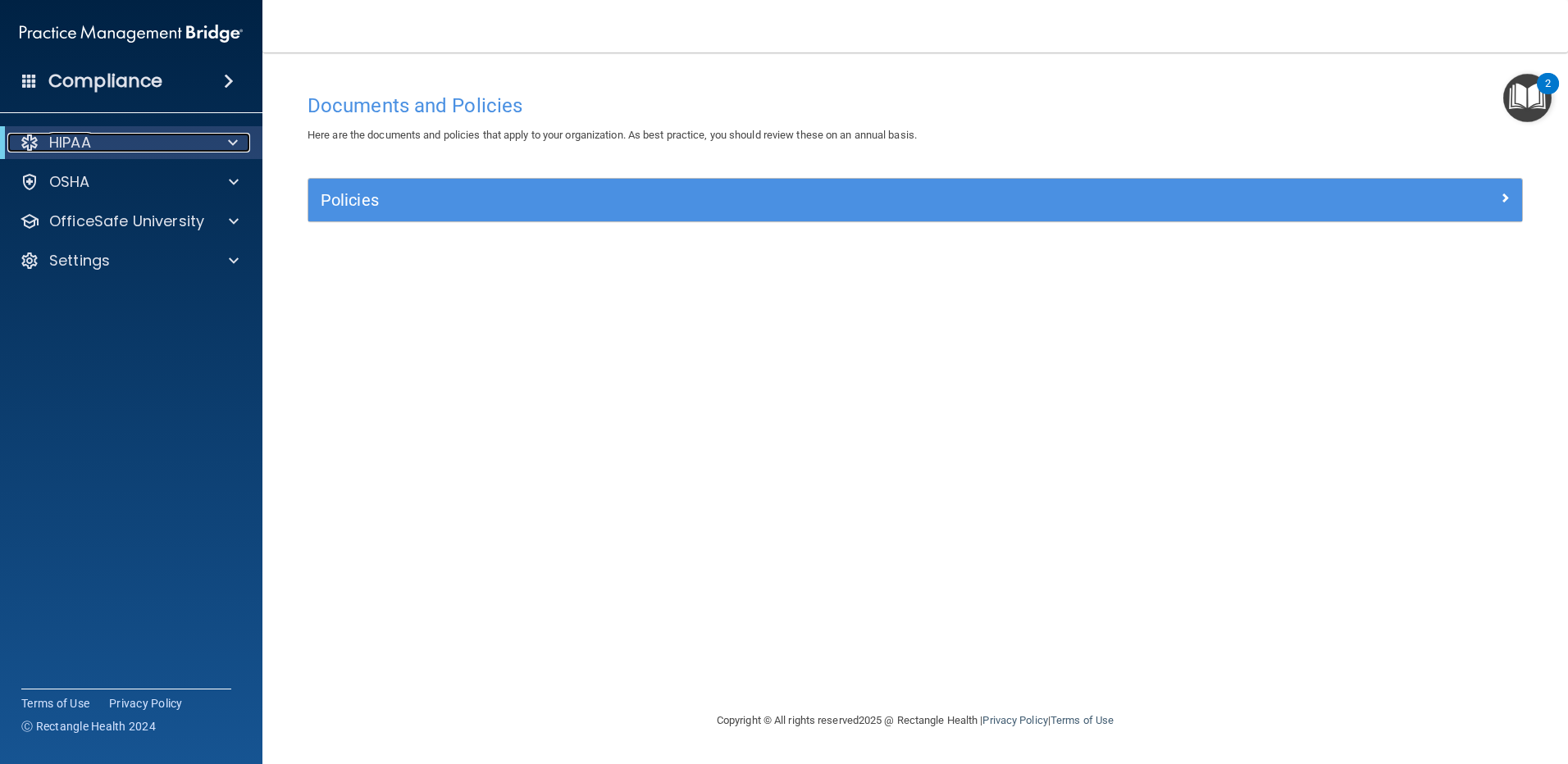
click at [240, 141] on div at bounding box center [231, 142] width 41 height 19
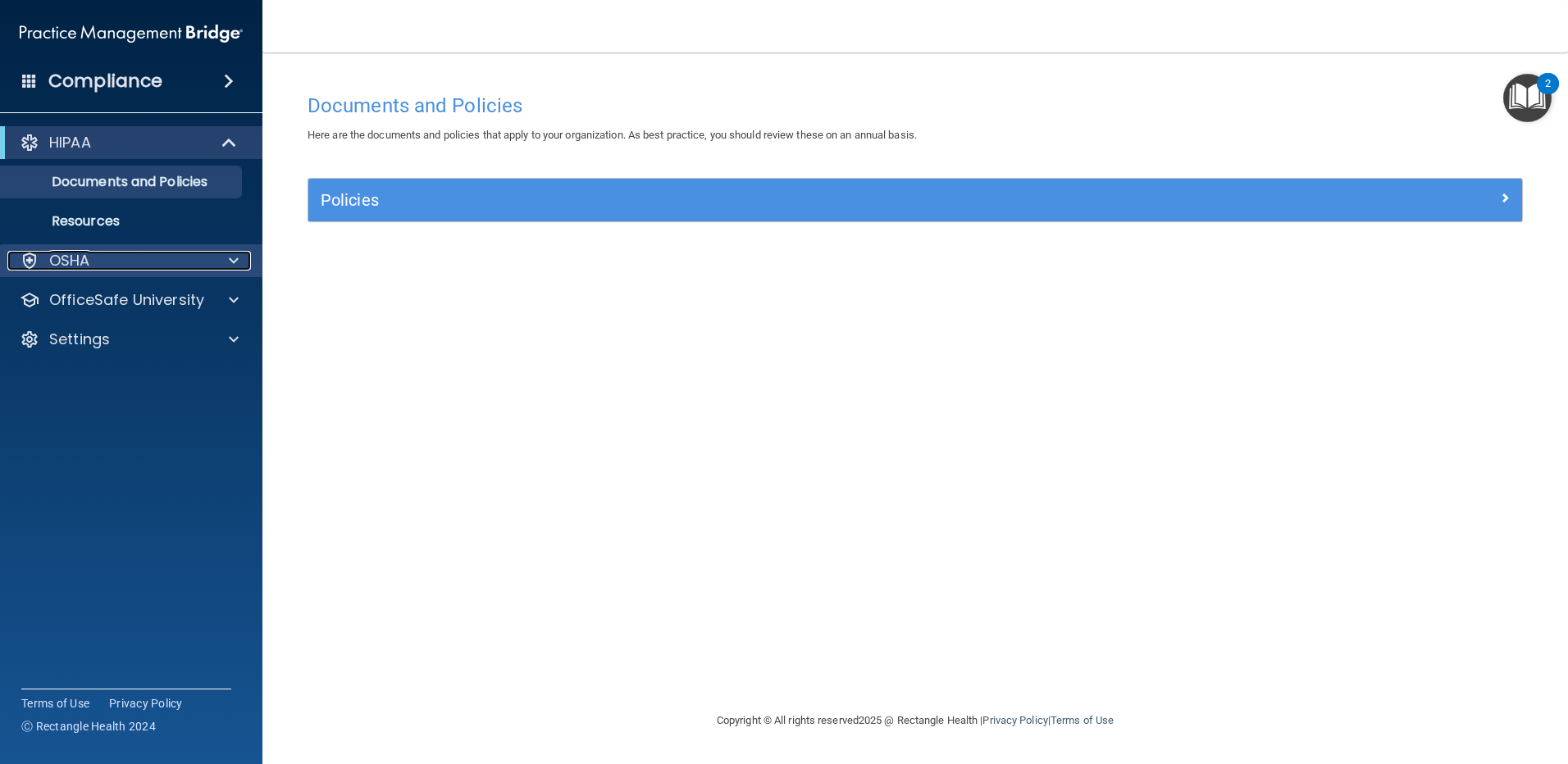
click at [236, 253] on span at bounding box center [234, 260] width 10 height 19
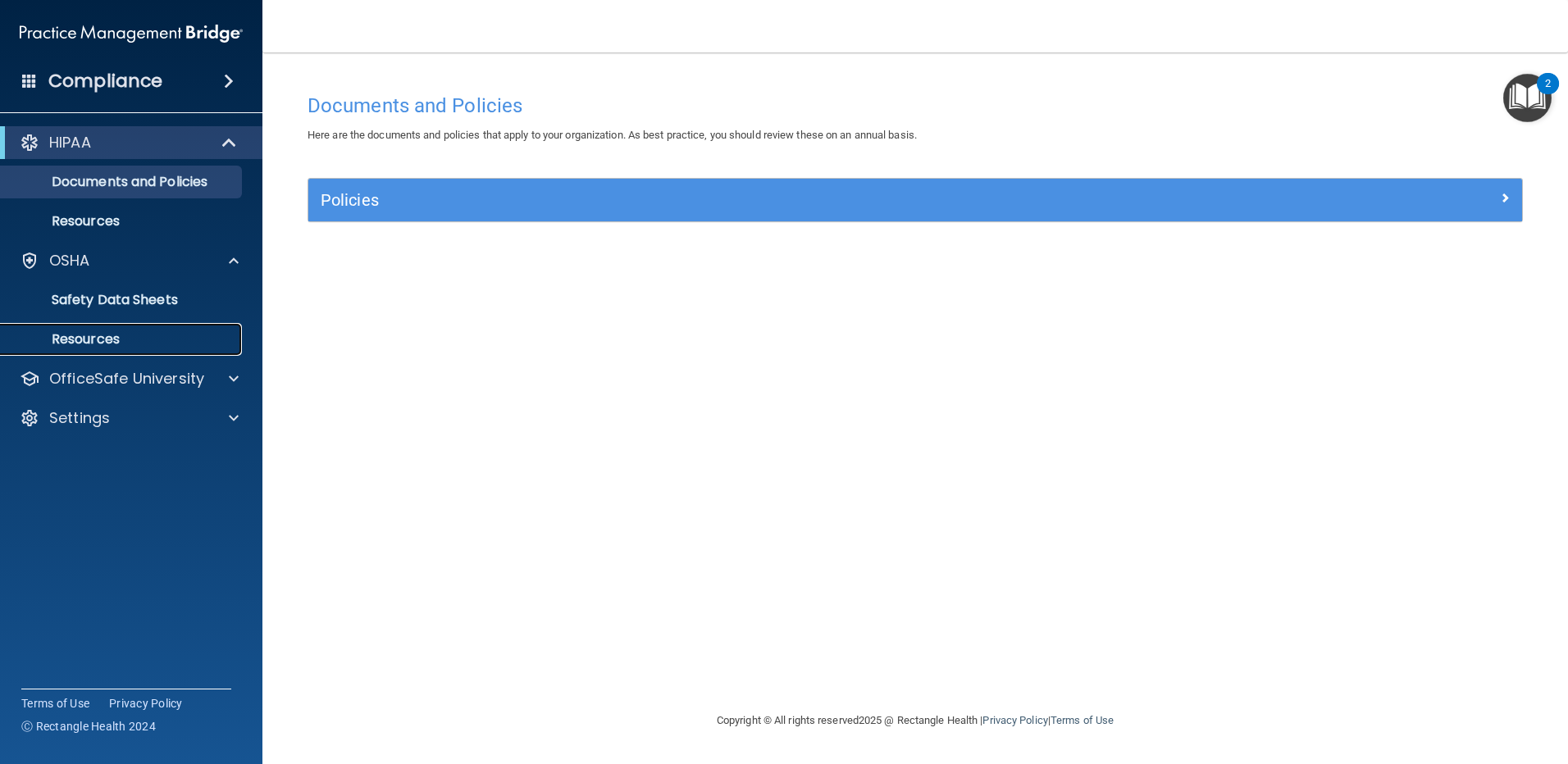
click at [100, 337] on p "Resources" at bounding box center [122, 339] width 224 height 16
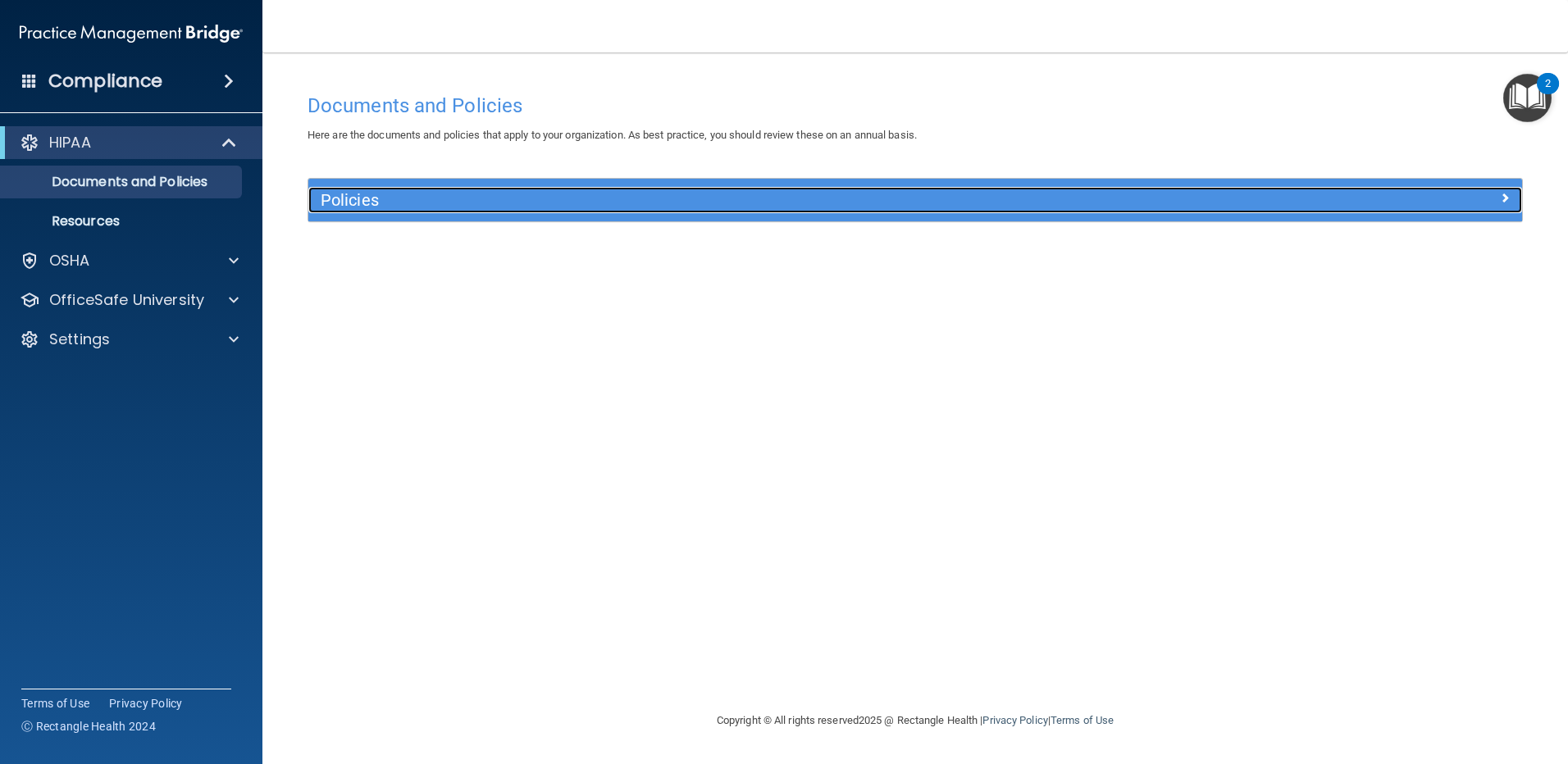
click at [1506, 196] on span at bounding box center [1506, 197] width 10 height 19
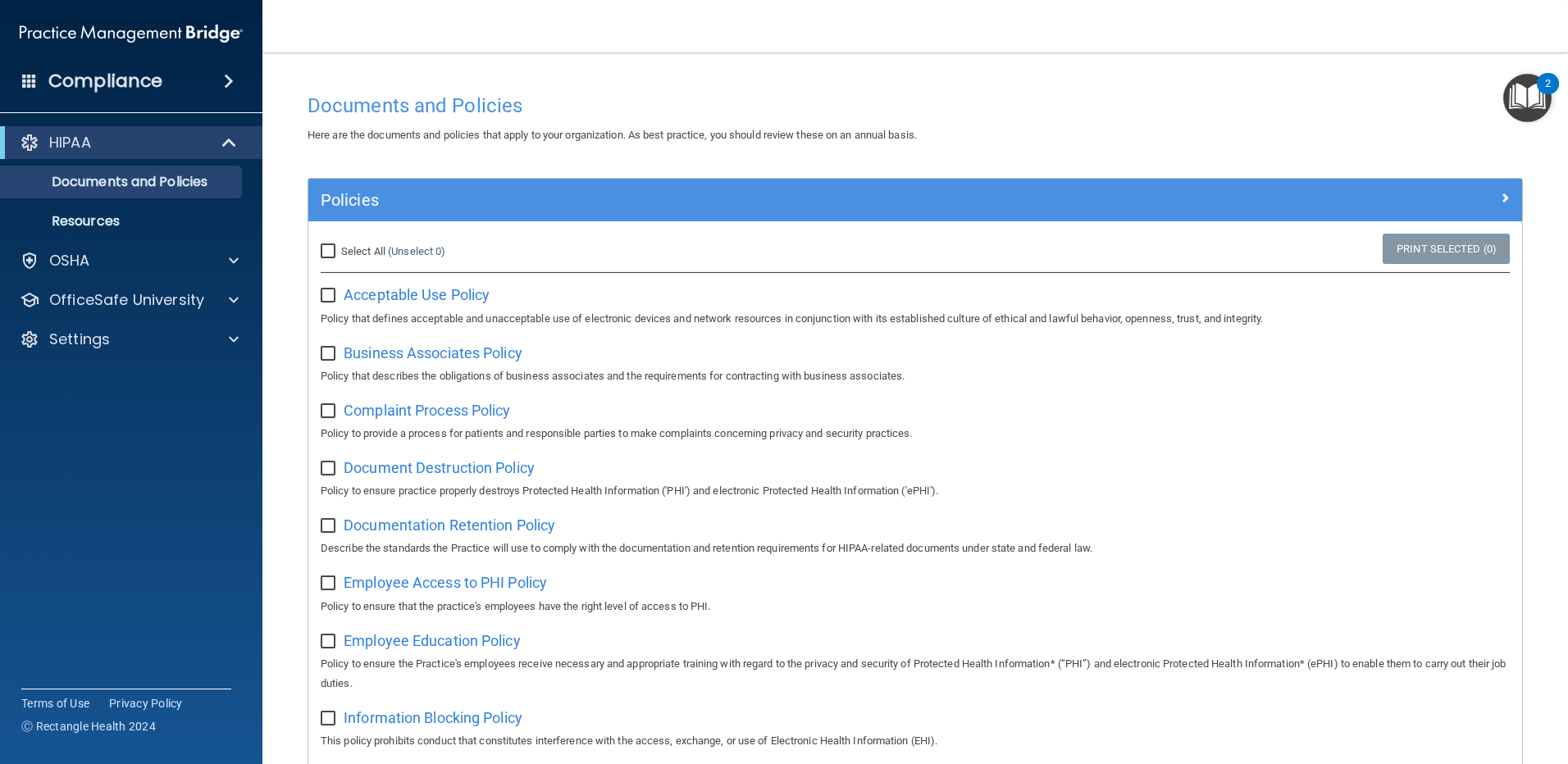
click at [326, 254] on input "Select All (Unselect 0) Unselect All" at bounding box center [330, 252] width 19 height 14
checkbox input "true"
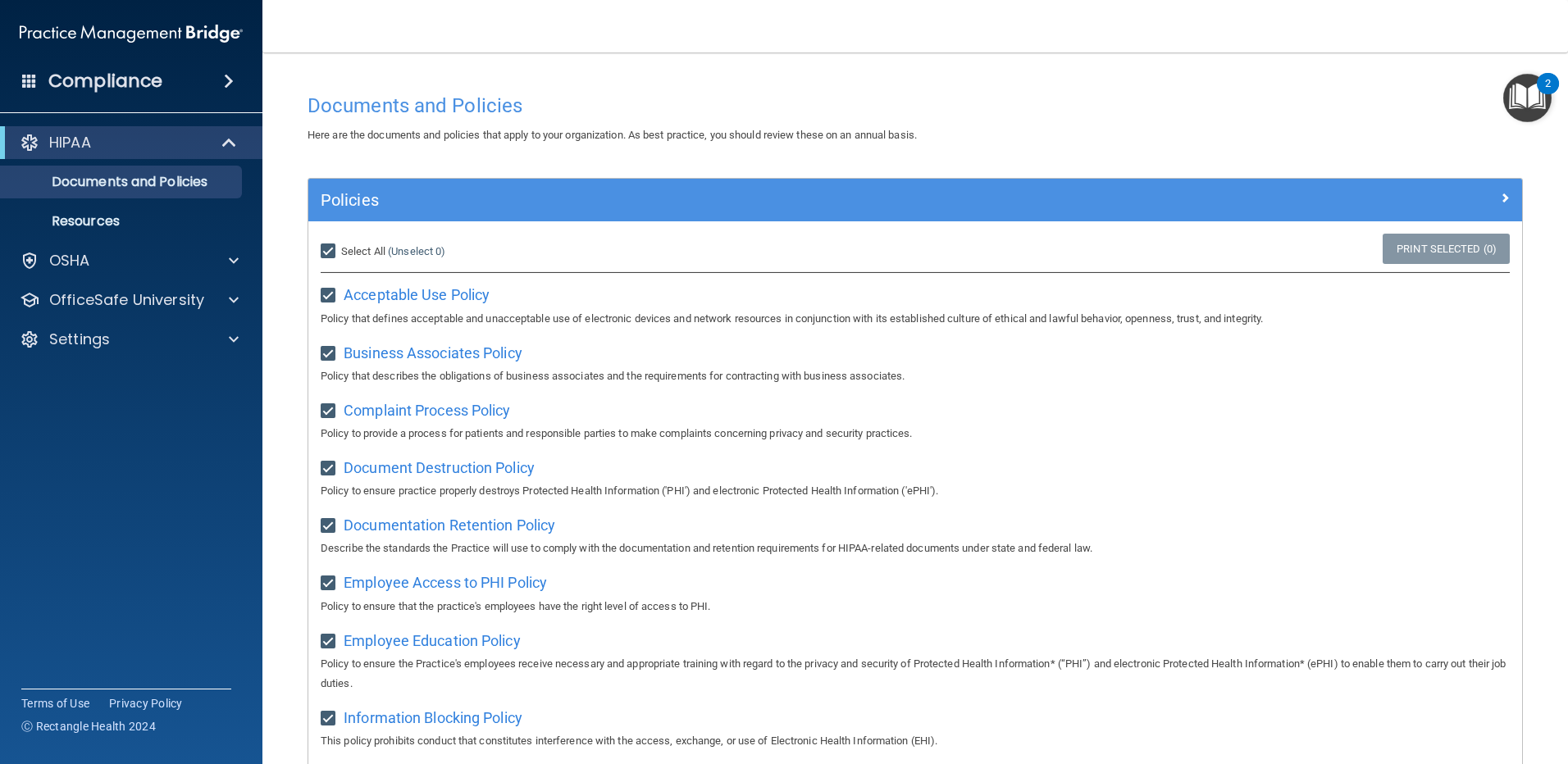
checkbox input "true"
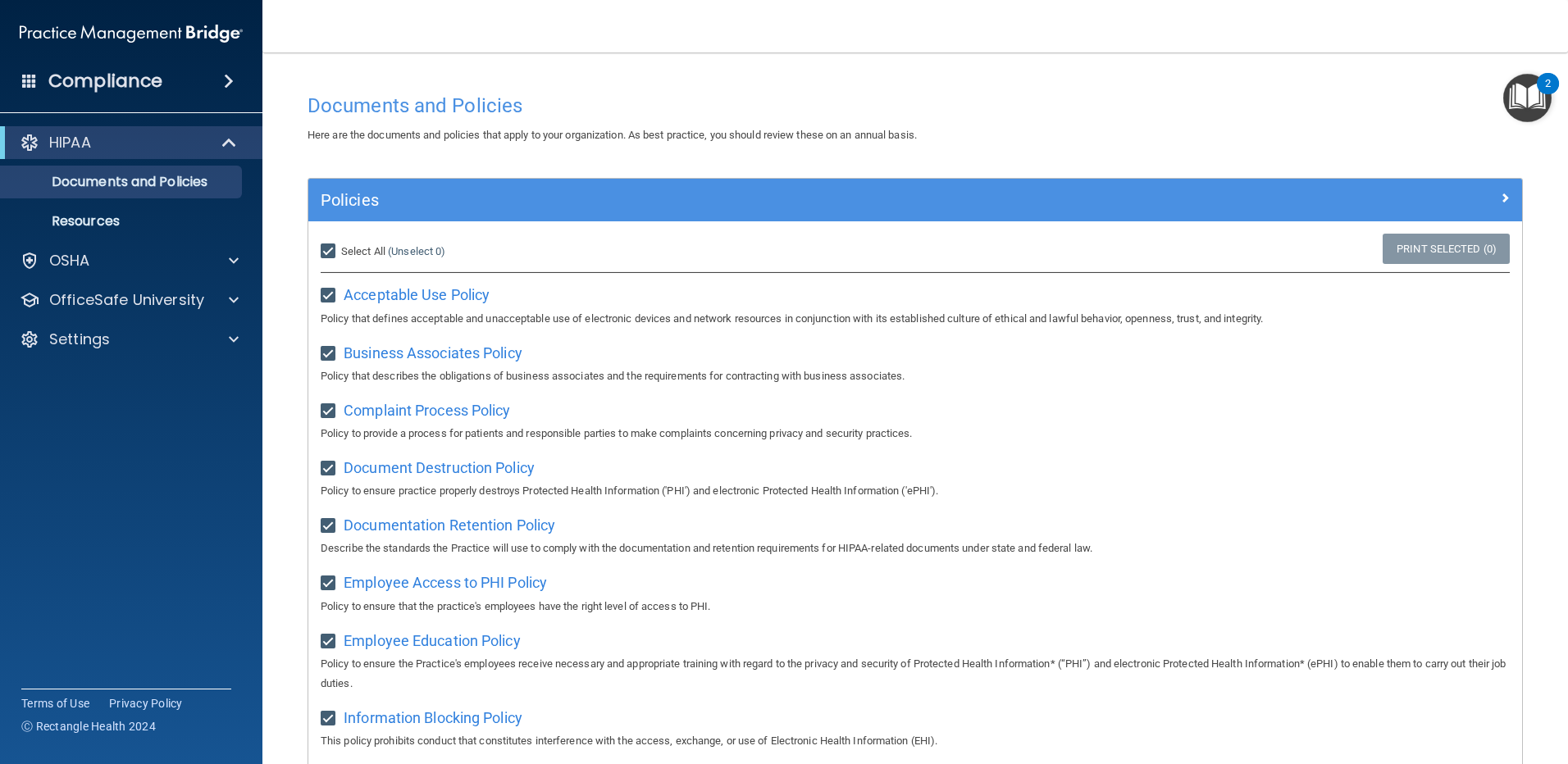
checkbox input "true"
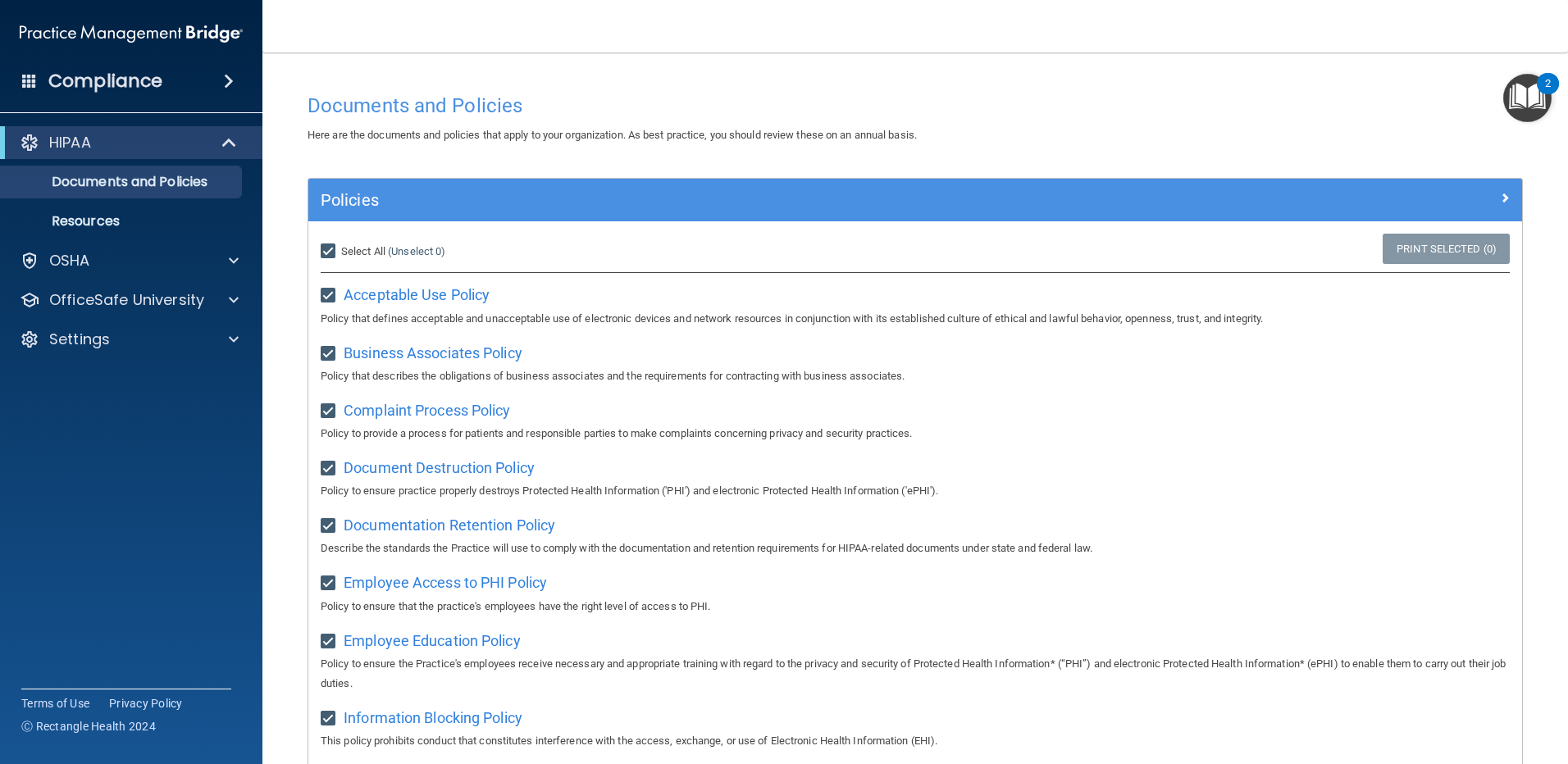
checkbox input "true"
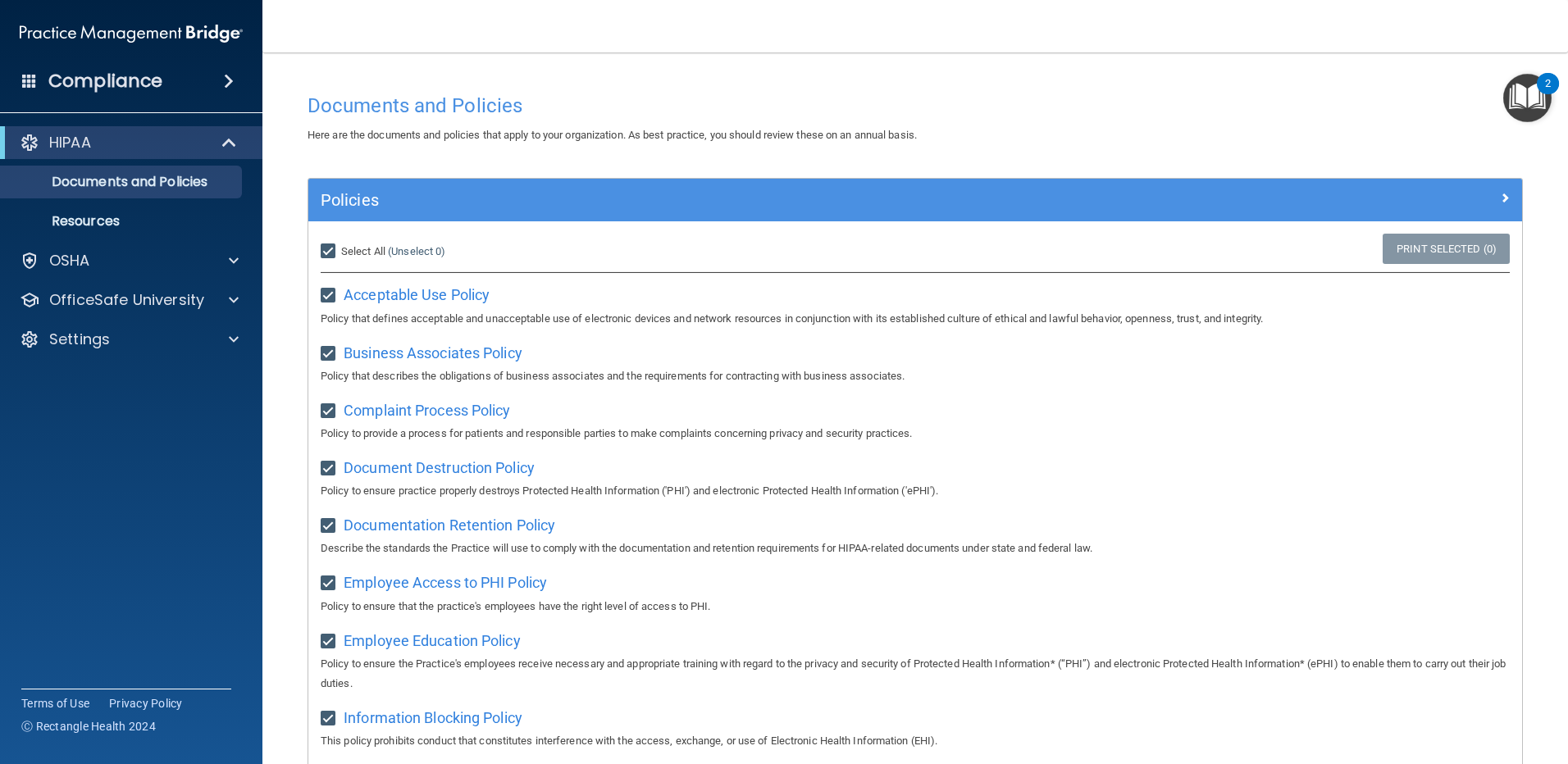
checkbox input "true"
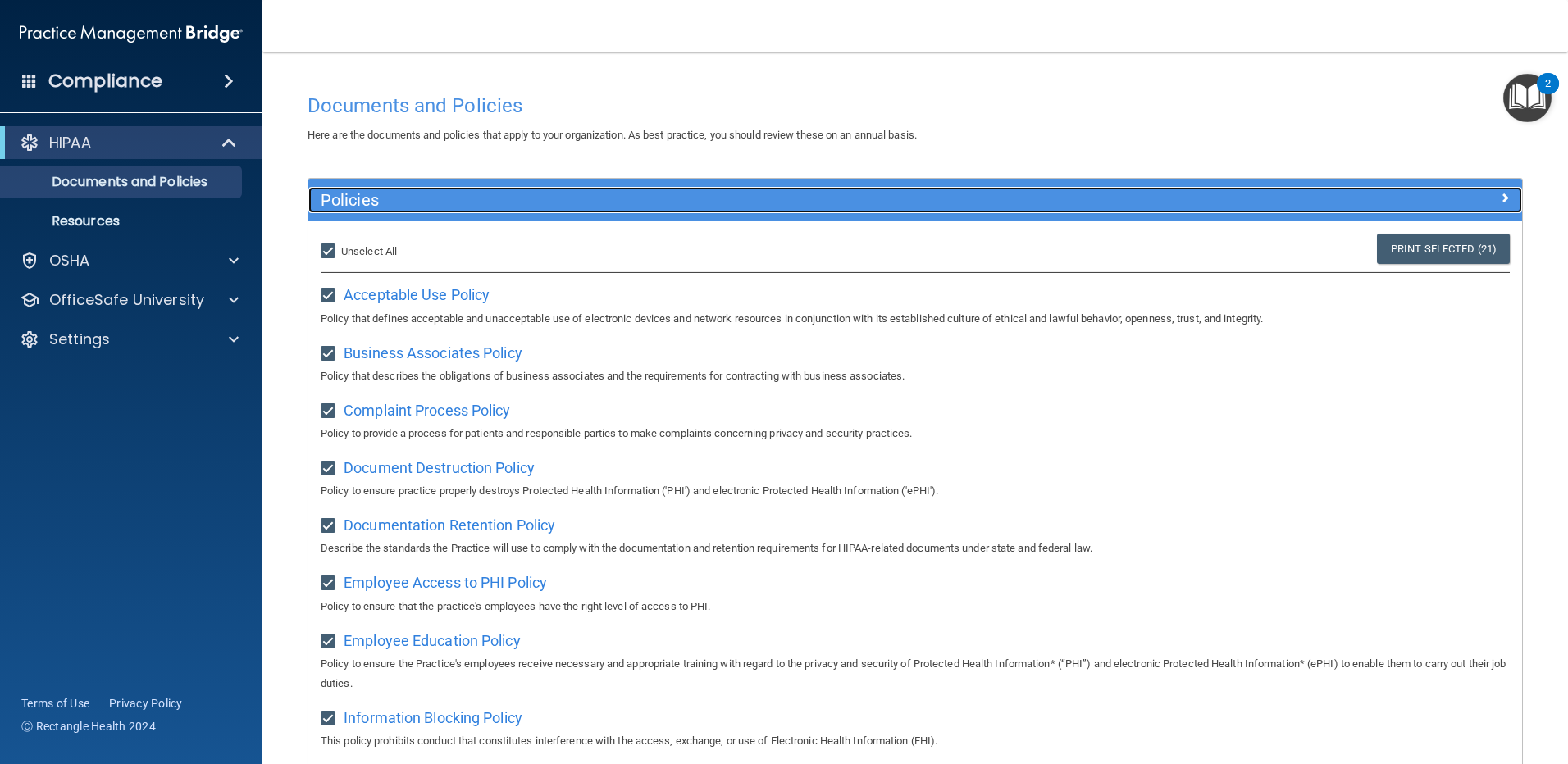
click at [1500, 195] on span at bounding box center [1506, 197] width 10 height 19
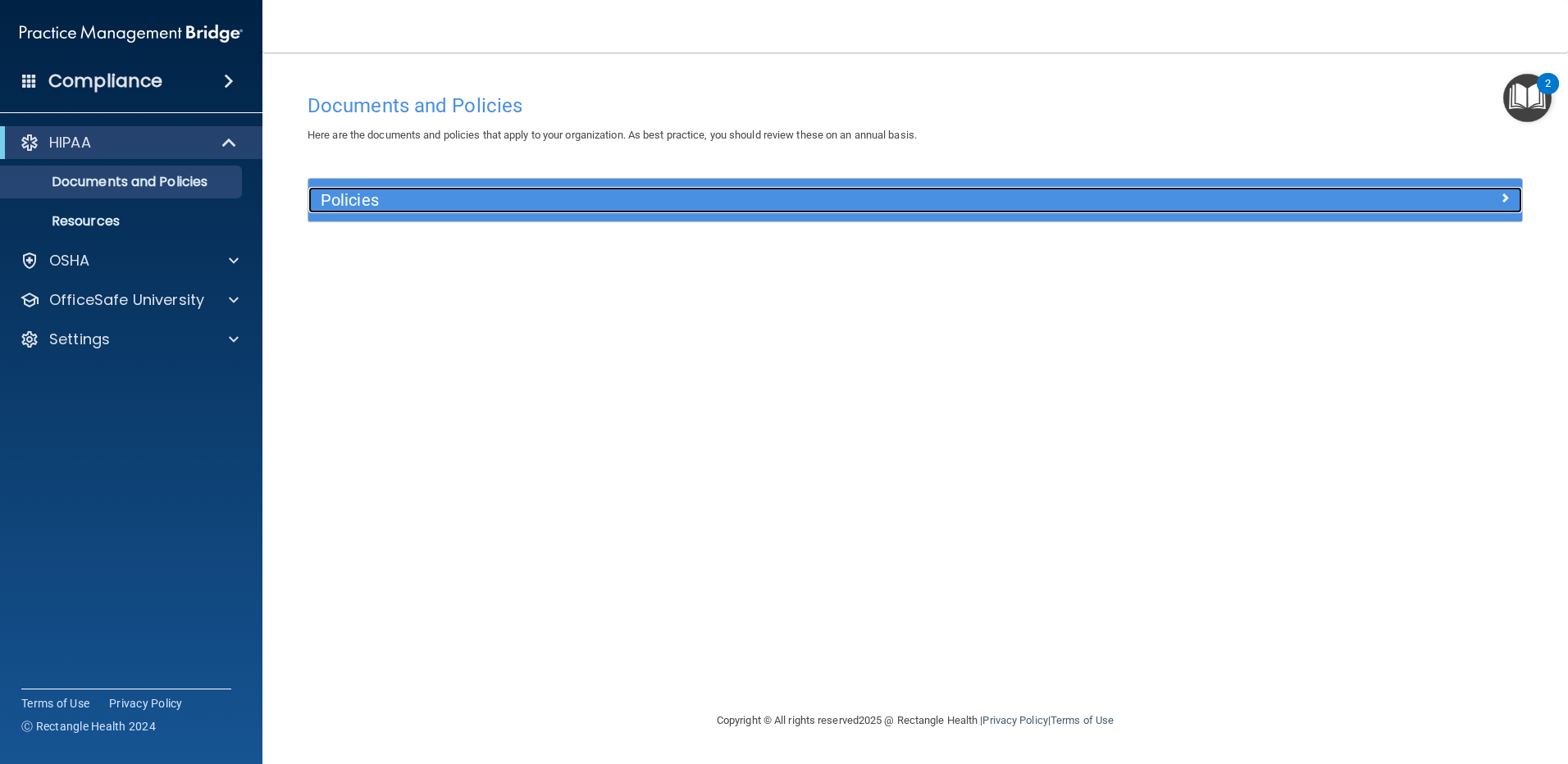
click at [1487, 195] on div at bounding box center [1370, 196] width 303 height 19
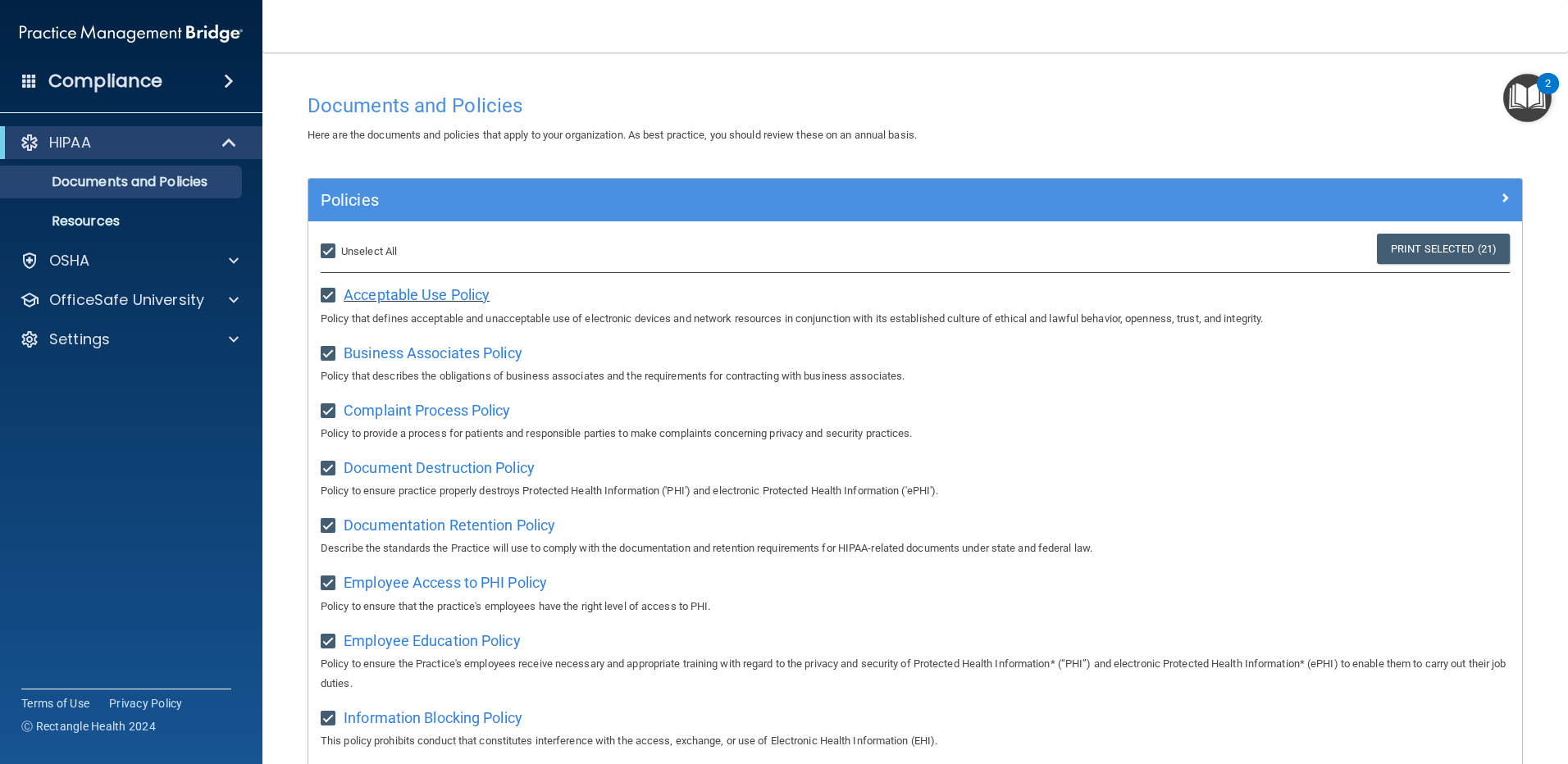
click at [409, 297] on span "Acceptable Use Policy" at bounding box center [416, 295] width 146 height 17
click at [434, 361] on span "Business Associates Policy" at bounding box center [433, 353] width 179 height 17
click at [106, 251] on div "OSHA" at bounding box center [109, 260] width 203 height 19
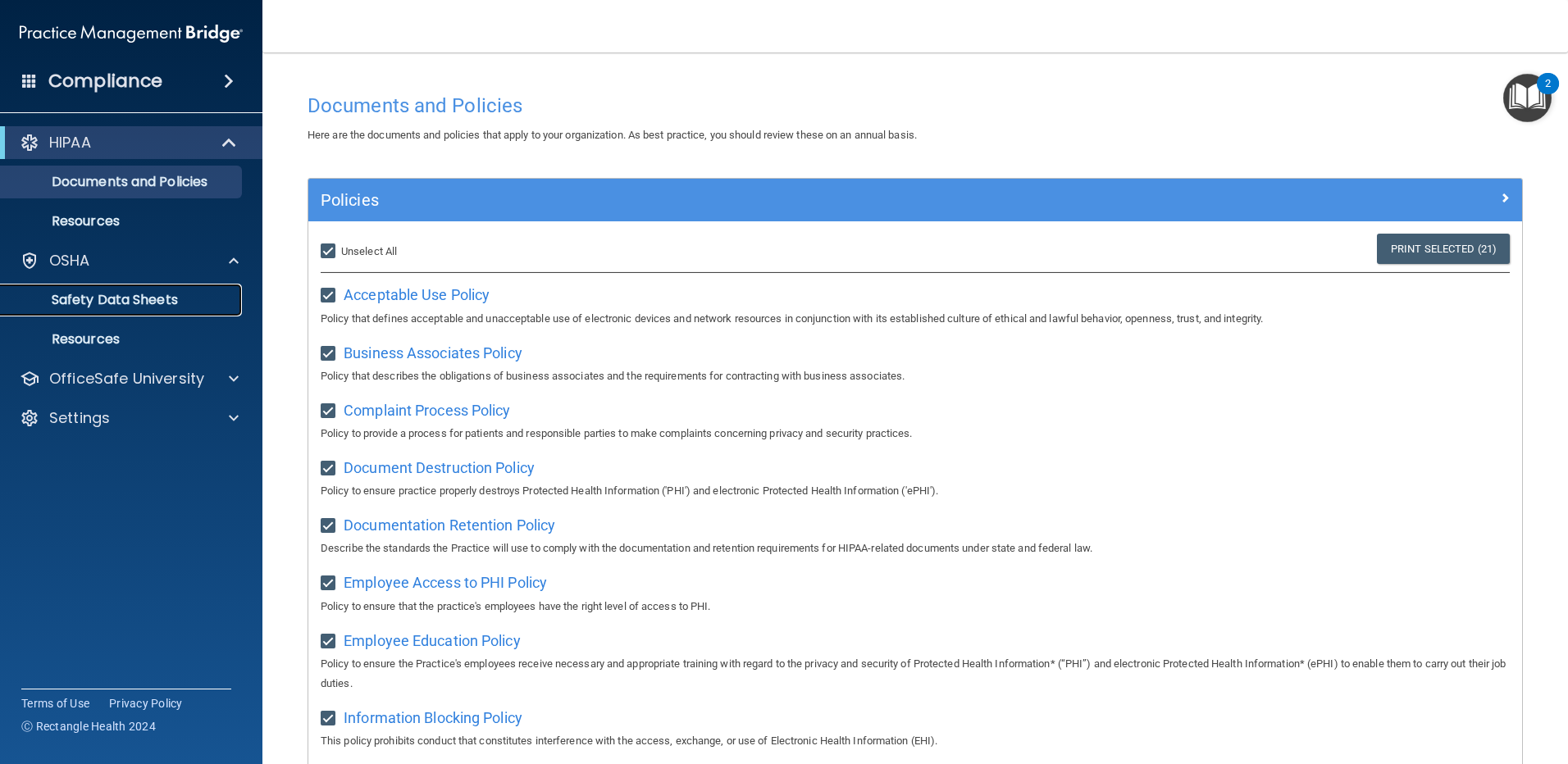
click at [94, 294] on p "Safety Data Sheets" at bounding box center [122, 300] width 224 height 16
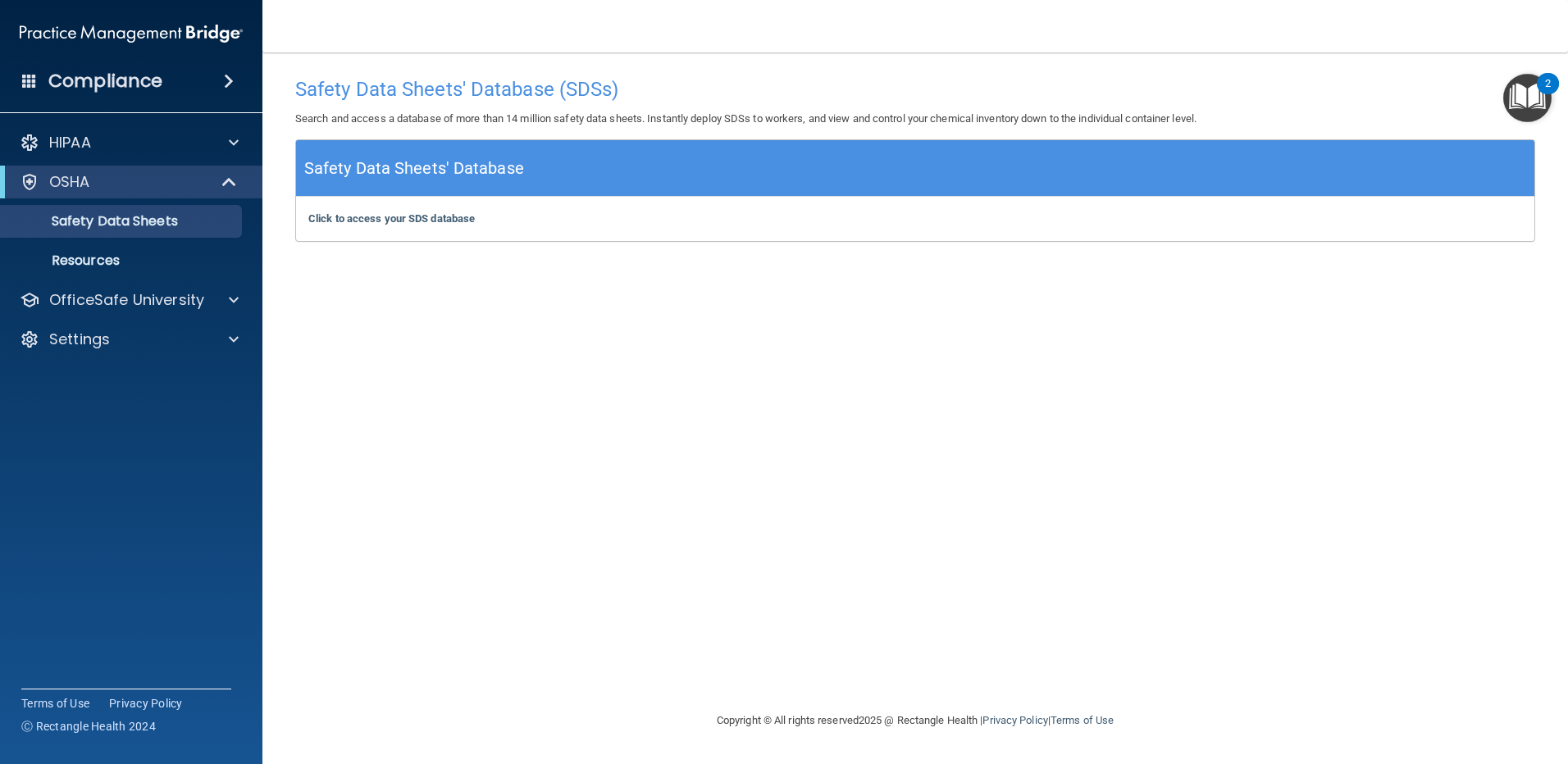
click at [32, 78] on span at bounding box center [29, 79] width 14 height 14
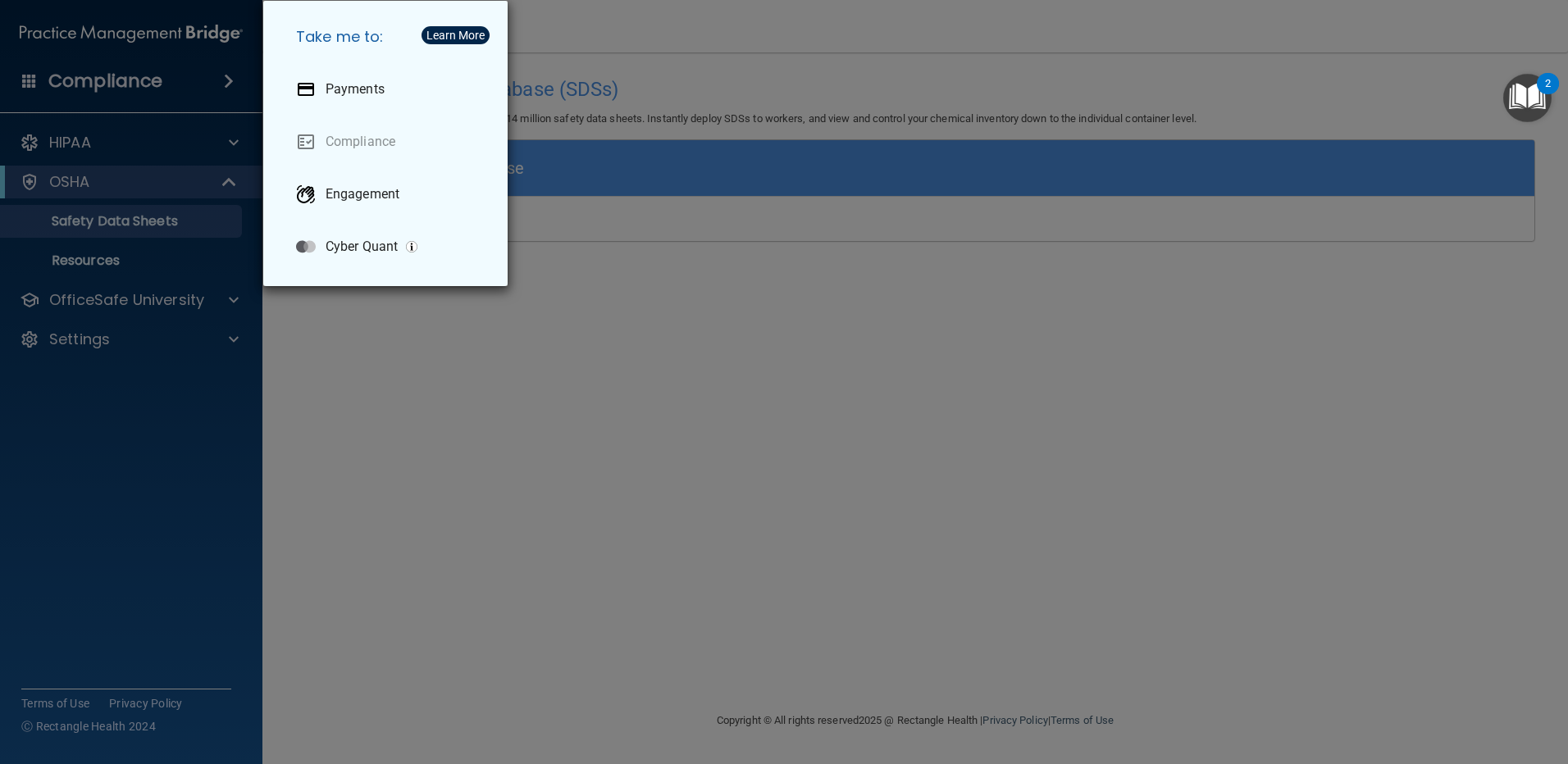
click at [166, 78] on div "Take me to: Payments Compliance Engagement Cyber Quant" at bounding box center [784, 382] width 1568 height 764
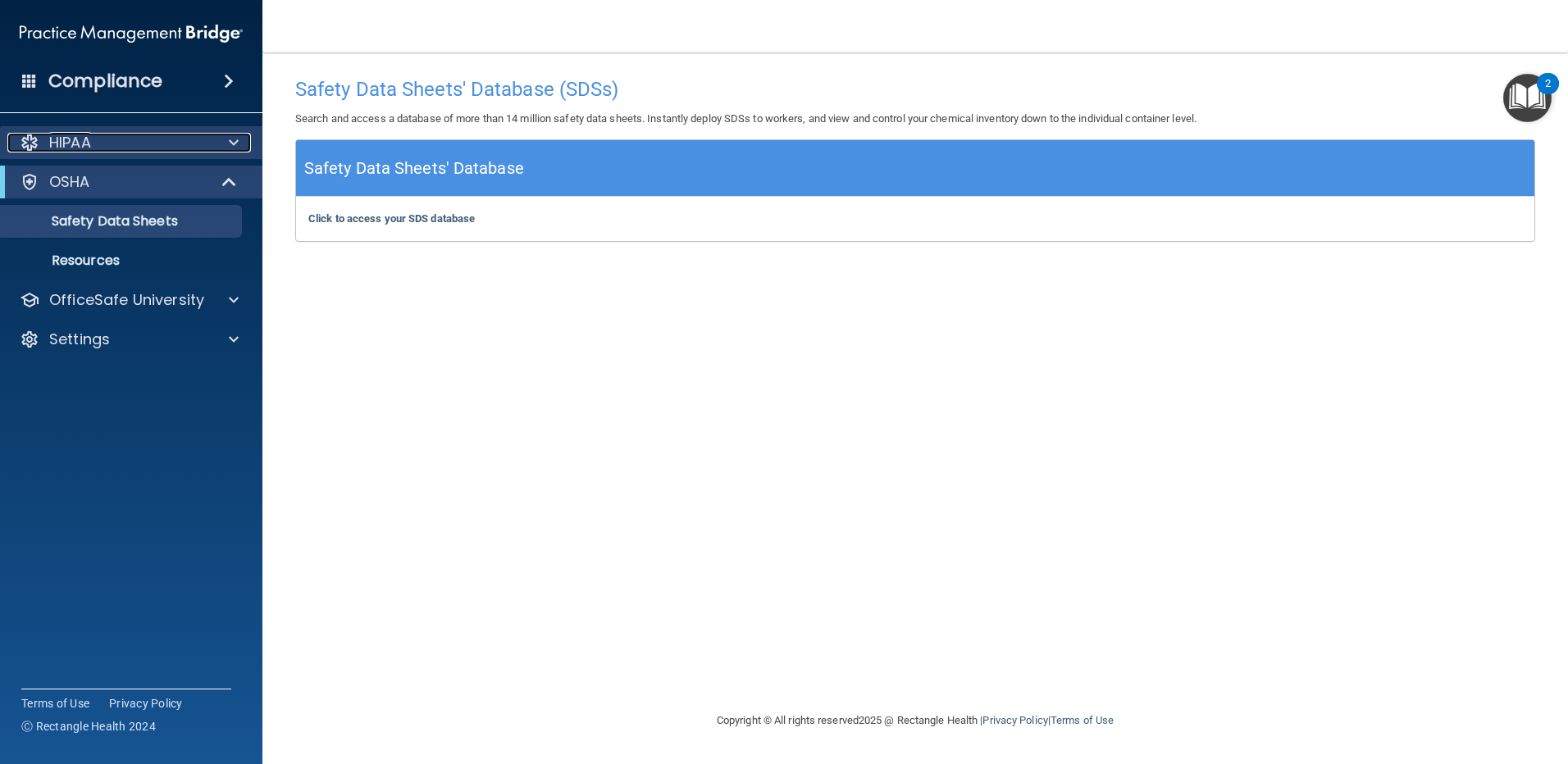
click at [239, 136] on div at bounding box center [231, 142] width 41 height 19
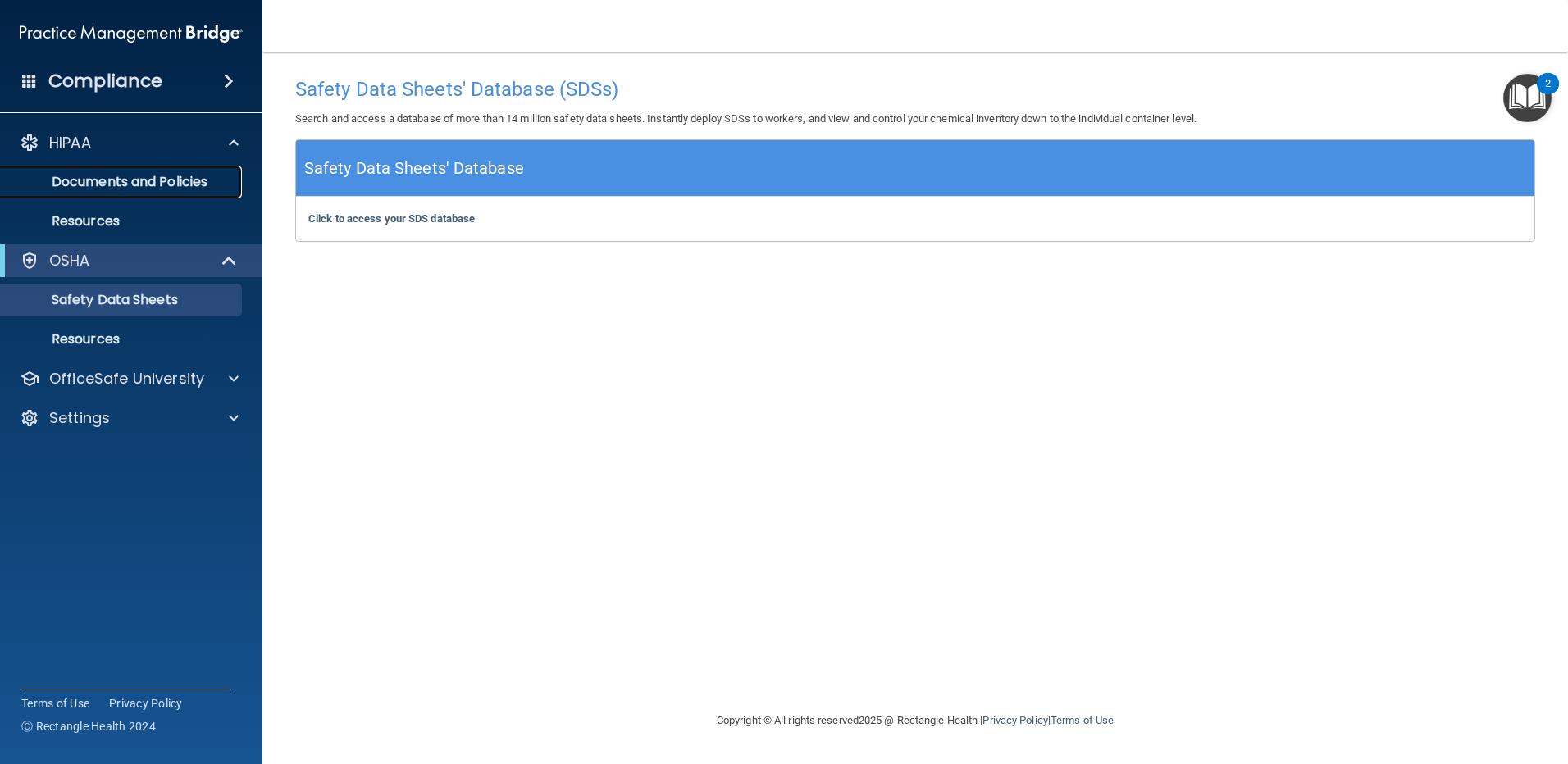
click at [196, 175] on p "Documents and Policies" at bounding box center [122, 182] width 224 height 16
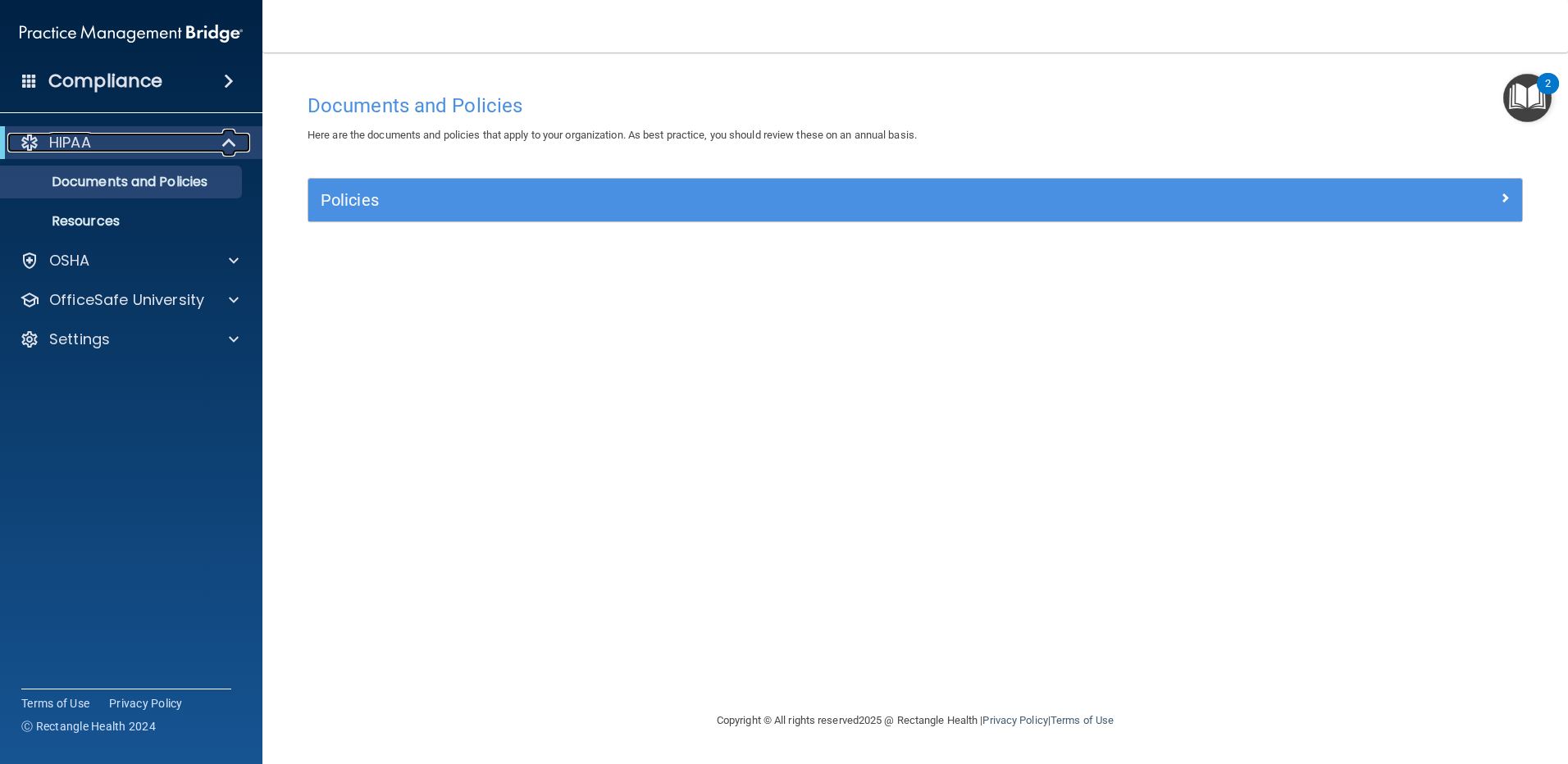
click at [87, 141] on p "HIPAA" at bounding box center [70, 142] width 42 height 19
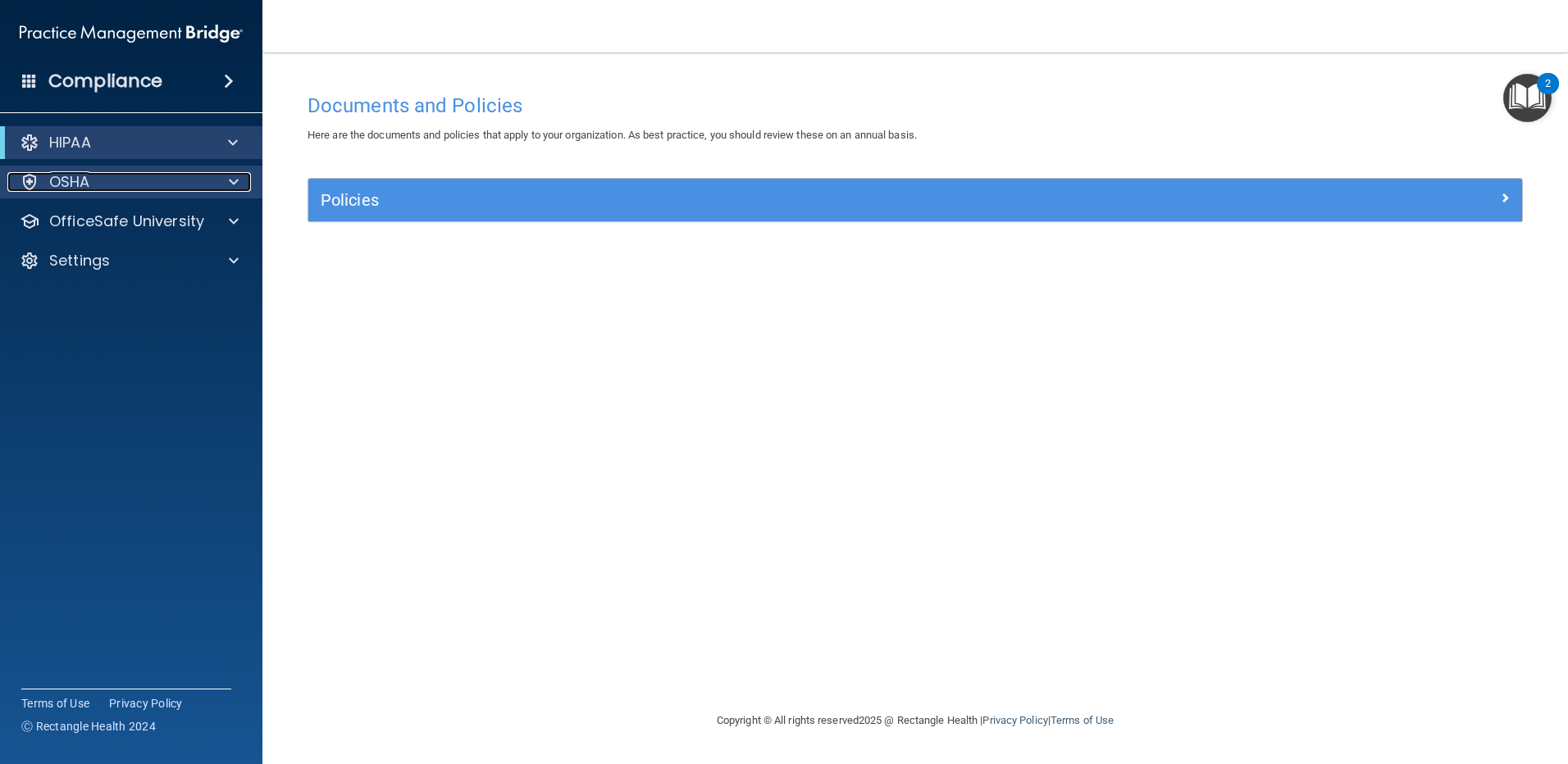
click at [80, 183] on p "OSHA" at bounding box center [69, 182] width 41 height 19
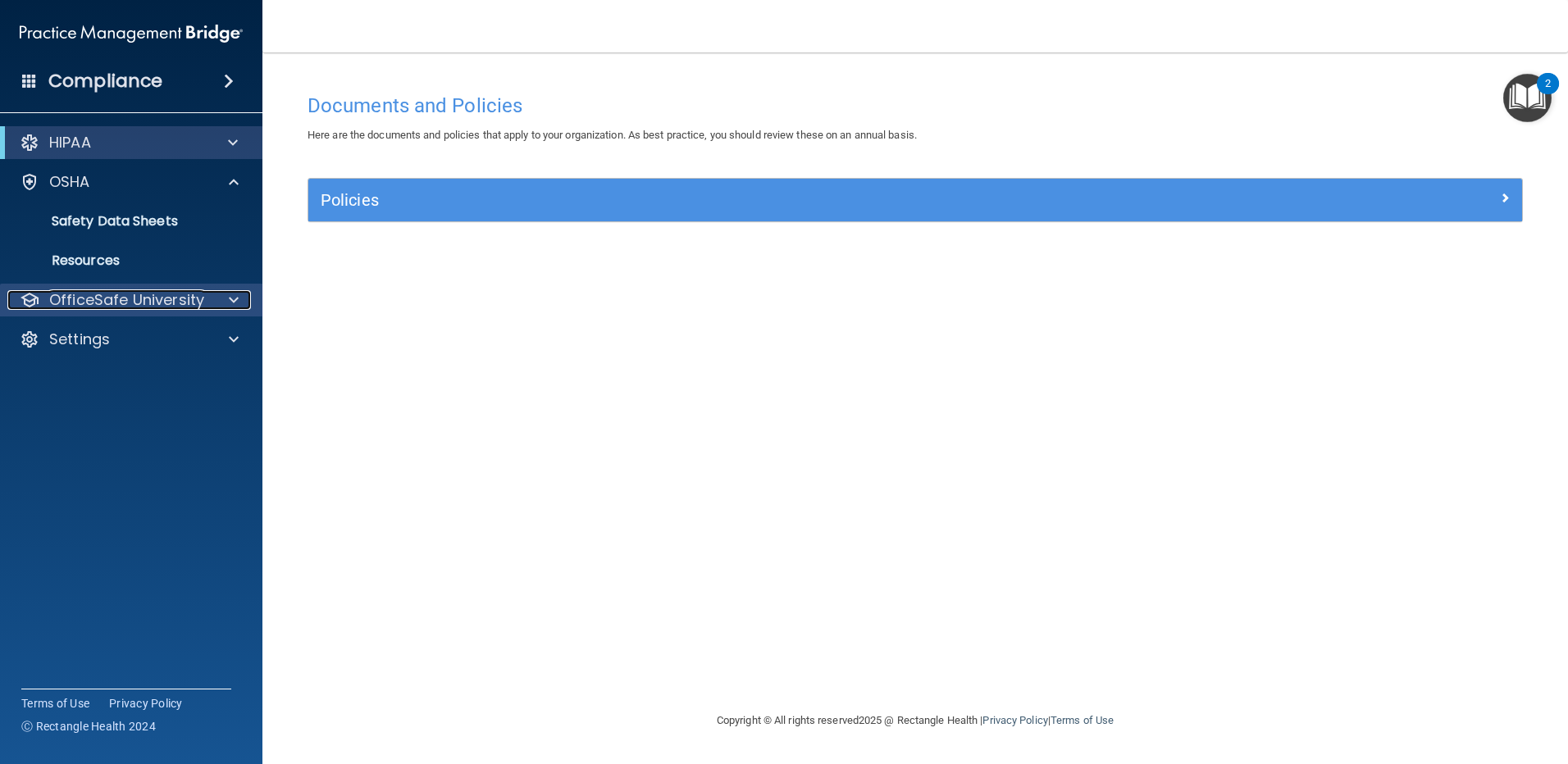
click at [107, 302] on p "OfficeSafe University" at bounding box center [127, 300] width 155 height 19
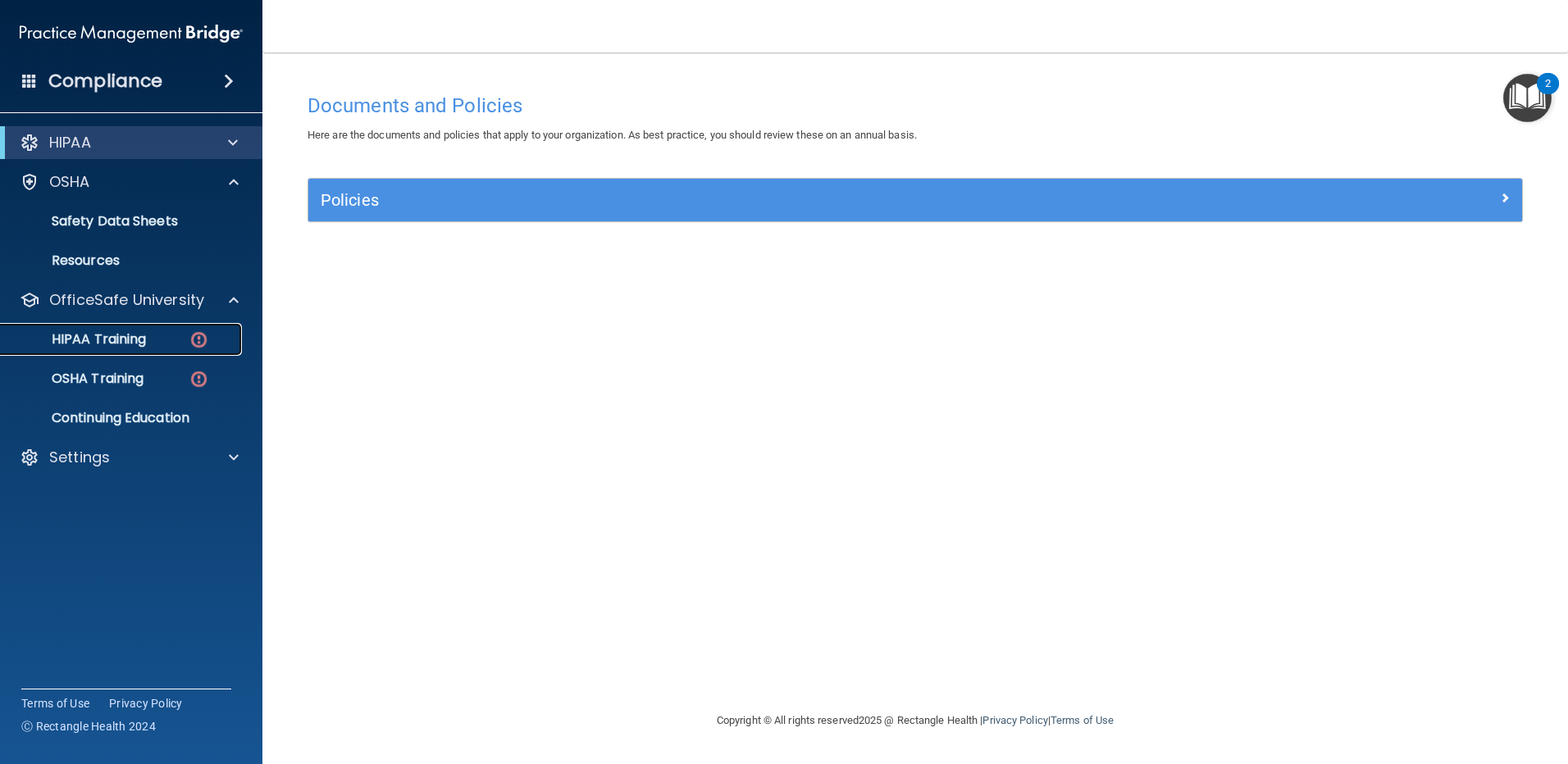
click at [102, 336] on p "HIPAA Training" at bounding box center [79, 339] width 135 height 16
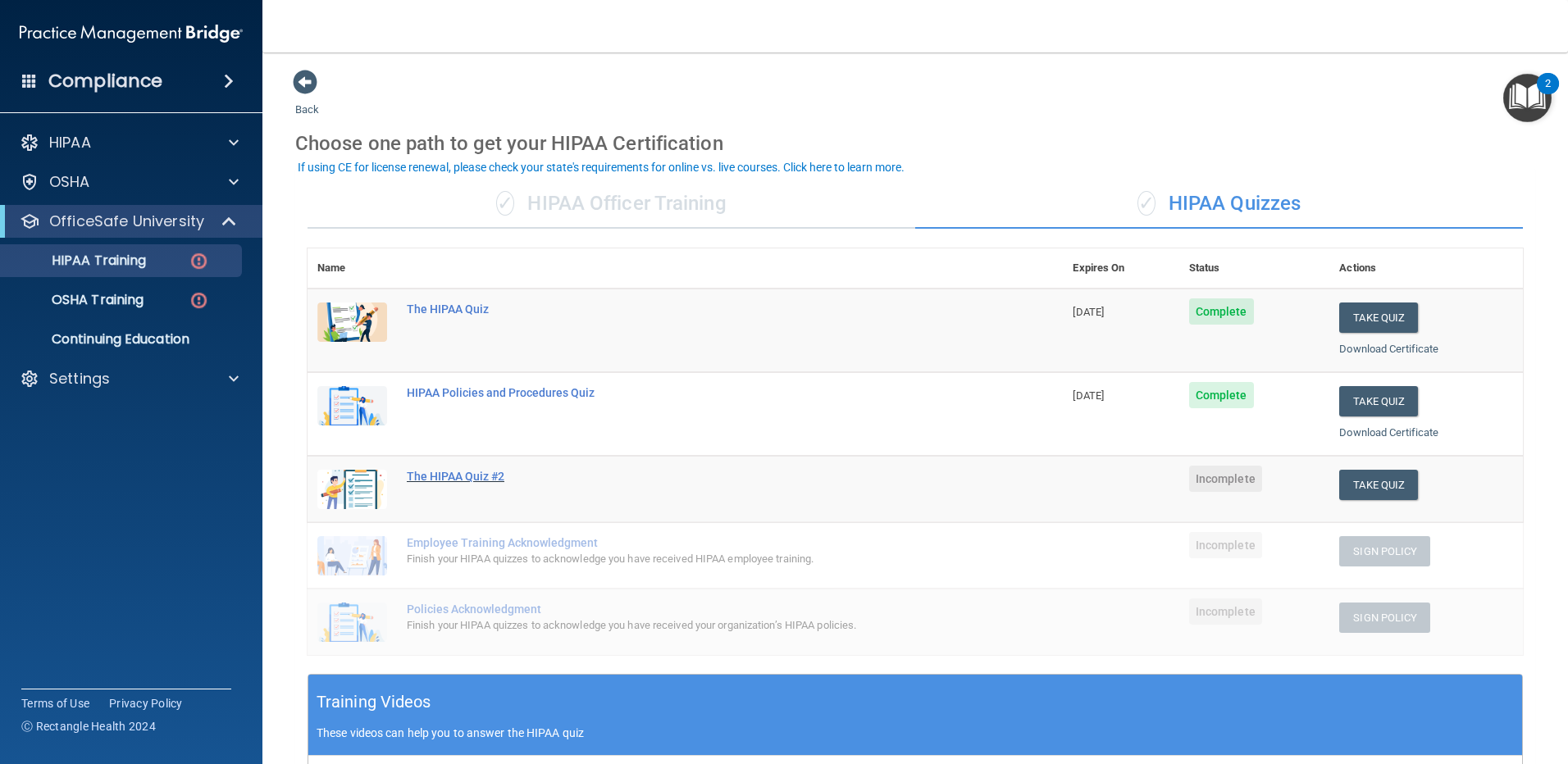
click at [452, 473] on div "The HIPAA Quiz #2" at bounding box center [694, 477] width 574 height 14
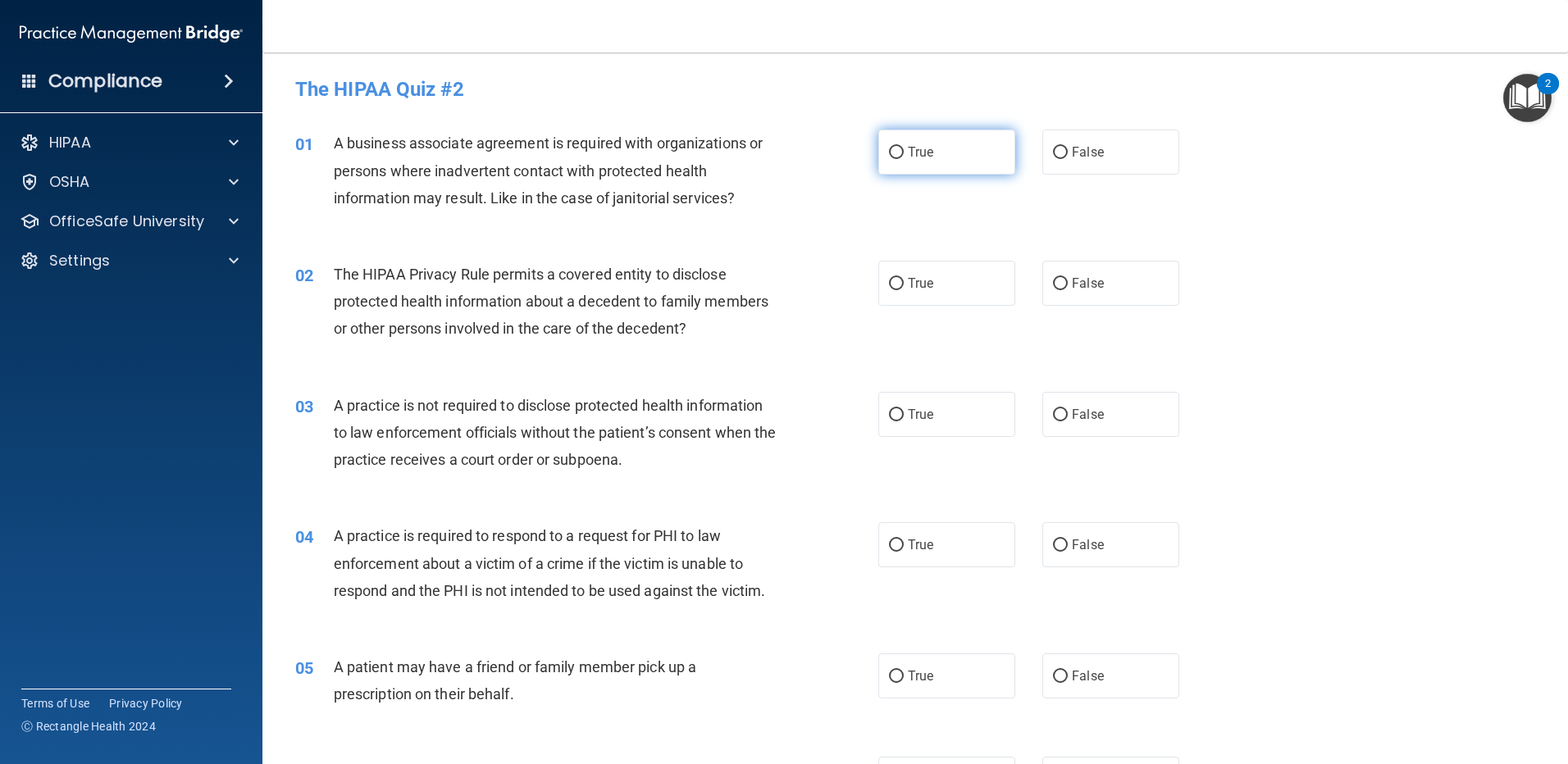
click at [894, 150] on input "True" at bounding box center [896, 153] width 14 height 13
radio input "true"
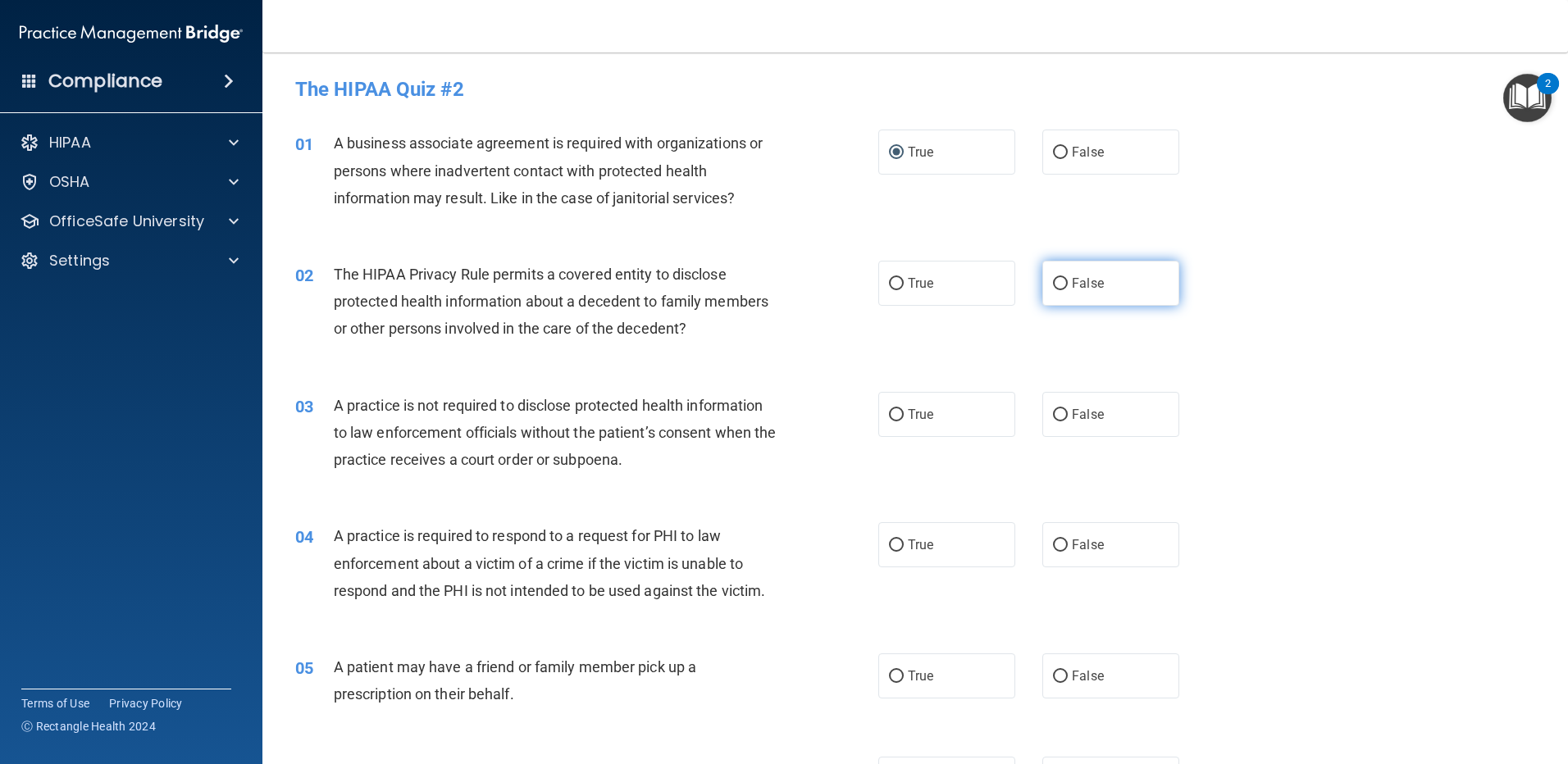
click at [1055, 287] on input "False" at bounding box center [1060, 284] width 14 height 13
radio input "true"
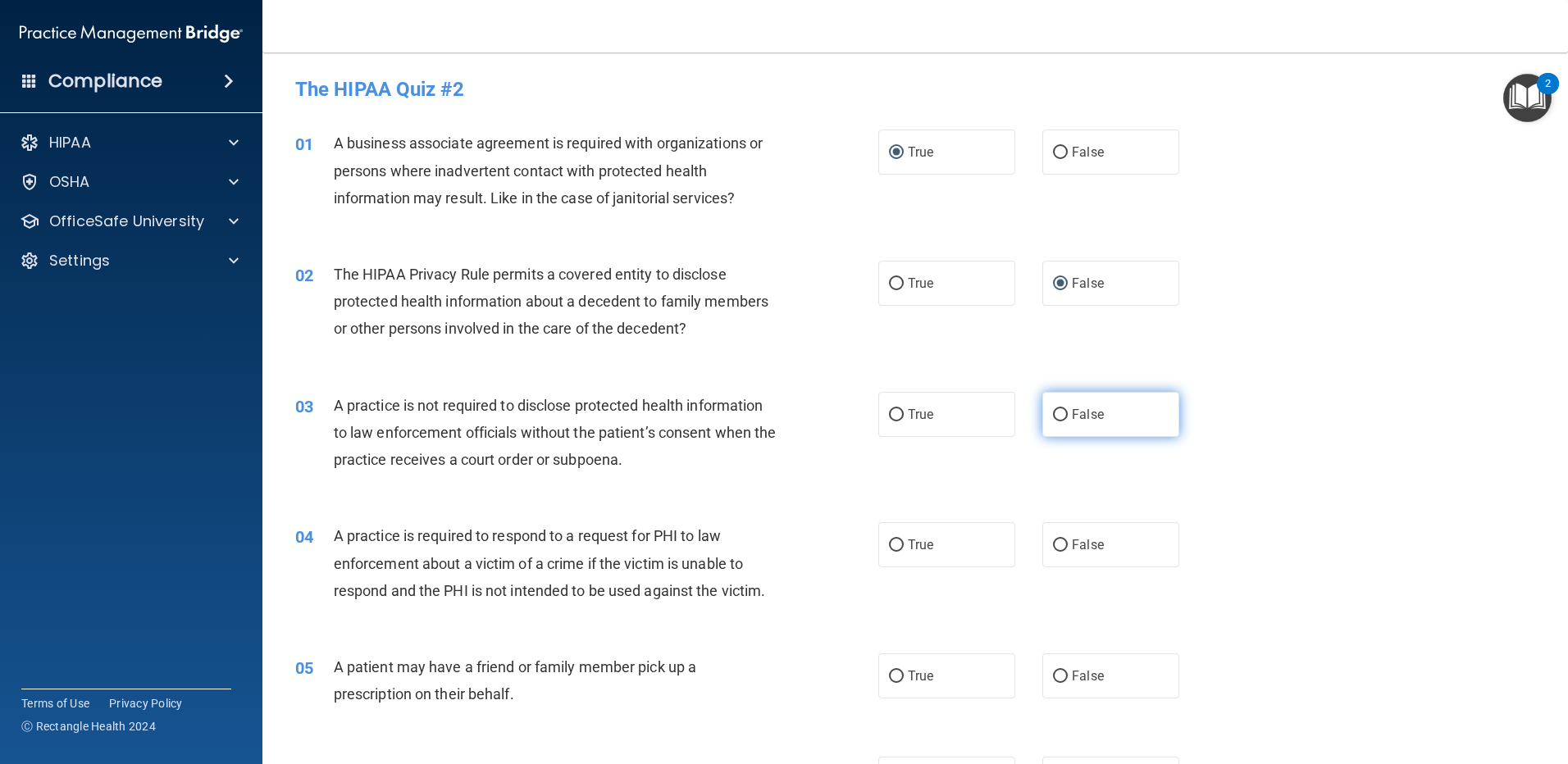
click at [1055, 413] on input "False" at bounding box center [1060, 415] width 14 height 13
radio input "true"
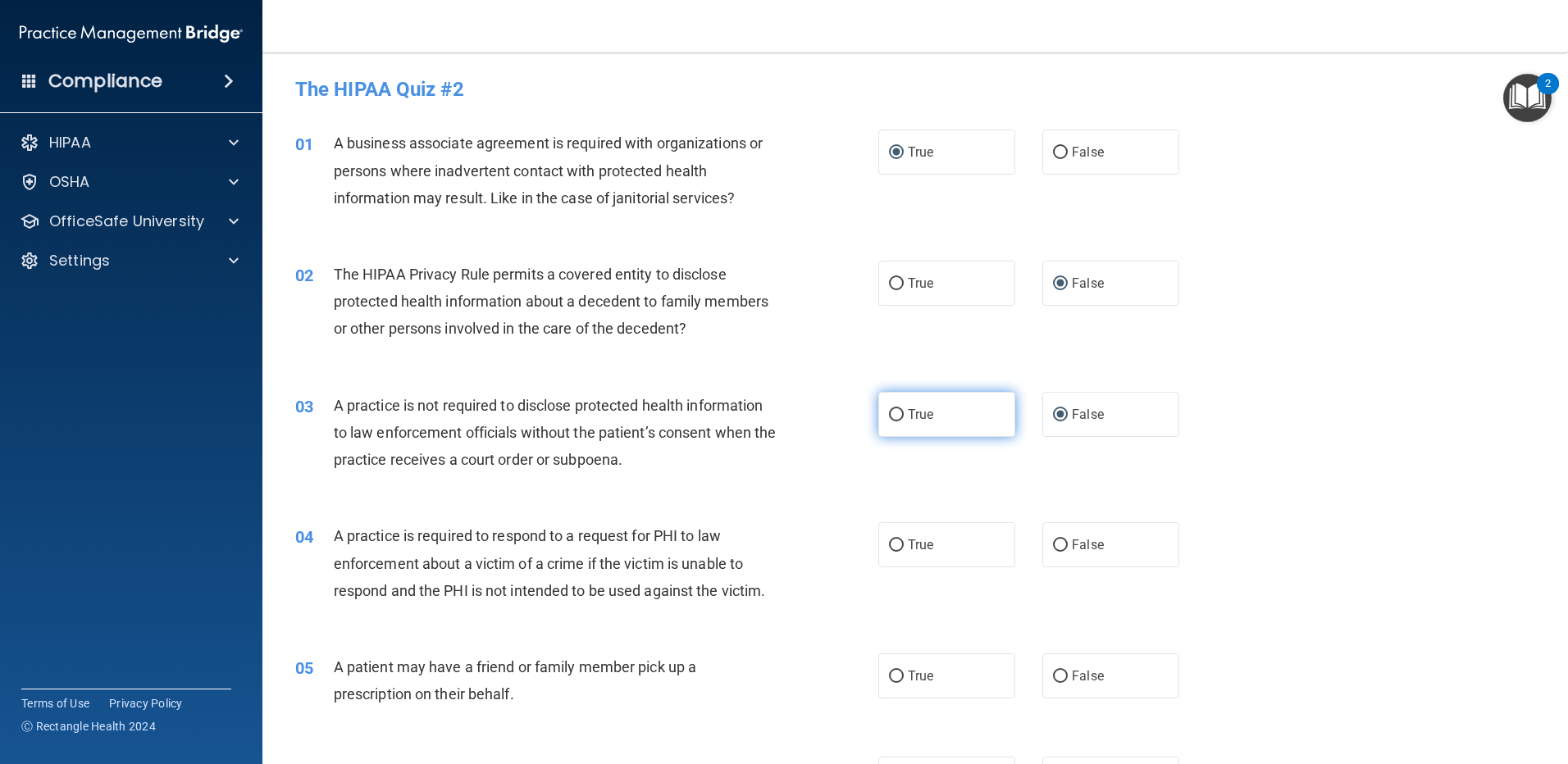
click at [889, 417] on input "True" at bounding box center [896, 415] width 14 height 13
radio input "true"
radio input "false"
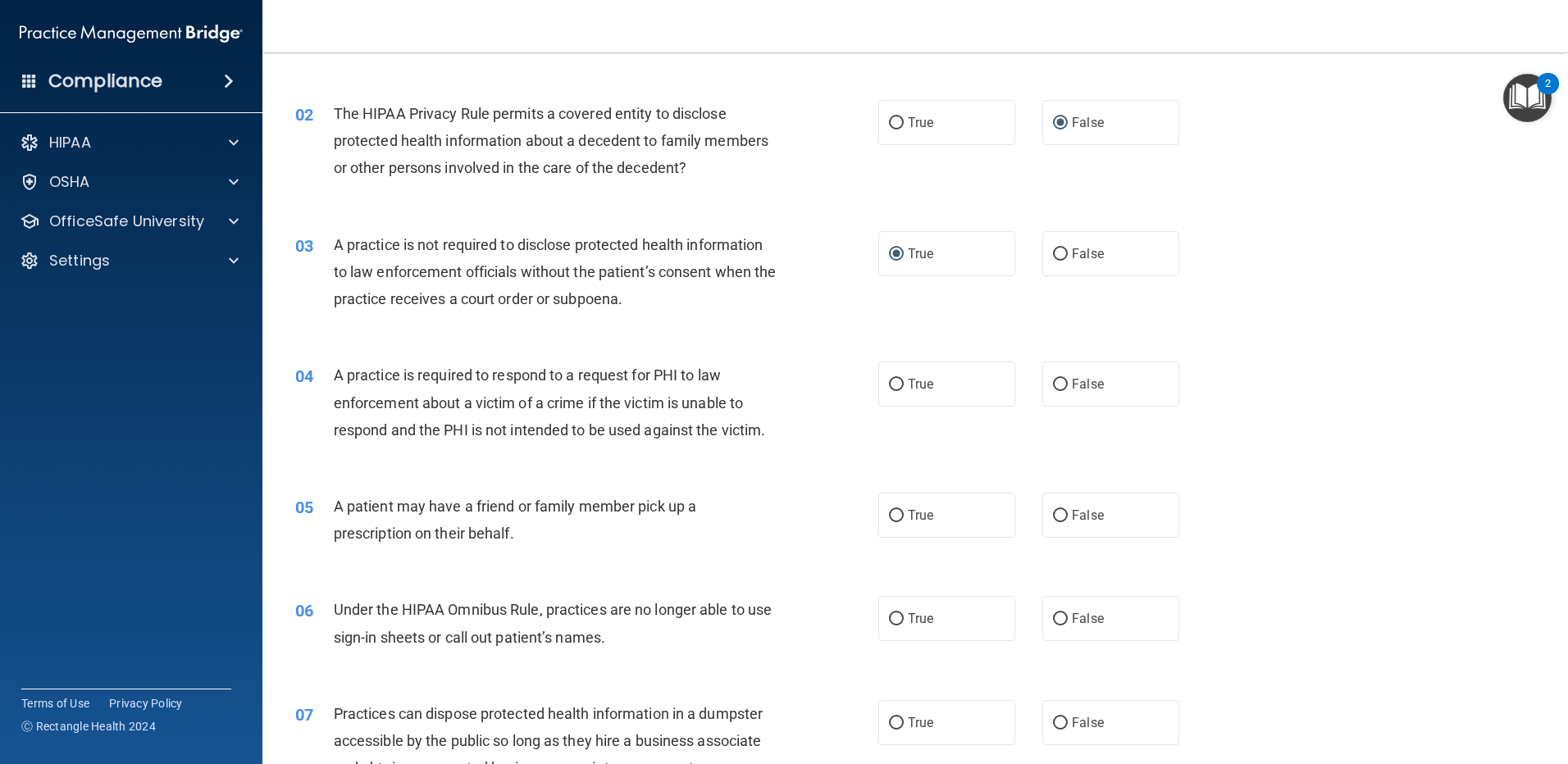
scroll to position [164, 0]
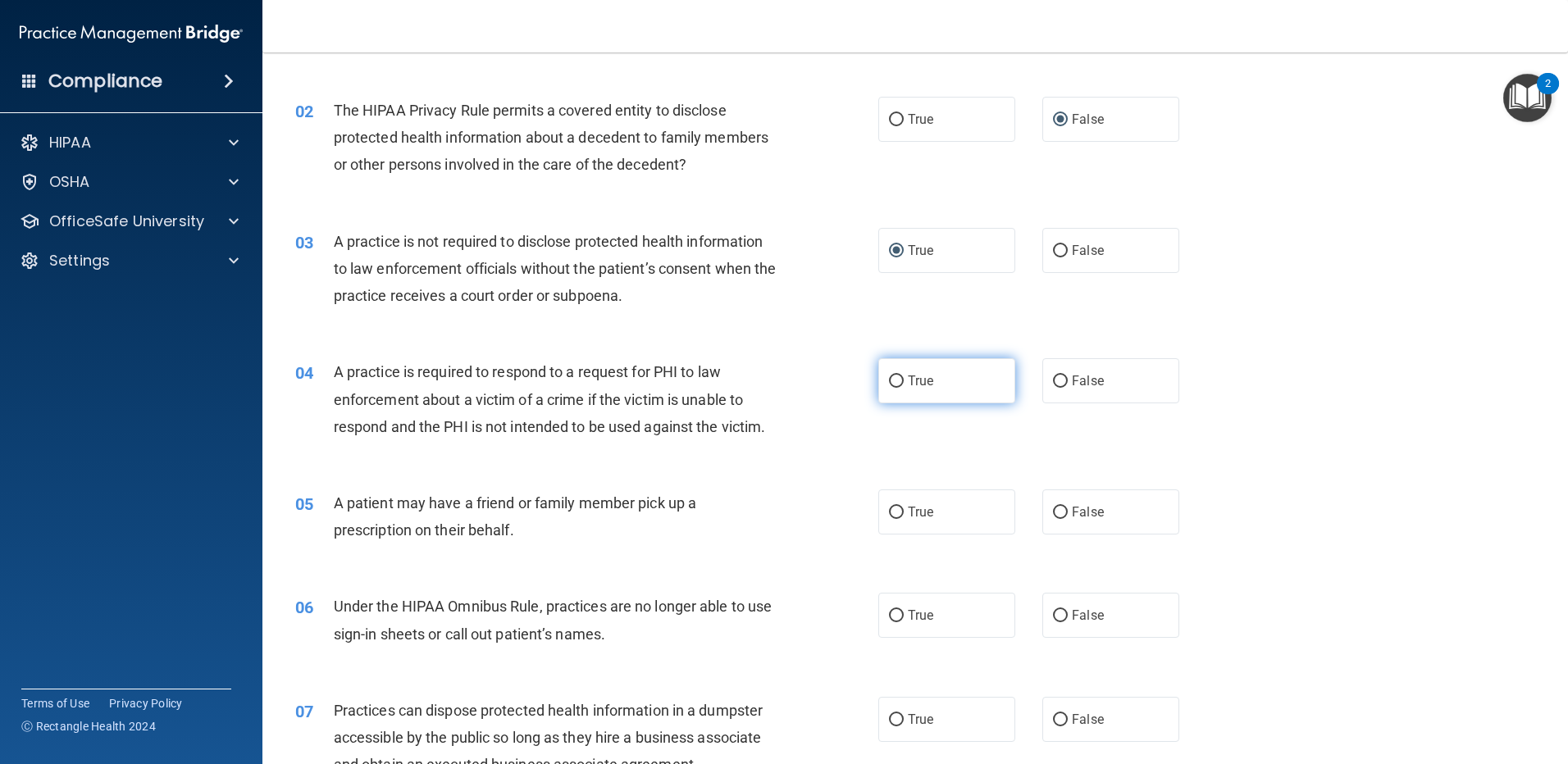
click at [890, 384] on input "True" at bounding box center [896, 382] width 14 height 13
radio input "true"
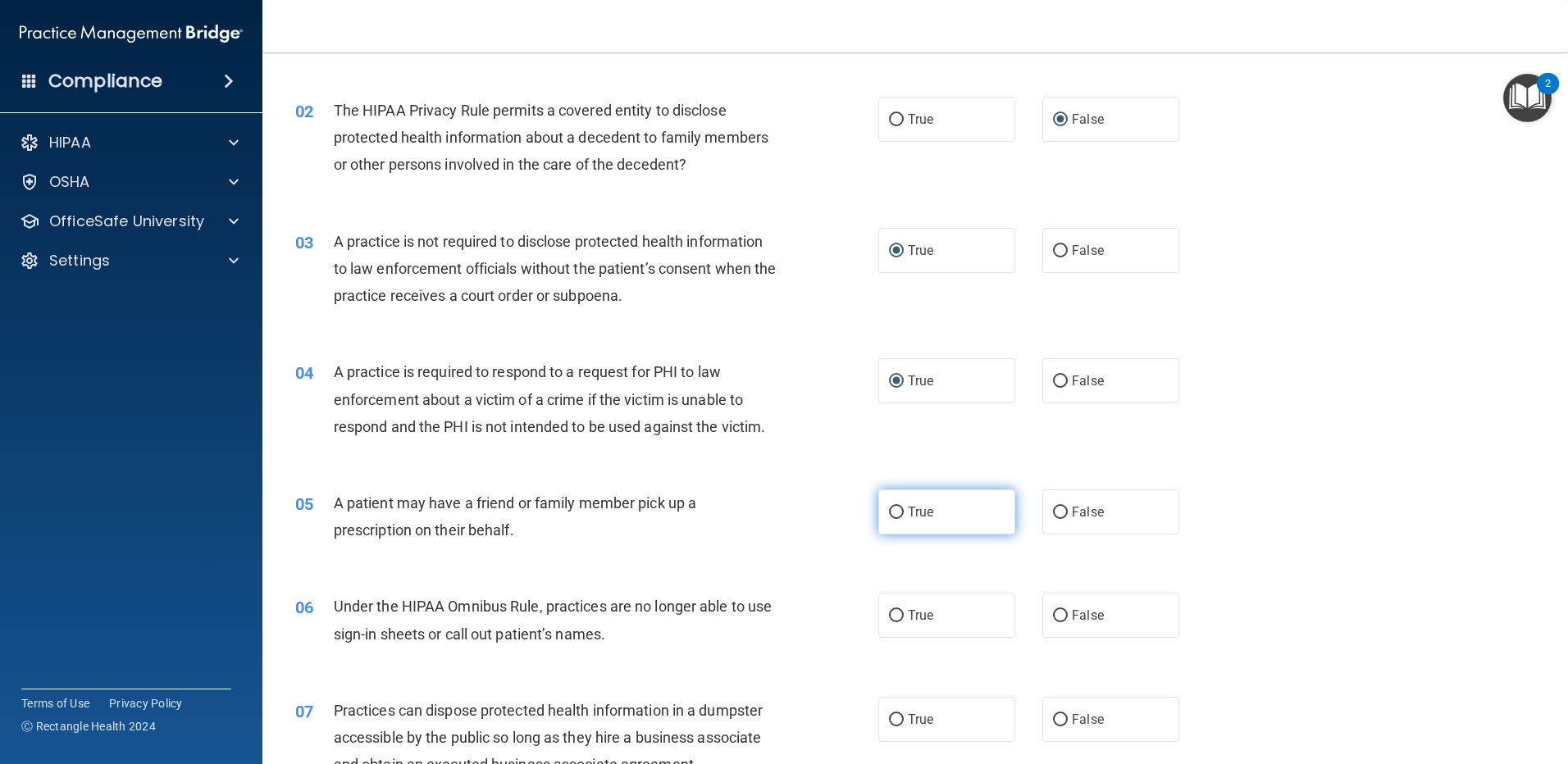
click at [893, 510] on input "True" at bounding box center [896, 512] width 14 height 13
radio input "true"
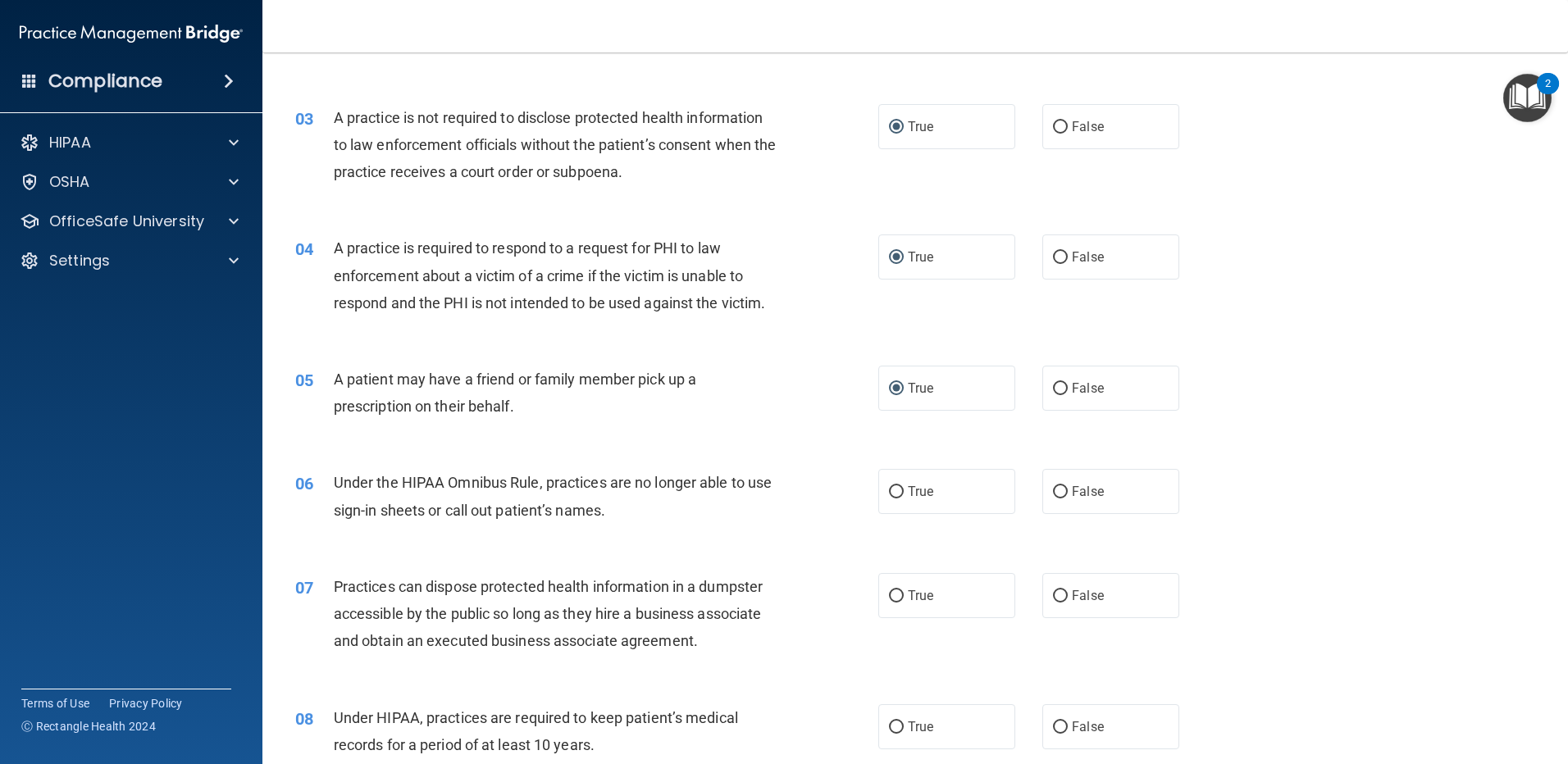
scroll to position [328, 0]
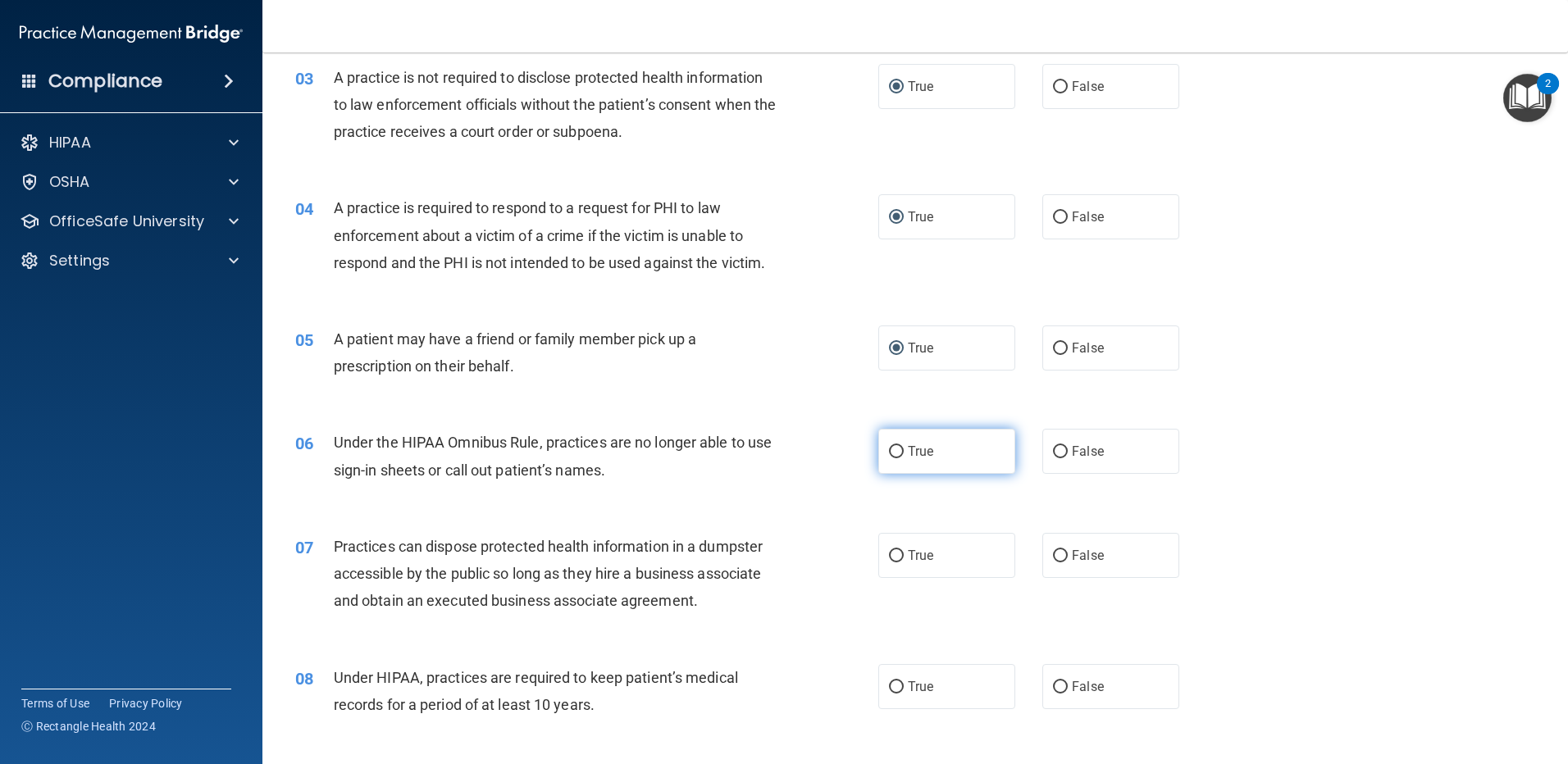
click at [893, 452] on input "True" at bounding box center [896, 452] width 14 height 13
radio input "true"
click at [1054, 558] on input "False" at bounding box center [1060, 556] width 14 height 13
radio input "true"
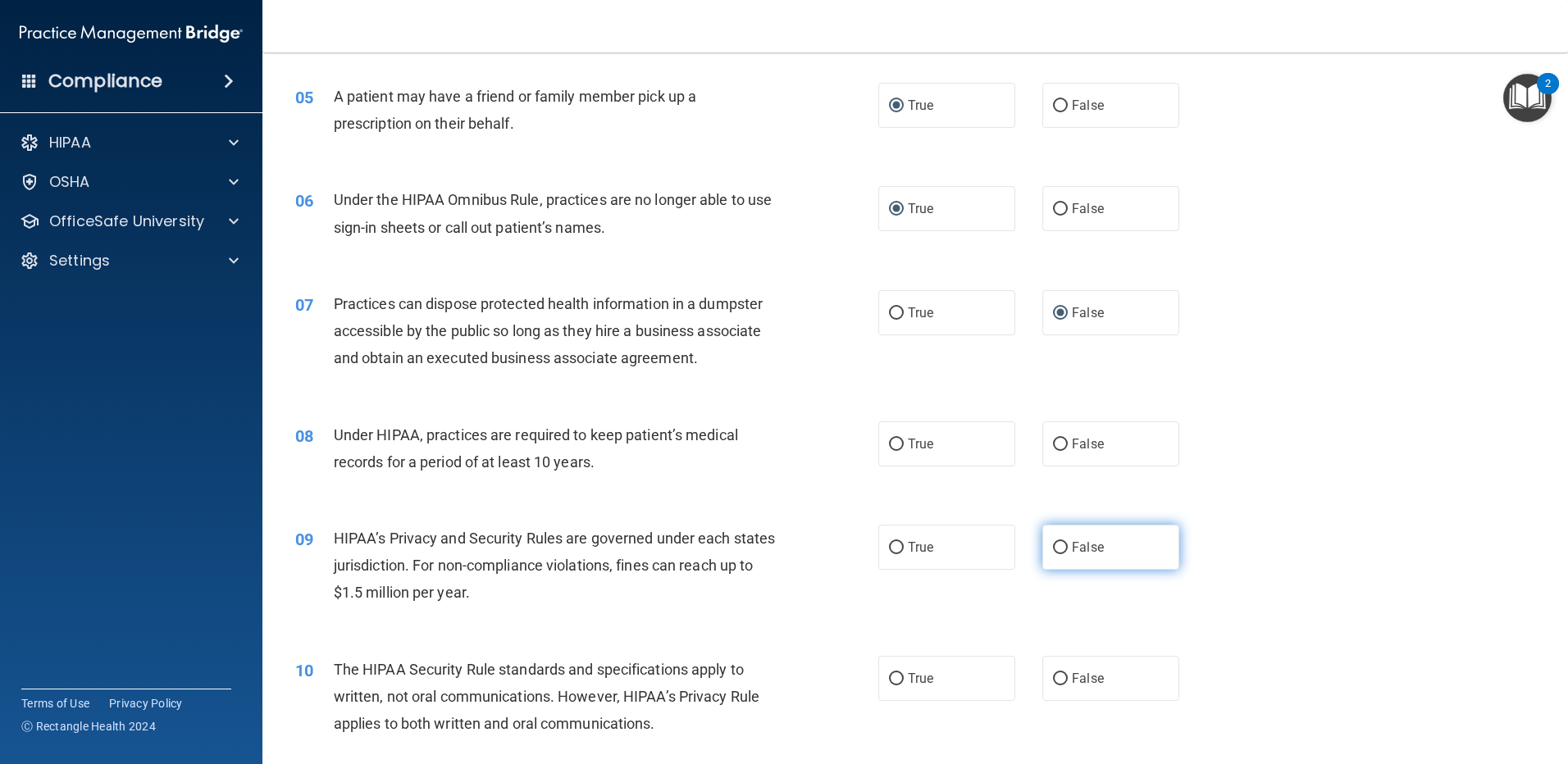
scroll to position [574, 0]
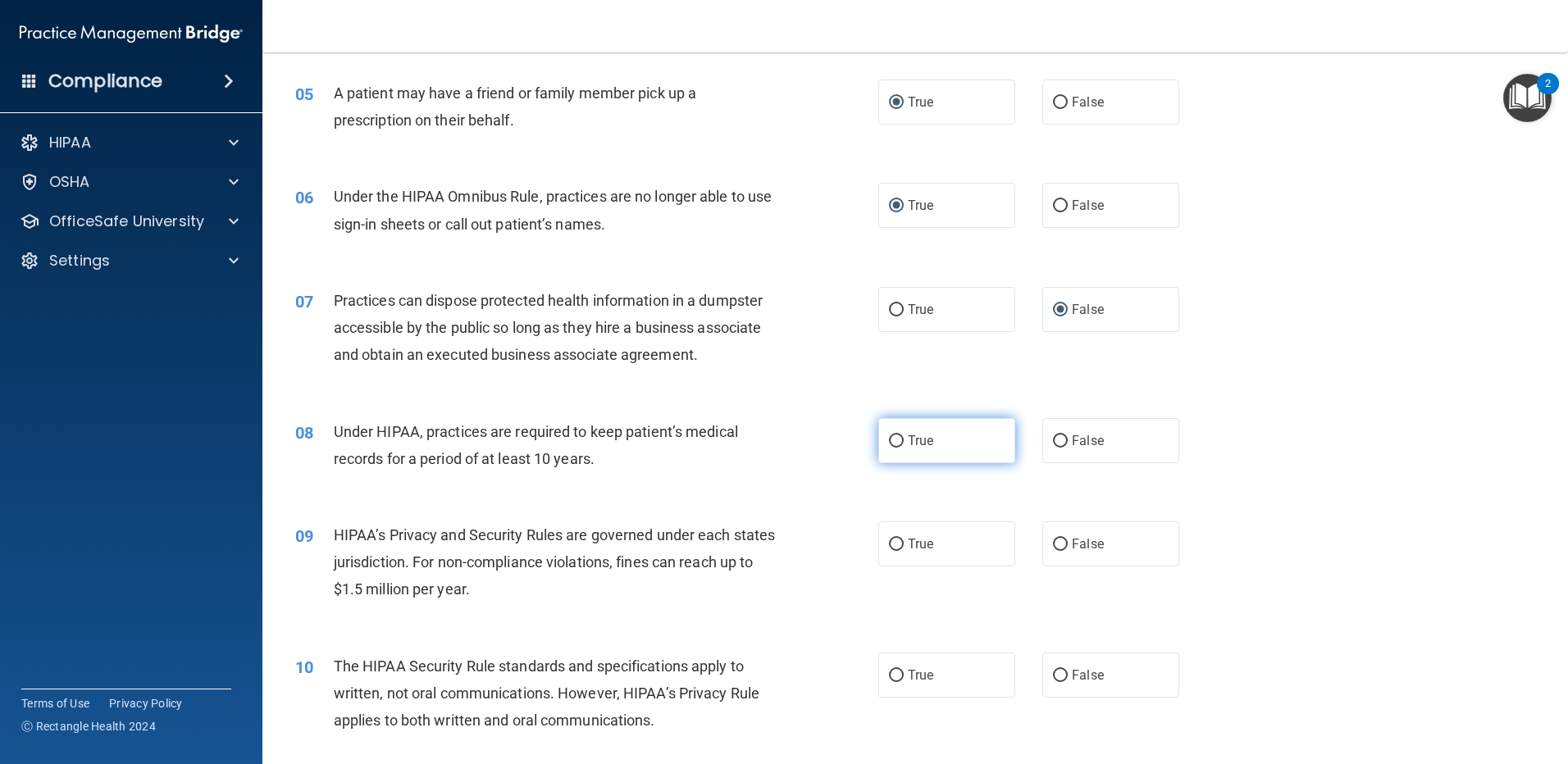
click at [889, 442] on input "True" at bounding box center [896, 442] width 14 height 13
radio input "true"
click at [889, 544] on input "True" at bounding box center [896, 545] width 14 height 13
radio input "true"
click at [889, 670] on input "True" at bounding box center [896, 676] width 14 height 13
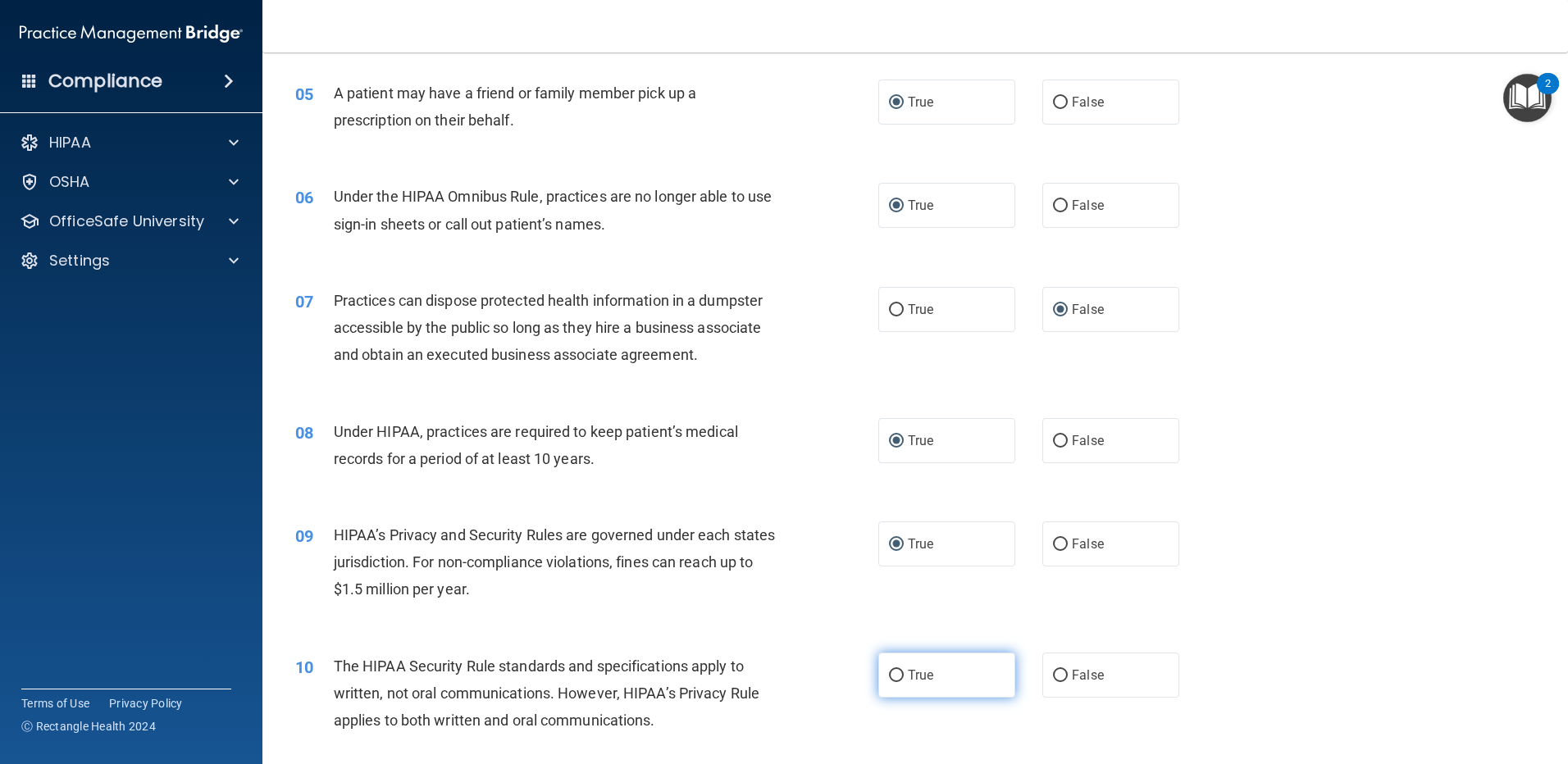
radio input "true"
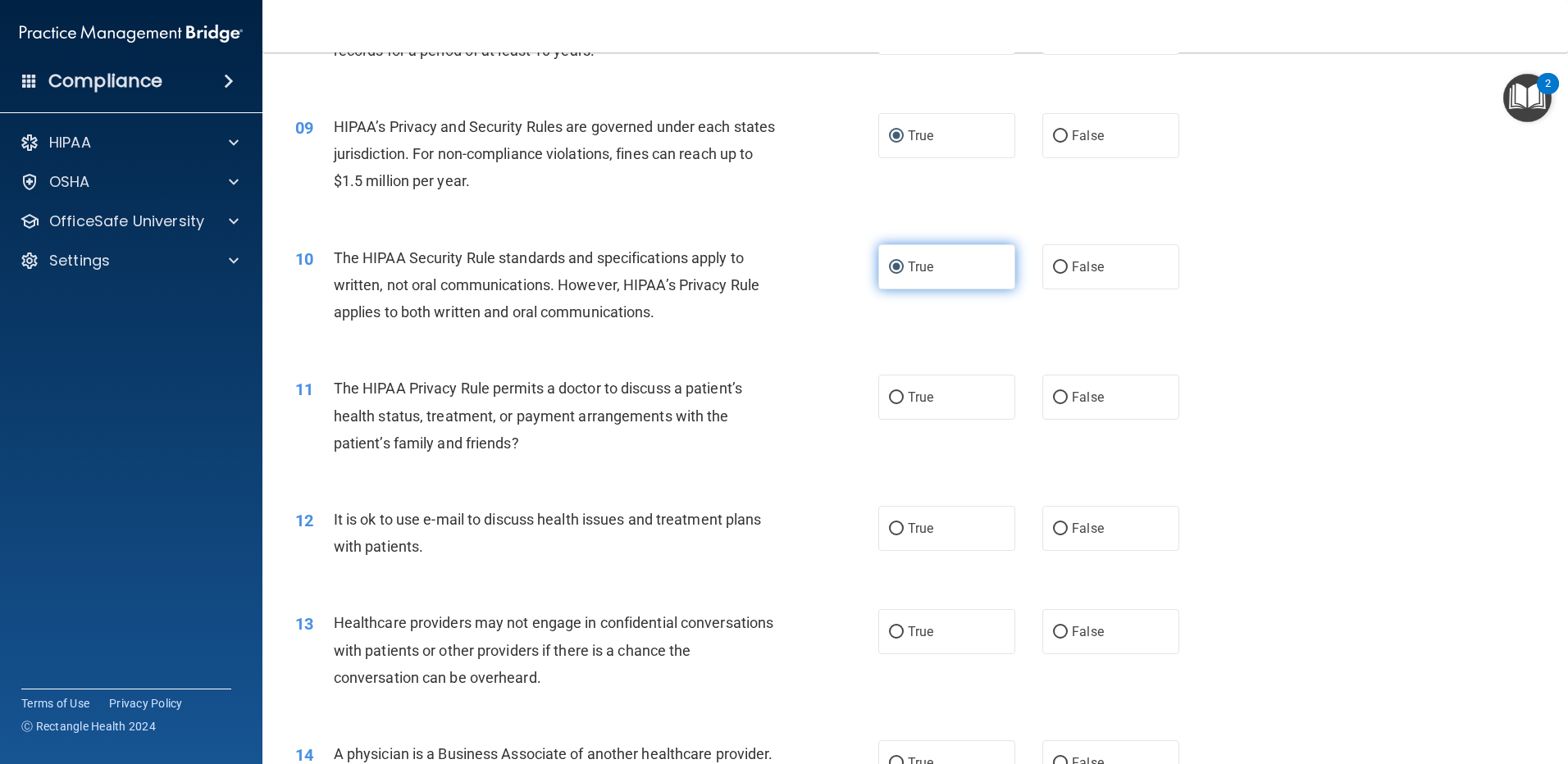
scroll to position [1066, 0]
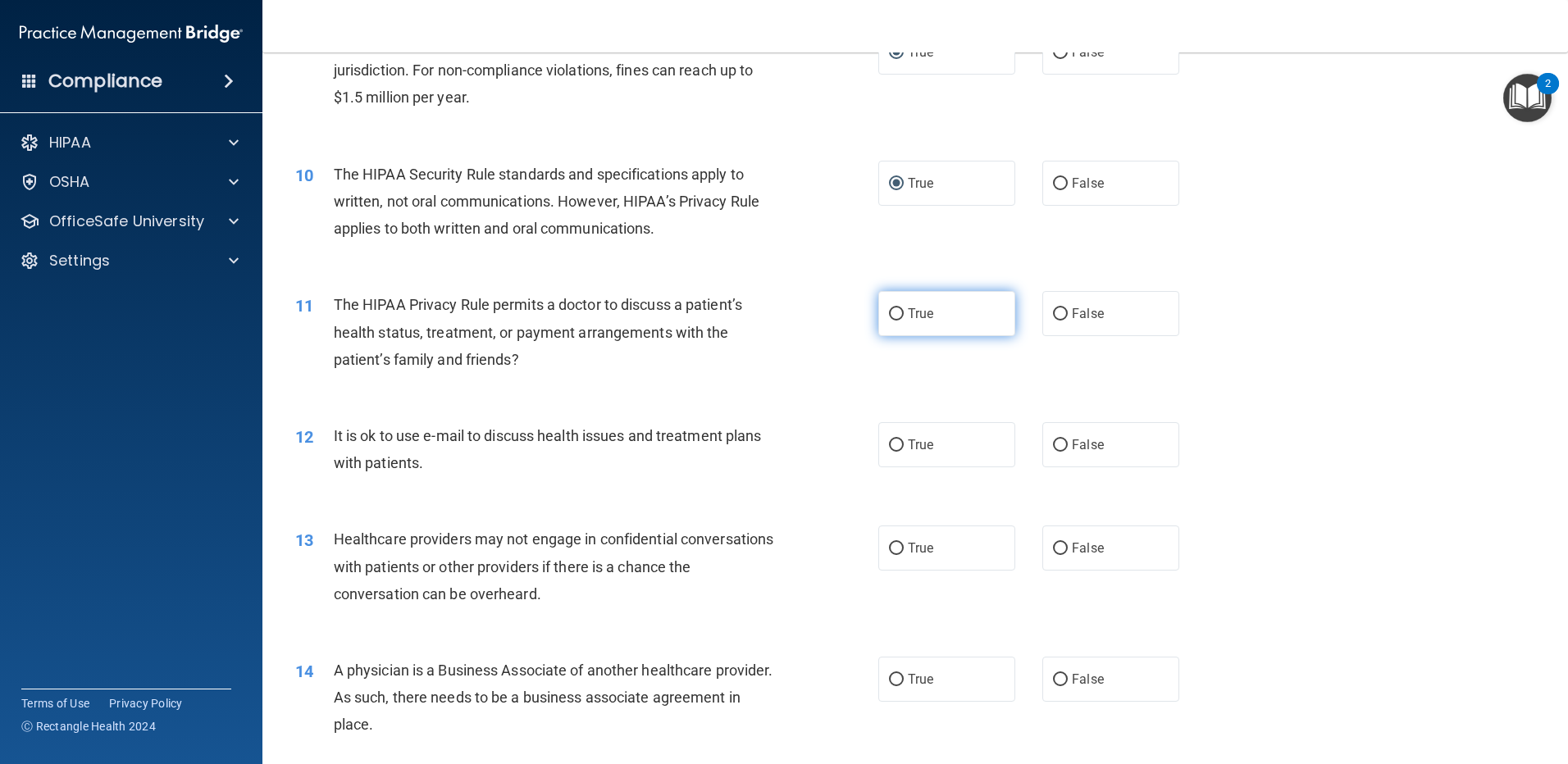
click at [893, 314] on input "True" at bounding box center [896, 314] width 14 height 13
radio input "true"
click at [1053, 445] on input "False" at bounding box center [1060, 446] width 14 height 13
radio input "true"
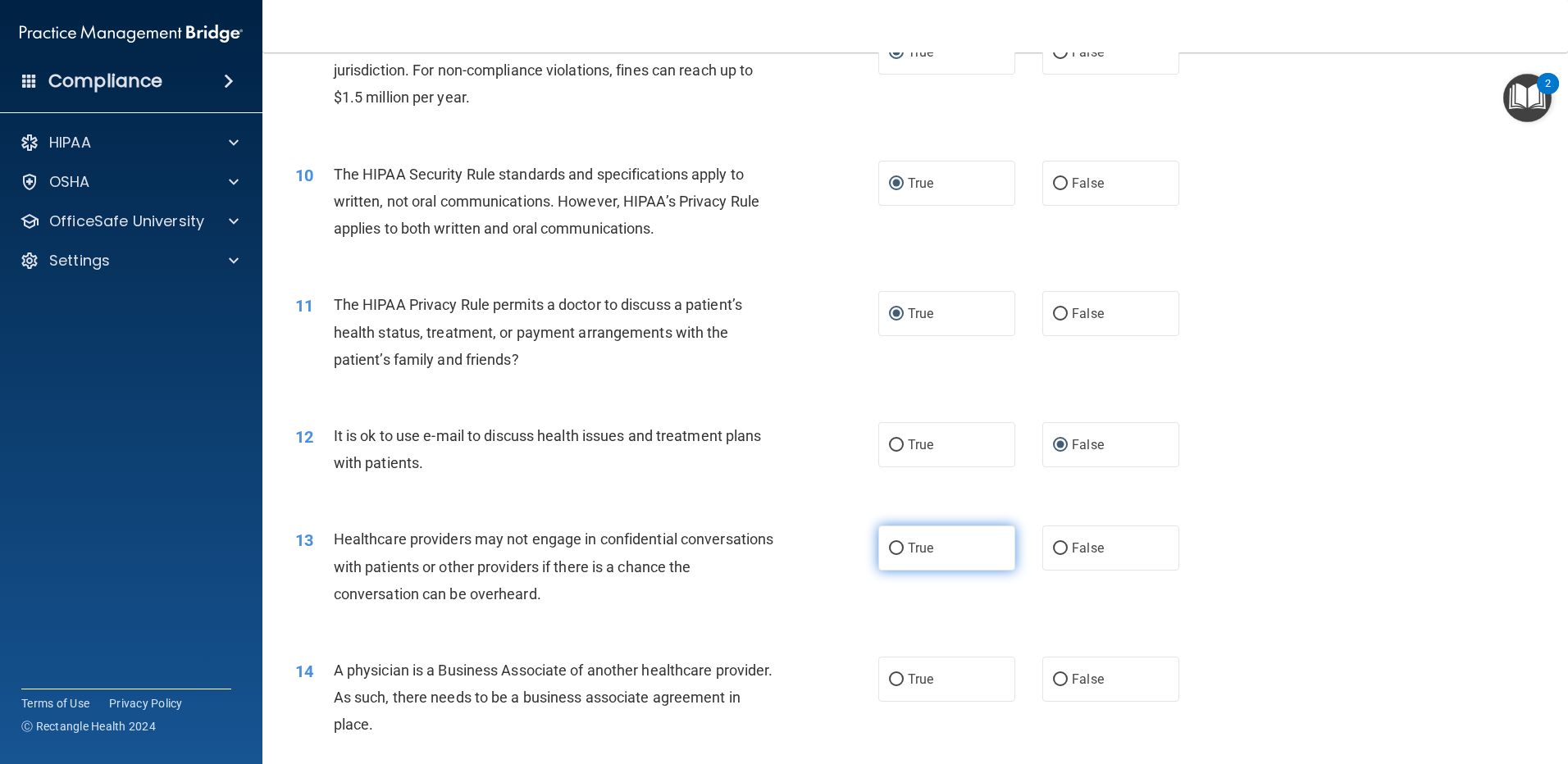
click at [889, 550] on input "True" at bounding box center [896, 549] width 14 height 13
radio input "true"
click at [895, 681] on input "True" at bounding box center [896, 680] width 14 height 13
radio input "true"
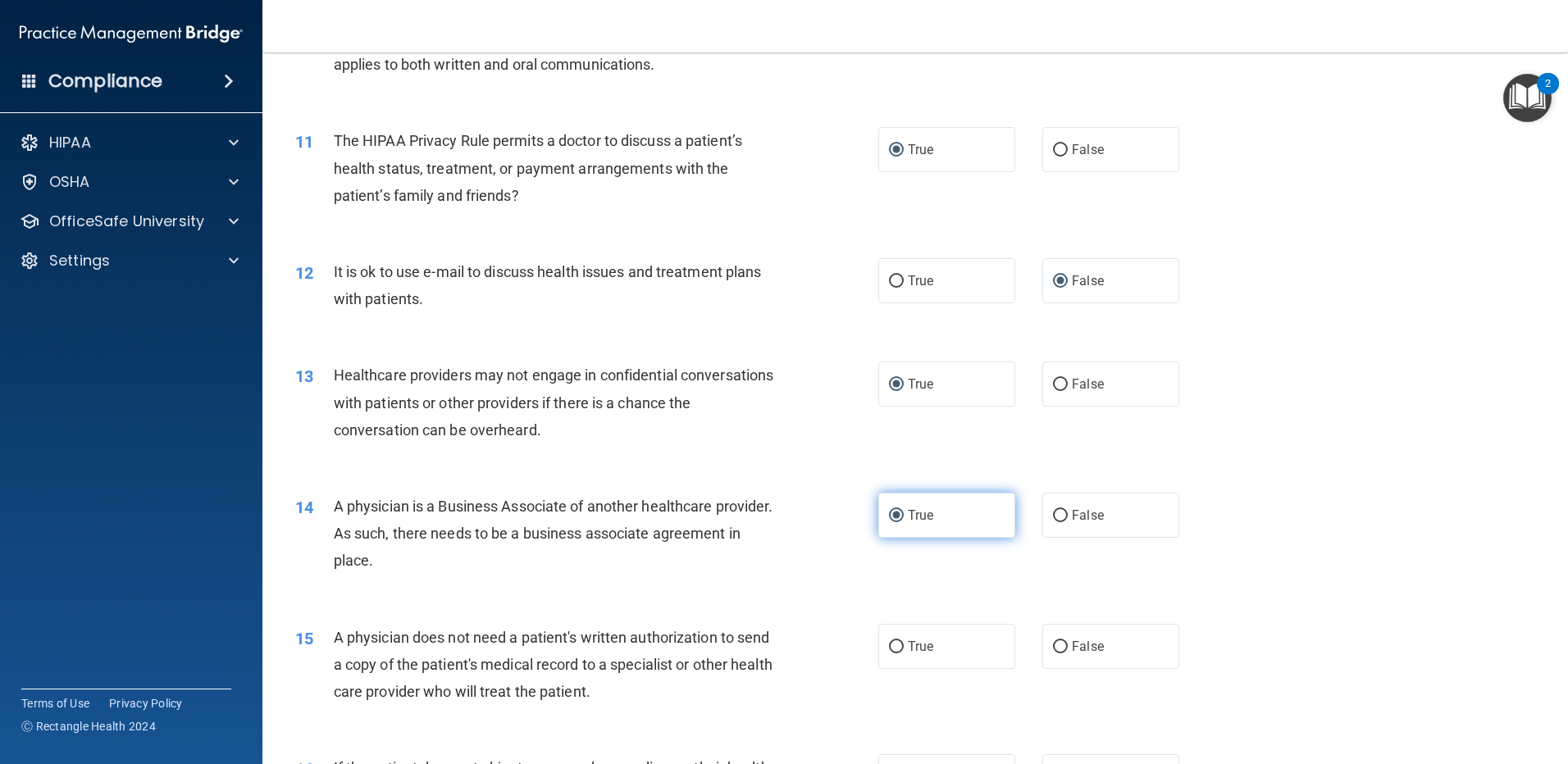
scroll to position [1312, 0]
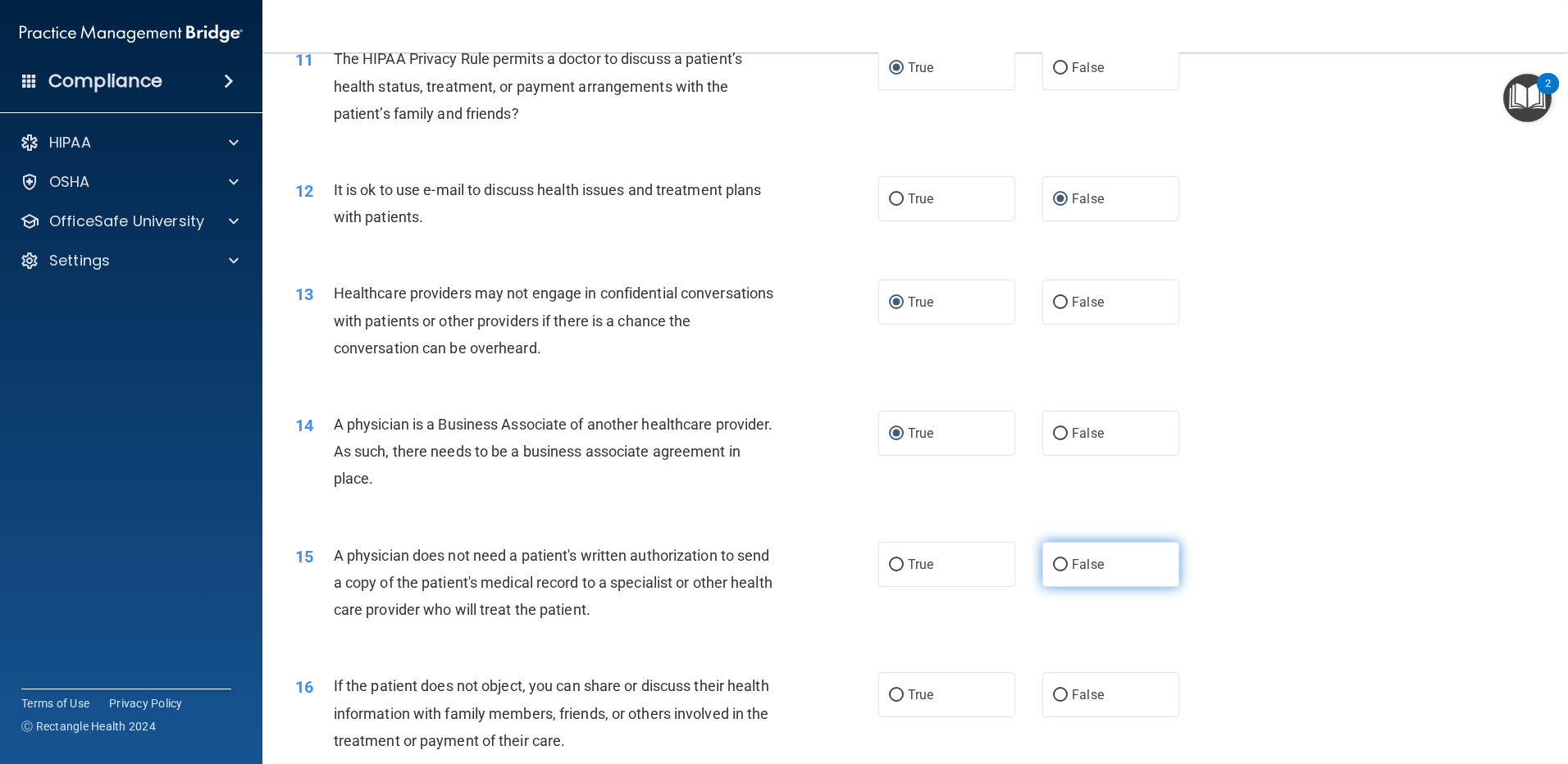
click at [1053, 566] on input "False" at bounding box center [1060, 566] width 14 height 13
radio input "true"
click at [1053, 695] on input "False" at bounding box center [1060, 696] width 14 height 13
radio input "true"
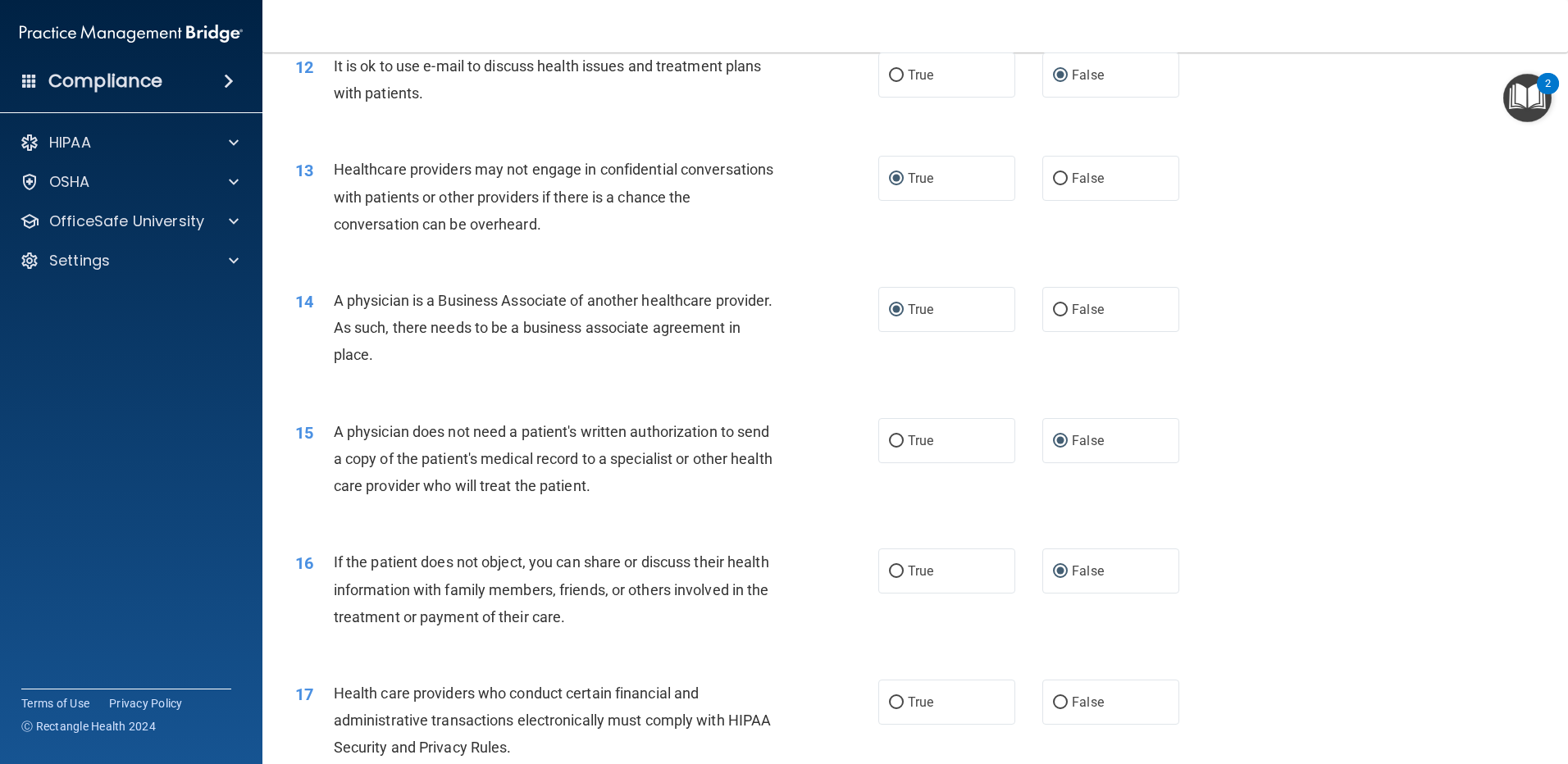
scroll to position [1804, 0]
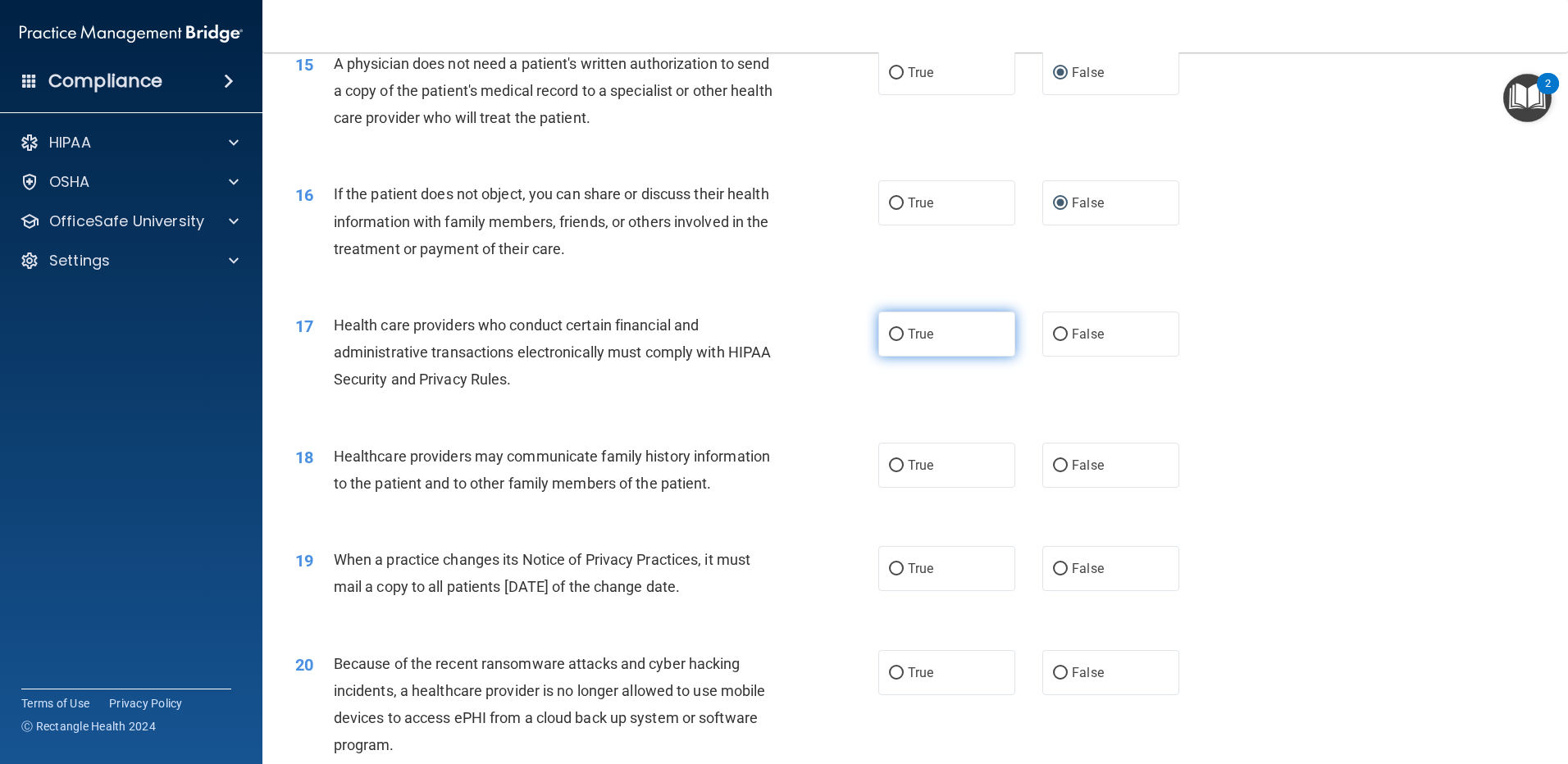
click at [893, 331] on input "True" at bounding box center [896, 335] width 14 height 13
radio input "true"
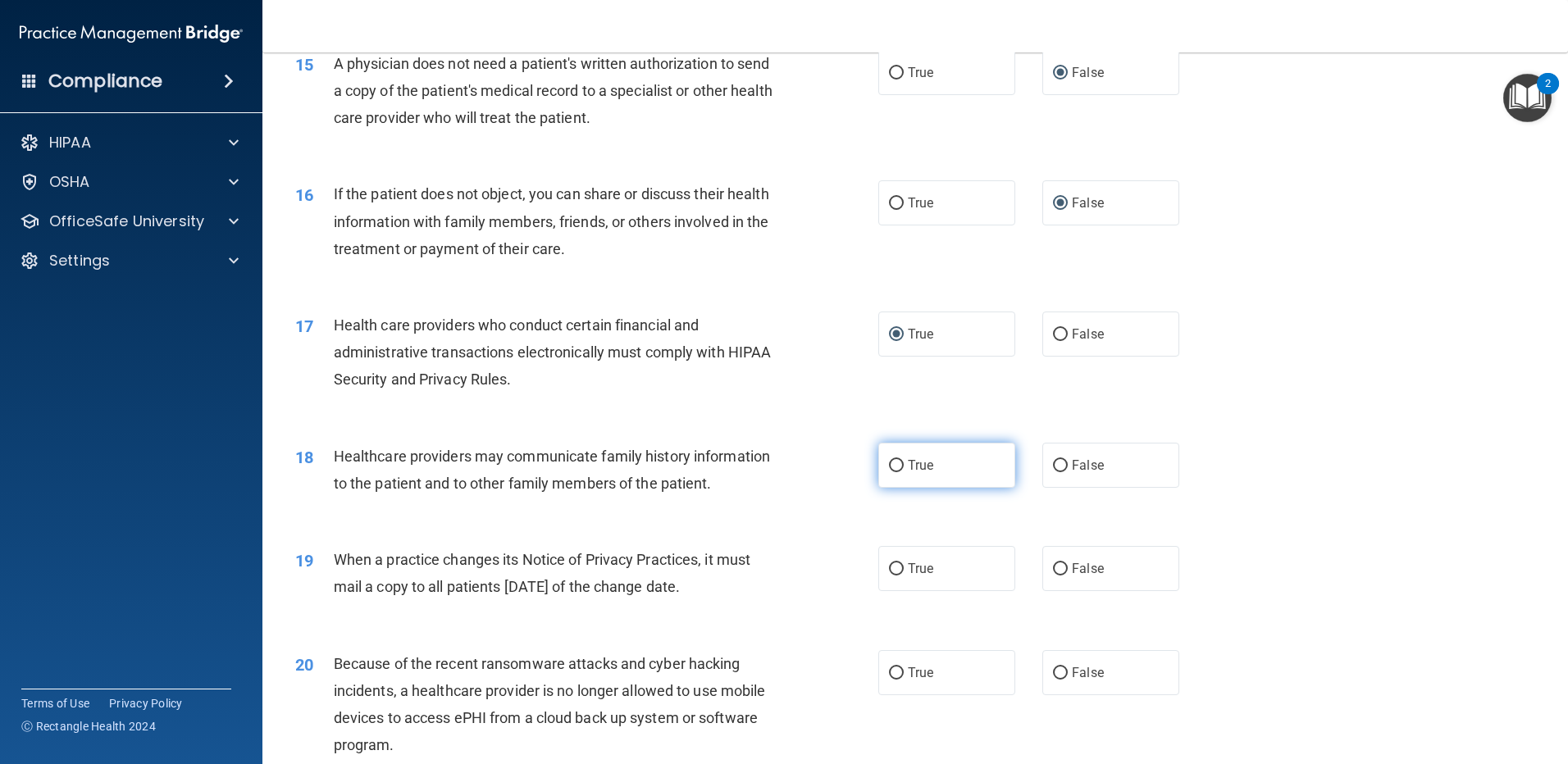
click at [895, 463] on input "True" at bounding box center [896, 466] width 14 height 13
radio input "true"
click at [1055, 569] on input "False" at bounding box center [1060, 569] width 14 height 13
radio input "true"
click at [887, 664] on label "True" at bounding box center [947, 672] width 137 height 45
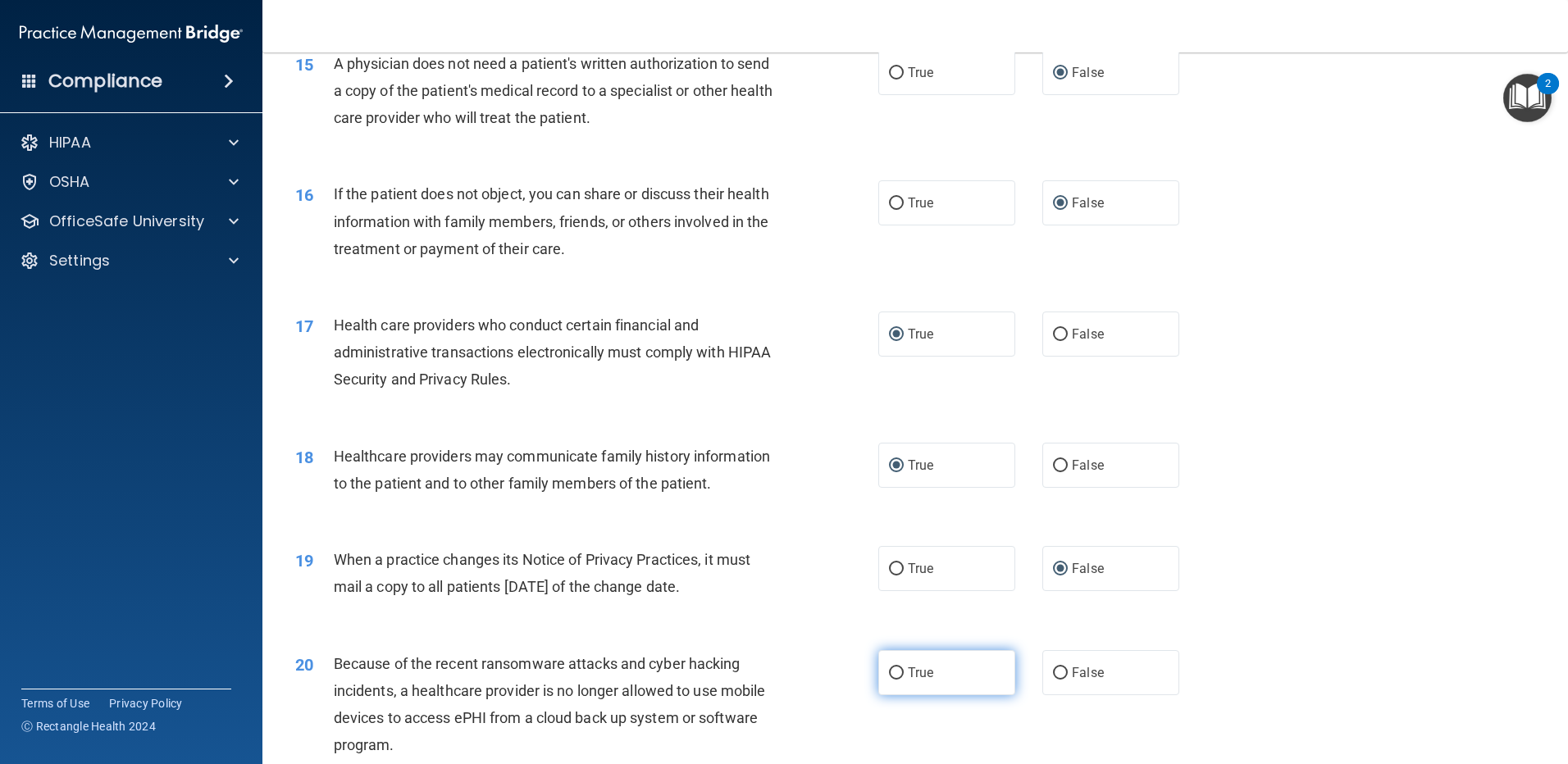
click at [889, 668] on input "True" at bounding box center [896, 674] width 14 height 13
radio input "true"
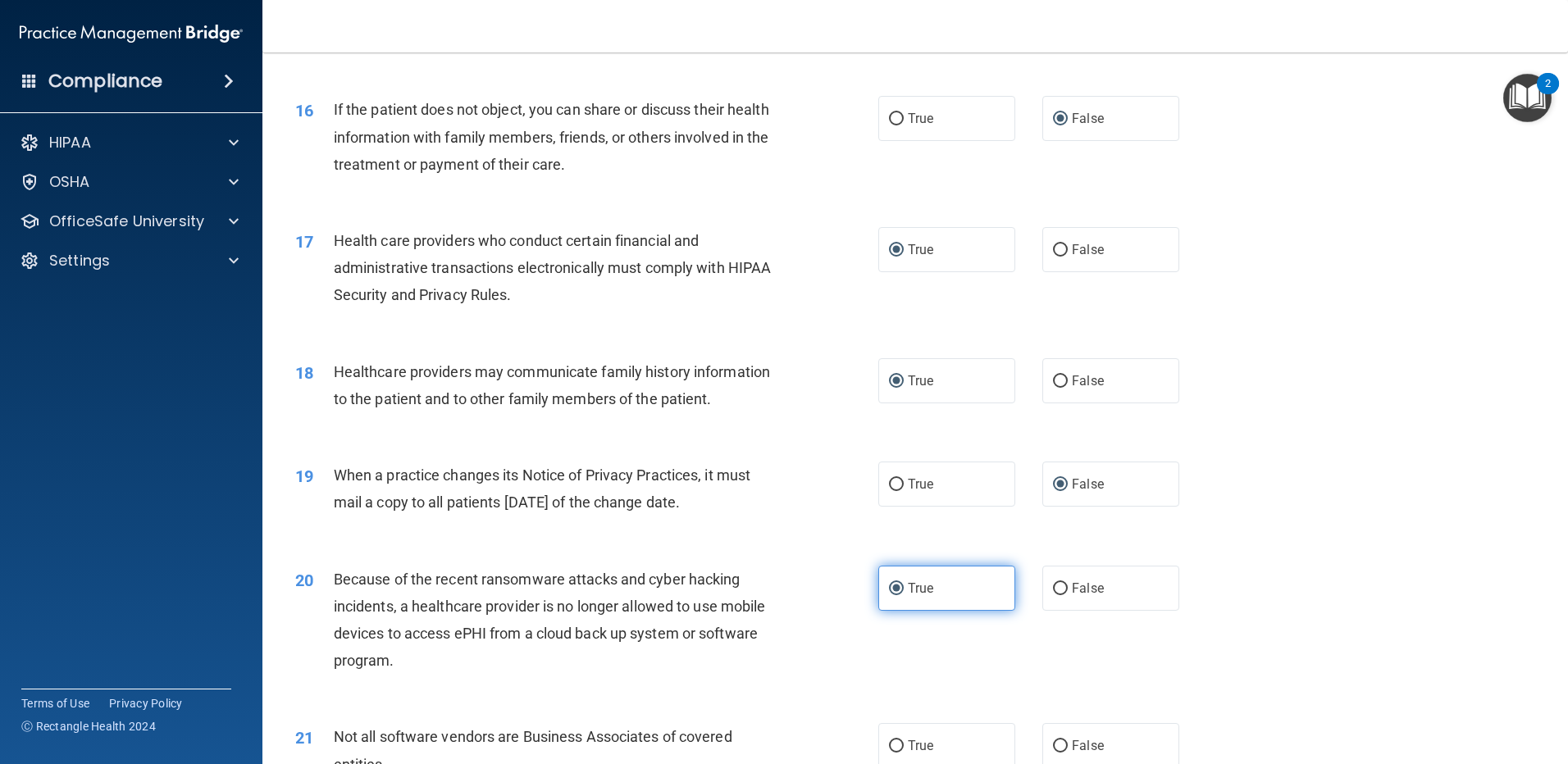
scroll to position [2051, 0]
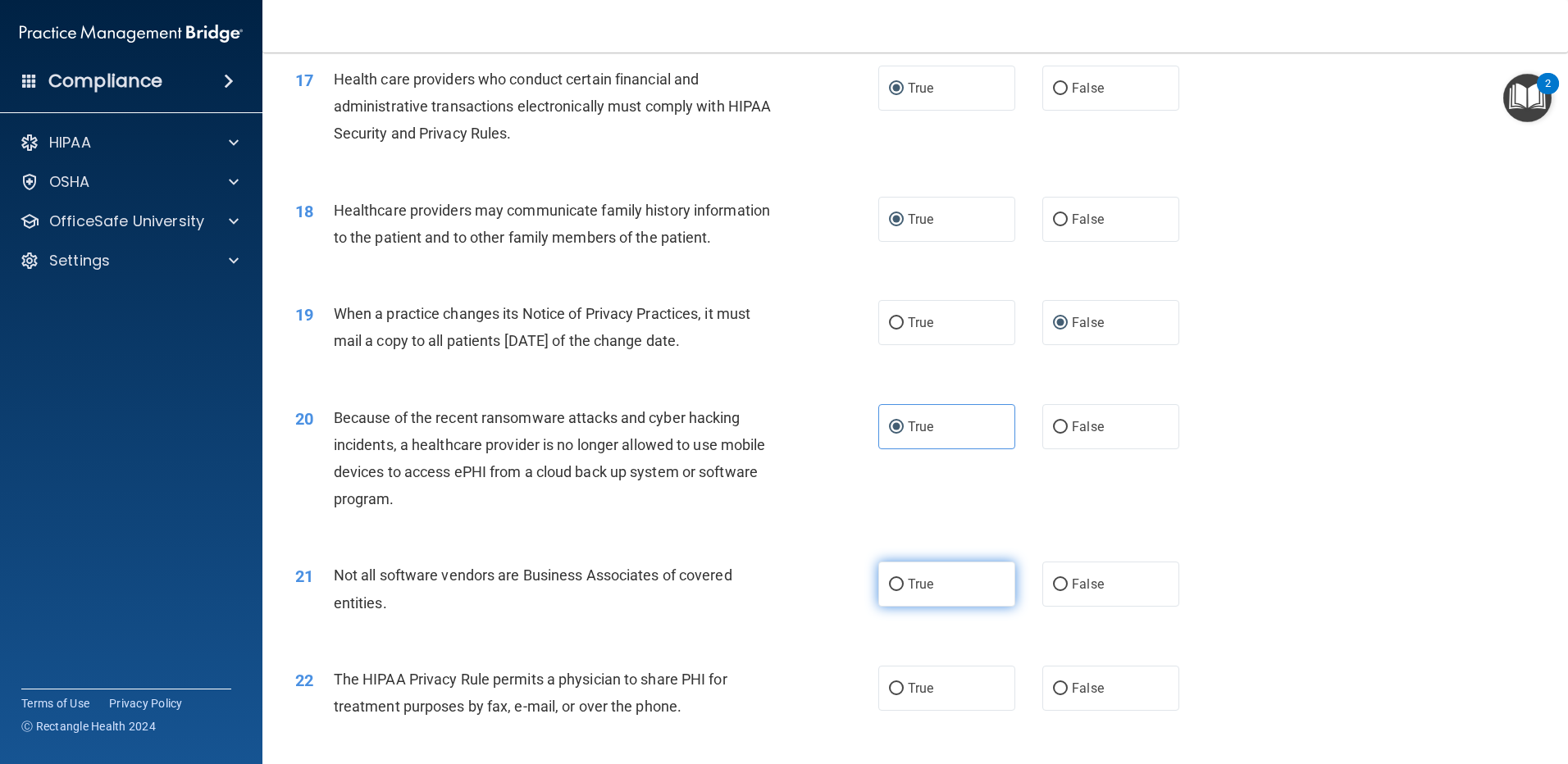
click at [891, 582] on input "True" at bounding box center [896, 585] width 14 height 13
radio input "true"
click at [895, 686] on input "True" at bounding box center [896, 689] width 14 height 13
radio input "true"
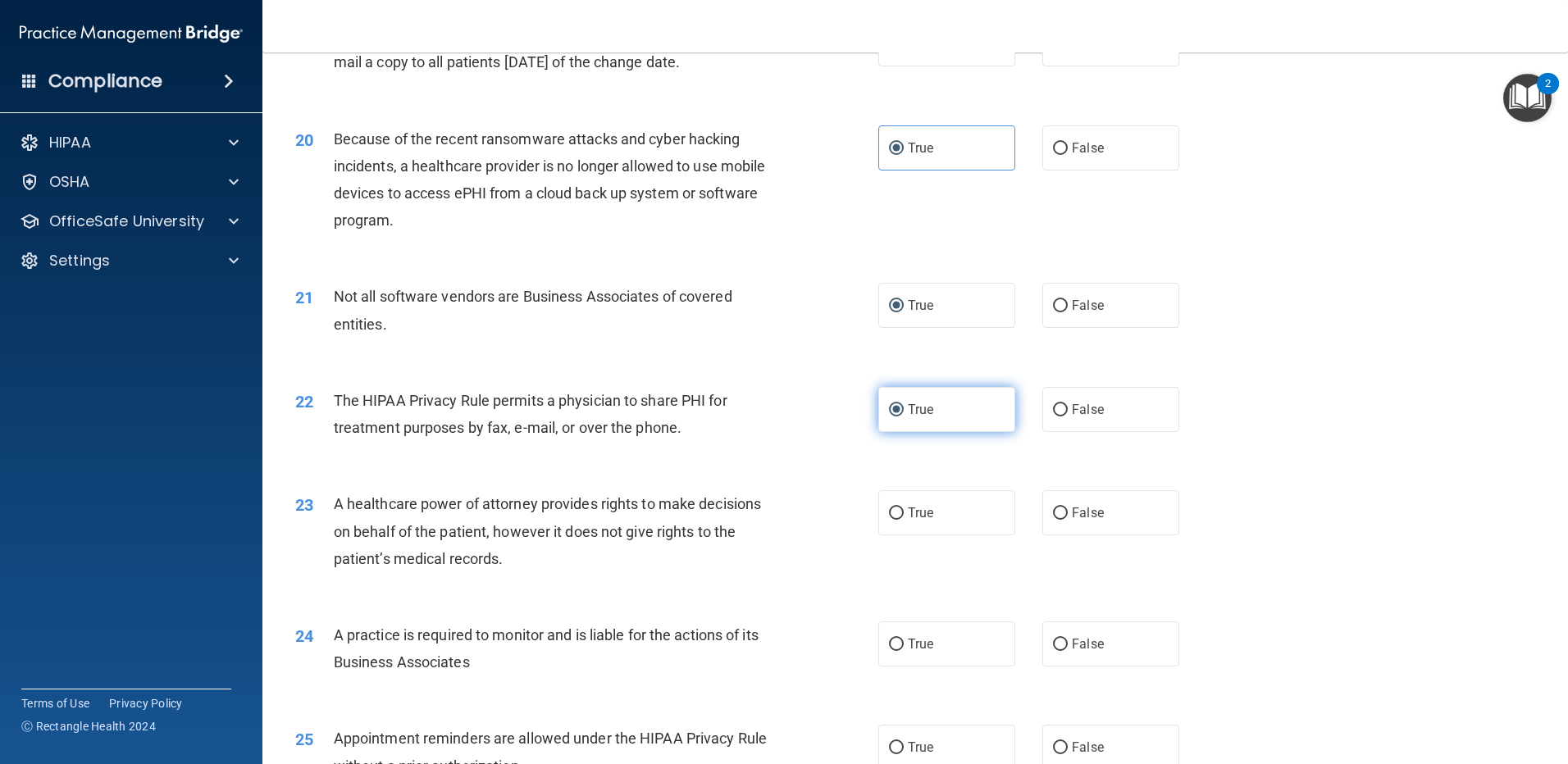
scroll to position [2378, 0]
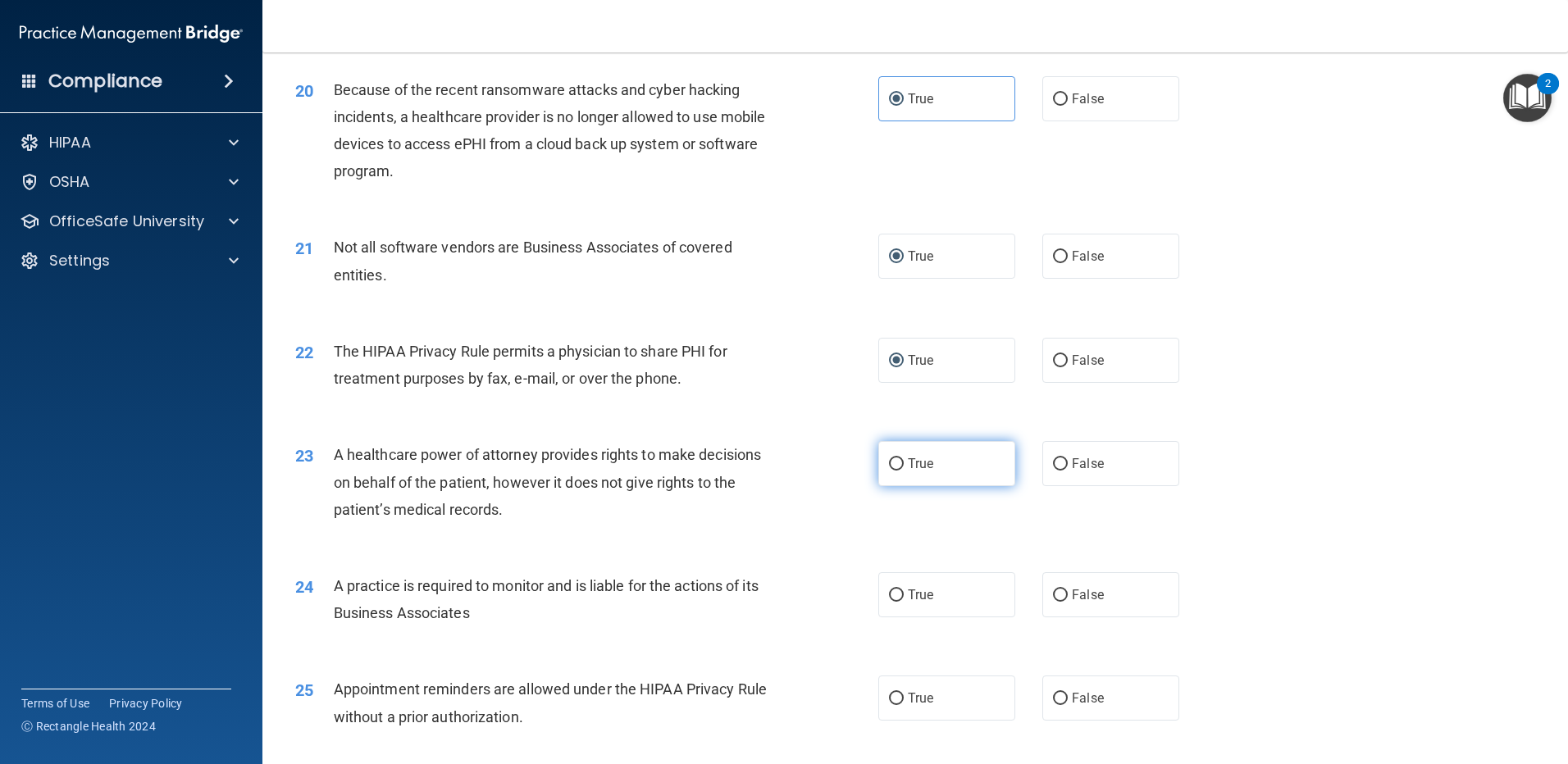
click at [889, 465] on input "True" at bounding box center [896, 464] width 14 height 13
radio input "true"
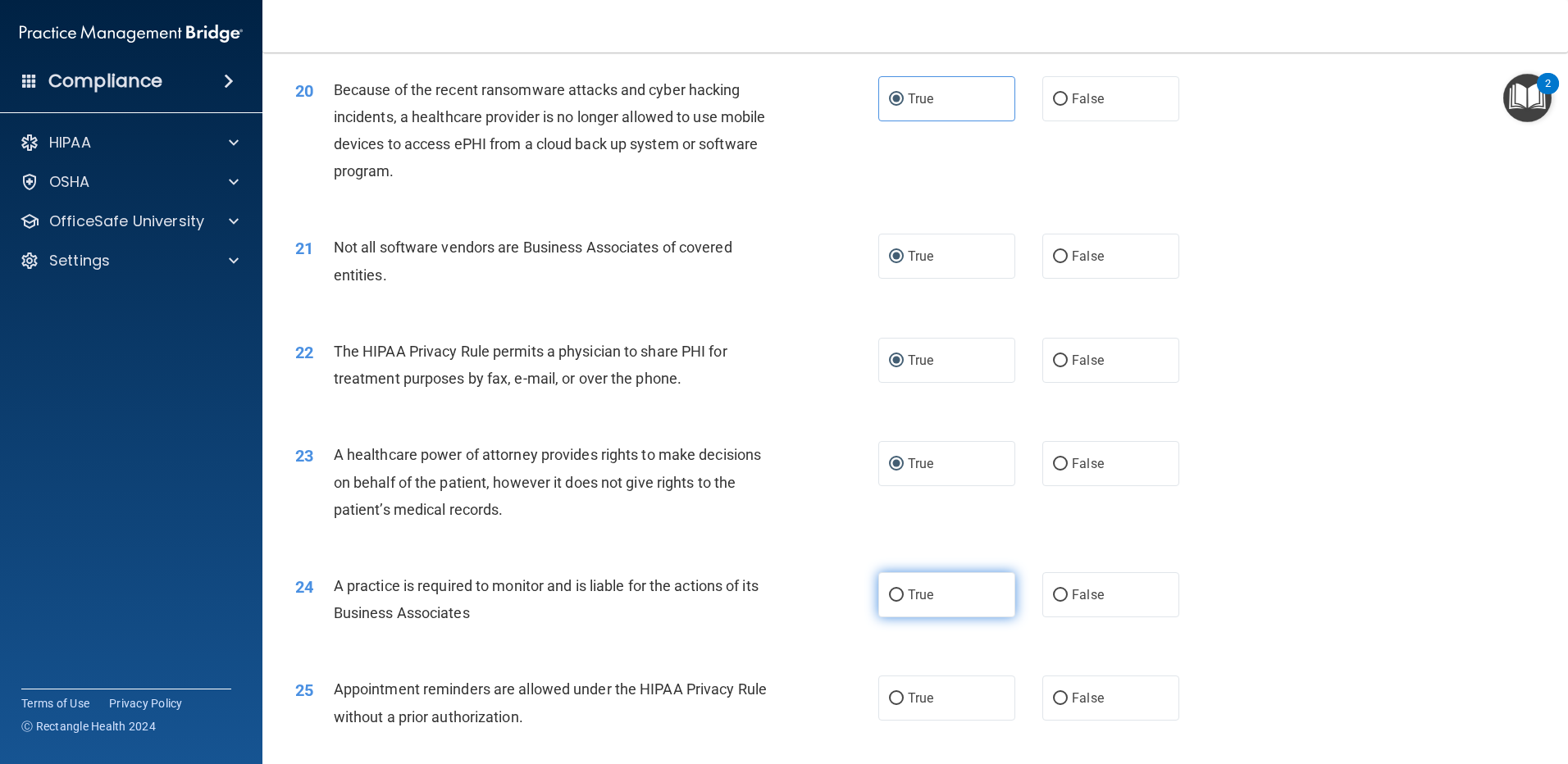
drag, startPoint x: 895, startPoint y: 598, endPoint x: 887, endPoint y: 614, distance: 17.9
click at [895, 599] on input "True" at bounding box center [896, 595] width 14 height 13
radio input "true"
click at [889, 698] on input "True" at bounding box center [896, 699] width 14 height 13
radio input "true"
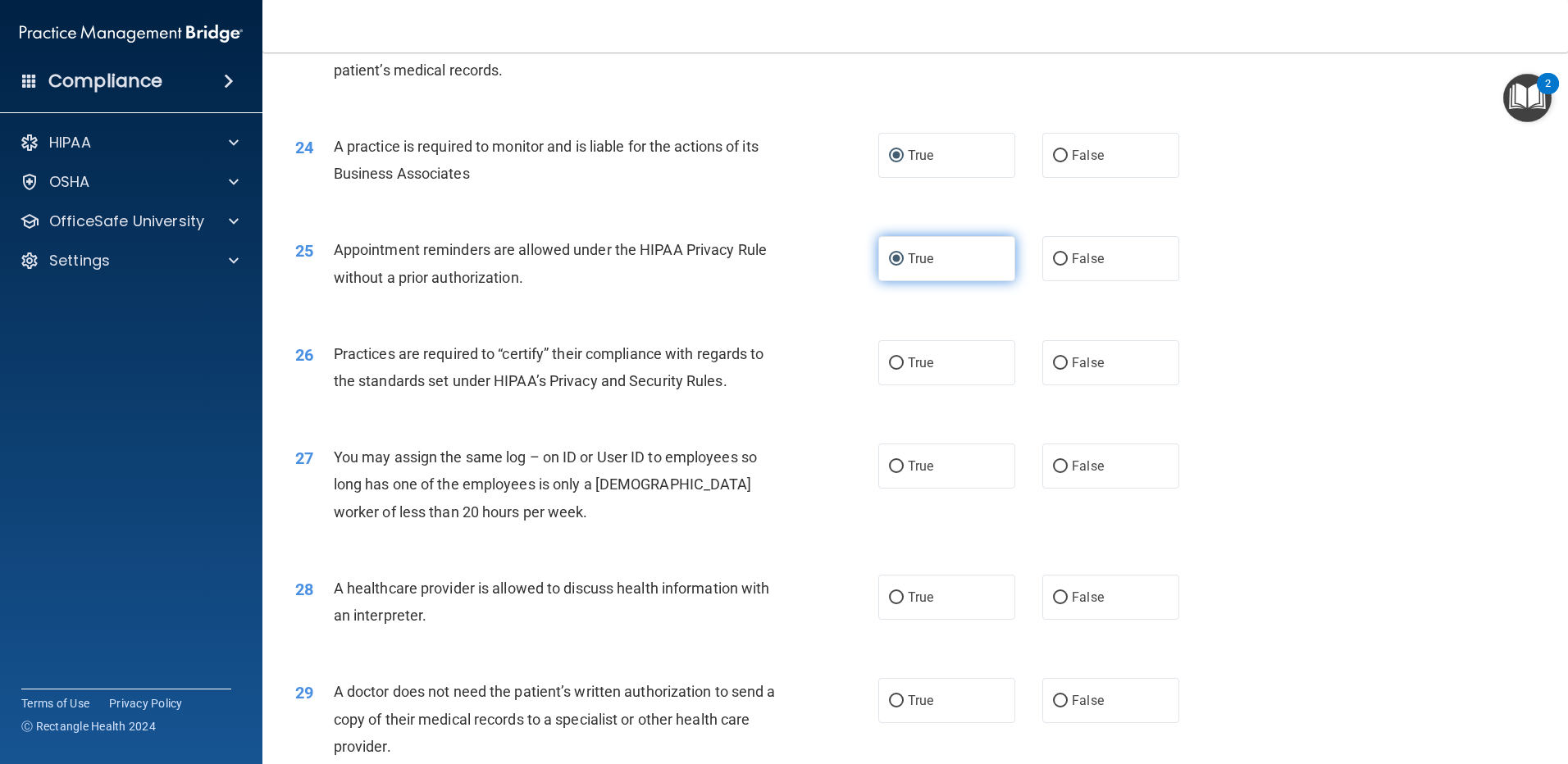
scroll to position [2870, 0]
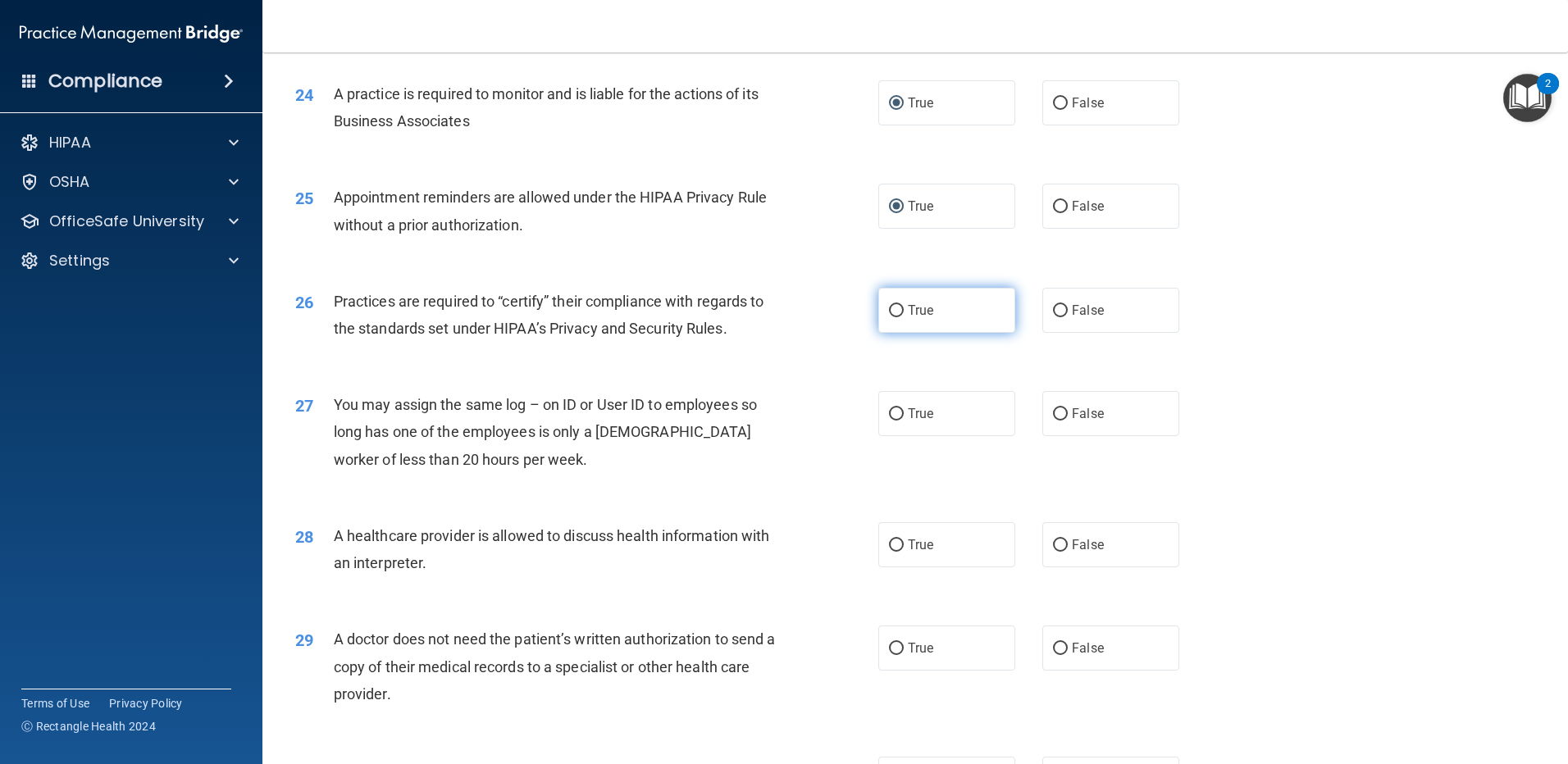
click at [889, 310] on input "True" at bounding box center [896, 311] width 14 height 13
radio input "true"
click at [889, 410] on input "True" at bounding box center [896, 415] width 14 height 13
radio input "true"
click at [889, 549] on input "True" at bounding box center [896, 545] width 14 height 13
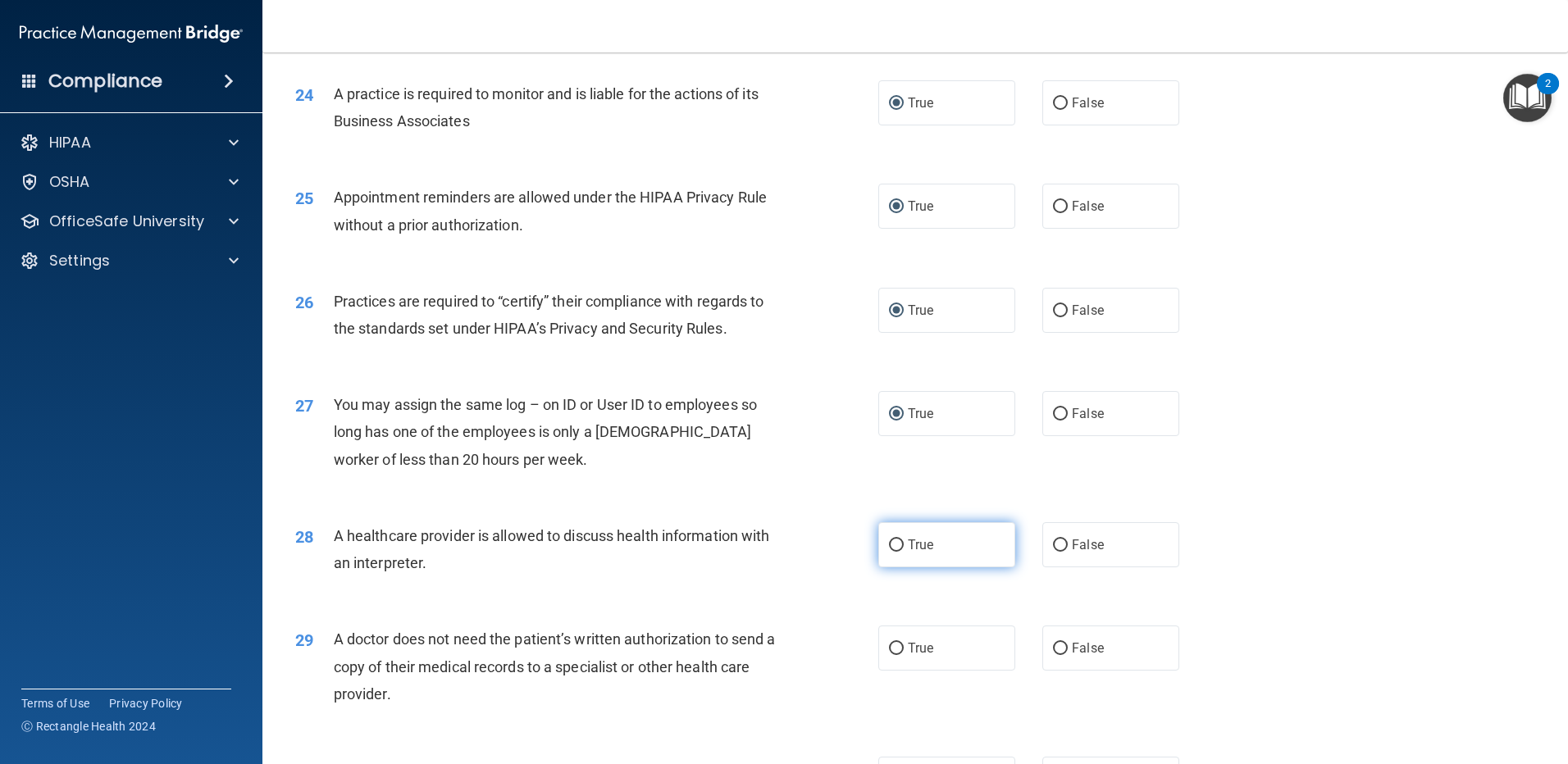
radio input "true"
click at [878, 650] on label "True" at bounding box center [947, 648] width 137 height 45
click at [889, 650] on input "True" at bounding box center [896, 649] width 14 height 13
radio input "true"
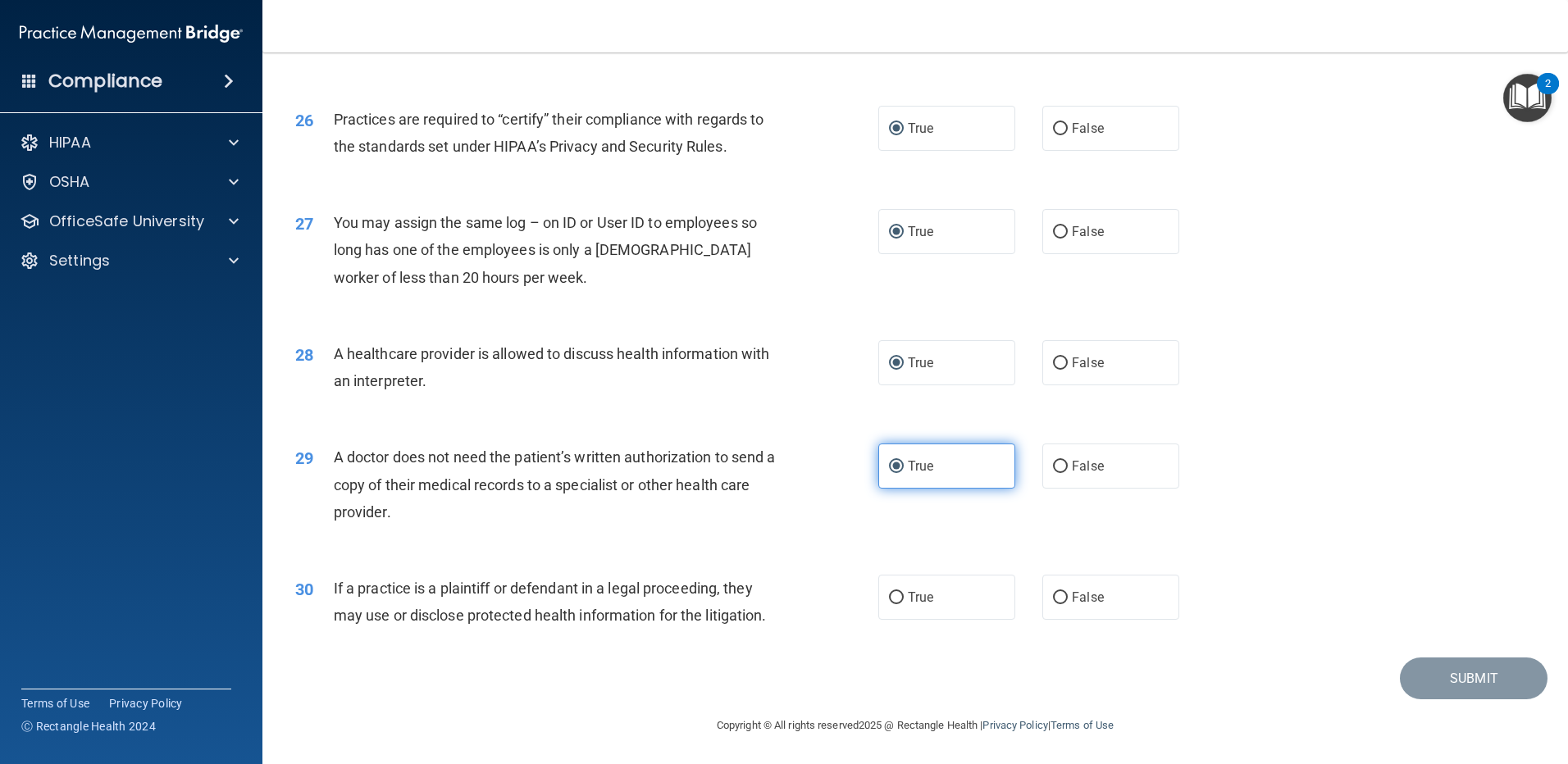
scroll to position [3053, 0]
click at [898, 604] on label "True" at bounding box center [947, 596] width 137 height 45
click at [898, 604] on input "True" at bounding box center [896, 597] width 14 height 13
radio input "true"
click at [1481, 666] on button "Submit" at bounding box center [1473, 678] width 148 height 42
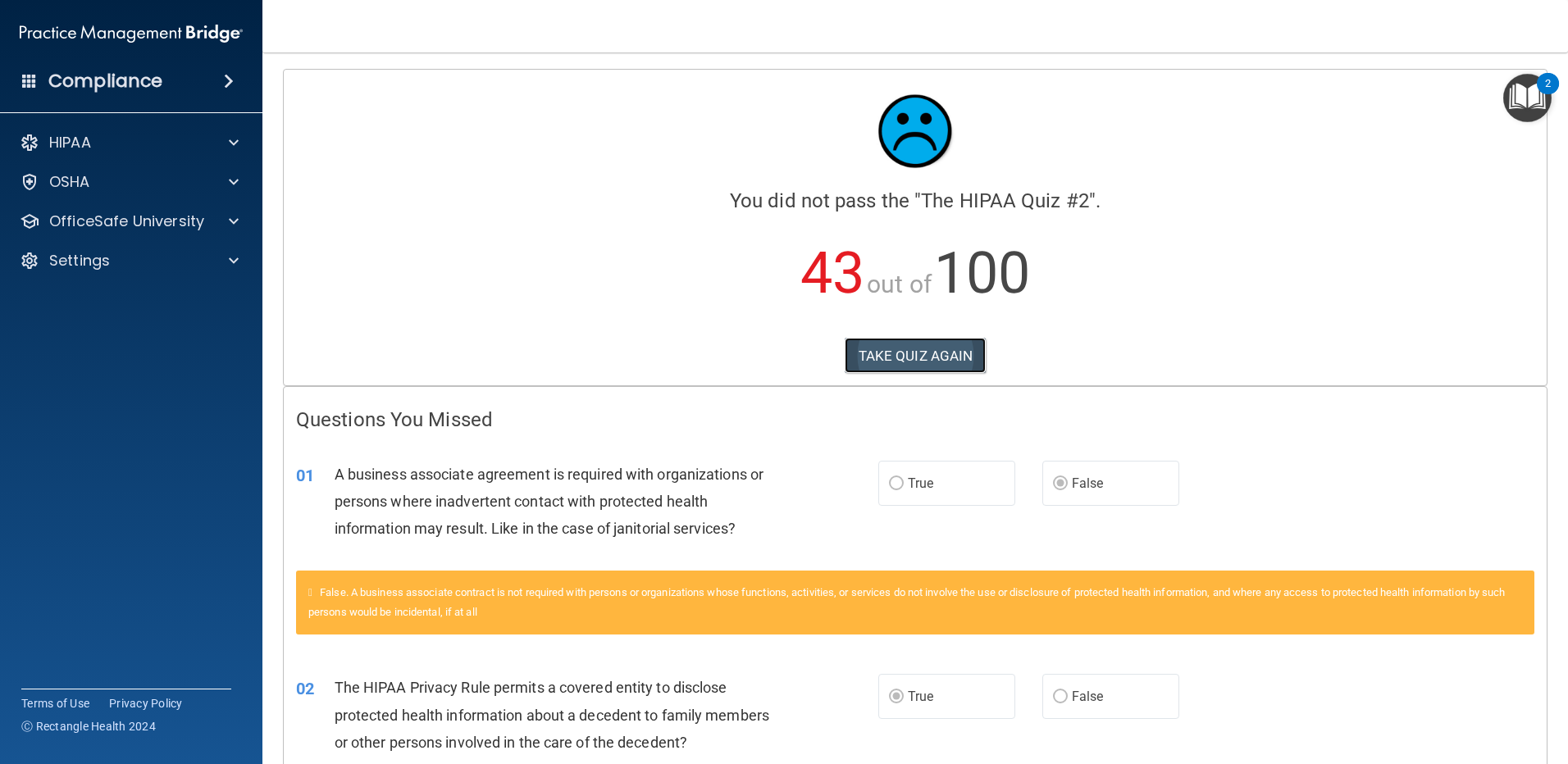
click at [903, 356] on button "TAKE QUIZ AGAIN" at bounding box center [916, 355] width 142 height 36
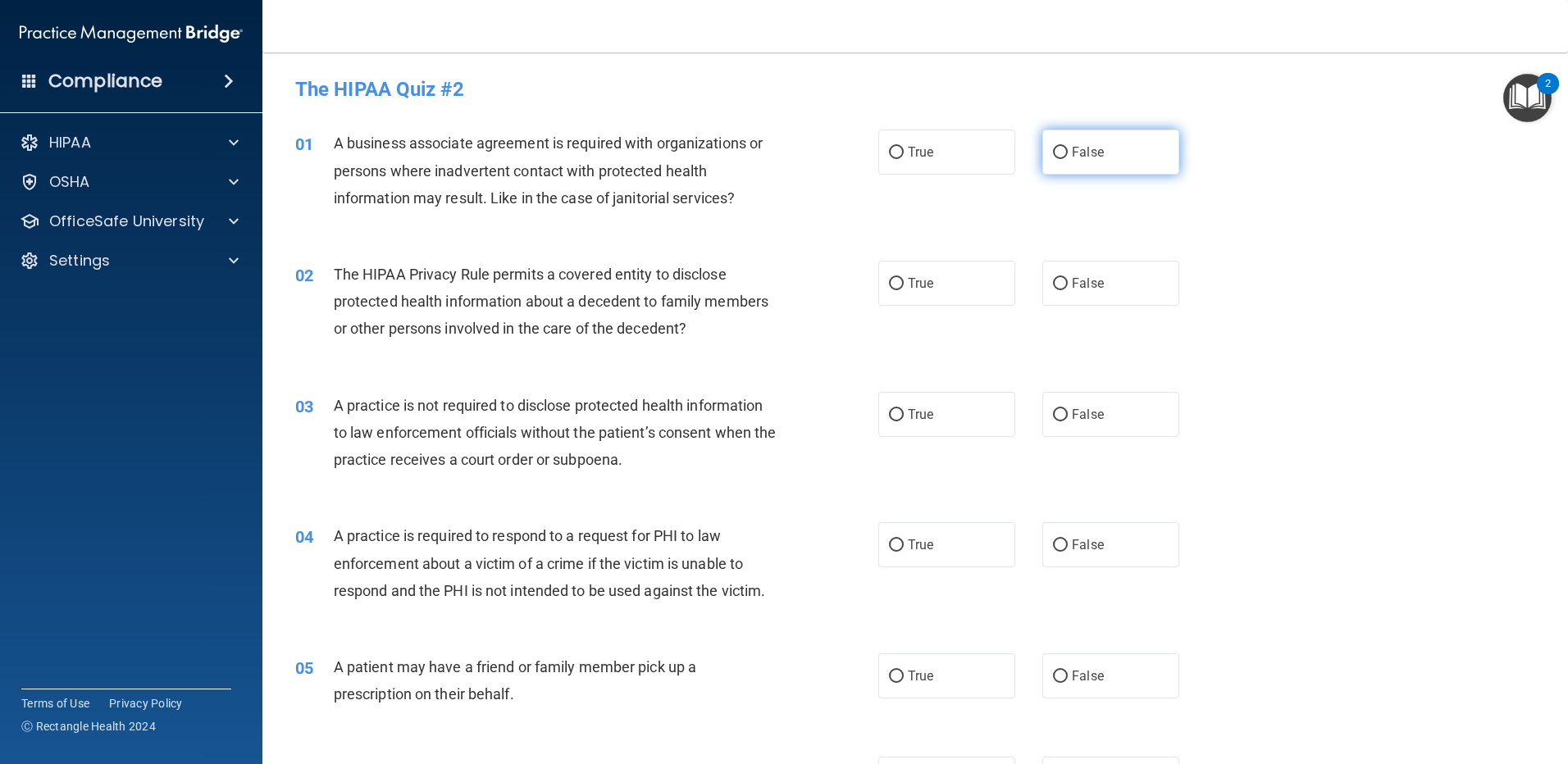
click at [1053, 147] on input "False" at bounding box center [1060, 153] width 14 height 13
radio input "true"
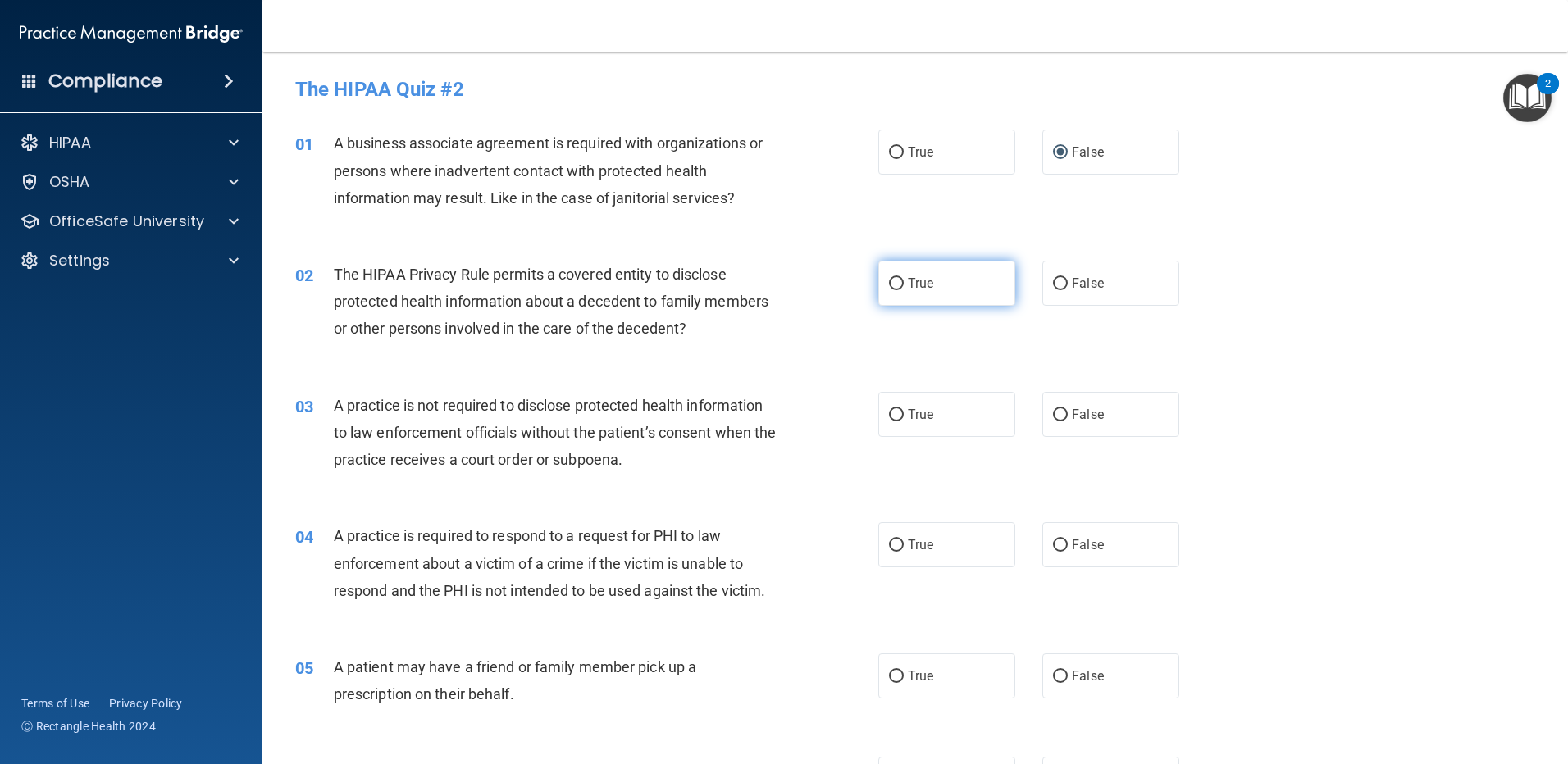
click at [885, 274] on label "True" at bounding box center [947, 283] width 137 height 45
click at [889, 278] on input "True" at bounding box center [896, 284] width 14 height 13
radio input "true"
click at [1044, 417] on label "False" at bounding box center [1111, 414] width 137 height 45
click at [1053, 417] on input "False" at bounding box center [1060, 415] width 14 height 13
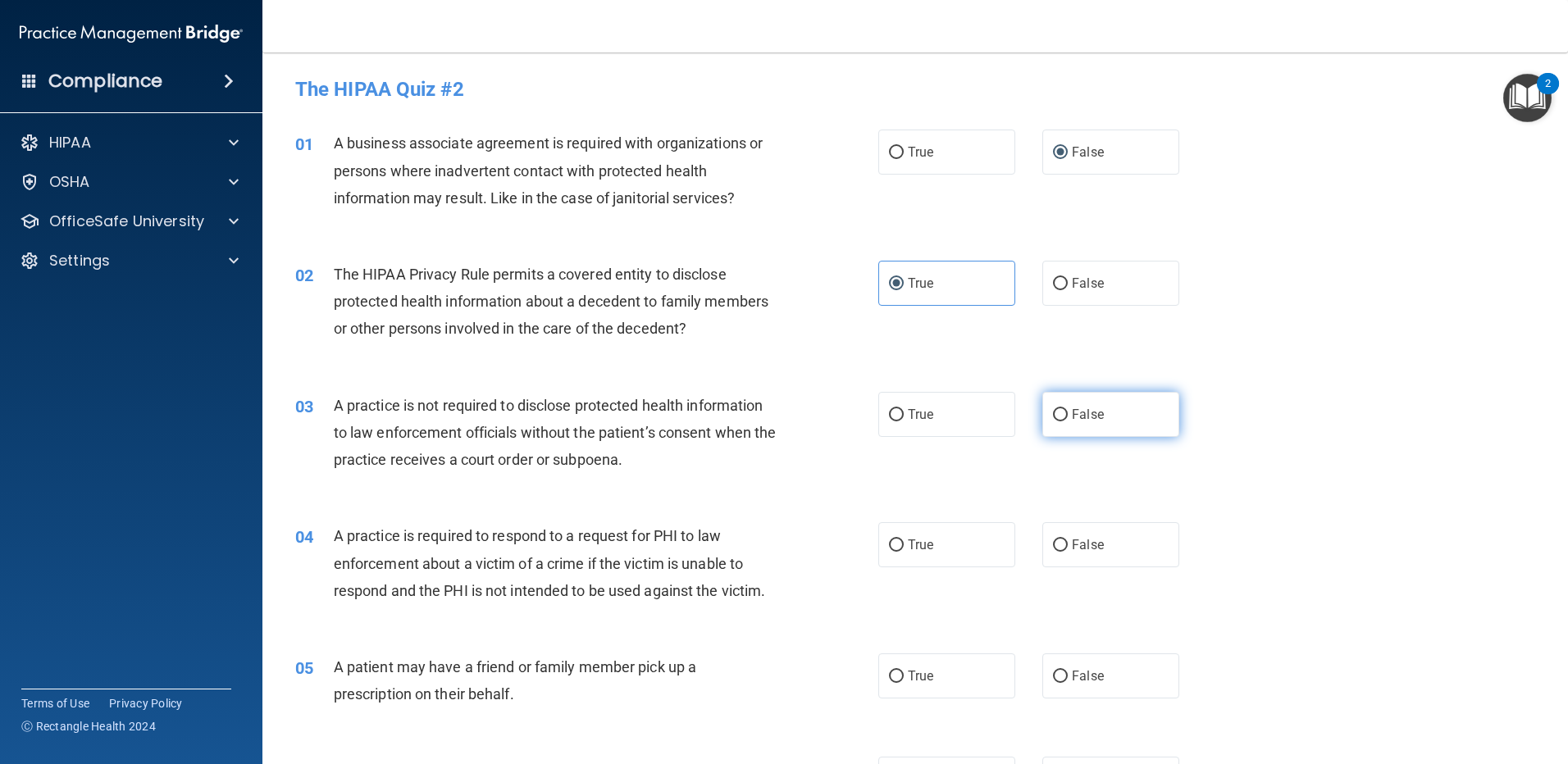
radio input "true"
click at [889, 543] on input "True" at bounding box center [896, 545] width 14 height 13
radio input "true"
click at [889, 674] on input "True" at bounding box center [896, 677] width 14 height 13
radio input "true"
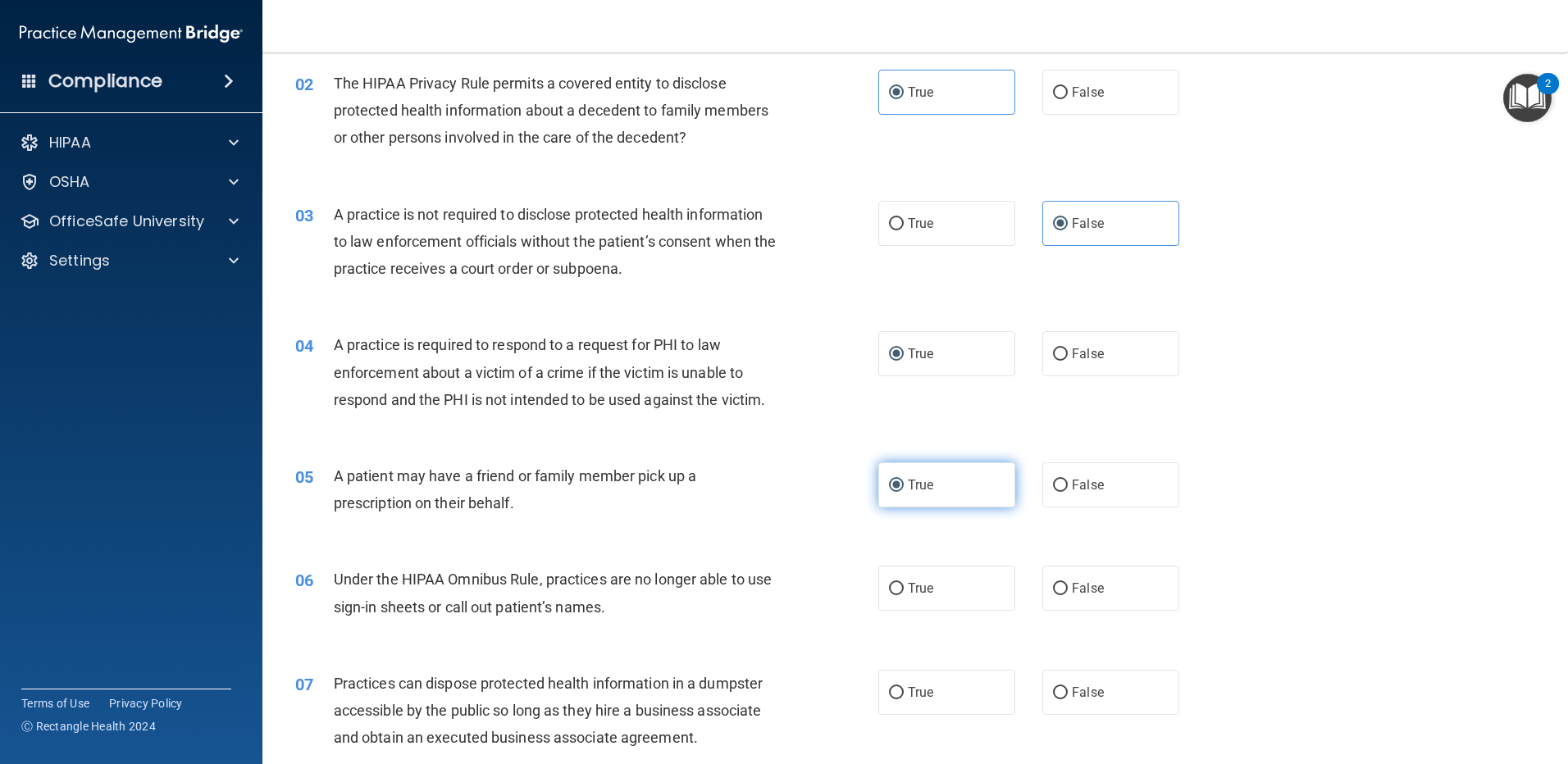
scroll to position [246, 0]
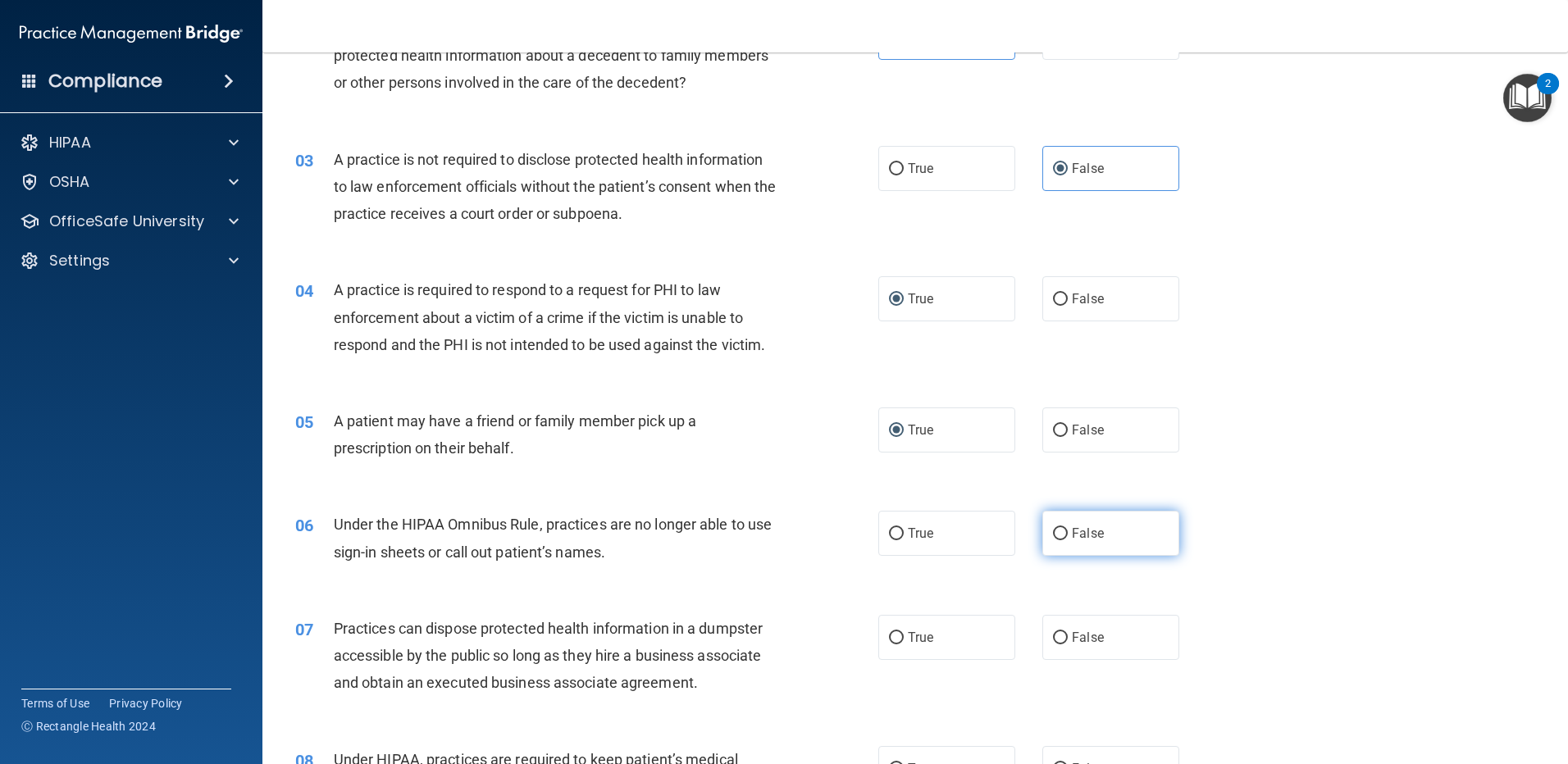
click at [1053, 529] on input "False" at bounding box center [1060, 534] width 14 height 13
radio input "true"
click at [1043, 634] on label "False" at bounding box center [1111, 637] width 137 height 45
click at [1053, 634] on input "False" at bounding box center [1060, 638] width 14 height 13
radio input "true"
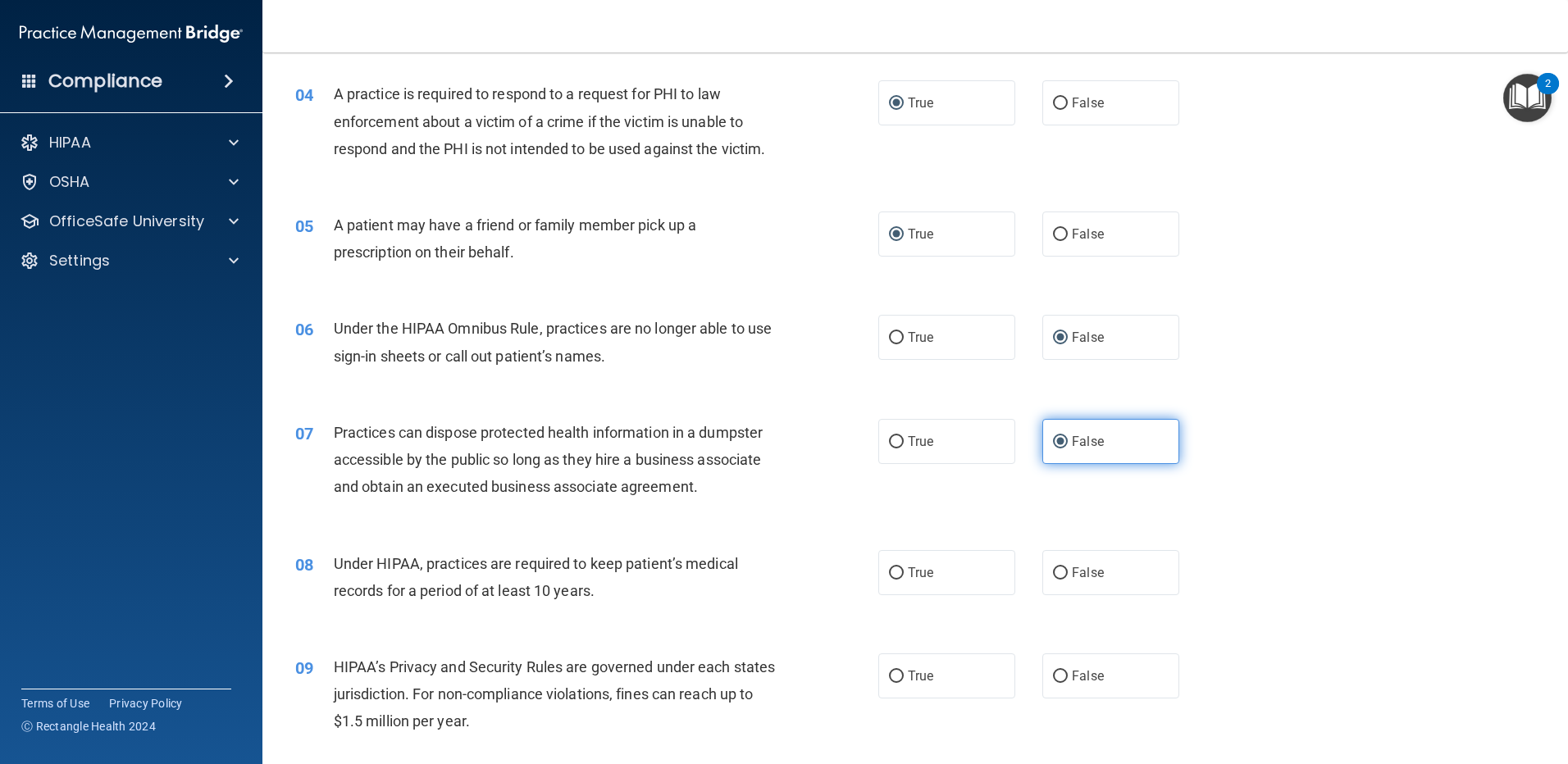
scroll to position [492, 0]
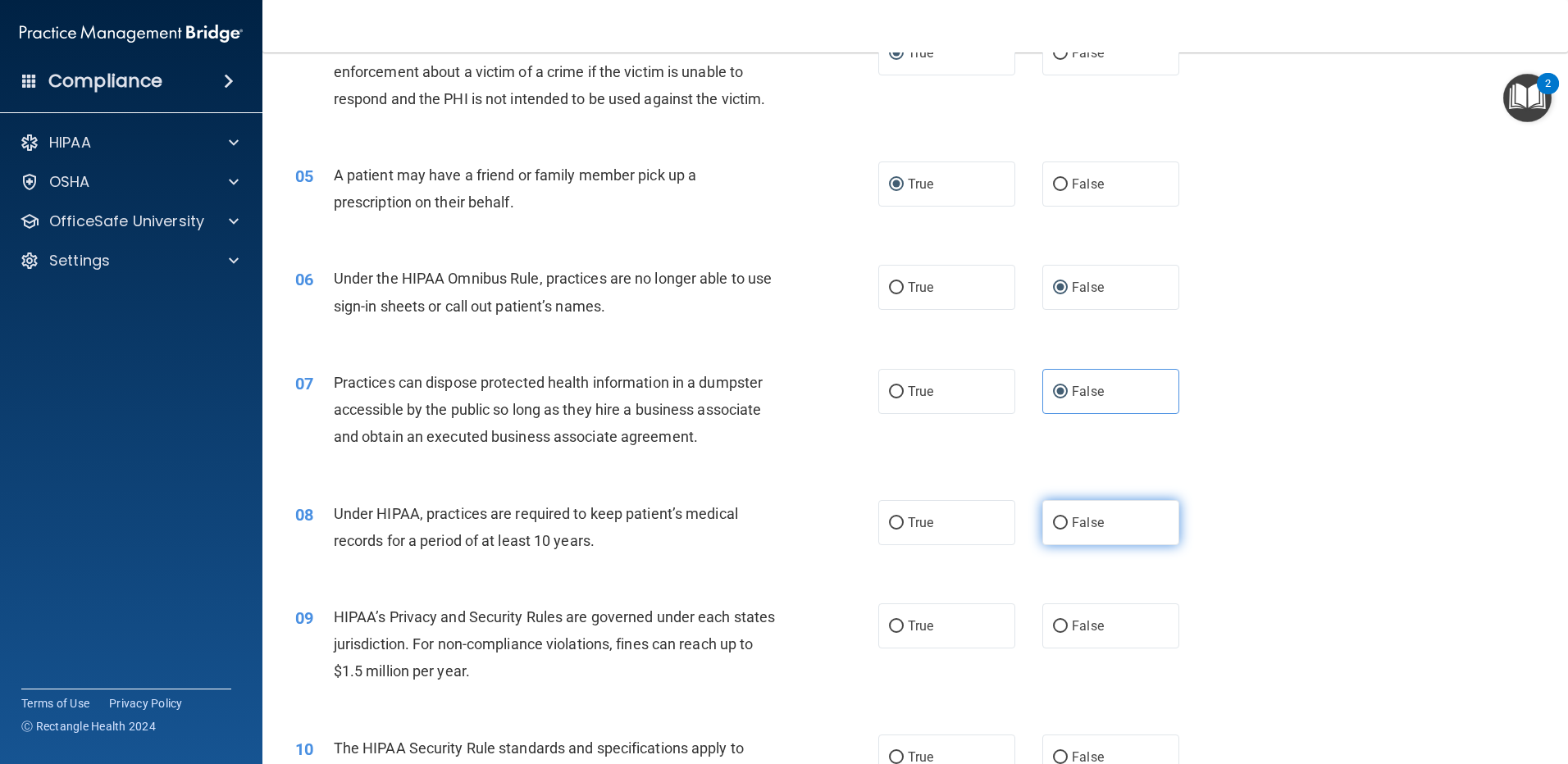
click at [1054, 523] on input "False" at bounding box center [1060, 523] width 14 height 13
radio input "true"
click at [1050, 633] on label "False" at bounding box center [1111, 626] width 137 height 45
click at [1053, 633] on input "False" at bounding box center [1060, 626] width 14 height 13
radio input "true"
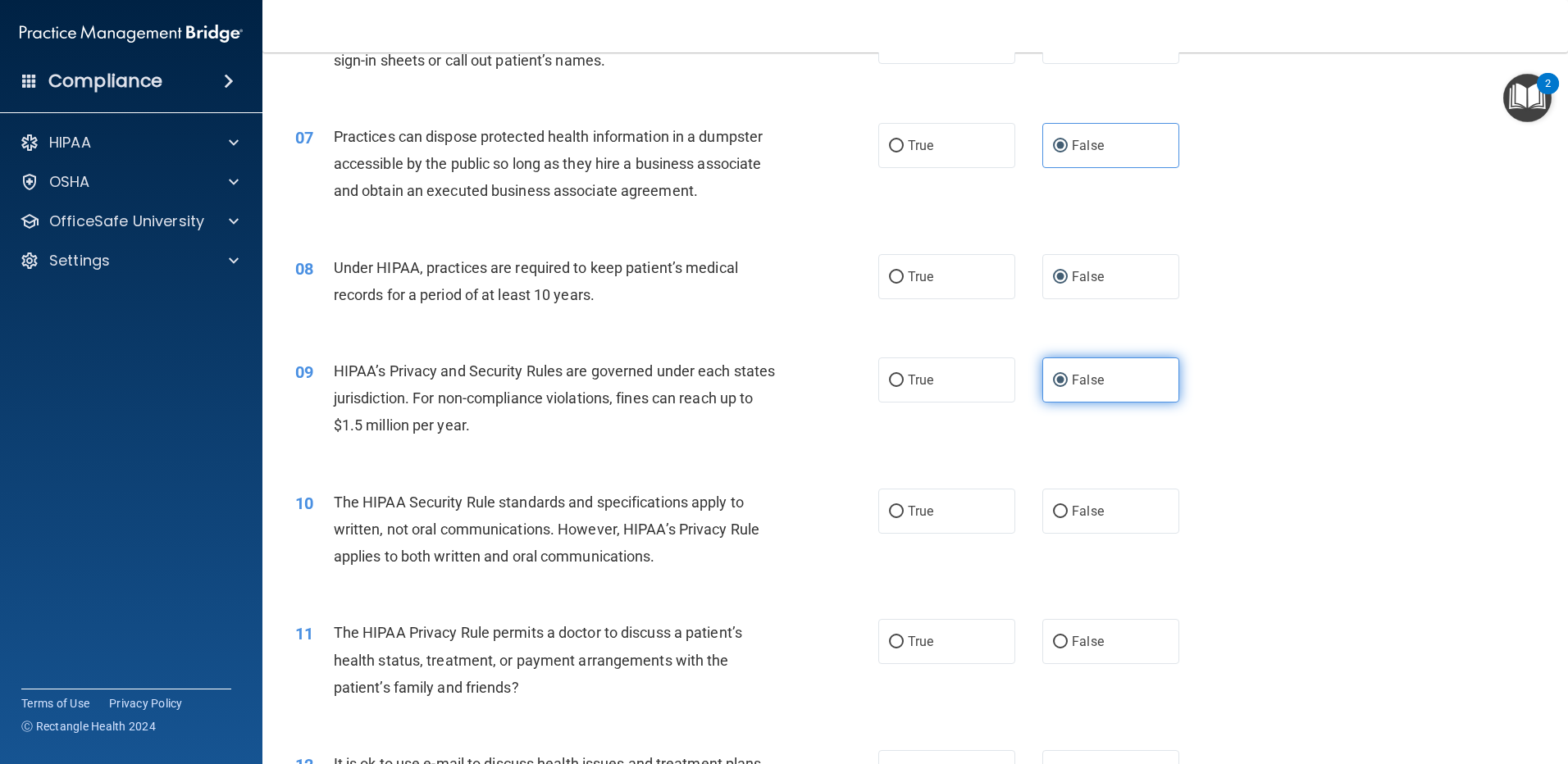
scroll to position [820, 0]
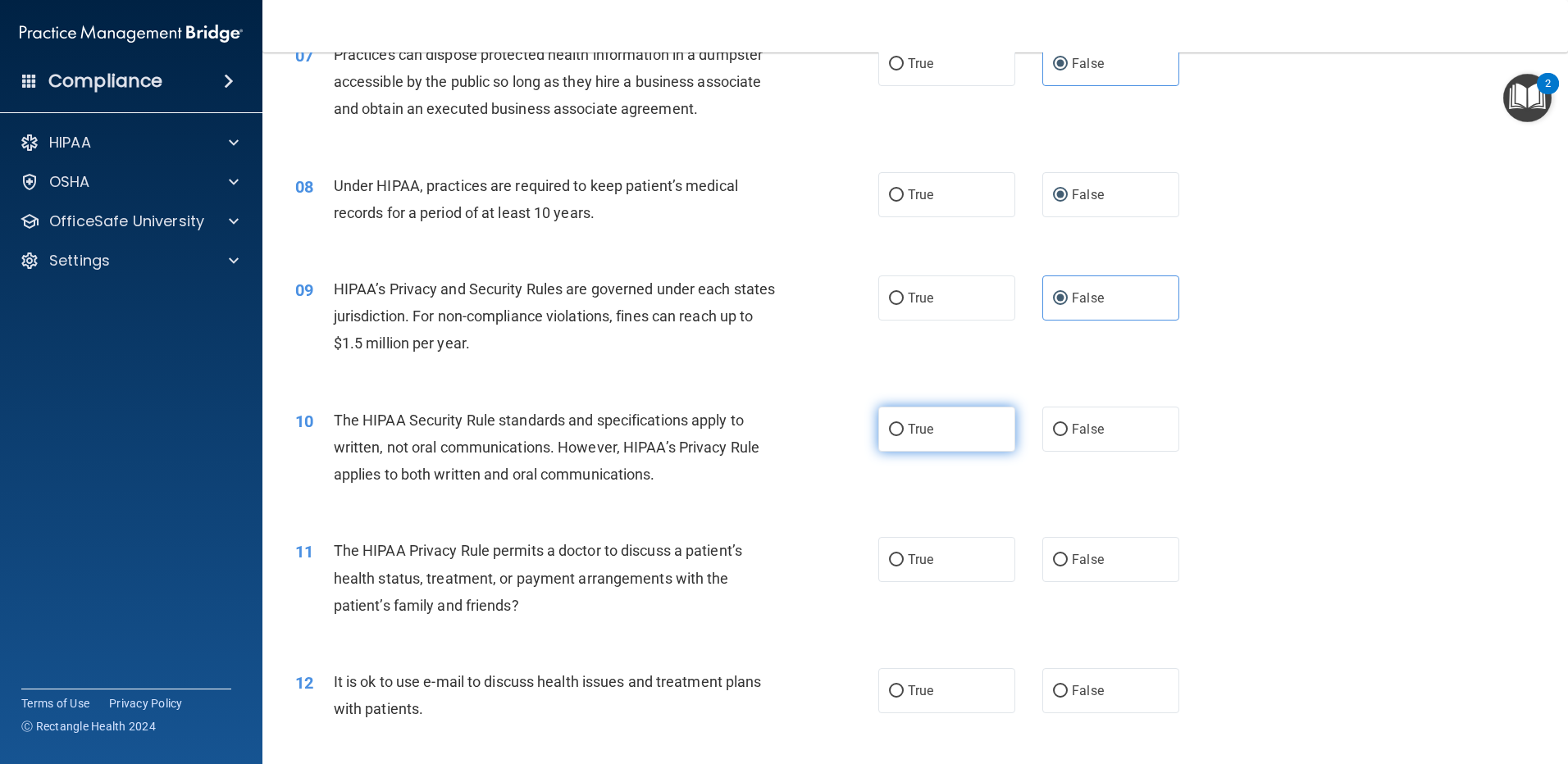
click at [889, 431] on input "True" at bounding box center [896, 430] width 14 height 13
radio input "true"
click at [883, 552] on label "True" at bounding box center [947, 559] width 137 height 45
click at [889, 555] on input "True" at bounding box center [896, 561] width 14 height 13
radio input "true"
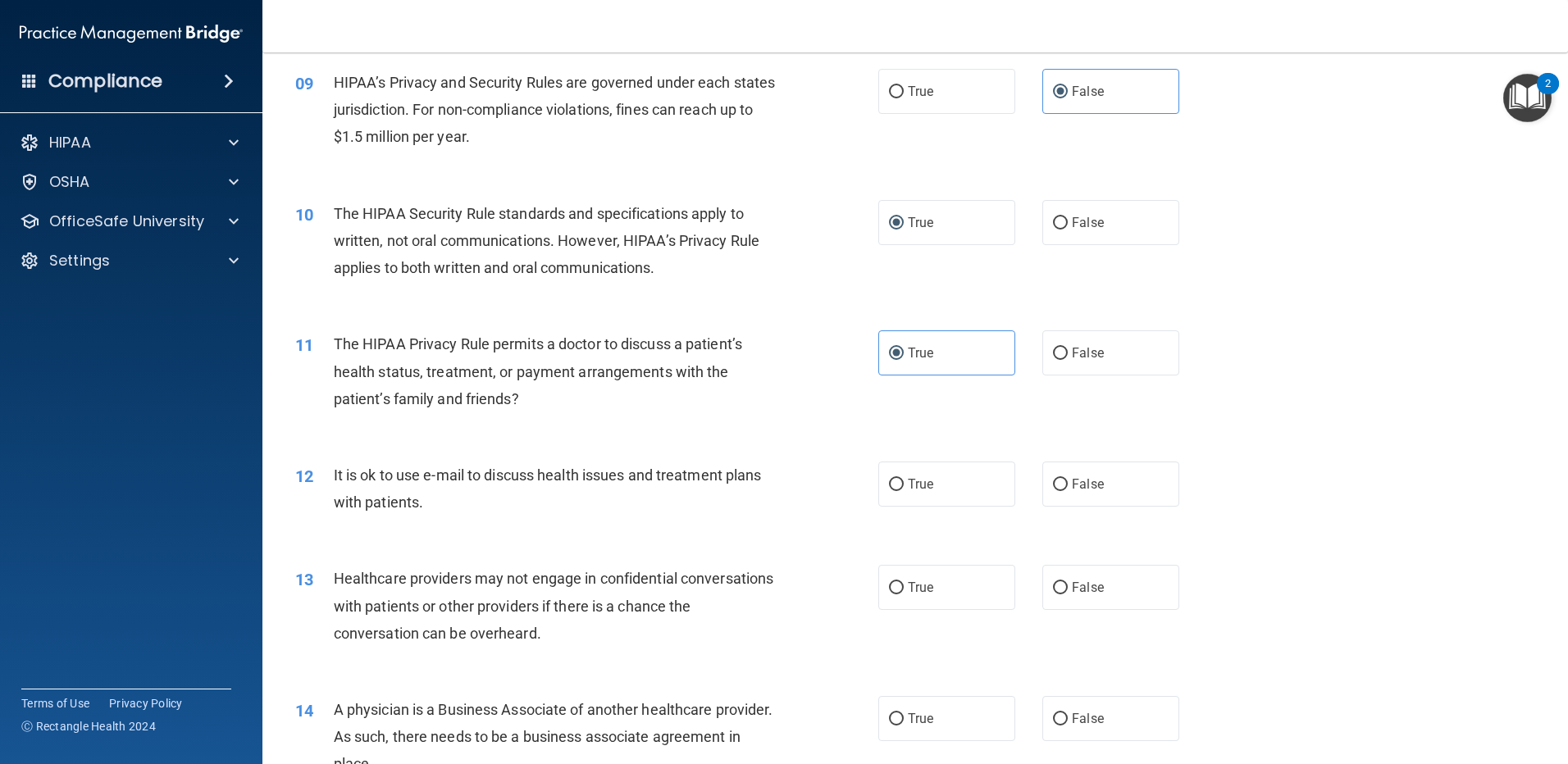
scroll to position [1066, 0]
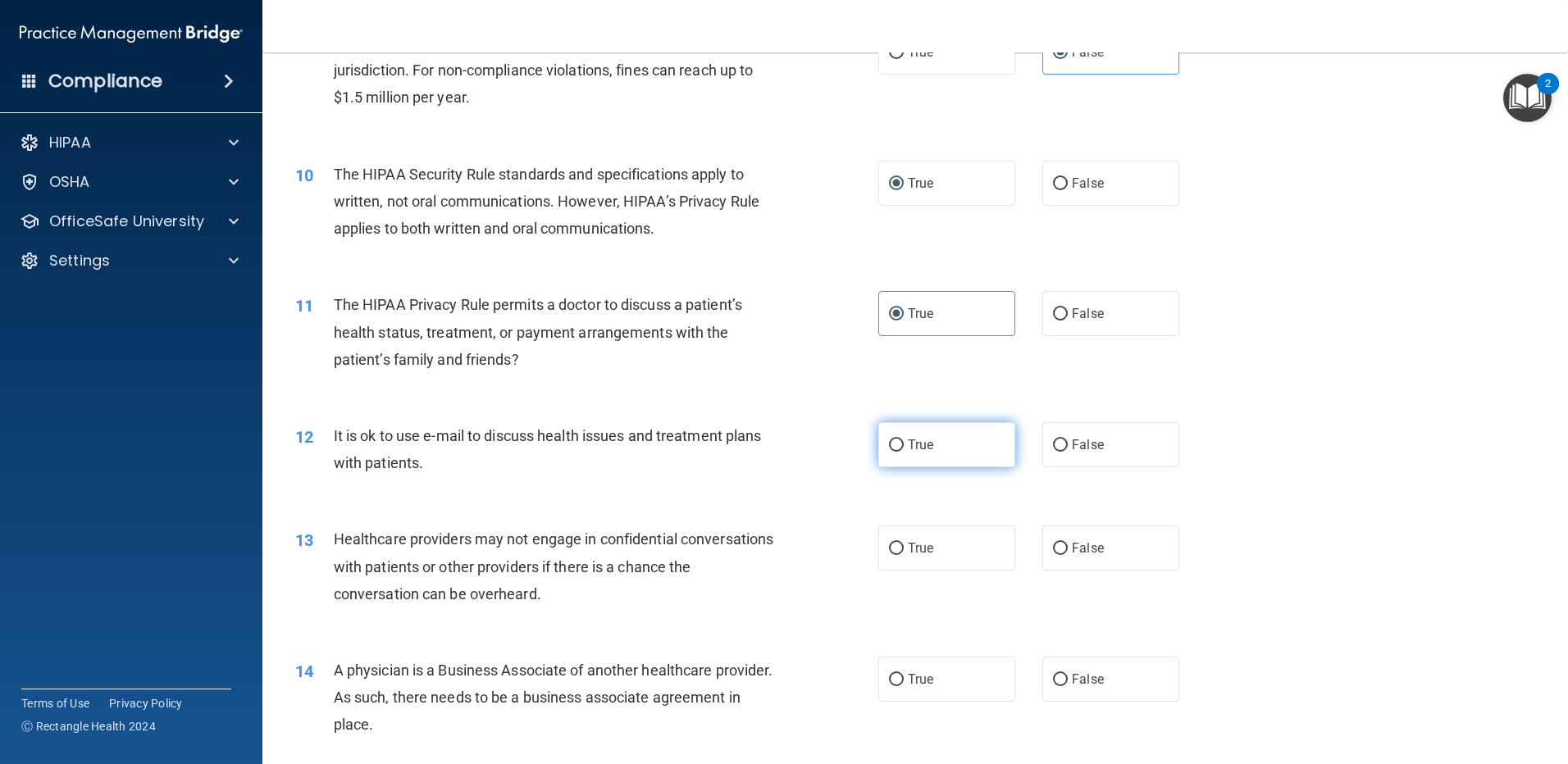
click at [900, 439] on label "True" at bounding box center [947, 444] width 137 height 45
click at [900, 440] on input "True" at bounding box center [896, 446] width 14 height 13
radio input "true"
click at [1043, 544] on label "False" at bounding box center [1111, 548] width 137 height 45
click at [1053, 544] on input "False" at bounding box center [1060, 549] width 14 height 13
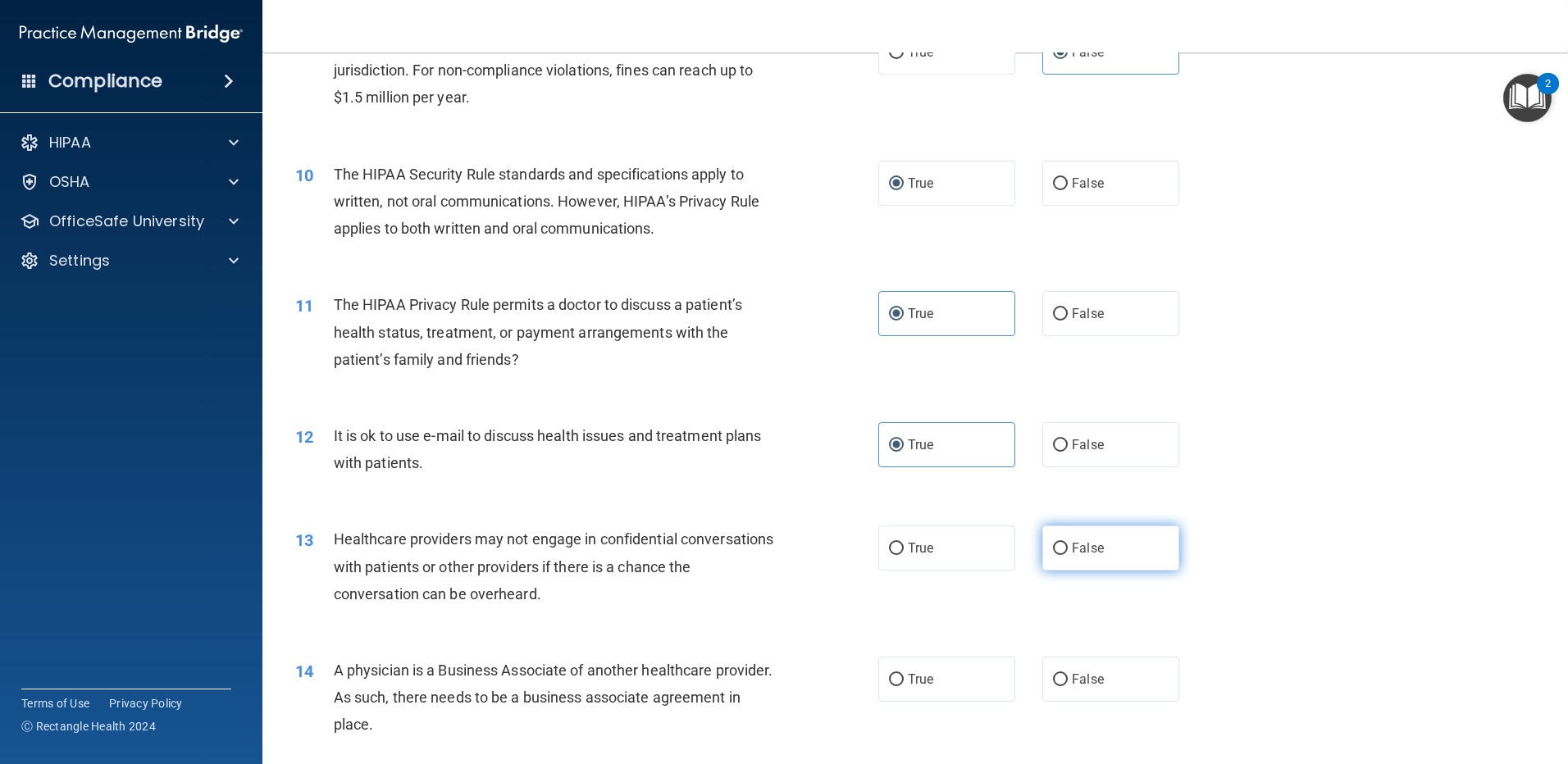
radio input "true"
click at [1053, 680] on input "False" at bounding box center [1060, 680] width 14 height 13
radio input "true"
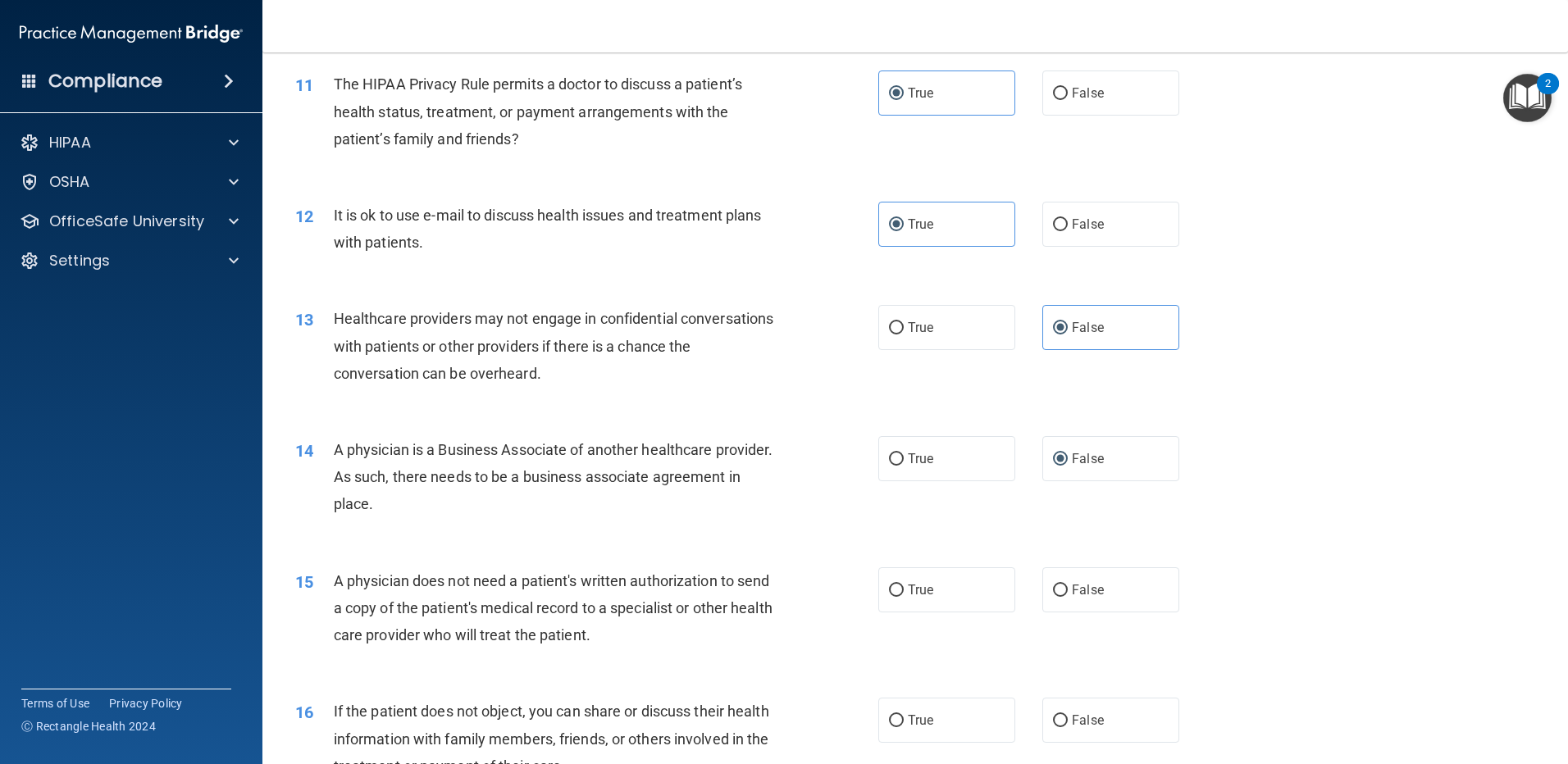
scroll to position [1312, 0]
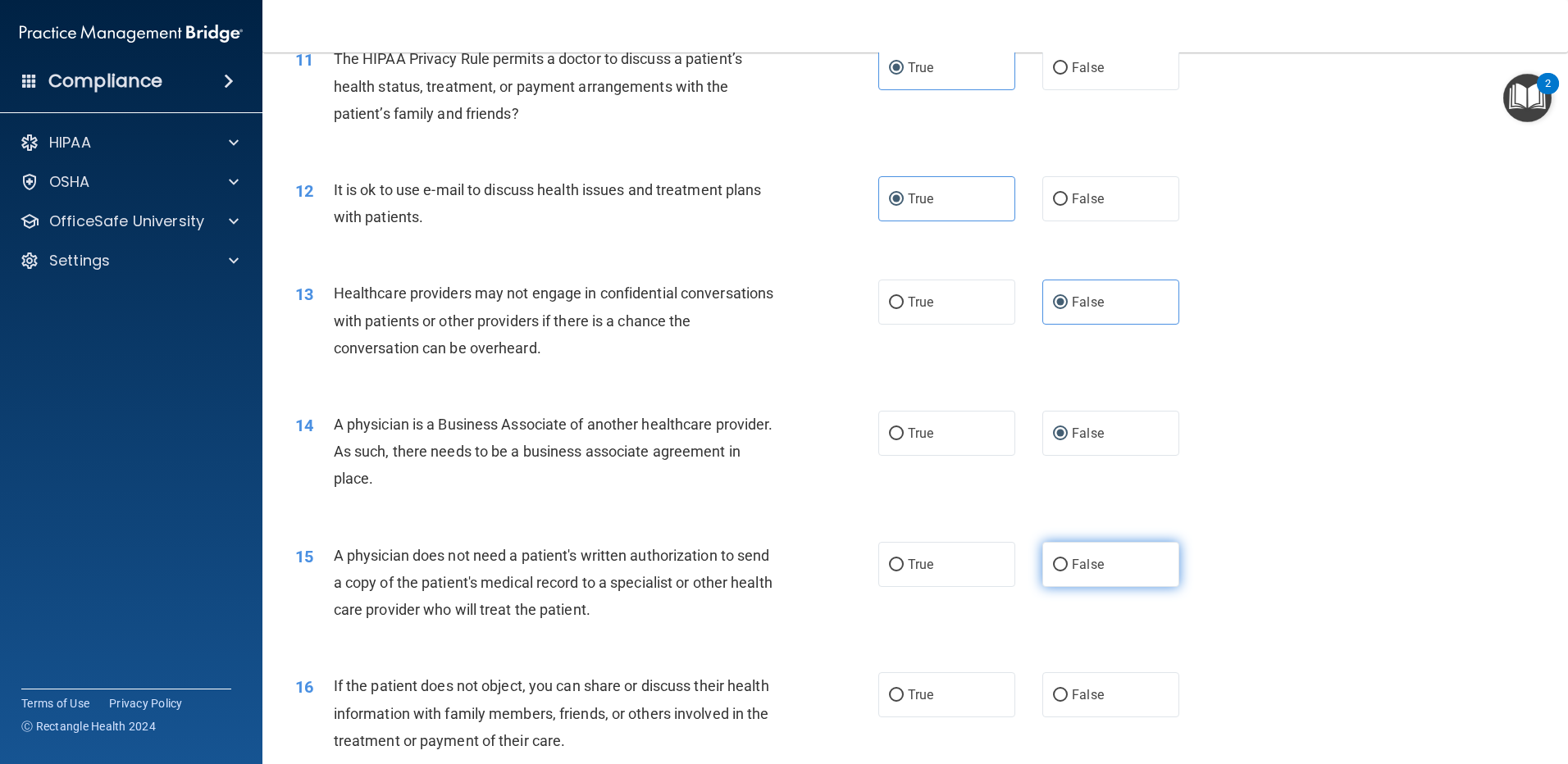
click at [1053, 561] on input "False" at bounding box center [1060, 566] width 14 height 13
radio input "true"
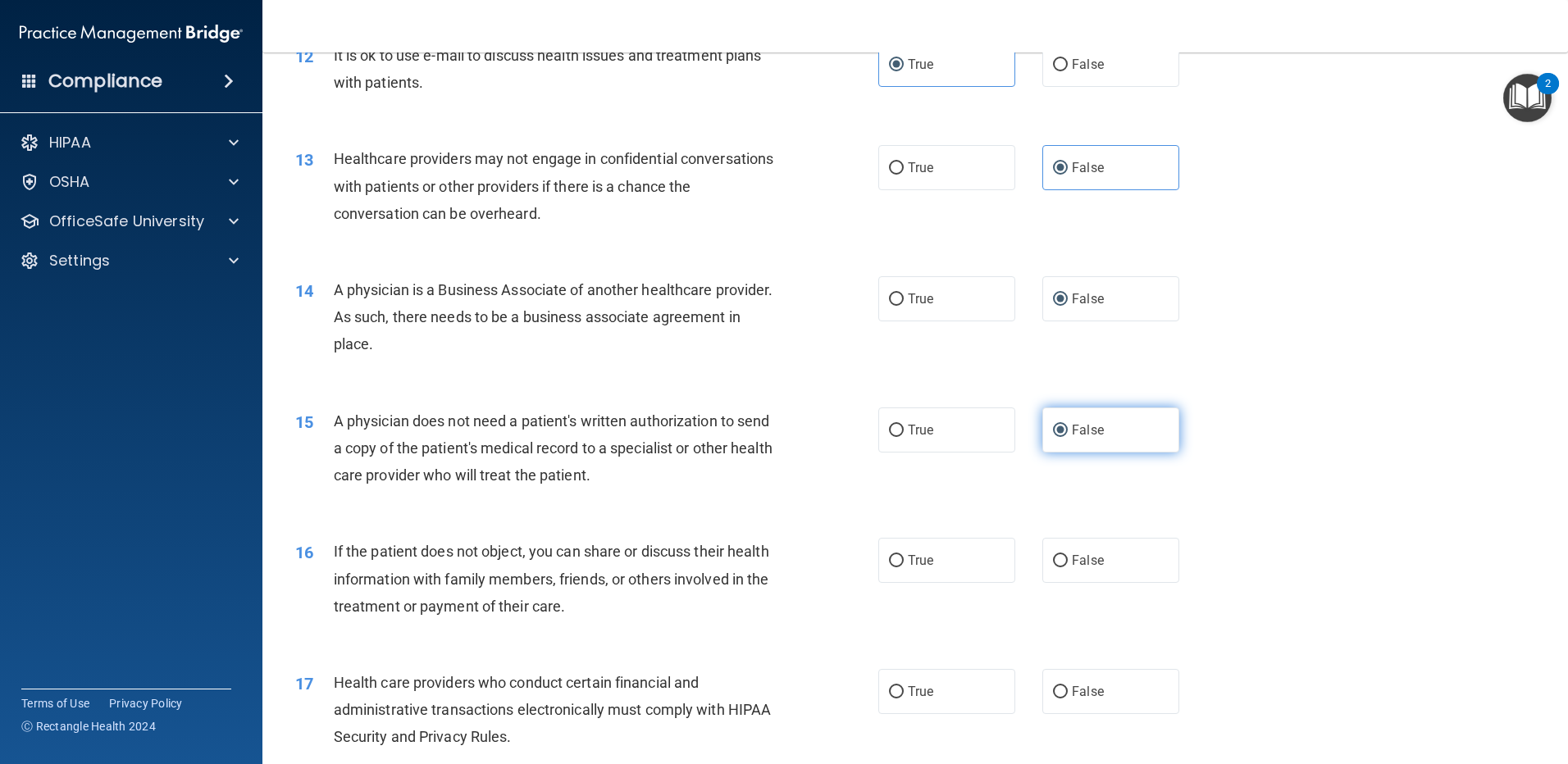
scroll to position [1477, 0]
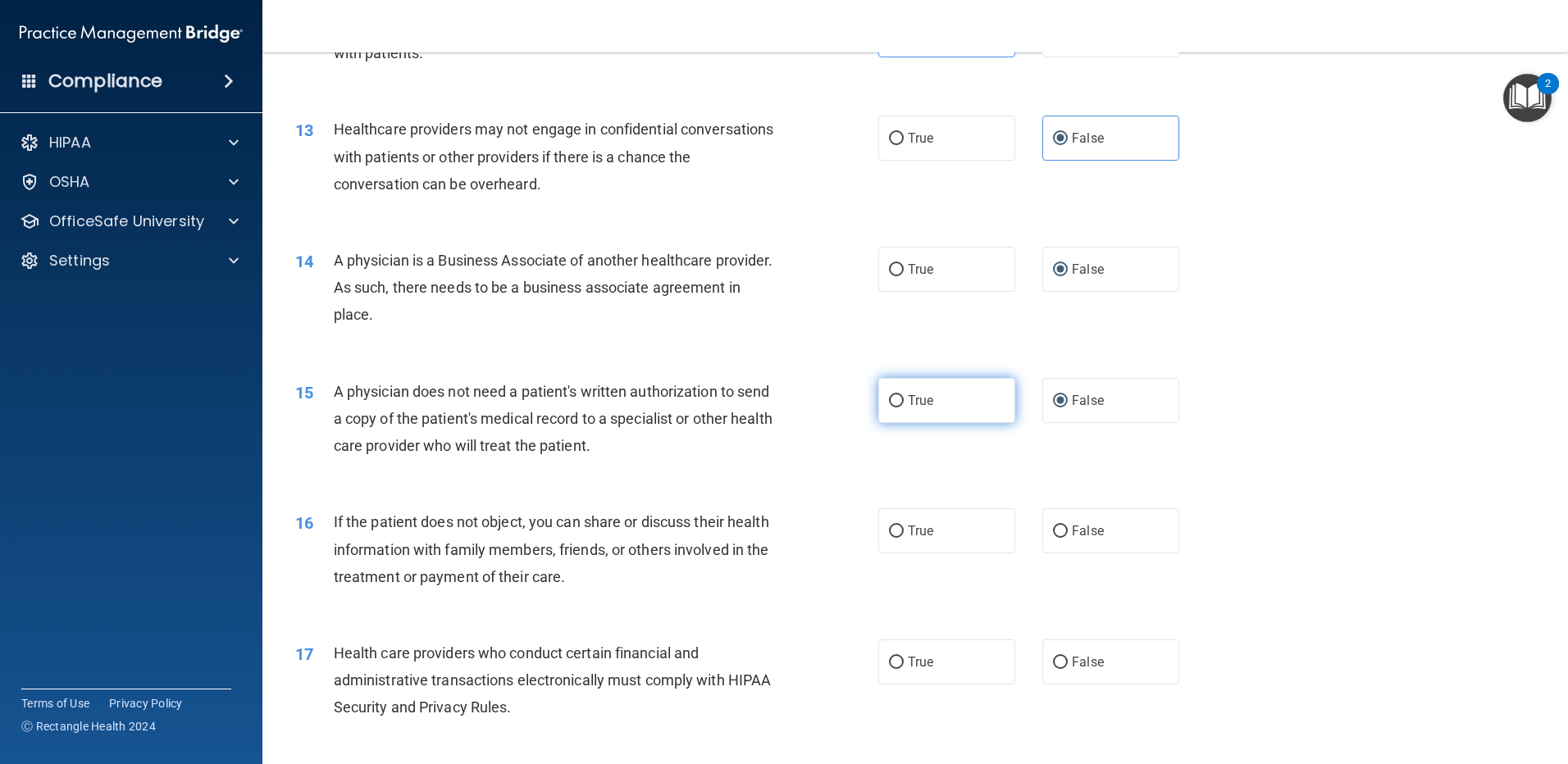
click at [896, 395] on input "True" at bounding box center [896, 401] width 14 height 13
radio input "true"
radio input "false"
click at [1053, 528] on input "False" at bounding box center [1060, 532] width 14 height 13
radio input "true"
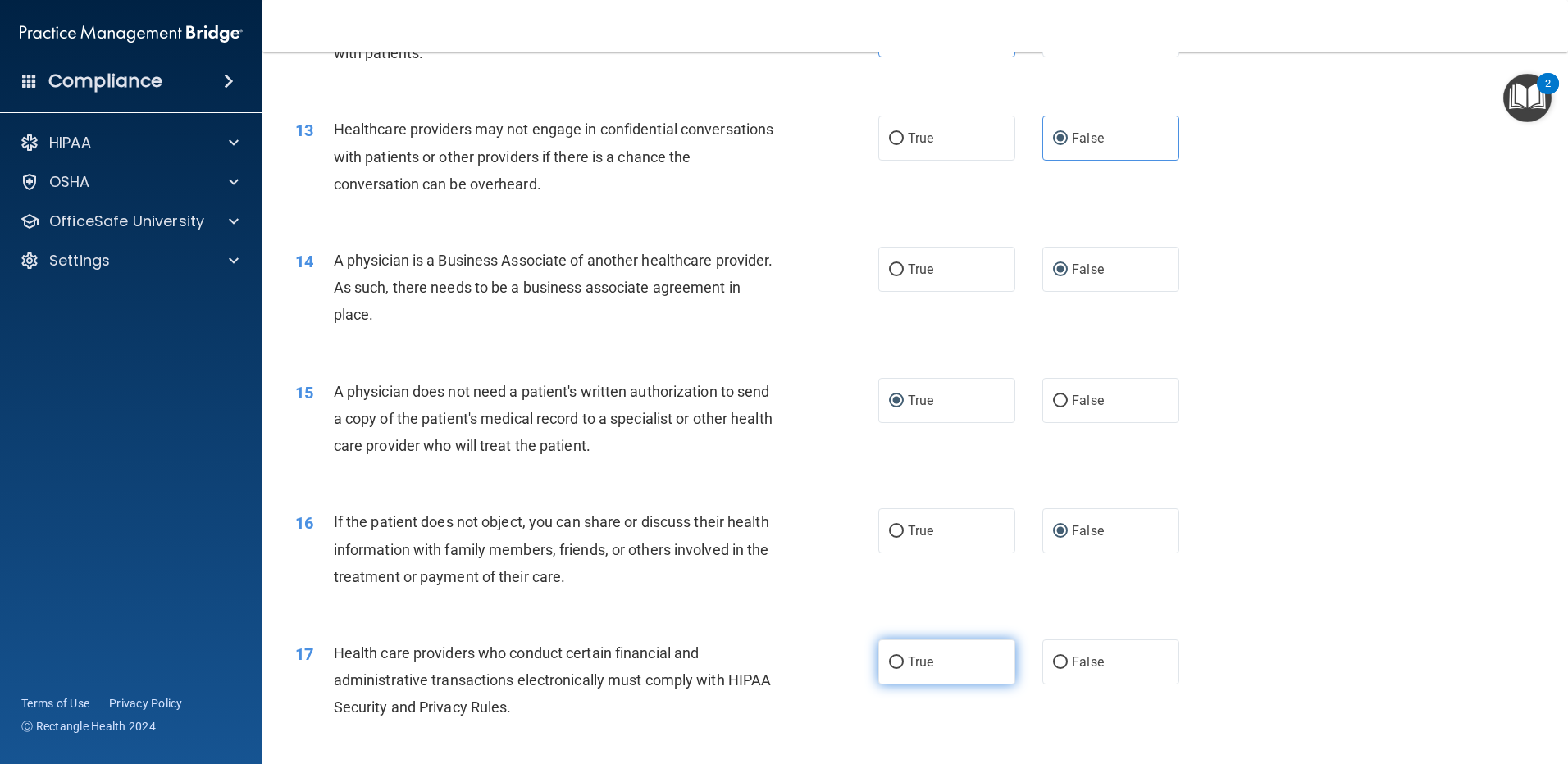
click at [901, 663] on label "True" at bounding box center [947, 662] width 137 height 45
click at [901, 663] on input "True" at bounding box center [896, 663] width 14 height 13
radio input "true"
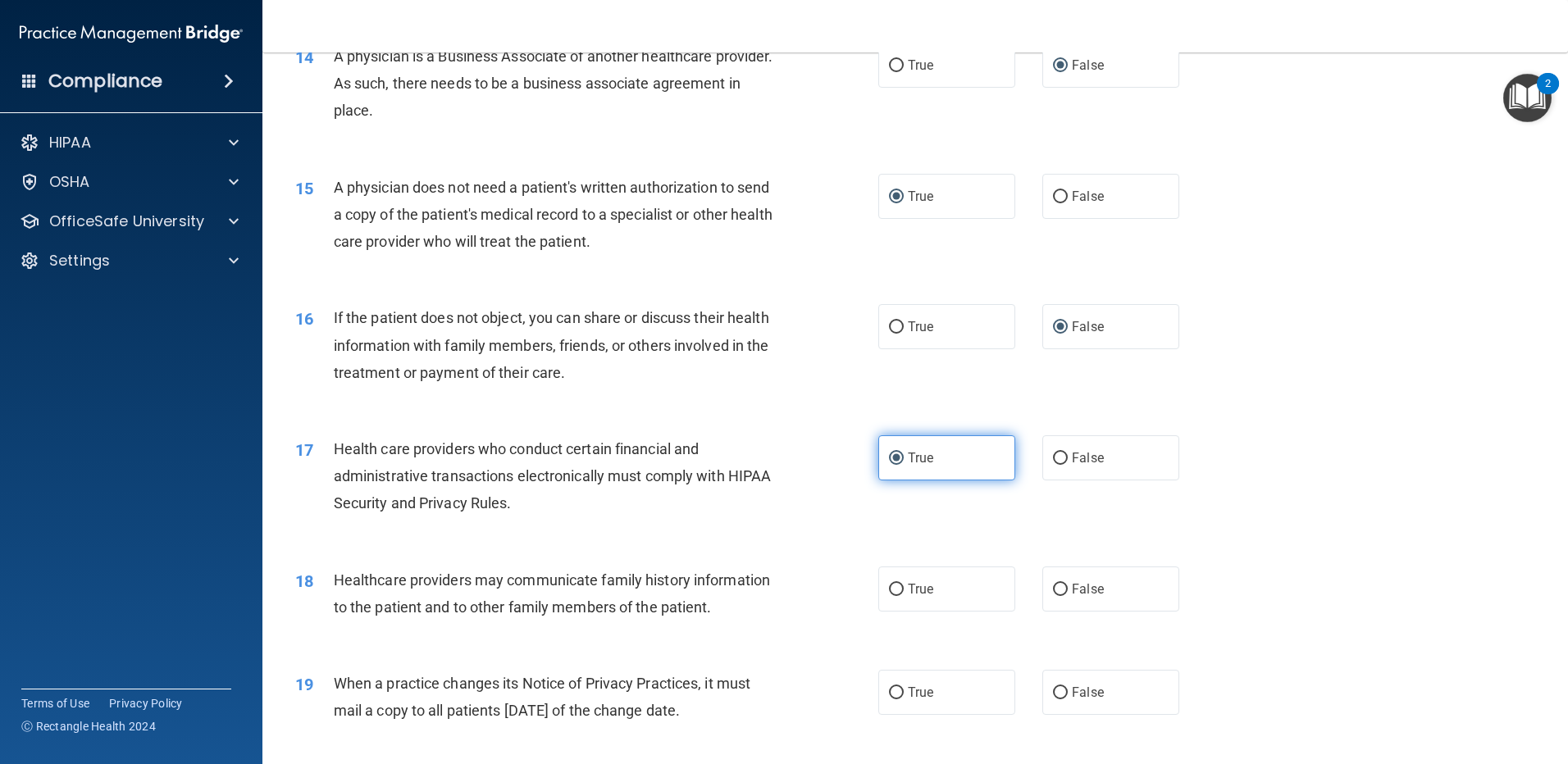
scroll to position [1722, 0]
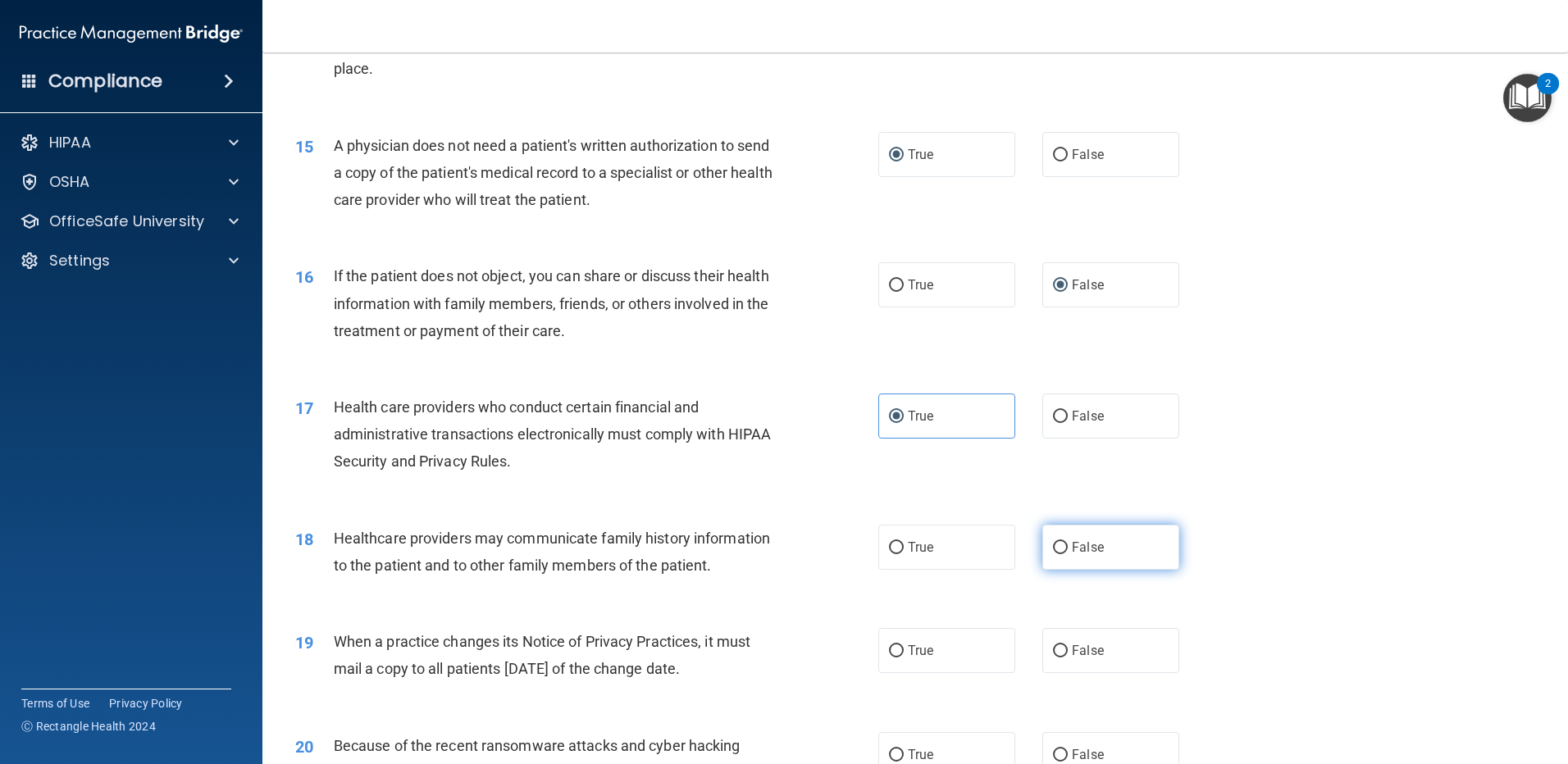
click at [1043, 540] on label "False" at bounding box center [1111, 547] width 137 height 45
click at [1053, 542] on input "False" at bounding box center [1060, 548] width 14 height 13
radio input "true"
click at [1053, 655] on input "False" at bounding box center [1060, 652] width 14 height 13
radio input "true"
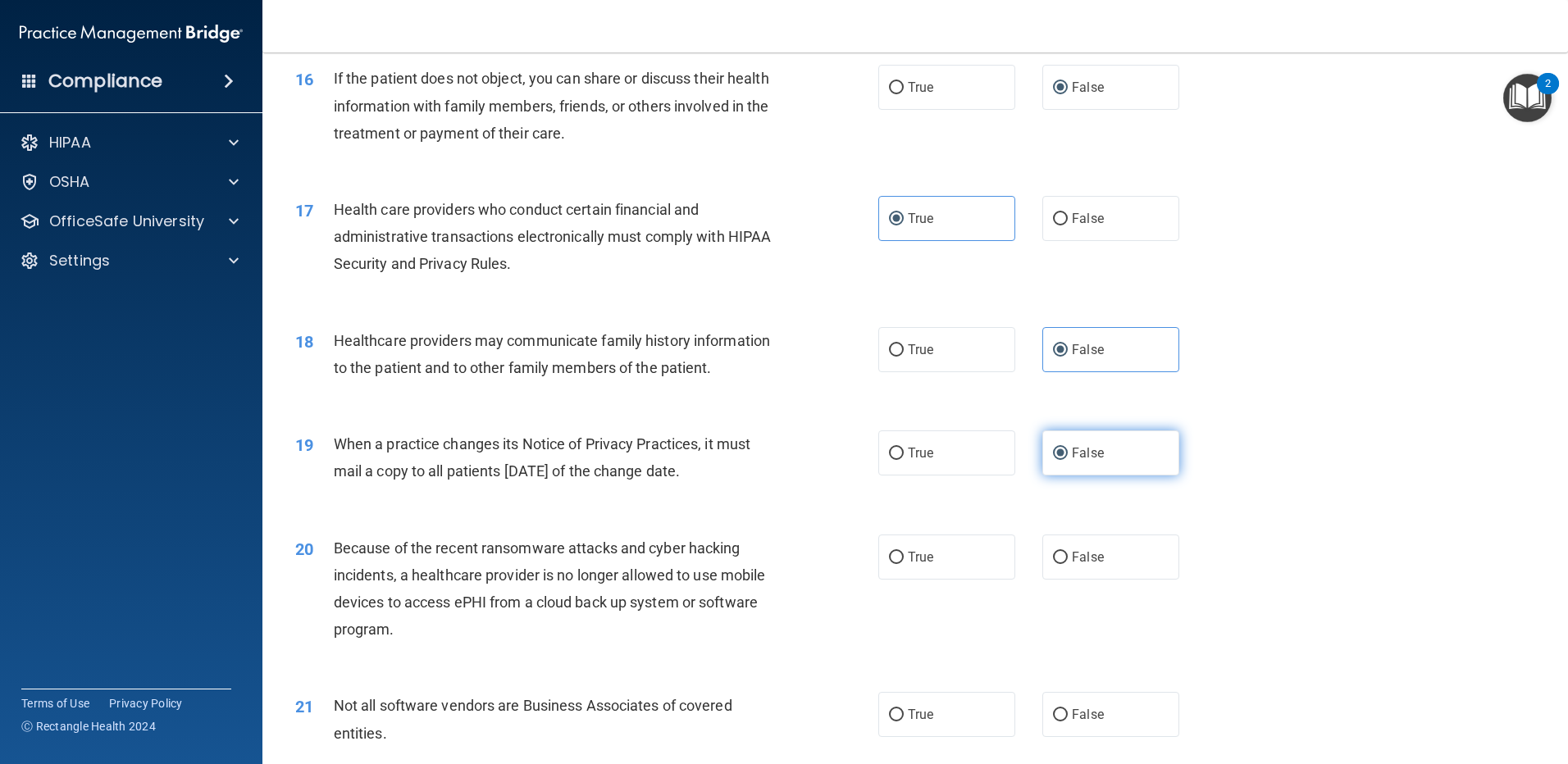
scroll to position [1969, 0]
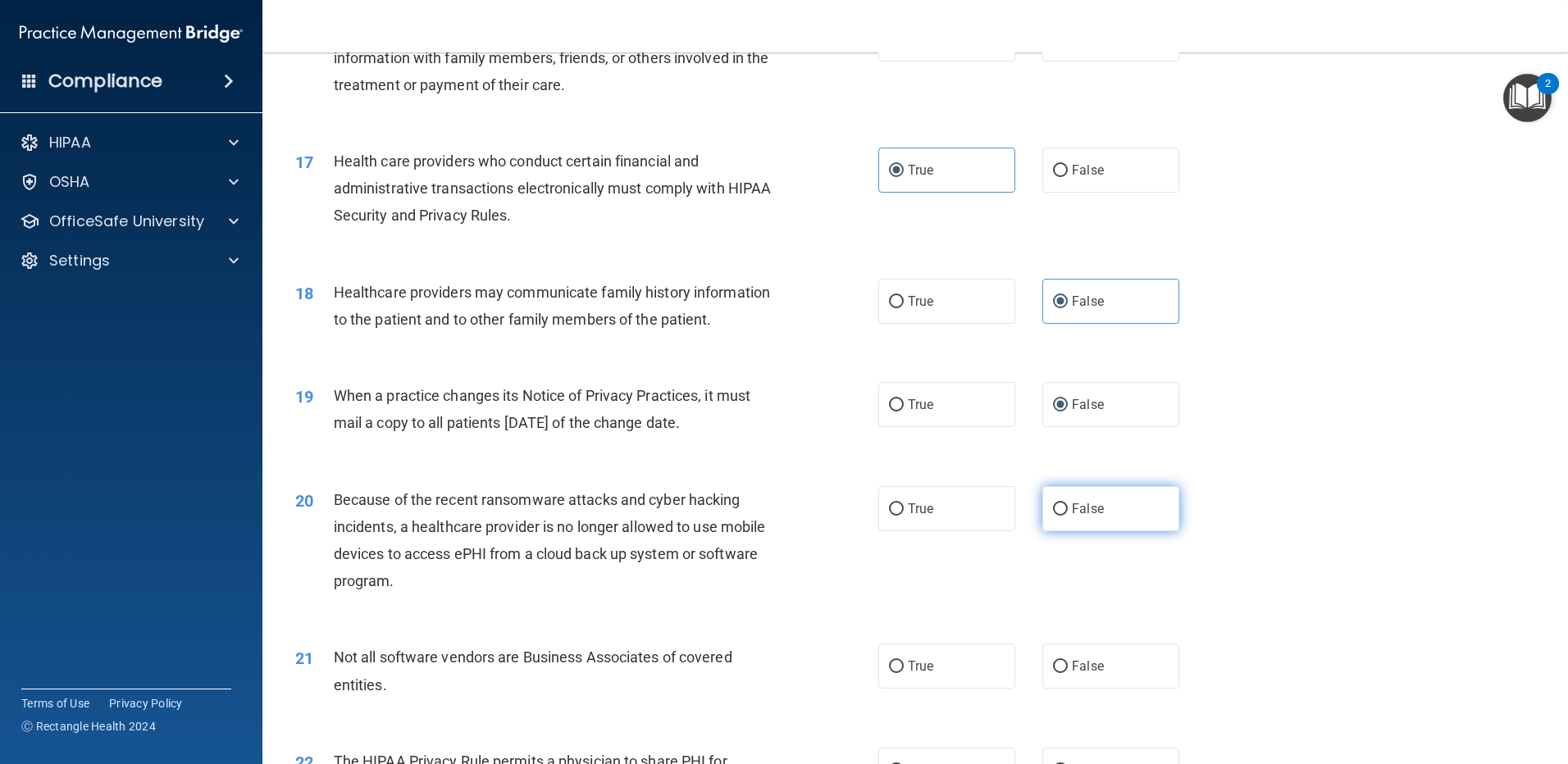
click at [1071, 517] on label "False" at bounding box center [1111, 508] width 137 height 45
click at [1068, 516] on input "False" at bounding box center [1060, 509] width 14 height 13
radio input "true"
click at [890, 665] on input "True" at bounding box center [896, 667] width 14 height 13
radio input "true"
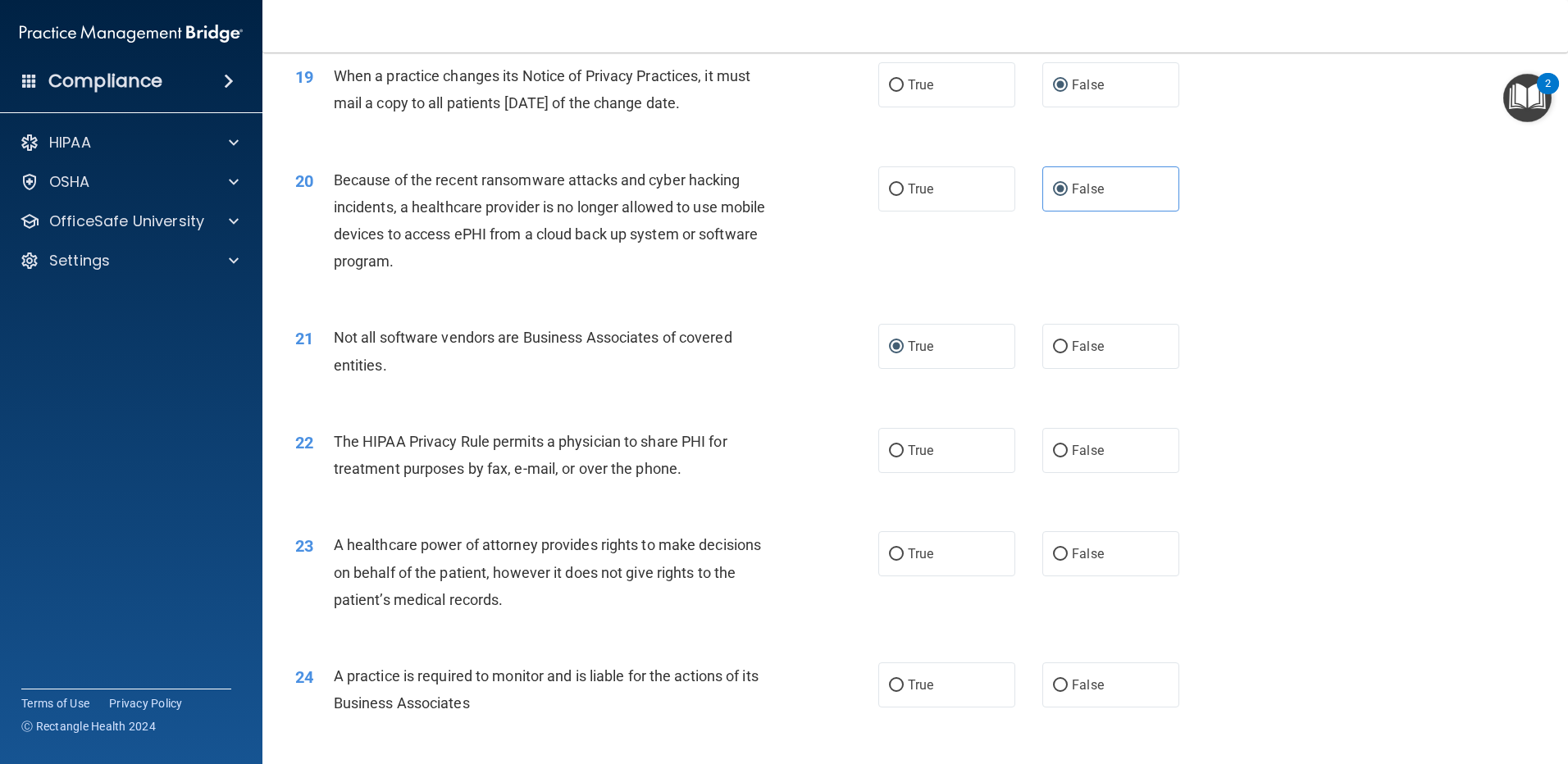
scroll to position [2296, 0]
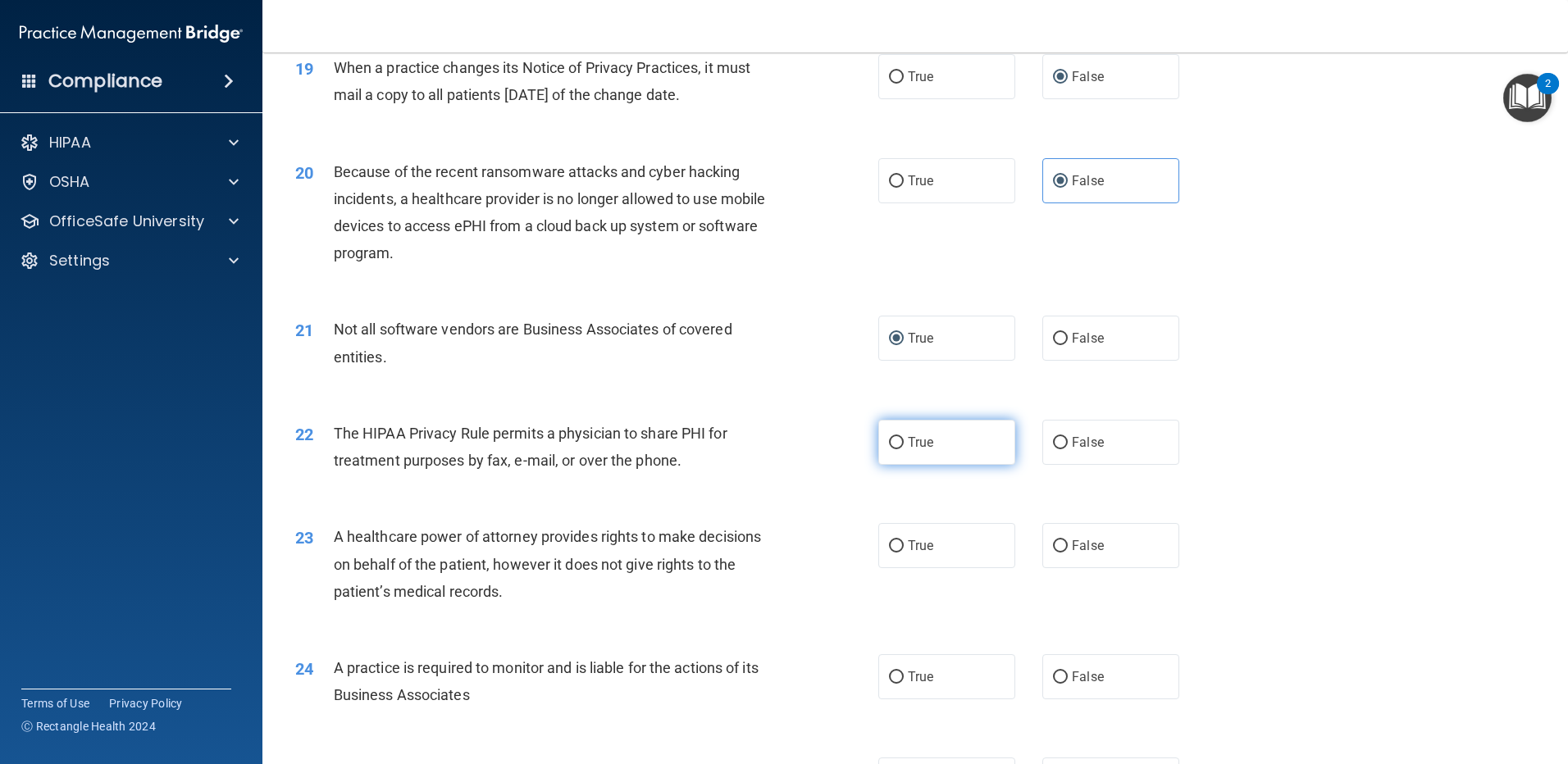
click at [893, 438] on input "True" at bounding box center [896, 443] width 14 height 13
radio input "true"
click at [1049, 536] on label "False" at bounding box center [1111, 545] width 137 height 45
click at [1053, 540] on input "False" at bounding box center [1060, 546] width 14 height 13
radio input "true"
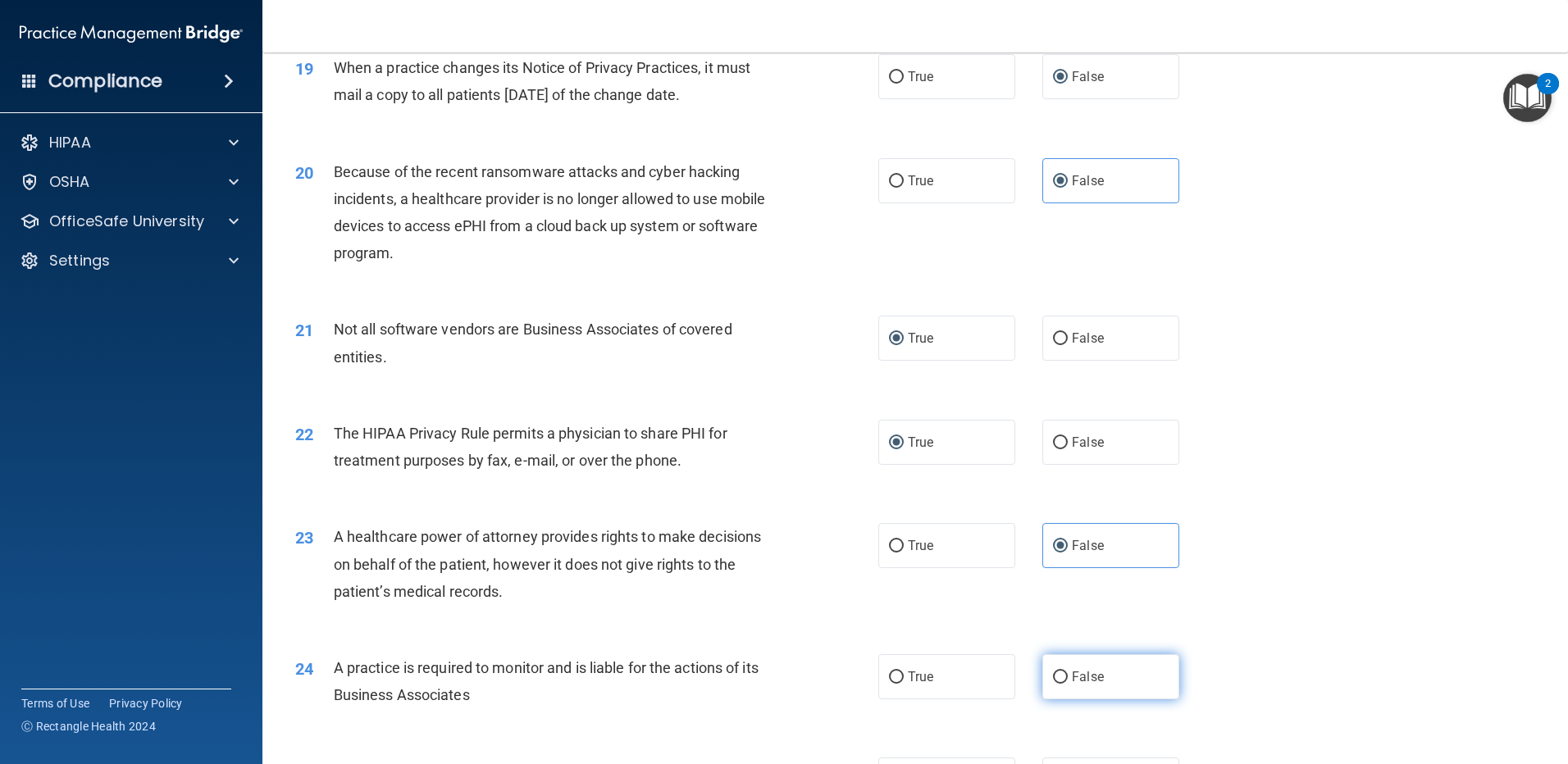
click at [1053, 673] on input "False" at bounding box center [1060, 678] width 14 height 13
radio input "true"
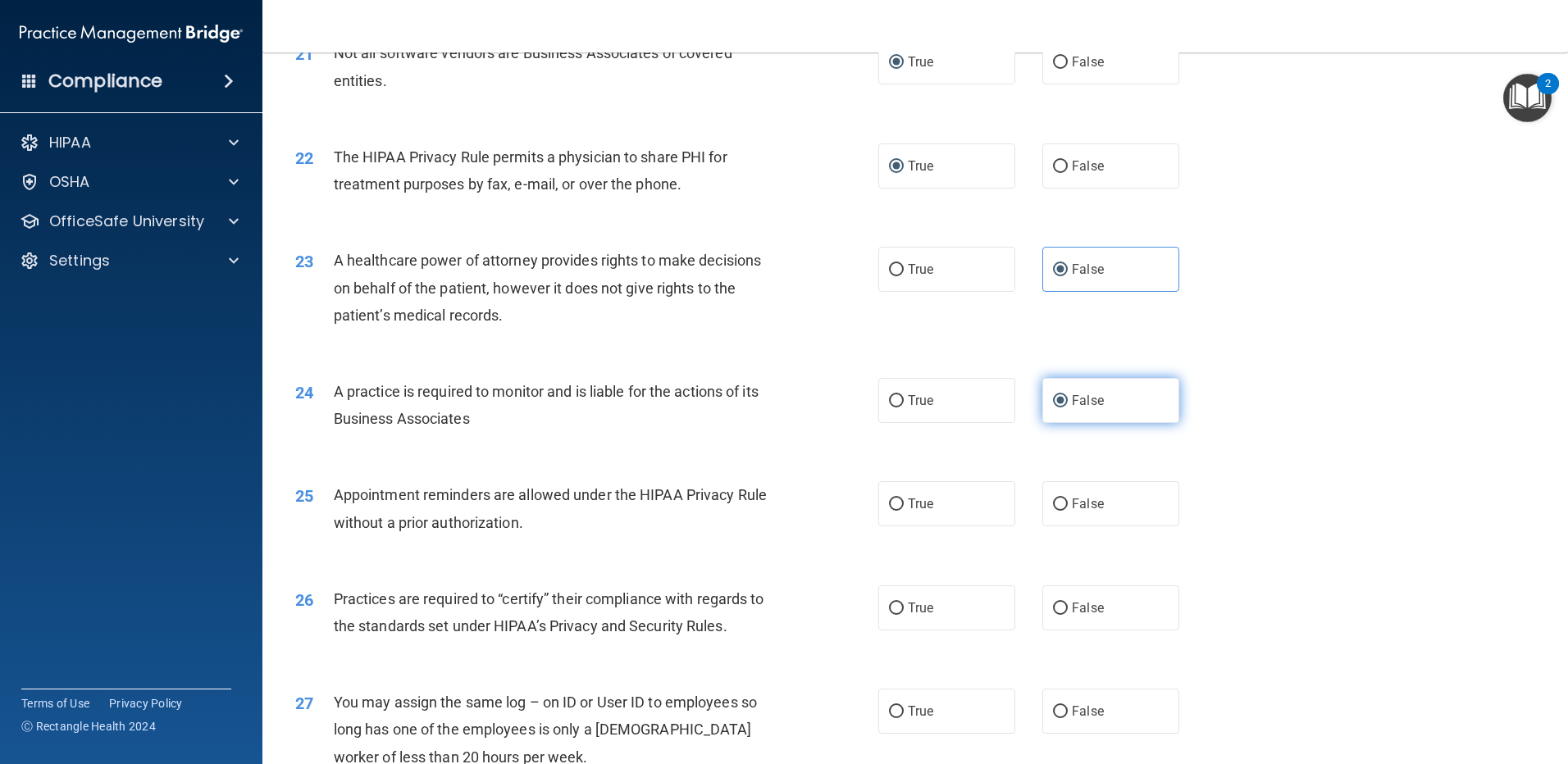
scroll to position [2625, 0]
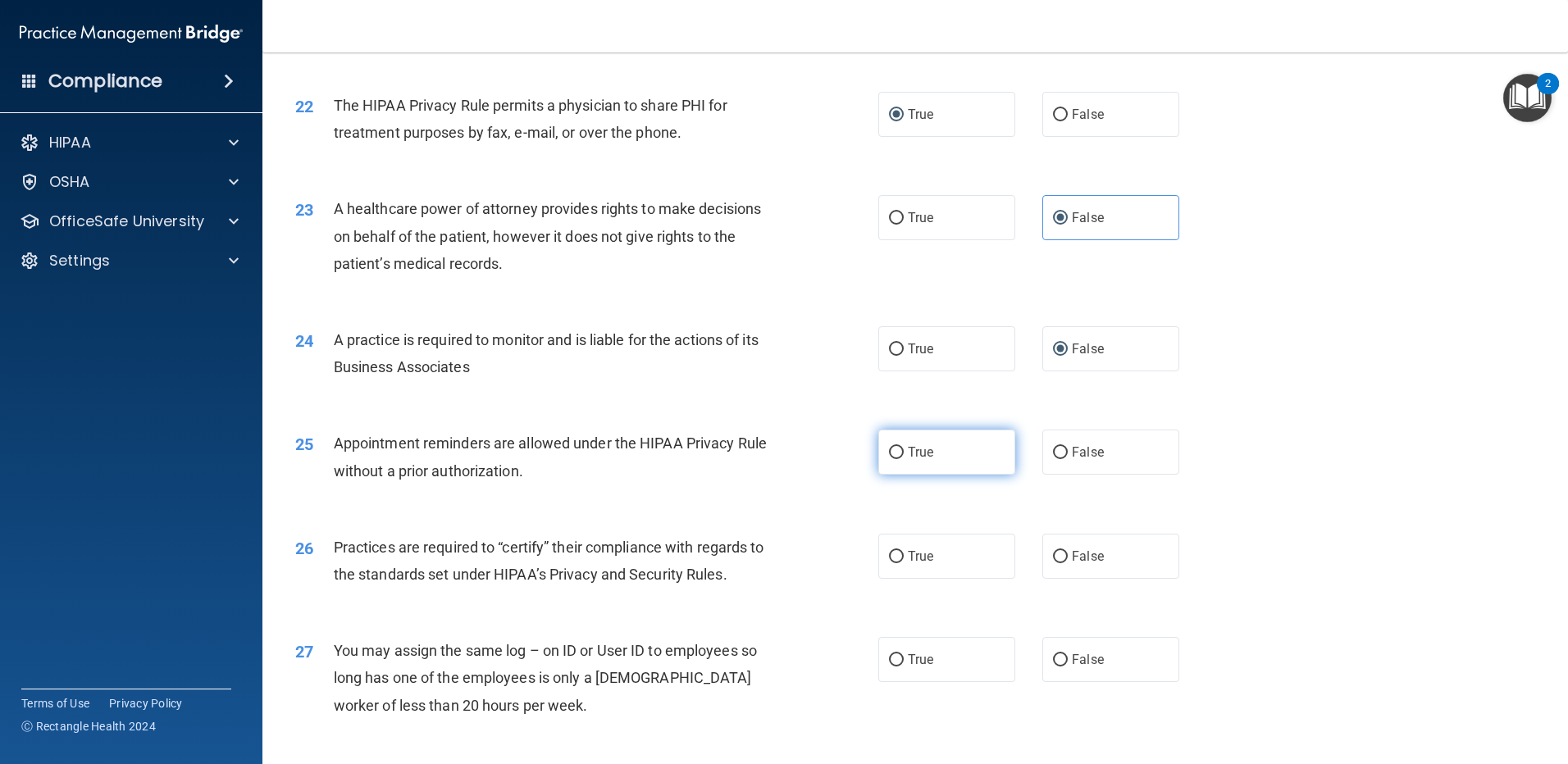
click at [882, 446] on label "True" at bounding box center [947, 452] width 137 height 45
click at [889, 447] on input "True" at bounding box center [896, 452] width 14 height 13
radio input "true"
click at [1053, 555] on input "False" at bounding box center [1060, 557] width 14 height 13
radio input "true"
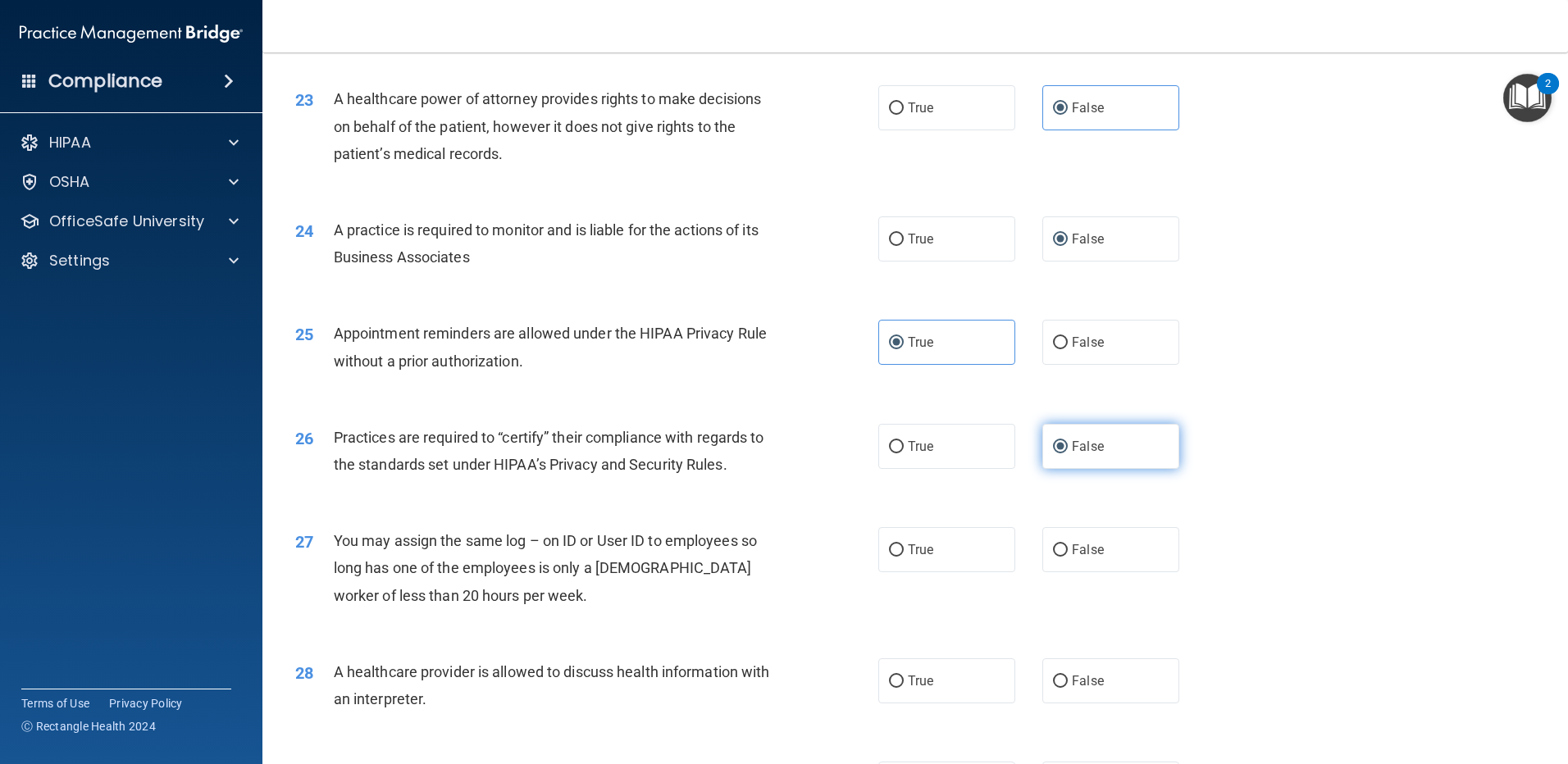
scroll to position [2788, 0]
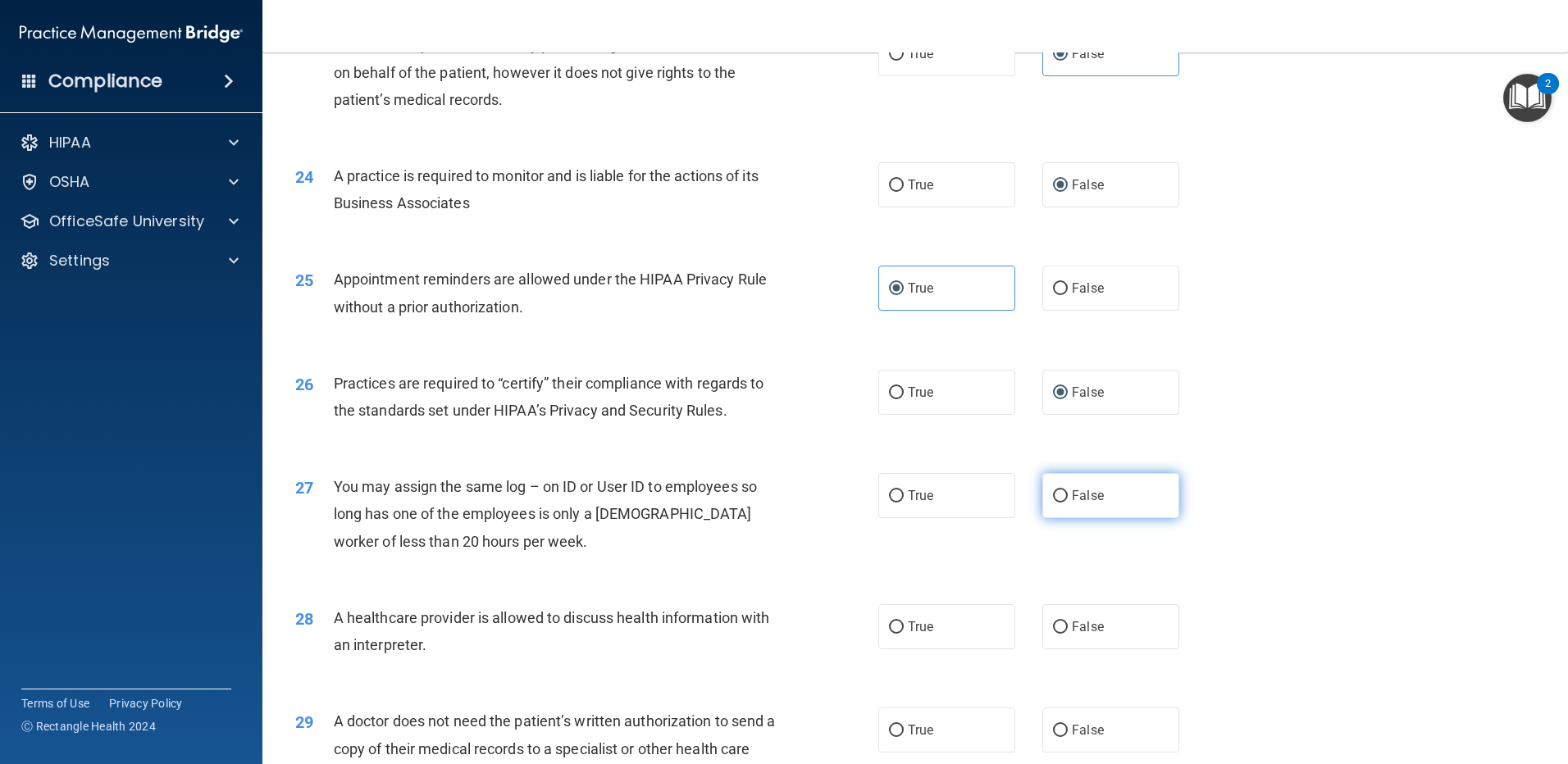
click at [1058, 496] on input "False" at bounding box center [1060, 496] width 14 height 13
radio input "true"
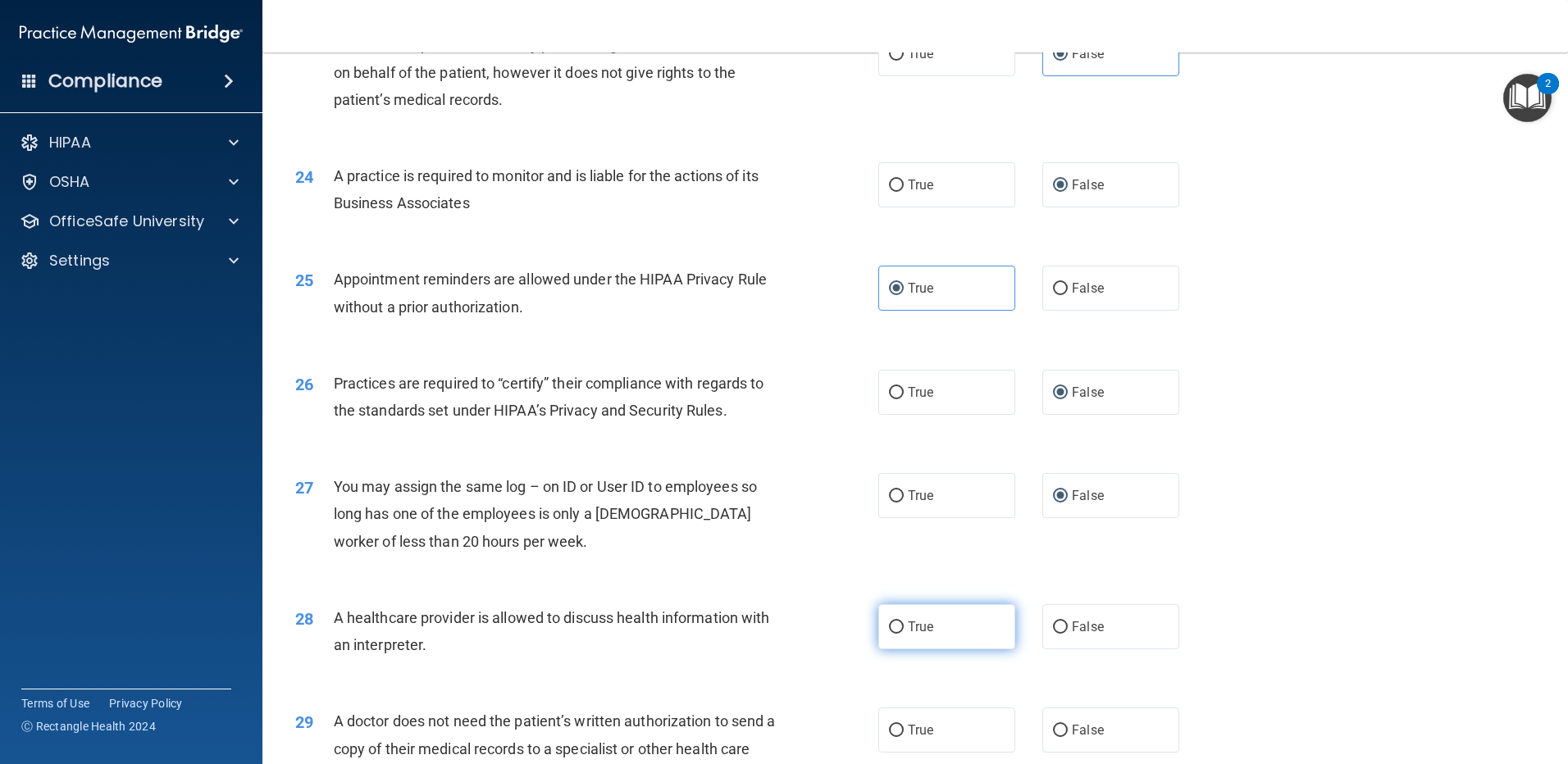
click at [889, 621] on input "True" at bounding box center [896, 627] width 14 height 13
radio input "true"
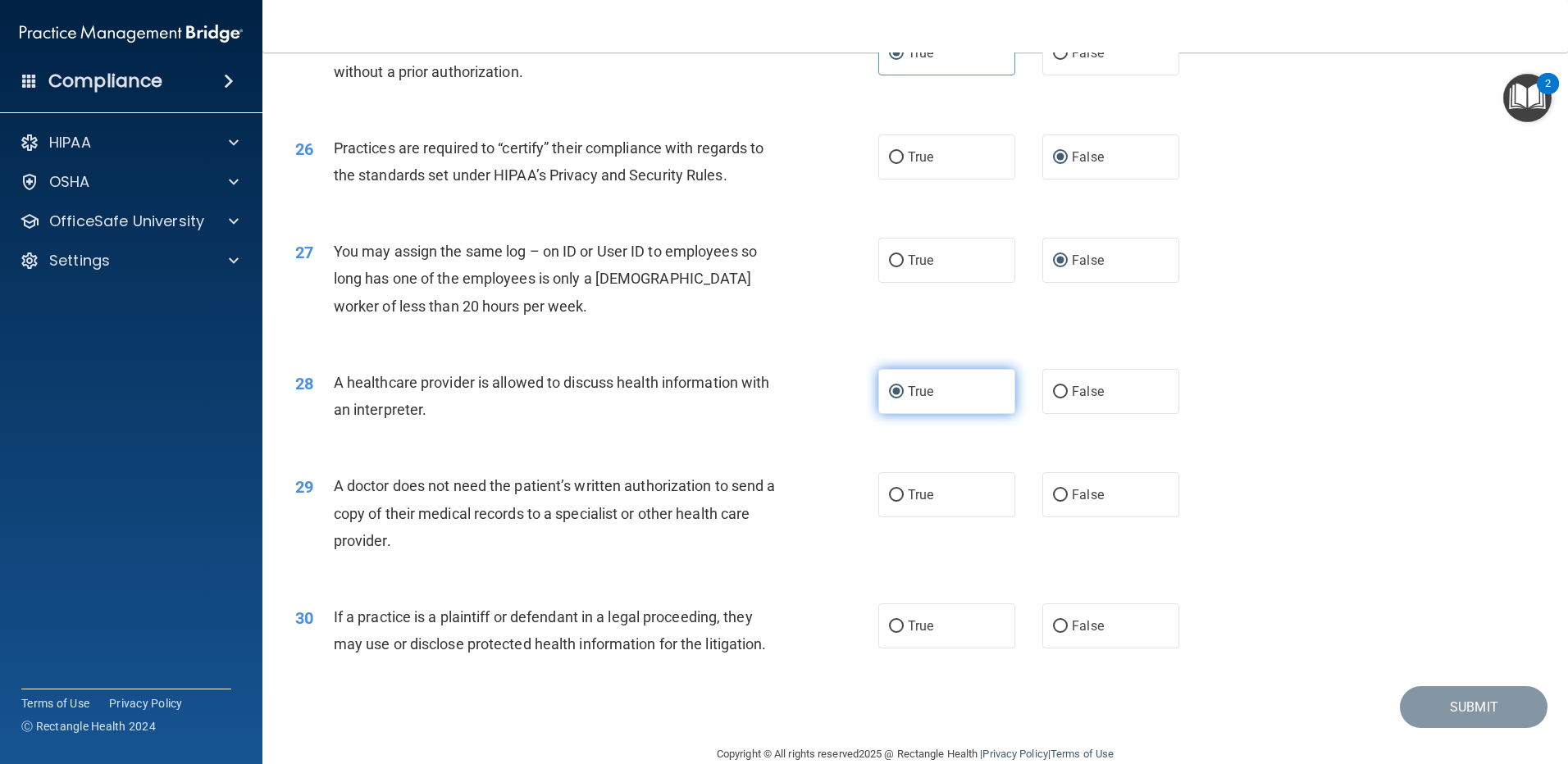
scroll to position [3034, 0]
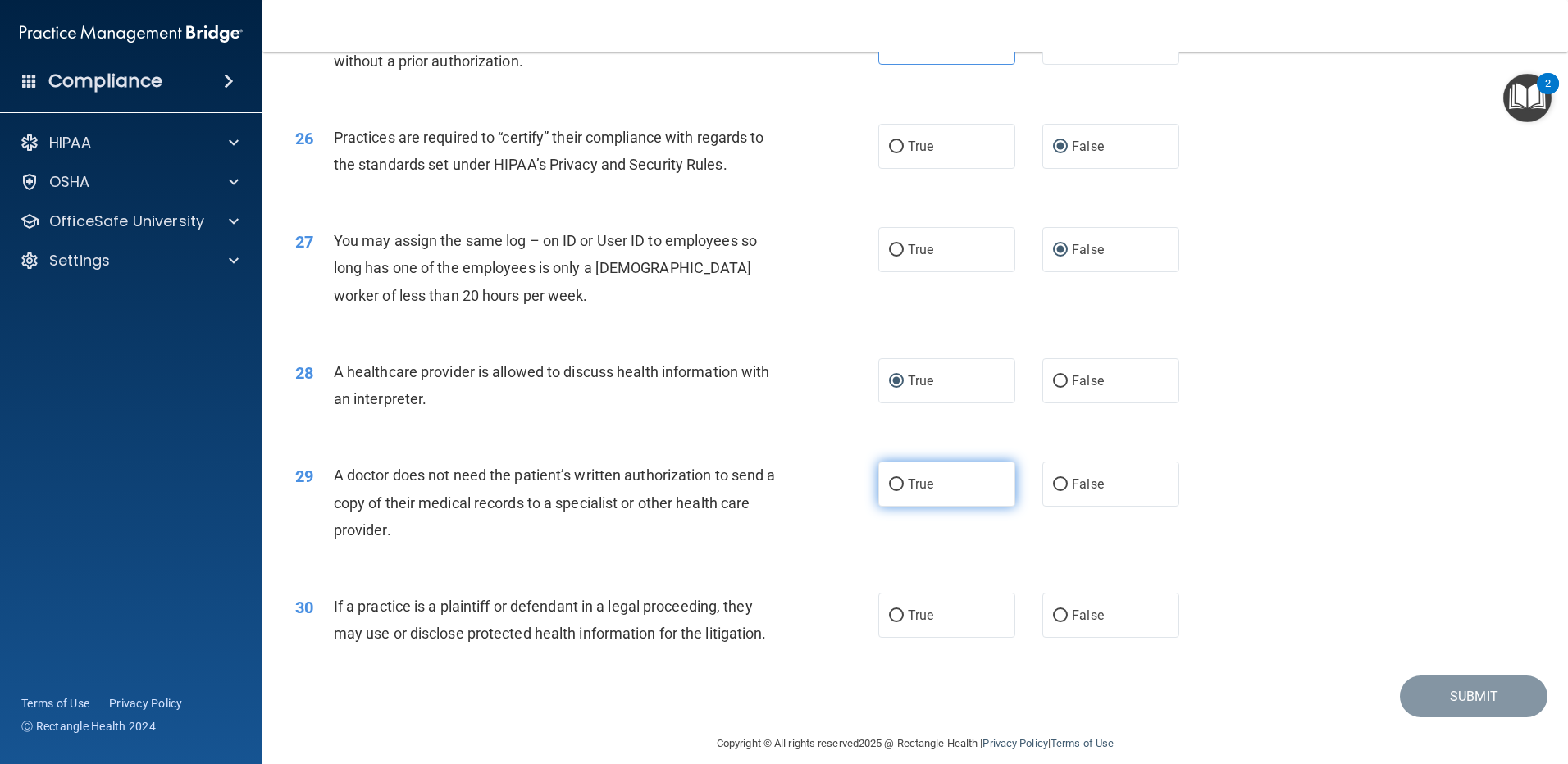
click at [889, 479] on input "True" at bounding box center [896, 485] width 14 height 13
radio input "true"
click at [893, 615] on input "True" at bounding box center [896, 616] width 14 height 13
radio input "true"
click at [1457, 682] on button "Submit" at bounding box center [1473, 696] width 148 height 42
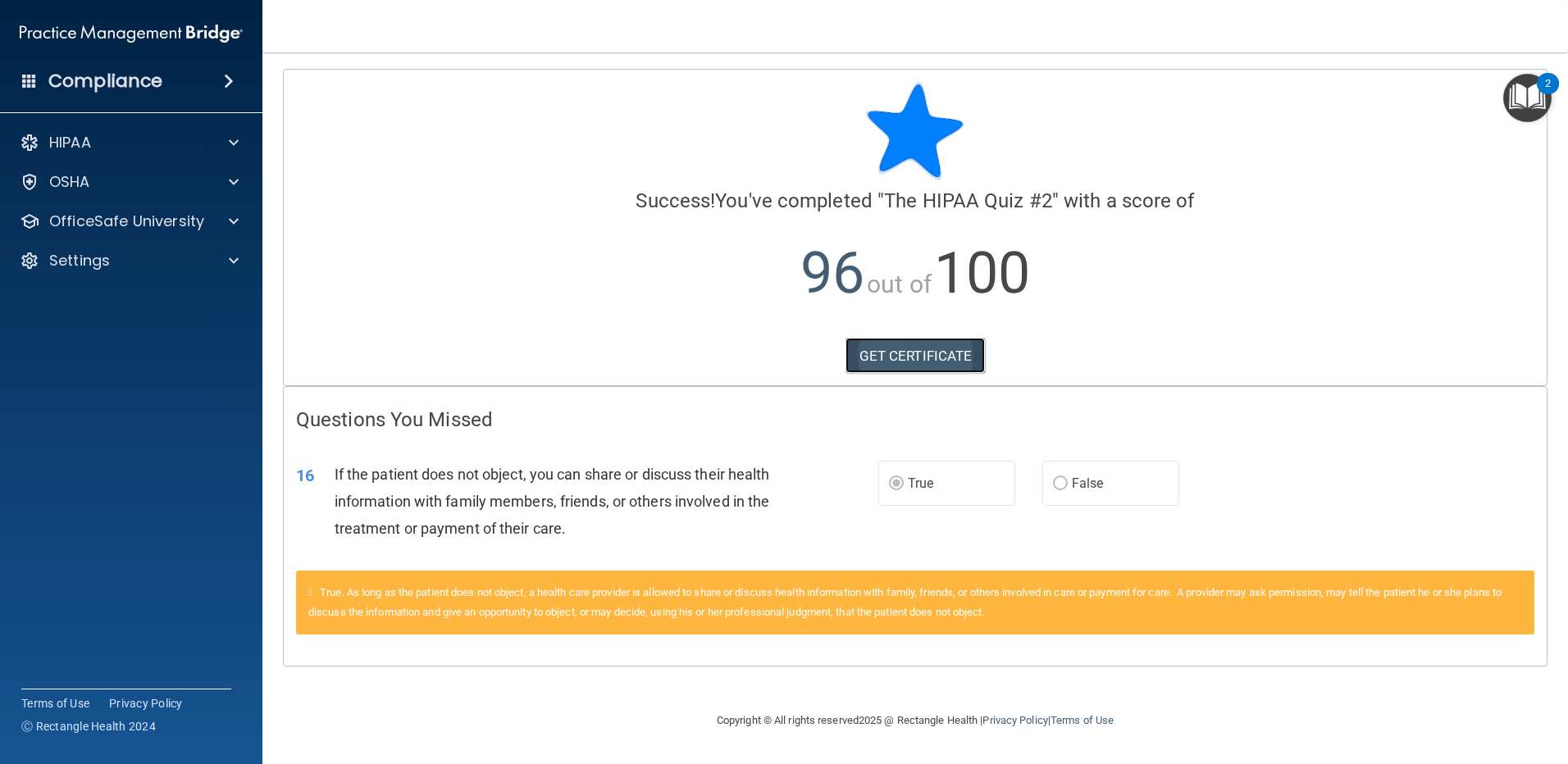
click at [895, 357] on link "GET CERTIFICATE" at bounding box center [916, 355] width 140 height 36
click at [88, 138] on p "HIPAA" at bounding box center [70, 142] width 42 height 19
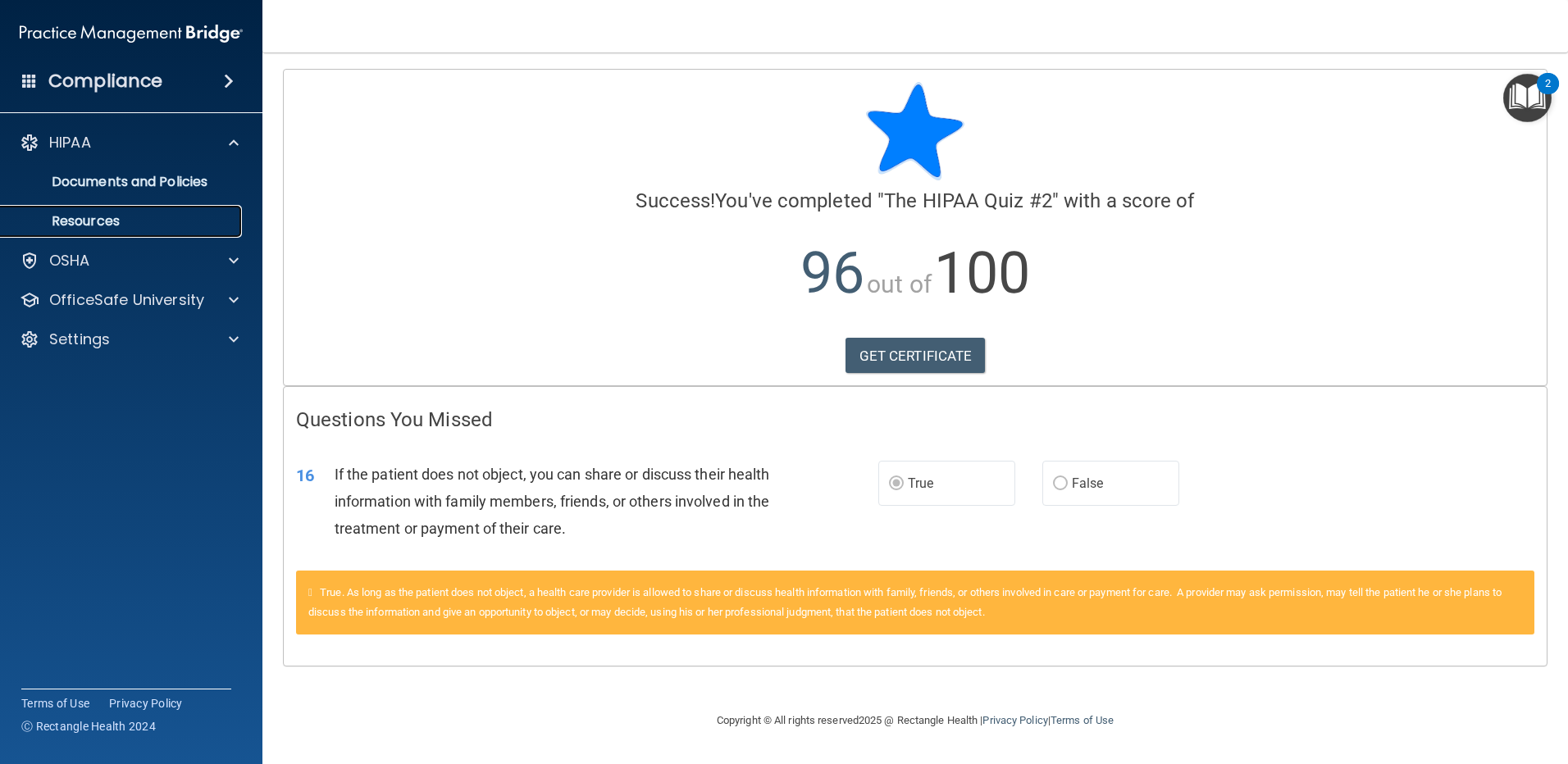
click at [90, 223] on p "Resources" at bounding box center [122, 221] width 224 height 16
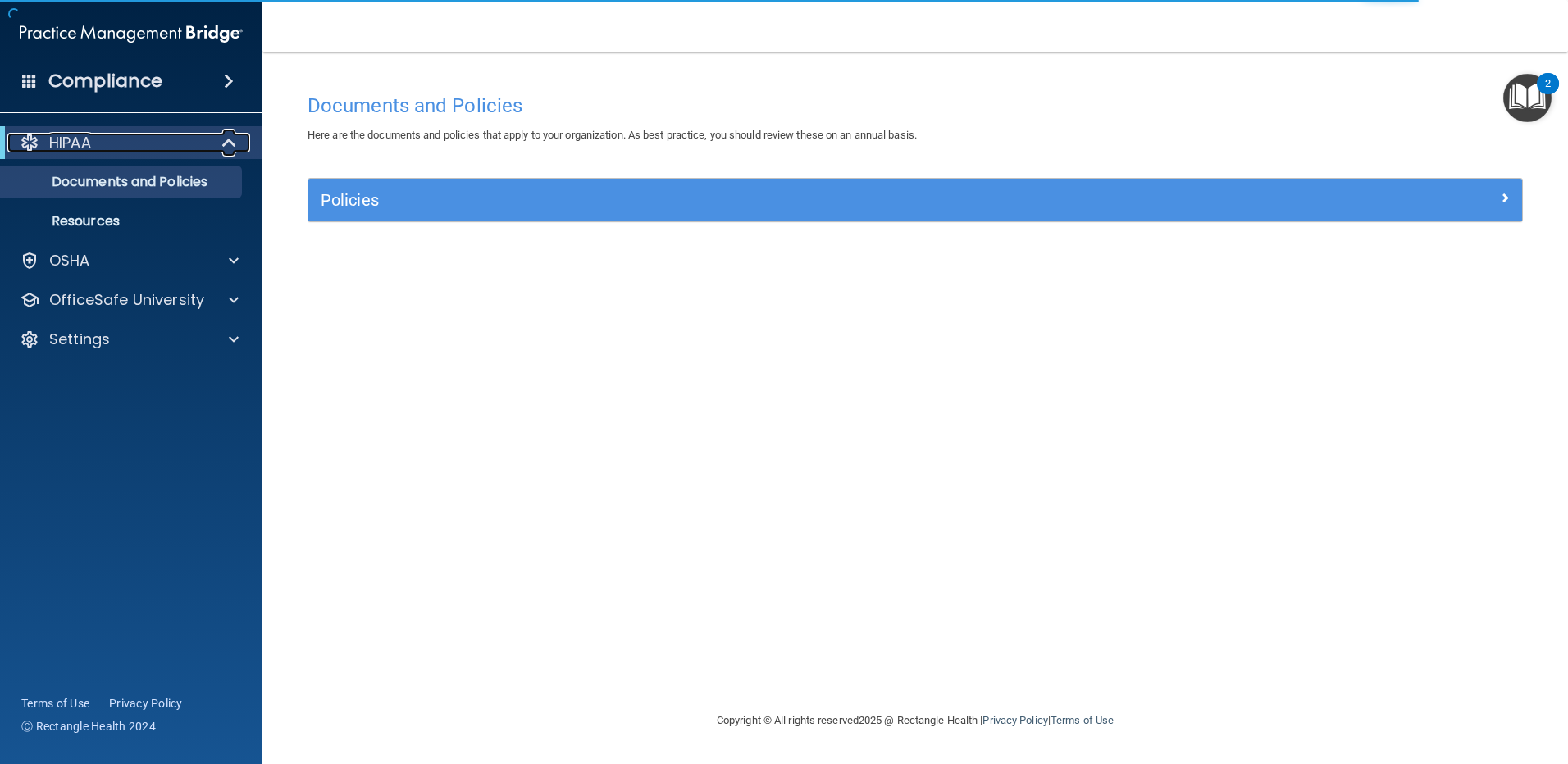
click at [236, 141] on span at bounding box center [231, 142] width 14 height 19
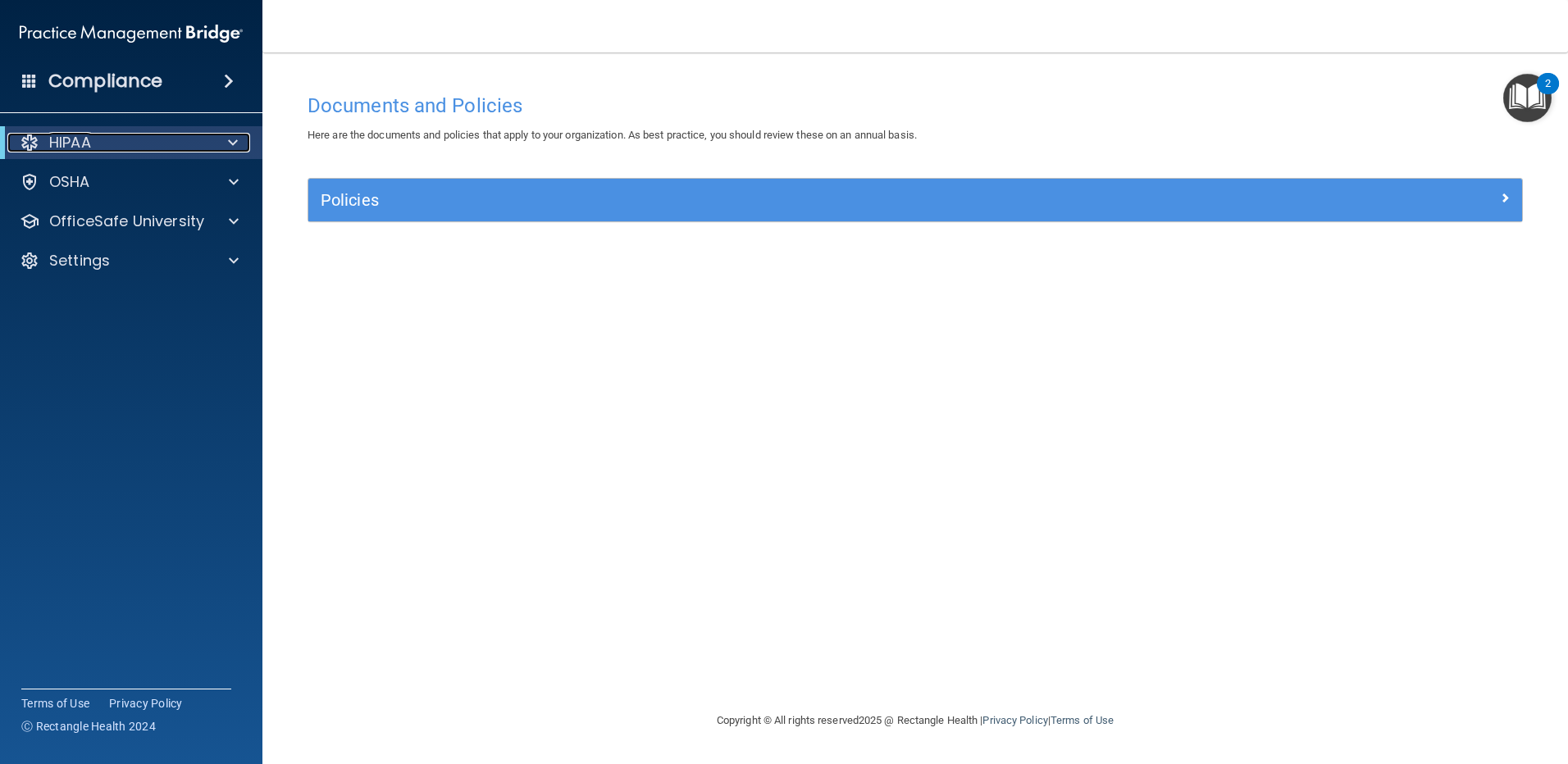
click at [171, 141] on div "HIPAA" at bounding box center [109, 142] width 203 height 19
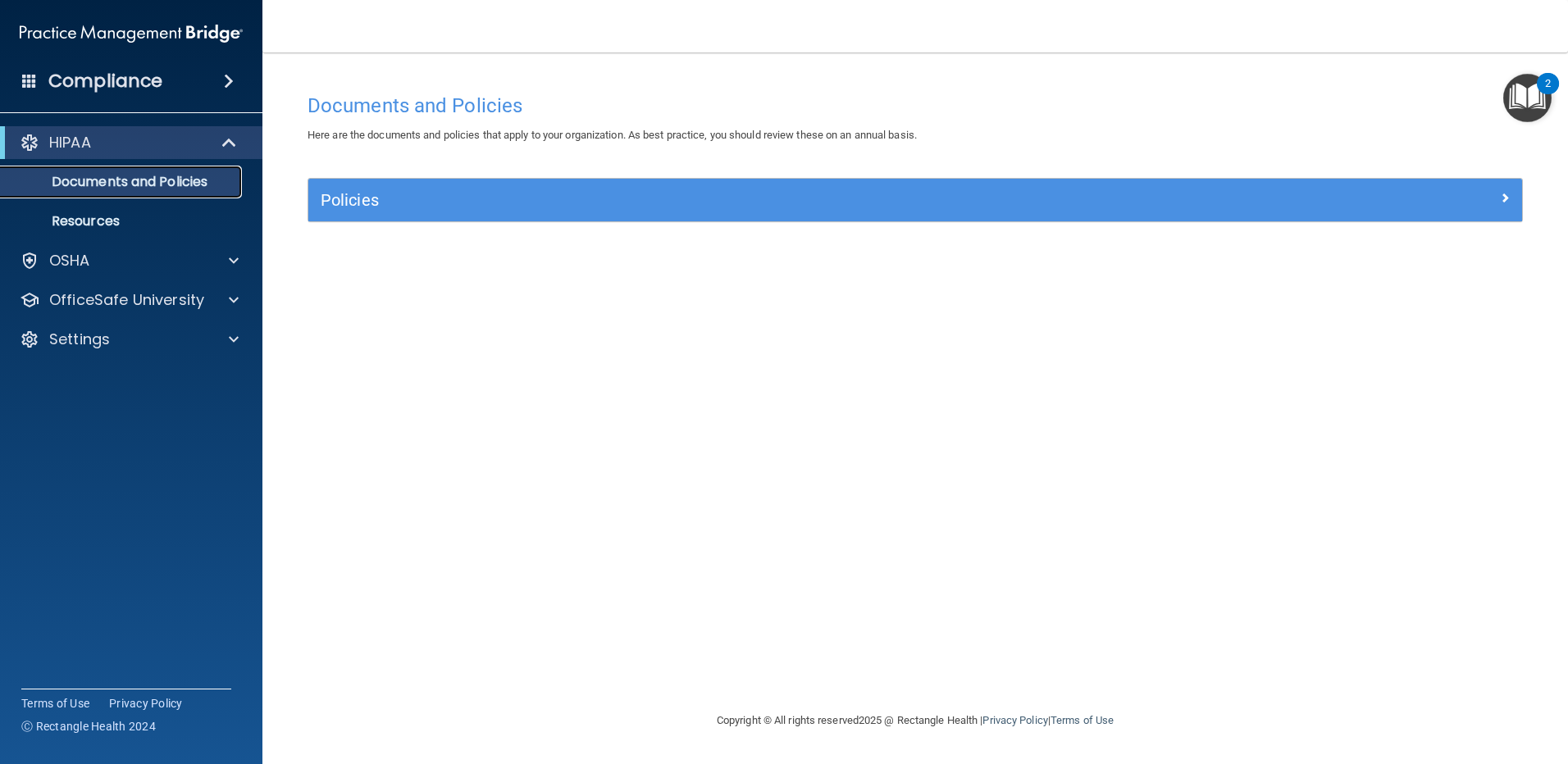
click at [169, 184] on p "Documents and Policies" at bounding box center [122, 182] width 224 height 16
click at [166, 181] on p "Documents and Policies" at bounding box center [122, 182] width 224 height 16
click at [124, 220] on p "Resources" at bounding box center [122, 221] width 224 height 16
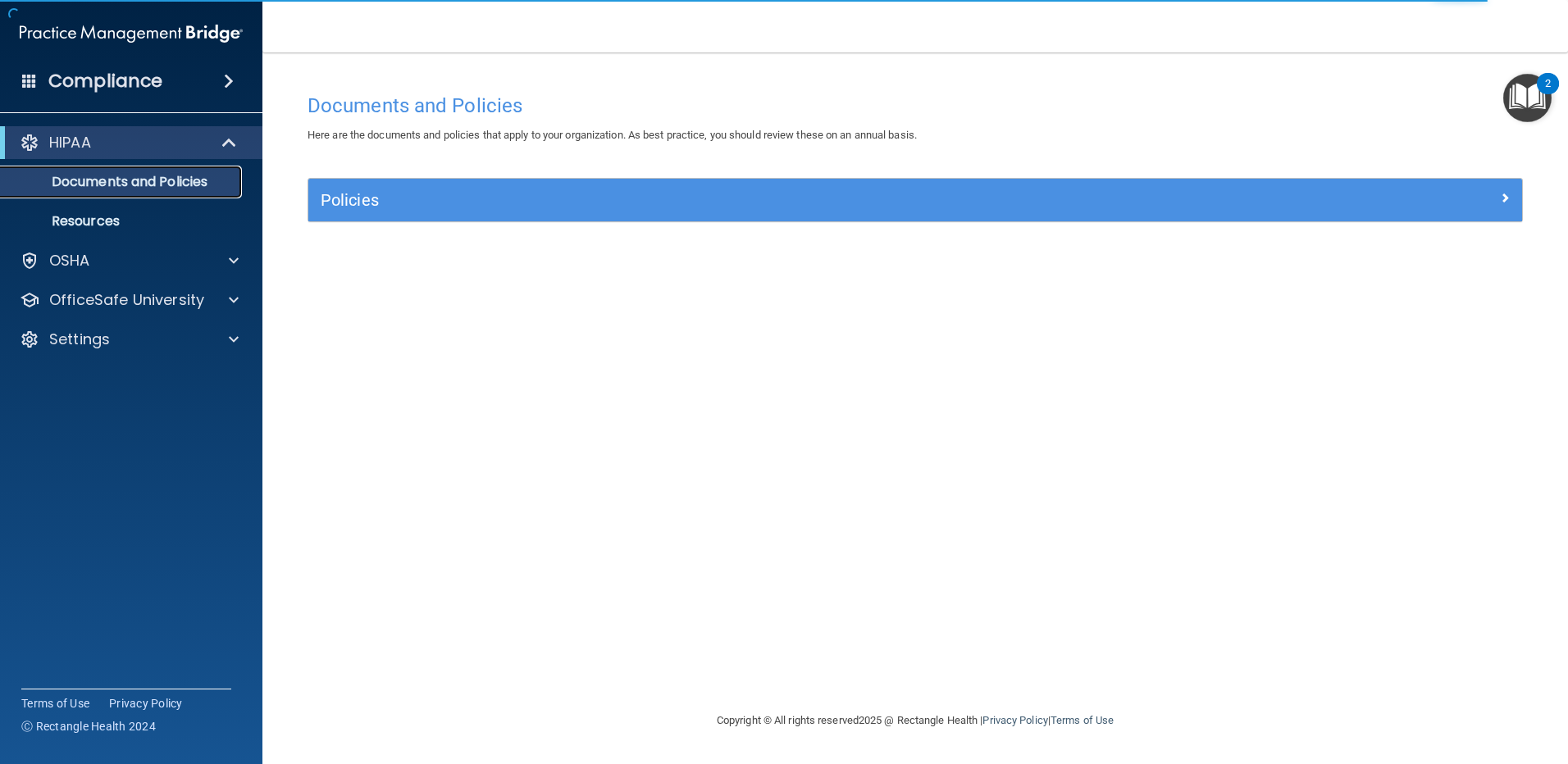
click at [198, 178] on p "Documents and Policies" at bounding box center [122, 182] width 224 height 16
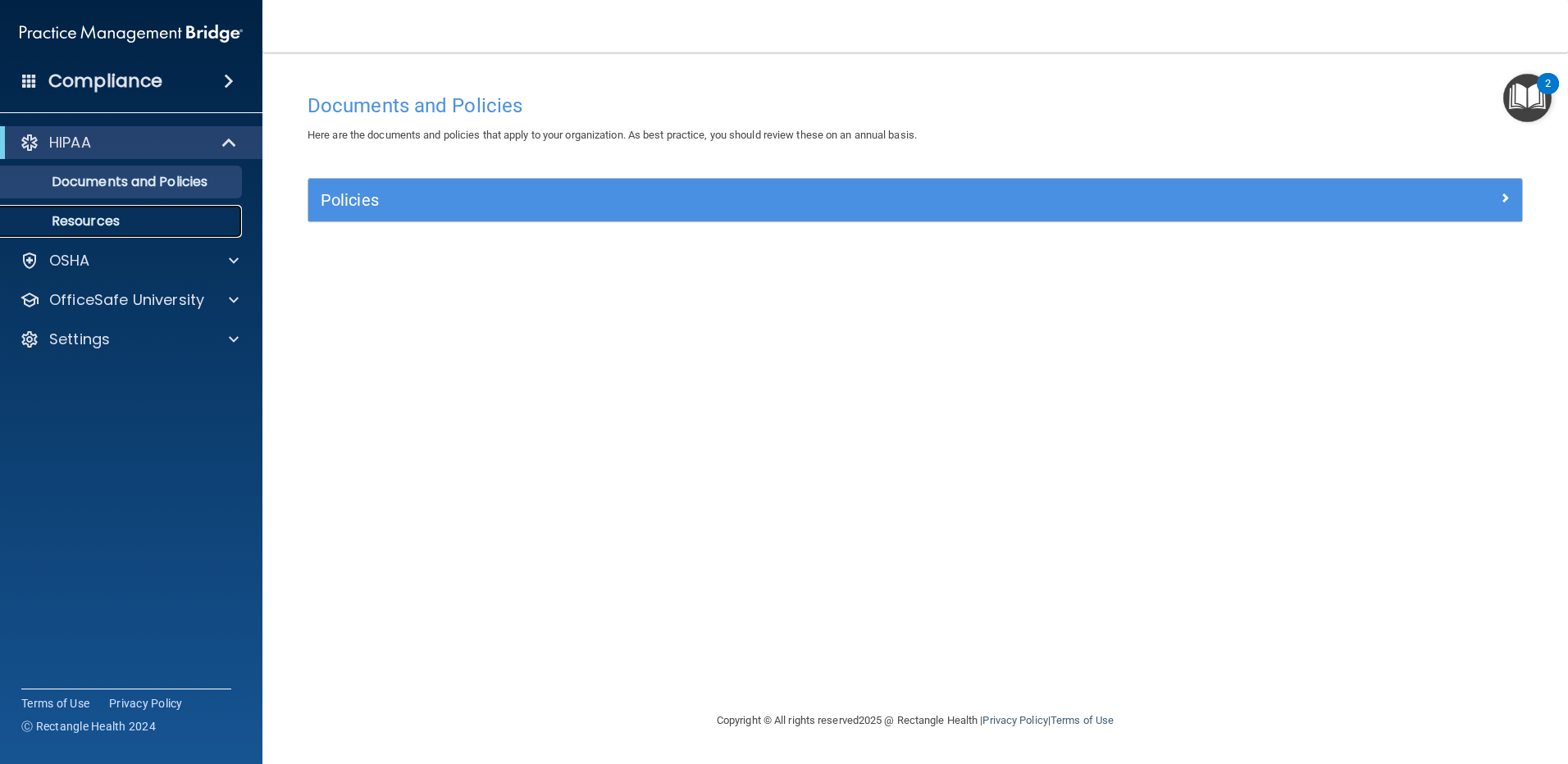
click at [114, 218] on p "Resources" at bounding box center [122, 221] width 224 height 16
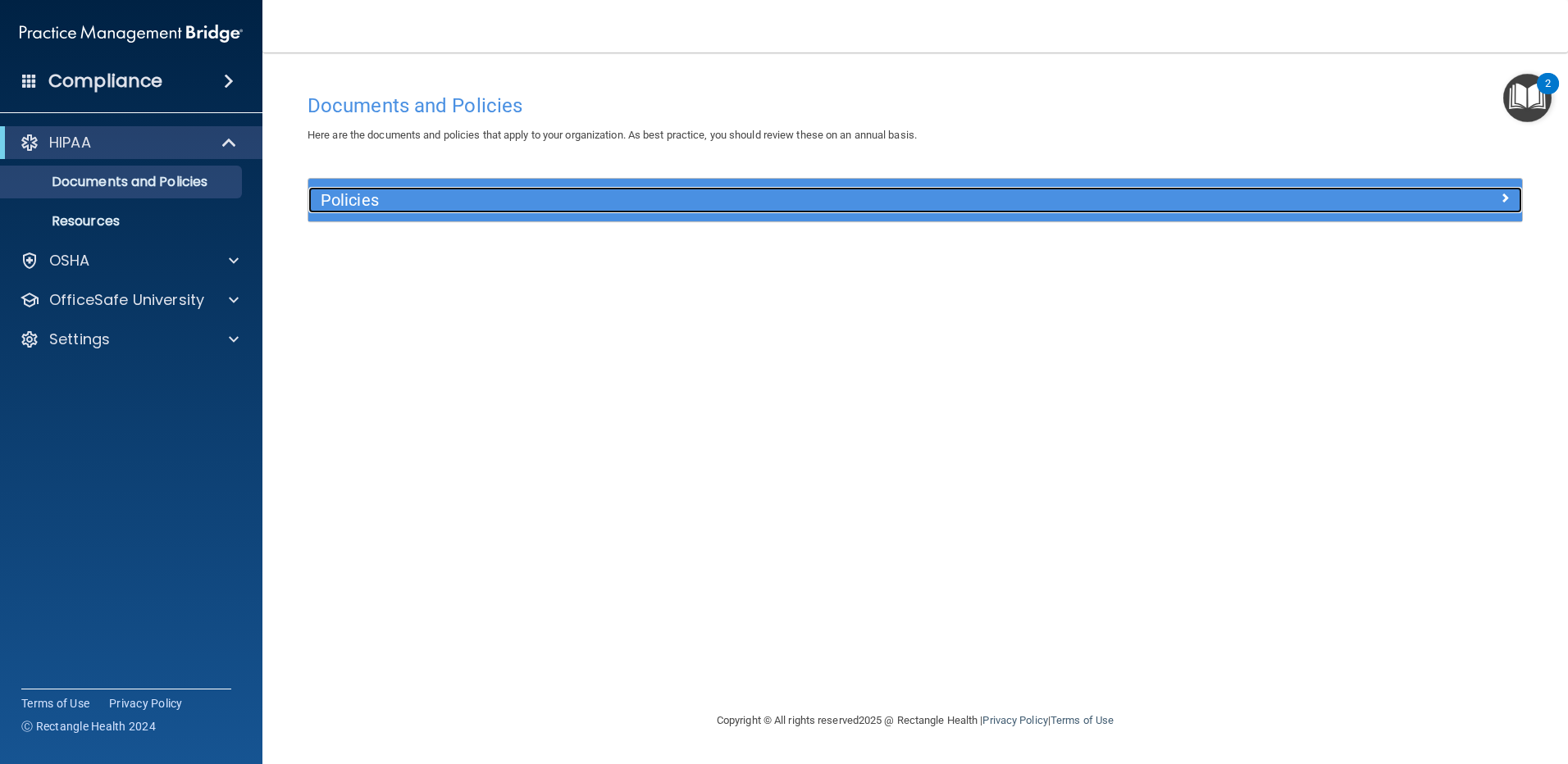
click at [327, 191] on h5 "Policies" at bounding box center [763, 199] width 886 height 18
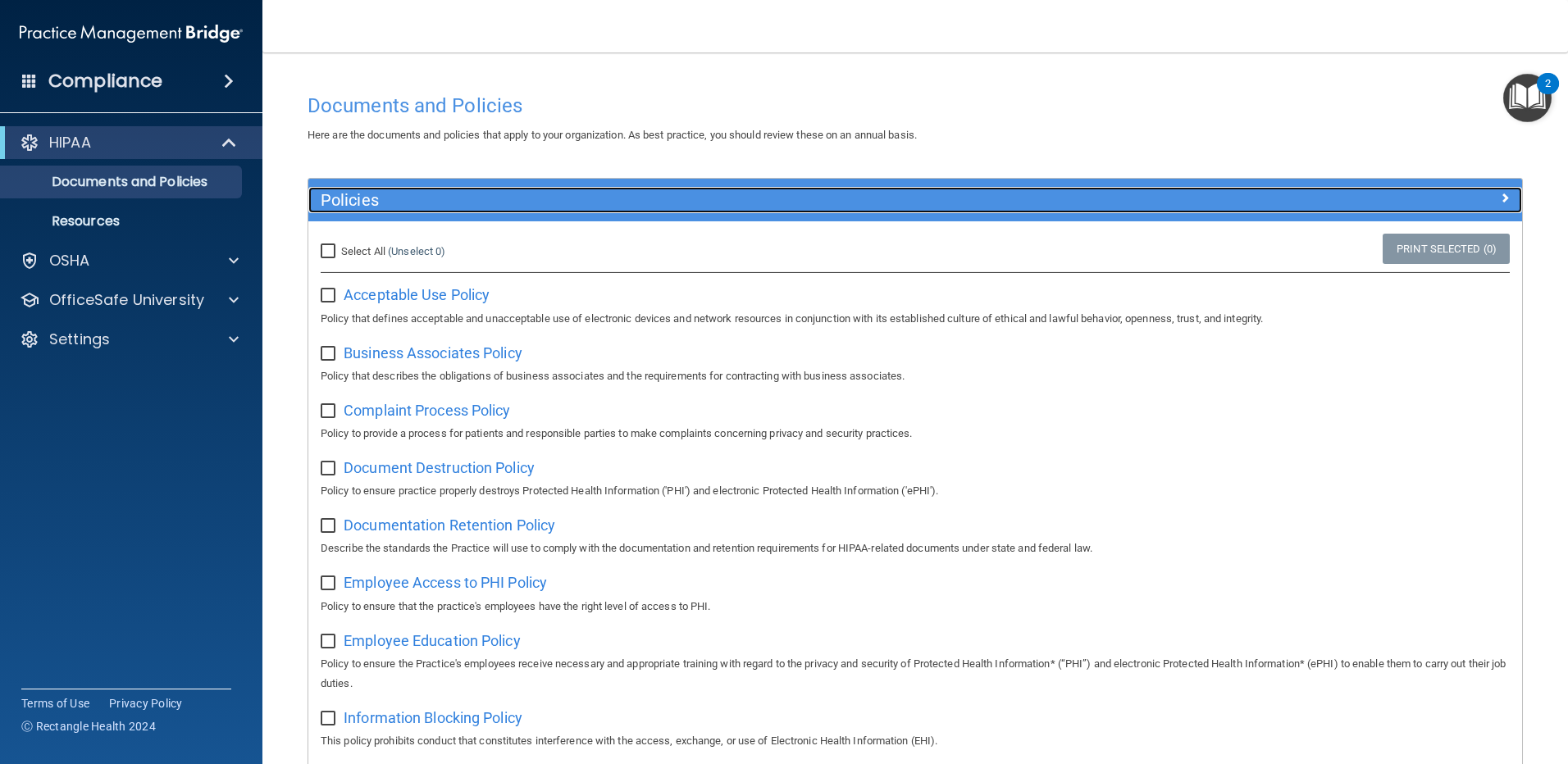
click at [327, 191] on h5 "Policies" at bounding box center [763, 199] width 886 height 18
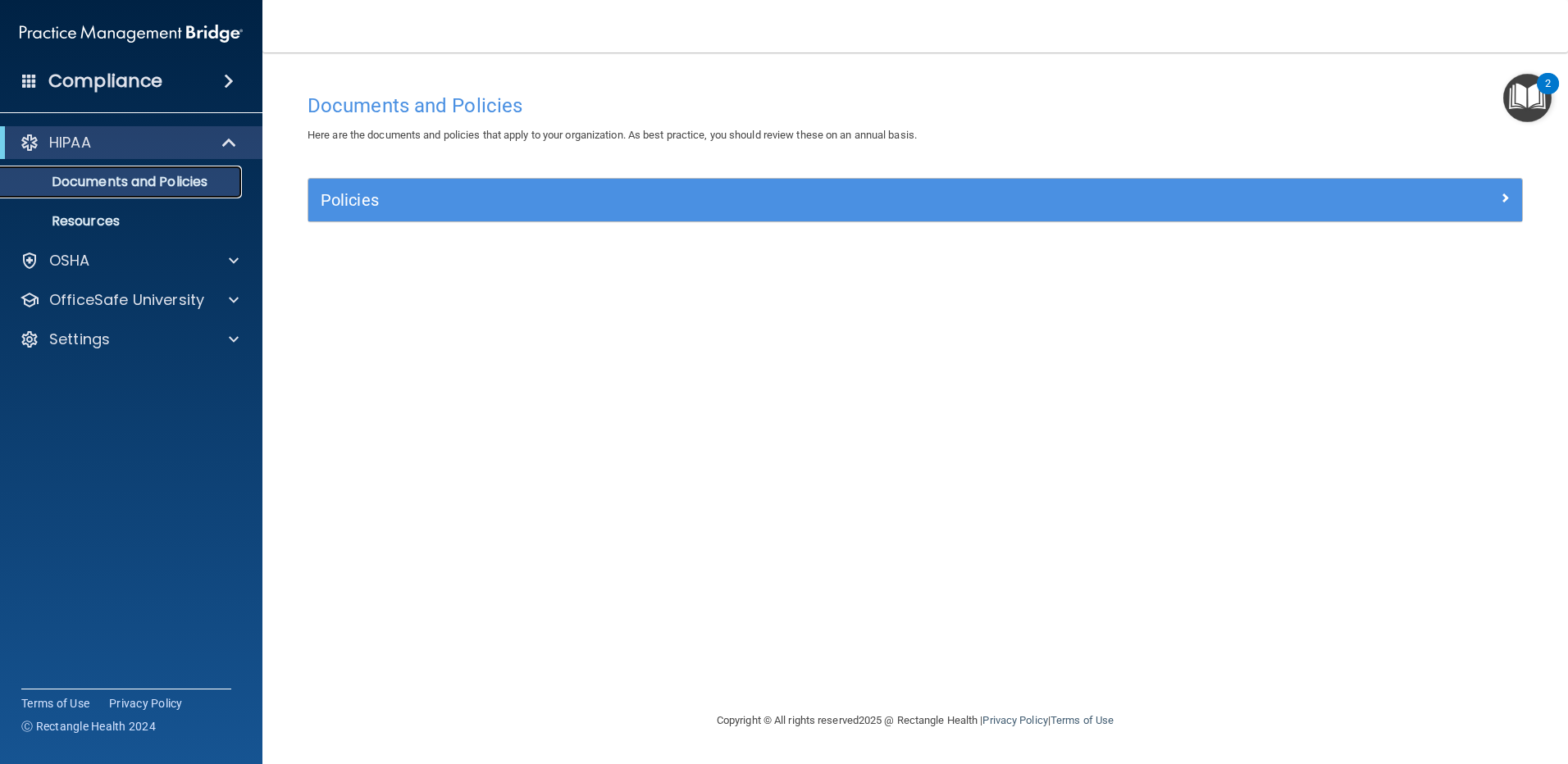
click at [165, 182] on p "Documents and Policies" at bounding box center [122, 182] width 224 height 16
click at [105, 217] on p "Resources" at bounding box center [122, 221] width 224 height 16
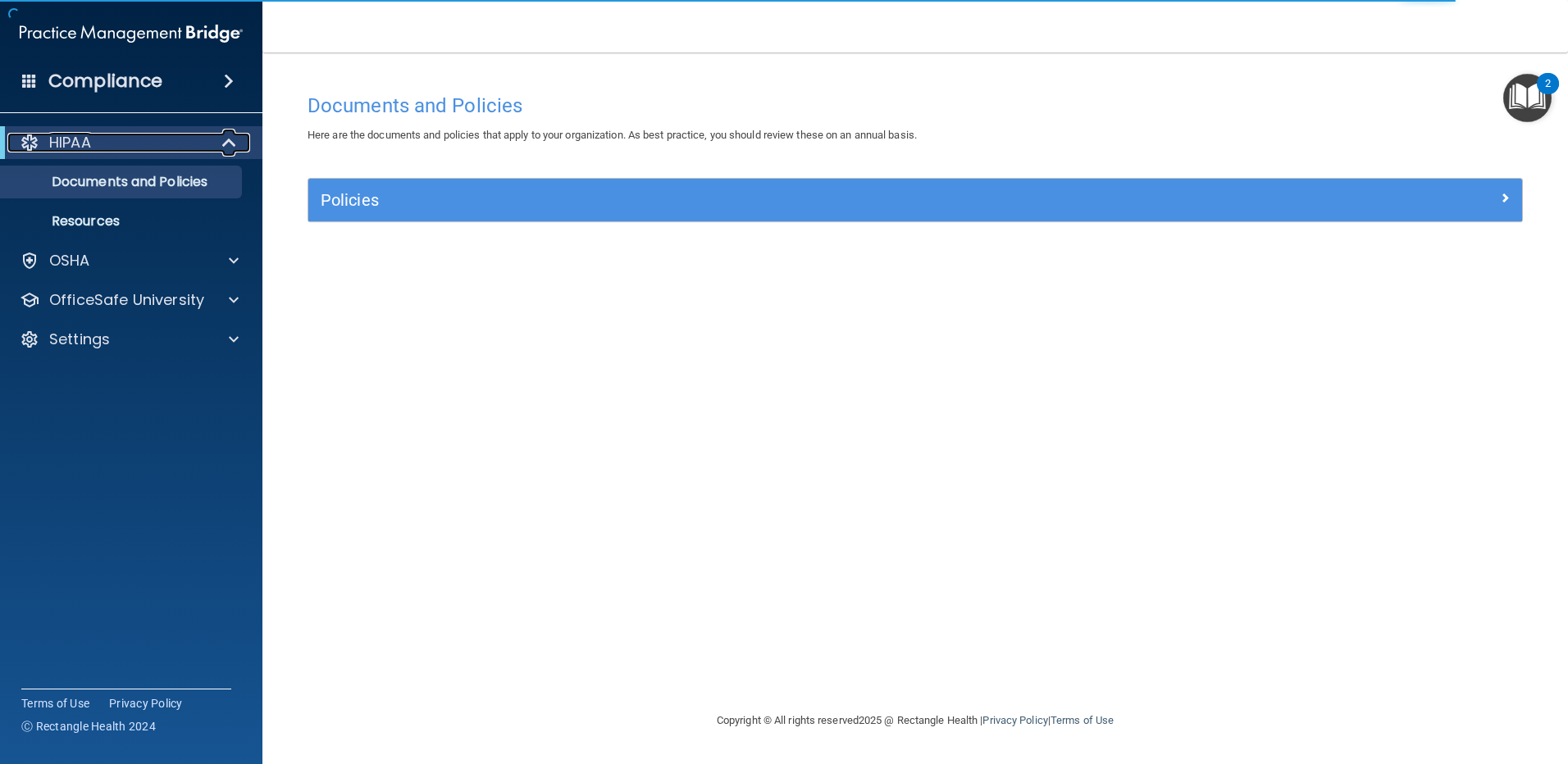
click at [227, 148] on span at bounding box center [231, 142] width 14 height 19
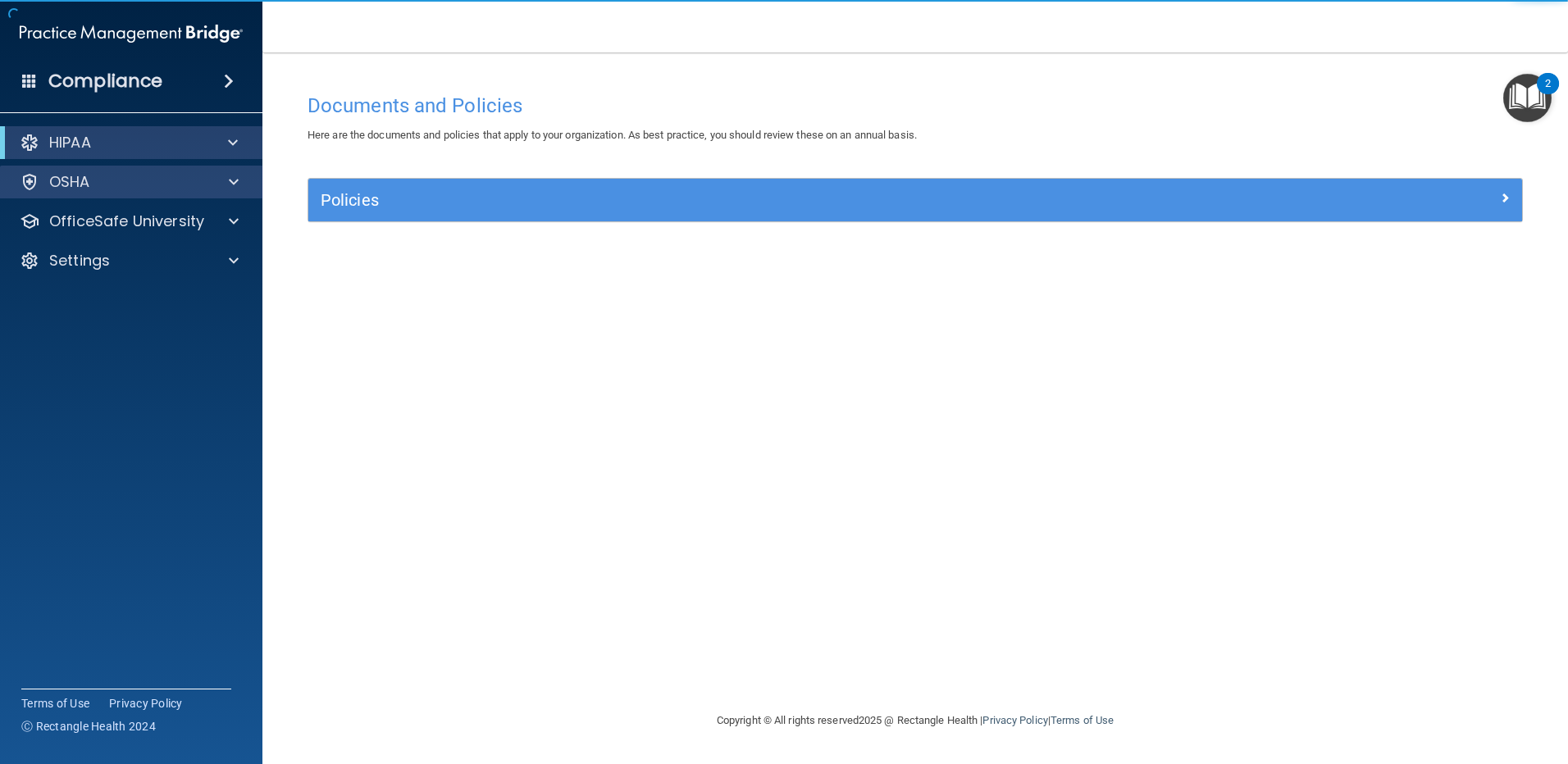
click at [185, 196] on div "OSHA" at bounding box center [132, 182] width 263 height 33
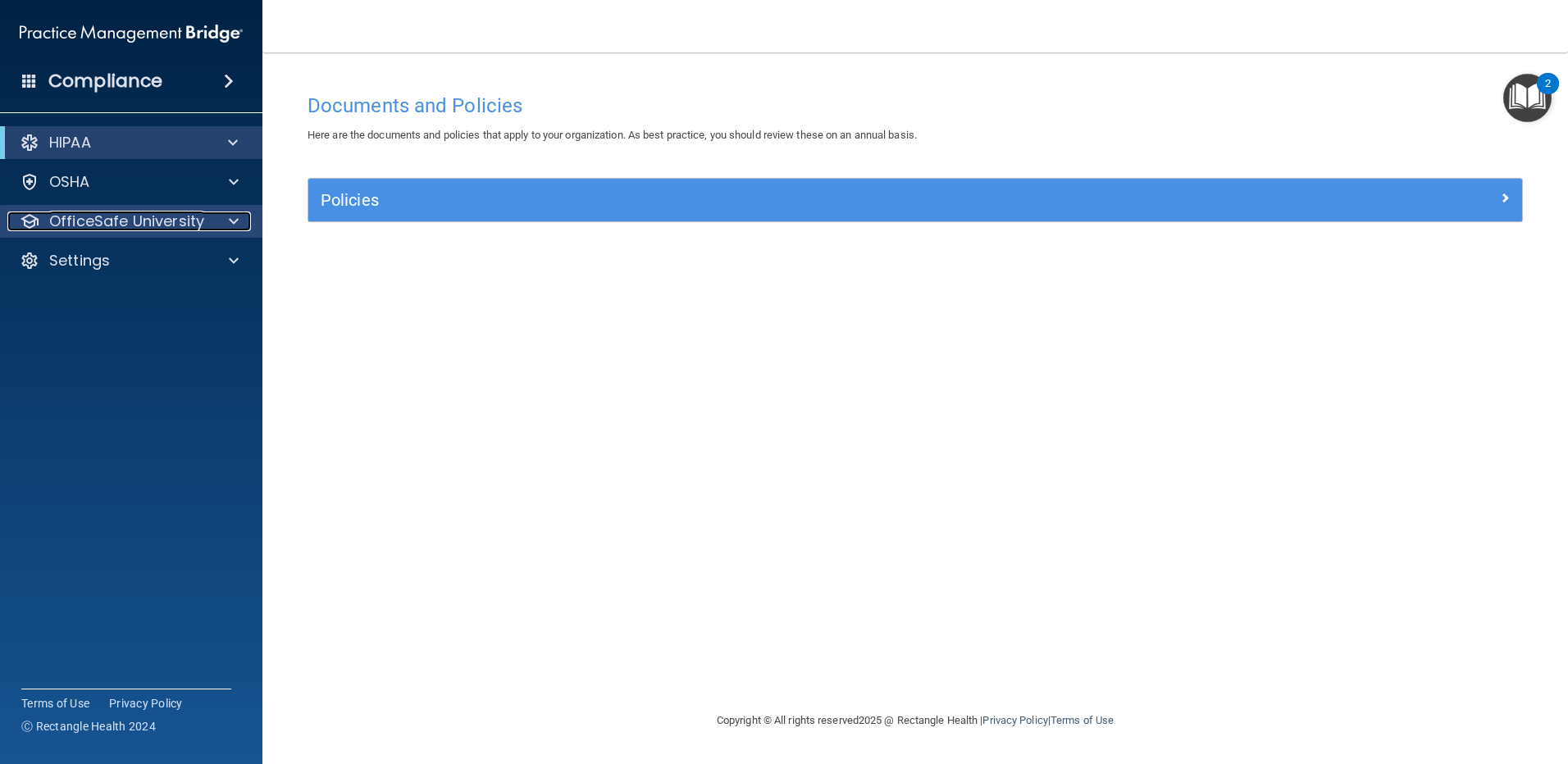
click at [182, 212] on p "OfficeSafe University" at bounding box center [127, 221] width 155 height 19
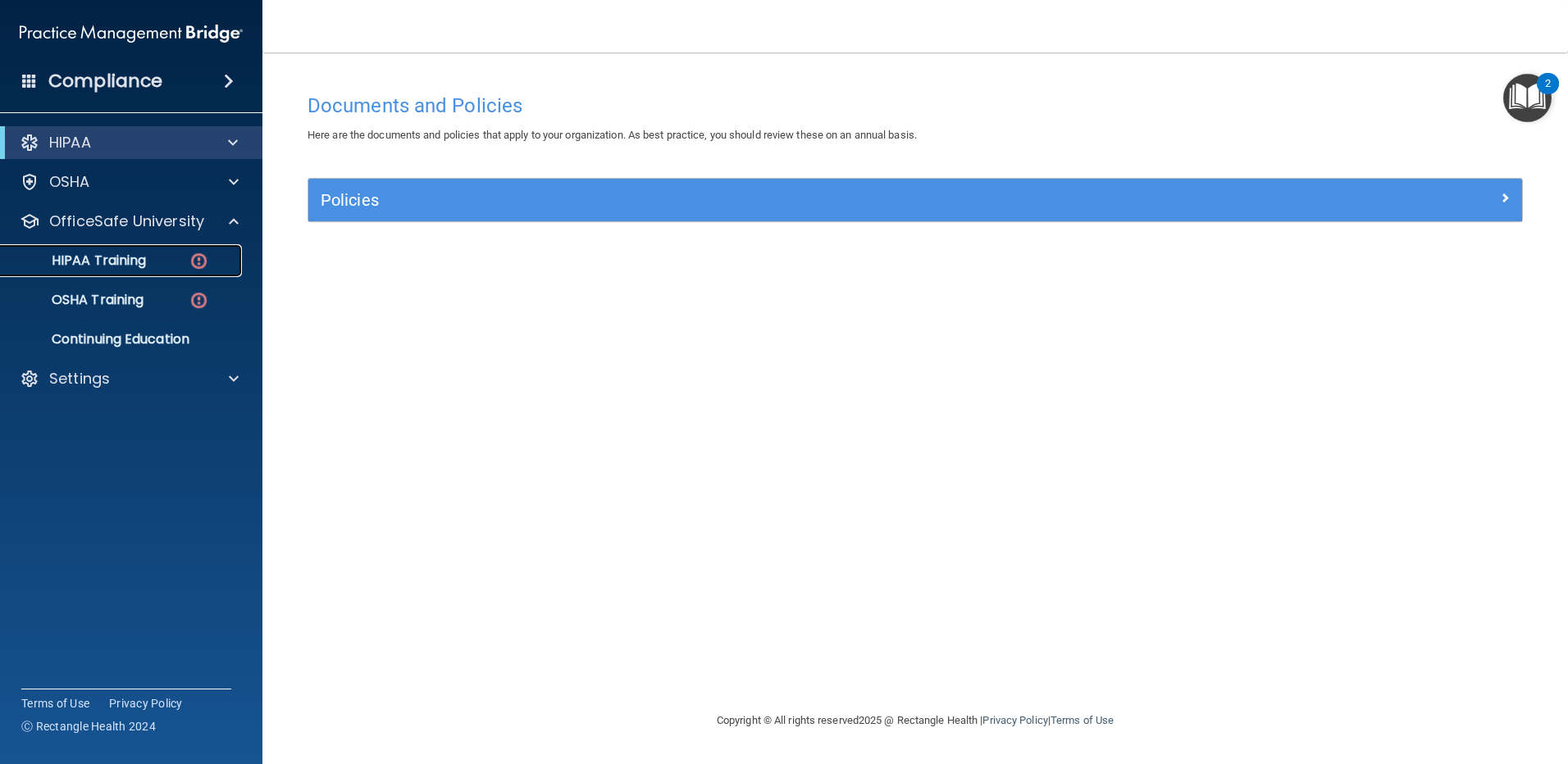
click at [138, 253] on p "HIPAA Training" at bounding box center [79, 260] width 135 height 16
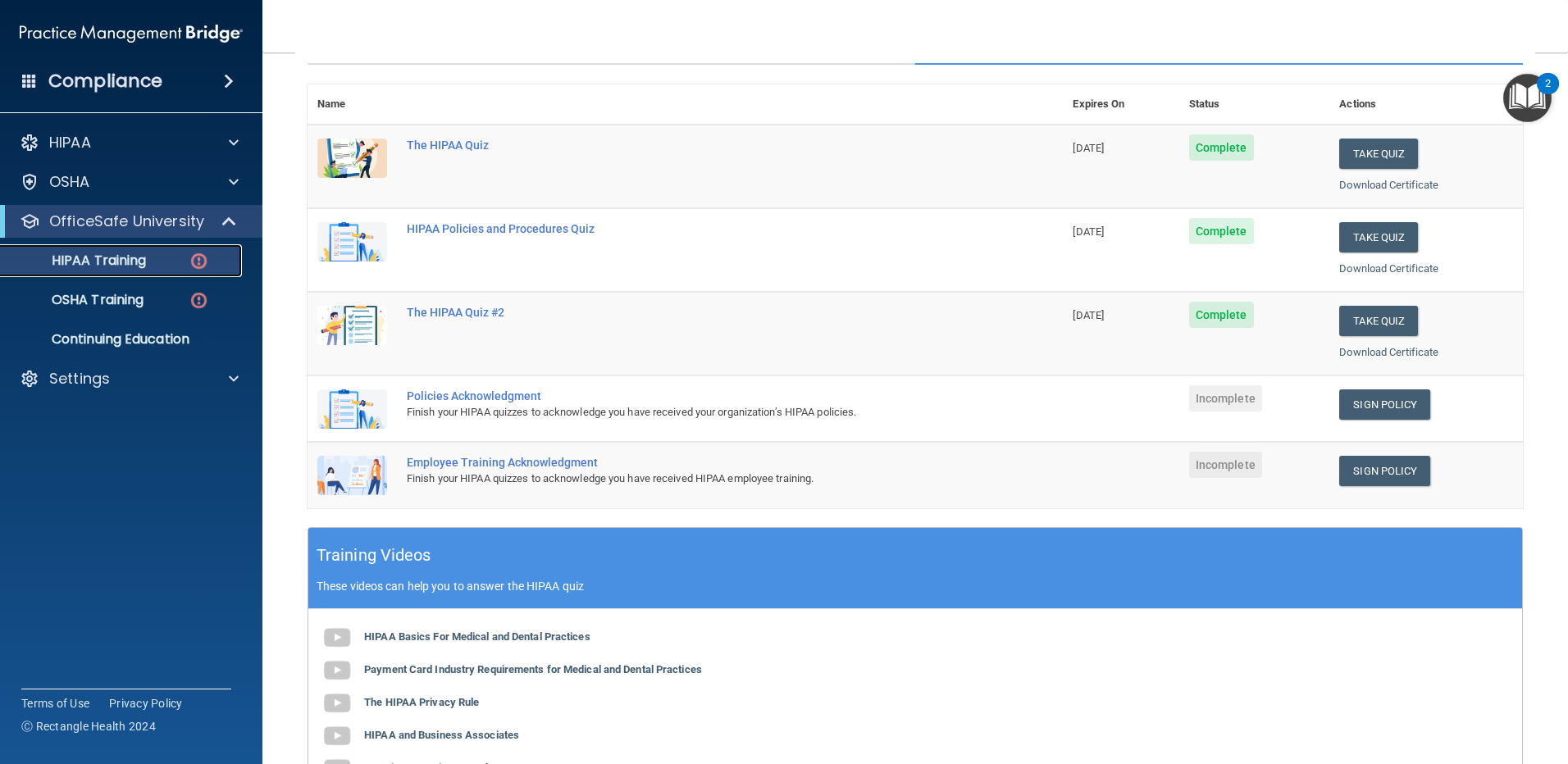
scroll to position [246, 0]
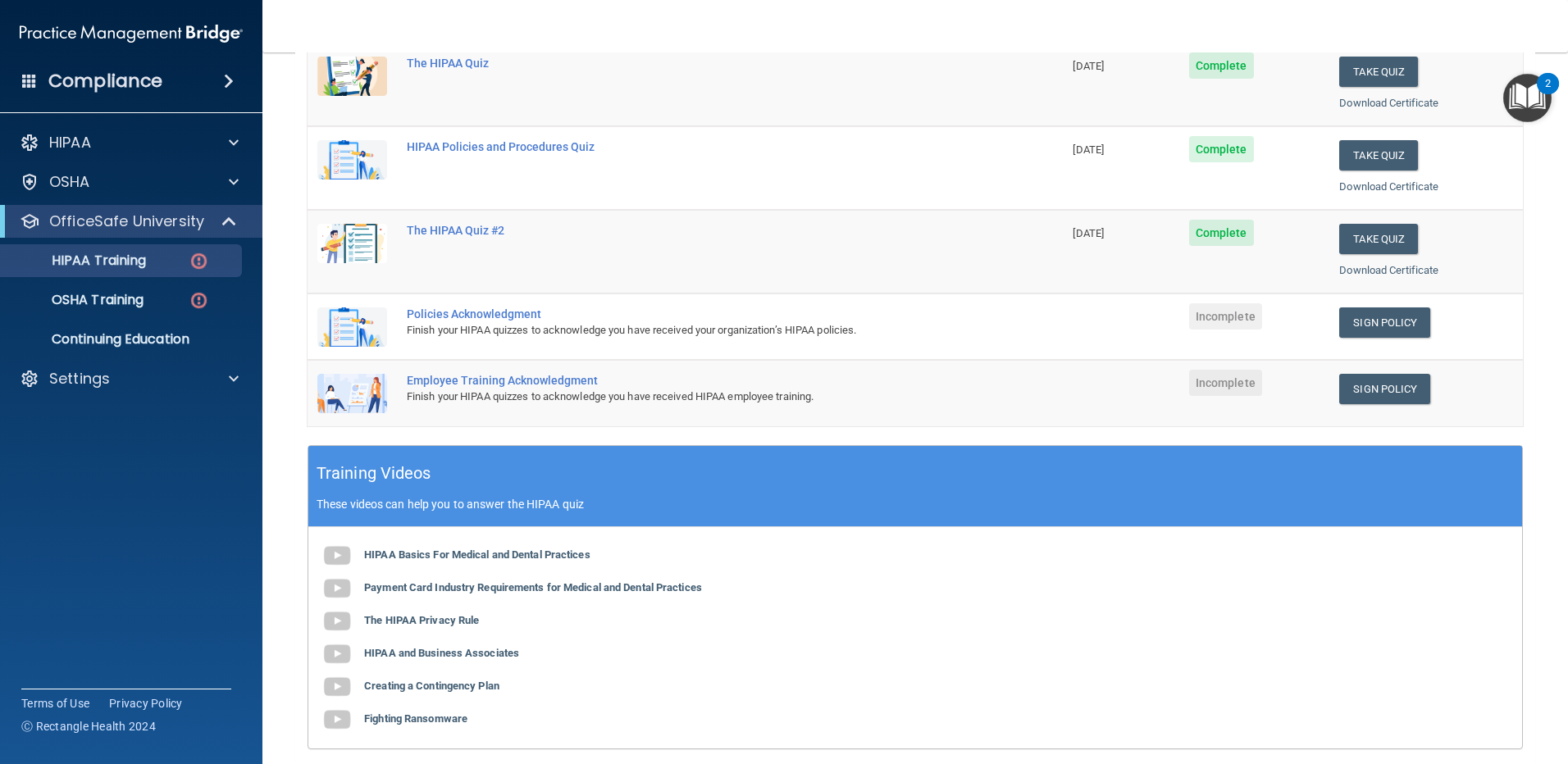
click at [506, 327] on div "Finish your HIPAA quizzes to acknowledge you have received your organization’s …" at bounding box center [694, 330] width 574 height 19
click at [349, 336] on img at bounding box center [352, 327] width 70 height 40
click at [1385, 322] on link "Sign Policy" at bounding box center [1385, 322] width 91 height 30
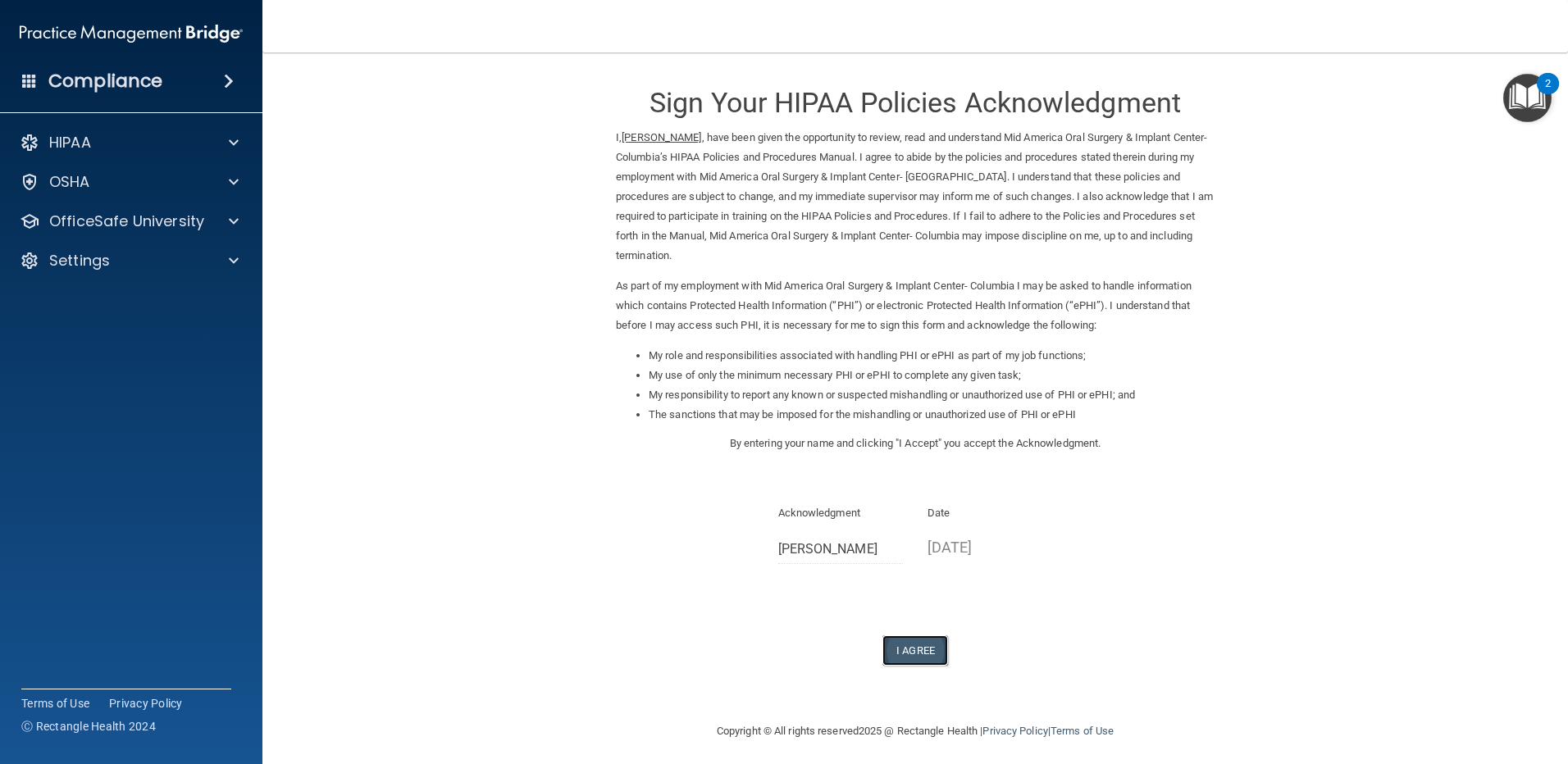
click at [906, 636] on button "I Agree" at bounding box center [915, 651] width 66 height 30
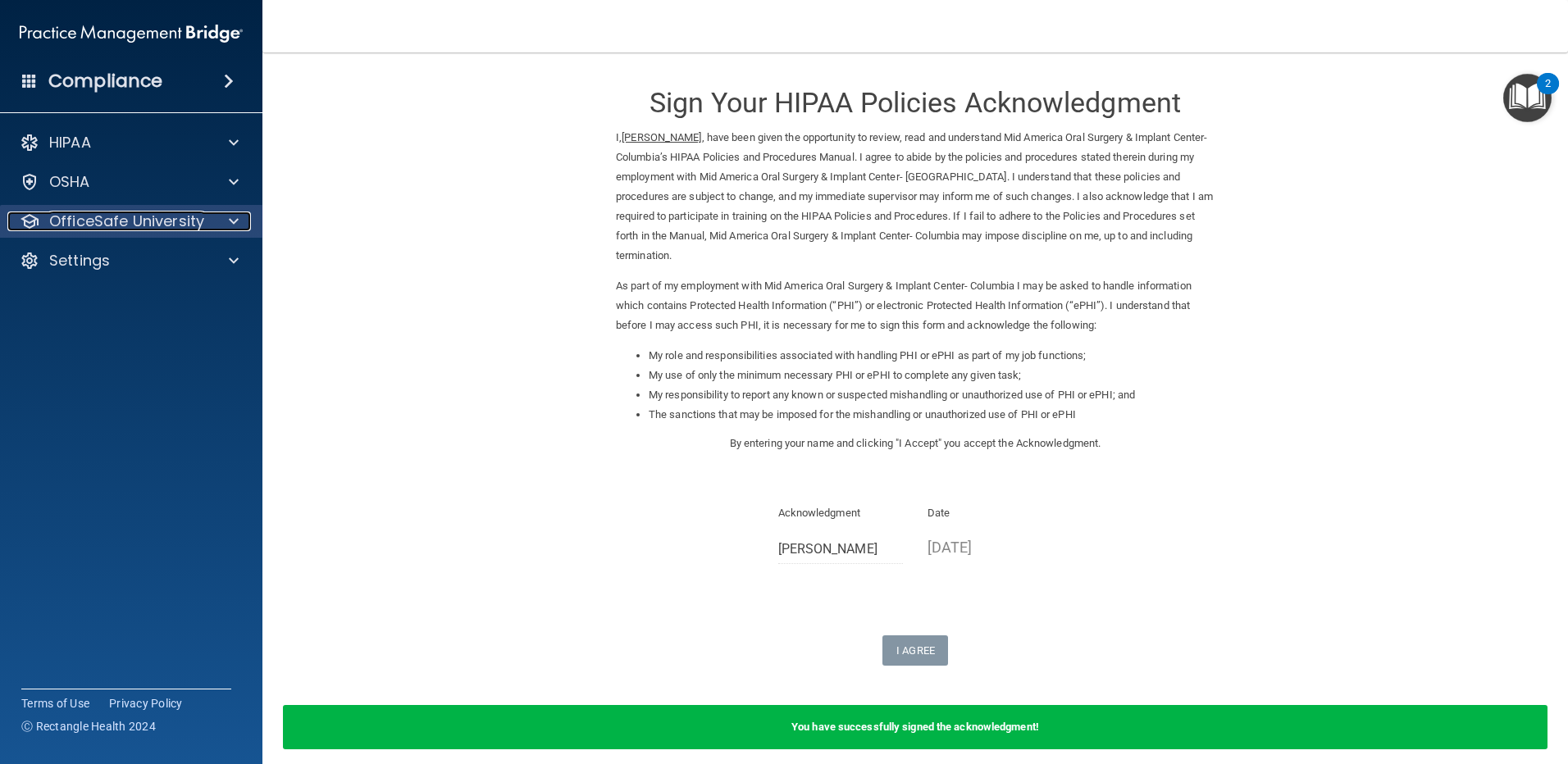
click at [116, 224] on p "OfficeSafe University" at bounding box center [127, 221] width 155 height 19
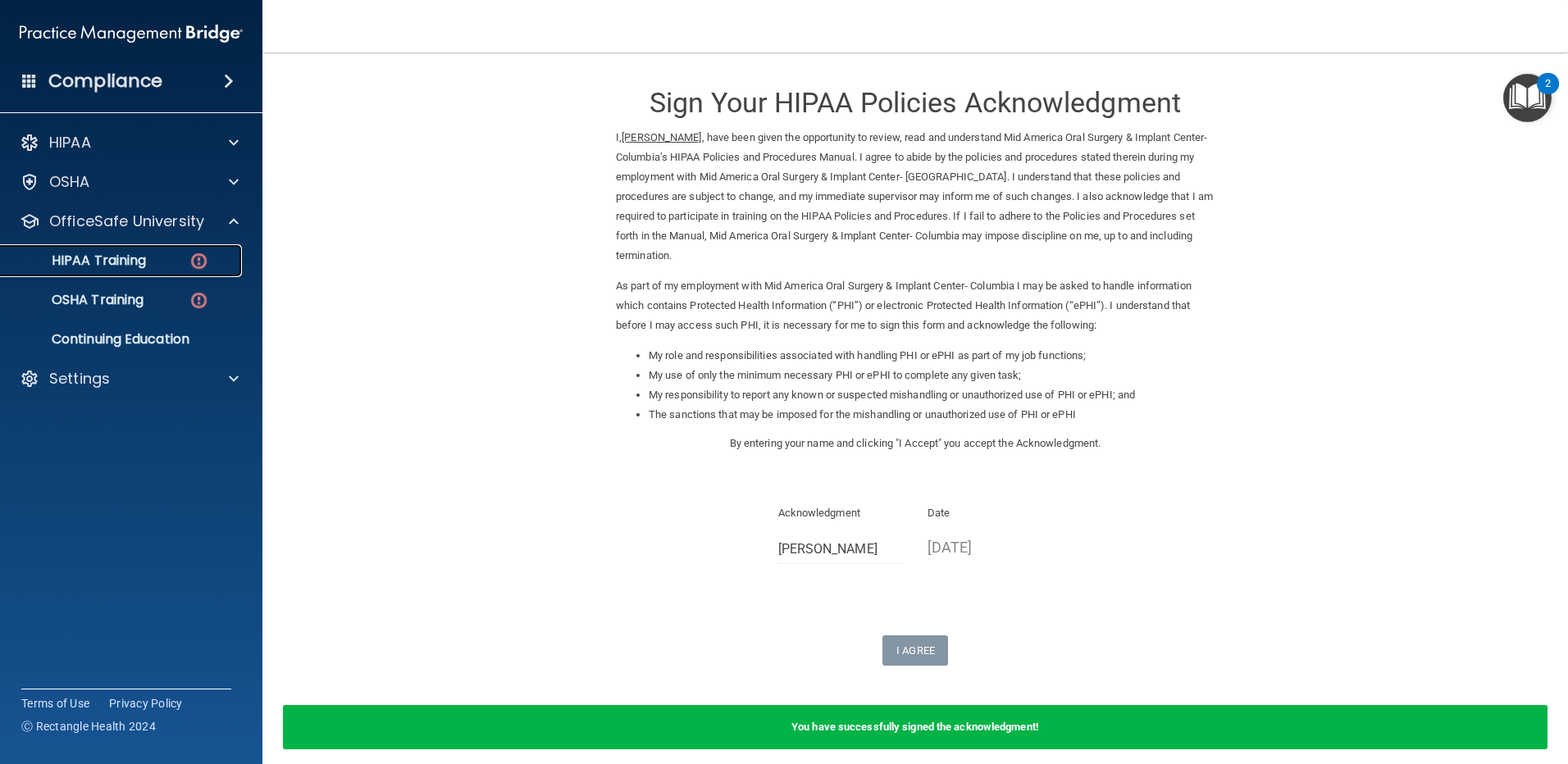
click at [120, 254] on p "HIPAA Training" at bounding box center [79, 260] width 135 height 16
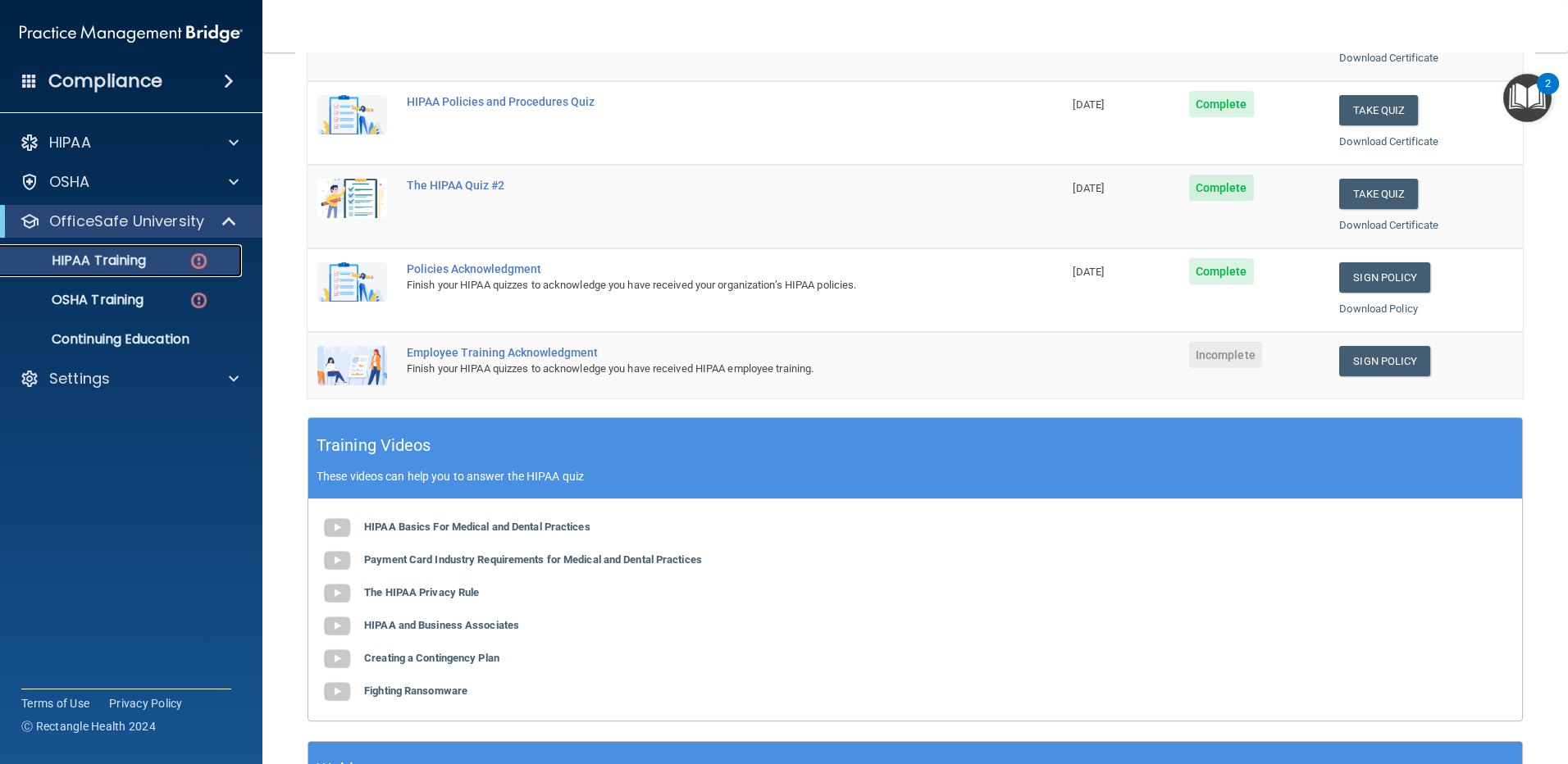
scroll to position [328, 0]
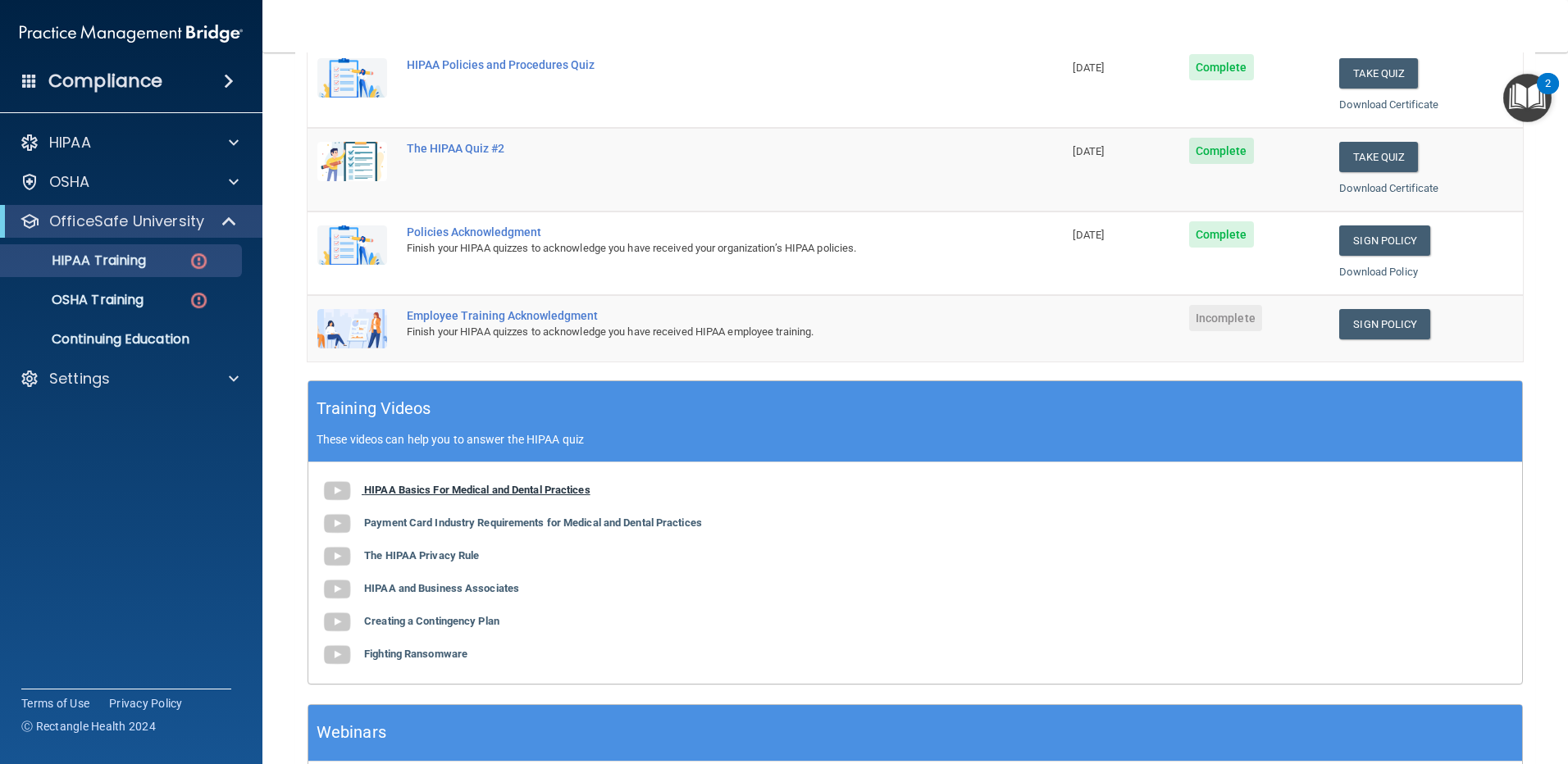
click at [339, 490] on img at bounding box center [337, 490] width 33 height 33
click at [436, 525] on b "Payment Card Industry Requirements for Medical and Dental Practices" at bounding box center [533, 523] width 338 height 13
click at [407, 561] on b "The HIPAA Privacy Rule" at bounding box center [421, 555] width 115 height 13
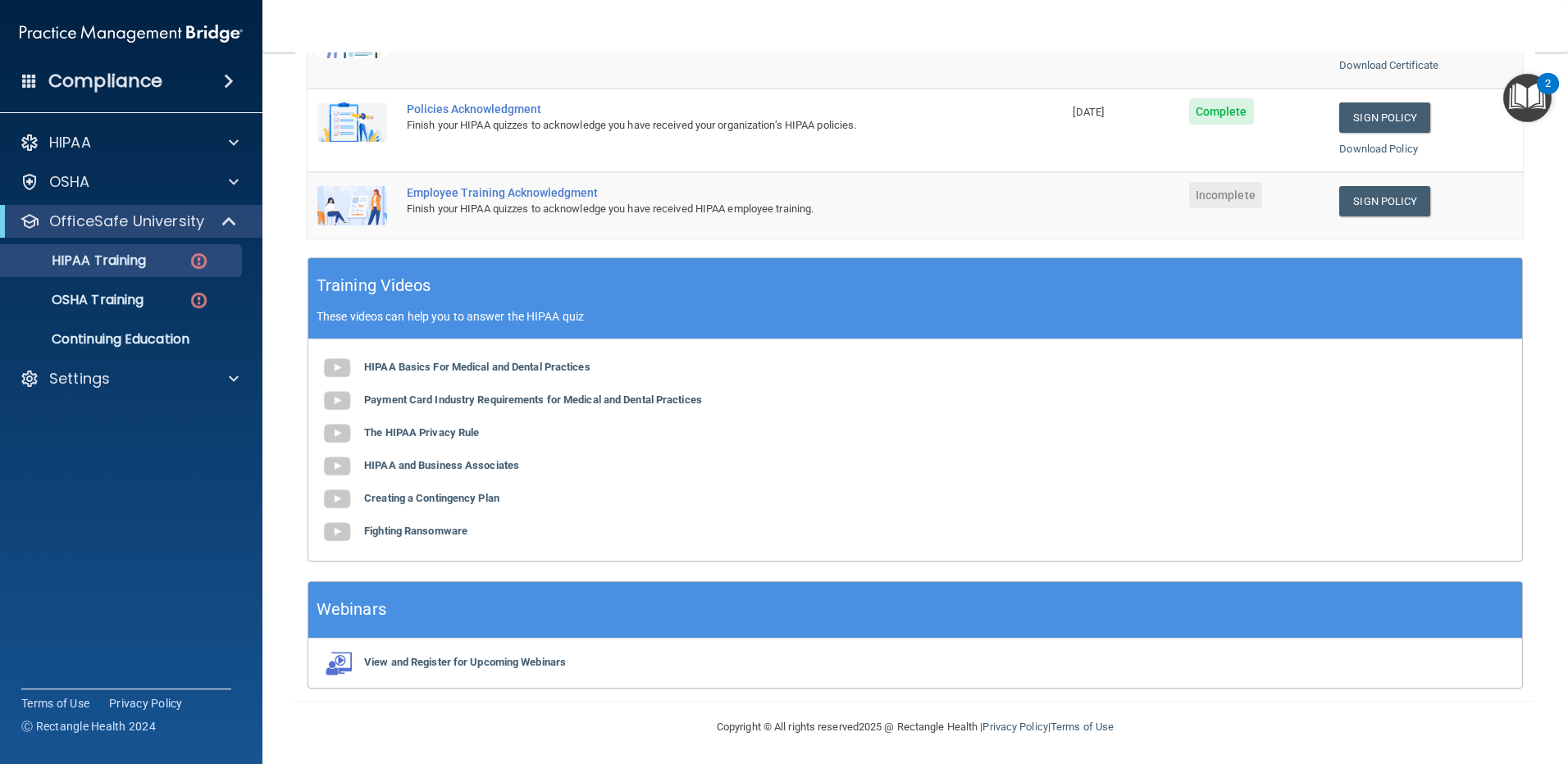
scroll to position [453, 0]
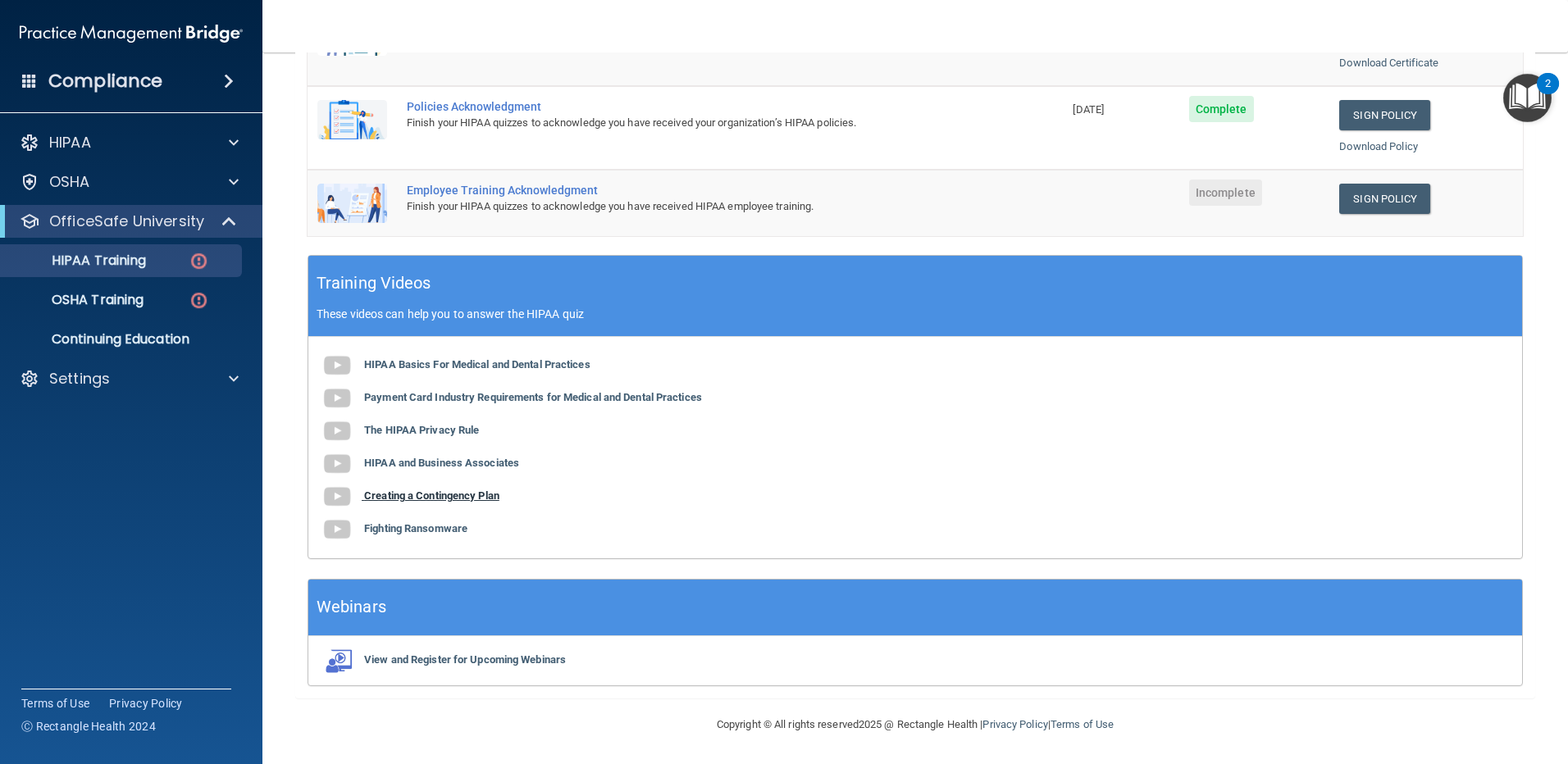
click at [427, 493] on b "Creating a Contingency Plan" at bounding box center [431, 496] width 135 height 13
click at [419, 529] on b "Fighting Ransomware" at bounding box center [415, 528] width 103 height 13
click at [1526, 79] on img "Open Resource Center, 2 new notifications" at bounding box center [1527, 97] width 48 height 48
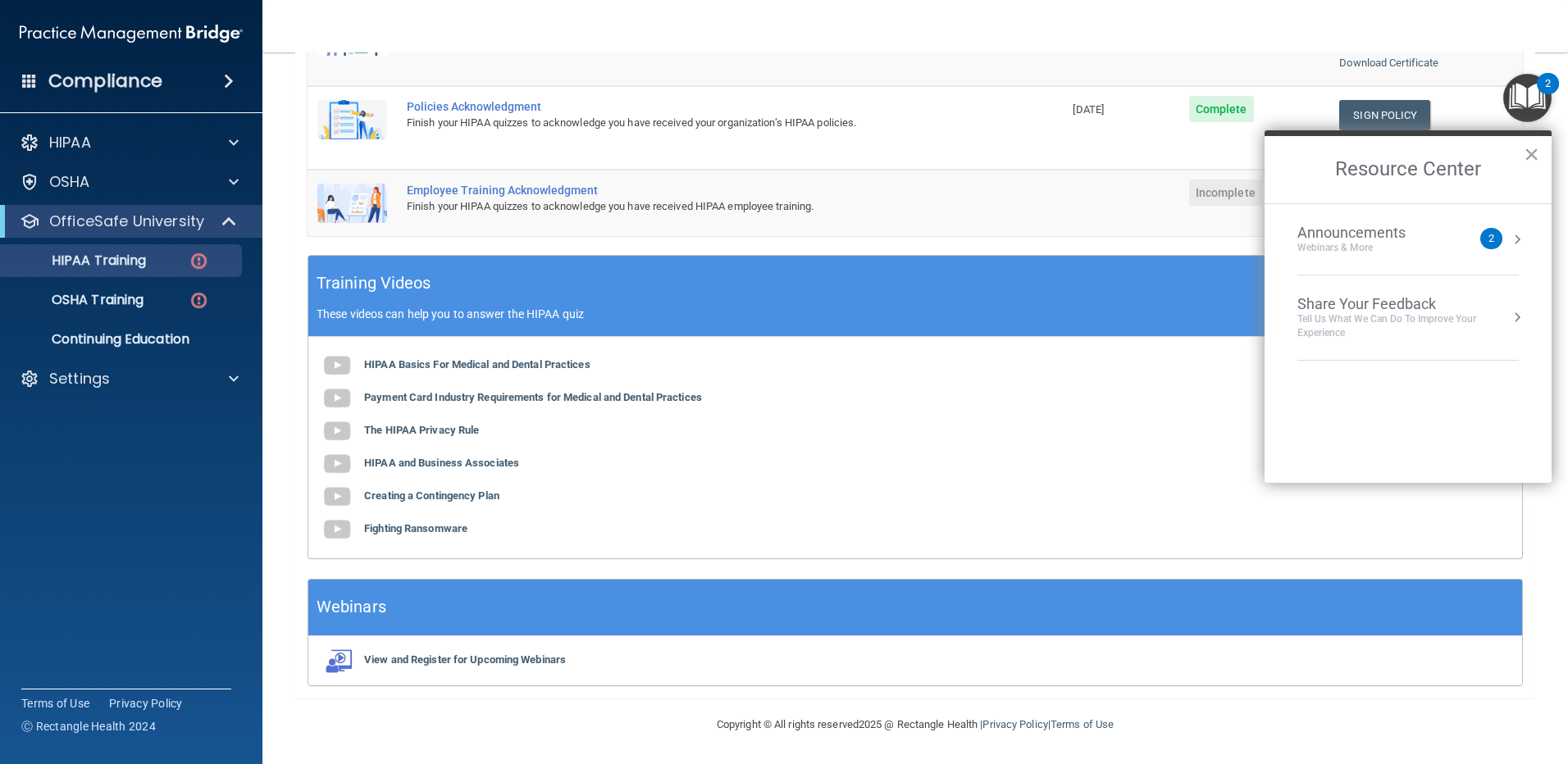
click at [1426, 249] on div "Webinars & More" at bounding box center [1368, 248] width 141 height 14
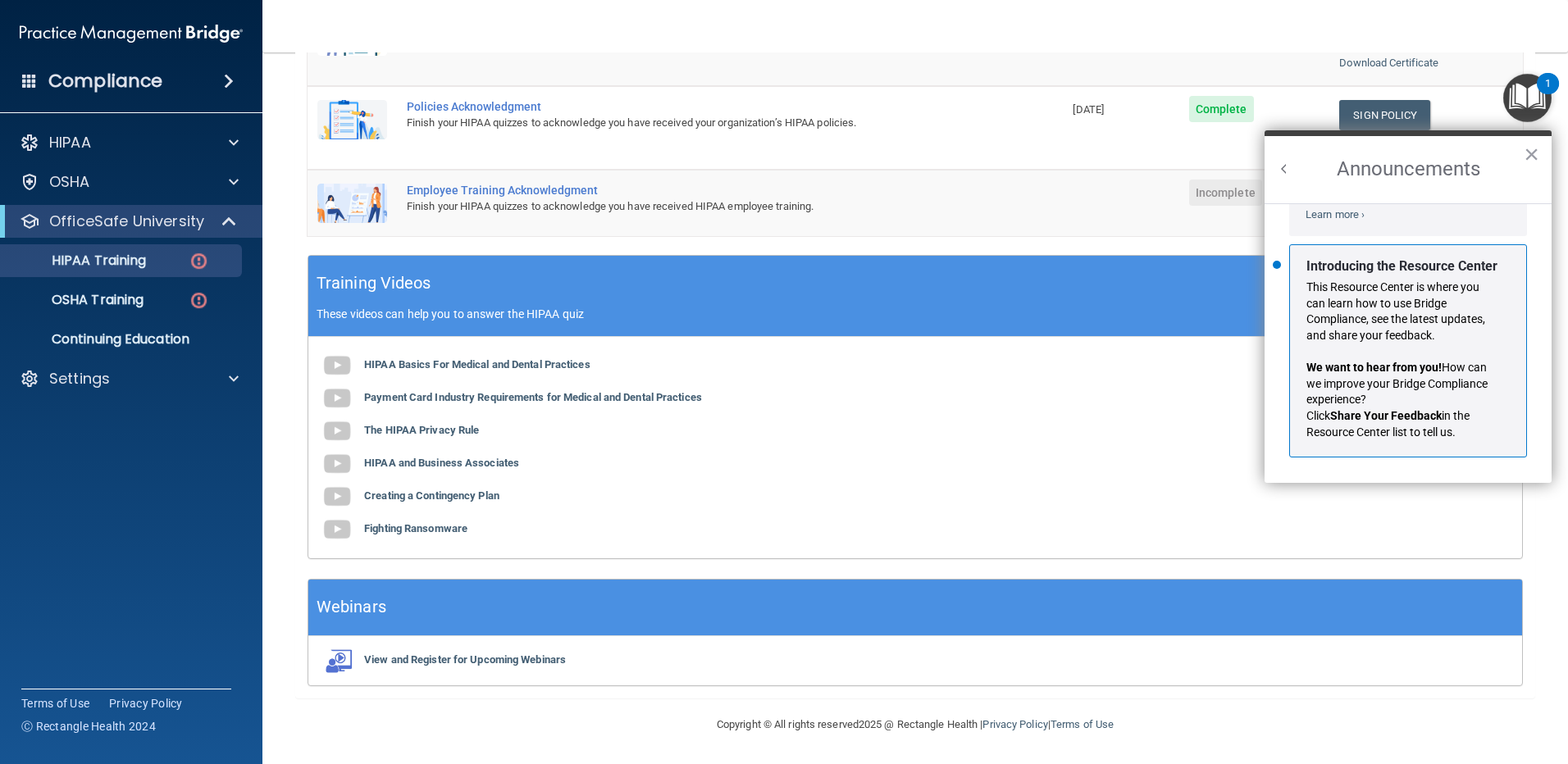
scroll to position [288, 0]
click at [1534, 153] on button "×" at bounding box center [1532, 154] width 15 height 26
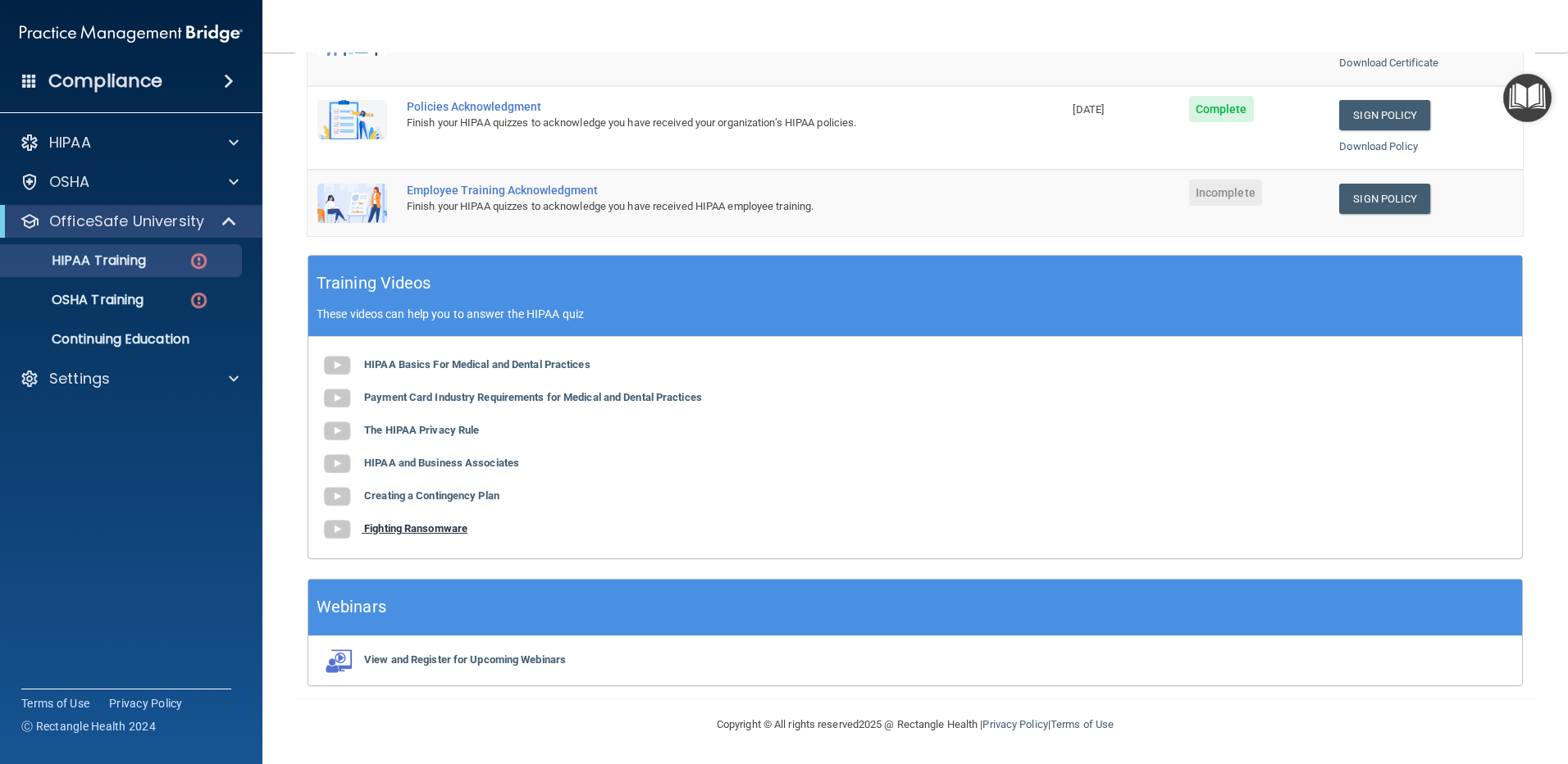
click at [420, 527] on b "Fighting Ransomware" at bounding box center [415, 528] width 103 height 13
click at [1354, 203] on link "Sign Policy" at bounding box center [1385, 199] width 91 height 30
click at [1388, 201] on link "Sign Policy" at bounding box center [1385, 199] width 91 height 30
click at [357, 195] on img at bounding box center [352, 203] width 70 height 40
click at [424, 192] on div "Employee Training Acknowledgment" at bounding box center [694, 191] width 574 height 14
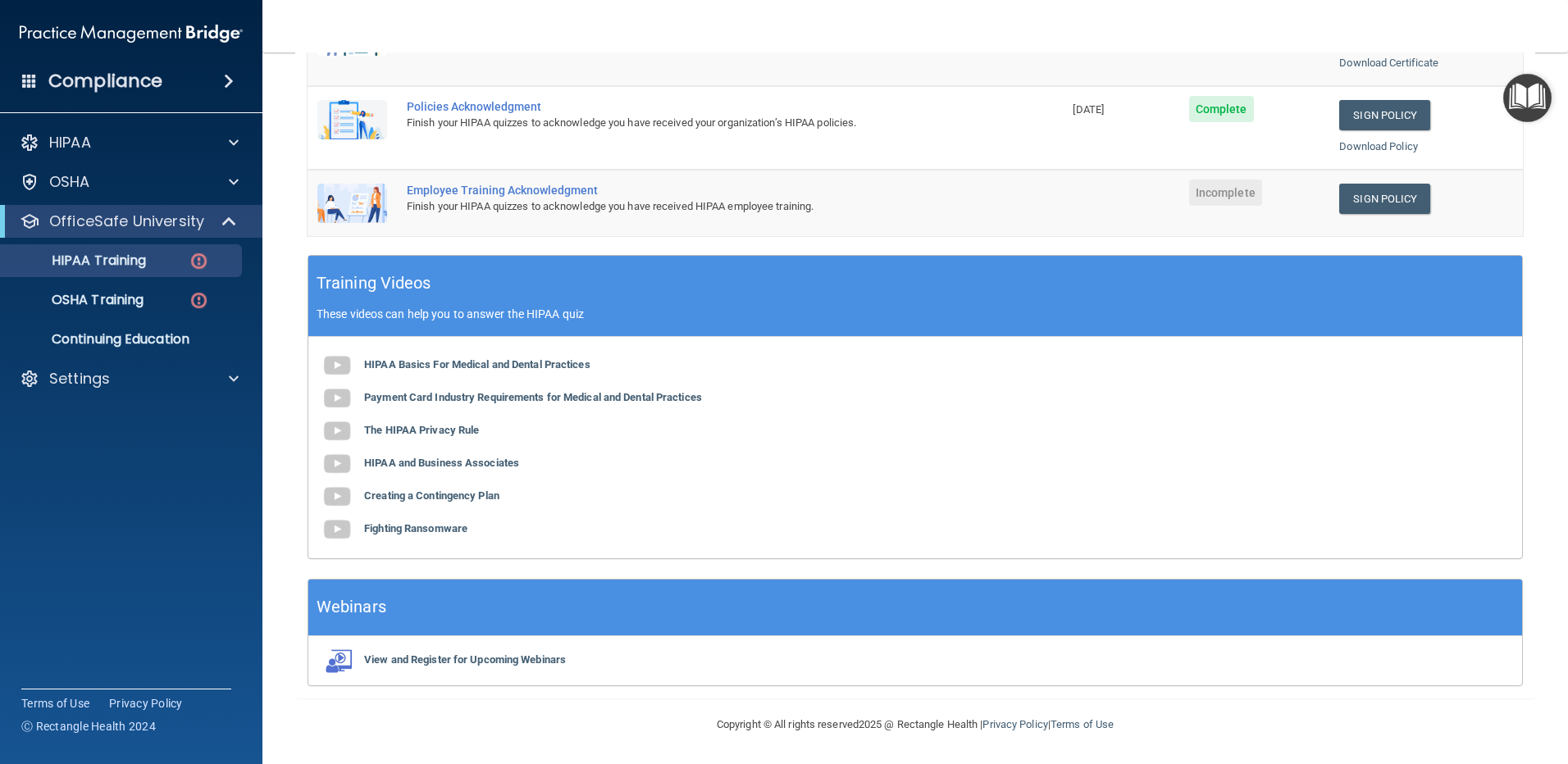
click at [582, 198] on div "Finish your HIPAA quizzes to acknowledge you have received HIPAA employee train…" at bounding box center [694, 206] width 574 height 19
click at [1228, 198] on span "Incomplete" at bounding box center [1226, 192] width 73 height 26
click at [1376, 198] on link "Sign Policy" at bounding box center [1385, 199] width 91 height 30
click at [382, 193] on img at bounding box center [352, 203] width 70 height 40
click at [363, 195] on img at bounding box center [352, 203] width 70 height 40
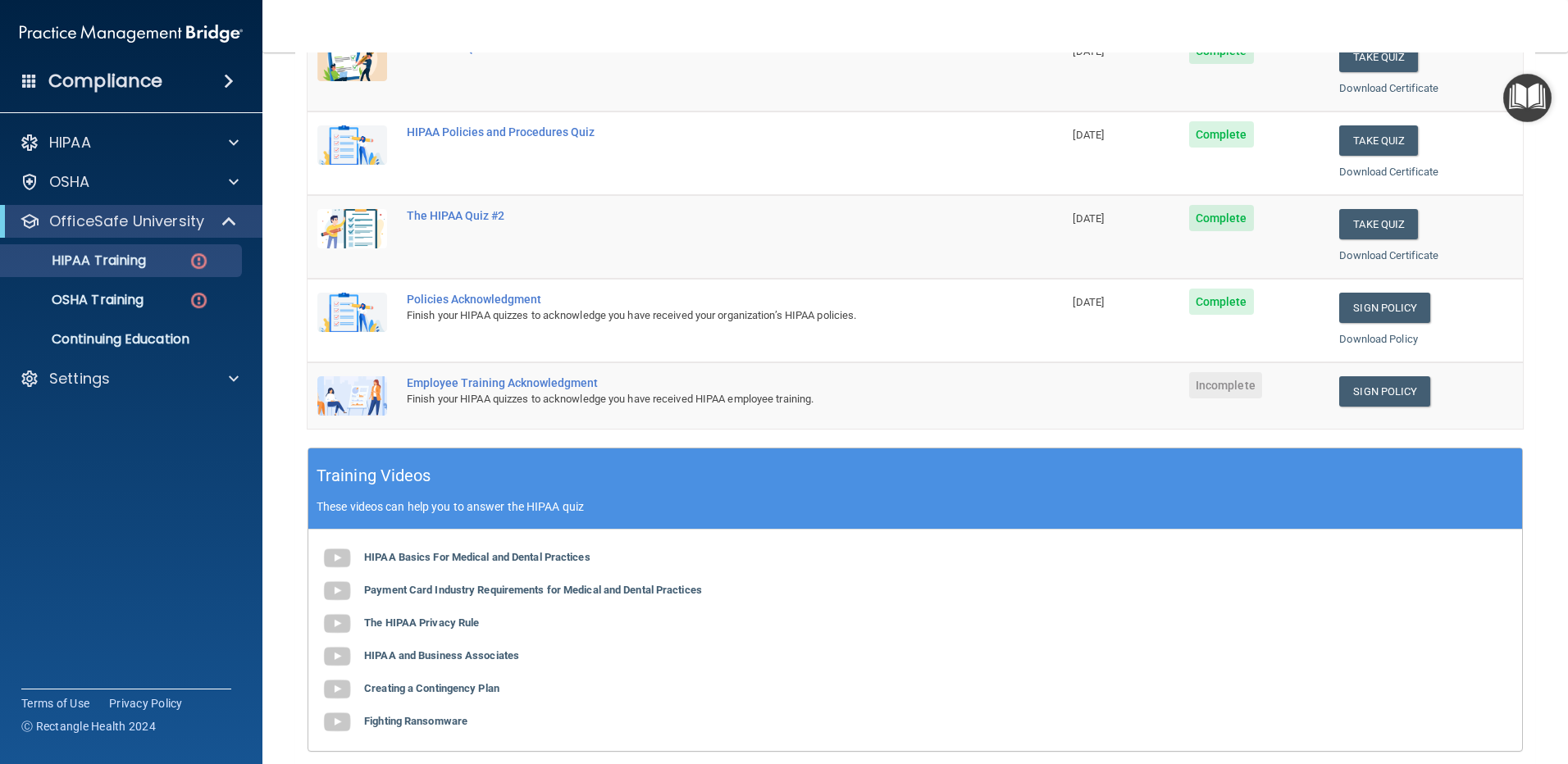
scroll to position [290, 0]
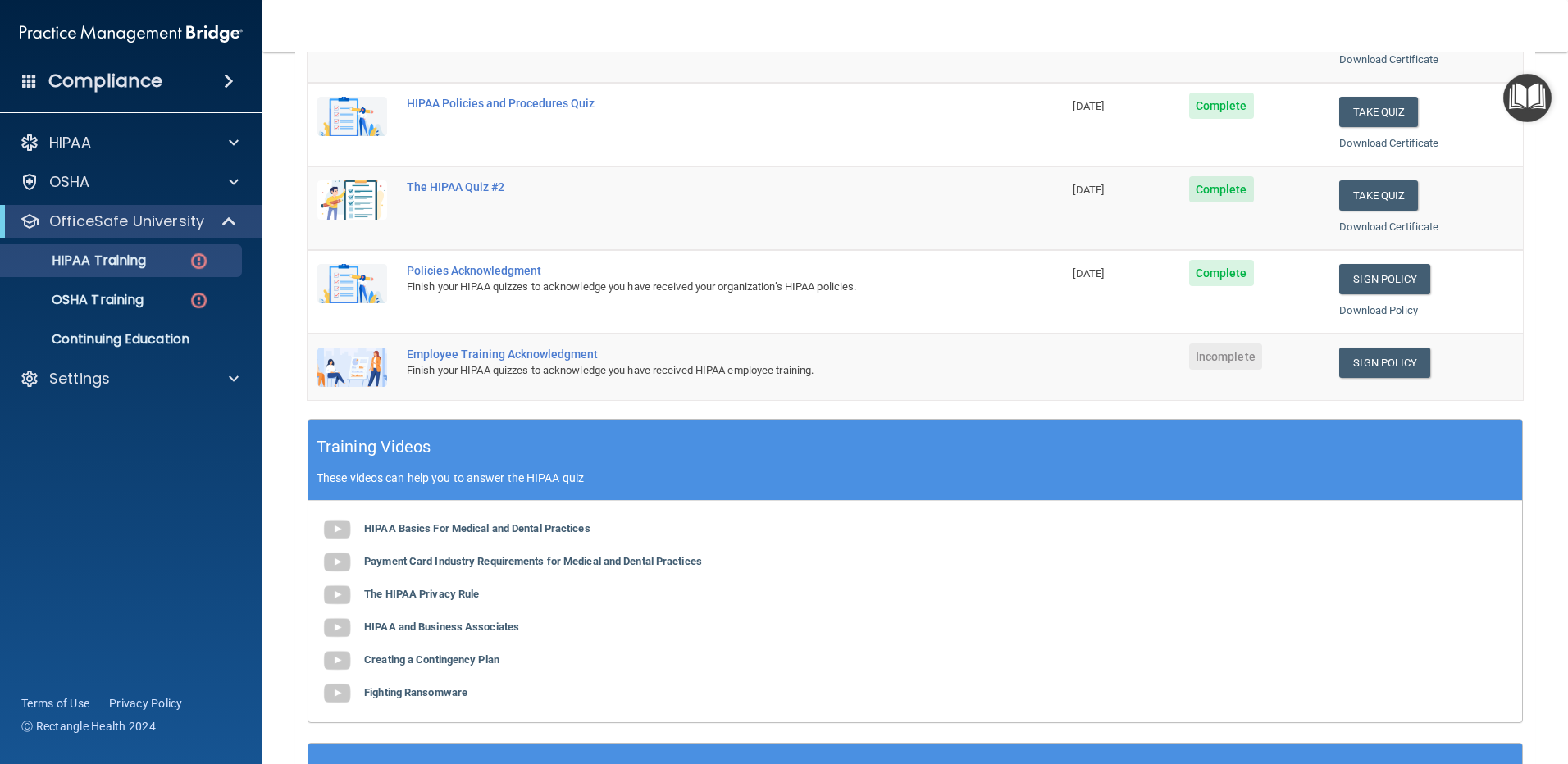
click at [339, 353] on img at bounding box center [352, 367] width 70 height 40
click at [422, 359] on div "Employee Training Acknowledgment" at bounding box center [694, 355] width 574 height 14
drag, startPoint x: 422, startPoint y: 359, endPoint x: 491, endPoint y: 347, distance: 70.0
click at [487, 348] on div "Employee Training Acknowledgment" at bounding box center [694, 355] width 574 height 14
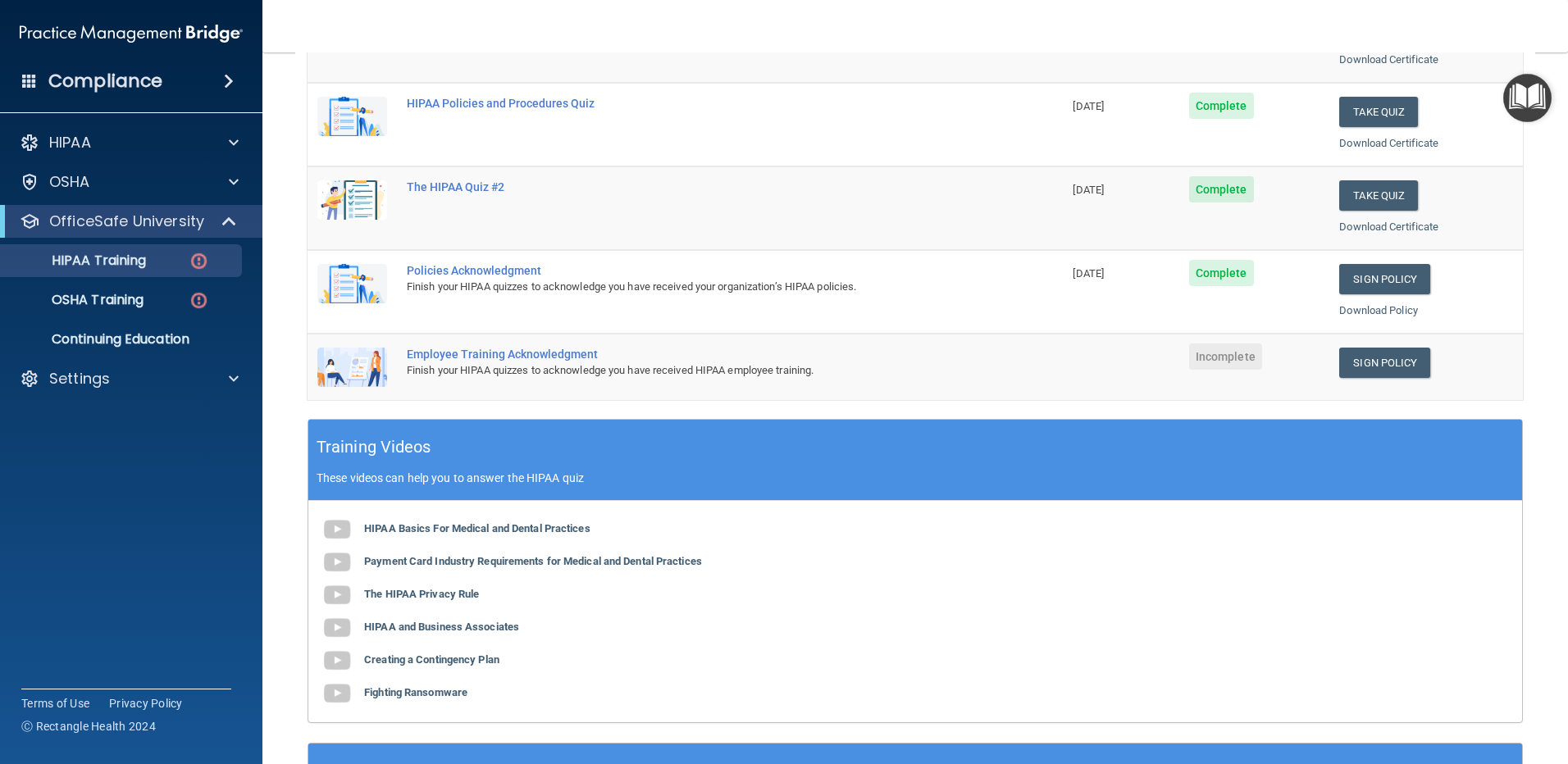
click at [496, 360] on div "Employee Training Acknowledgment" at bounding box center [694, 355] width 574 height 14
click at [507, 355] on div "Employee Training Acknowledgment" at bounding box center [694, 355] width 574 height 14
drag, startPoint x: 507, startPoint y: 355, endPoint x: 452, endPoint y: 343, distance: 56.3
click at [452, 343] on td "Employee Training Acknowledgment Finish your HIPAA quizzes to acknowledge you h…" at bounding box center [730, 366] width 666 height 67
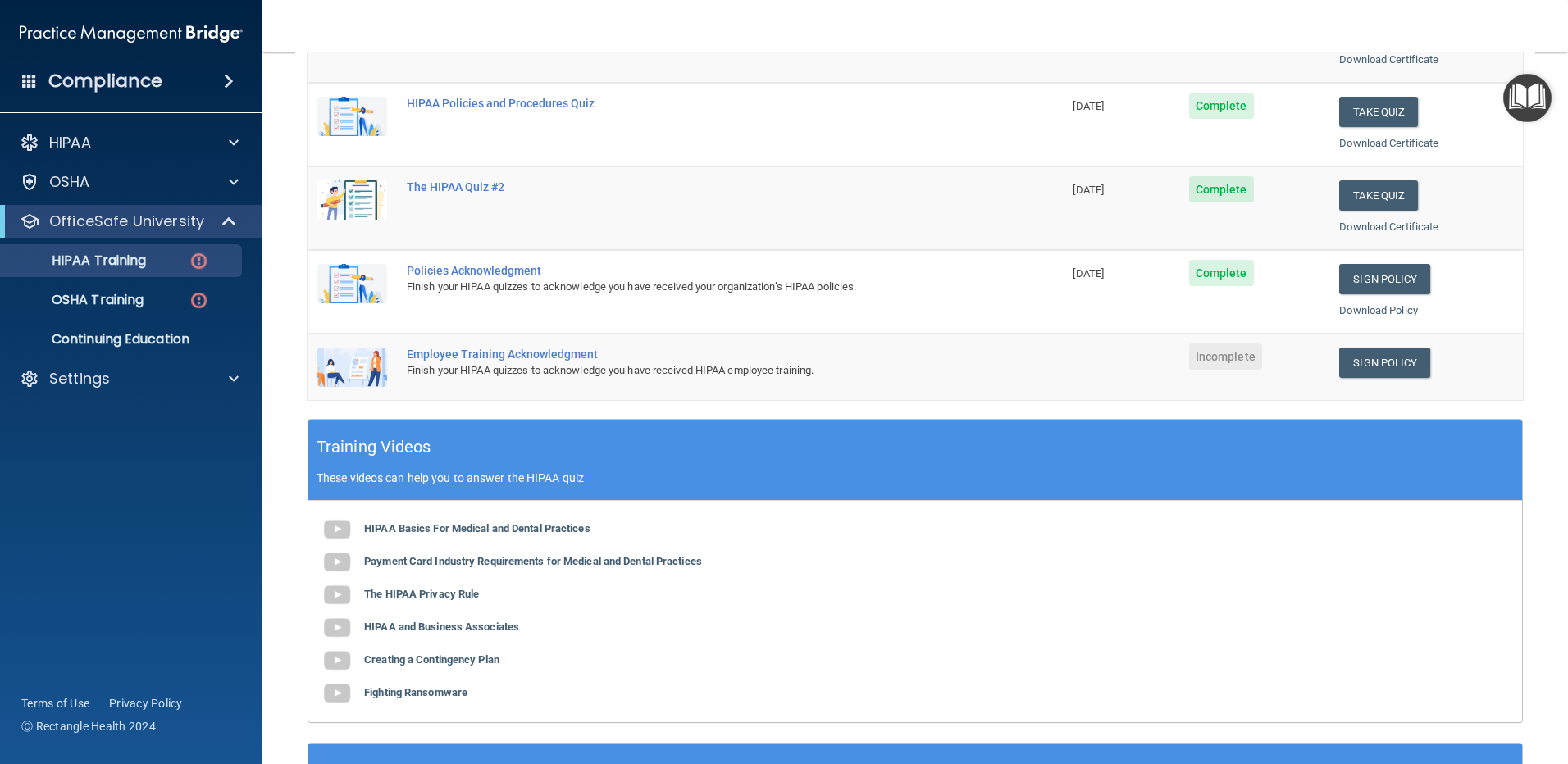
click at [1206, 279] on span "Complete" at bounding box center [1222, 273] width 65 height 26
click at [1384, 289] on link "Sign Policy" at bounding box center [1385, 279] width 91 height 30
click at [346, 355] on img at bounding box center [352, 367] width 70 height 40
click at [203, 260] on img at bounding box center [198, 261] width 20 height 20
click at [92, 258] on p "HIPAA Training" at bounding box center [79, 260] width 135 height 16
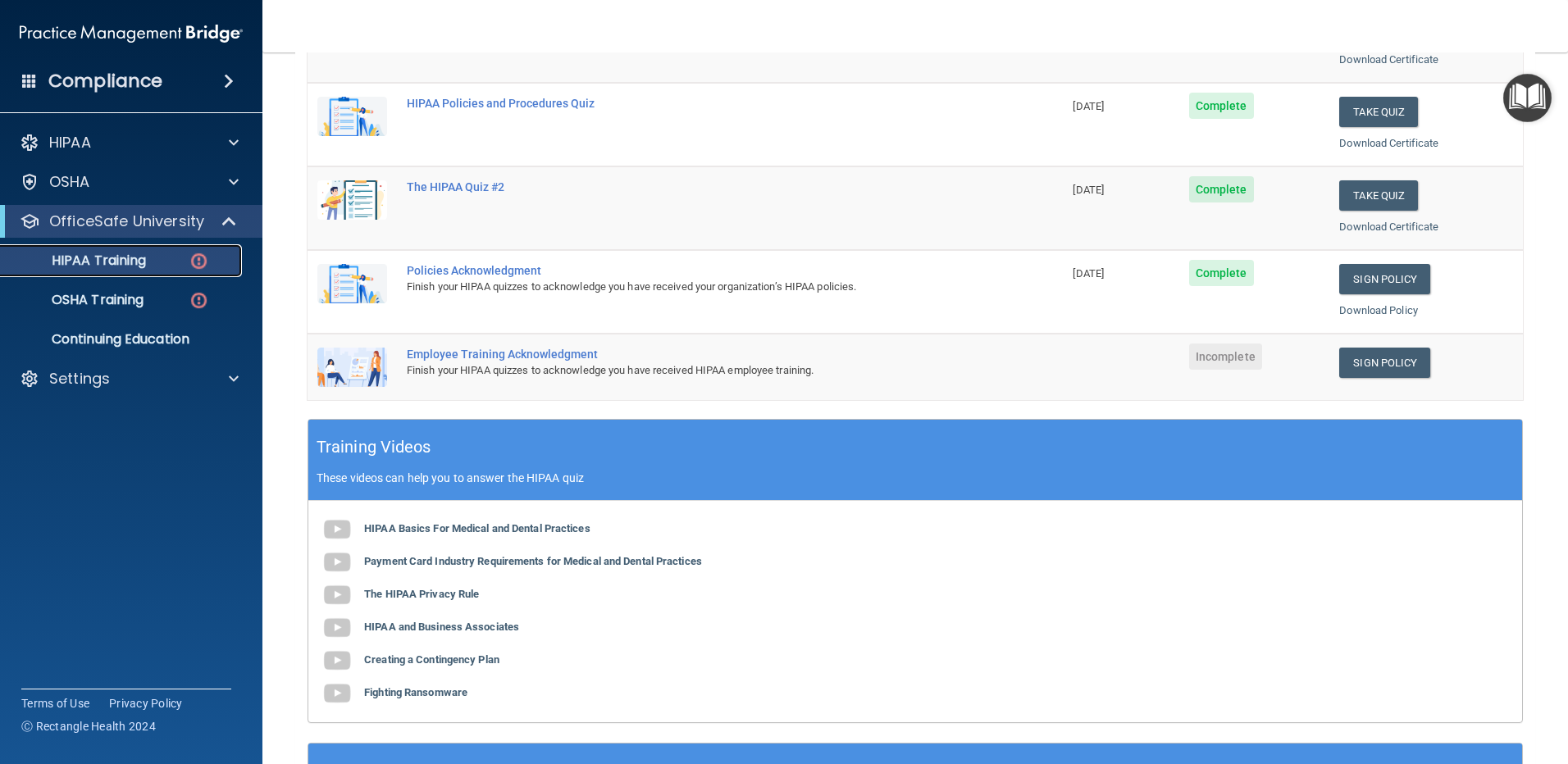
click at [92, 258] on p "HIPAA Training" at bounding box center [79, 260] width 135 height 16
click at [361, 368] on img at bounding box center [352, 367] width 70 height 40
click at [205, 255] on img at bounding box center [198, 261] width 20 height 20
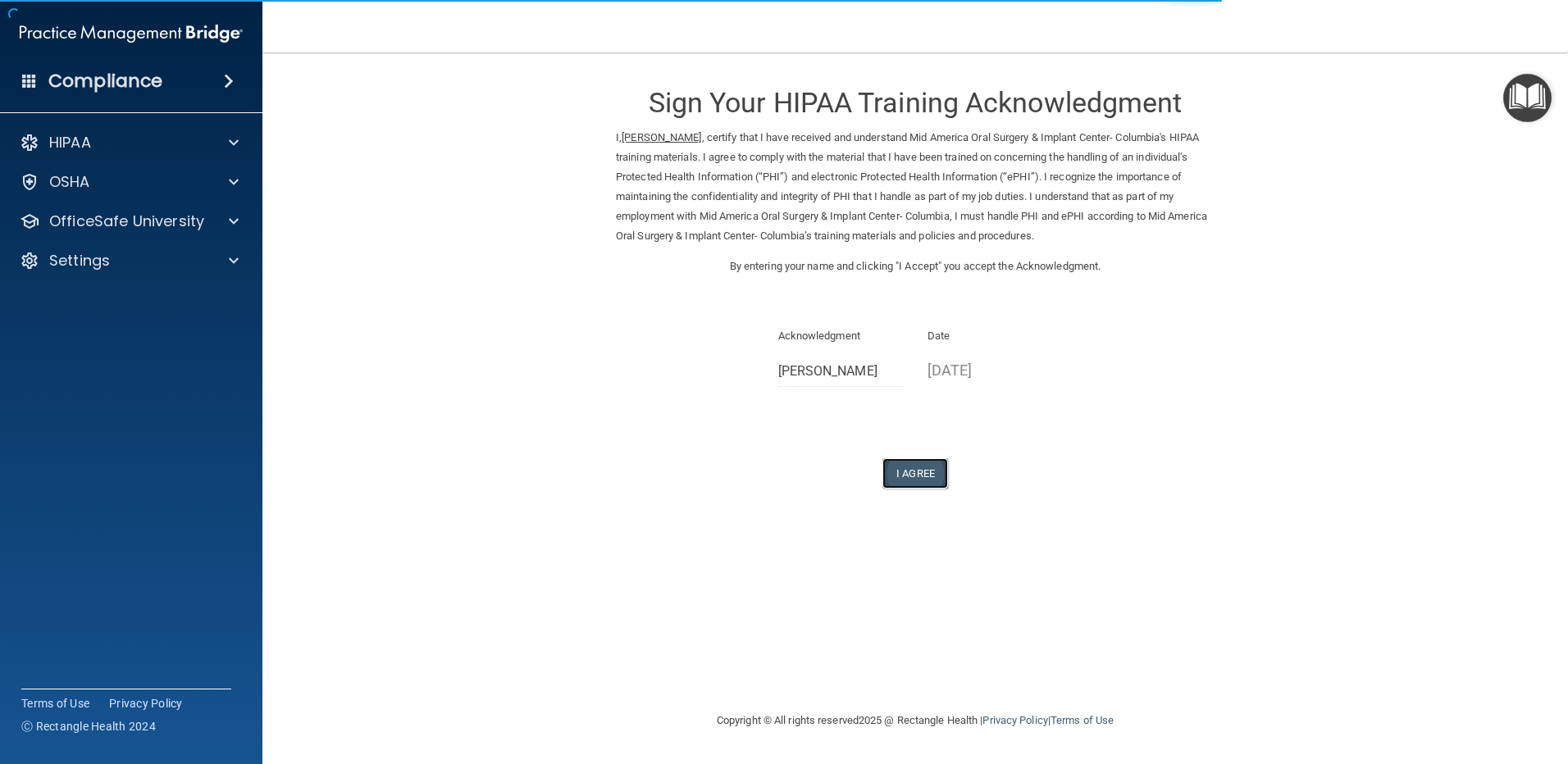
click at [903, 474] on button "I Agree" at bounding box center [915, 474] width 66 height 30
click at [920, 480] on button "I Agree" at bounding box center [915, 474] width 66 height 30
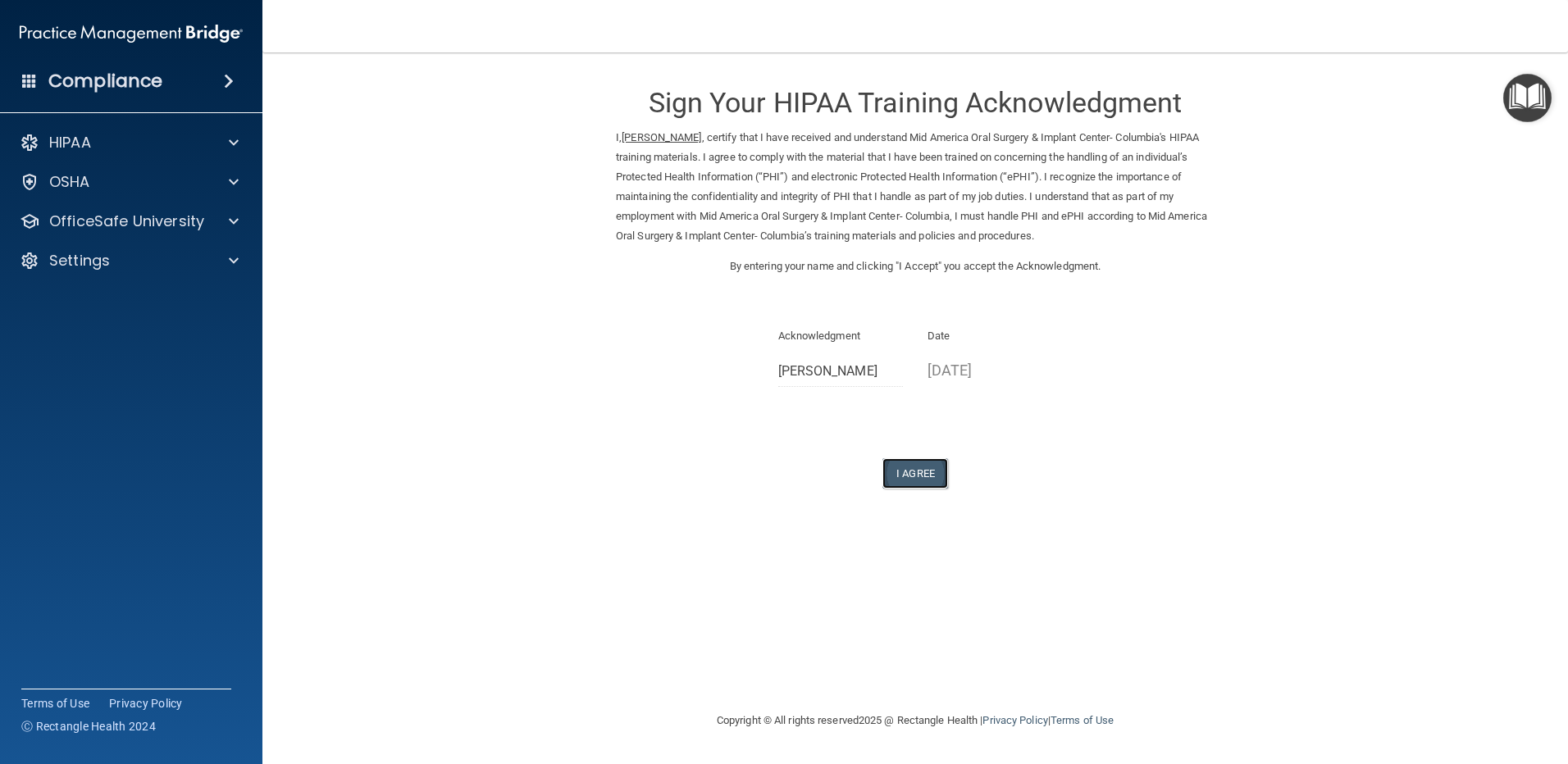
click at [913, 462] on button "I Agree" at bounding box center [915, 474] width 66 height 30
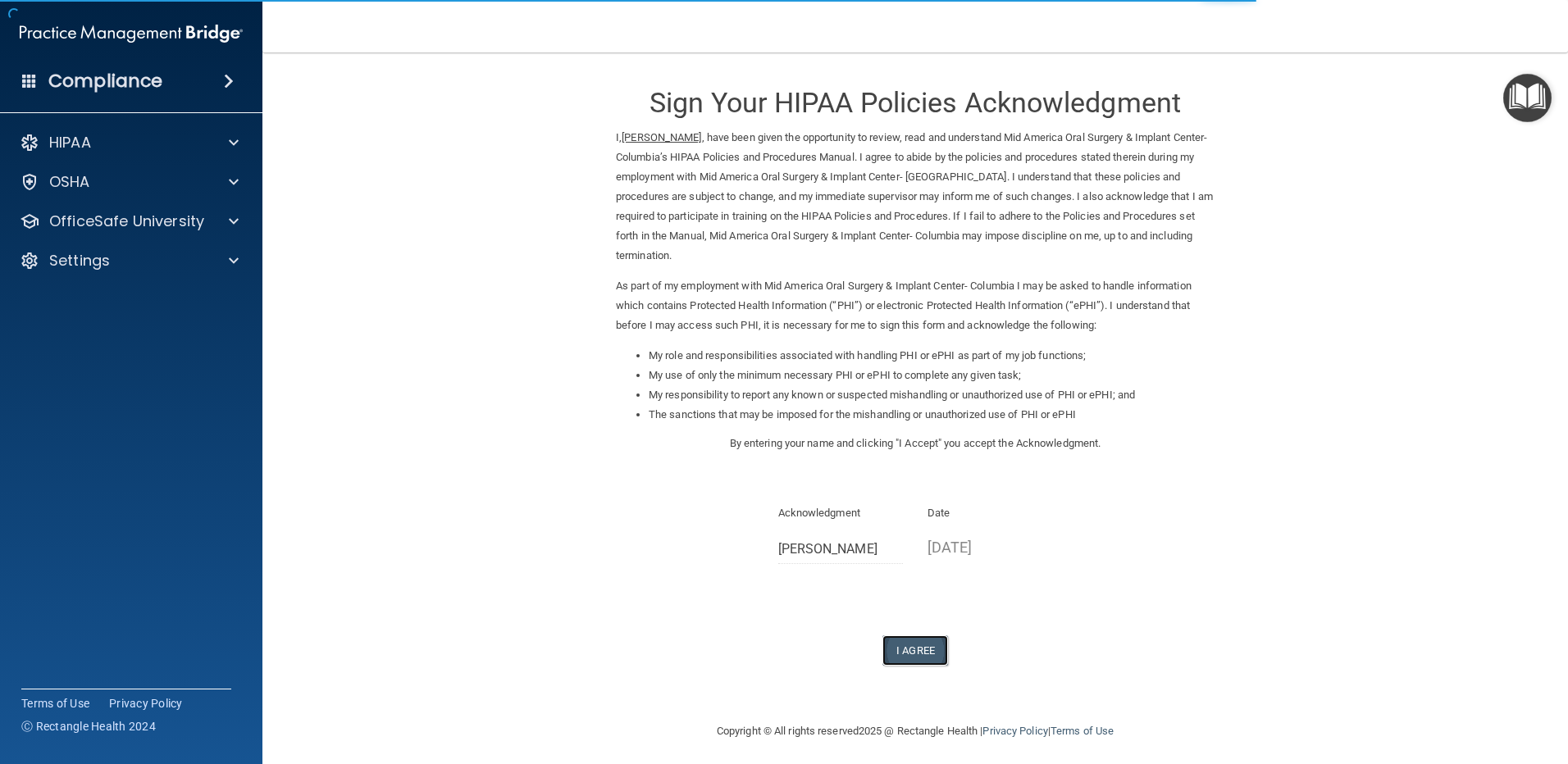
click at [890, 636] on button "I Agree" at bounding box center [915, 651] width 66 height 30
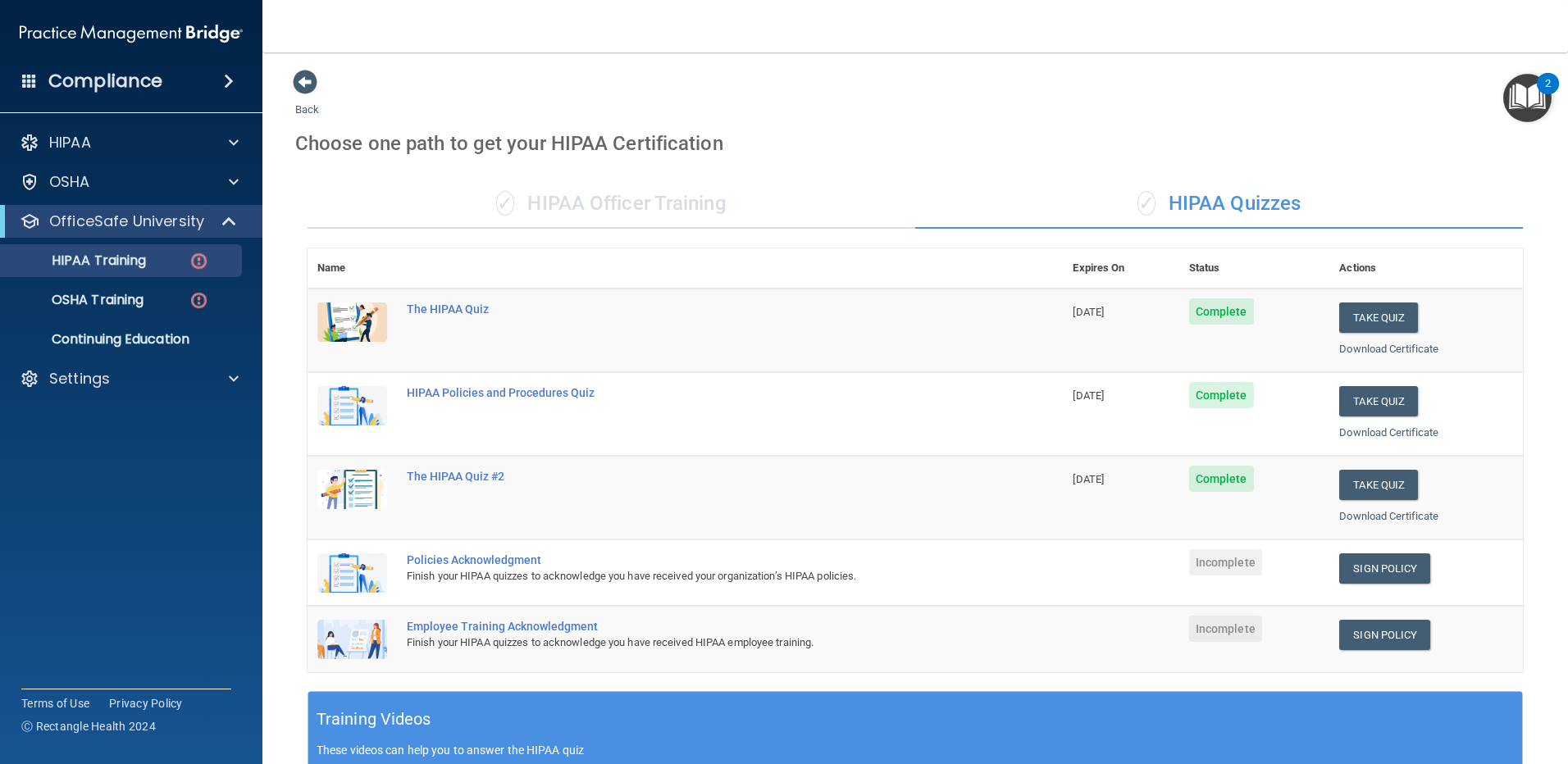
scroll to position [246, 0]
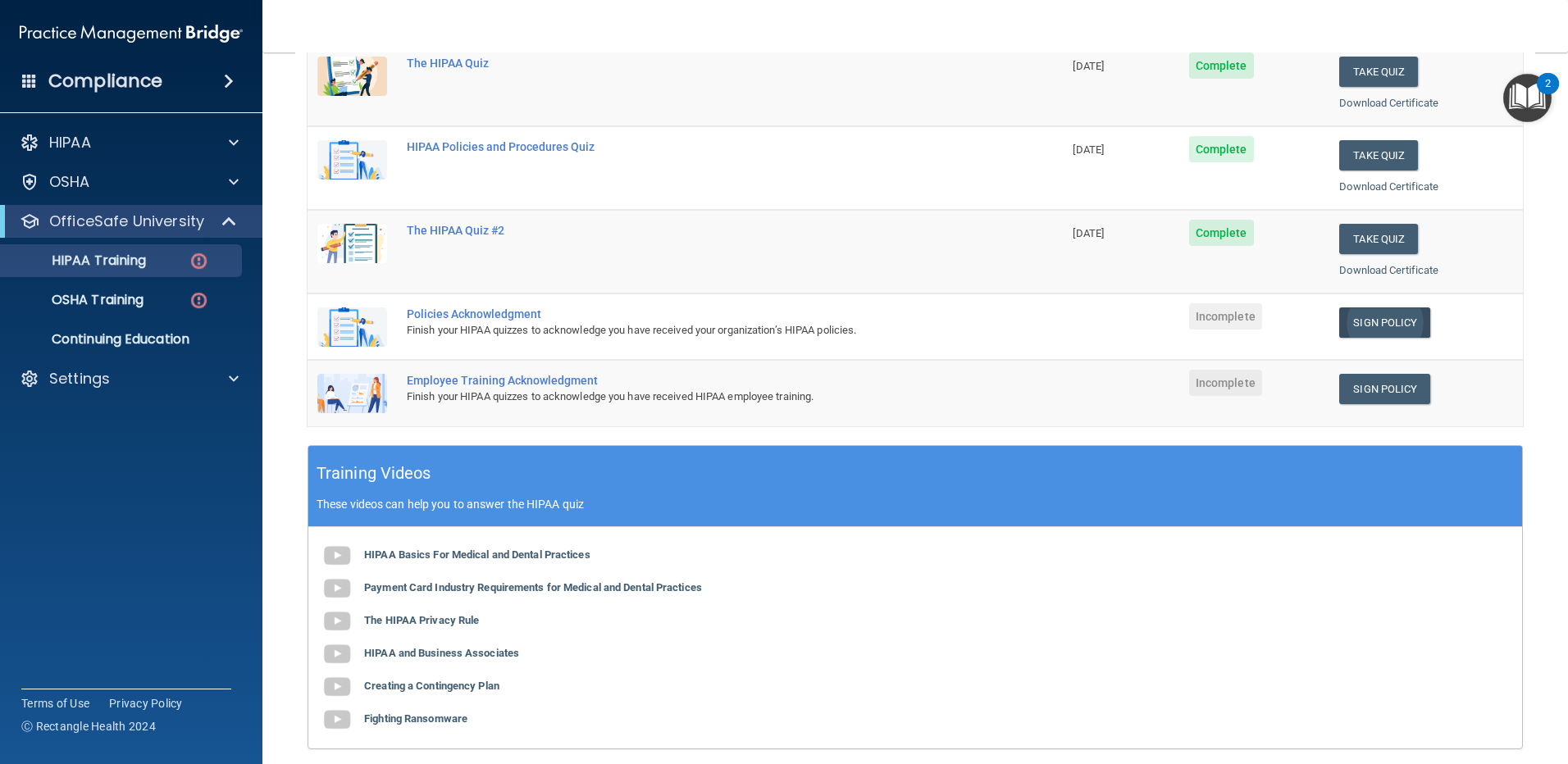
click at [1393, 317] on link "Sign Policy" at bounding box center [1385, 322] width 91 height 30
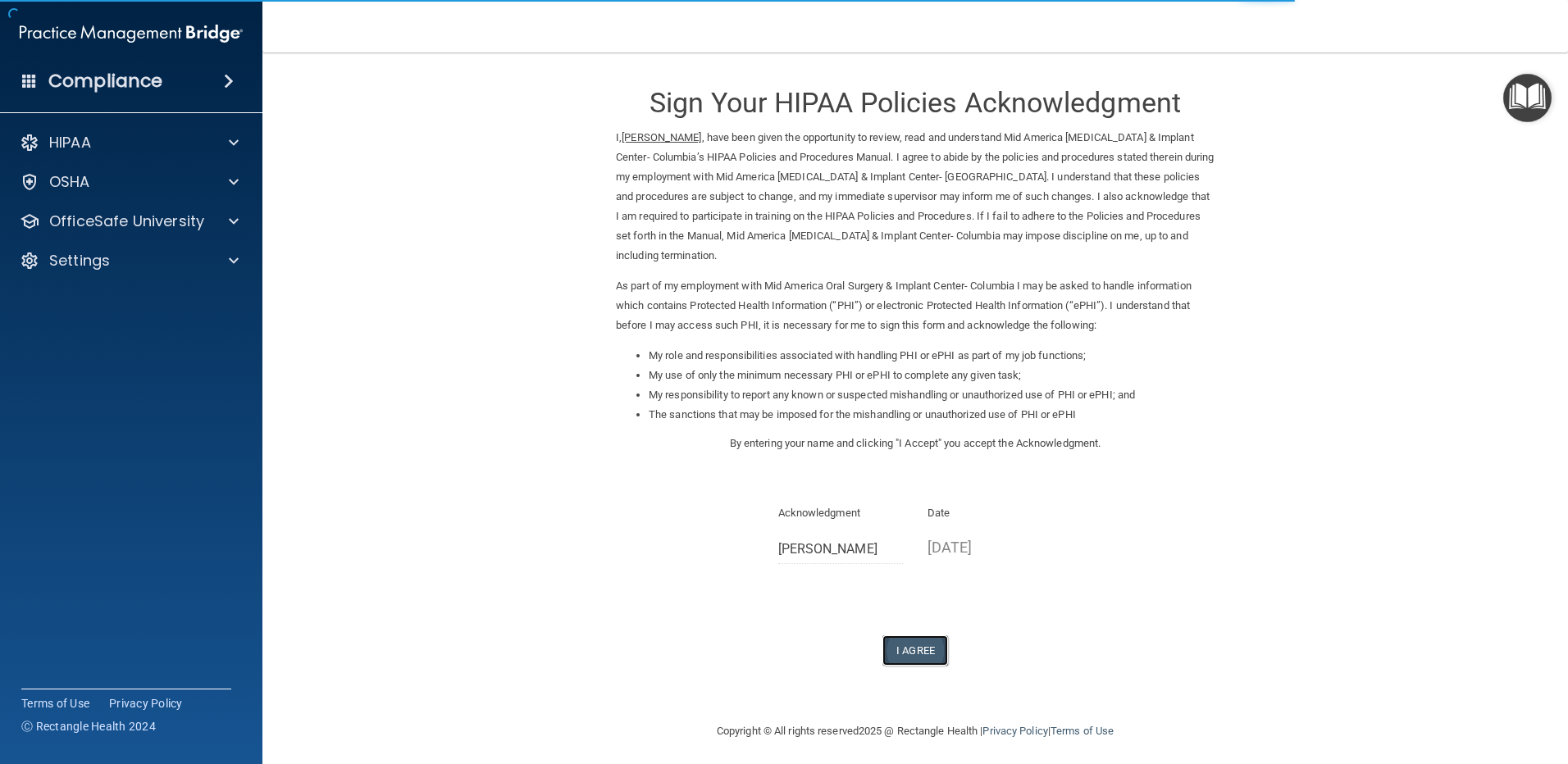
click at [907, 636] on button "I Agree" at bounding box center [915, 651] width 66 height 30
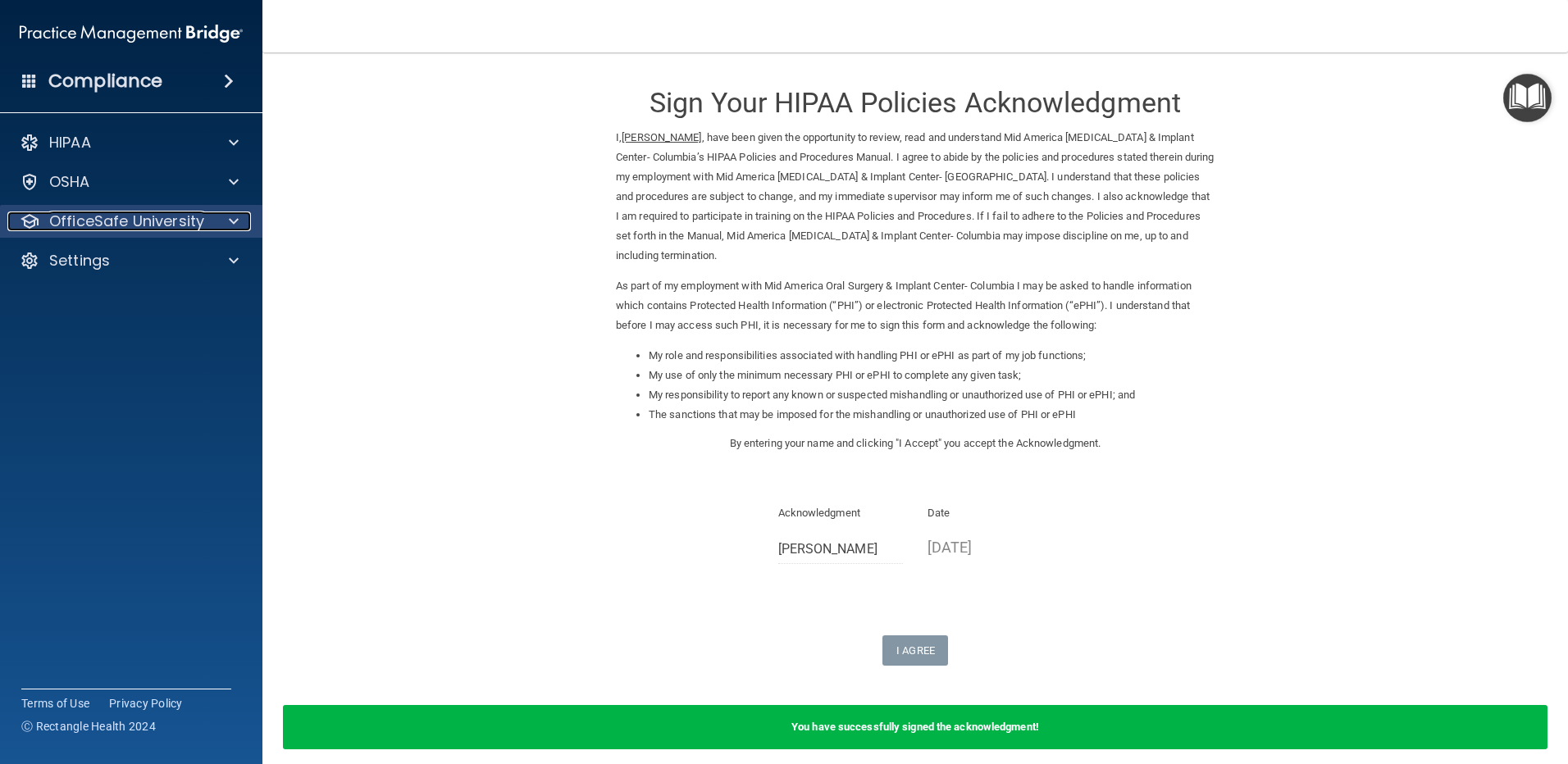
click at [160, 221] on p "OfficeSafe University" at bounding box center [127, 221] width 155 height 19
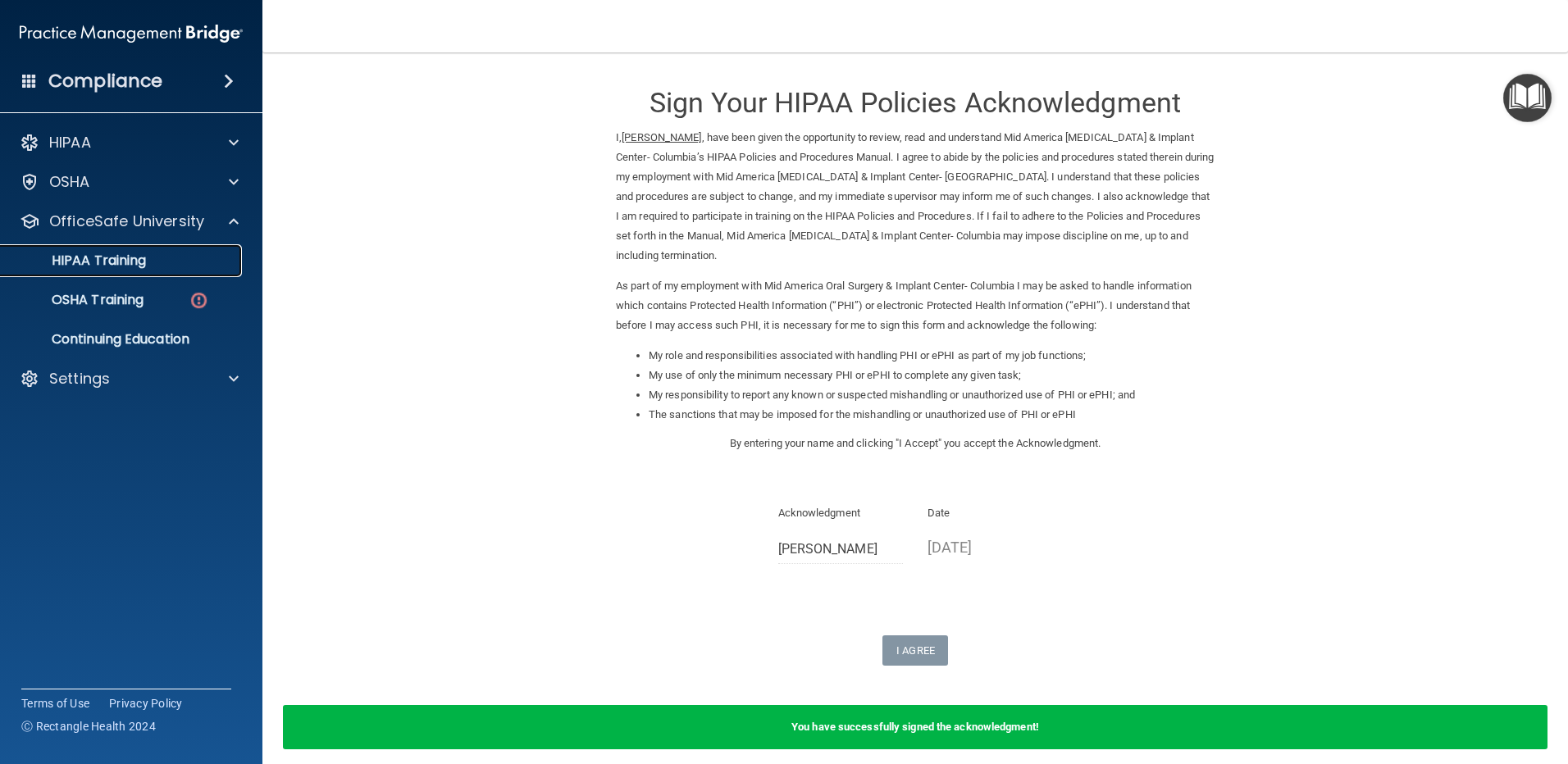
click at [115, 257] on p "HIPAA Training" at bounding box center [79, 260] width 135 height 16
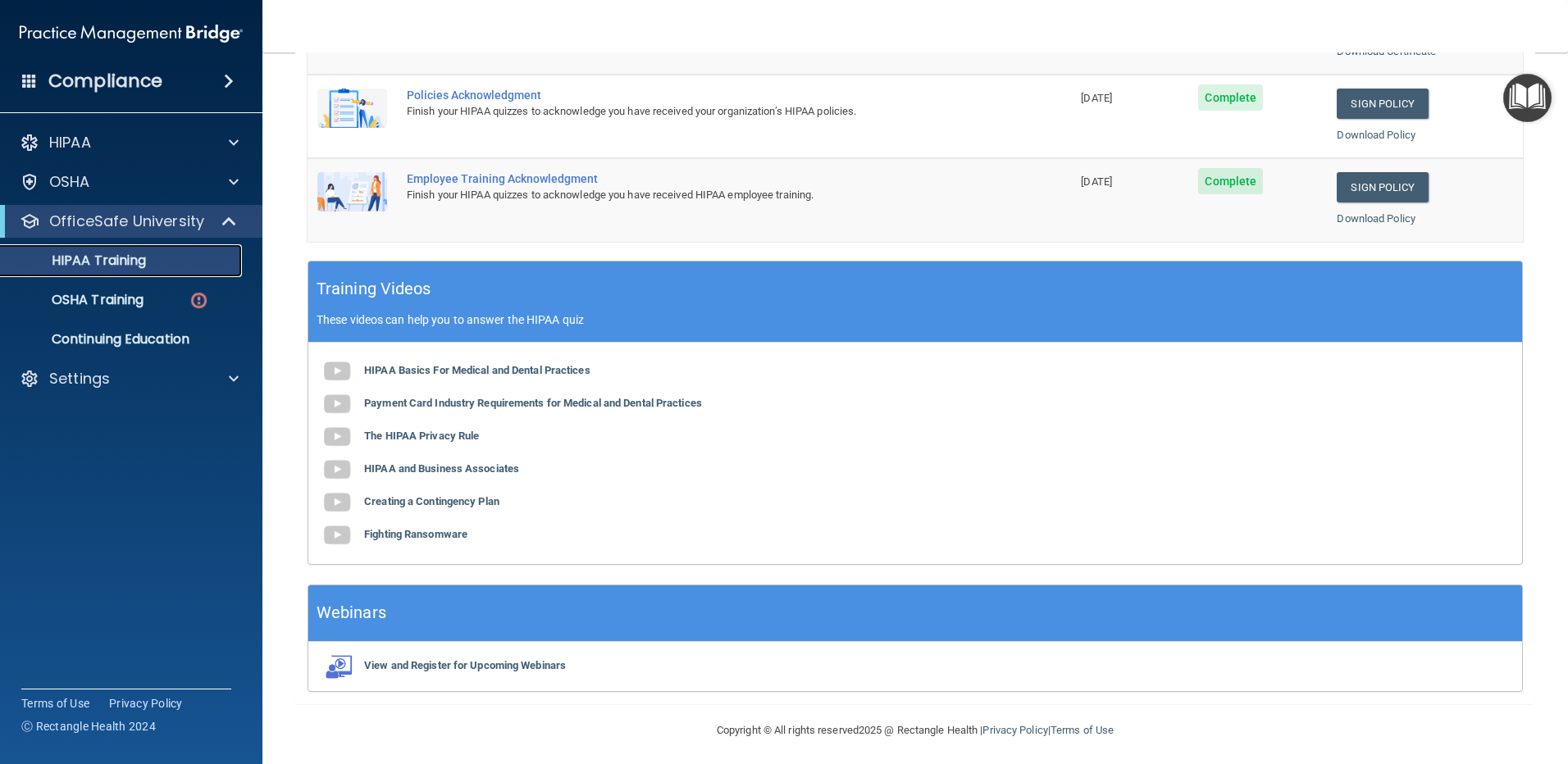
scroll to position [471, 0]
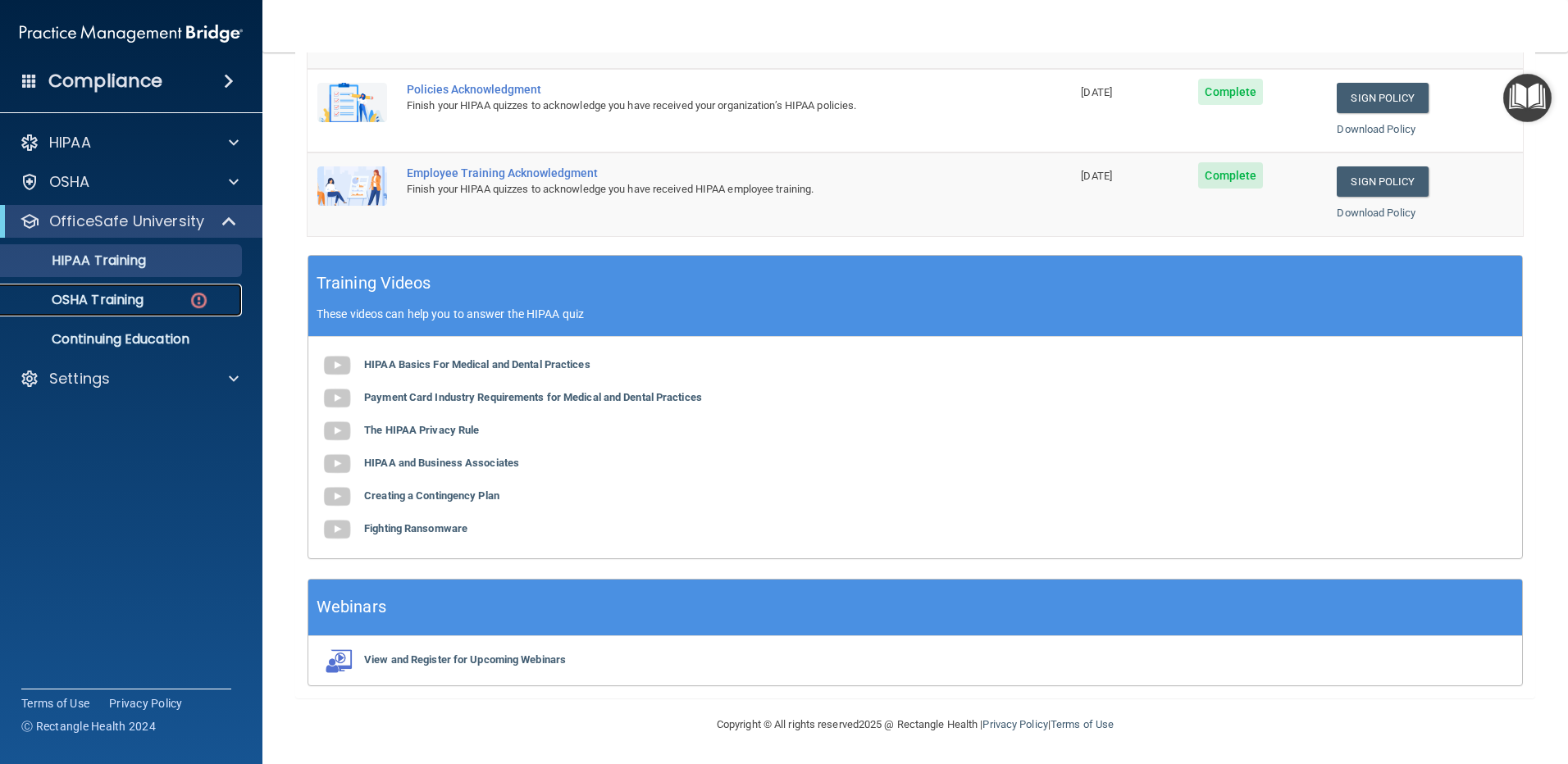
click at [105, 301] on p "OSHA Training" at bounding box center [77, 300] width 133 height 16
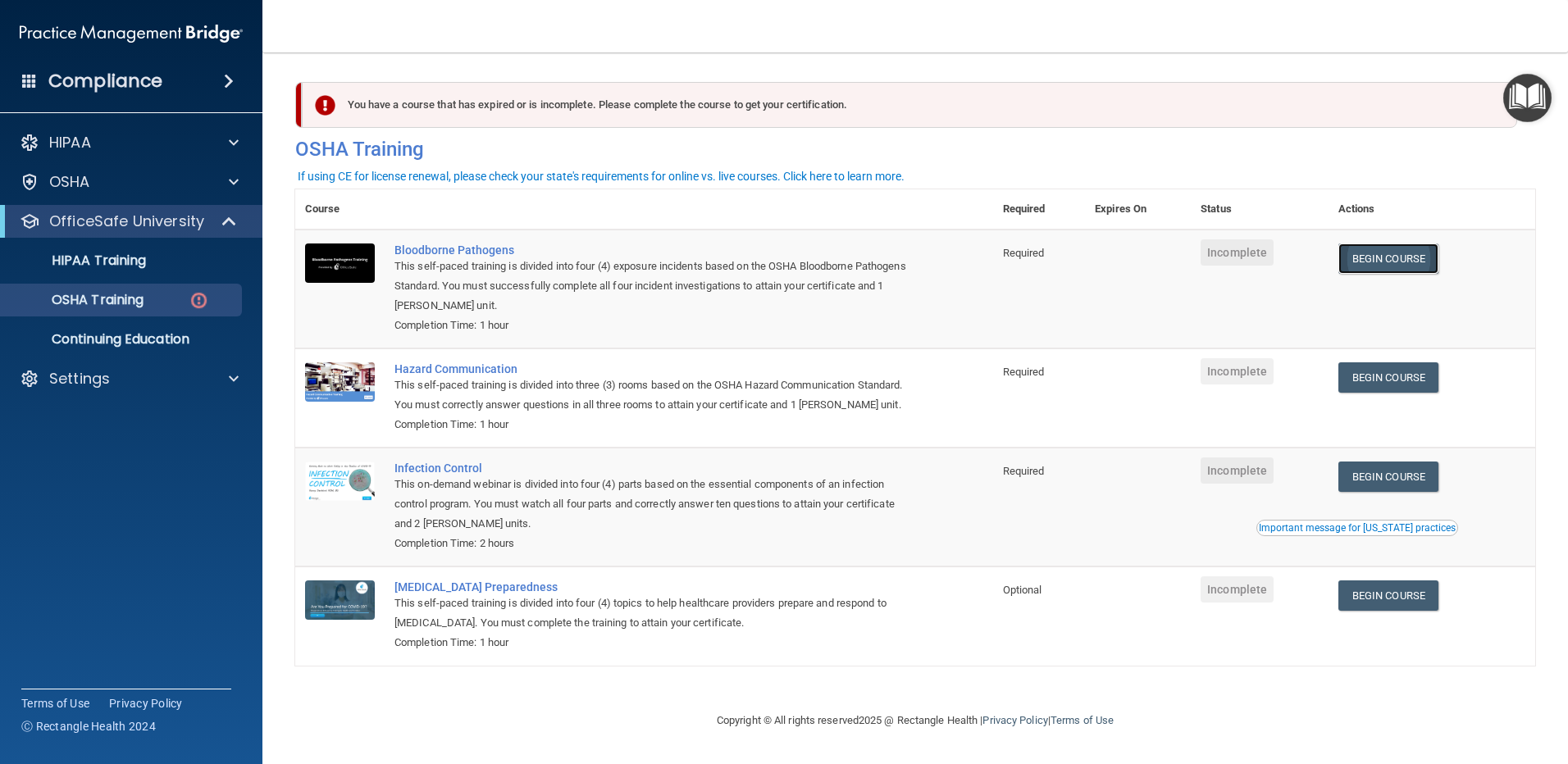
click at [1436, 249] on link "Begin Course" at bounding box center [1388, 259] width 100 height 30
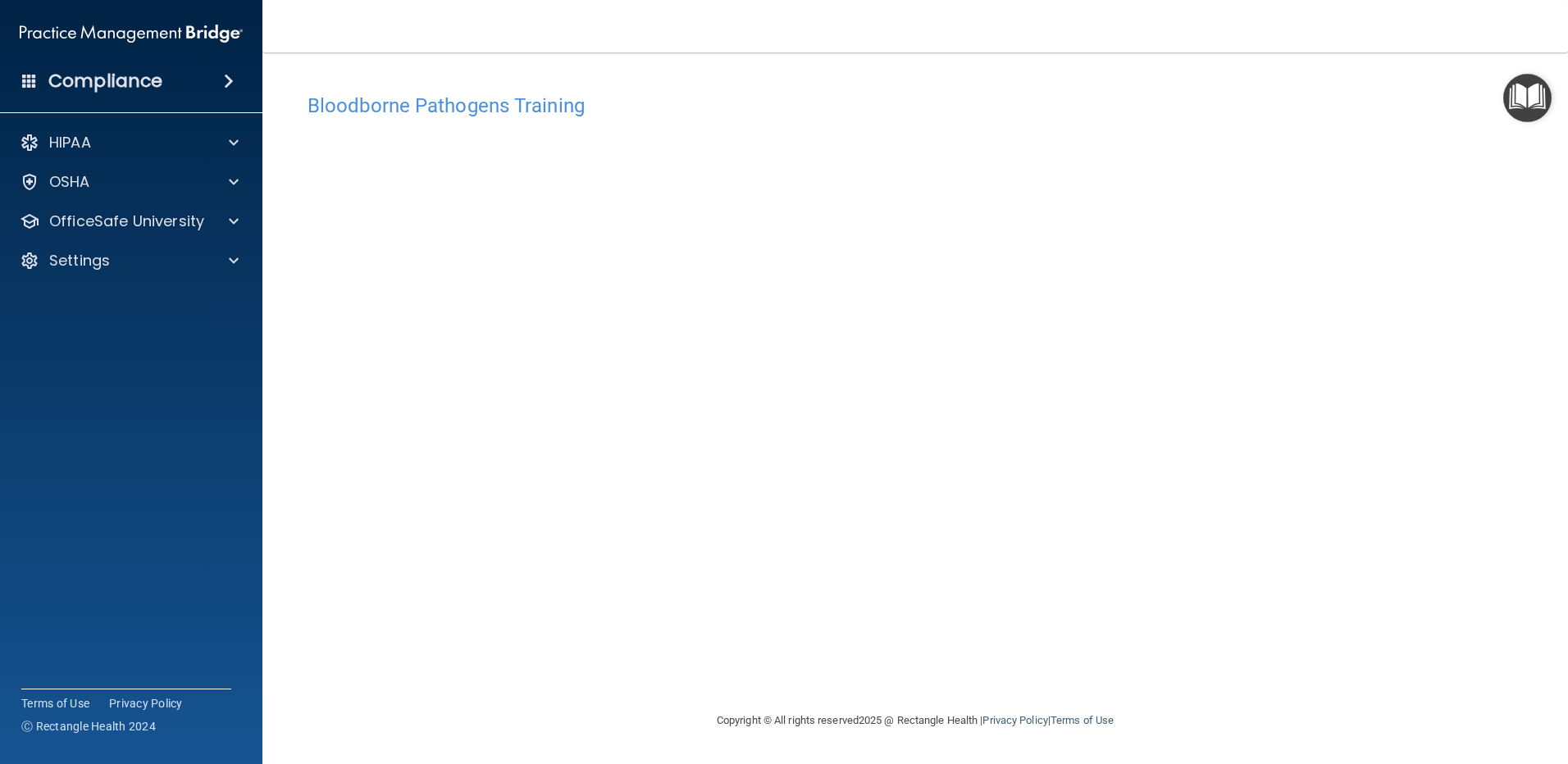
click at [626, 631] on div "Bloodborne Pathogens Training This course doesn’t expire until . Are you sure y…" at bounding box center [915, 398] width 1240 height 626
click at [137, 230] on p "OfficeSafe University" at bounding box center [127, 221] width 155 height 19
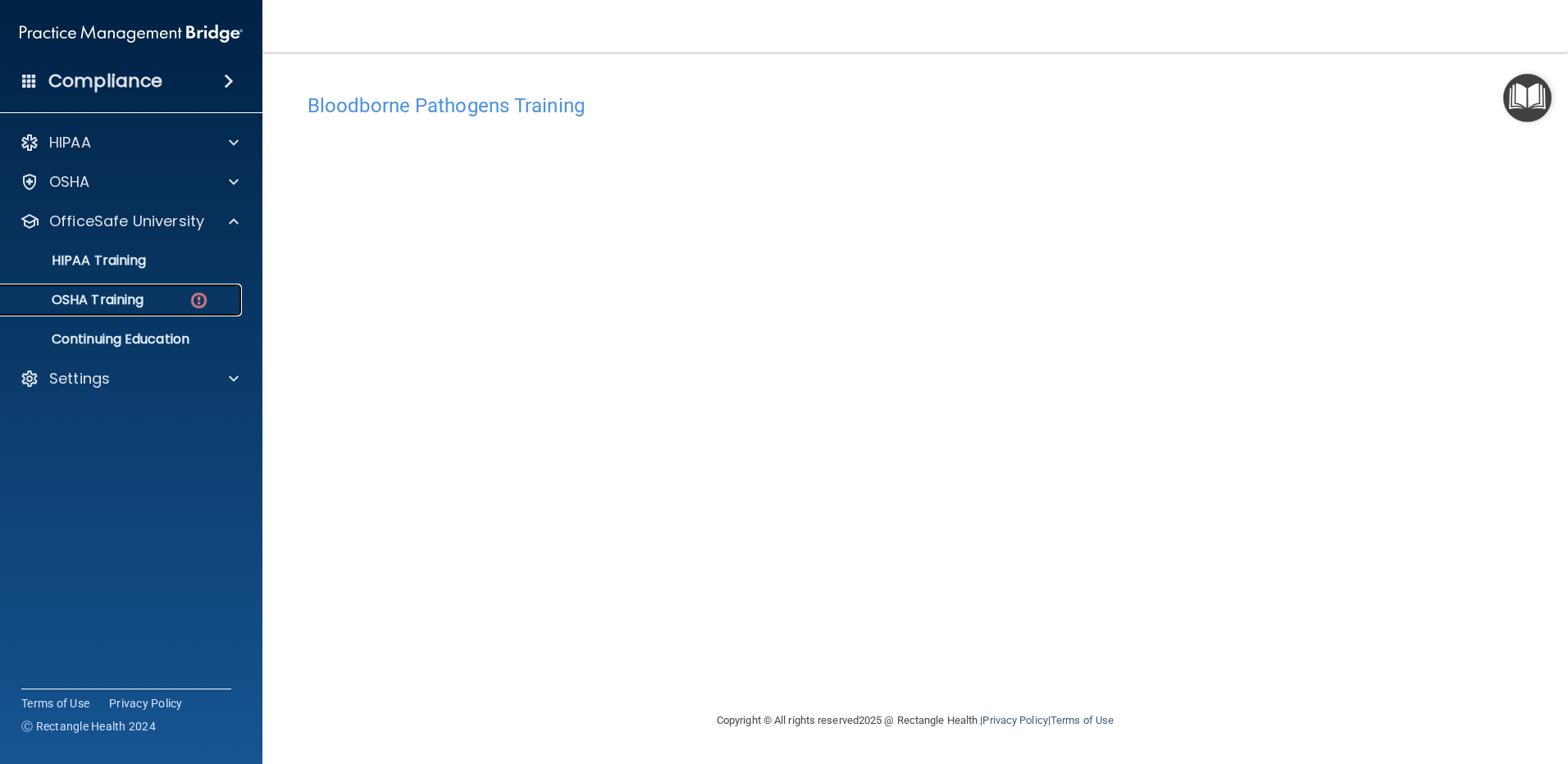
click at [128, 302] on p "OSHA Training" at bounding box center [77, 300] width 133 height 16
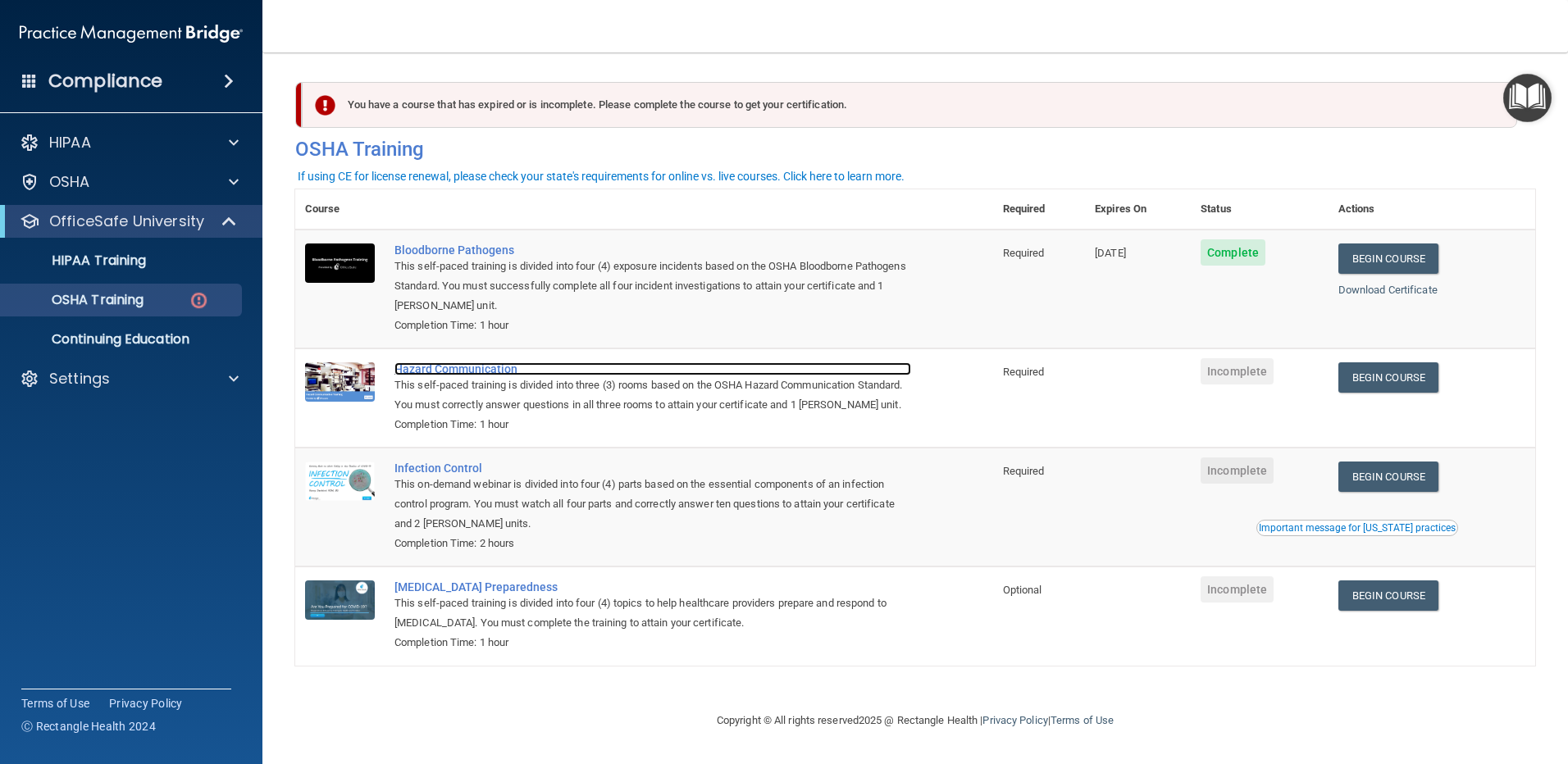
click at [430, 369] on div "Hazard Communication" at bounding box center [653, 369] width 517 height 14
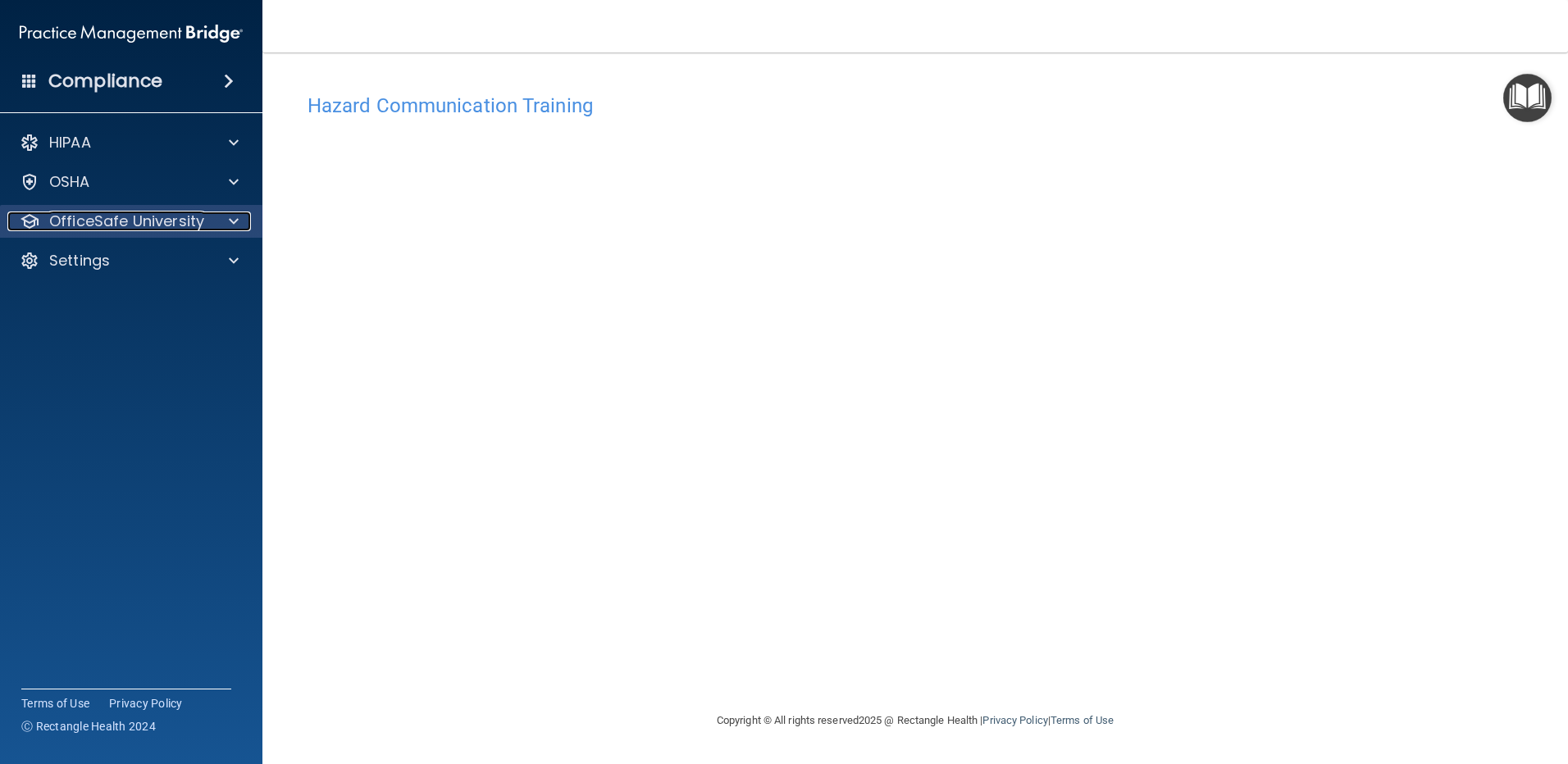
click at [176, 219] on p "OfficeSafe University" at bounding box center [127, 221] width 155 height 19
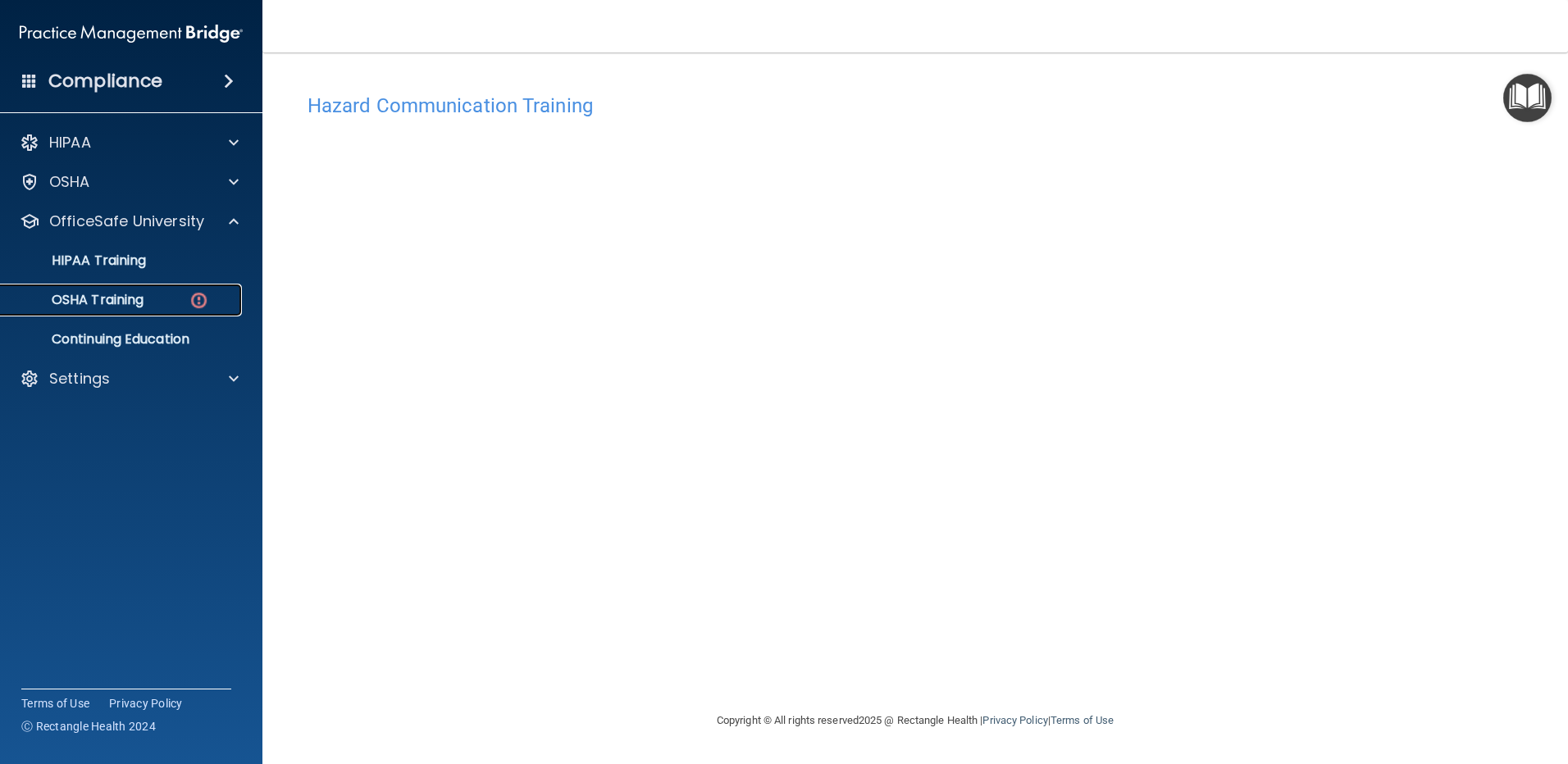
click at [118, 301] on p "OSHA Training" at bounding box center [77, 300] width 133 height 16
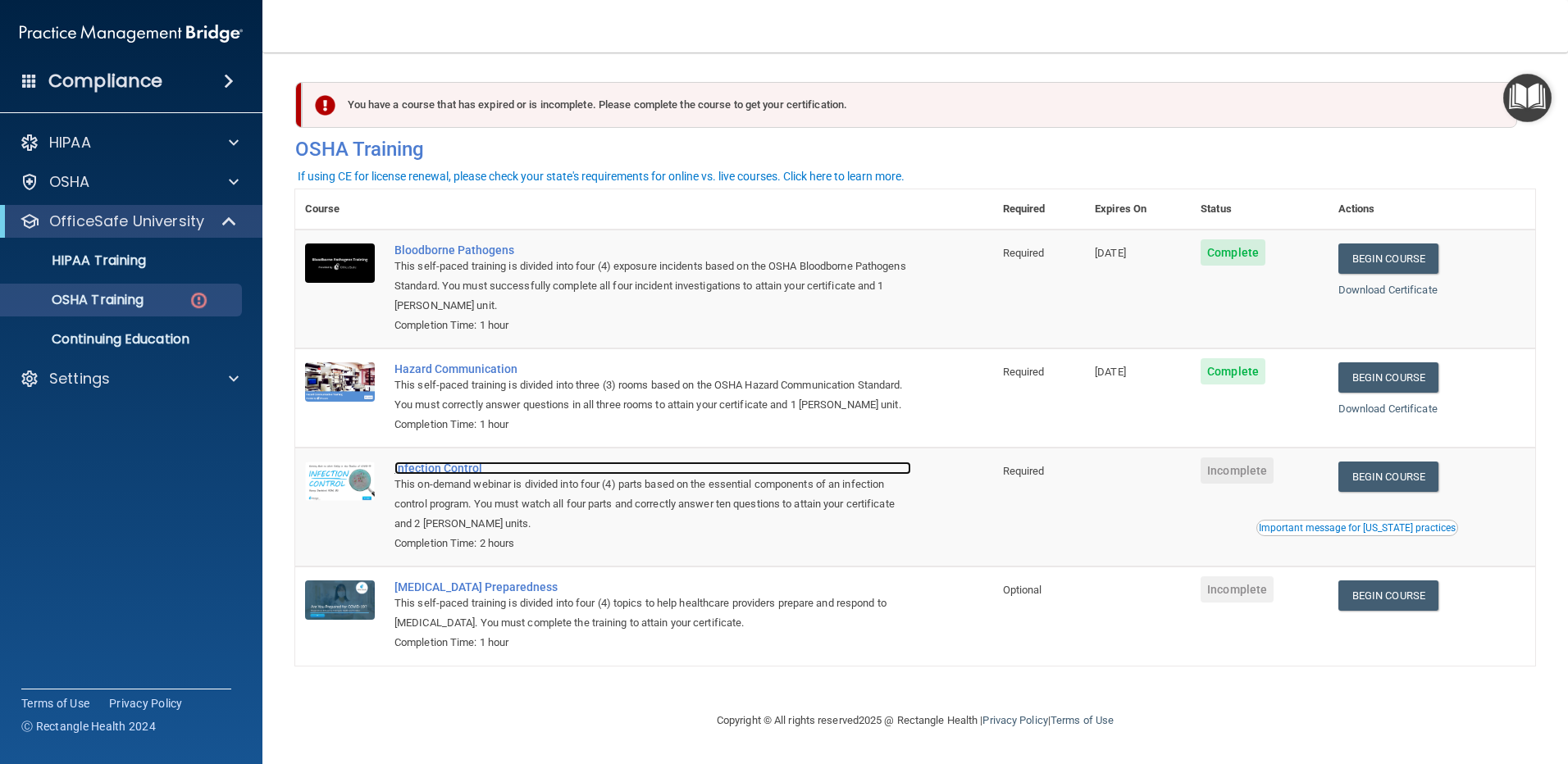
click at [416, 474] on div "Infection Control" at bounding box center [653, 469] width 517 height 14
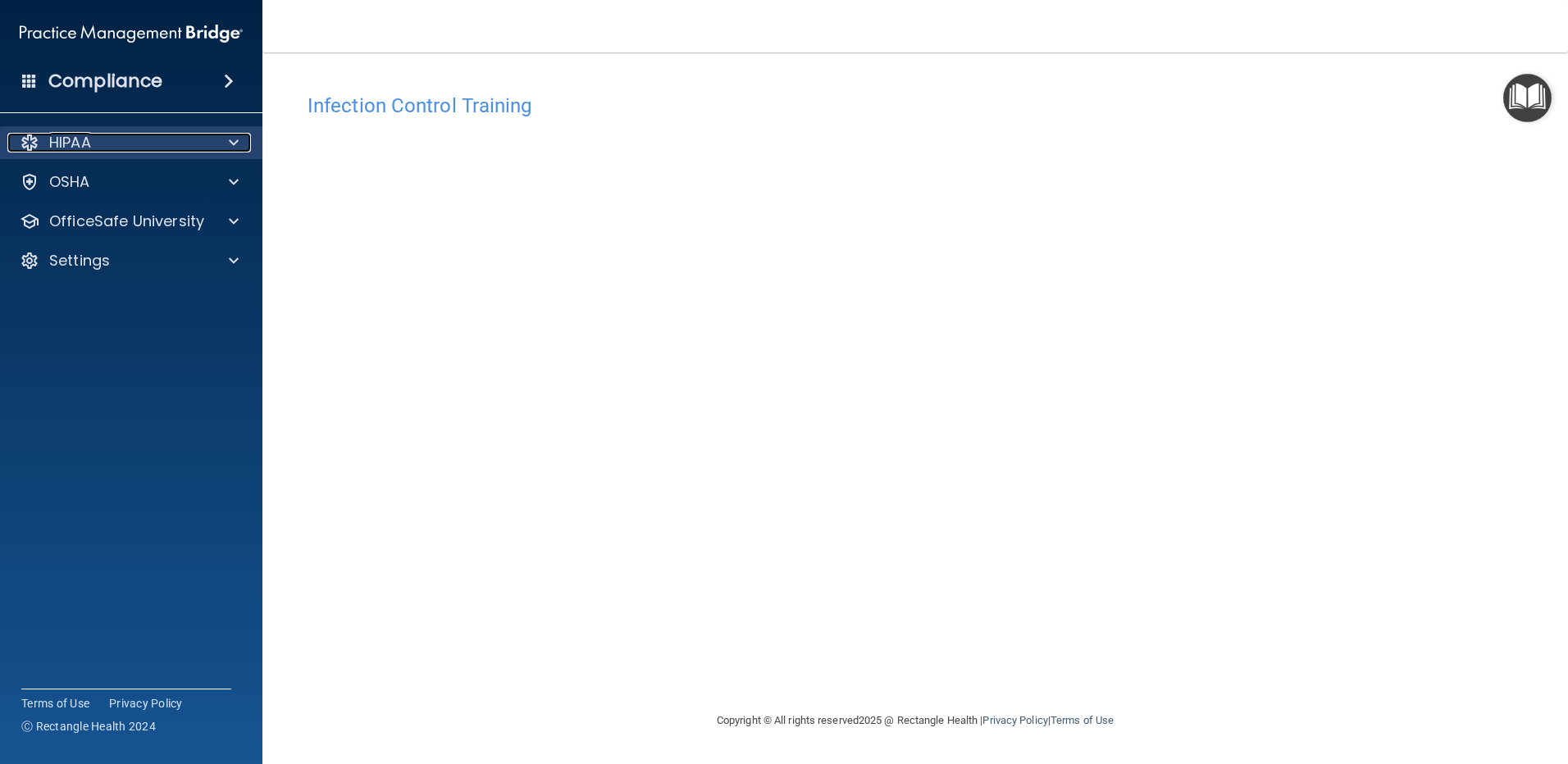
click at [90, 145] on p "HIPAA" at bounding box center [70, 142] width 42 height 19
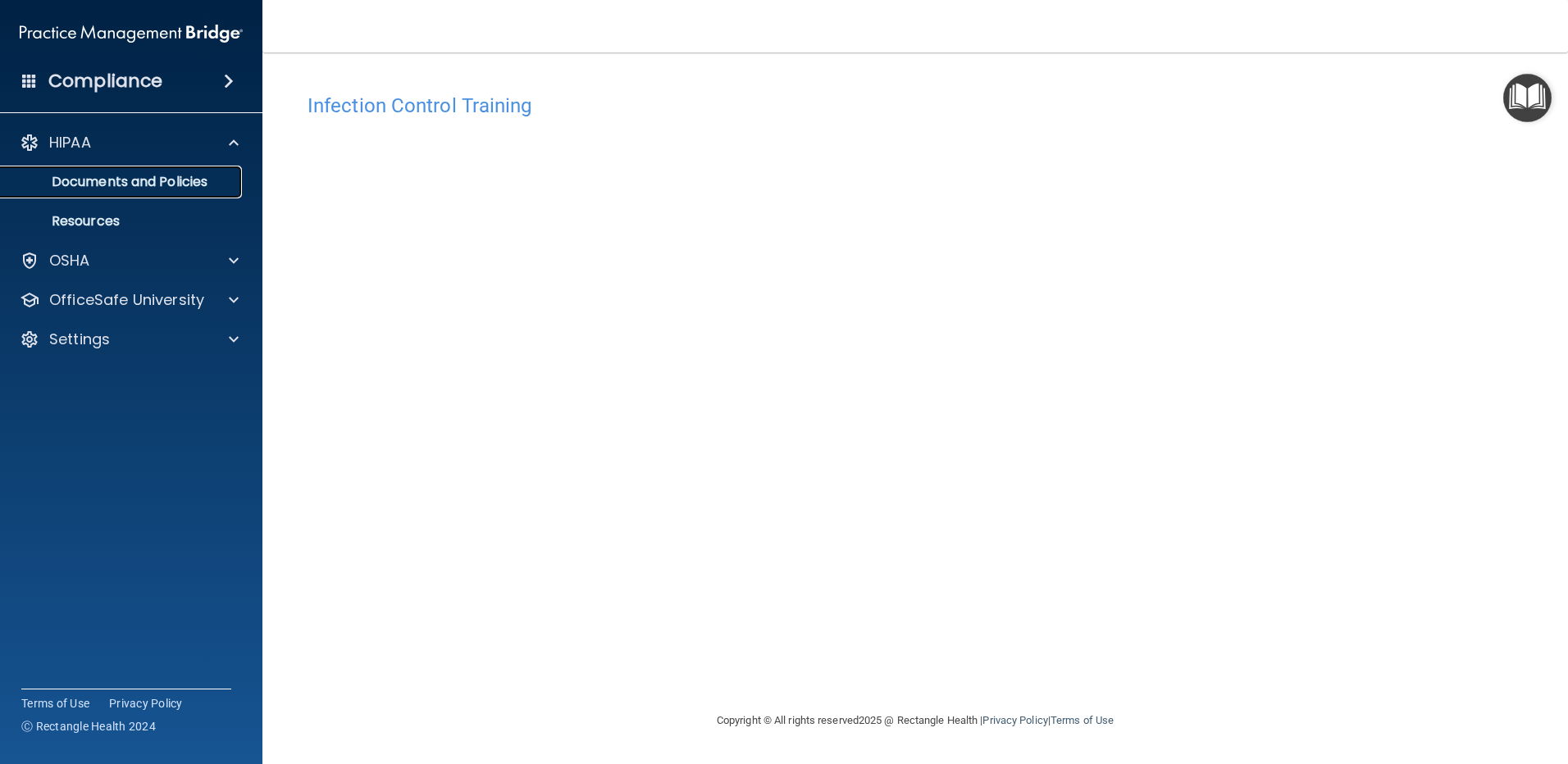
click at [96, 176] on p "Documents and Policies" at bounding box center [122, 182] width 224 height 16
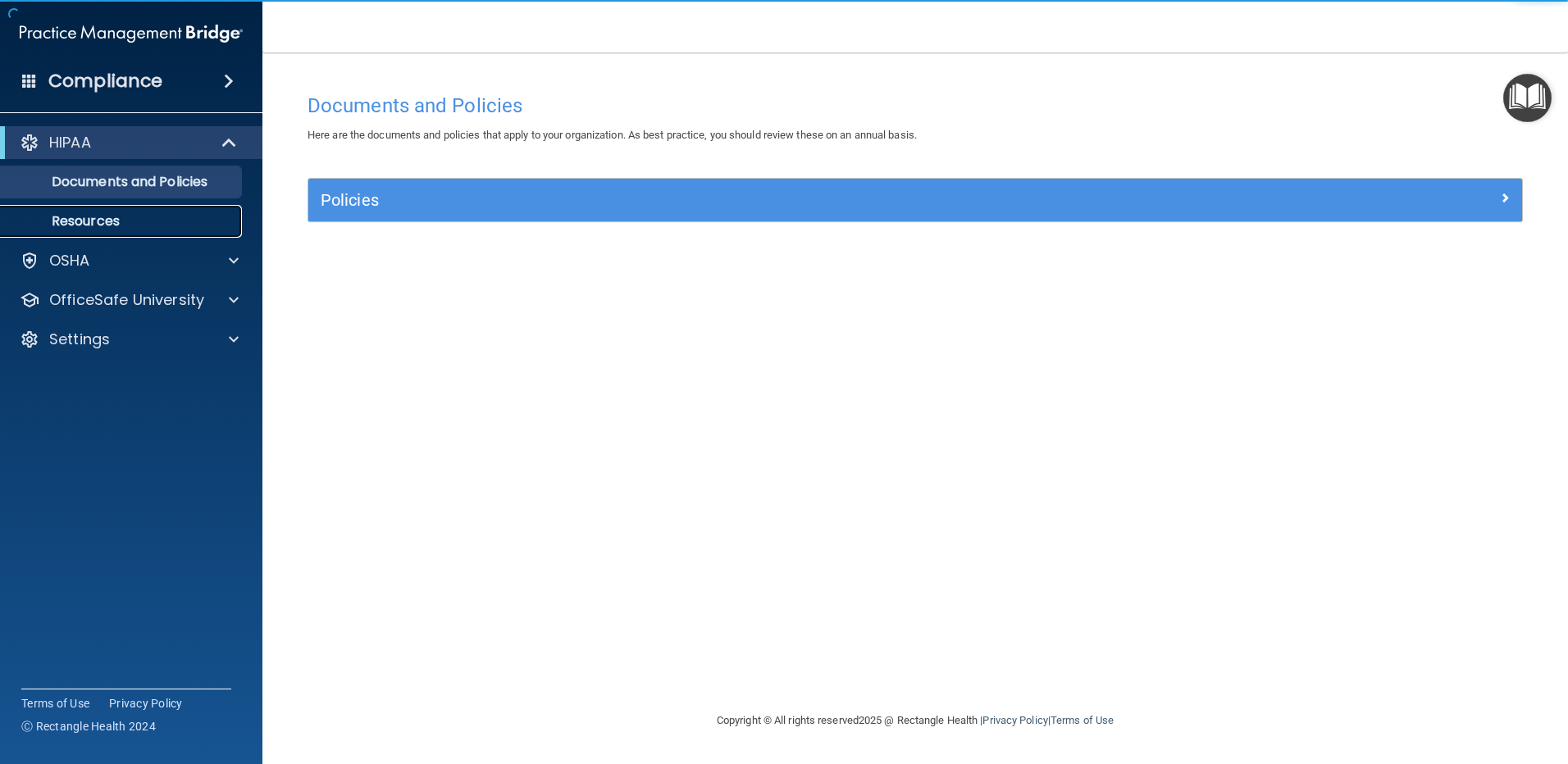
click at [72, 214] on p "Resources" at bounding box center [122, 221] width 224 height 16
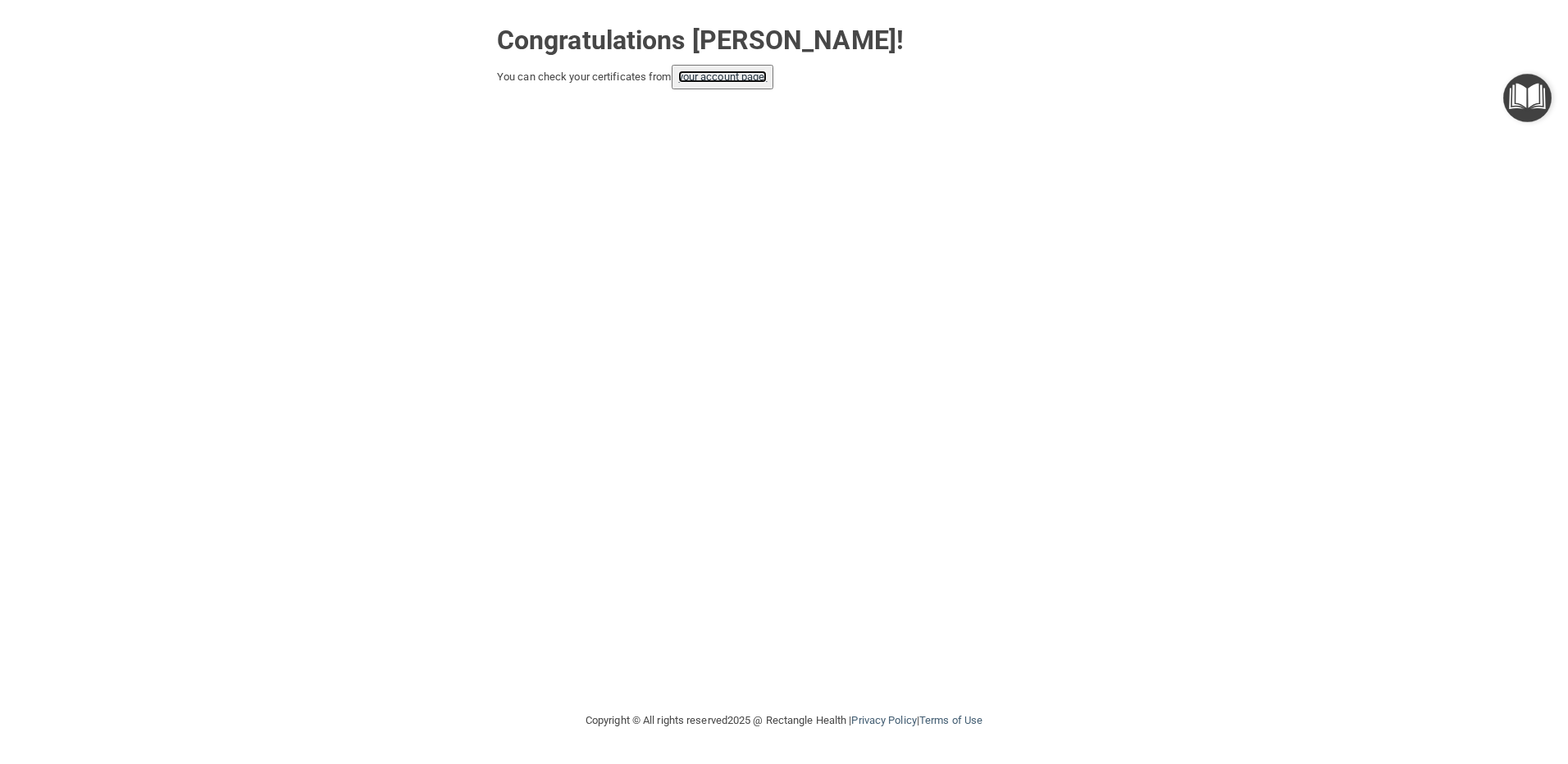
click at [713, 72] on link "your account page!" at bounding box center [723, 77] width 90 height 13
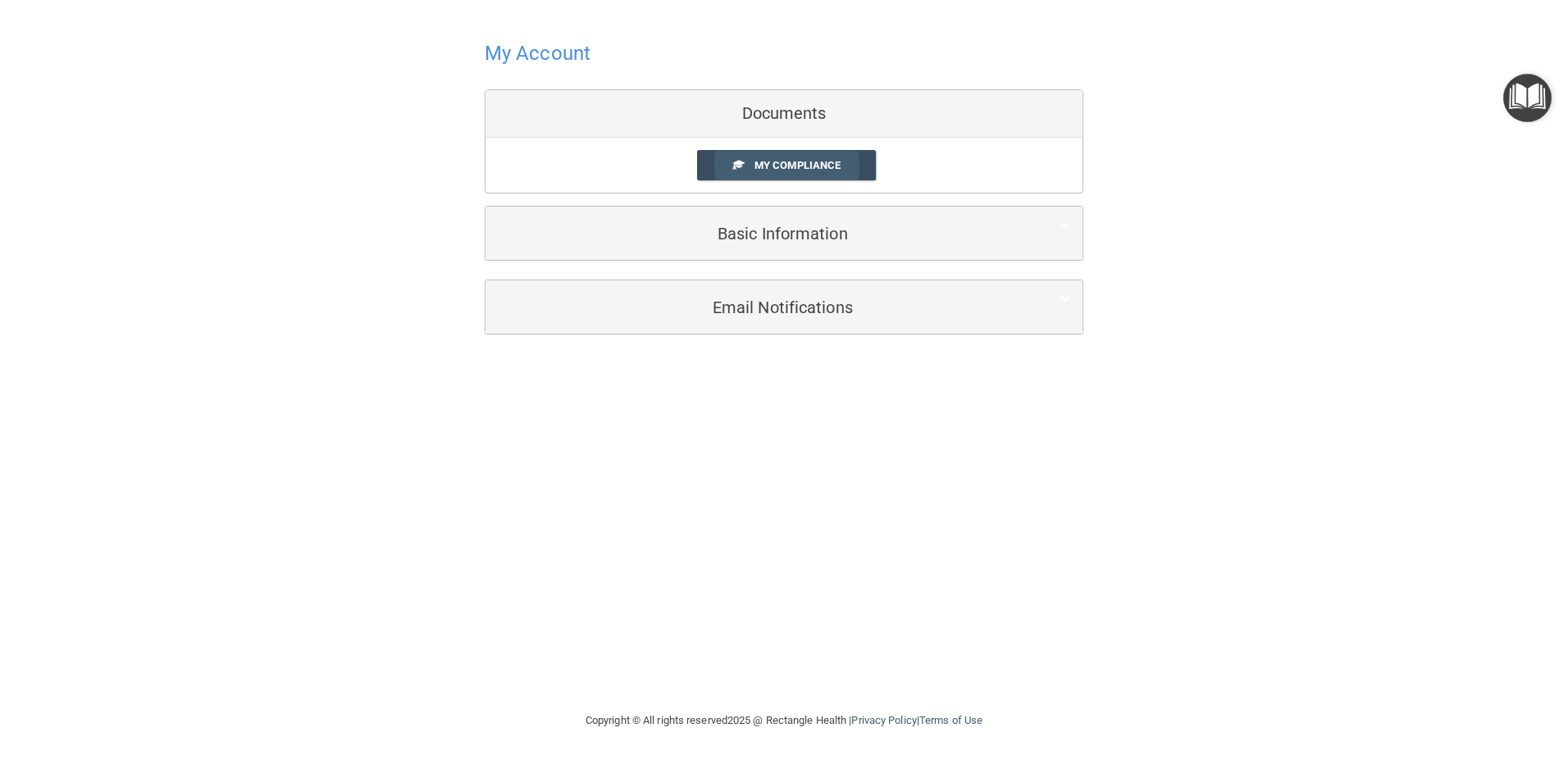
click at [770, 159] on span "My Compliance" at bounding box center [798, 165] width 86 height 13
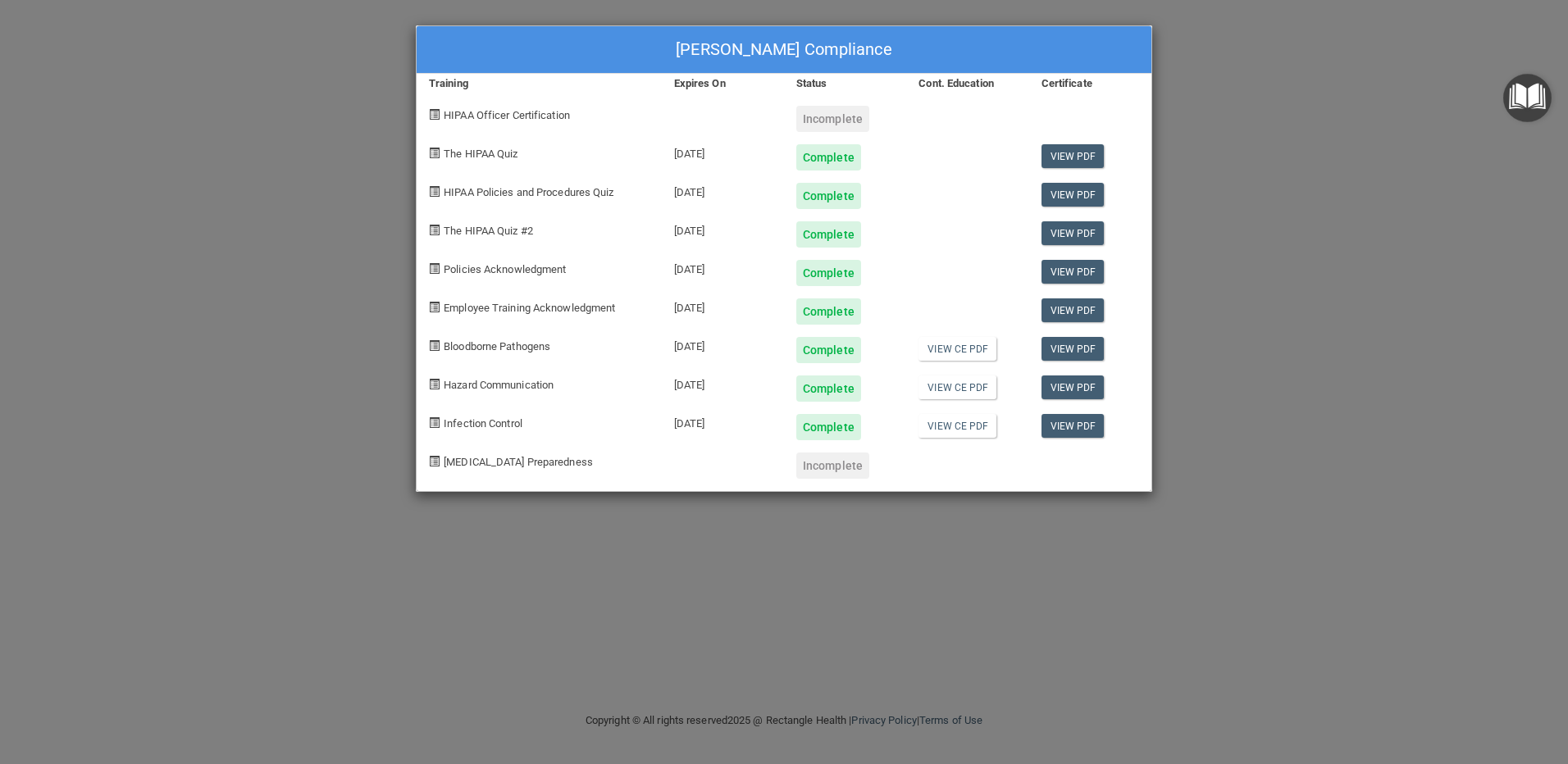
click at [435, 115] on span at bounding box center [434, 114] width 11 height 11
drag, startPoint x: 435, startPoint y: 115, endPoint x: 504, endPoint y: 117, distance: 69.0
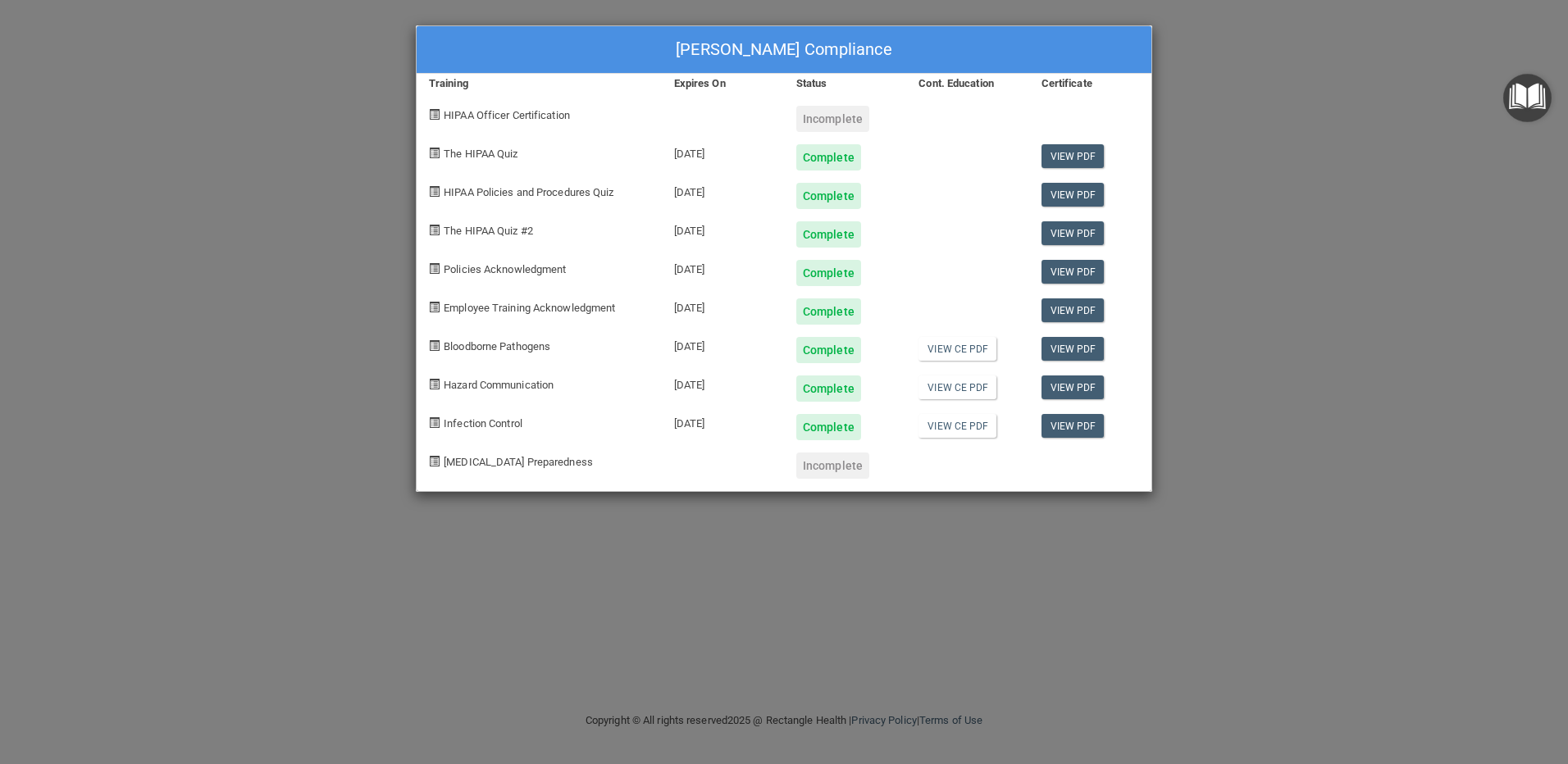
click at [504, 117] on span "HIPAA Officer Certification" at bounding box center [507, 115] width 127 height 13
click at [832, 121] on div "Incomplete" at bounding box center [833, 118] width 73 height 26
click at [450, 120] on span "HIPAA Officer Certification" at bounding box center [507, 115] width 127 height 13
click at [827, 121] on div "Incomplete" at bounding box center [833, 118] width 73 height 26
click at [432, 117] on span at bounding box center [434, 114] width 11 height 11
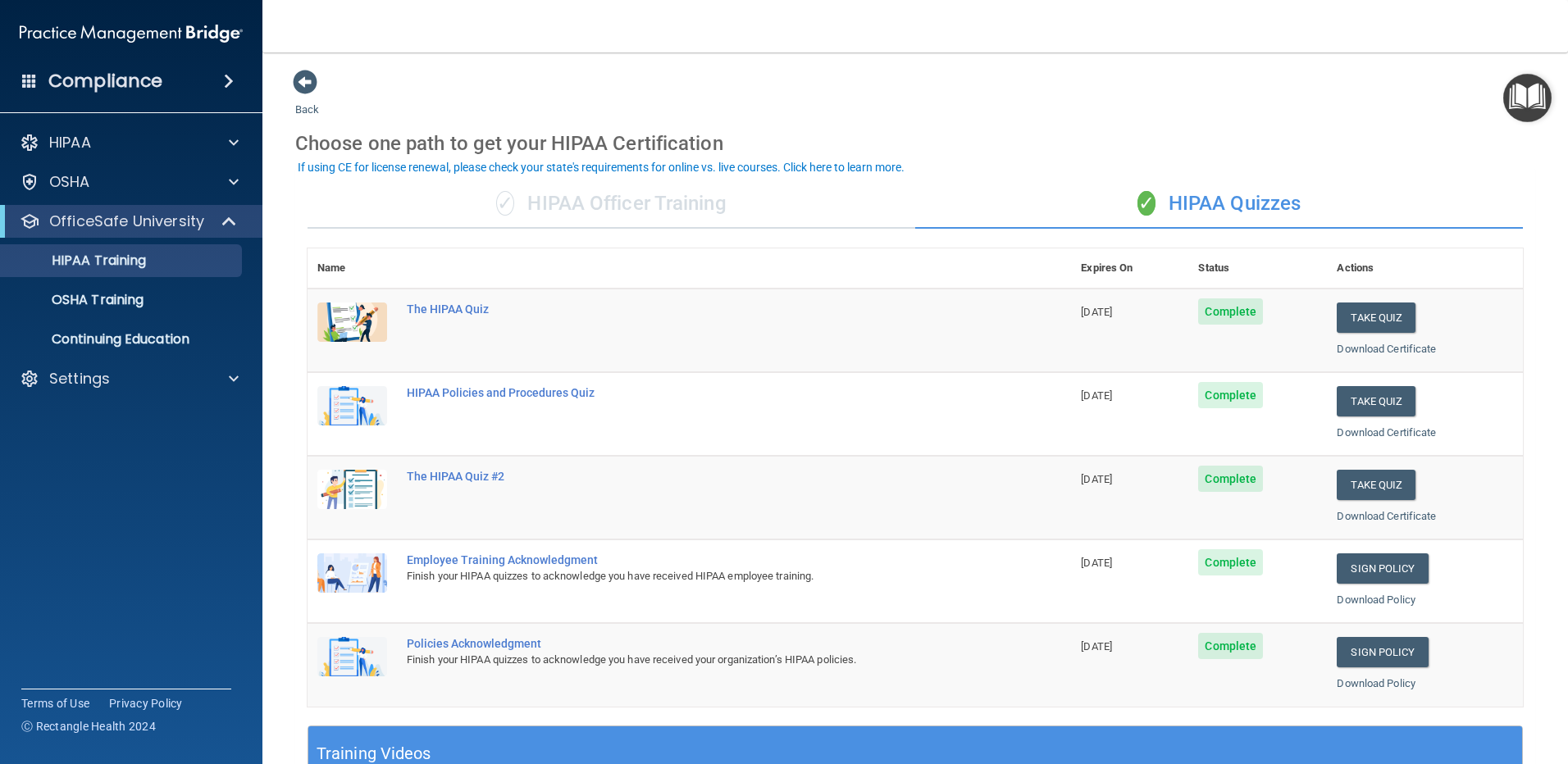
click at [572, 215] on div "✓ HIPAA Officer Training" at bounding box center [611, 204] width 608 height 49
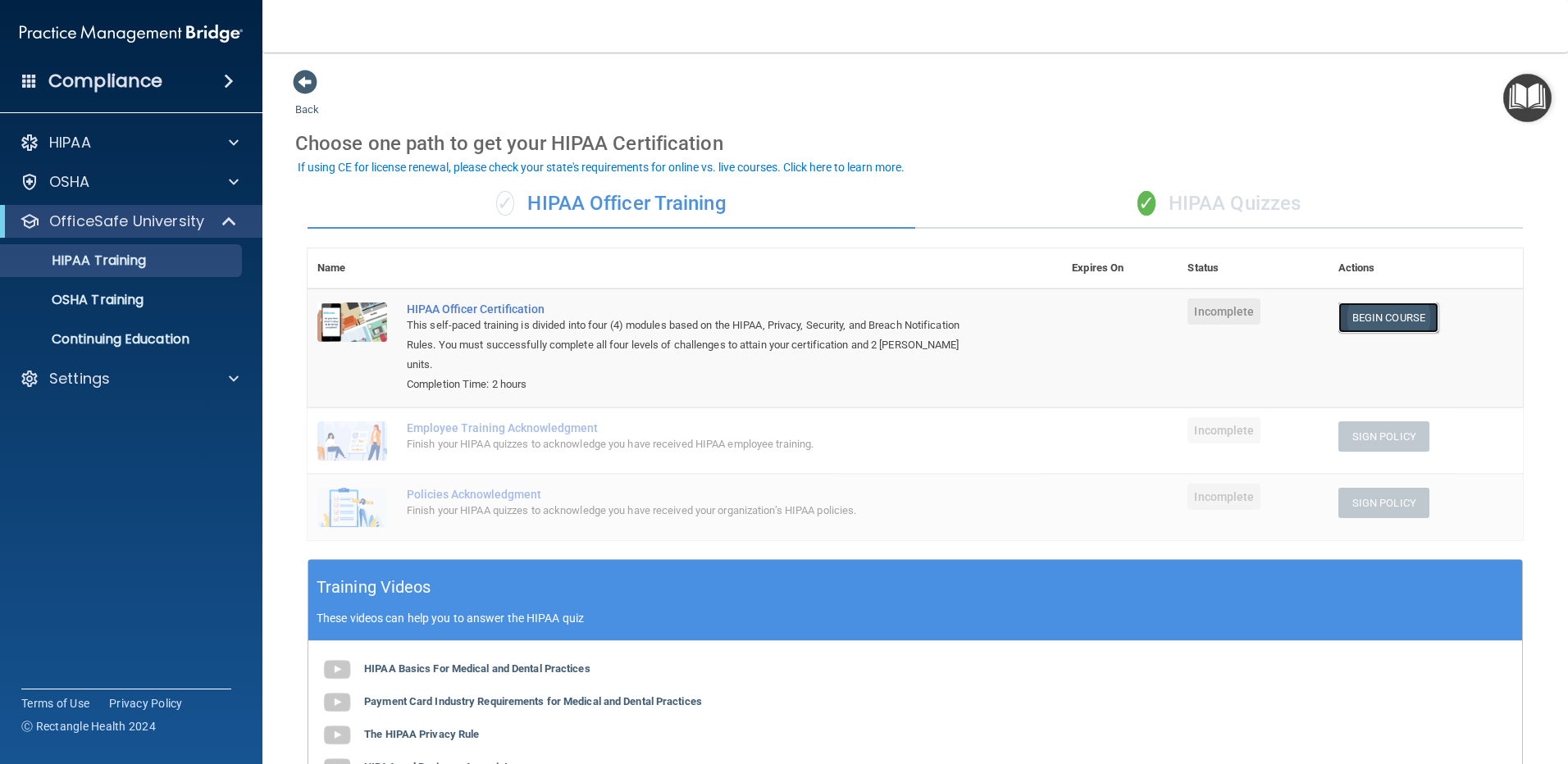
click at [1363, 322] on link "Begin Course" at bounding box center [1388, 317] width 100 height 30
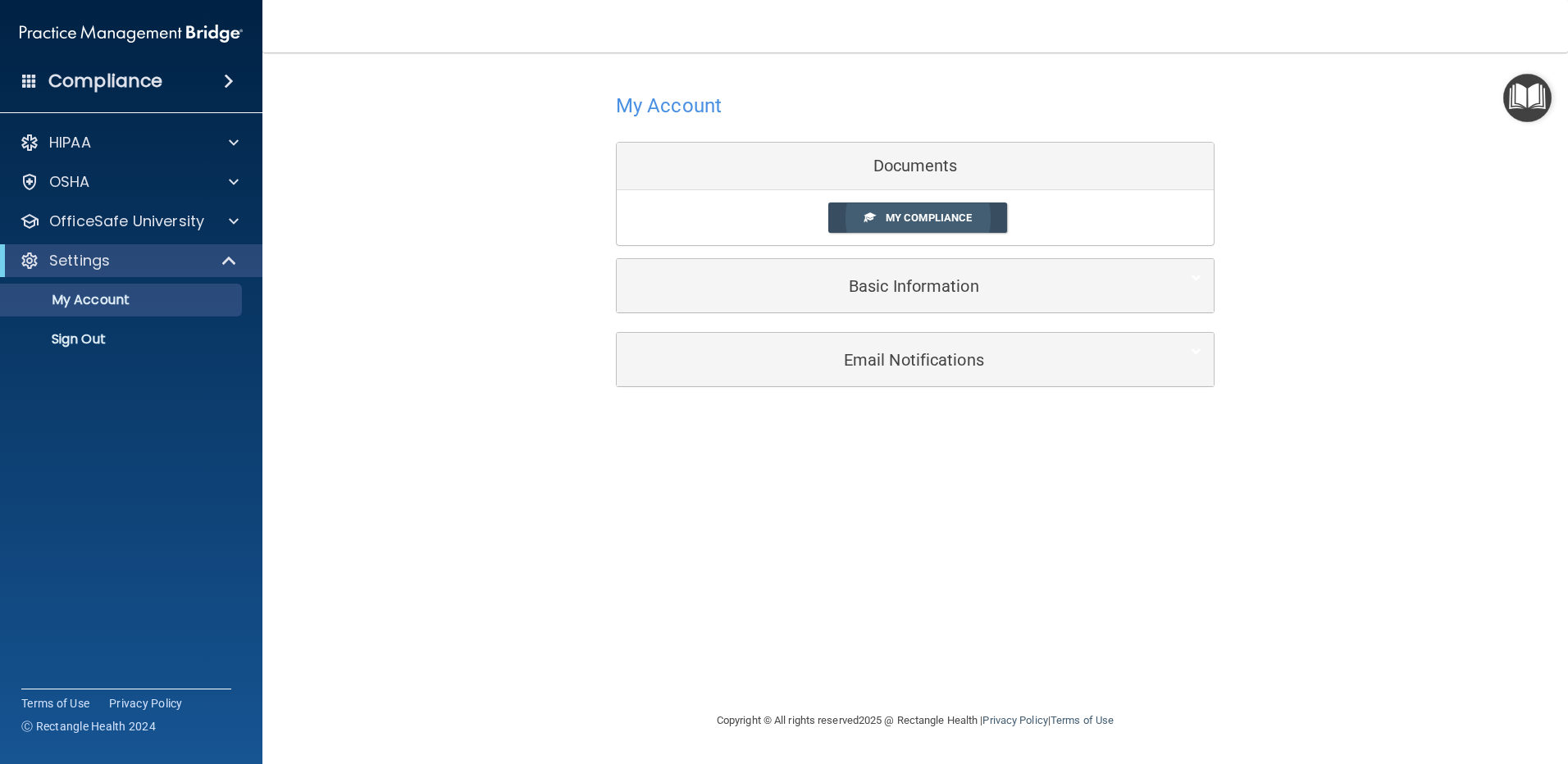
click at [914, 212] on span "My Compliance" at bounding box center [929, 218] width 86 height 13
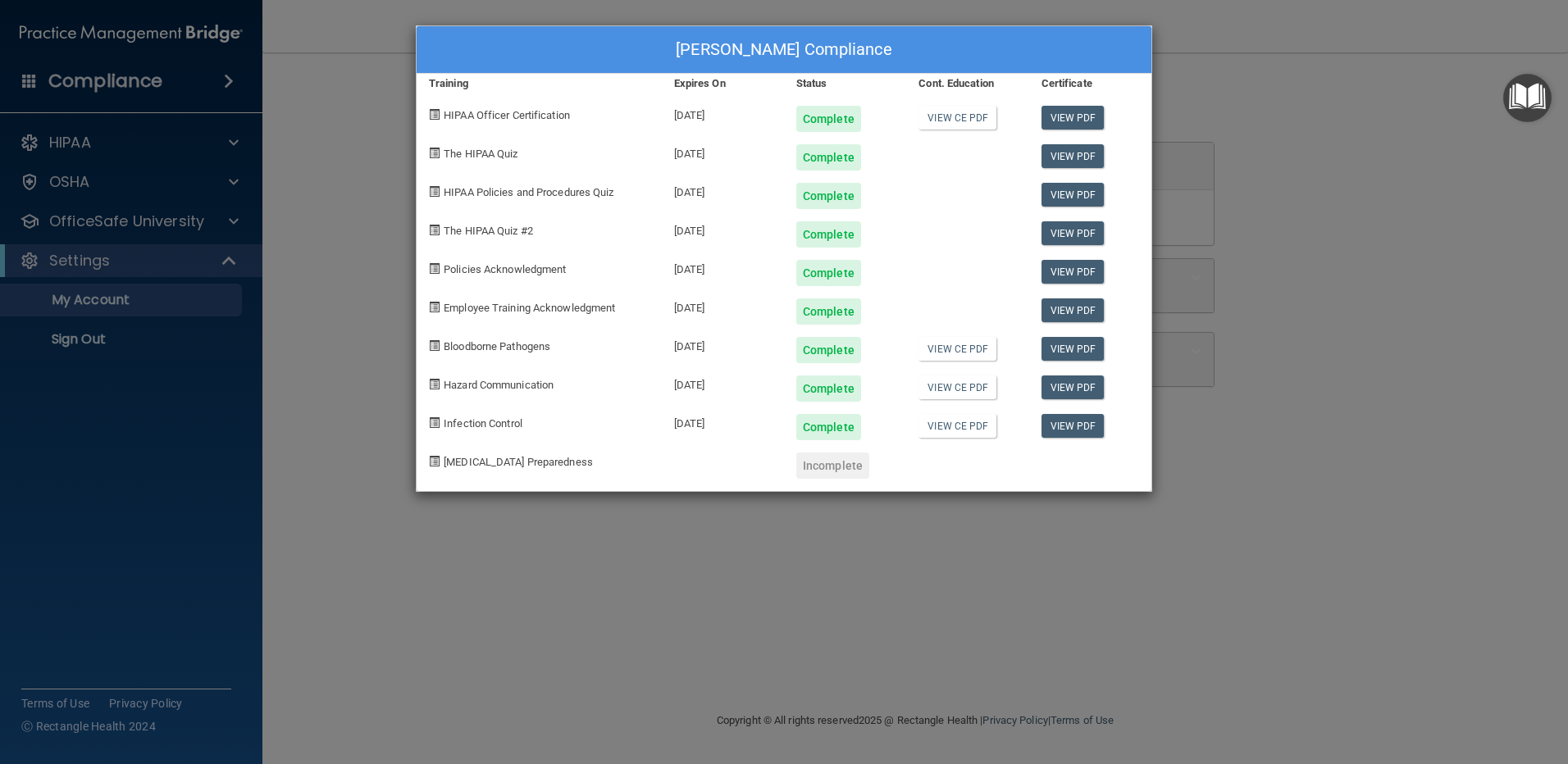
click at [1298, 284] on div "[PERSON_NAME] Compliance Training Expires On Status Cont. Education Certificate…" at bounding box center [784, 382] width 1568 height 764
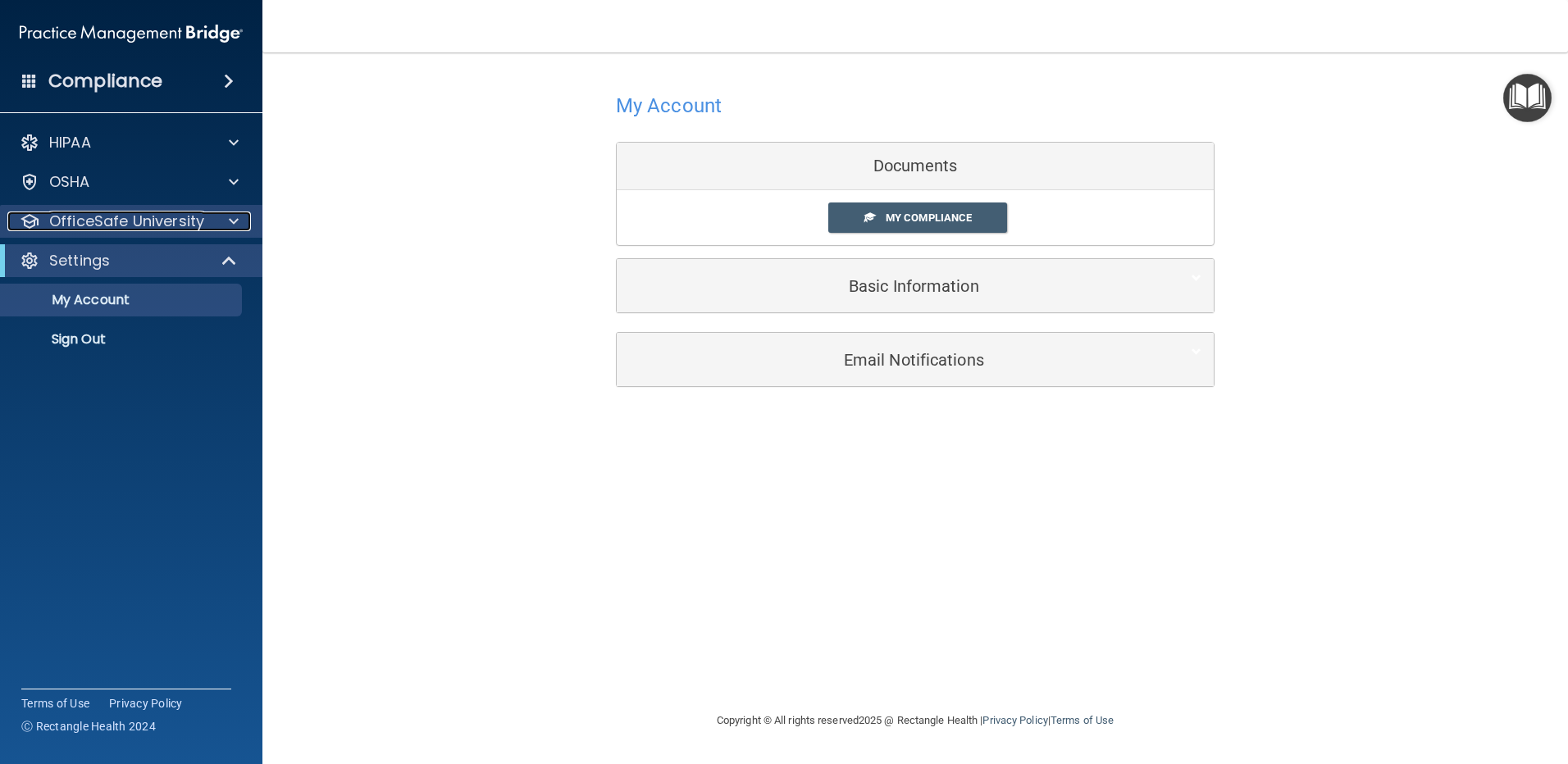
click at [105, 215] on p "OfficeSafe University" at bounding box center [127, 221] width 155 height 19
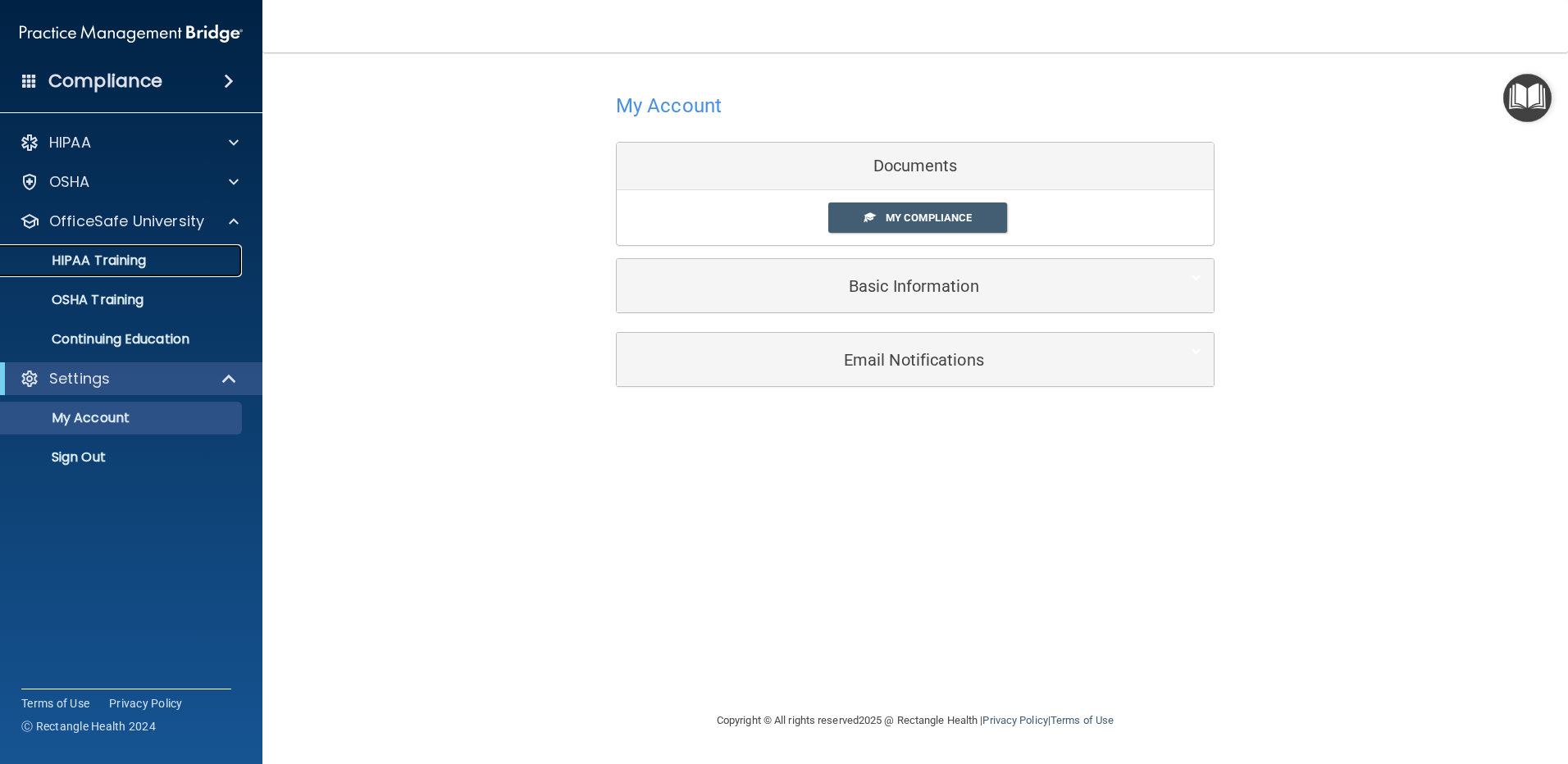
click at [126, 255] on p "HIPAA Training" at bounding box center [79, 260] width 135 height 16
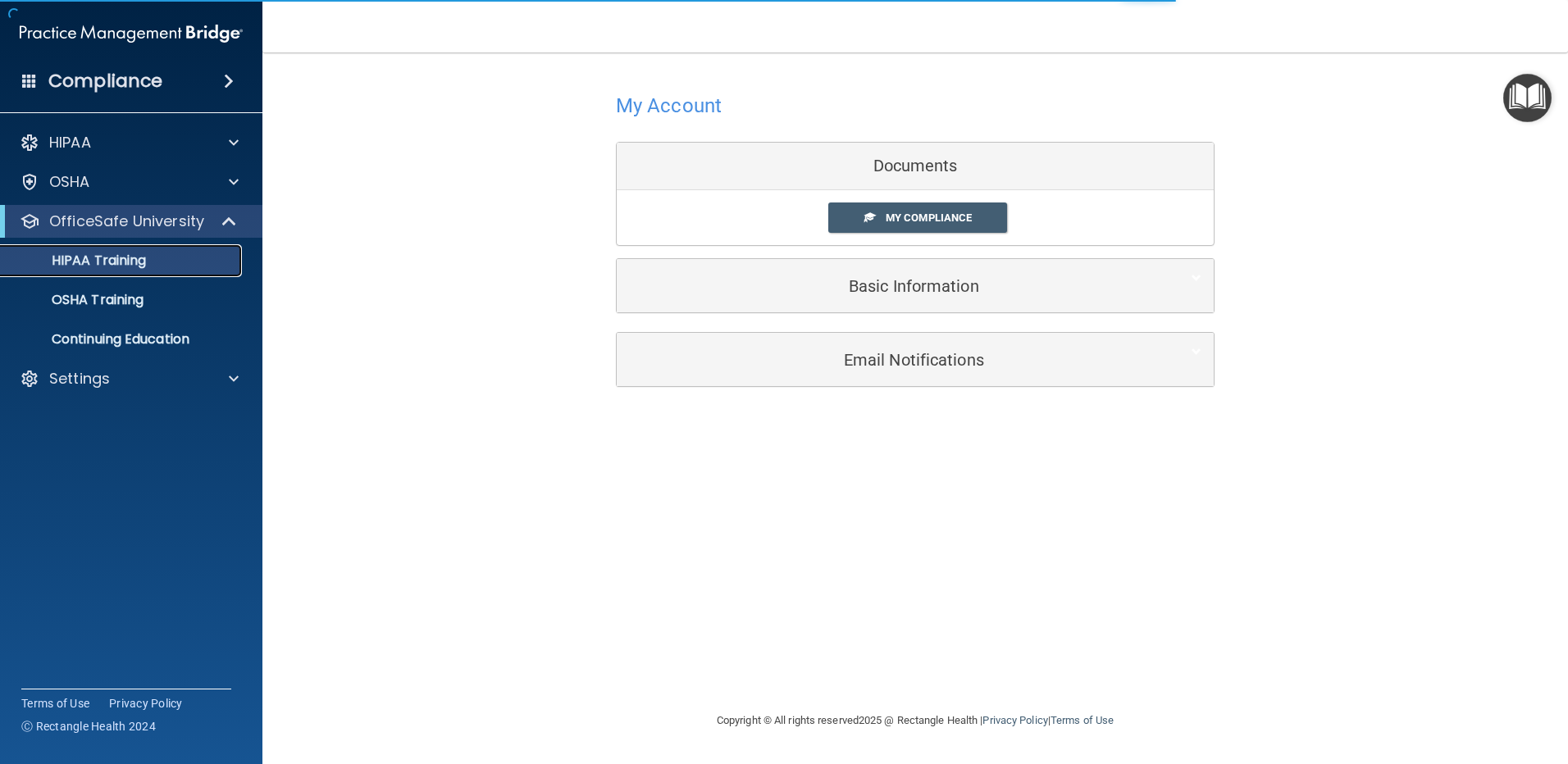
click at [126, 255] on p "HIPAA Training" at bounding box center [79, 260] width 135 height 16
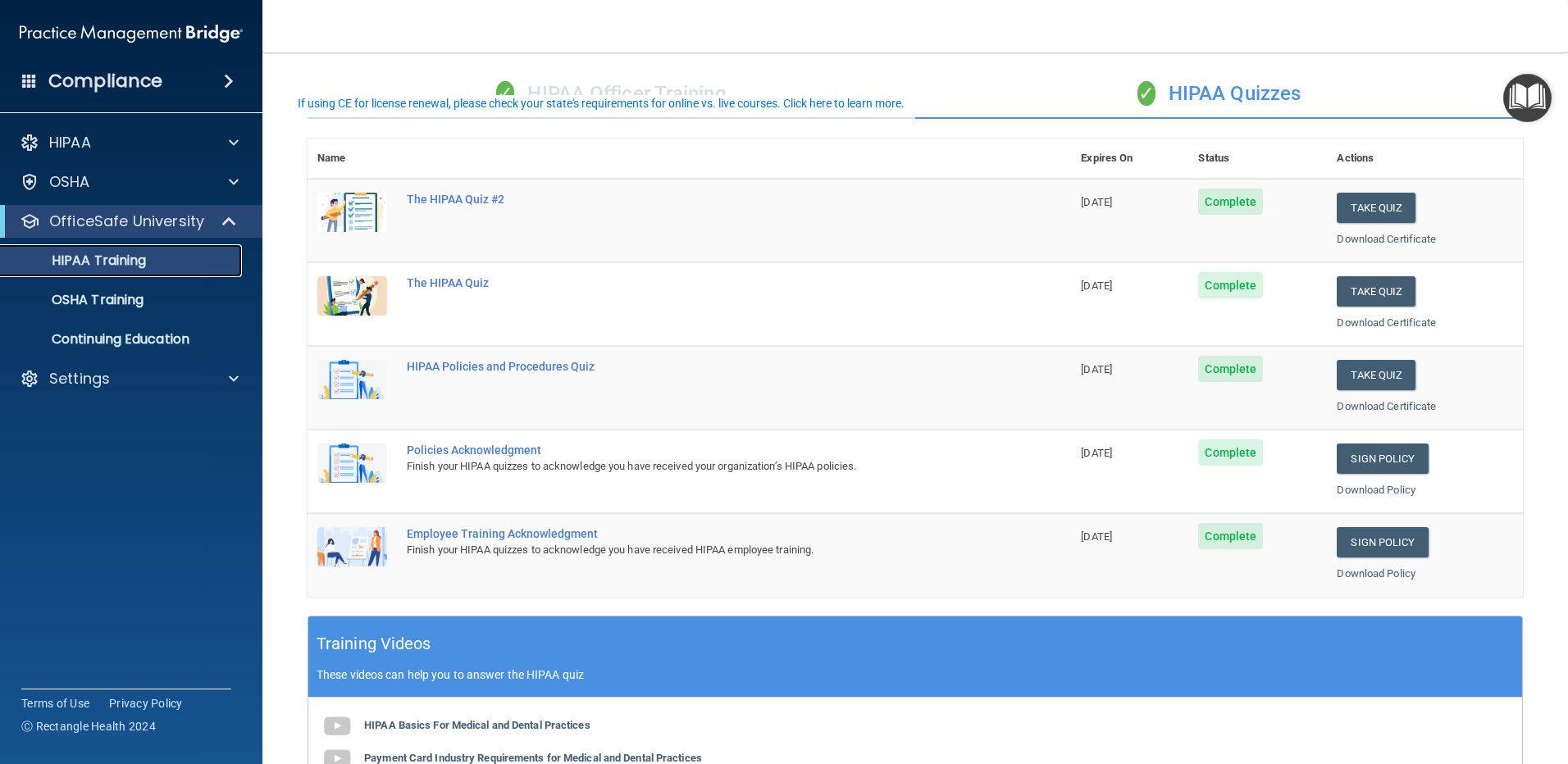
scroll to position [61, 0]
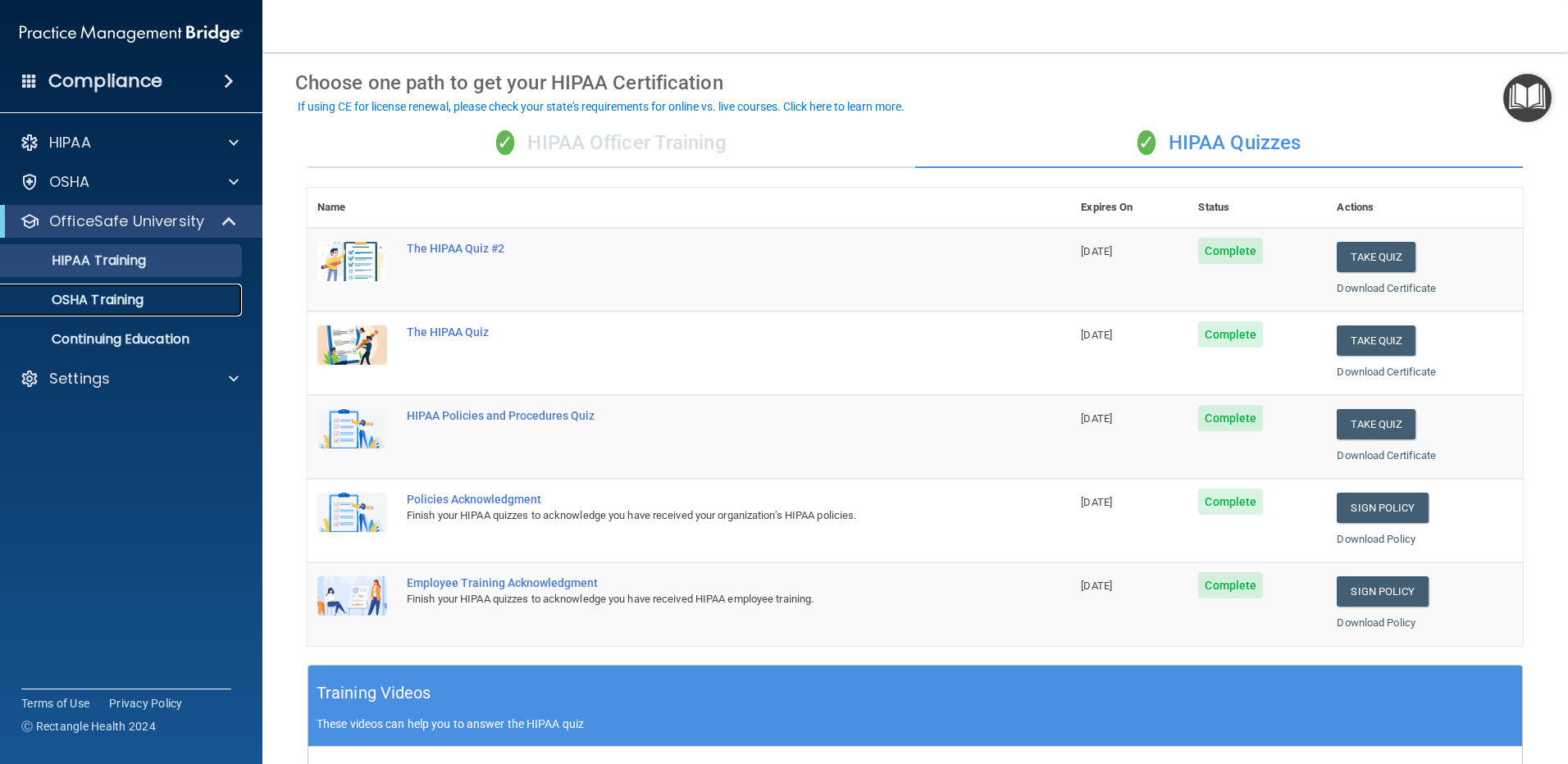
click at [124, 295] on p "OSHA Training" at bounding box center [77, 300] width 133 height 16
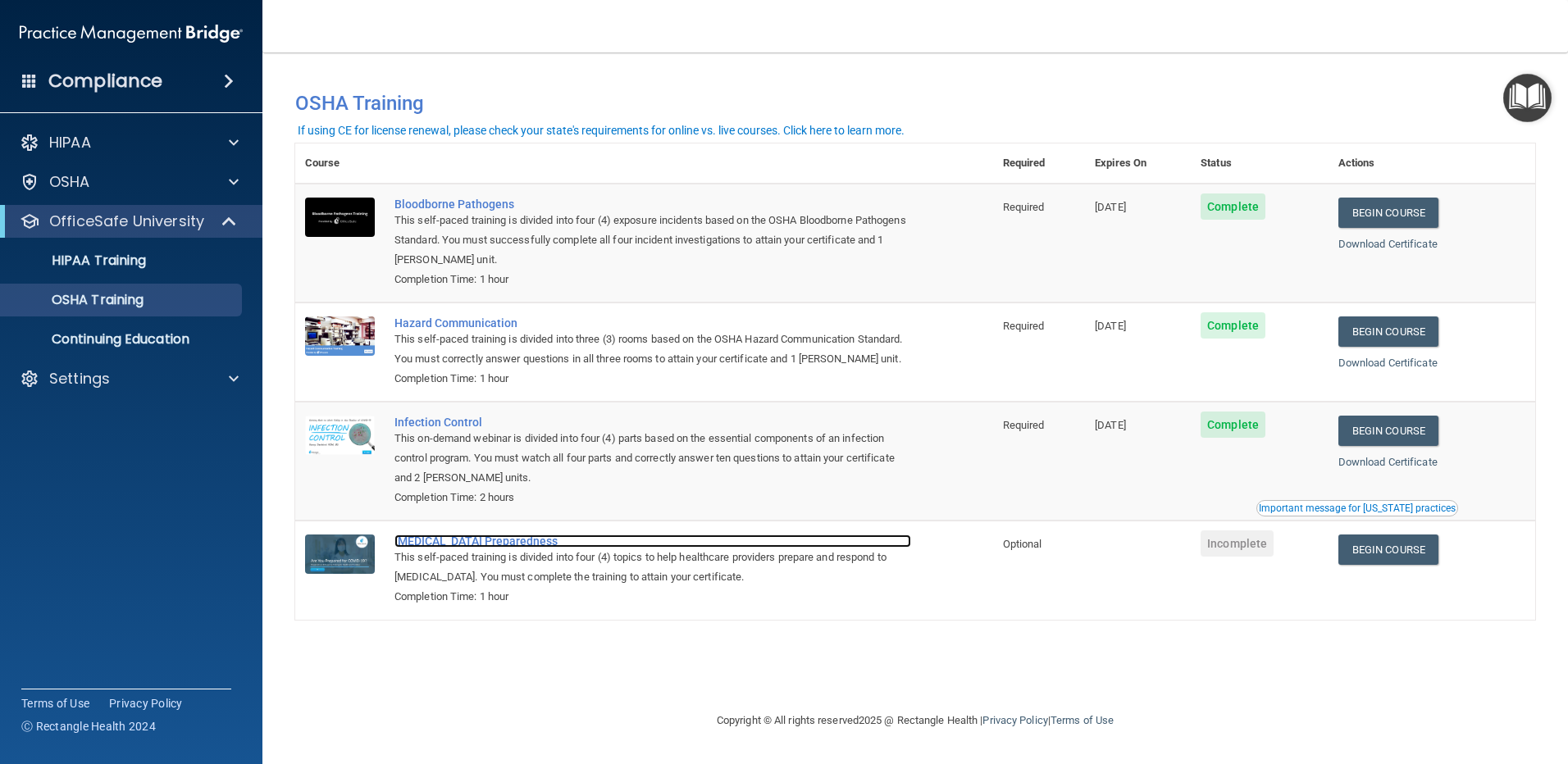
click at [499, 548] on div "[MEDICAL_DATA] Preparedness" at bounding box center [653, 541] width 517 height 14
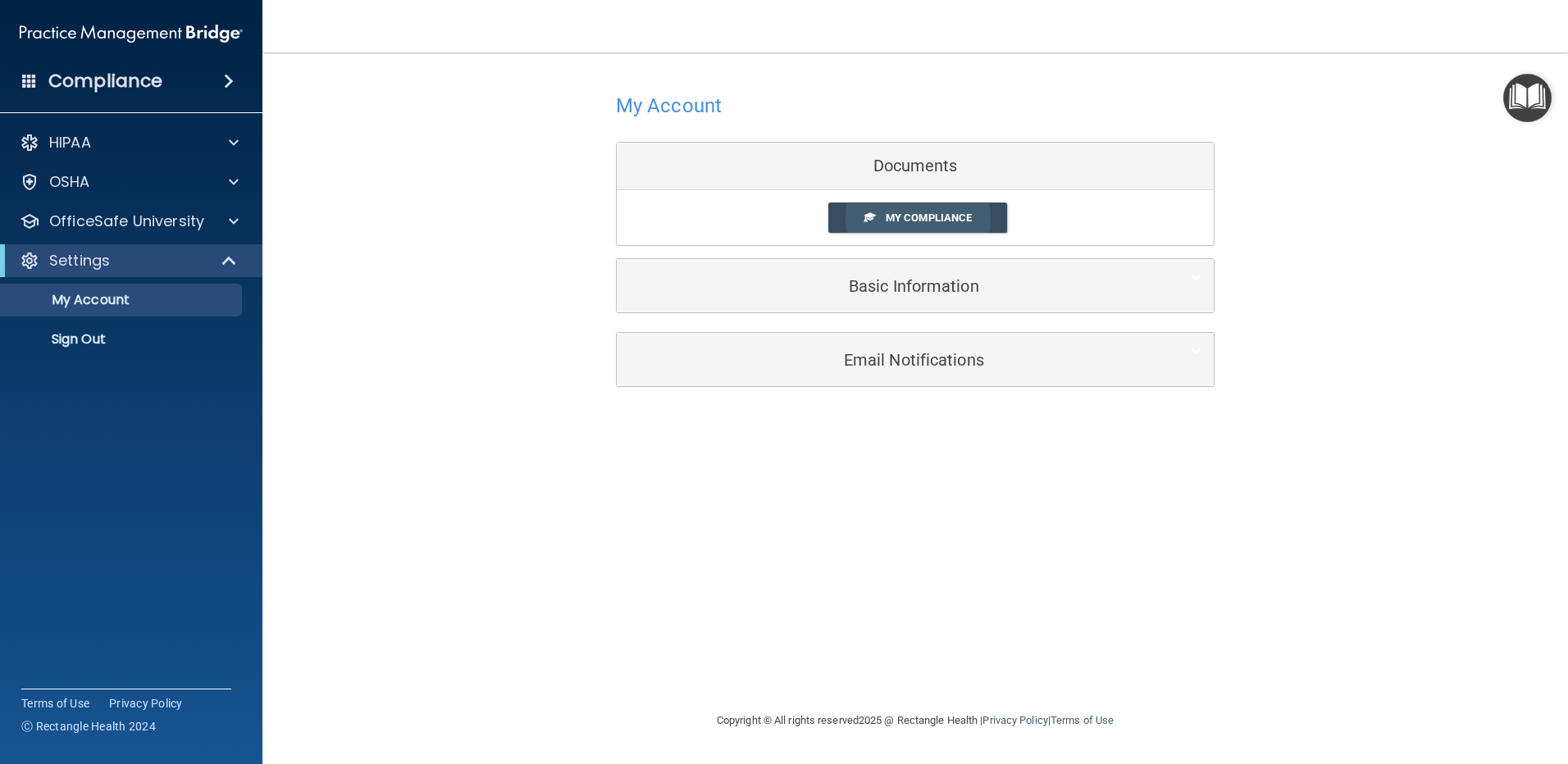
click at [920, 218] on span "My Compliance" at bounding box center [929, 218] width 86 height 13
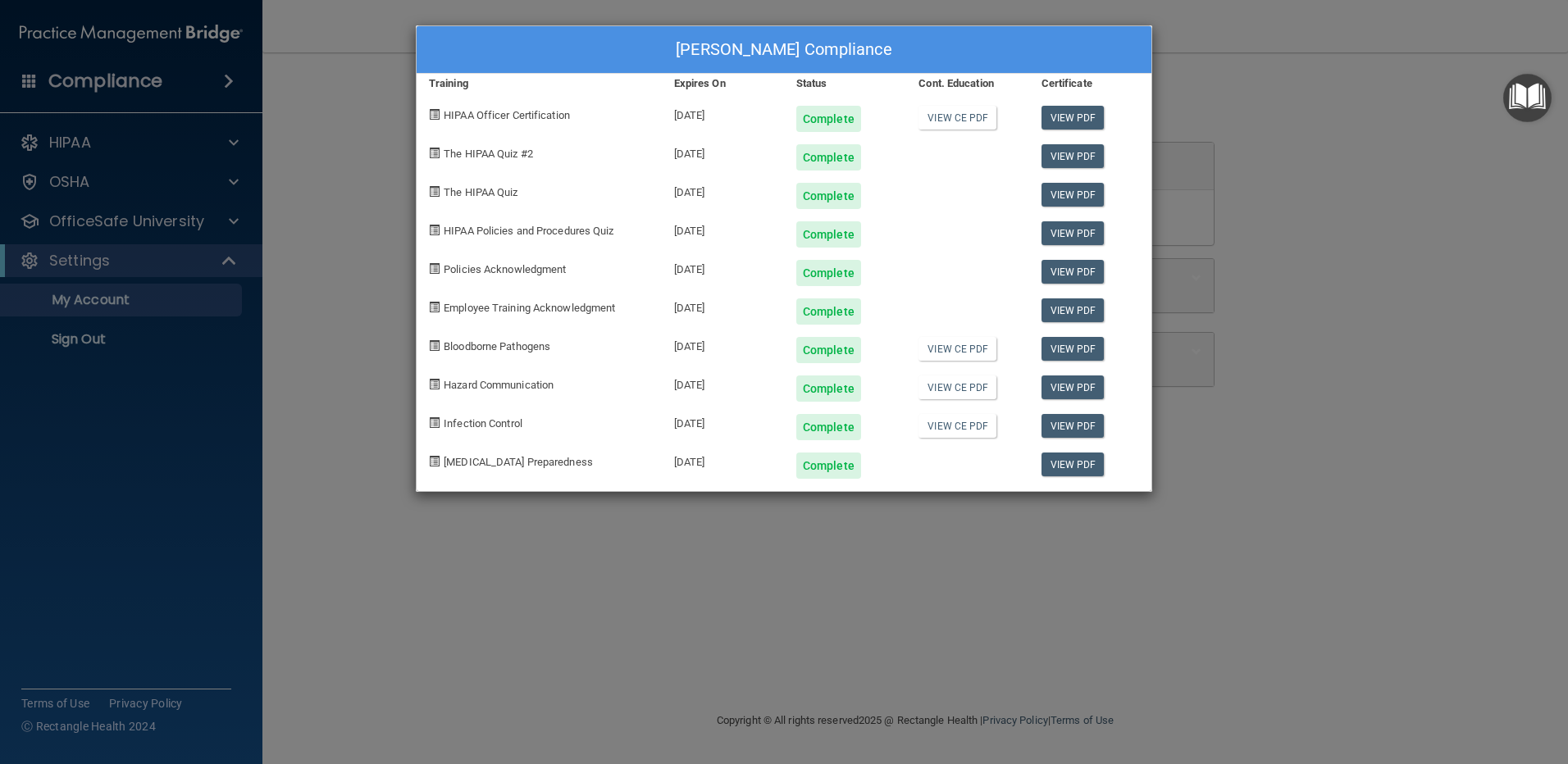
click at [1272, 280] on div "[PERSON_NAME] Compliance Training Expires On Status Cont. Education Certificate…" at bounding box center [784, 382] width 1568 height 764
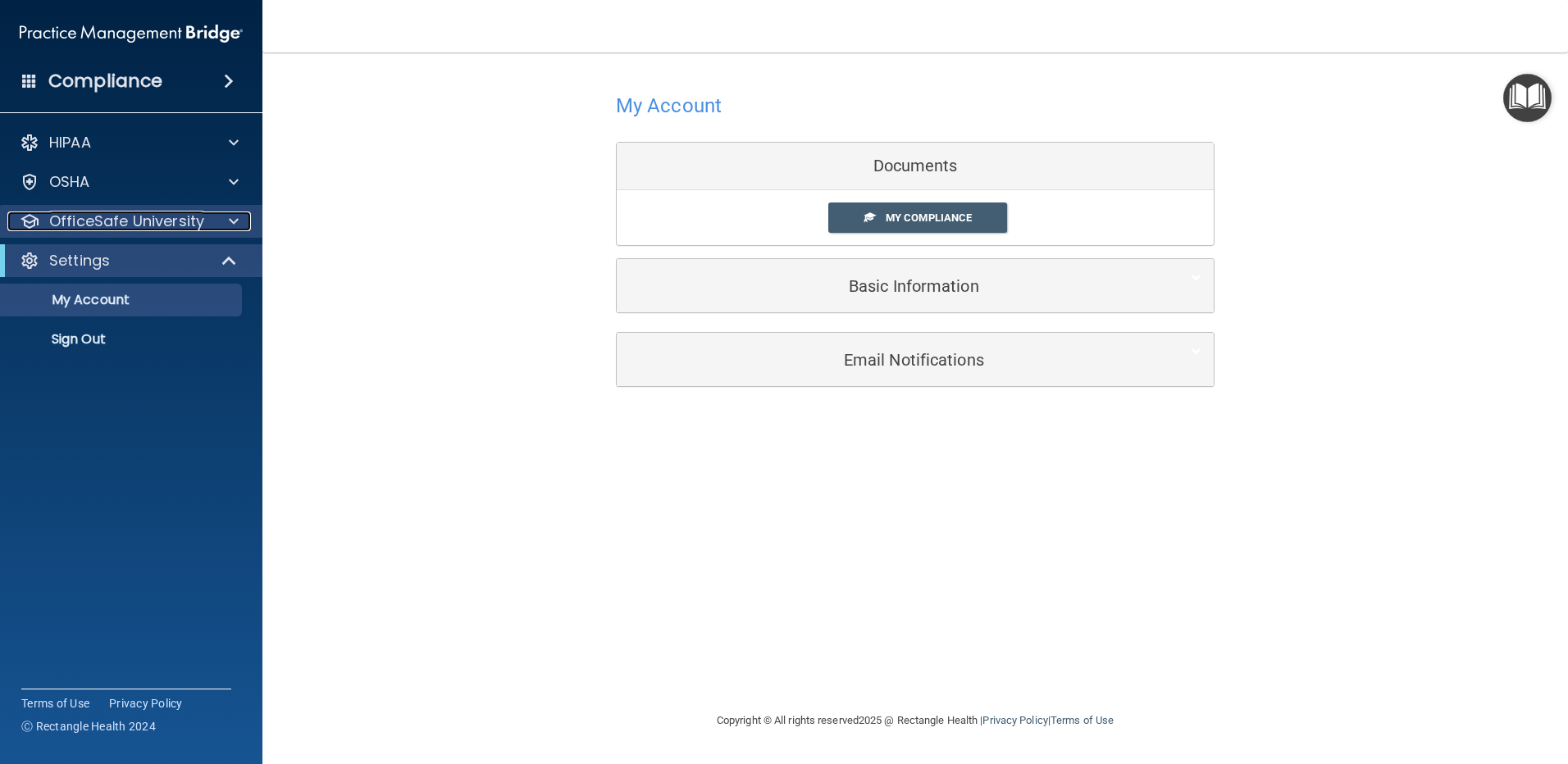
click at [136, 227] on p "OfficeSafe University" at bounding box center [127, 221] width 155 height 19
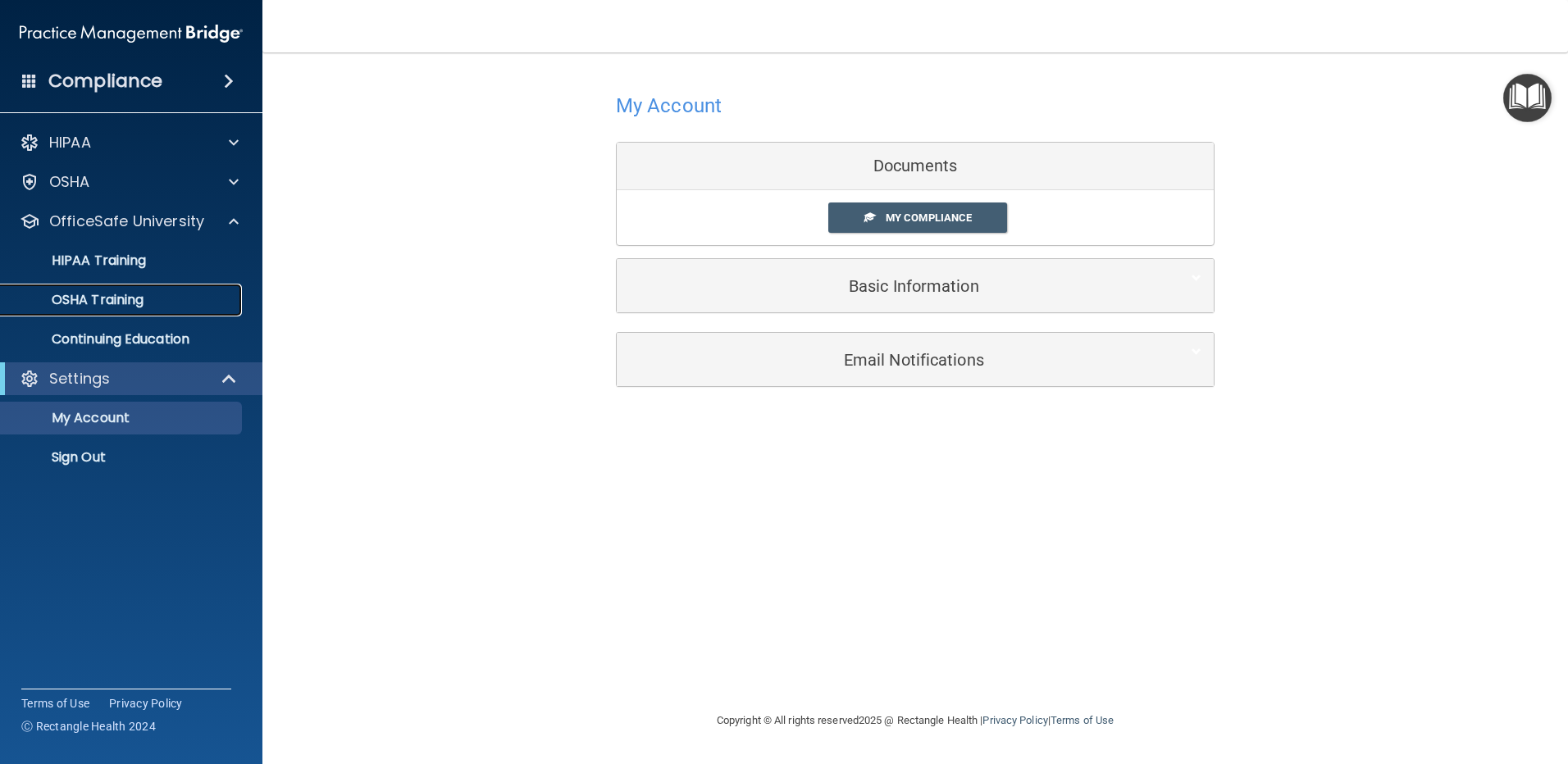
click at [133, 292] on p "OSHA Training" at bounding box center [77, 300] width 133 height 16
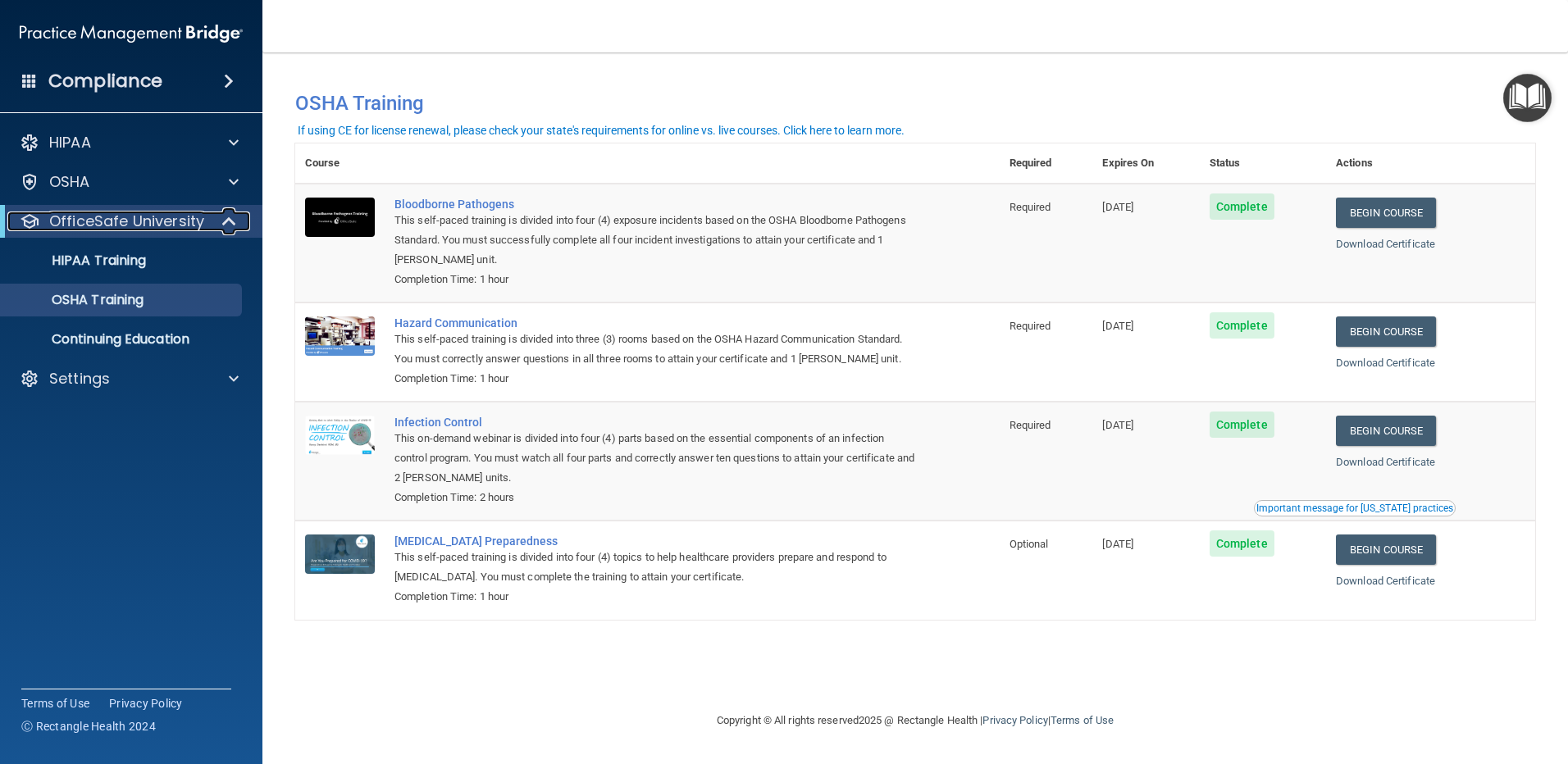
click at [110, 219] on p "OfficeSafe University" at bounding box center [127, 221] width 155 height 19
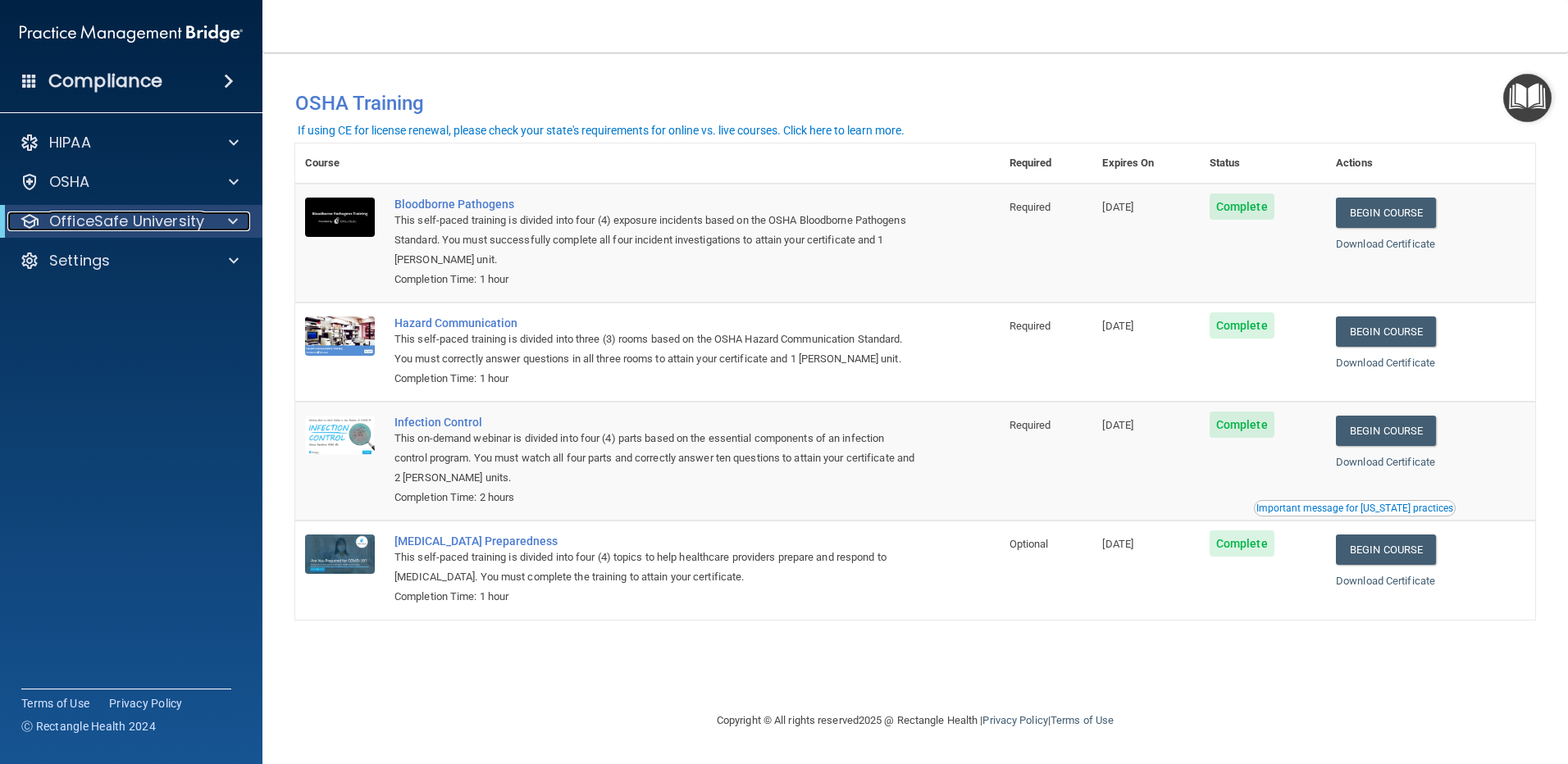
click at [110, 219] on p "OfficeSafe University" at bounding box center [127, 221] width 155 height 19
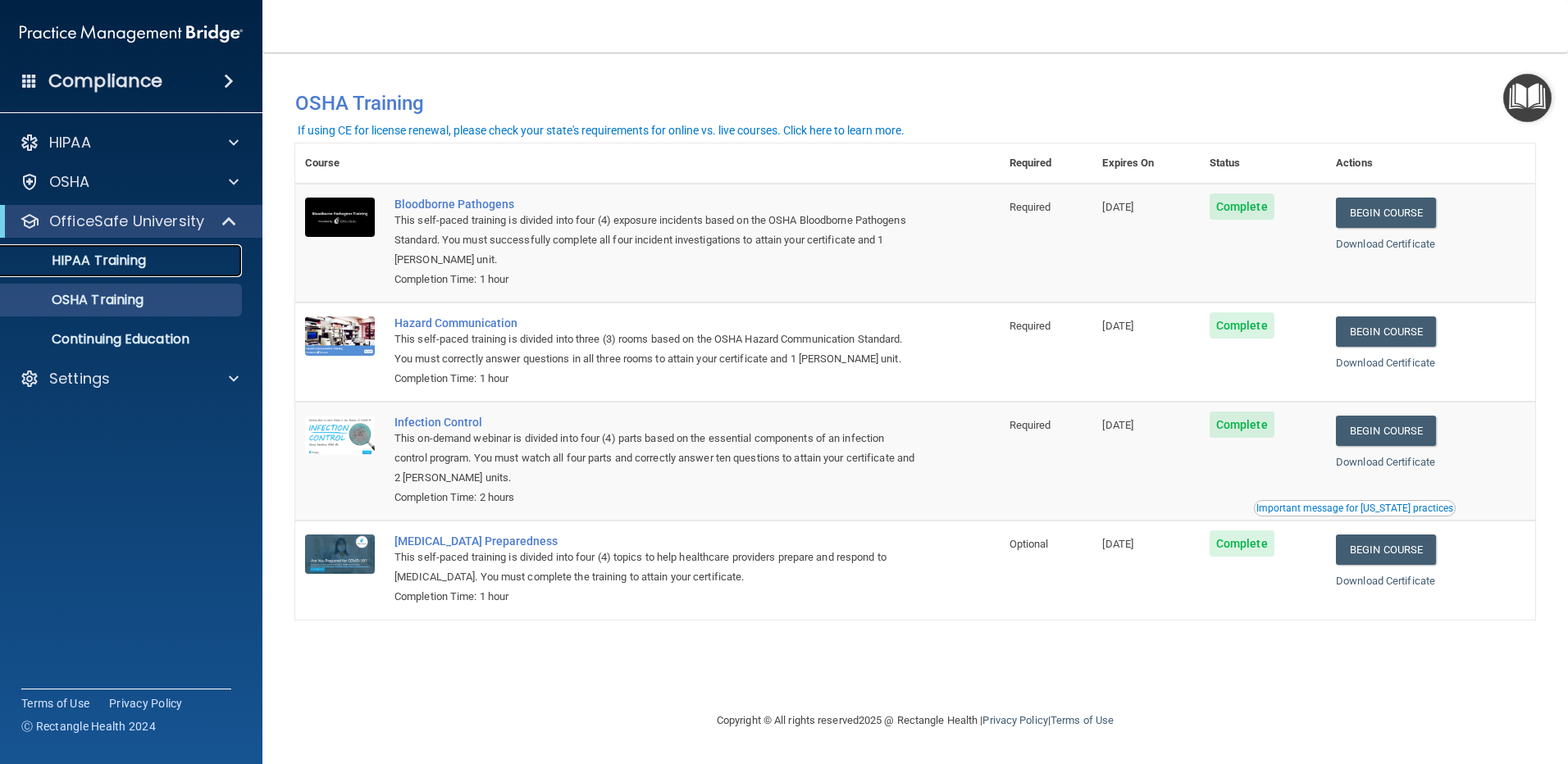
click at [121, 250] on link "HIPAA Training" at bounding box center [113, 260] width 258 height 33
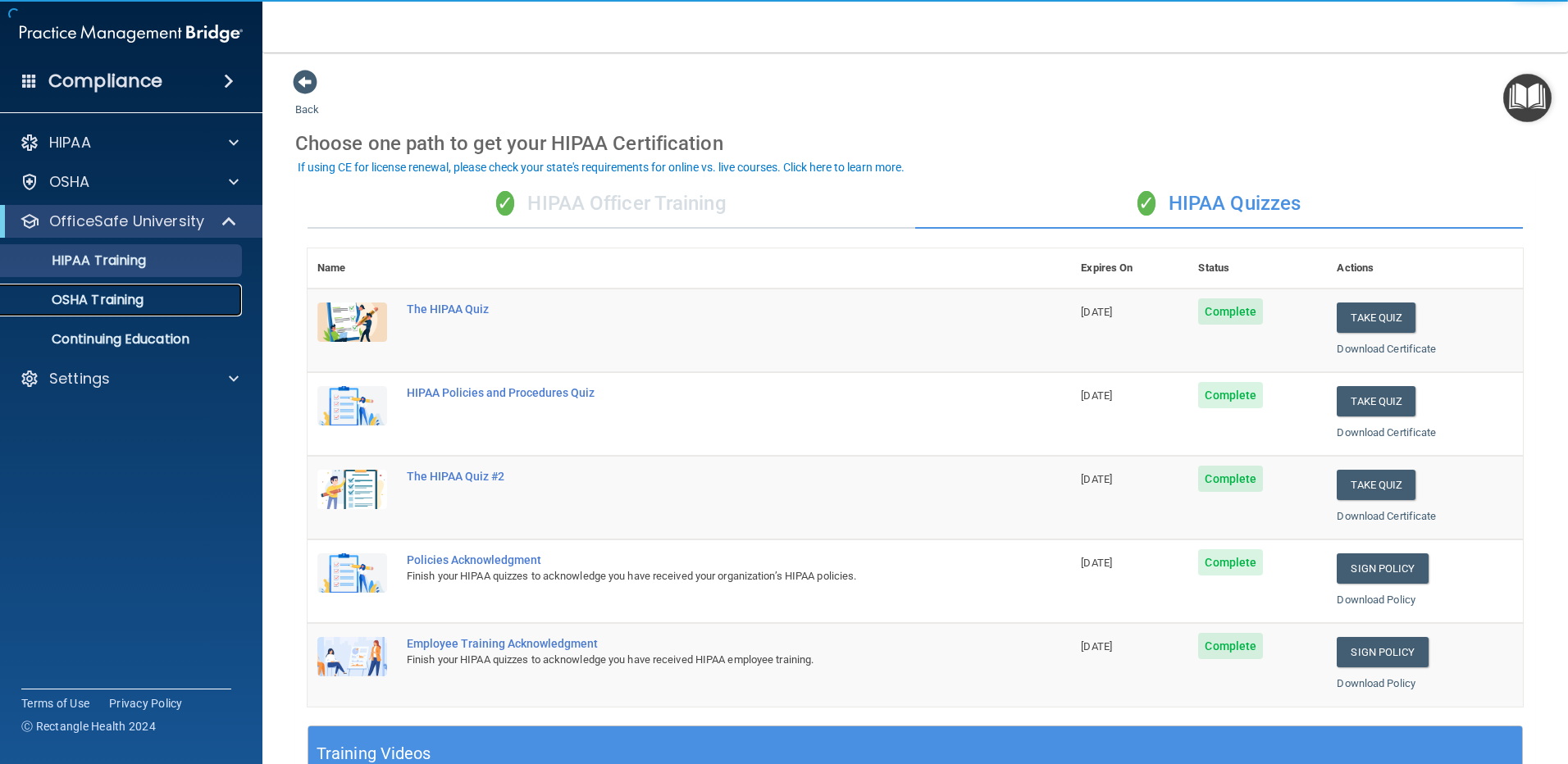
click at [124, 295] on p "OSHA Training" at bounding box center [77, 300] width 133 height 16
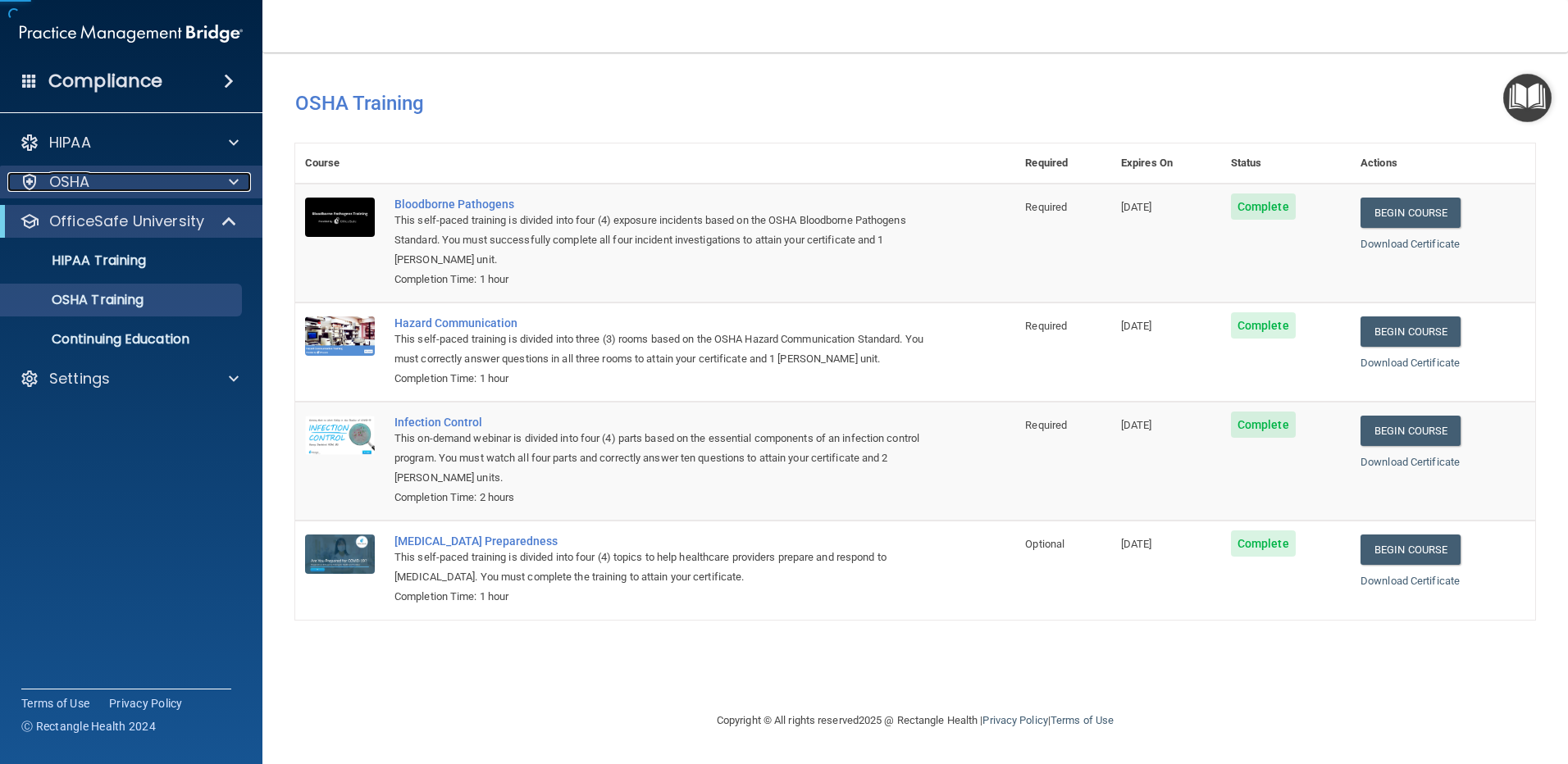
click at [95, 189] on div "OSHA" at bounding box center [109, 182] width 203 height 19
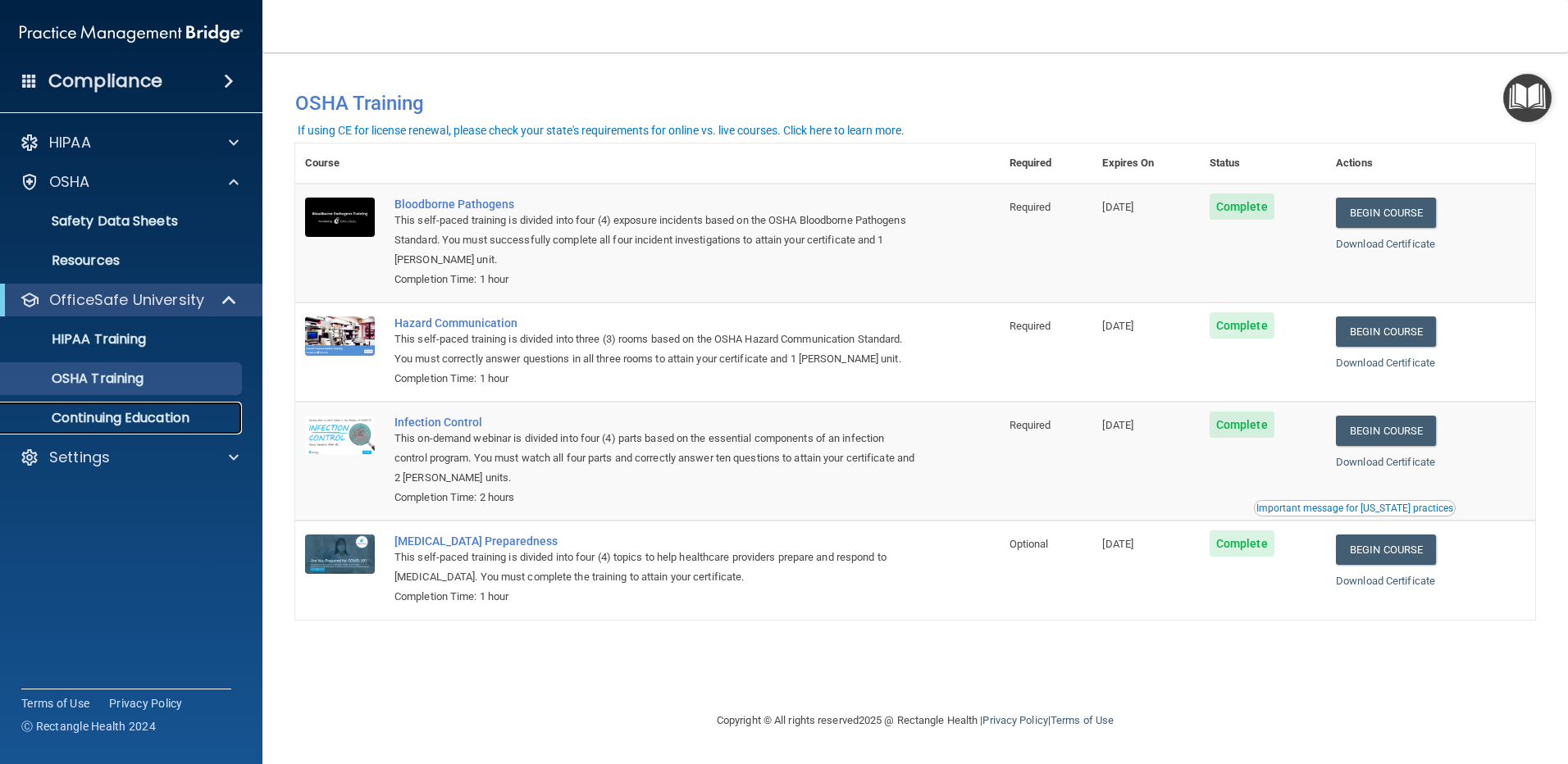
click at [187, 413] on p "Continuing Education" at bounding box center [122, 418] width 224 height 16
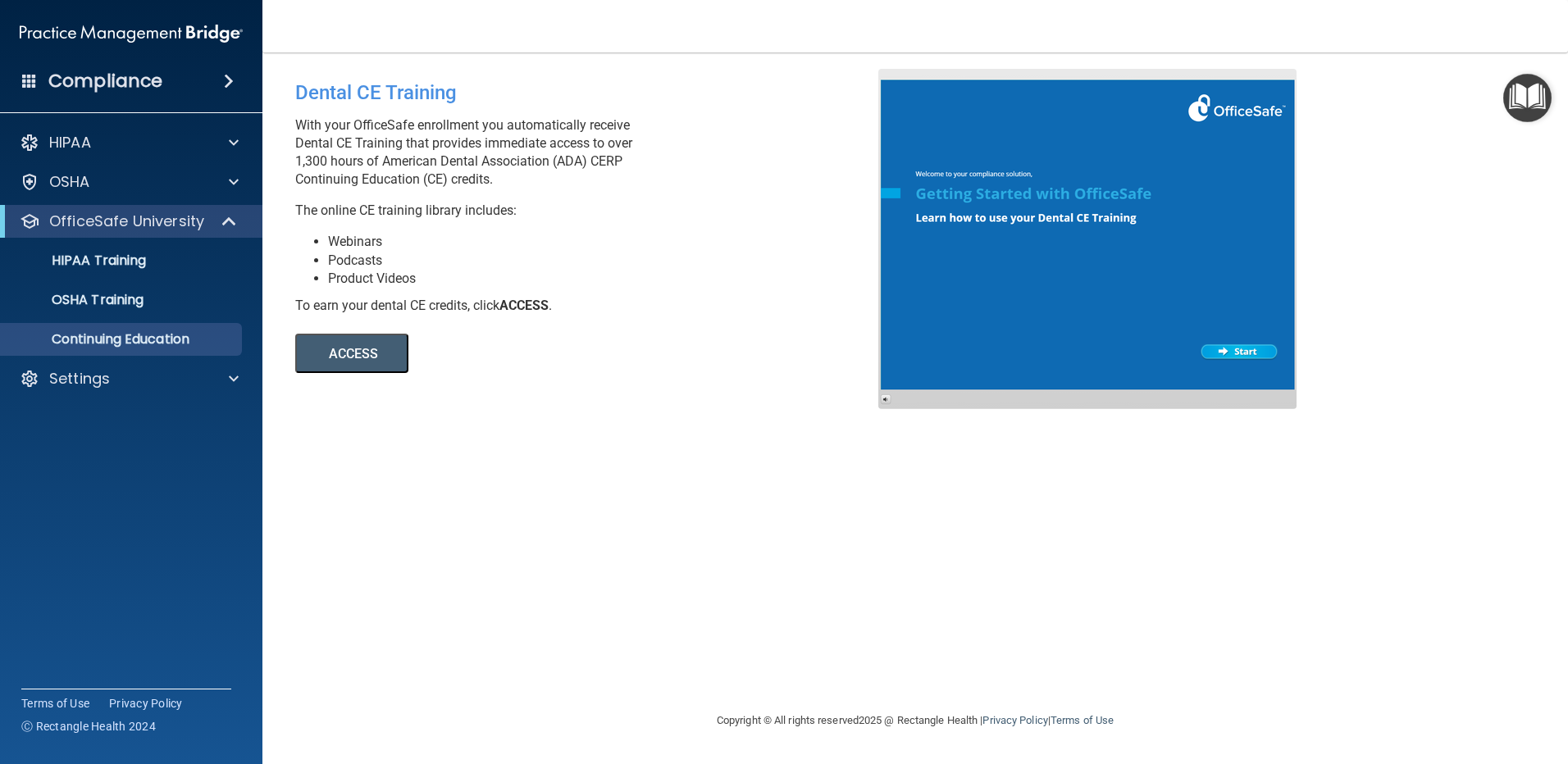
click at [225, 73] on span at bounding box center [229, 81] width 10 height 19
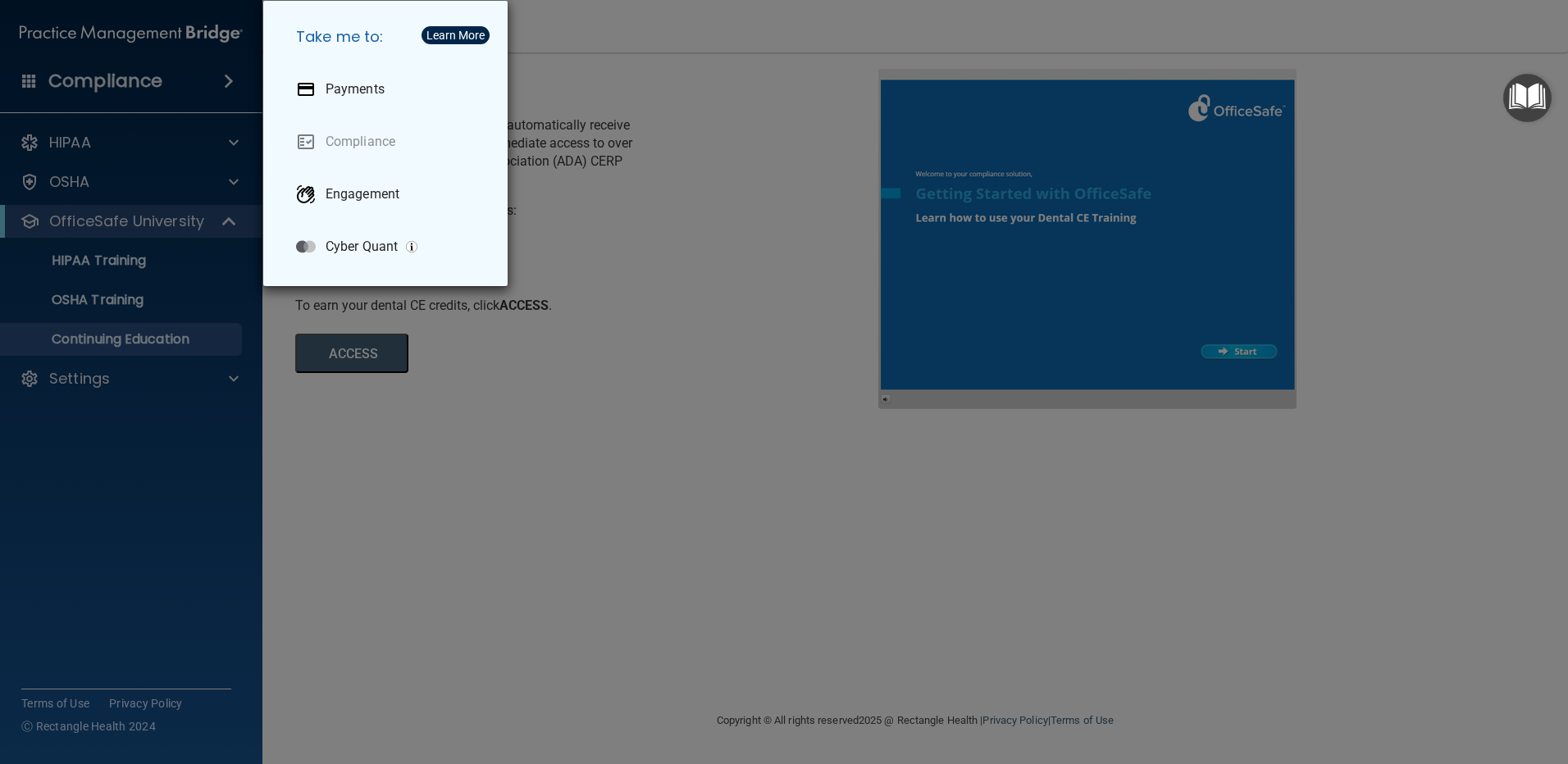
click at [629, 263] on div "Take me to: Payments Compliance Engagement Cyber Quant" at bounding box center [784, 382] width 1568 height 764
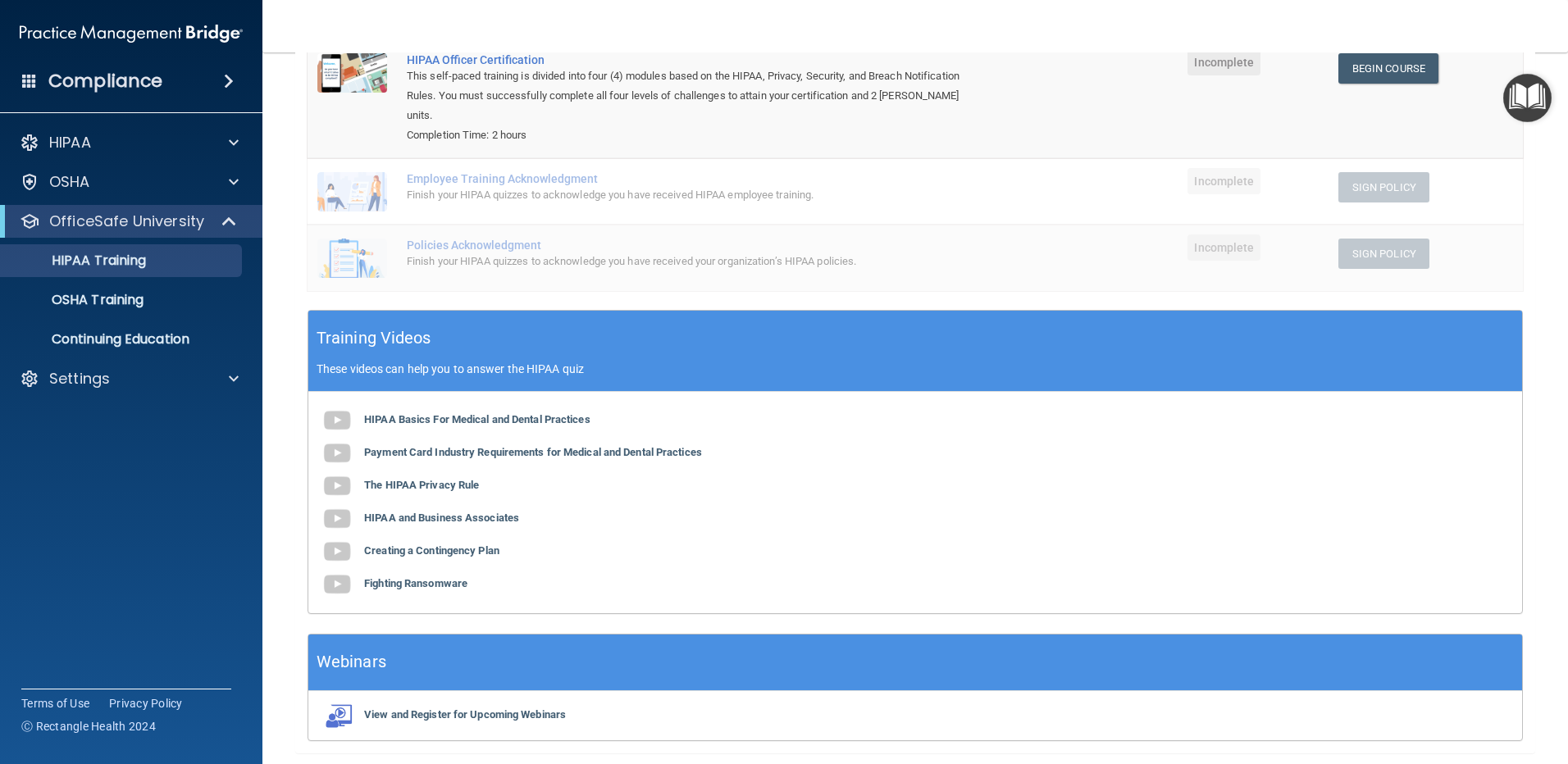
scroll to position [285, 0]
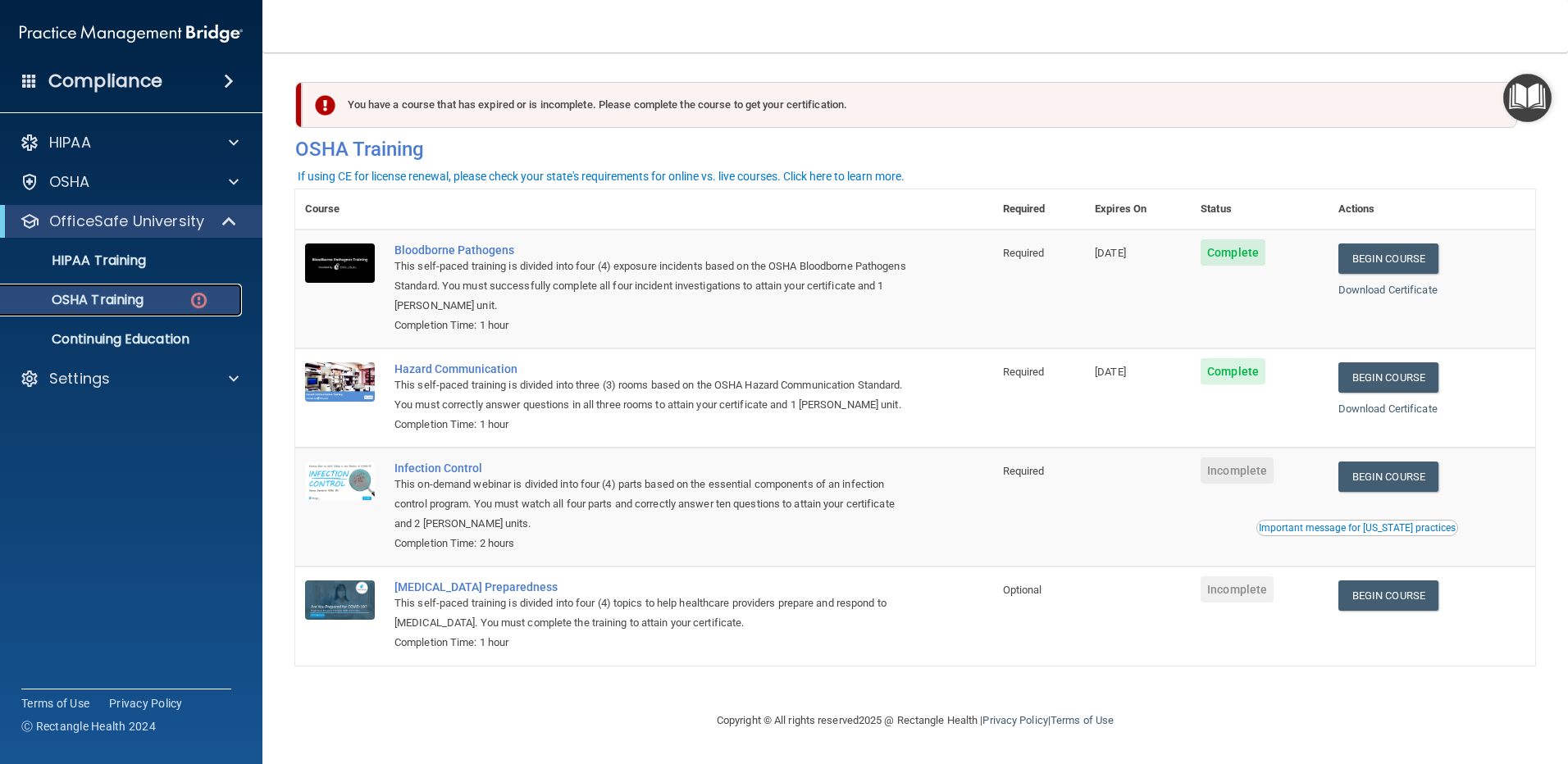
click at [143, 301] on p "OSHA Training" at bounding box center [77, 300] width 133 height 16
click at [210, 297] on div "OSHA Training" at bounding box center [122, 300] width 224 height 16
click at [198, 301] on img at bounding box center [198, 301] width 20 height 20
click at [117, 294] on p "OSHA Training" at bounding box center [77, 300] width 133 height 16
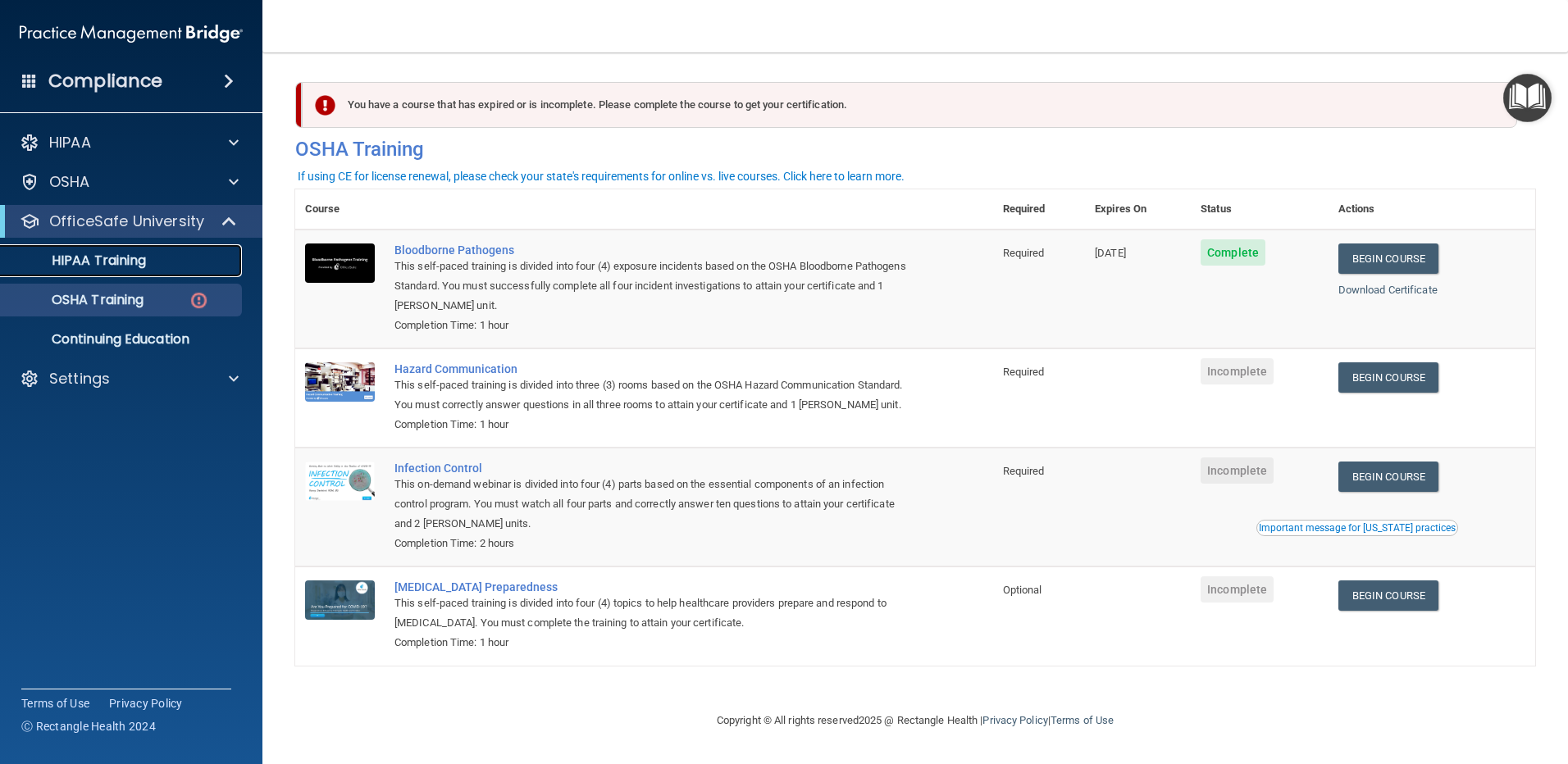
click at [114, 270] on link "HIPAA Training" at bounding box center [113, 260] width 258 height 33
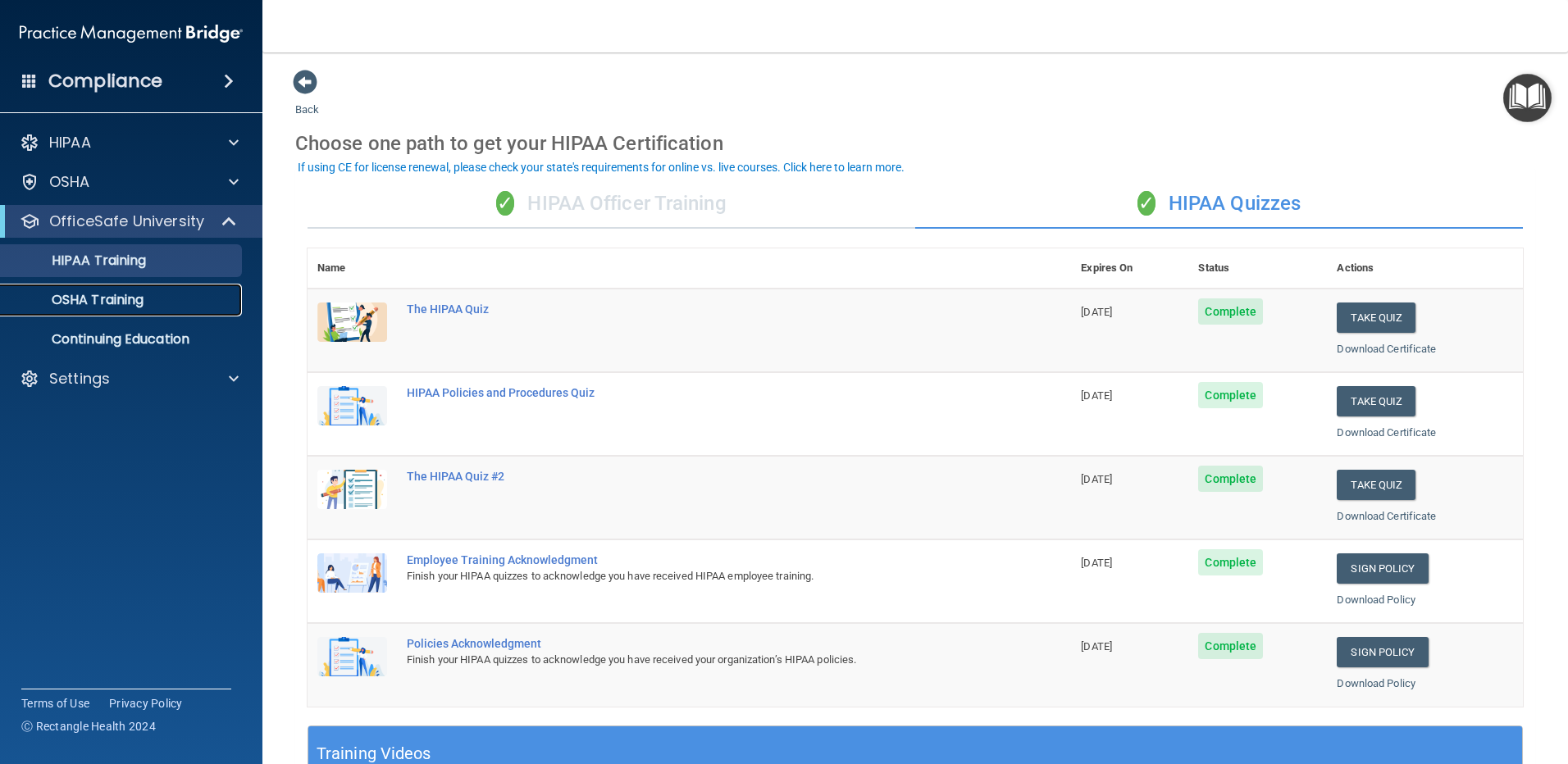
click at [122, 309] on link "OSHA Training" at bounding box center [113, 300] width 258 height 33
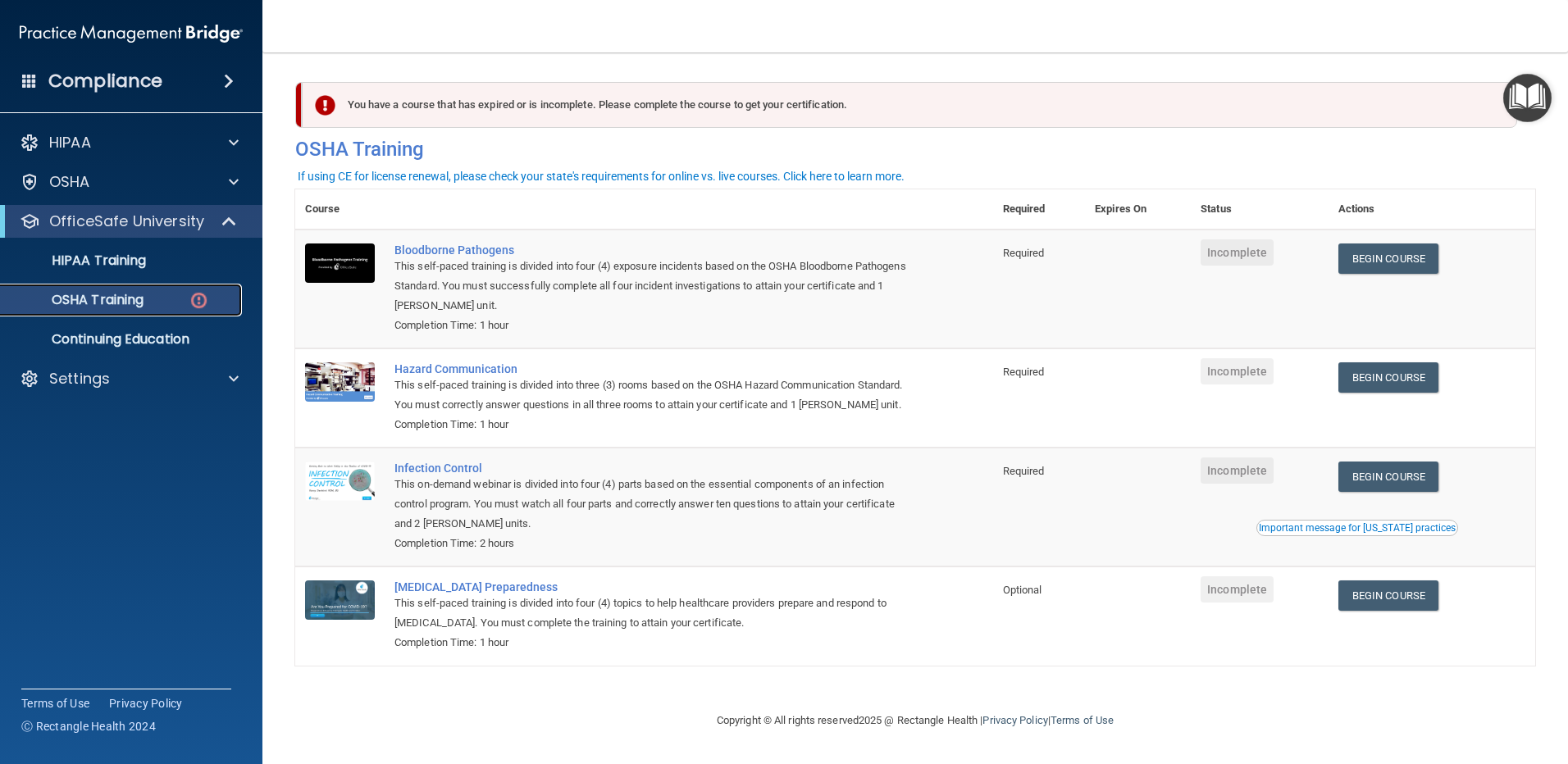
click at [100, 290] on link "OSHA Training" at bounding box center [113, 300] width 258 height 33
click at [195, 296] on img at bounding box center [198, 301] width 20 height 20
click at [75, 247] on link "HIPAA Training" at bounding box center [113, 260] width 258 height 33
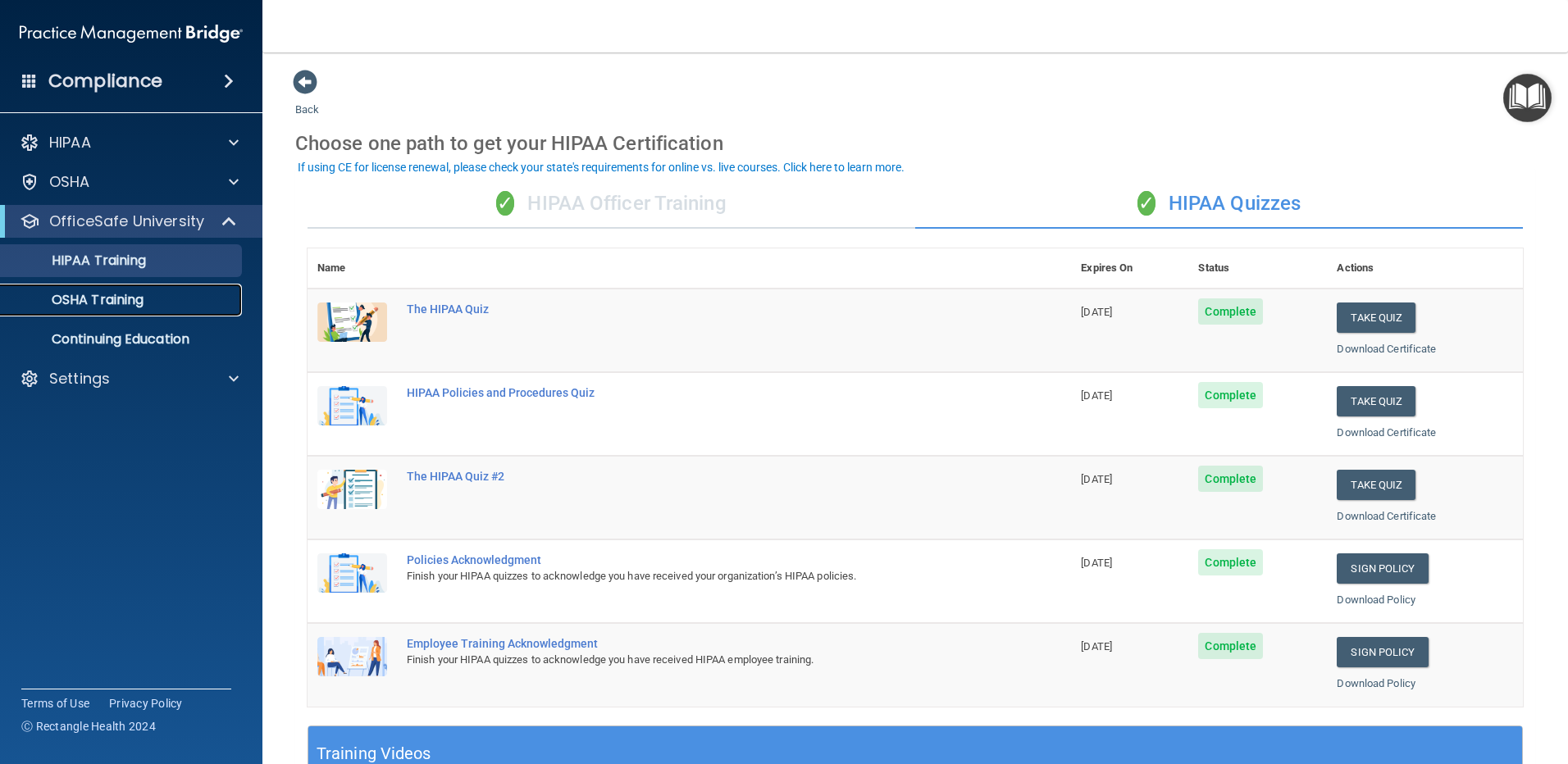
click at [109, 301] on p "OSHA Training" at bounding box center [77, 300] width 133 height 16
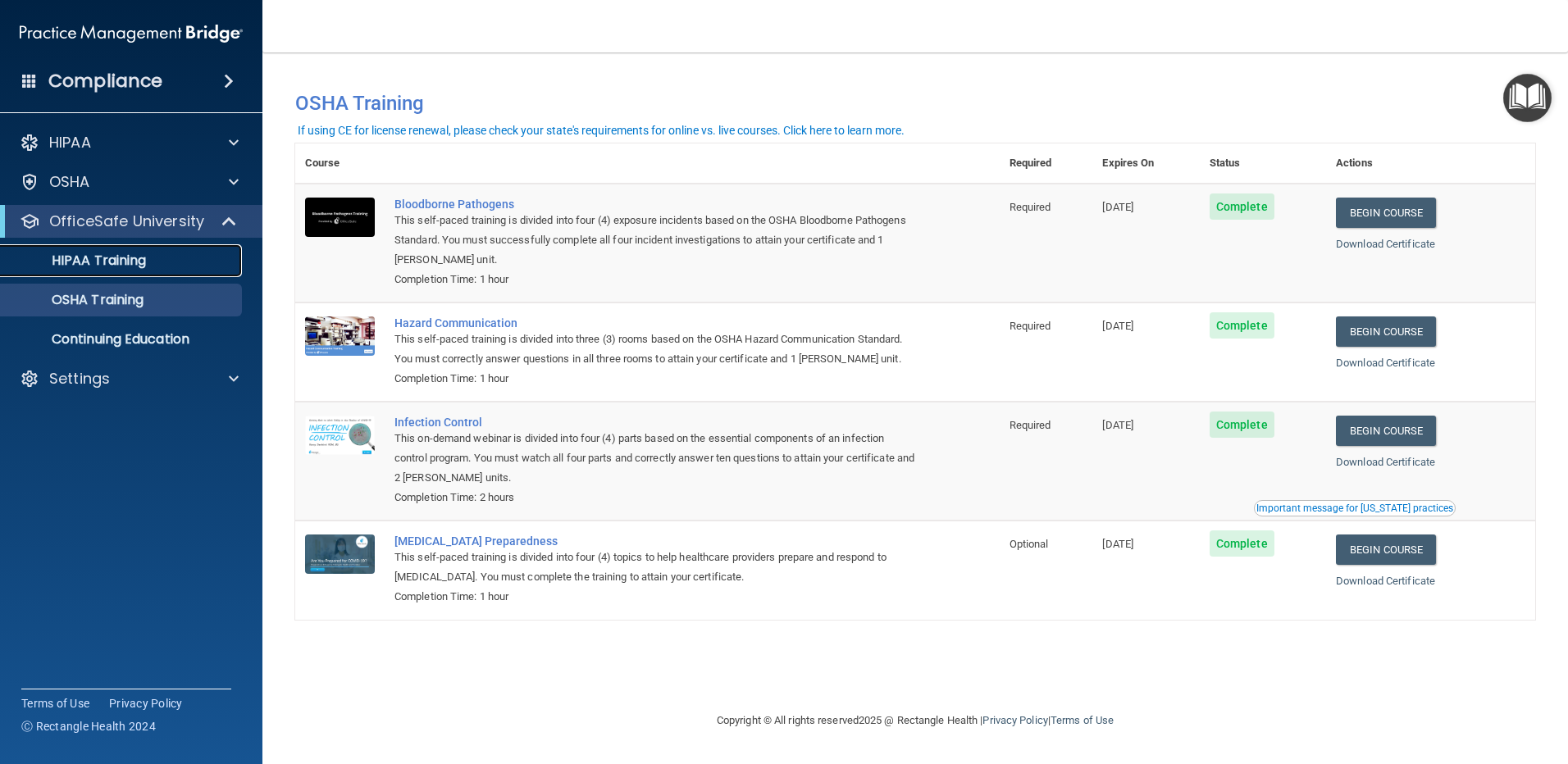
click at [100, 261] on p "HIPAA Training" at bounding box center [79, 260] width 135 height 16
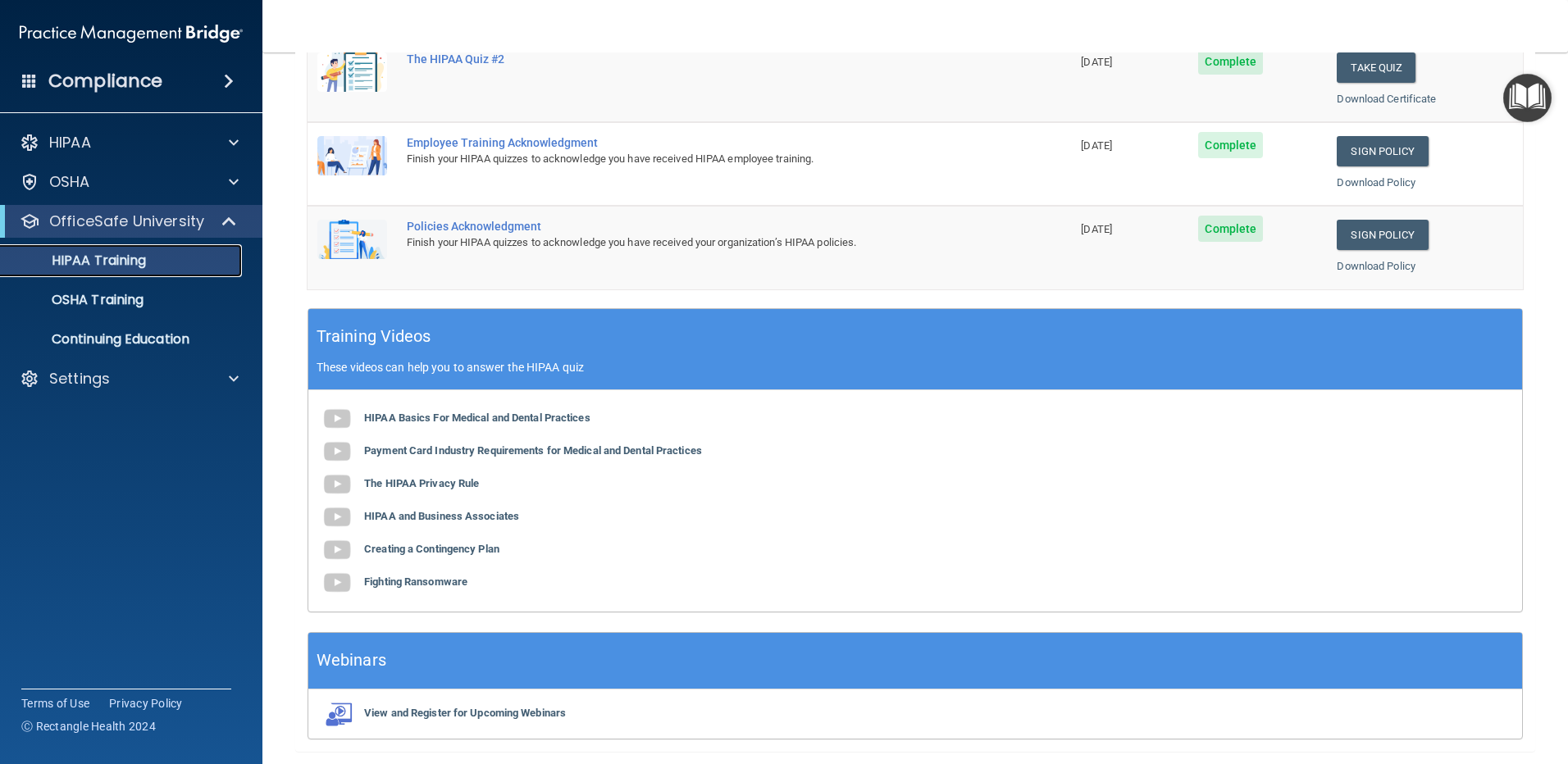
scroll to position [388, 0]
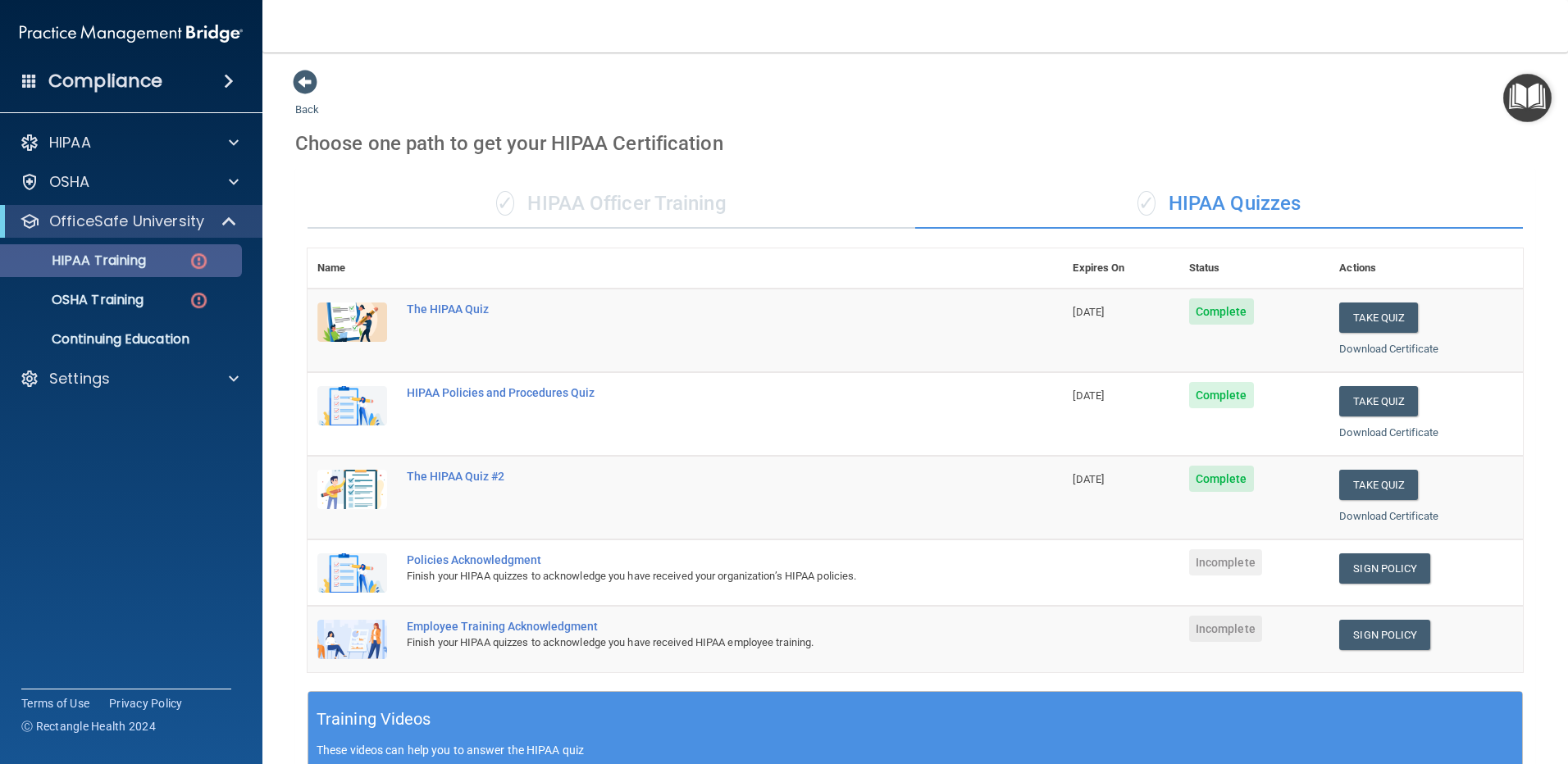
scroll to position [246, 0]
